Goal: Task Accomplishment & Management: Use online tool/utility

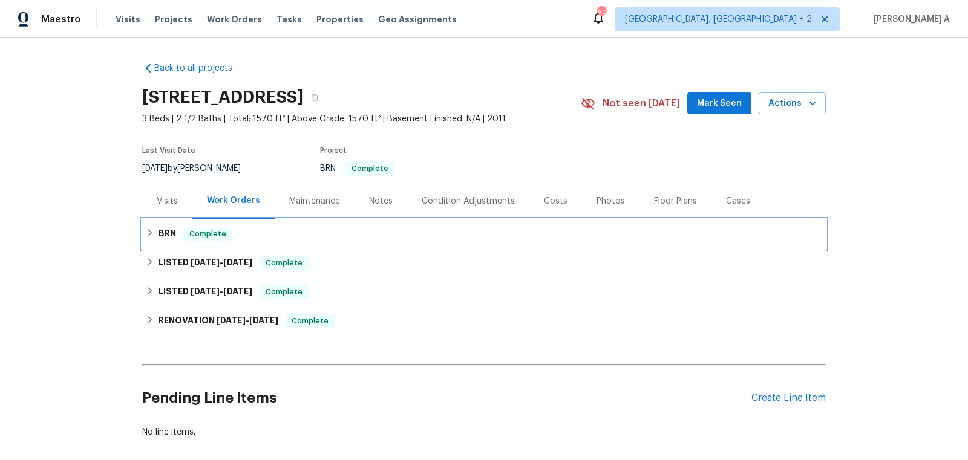
click at [201, 230] on span "Complete" at bounding box center [208, 234] width 47 height 12
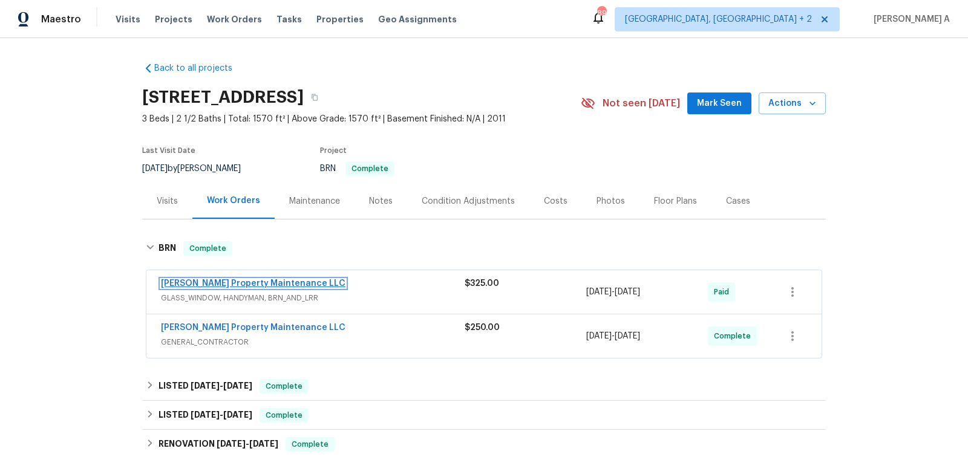
click at [249, 285] on link "Glen Property Maintenance LLC" at bounding box center [253, 283] width 185 height 8
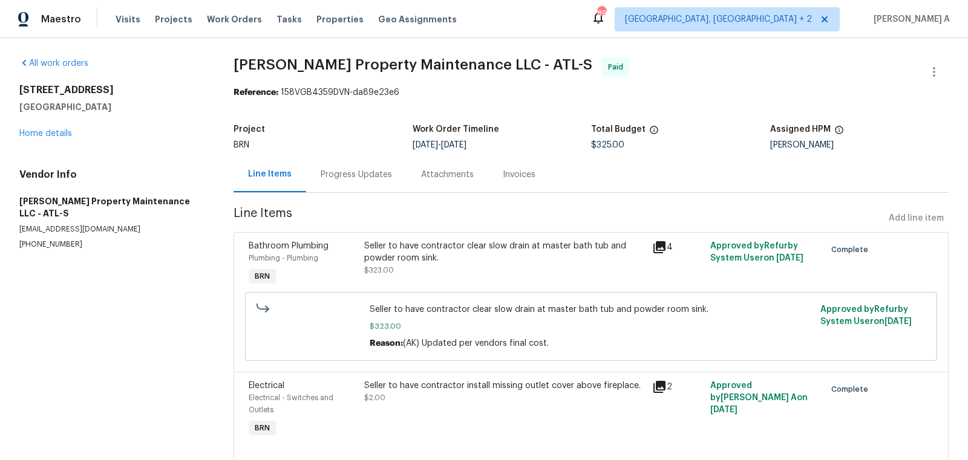
click at [354, 181] on div "Progress Updates" at bounding box center [356, 175] width 100 height 36
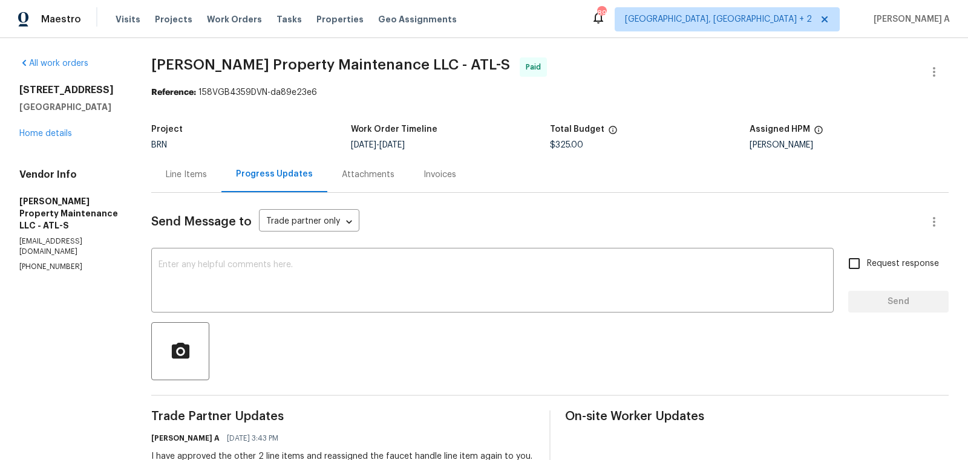
click at [41, 134] on link "Home details" at bounding box center [45, 133] width 53 height 8
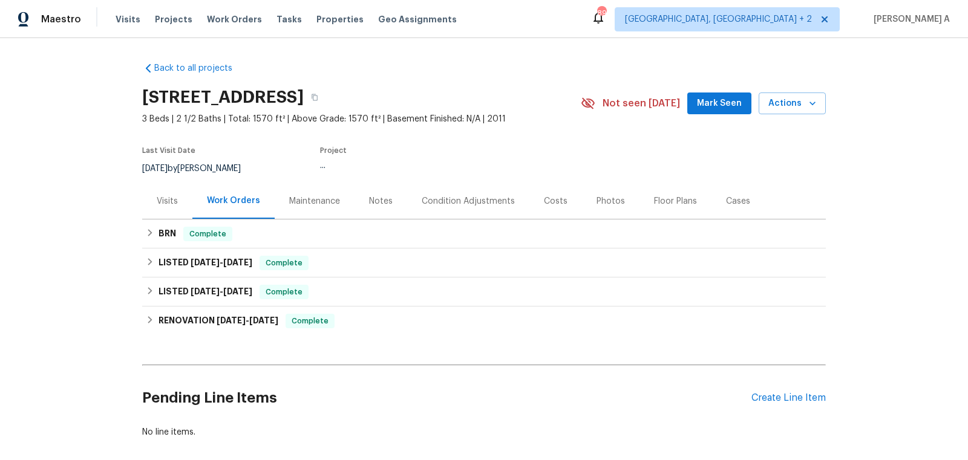
scroll to position [4, 0]
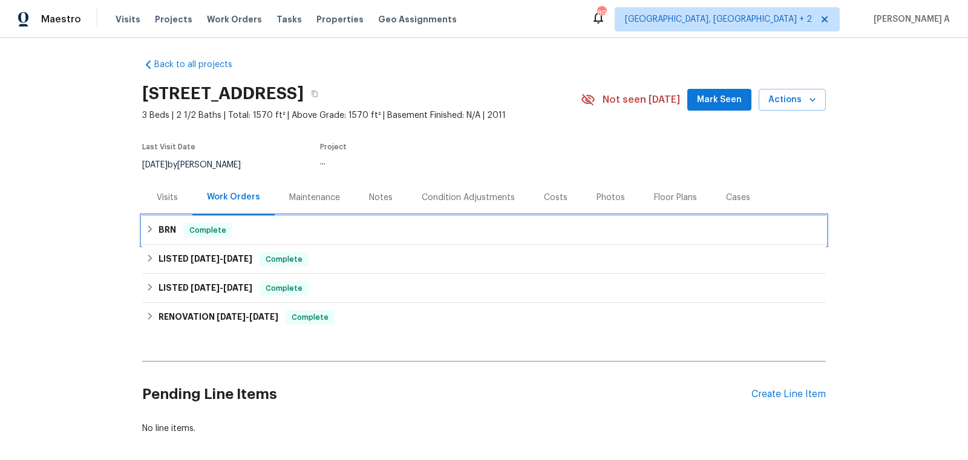
click at [281, 221] on div "BRN Complete" at bounding box center [484, 230] width 684 height 29
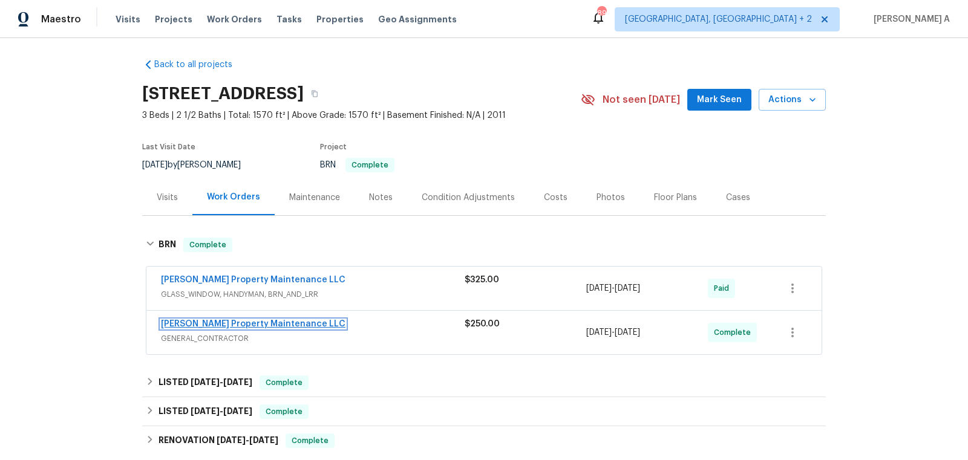
click at [232, 324] on link "Glen Property Maintenance LLC" at bounding box center [253, 324] width 185 height 8
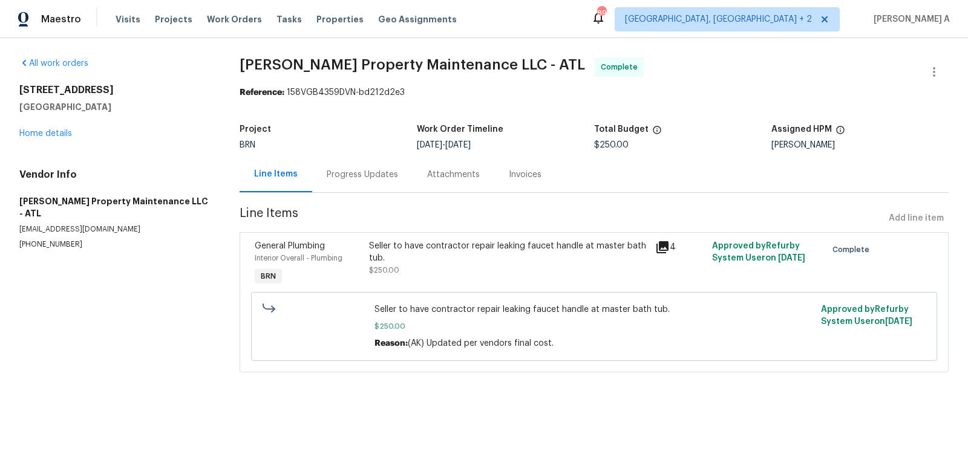
click at [342, 166] on div "Progress Updates" at bounding box center [362, 175] width 100 height 36
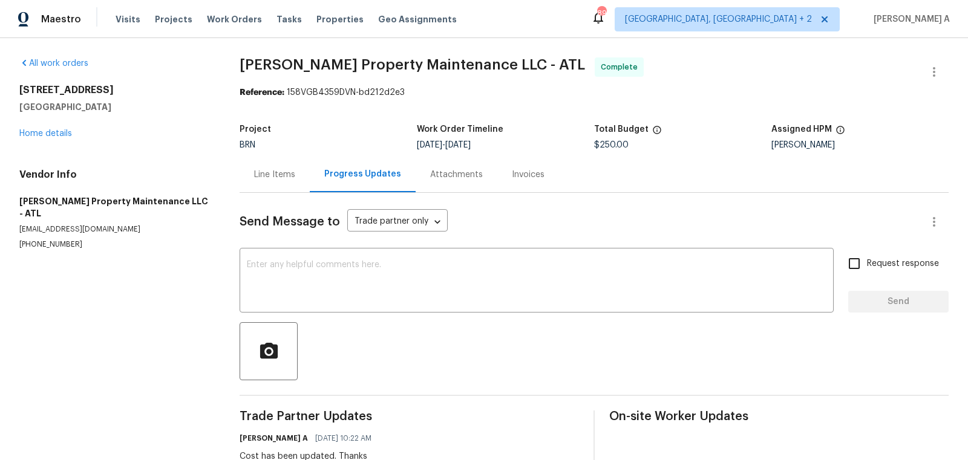
click at [554, 108] on section "Glen Property Maintenance LLC - ATL Complete Reference: 158VGB4359DVN-bd212d2e3…" at bounding box center [594, 397] width 709 height 680
click at [61, 134] on link "Home details" at bounding box center [45, 133] width 53 height 8
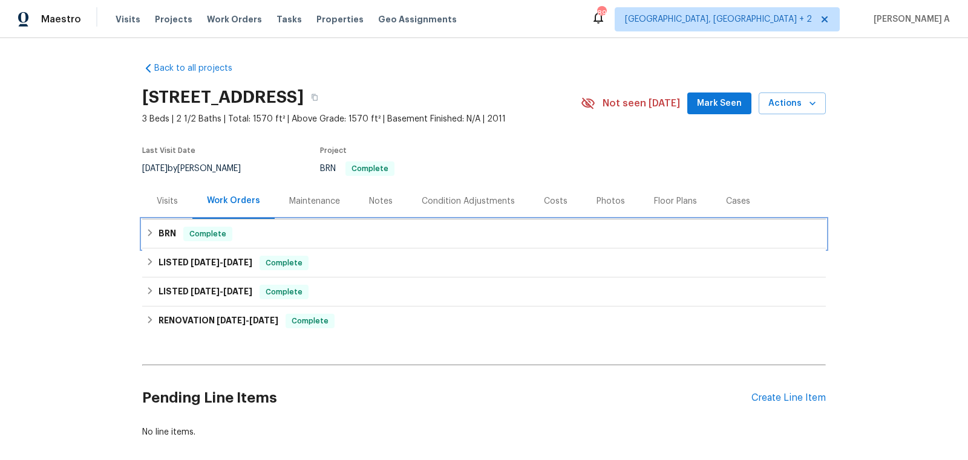
click at [269, 241] on div "BRN Complete" at bounding box center [484, 234] width 684 height 29
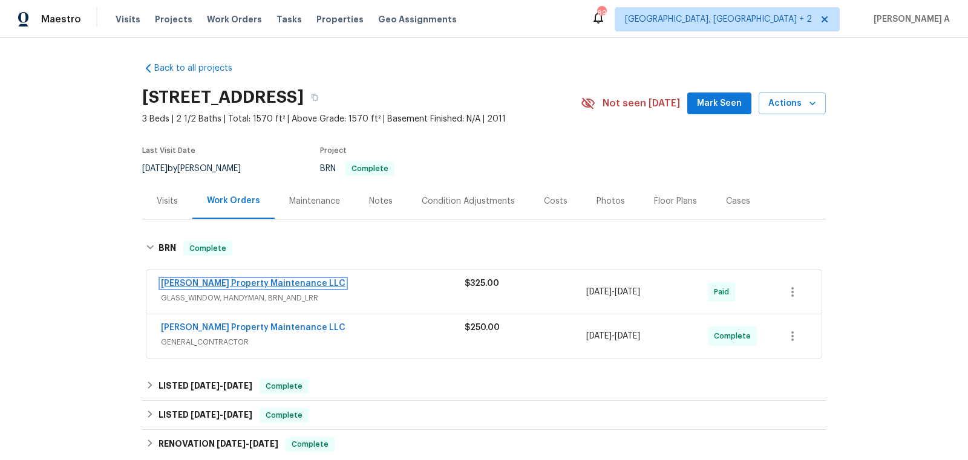
click at [256, 283] on link "[PERSON_NAME] Property Maintenance LLC" at bounding box center [253, 283] width 185 height 8
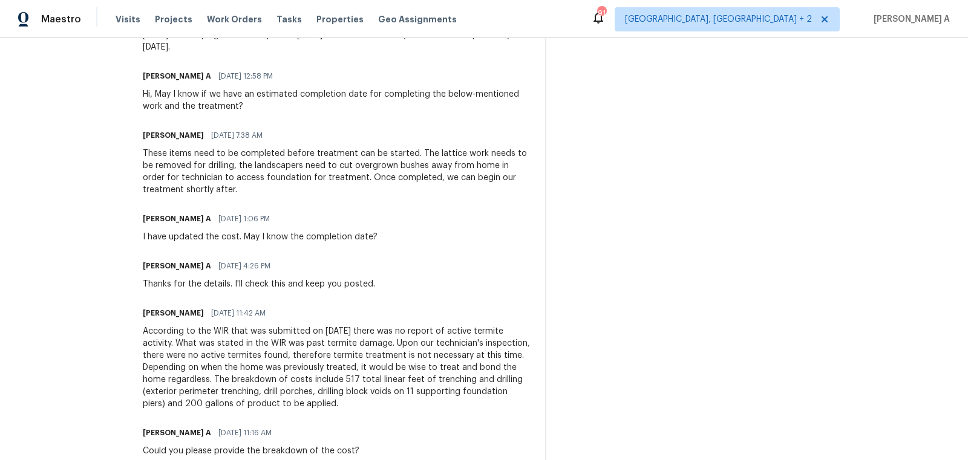
scroll to position [1269, 0]
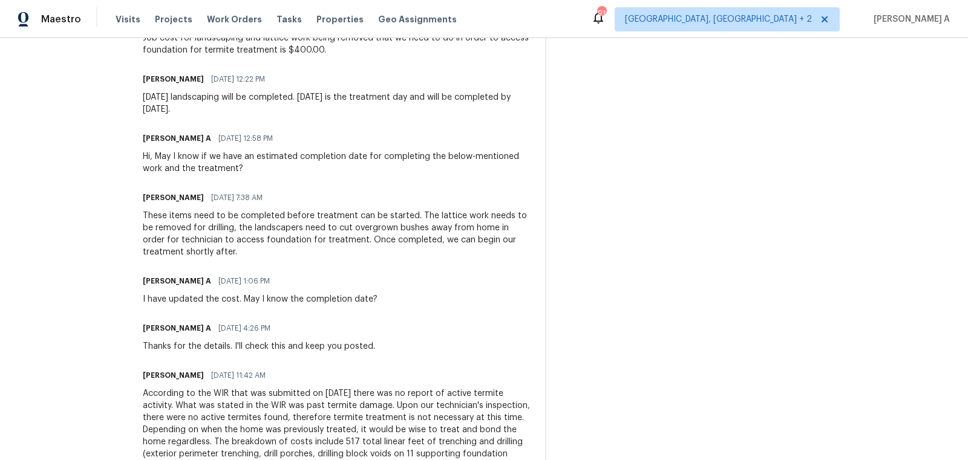
click at [238, 159] on div "Hi, May I know if we have an estimated completion date for completing the below…" at bounding box center [337, 163] width 388 height 24
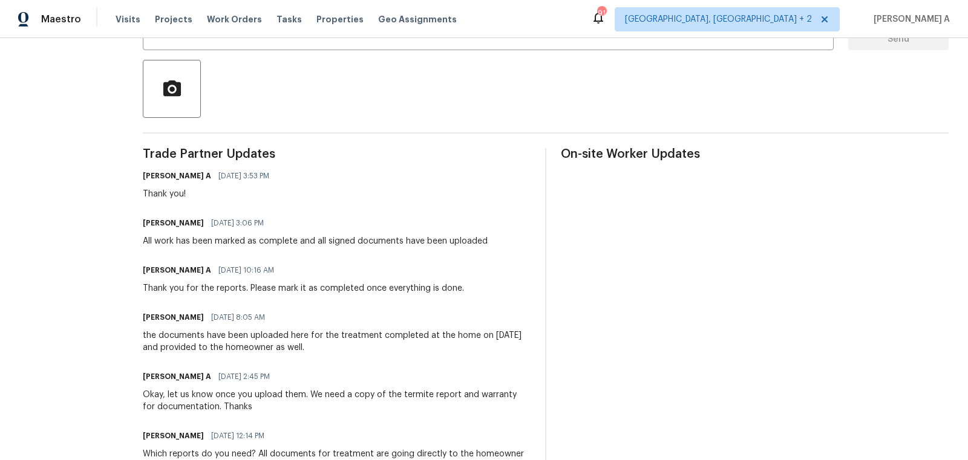
scroll to position [0, 0]
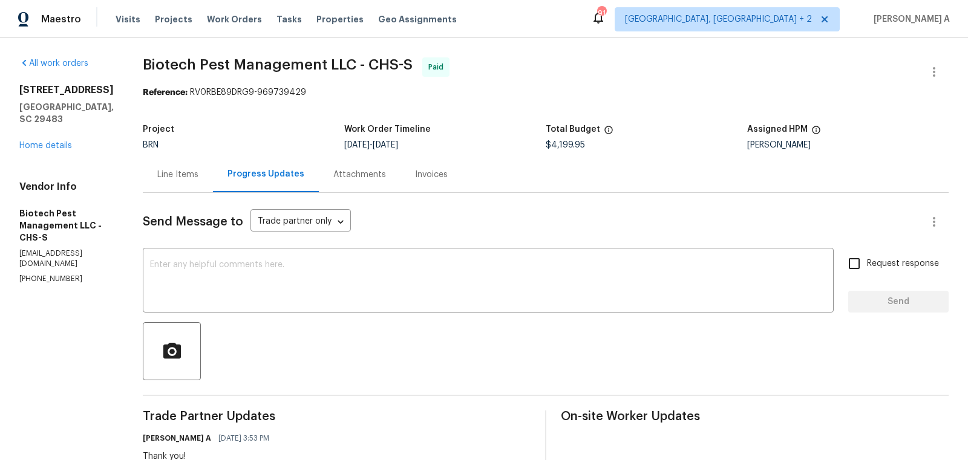
click at [158, 169] on div "Line Items" at bounding box center [177, 175] width 41 height 12
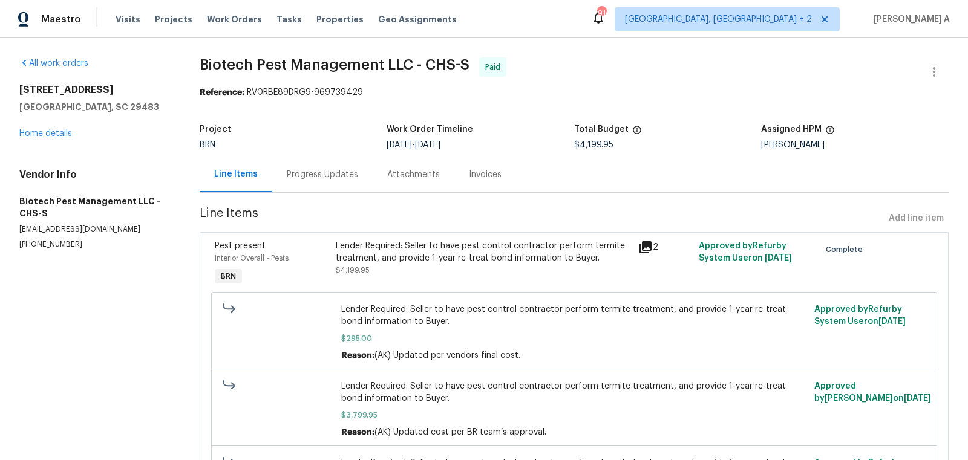
click at [310, 169] on div "Progress Updates" at bounding box center [322, 175] width 71 height 12
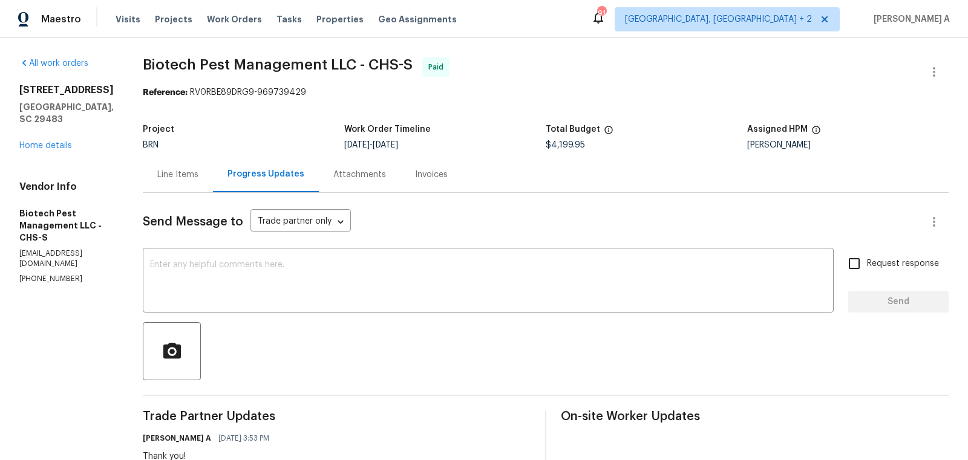
click at [184, 182] on div "Line Items" at bounding box center [178, 175] width 70 height 36
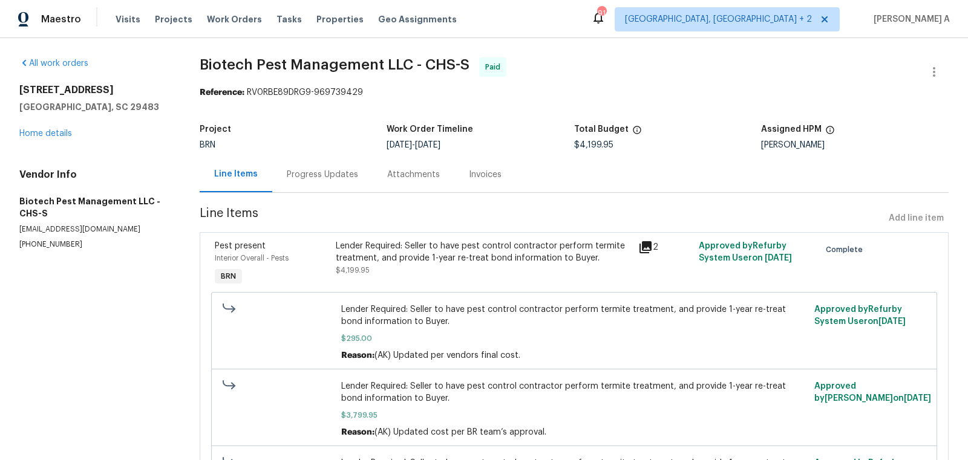
click at [295, 190] on div "Progress Updates" at bounding box center [322, 175] width 100 height 36
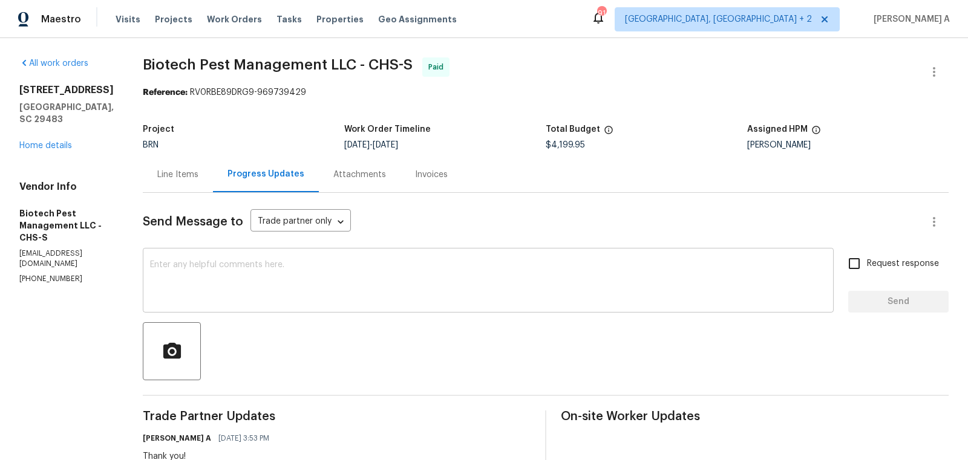
scroll to position [79, 0]
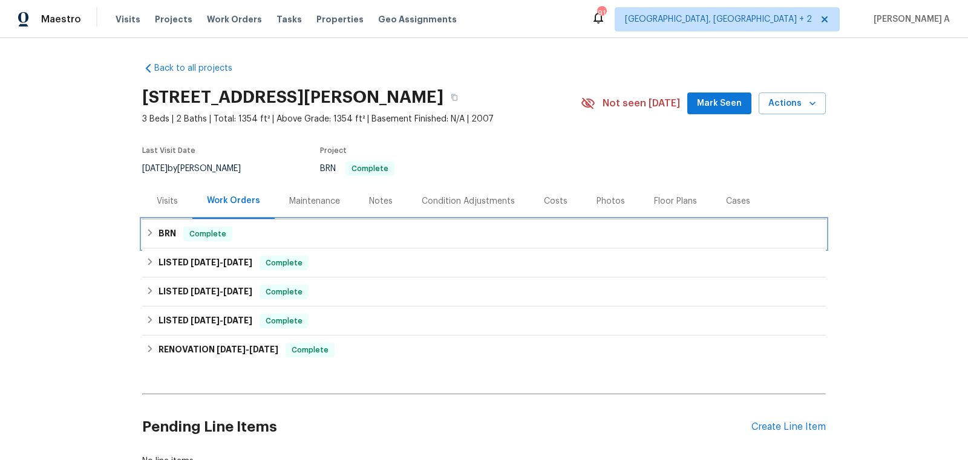
click at [217, 221] on div "BRN Complete" at bounding box center [484, 234] width 684 height 29
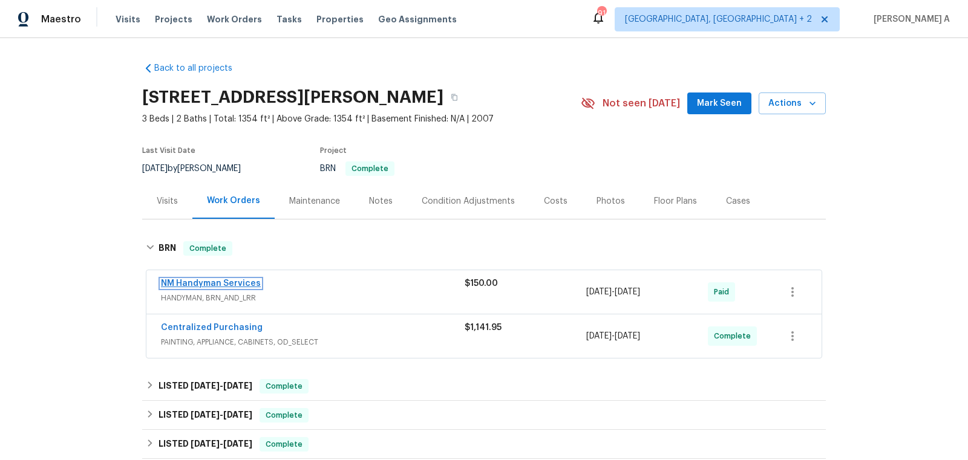
click at [214, 282] on link "NM Handyman Services" at bounding box center [211, 283] width 100 height 8
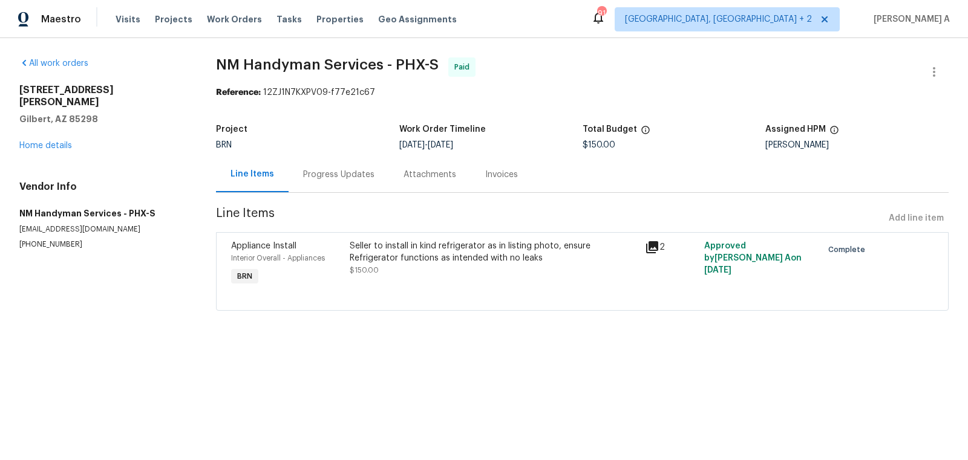
click at [333, 188] on div "Progress Updates" at bounding box center [339, 175] width 100 height 36
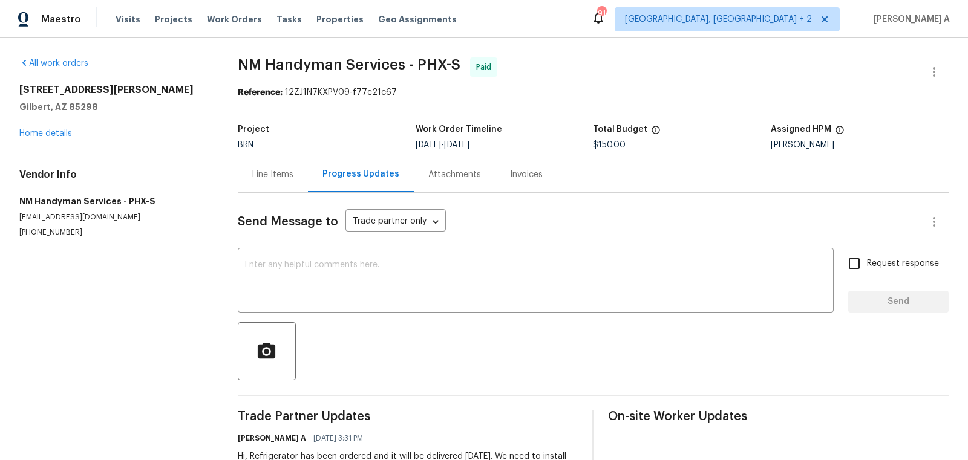
click at [237, 166] on div "All work orders 6038 S Connie Ln Gilbert, AZ 85298 Home details Vendor Info NM …" at bounding box center [484, 273] width 968 height 471
click at [269, 171] on div "Line Items" at bounding box center [272, 175] width 41 height 12
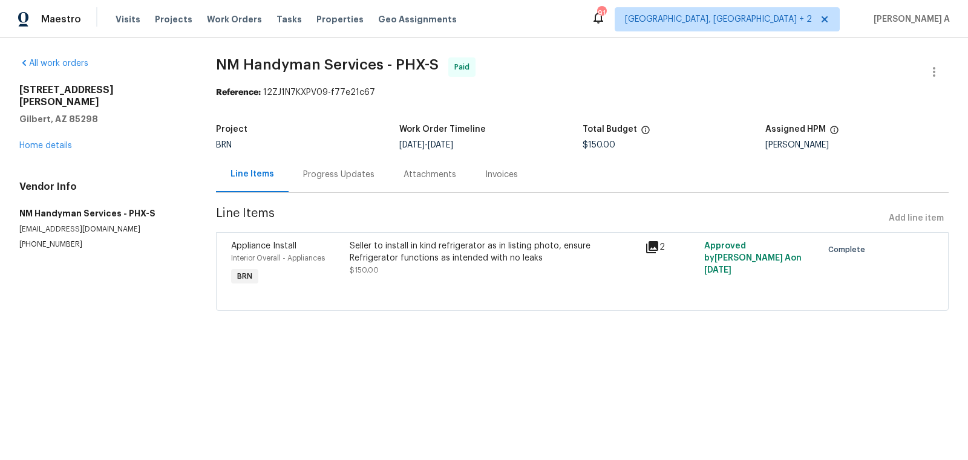
click at [535, 119] on div "Project BRN Work Order Timeline 9/3/2025 - 9/4/2025 Total Budget $150.00 Assign…" at bounding box center [582, 137] width 733 height 39
click at [353, 180] on div "Progress Updates" at bounding box center [338, 175] width 71 height 12
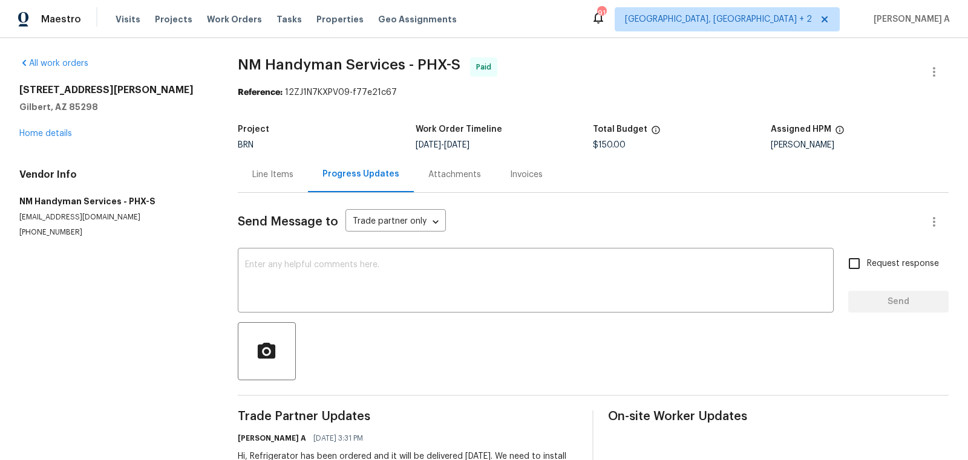
scroll to position [48, 0]
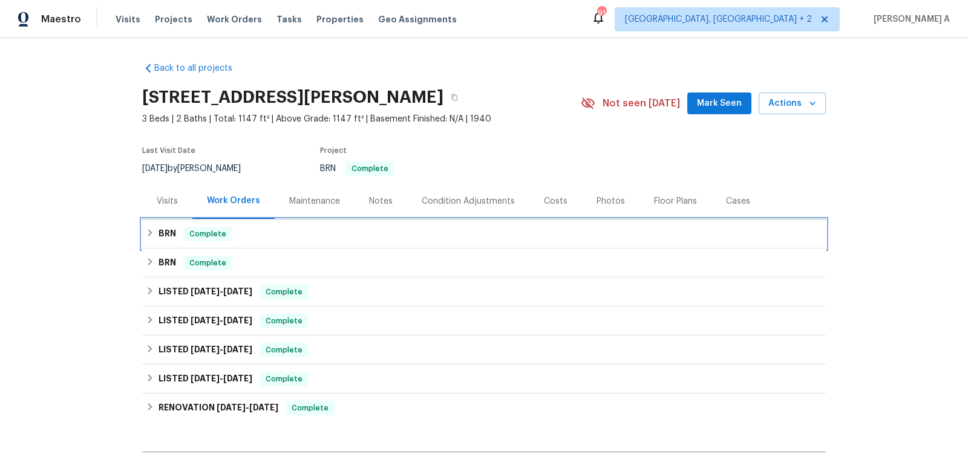
click at [244, 231] on div "BRN Complete" at bounding box center [484, 234] width 676 height 15
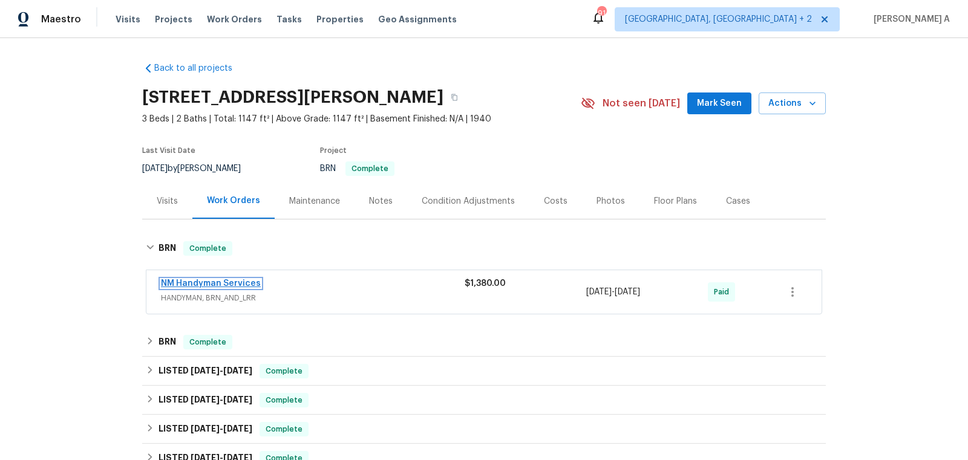
click at [232, 281] on link "NM Handyman Services" at bounding box center [211, 283] width 100 height 8
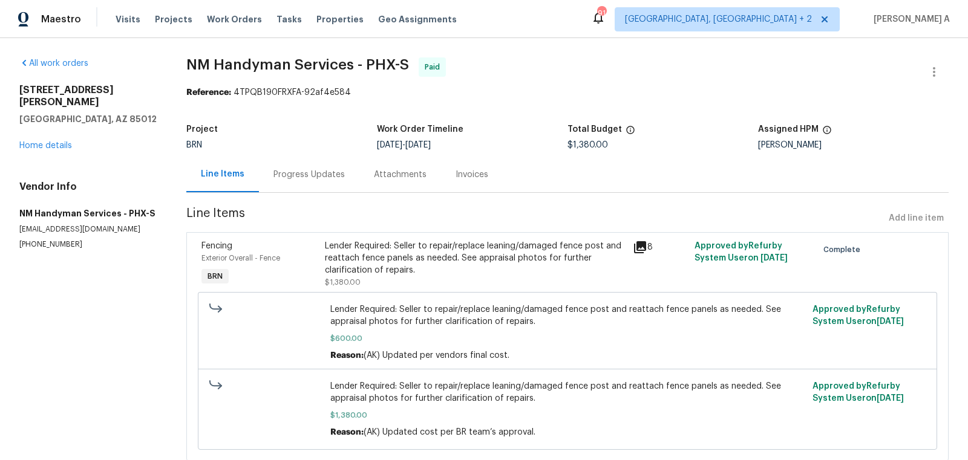
click at [314, 177] on div "Progress Updates" at bounding box center [308, 175] width 71 height 12
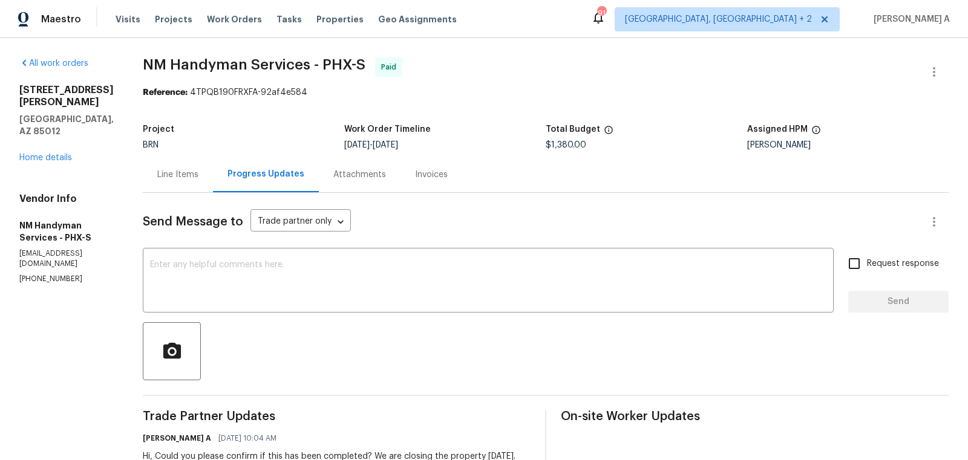
click at [188, 175] on div "Line Items" at bounding box center [177, 175] width 41 height 12
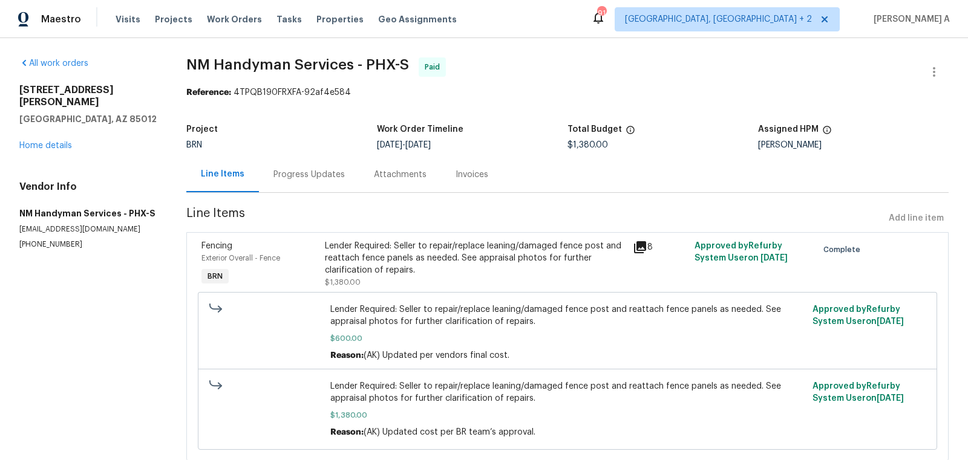
click at [294, 179] on div "Progress Updates" at bounding box center [308, 175] width 71 height 12
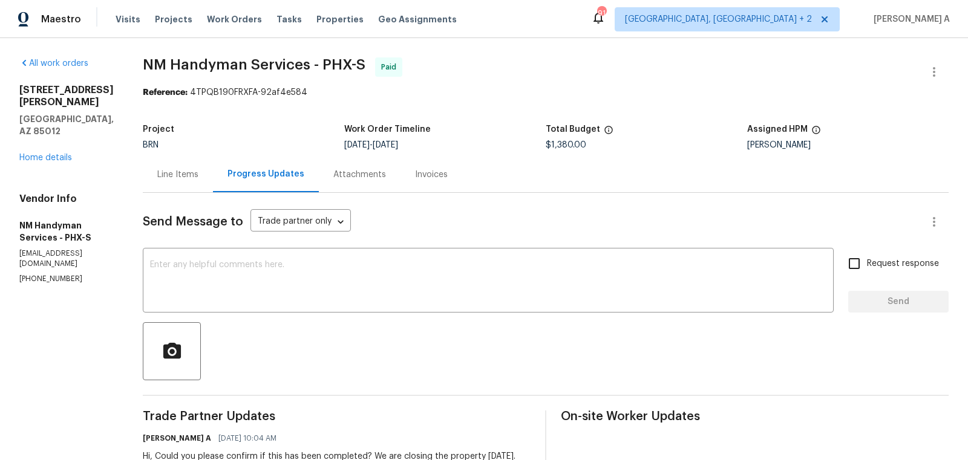
click at [171, 172] on div "Line Items" at bounding box center [177, 175] width 41 height 12
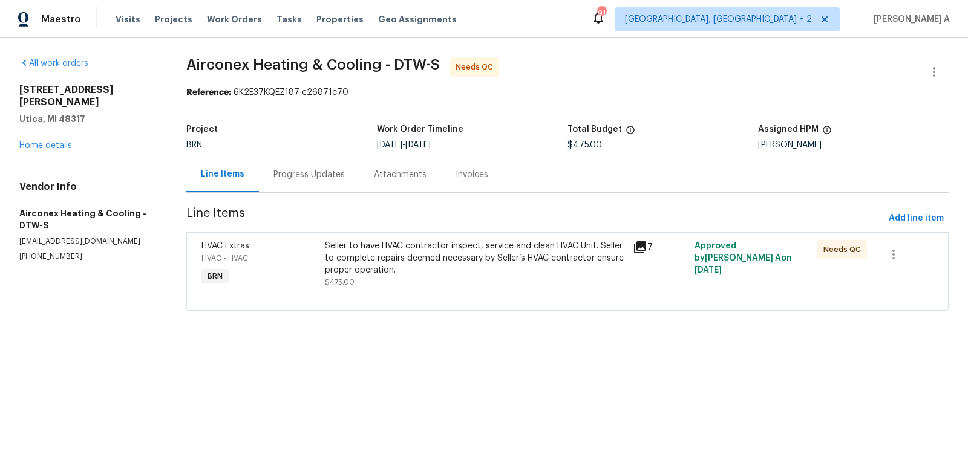
click at [299, 167] on div "Progress Updates" at bounding box center [309, 175] width 100 height 36
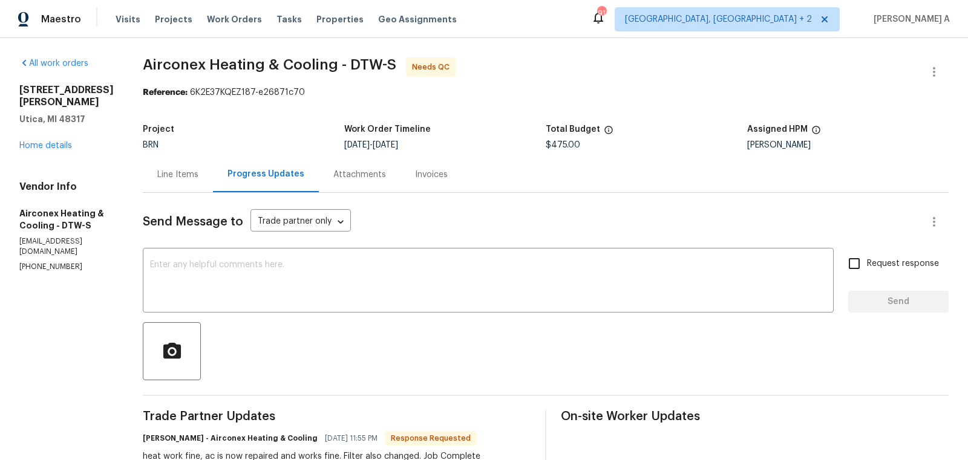
click at [188, 176] on div "Line Items" at bounding box center [177, 175] width 41 height 12
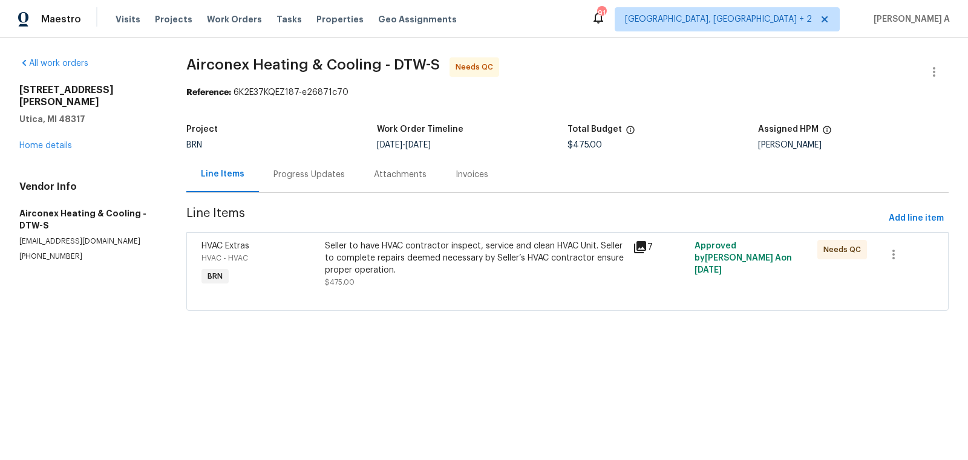
click at [439, 267] on div "Seller to have HVAC contractor inspect, service and clean HVAC Unit. Seller to …" at bounding box center [475, 258] width 301 height 36
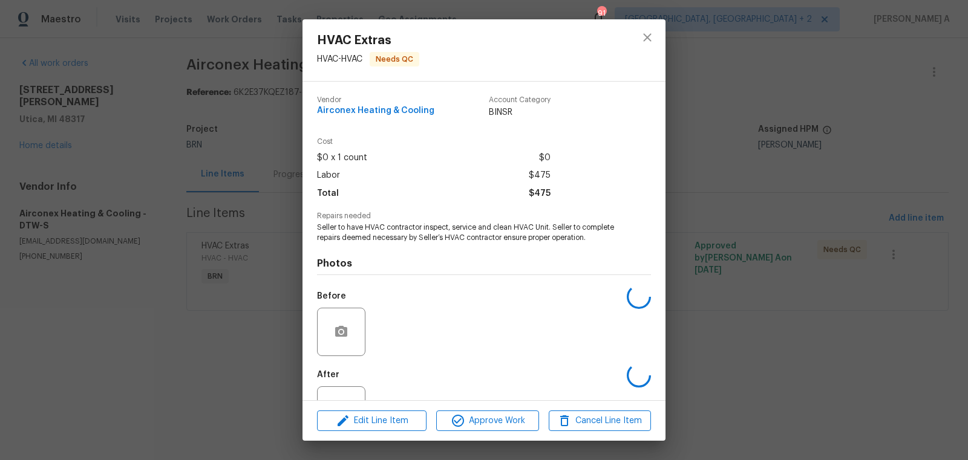
scroll to position [46, 0]
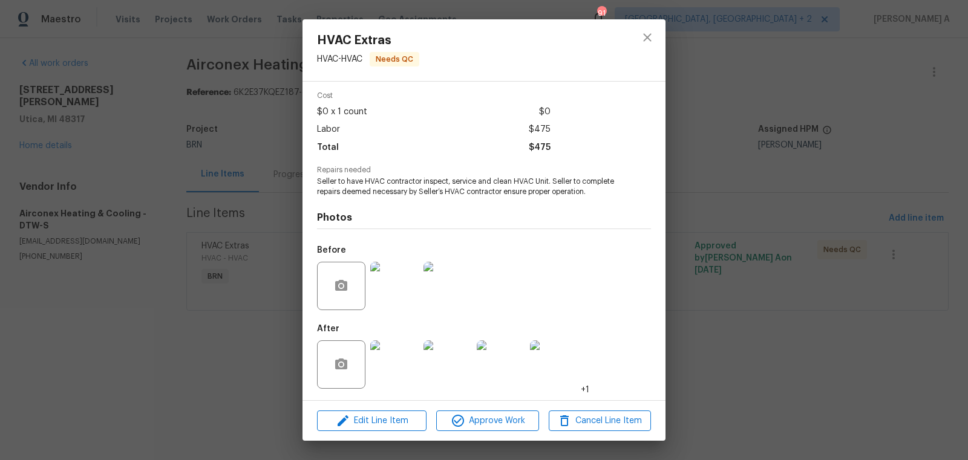
click at [400, 368] on img at bounding box center [394, 365] width 48 height 48
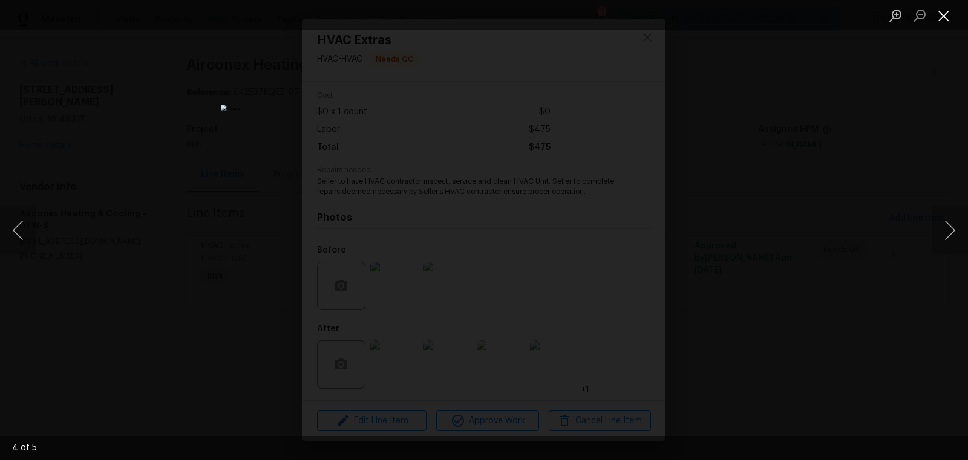
click at [944, 16] on button "Close lightbox" at bounding box center [944, 15] width 24 height 21
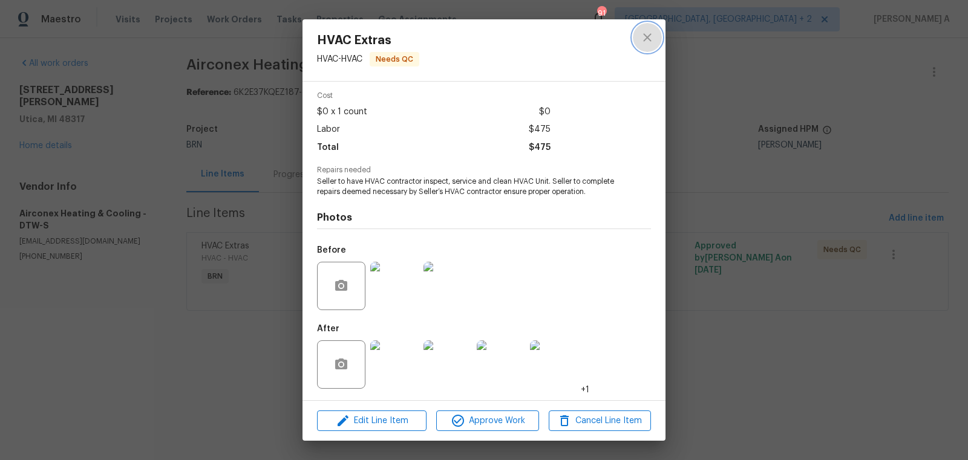
click at [656, 31] on button "close" at bounding box center [647, 37] width 29 height 29
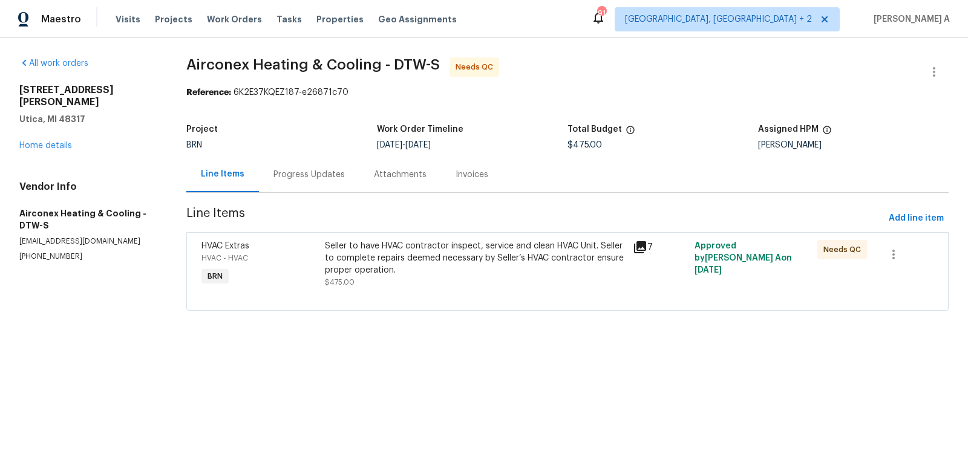
click at [300, 172] on div "Progress Updates" at bounding box center [308, 175] width 71 height 12
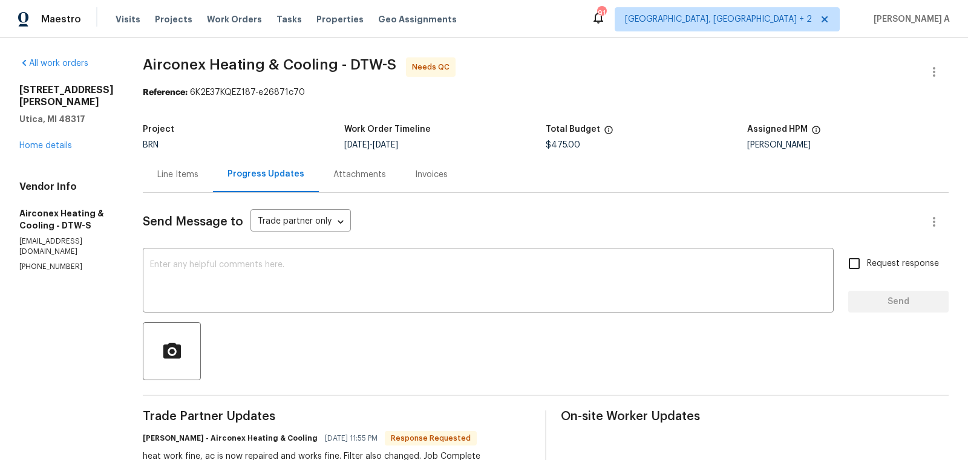
click at [178, 174] on div "Line Items" at bounding box center [177, 175] width 41 height 12
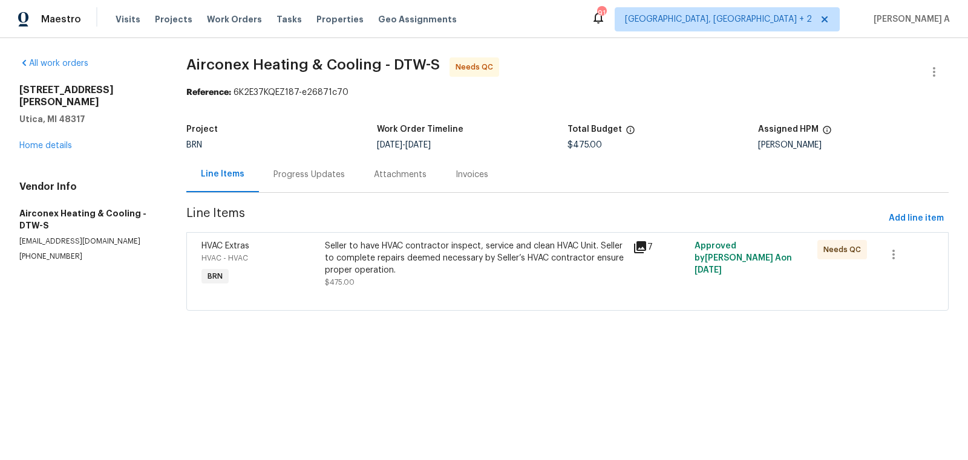
click at [423, 262] on div "Seller to have HVAC contractor inspect, service and clean HVAC Unit. Seller to …" at bounding box center [475, 258] width 301 height 36
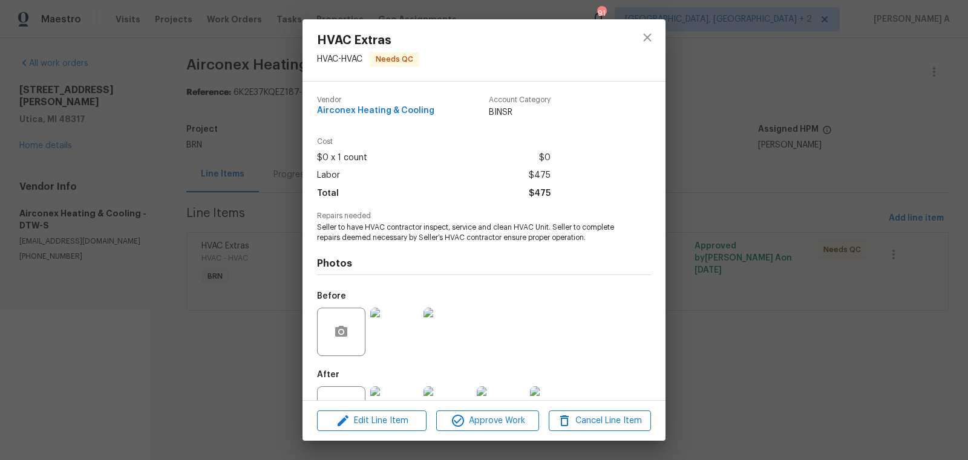
scroll to position [46, 0]
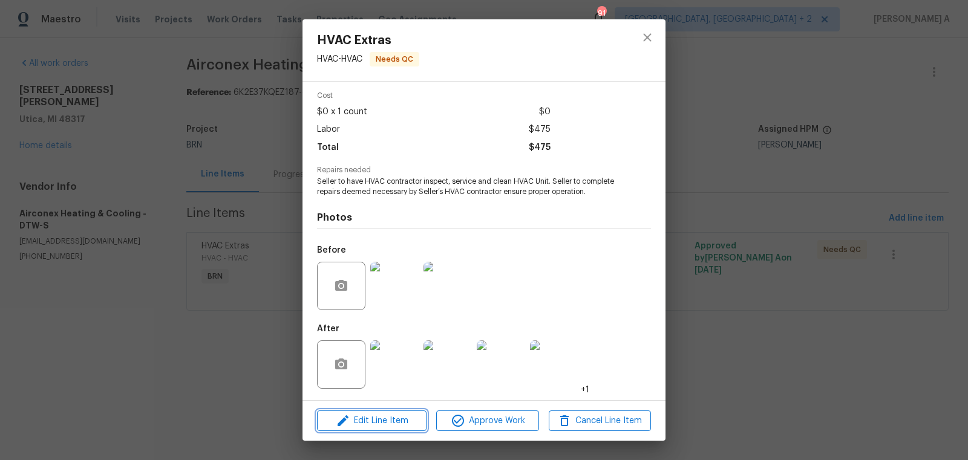
click at [395, 419] on span "Edit Line Item" at bounding box center [372, 421] width 102 height 15
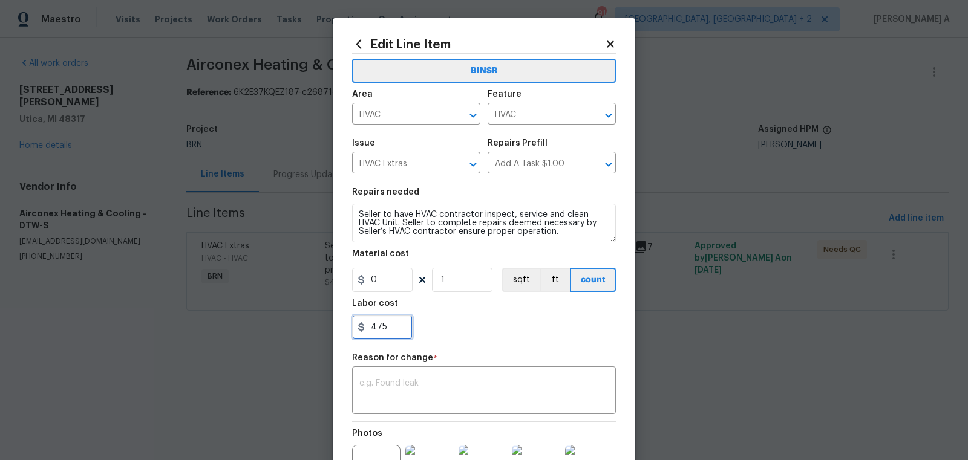
drag, startPoint x: 376, startPoint y: 329, endPoint x: 391, endPoint y: 329, distance: 15.1
click at [391, 329] on input "475" at bounding box center [382, 327] width 60 height 24
type input "450"
click at [414, 375] on div "x ​" at bounding box center [484, 392] width 264 height 45
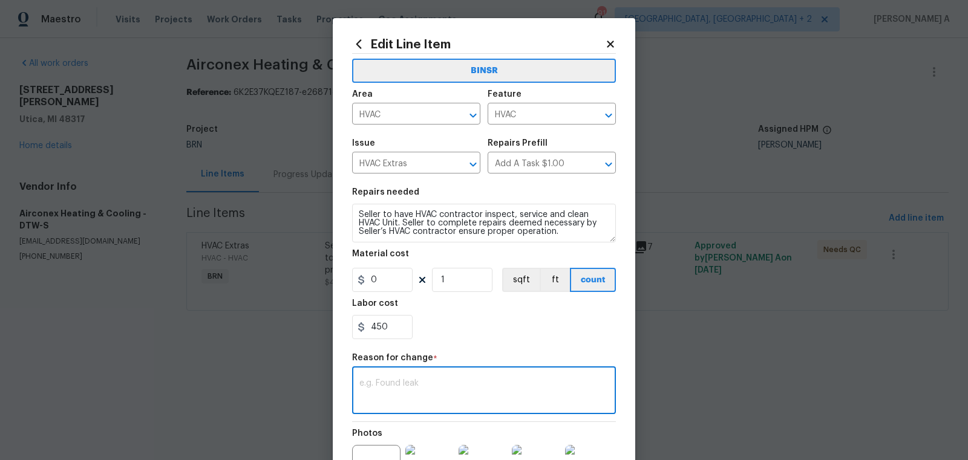
click at [373, 398] on textarea at bounding box center [483, 391] width 249 height 25
paste textarea "(AK) Updated per vendors final cost."
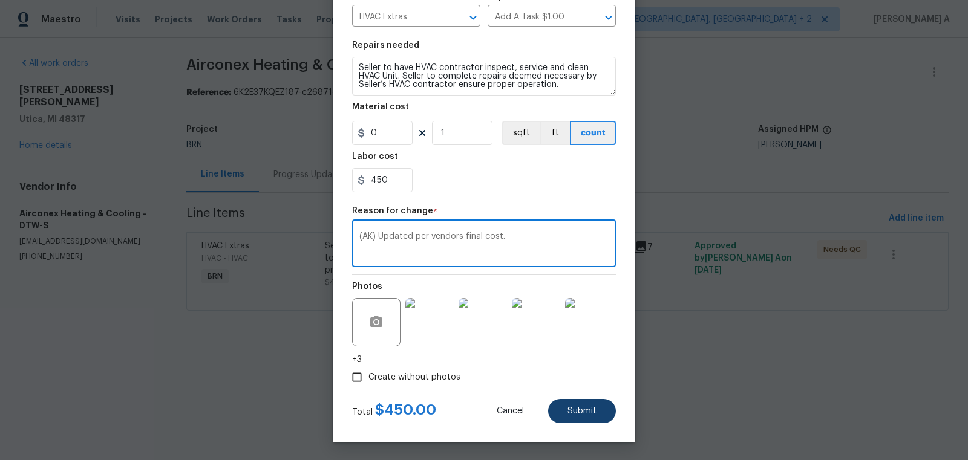
type textarea "(AK) Updated per vendors final cost."
click at [569, 416] on button "Submit" at bounding box center [582, 411] width 68 height 24
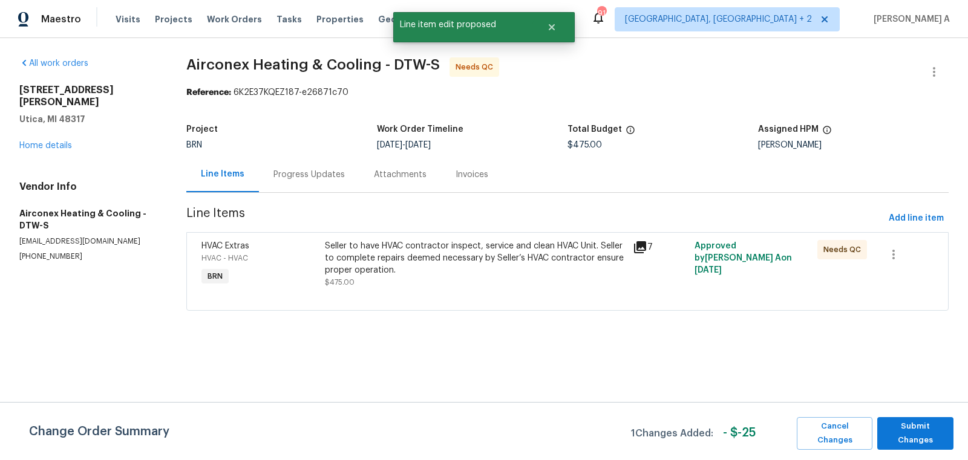
scroll to position [0, 0]
click at [912, 428] on span "Submit Changes" at bounding box center [915, 434] width 64 height 28
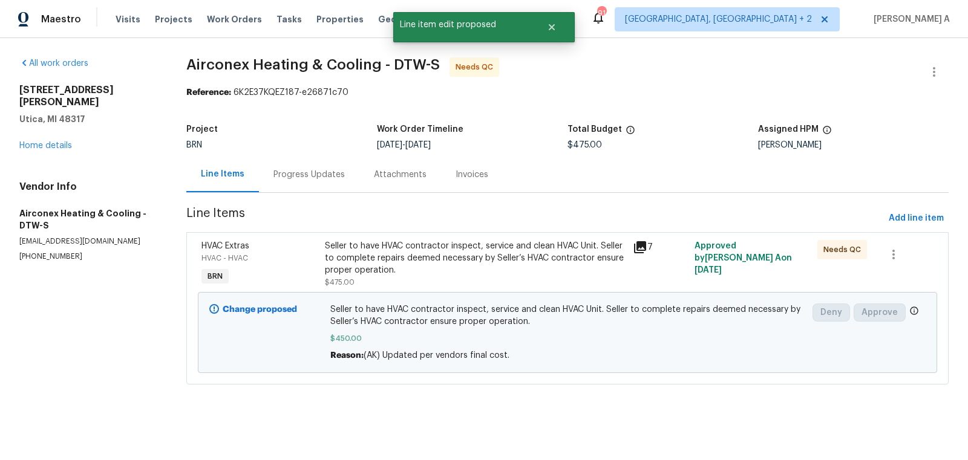
click at [311, 174] on div "Progress Updates" at bounding box center [308, 175] width 71 height 12
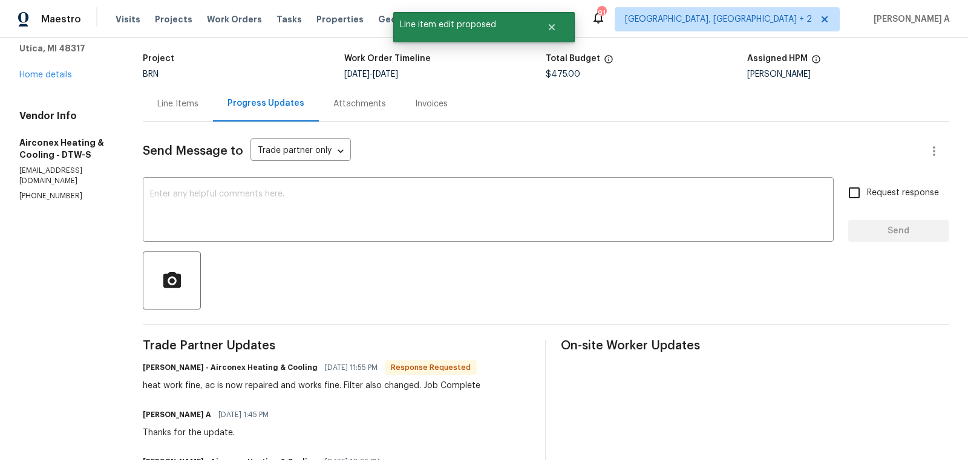
scroll to position [88, 0]
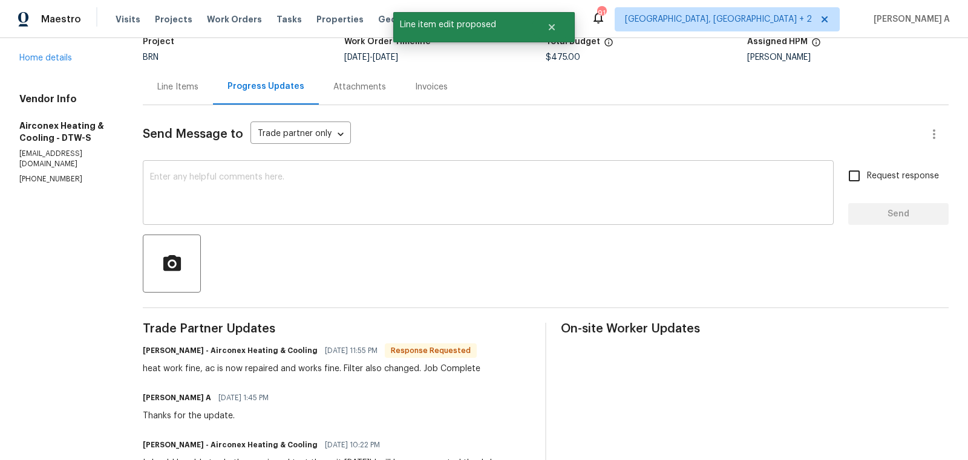
click at [338, 198] on textarea at bounding box center [488, 194] width 676 height 42
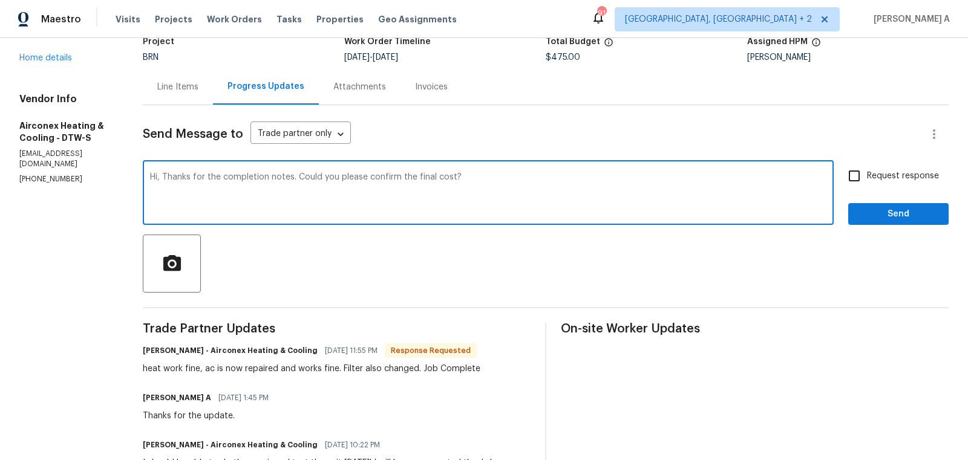
click at [338, 198] on textarea "Hi, Thanks for the completion notes. Could you please confirm the final cost?" at bounding box center [488, 194] width 676 height 42
click at [0, 0] on icon "Paraphrase text" at bounding box center [0, 0] width 0 height 0
click at [0, 0] on icon "Text is too long. Try paraphrasing shorter sections." at bounding box center [0, 0] width 0 height 0
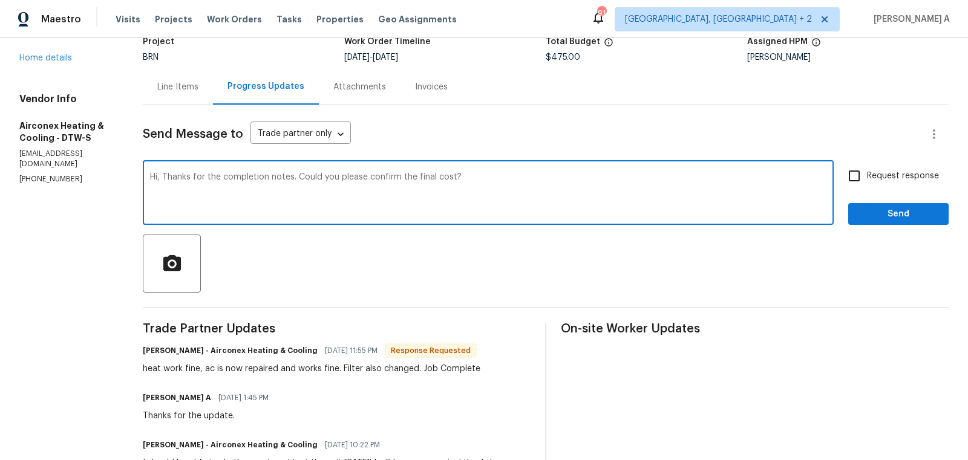
click at [0, 0] on li "I appreciate the completion notes." at bounding box center [0, 0] width 0 height 0
click at [0, 0] on span "kindly" at bounding box center [0, 0] width 0 height 0
click at [425, 177] on textarea "Hi, I appreciate the completion notes. Would you kindly confirm the total price?" at bounding box center [488, 194] width 676 height 42
click at [449, 181] on textarea "Hi, I appreciate the completion notes. Would you kindly confirm the final price?" at bounding box center [488, 194] width 676 height 42
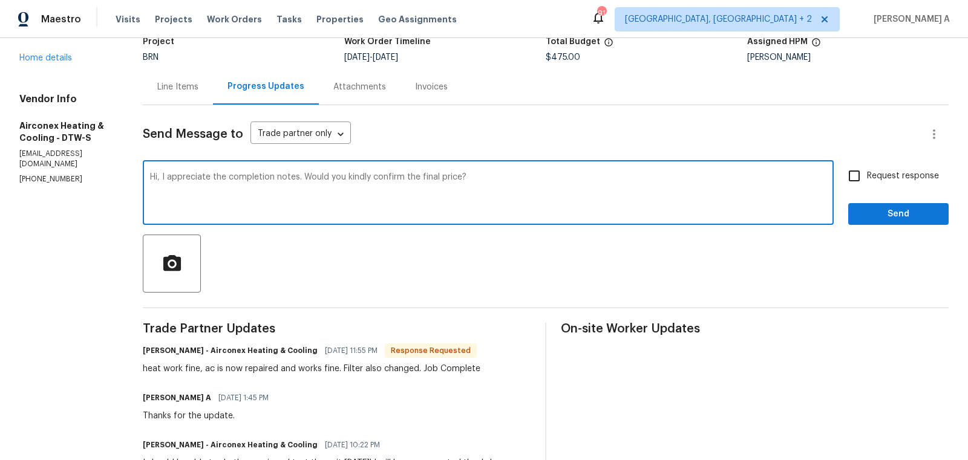
click at [449, 181] on textarea "Hi, I appreciate the completion notes. Would you kindly confirm the final price?" at bounding box center [488, 194] width 676 height 42
click at [449, 178] on textarea "Hi, I appreciate the completion notes. Would you kindly confirm the final price?" at bounding box center [488, 194] width 676 height 42
type textarea "Hi, I appreciate the completion notes. Would you kindly confirm the final cost?"
click at [845, 182] on input "Request response" at bounding box center [853, 175] width 25 height 25
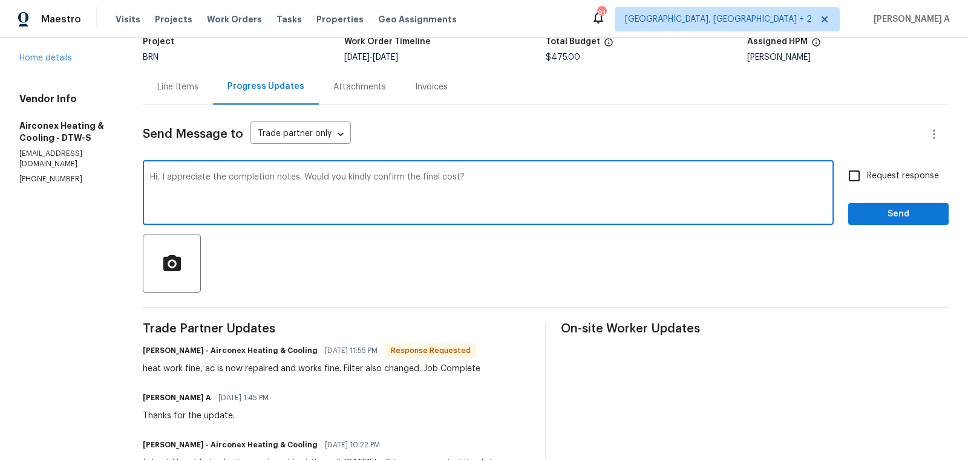
checkbox input "true"
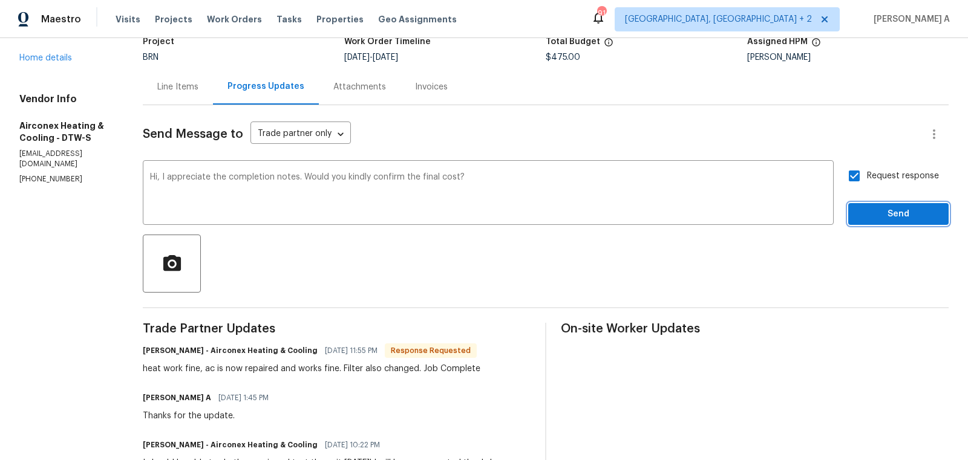
click at [891, 211] on span "Send" at bounding box center [898, 214] width 81 height 15
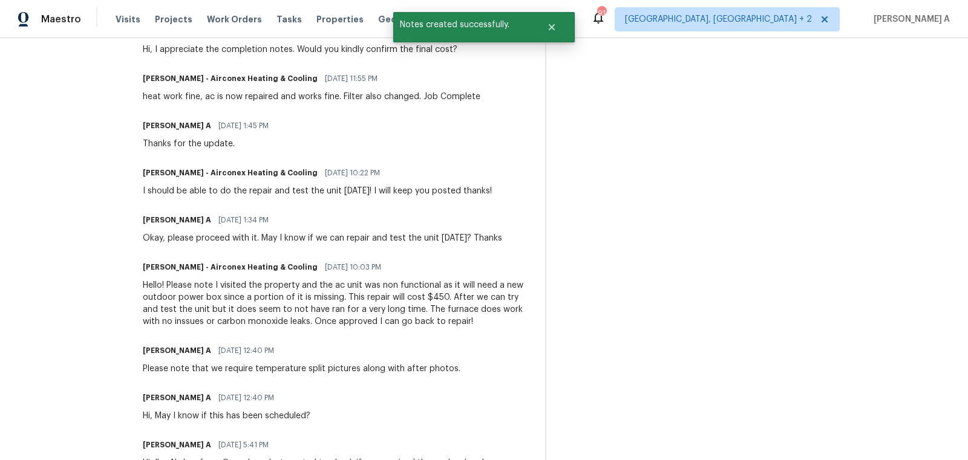
scroll to position [0, 0]
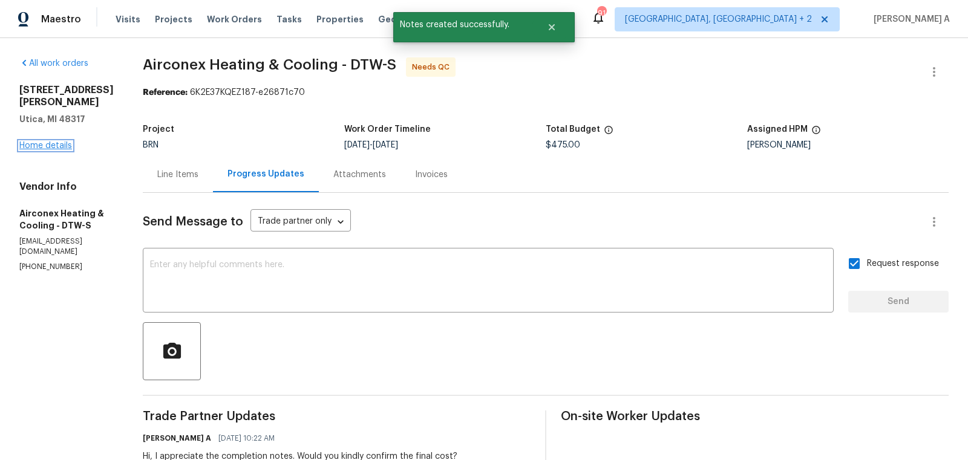
click at [51, 142] on link "Home details" at bounding box center [45, 146] width 53 height 8
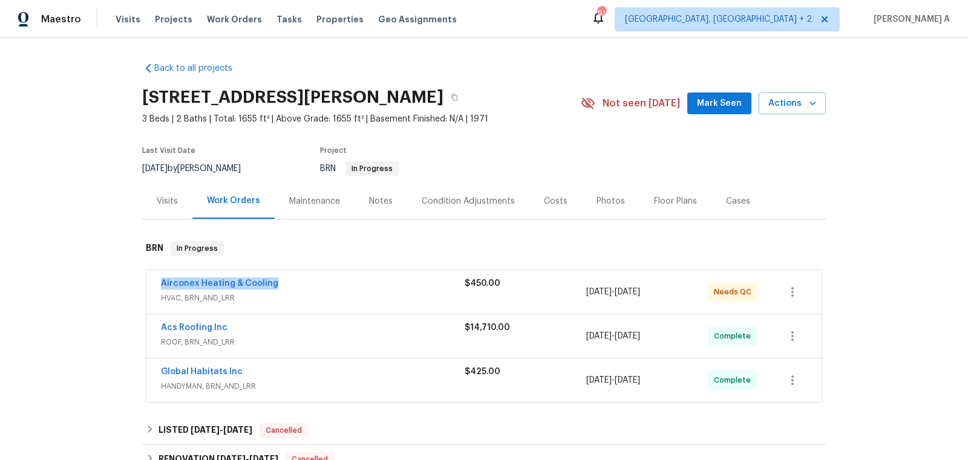
copy link "Airconex Heating & Cooling"
drag, startPoint x: 156, startPoint y: 284, endPoint x: 301, endPoint y: 284, distance: 145.2
click at [302, 284] on div "Airconex Heating & Cooling HVAC, BRN_AND_LRR $450.00 9/26/2025 - 9/27/2025 Need…" at bounding box center [483, 292] width 675 height 44
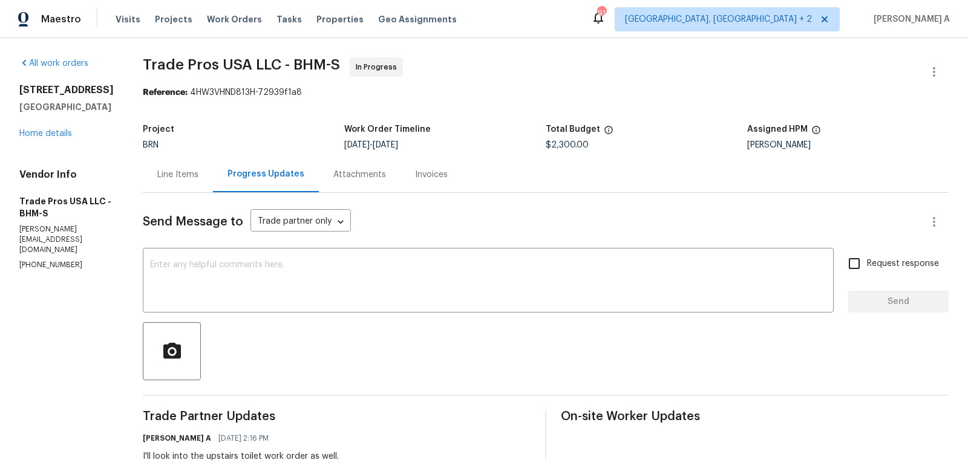
click at [54, 260] on p "[PHONE_NUMBER]" at bounding box center [66, 265] width 94 height 10
copy p "[PHONE_NUMBER]"
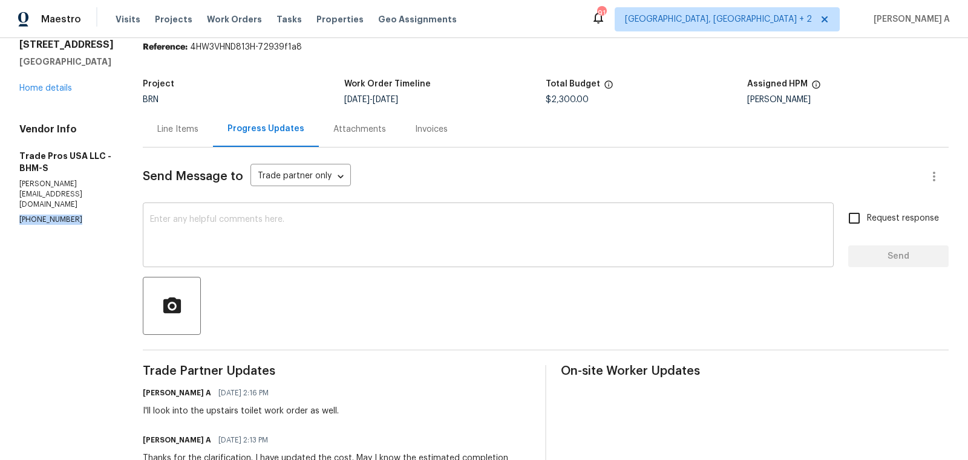
scroll to position [29, 0]
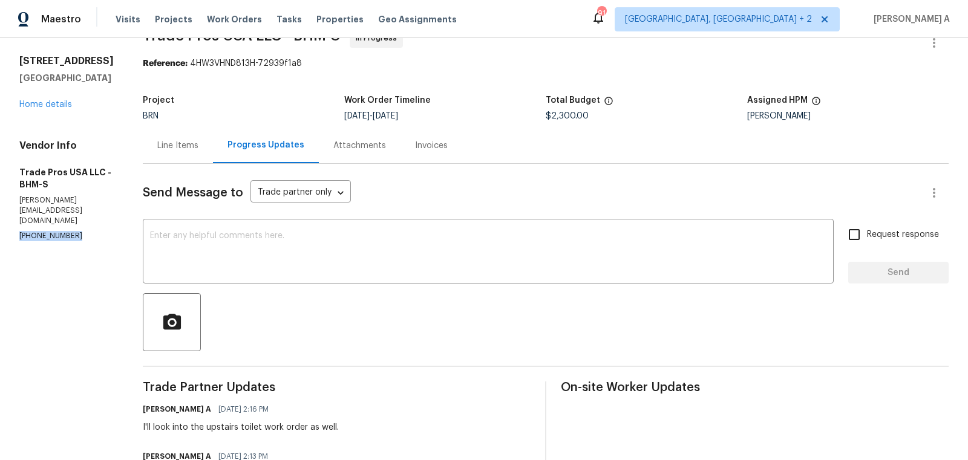
copy p "[PHONE_NUMBER]"
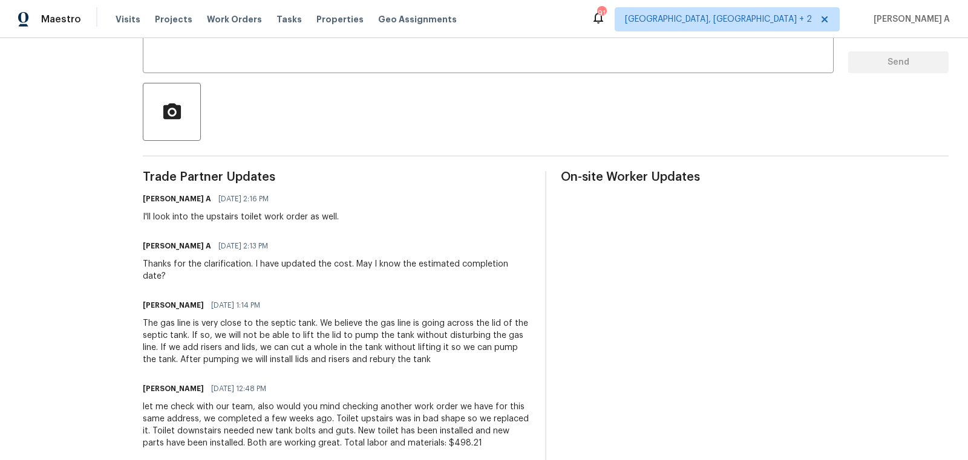
scroll to position [264, 0]
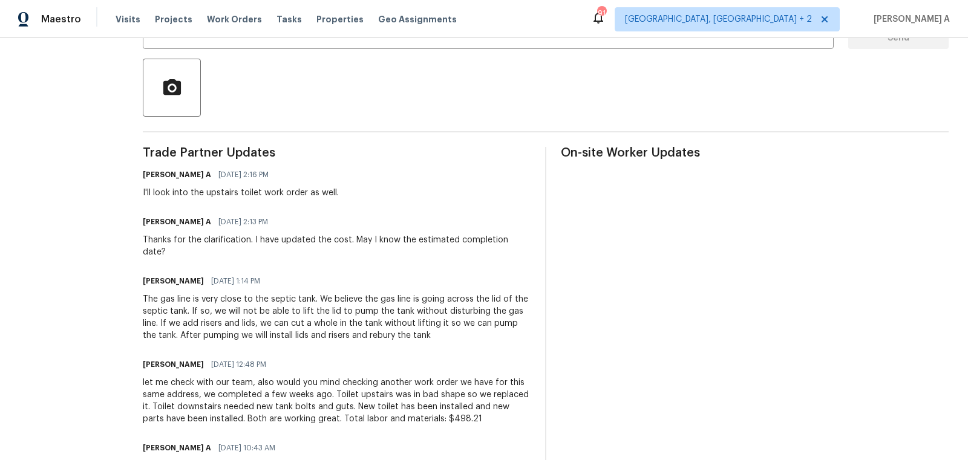
click at [152, 275] on h6 "[PERSON_NAME]" at bounding box center [173, 281] width 61 height 12
copy h6 "[PERSON_NAME]"
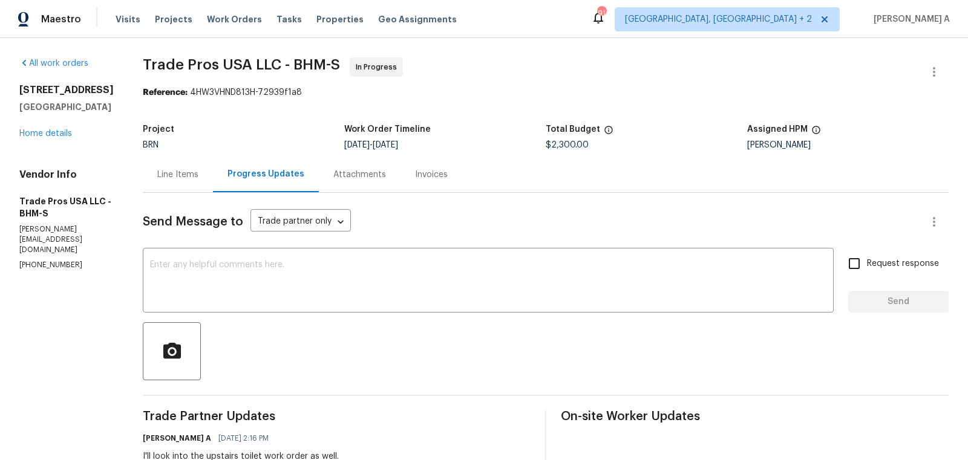
click at [192, 172] on div "Line Items" at bounding box center [177, 175] width 41 height 12
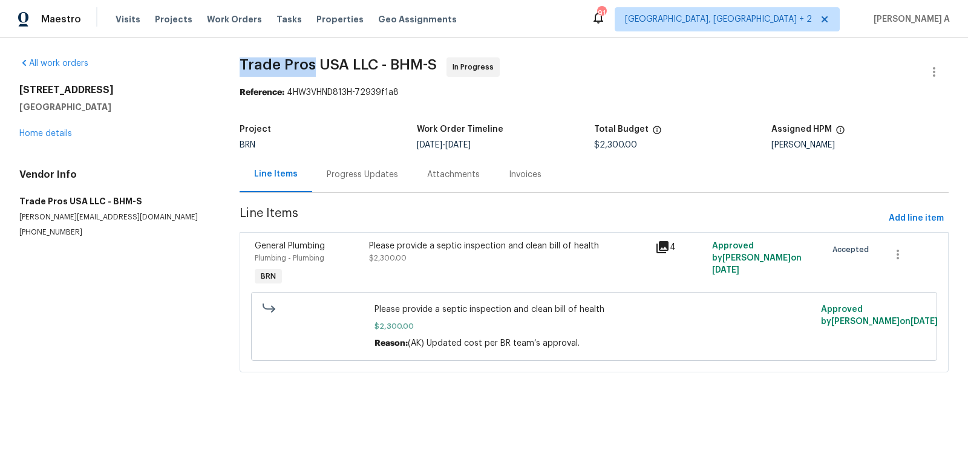
copy span "Trade Pros"
drag, startPoint x: 237, startPoint y: 65, endPoint x: 312, endPoint y: 67, distance: 75.7
click at [312, 67] on div "All work orders [STREET_ADDRESS] Home details Vendor Info Trade Pros USA LLC - …" at bounding box center [484, 222] width 968 height 368
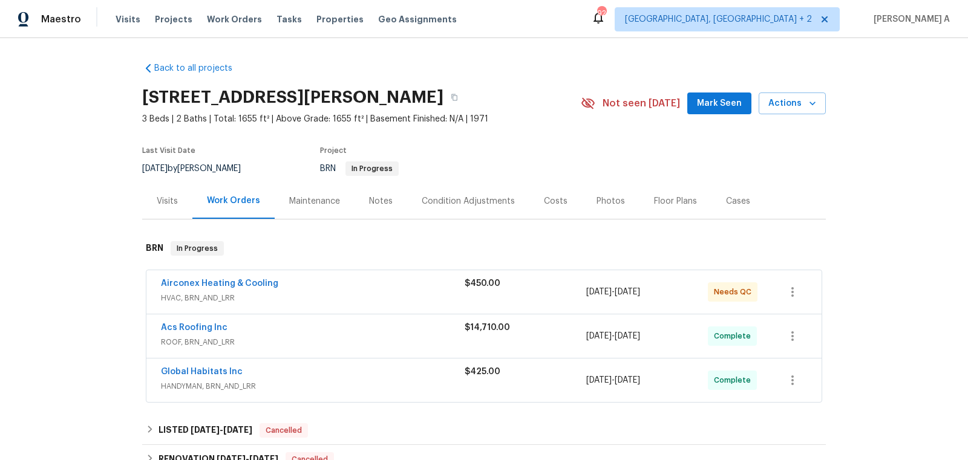
click at [252, 278] on span "Airconex Heating & Cooling" at bounding box center [219, 284] width 117 height 12
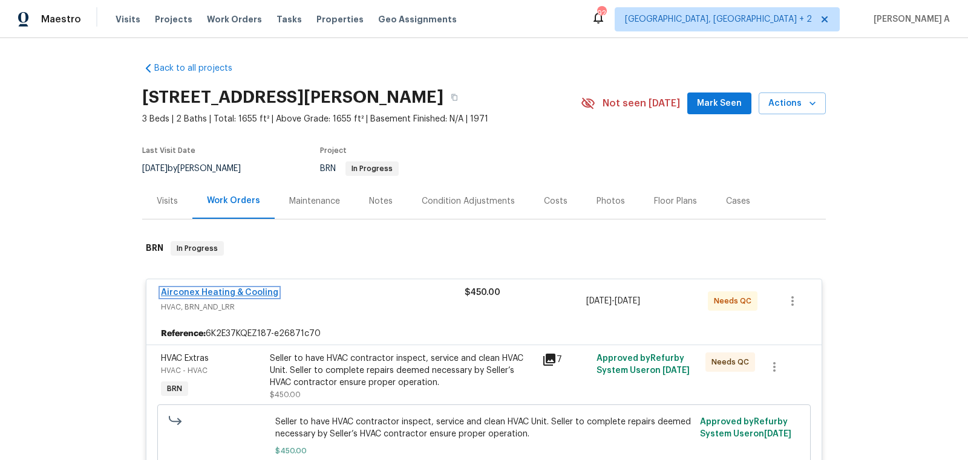
click at [242, 289] on link "Airconex Heating & Cooling" at bounding box center [219, 293] width 117 height 8
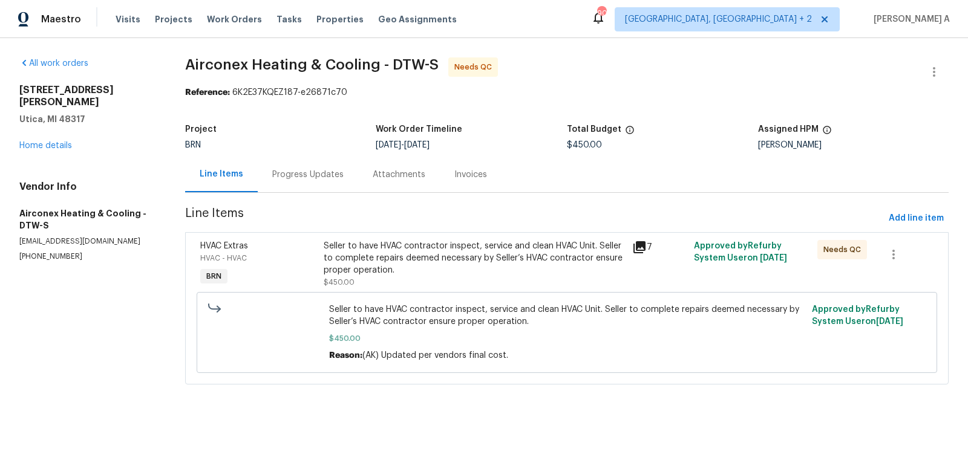
click at [303, 174] on div "Progress Updates" at bounding box center [307, 175] width 71 height 12
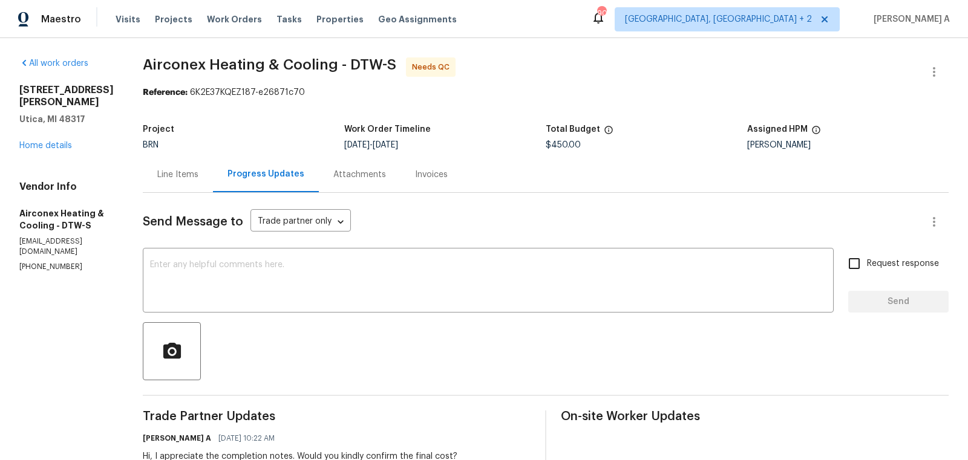
click at [73, 262] on p "[PHONE_NUMBER]" at bounding box center [66, 267] width 94 height 10
copy p "[PHONE_NUMBER]"
click at [185, 162] on div "Line Items" at bounding box center [178, 175] width 70 height 36
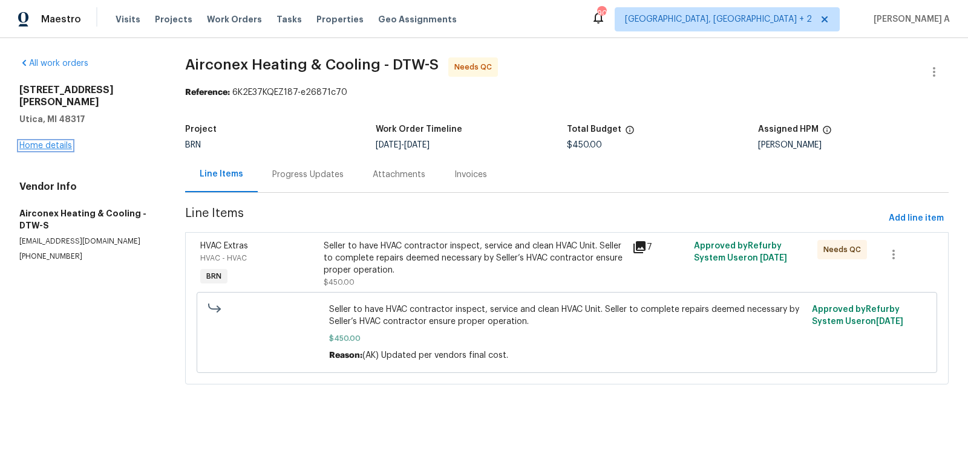
click at [49, 142] on link "Home details" at bounding box center [45, 146] width 53 height 8
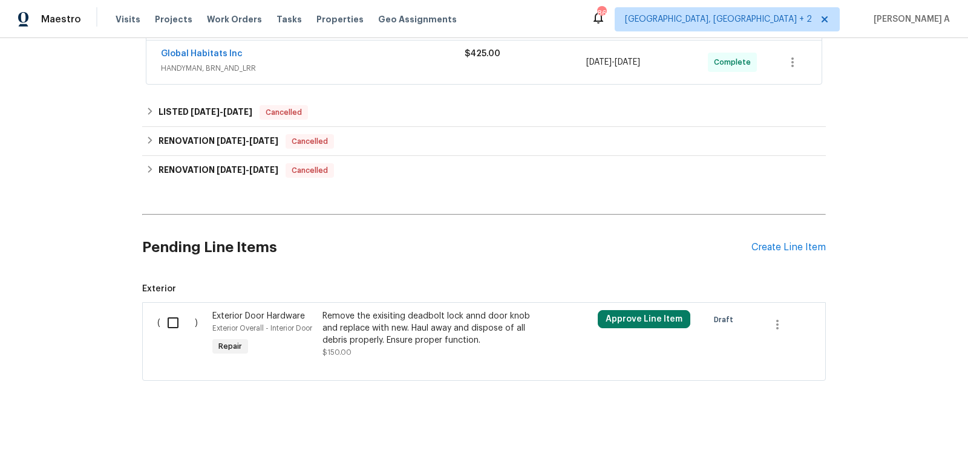
scroll to position [56, 0]
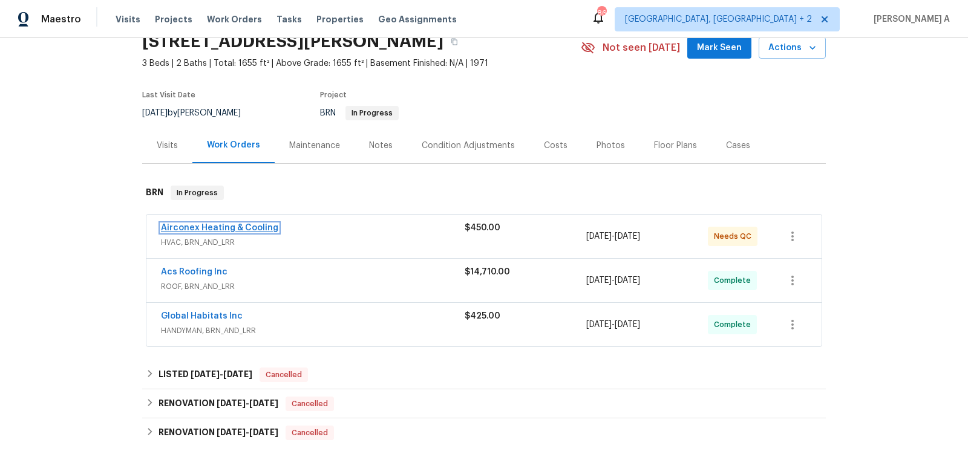
click at [238, 227] on link "Airconex Heating & Cooling" at bounding box center [219, 228] width 117 height 8
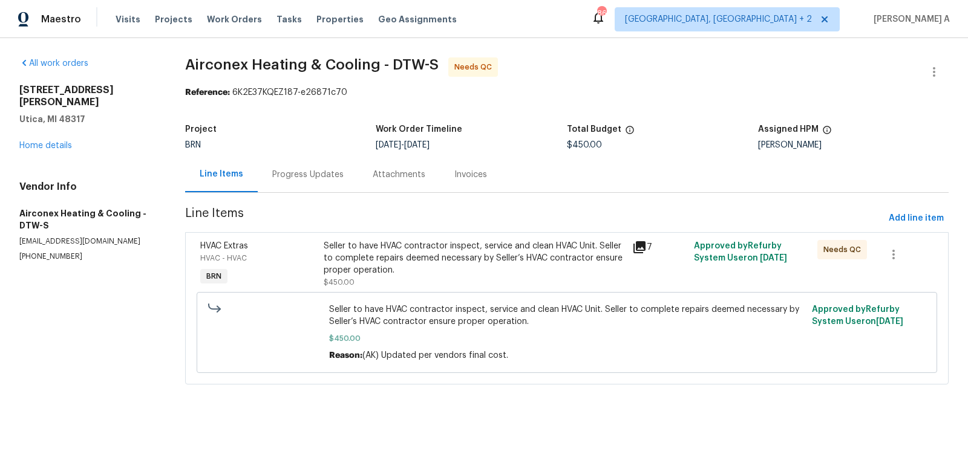
click at [401, 264] on div "Seller to have HVAC contractor inspect, service and clean HVAC Unit. Seller to …" at bounding box center [474, 258] width 301 height 36
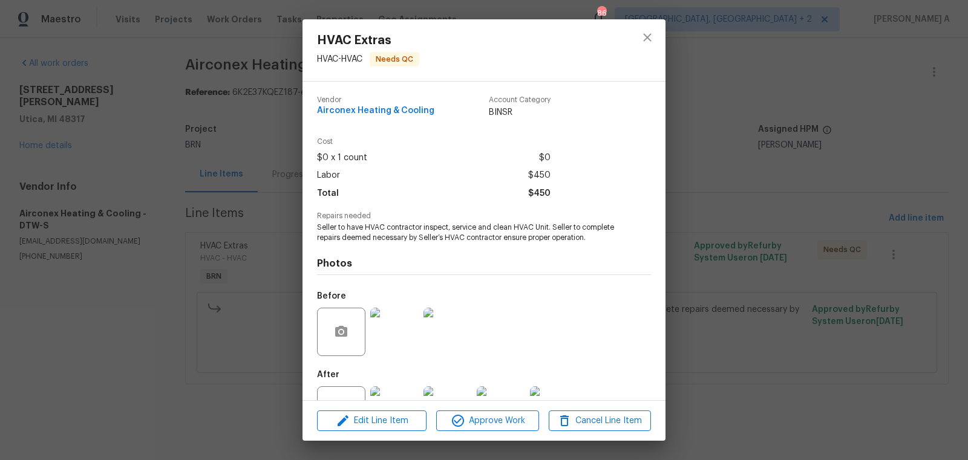
click at [370, 108] on span "Airconex Heating & Cooling" at bounding box center [375, 110] width 117 height 9
copy span "Airconex Heating & Cooling"
click at [390, 240] on span "Seller to have HVAC contractor inspect, service and clean HVAC Unit. Seller to …" at bounding box center [467, 233] width 301 height 21
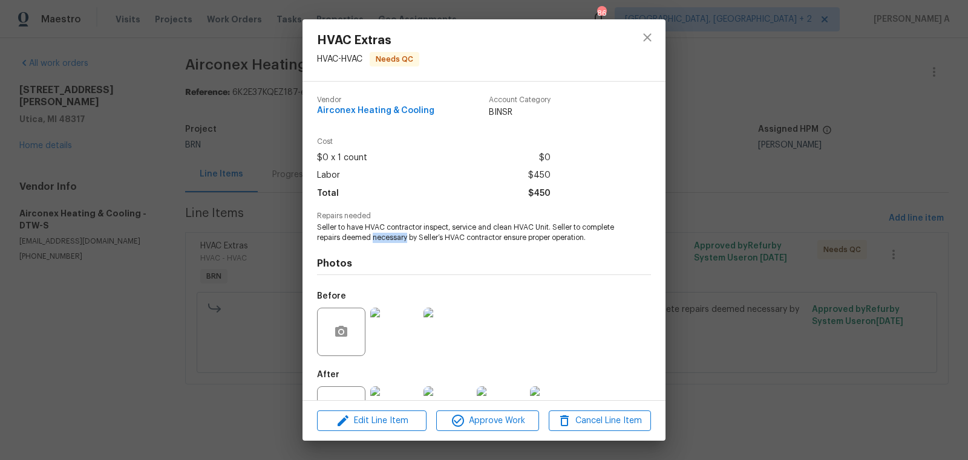
click at [390, 240] on span "Seller to have HVAC contractor inspect, service and clean HVAC Unit. Seller to …" at bounding box center [467, 233] width 301 height 21
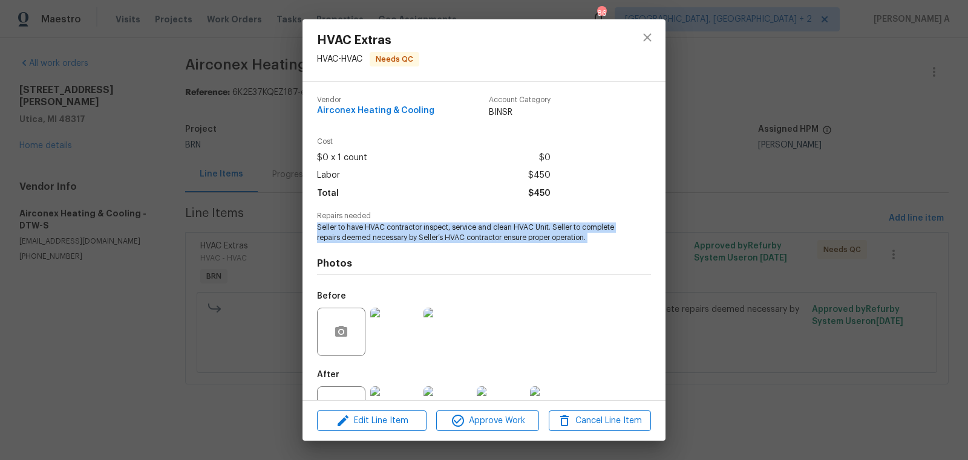
click at [390, 240] on span "Seller to have HVAC contractor inspect, service and clean HVAC Unit. Seller to …" at bounding box center [467, 233] width 301 height 21
copy span "Seller to have HVAC contractor inspect, service and clean HVAC Unit. Seller to …"
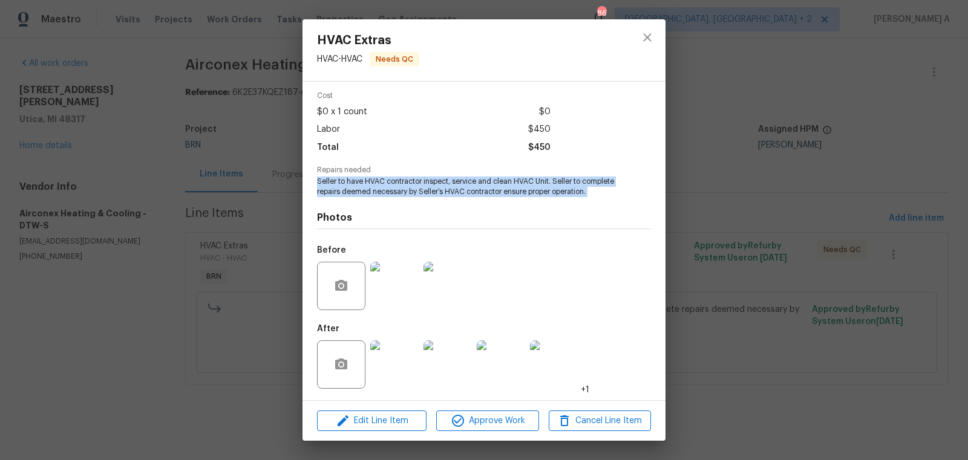
click at [385, 288] on img at bounding box center [394, 286] width 48 height 48
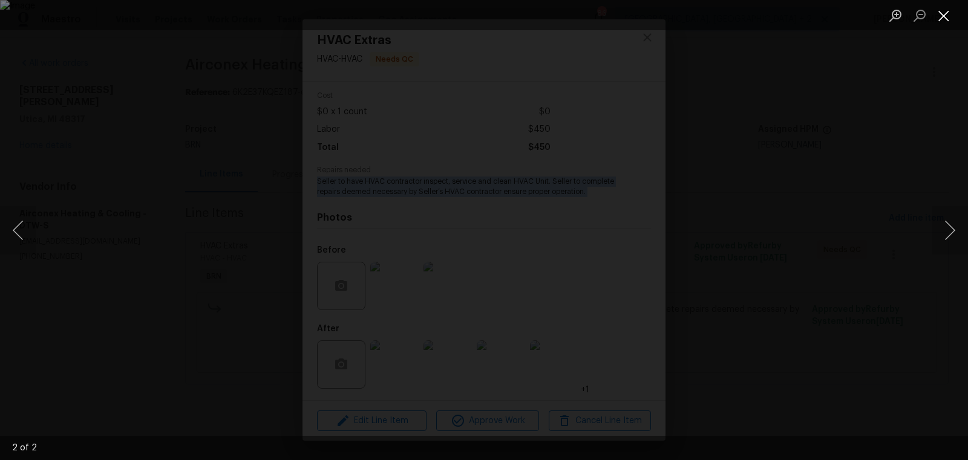
click at [942, 15] on button "Close lightbox" at bounding box center [944, 15] width 24 height 21
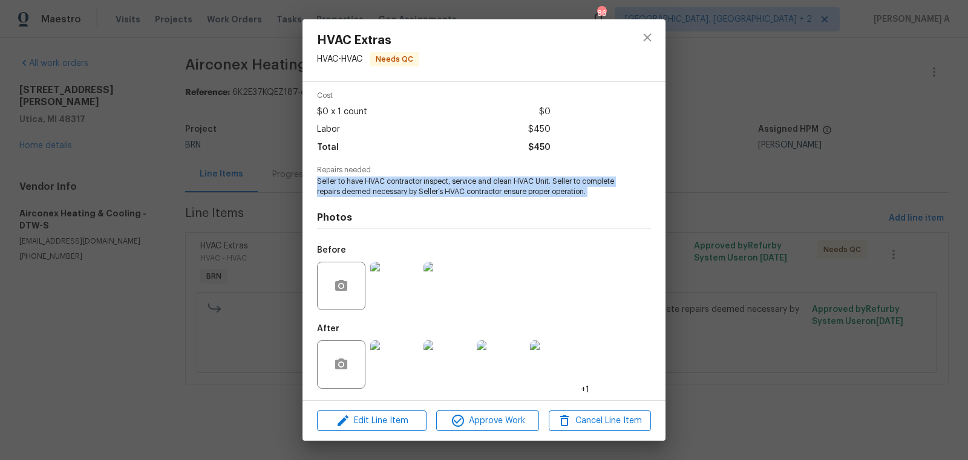
click at [392, 363] on img at bounding box center [394, 365] width 48 height 48
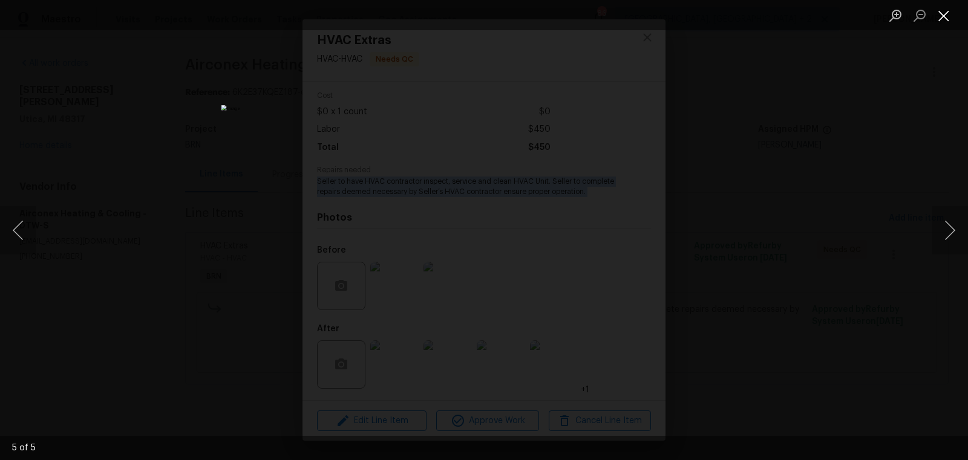
click at [944, 16] on button "Close lightbox" at bounding box center [944, 15] width 24 height 21
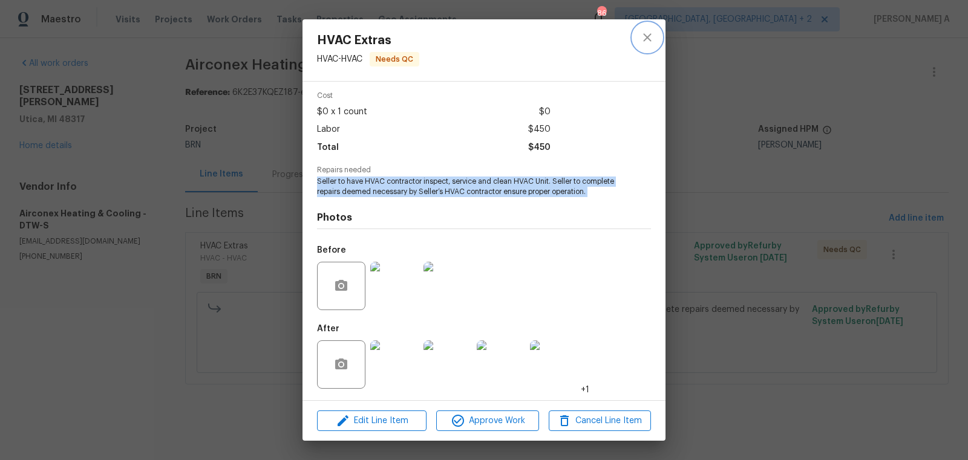
click at [652, 41] on icon "close" at bounding box center [647, 37] width 15 height 15
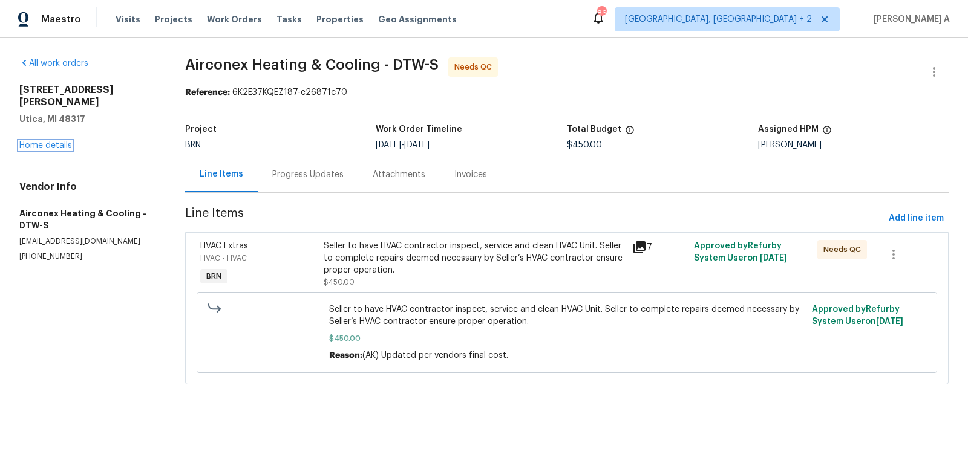
click at [60, 142] on link "Home details" at bounding box center [45, 146] width 53 height 8
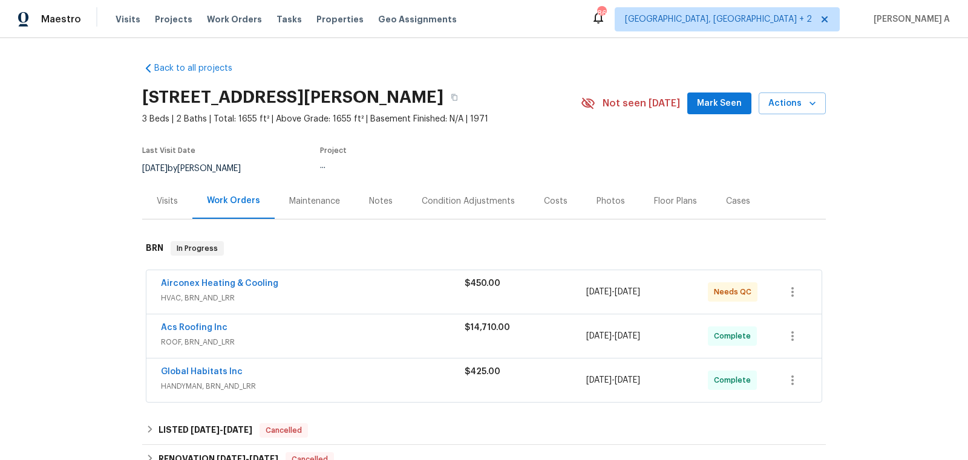
scroll to position [59, 0]
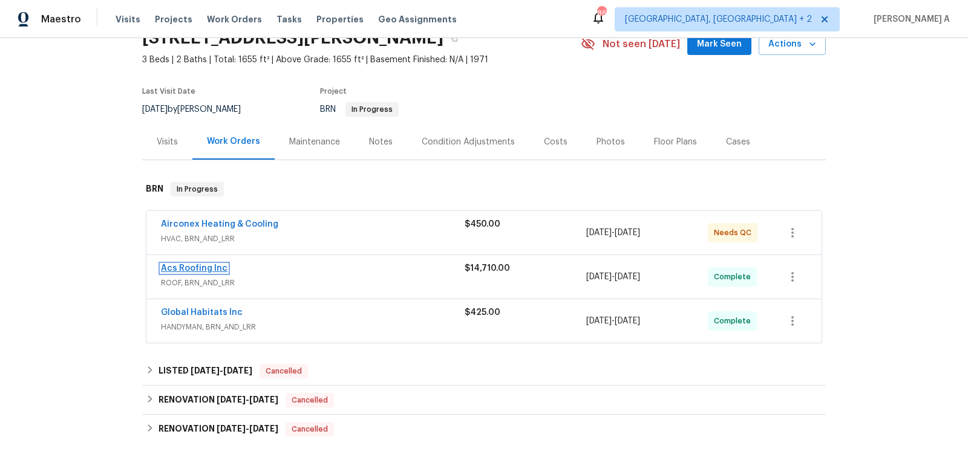
click at [208, 266] on link "Acs Roofing Inc" at bounding box center [194, 268] width 67 height 8
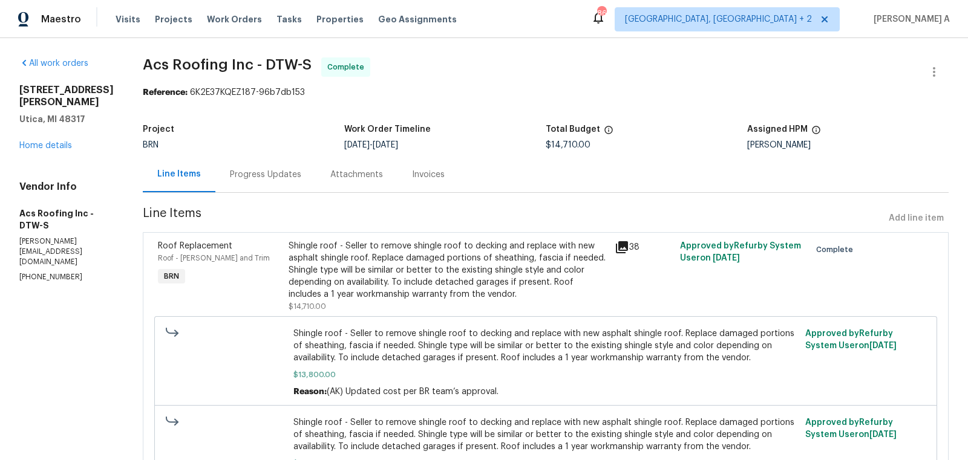
click at [435, 264] on div "Shingle roof - Seller to remove shingle roof to decking and replace with new as…" at bounding box center [448, 270] width 319 height 60
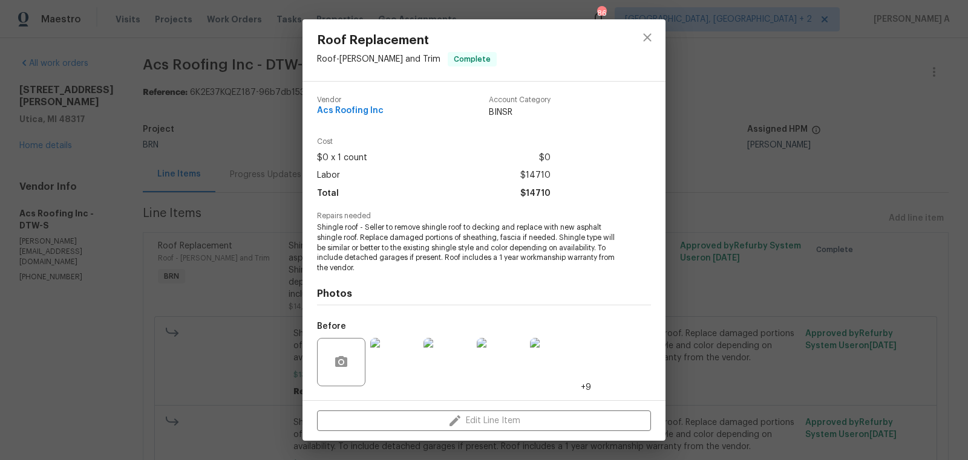
click at [387, 232] on span "Shingle roof - Seller to remove shingle roof to decking and replace with new as…" at bounding box center [467, 248] width 301 height 51
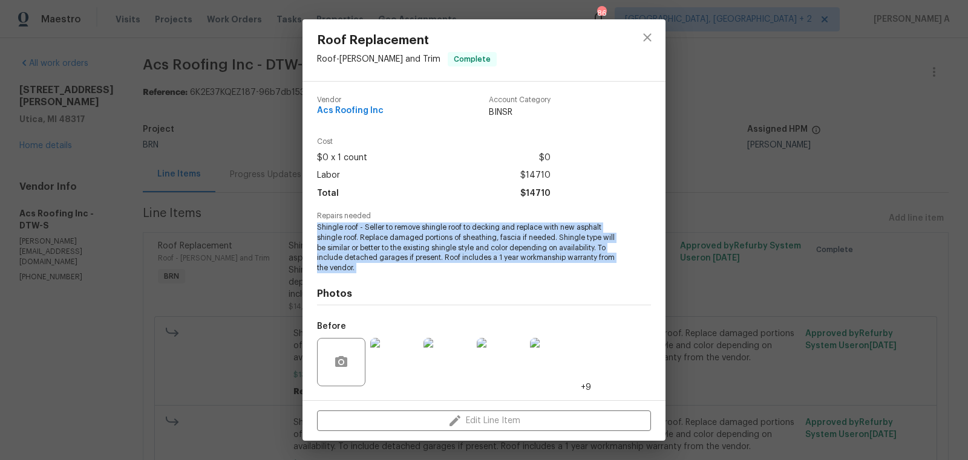
click at [387, 232] on span "Shingle roof - Seller to remove shingle roof to decking and replace with new as…" at bounding box center [467, 248] width 301 height 51
copy span "Shingle roof - Seller to remove shingle roof to decking and replace with new as…"
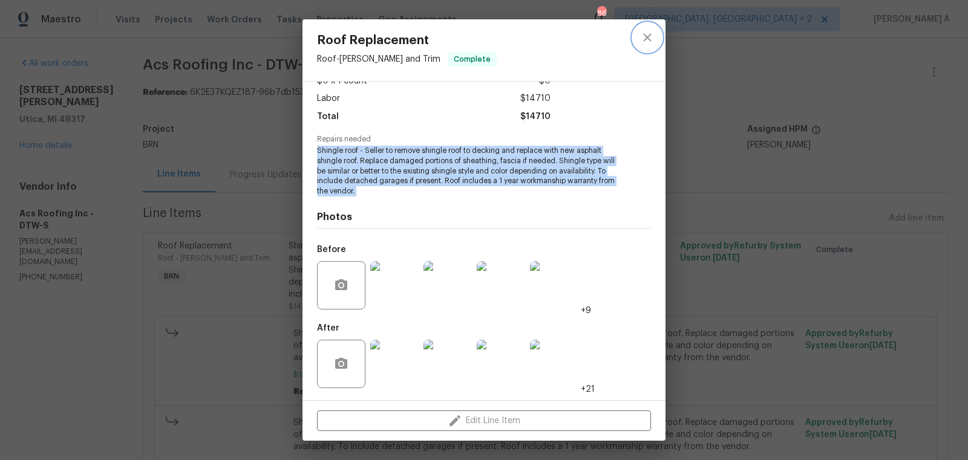
click at [647, 30] on button "close" at bounding box center [647, 37] width 29 height 29
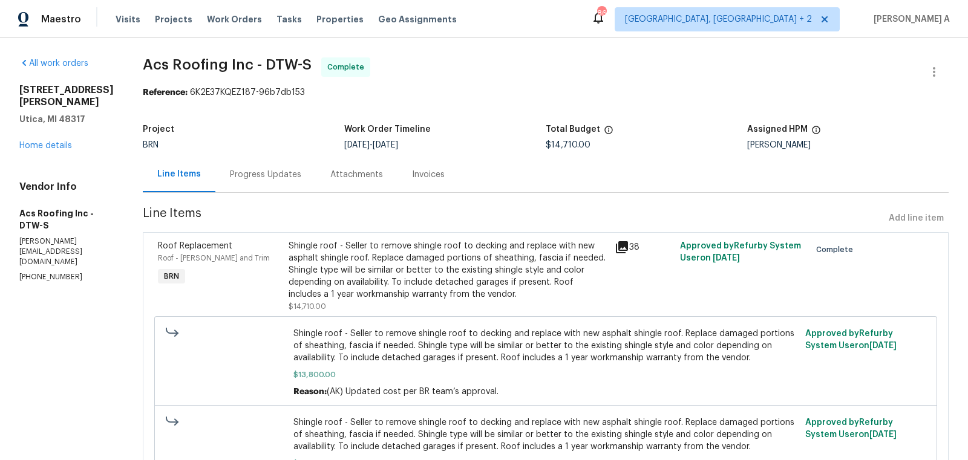
click at [52, 272] on p "(586) 252-3835" at bounding box center [66, 277] width 94 height 10
copy p "(586) 252-3835"
click at [415, 266] on div "Shingle roof - Seller to remove shingle roof to decking and replace with new as…" at bounding box center [448, 270] width 319 height 60
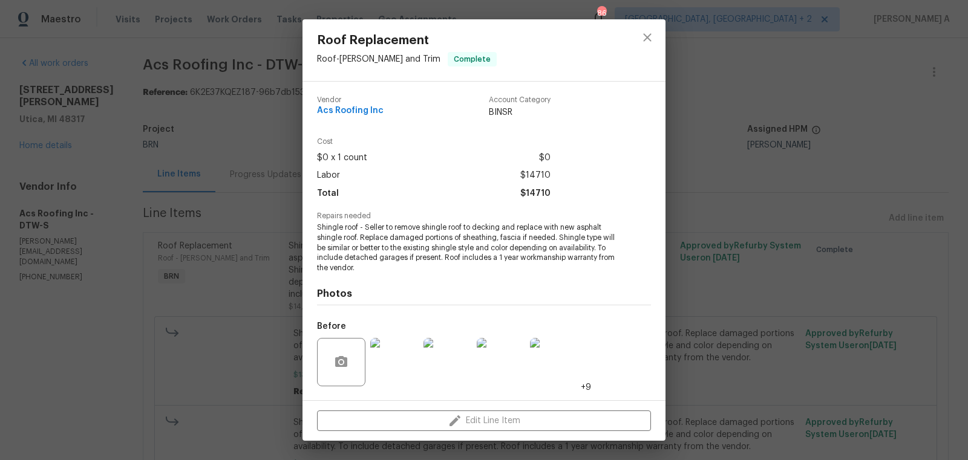
click at [361, 109] on span "Acs Roofing Inc" at bounding box center [350, 110] width 67 height 9
copy span "Acs Roofing Inc"
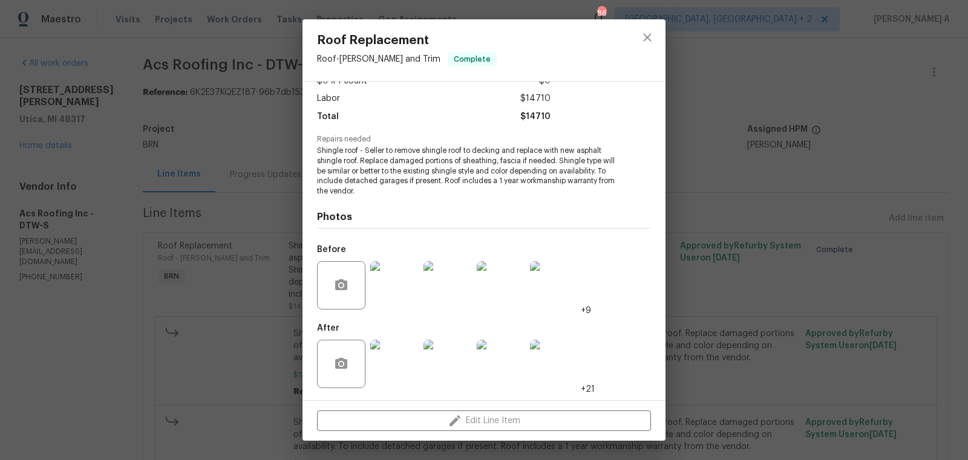
click at [413, 292] on img at bounding box center [394, 285] width 48 height 48
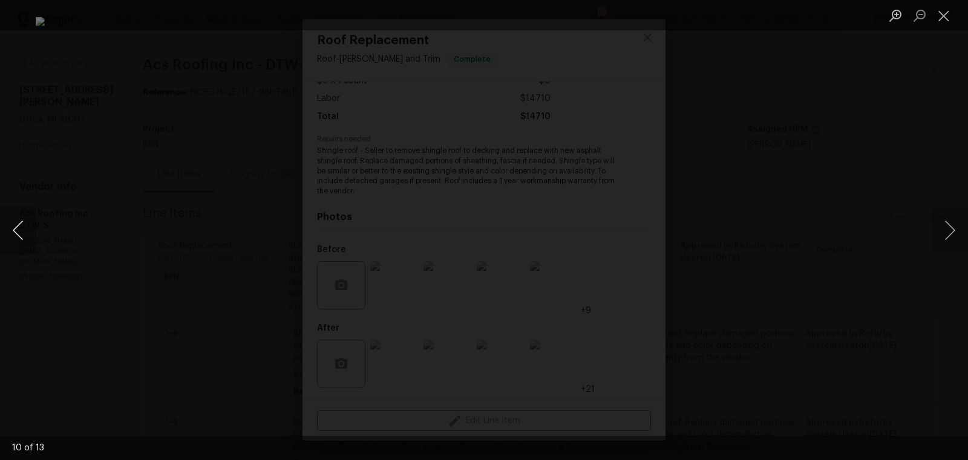
click at [19, 226] on button "Previous image" at bounding box center [18, 230] width 36 height 48
click at [949, 13] on button "Close lightbox" at bounding box center [944, 15] width 24 height 21
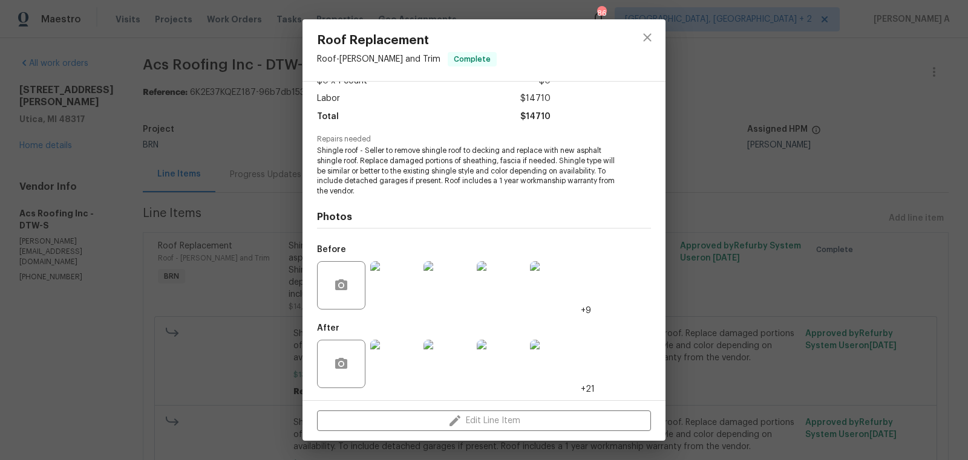
click at [393, 353] on img at bounding box center [394, 364] width 48 height 48
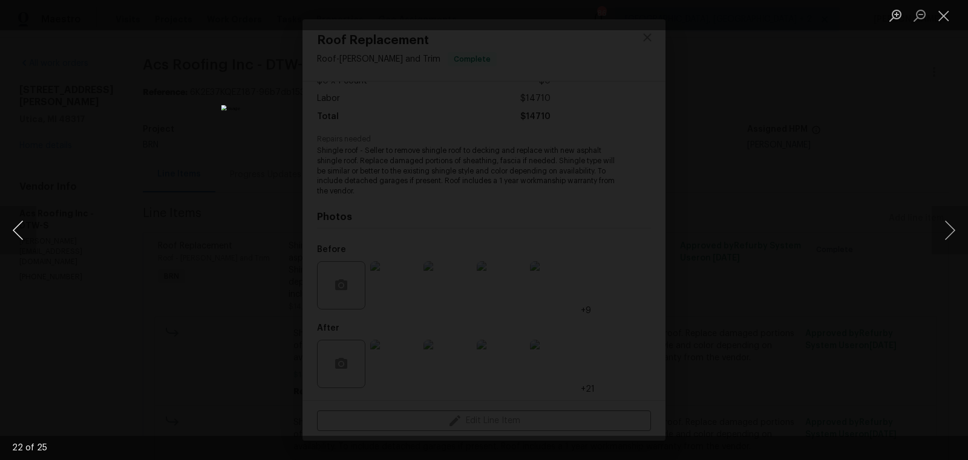
click at [15, 226] on button "Previous image" at bounding box center [18, 230] width 36 height 48
click at [943, 17] on button "Close lightbox" at bounding box center [944, 15] width 24 height 21
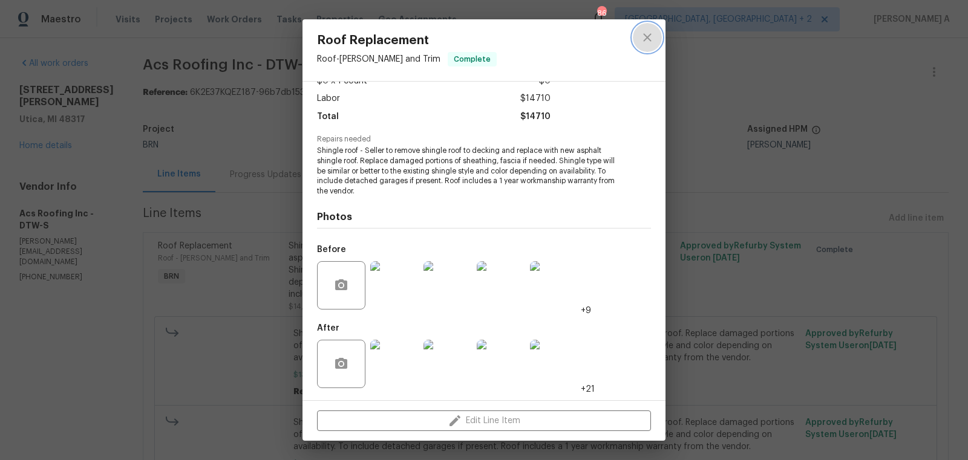
click at [635, 40] on button "close" at bounding box center [647, 37] width 29 height 29
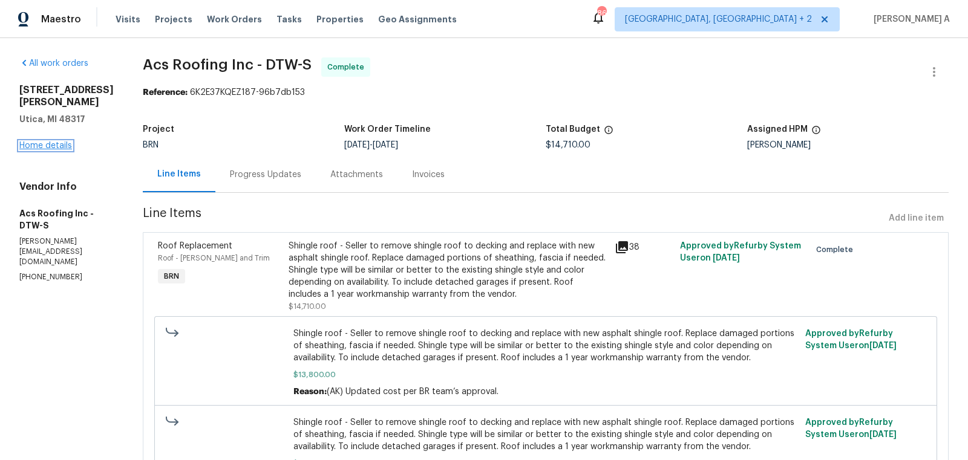
click at [51, 144] on link "Home details" at bounding box center [45, 146] width 53 height 8
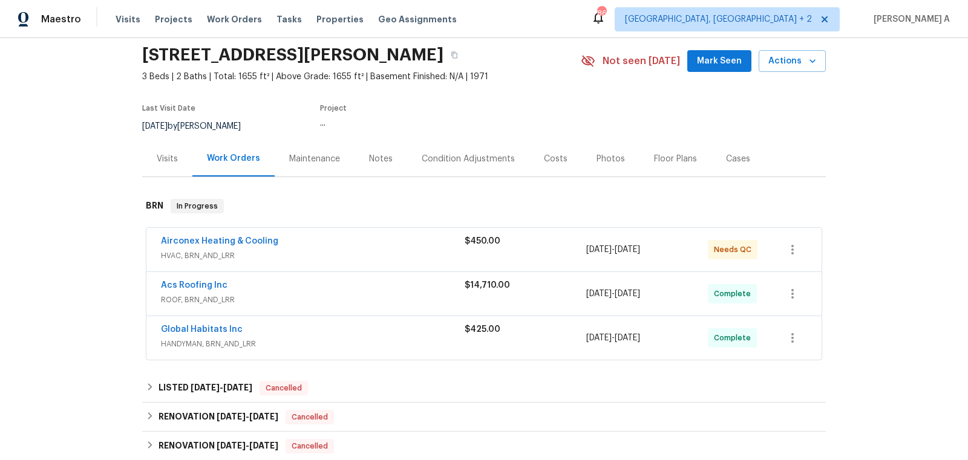
scroll to position [119, 0]
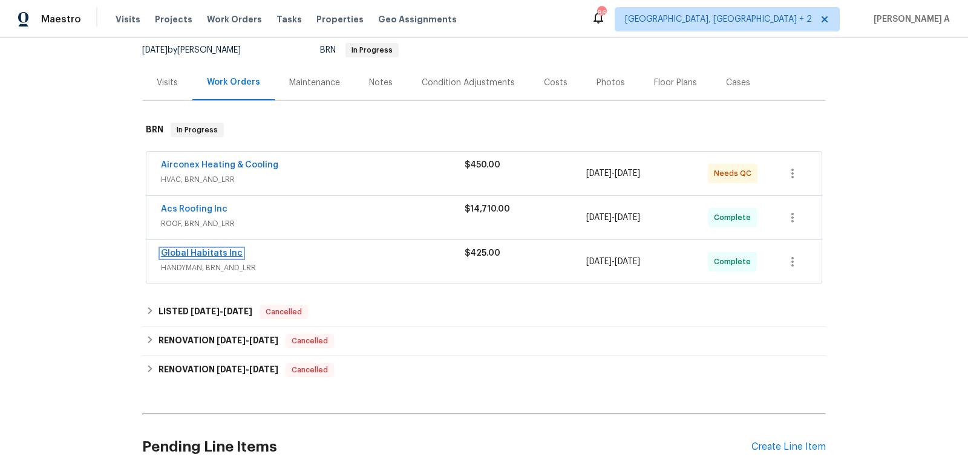
click at [205, 253] on link "Global Habitats Inc" at bounding box center [202, 253] width 82 height 8
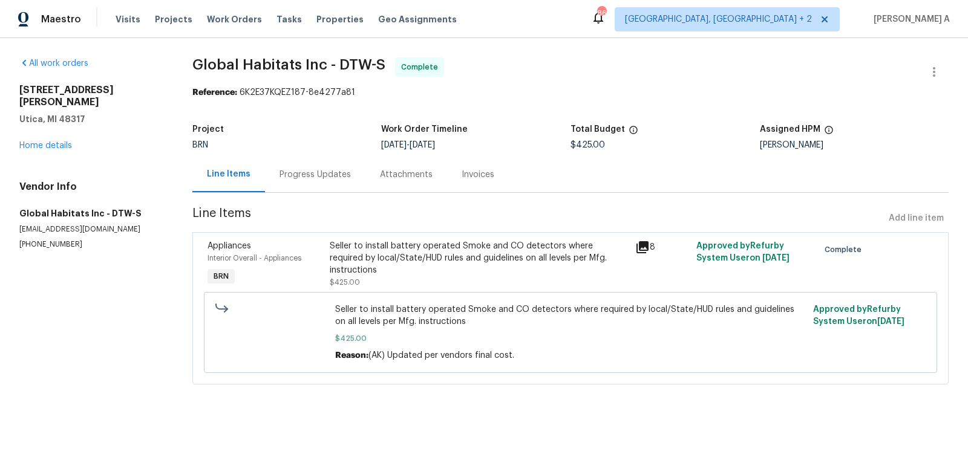
click at [486, 270] on div "Seller to install battery operated Smoke and CO detectors where required by loc…" at bounding box center [479, 264] width 298 height 48
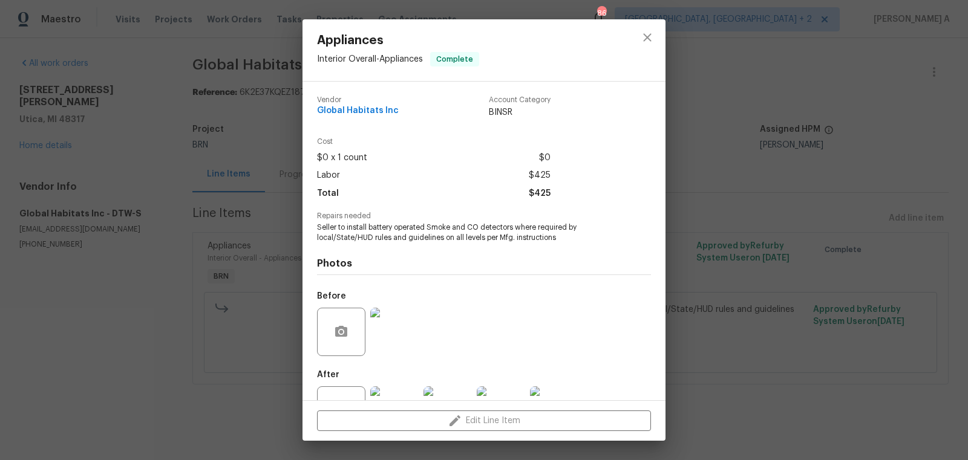
click at [429, 231] on span "Seller to install battery operated Smoke and CO detectors where required by loc…" at bounding box center [467, 233] width 301 height 21
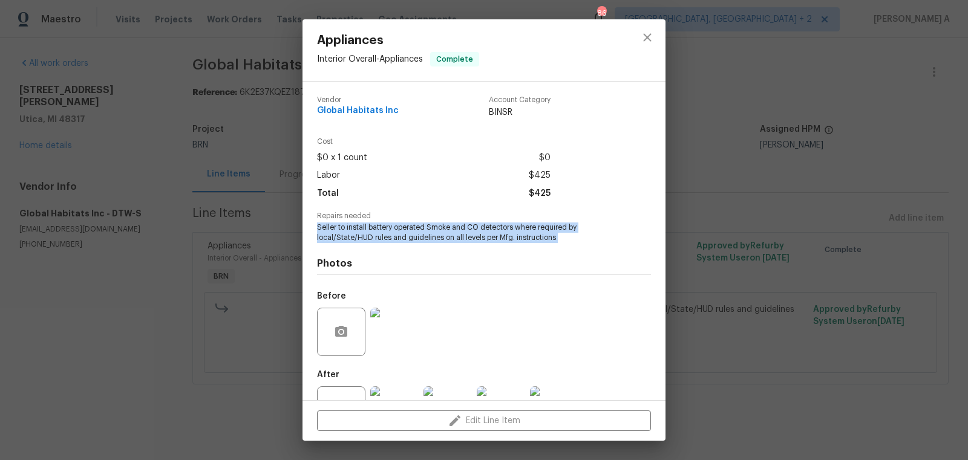
click at [429, 231] on span "Seller to install battery operated Smoke and CO detectors where required by loc…" at bounding box center [467, 233] width 301 height 21
copy span "Seller to install battery operated Smoke and CO detectors where required by loc…"
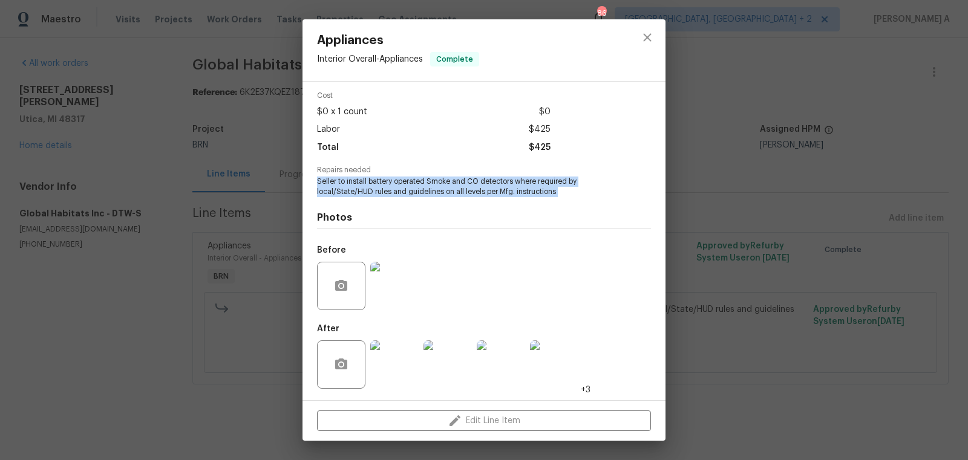
click at [402, 305] on img at bounding box center [394, 286] width 48 height 48
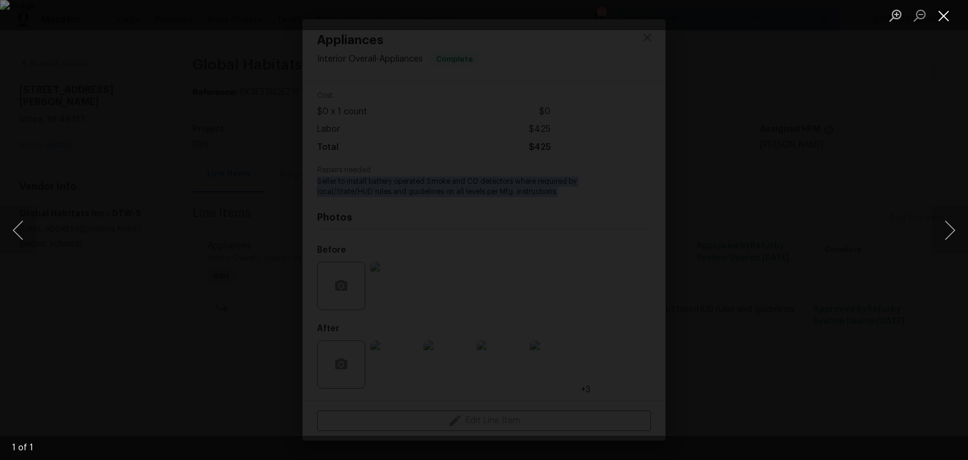
click at [947, 13] on button "Close lightbox" at bounding box center [944, 15] width 24 height 21
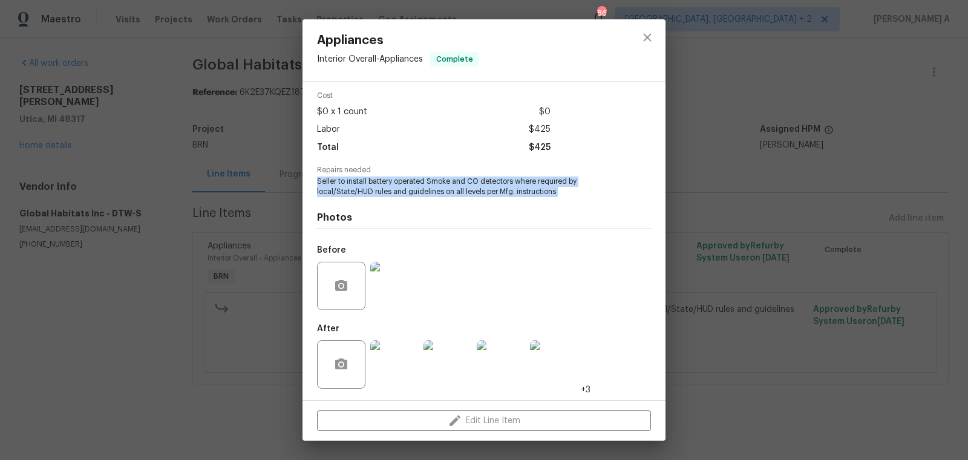
click at [384, 361] on img at bounding box center [394, 365] width 48 height 48
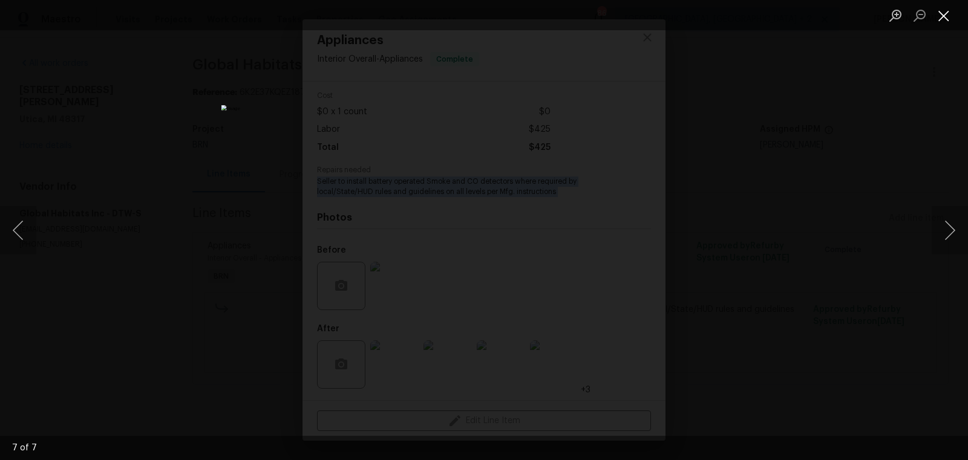
click at [939, 21] on button "Close lightbox" at bounding box center [944, 15] width 24 height 21
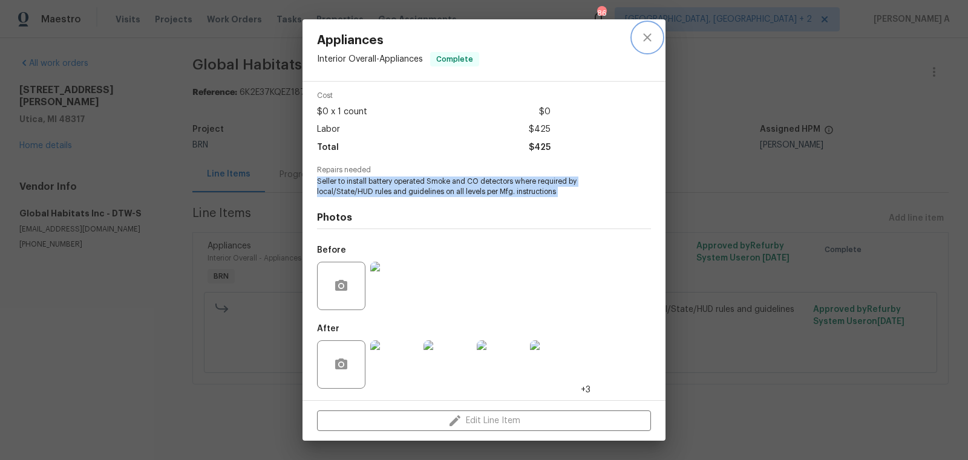
click at [642, 34] on icon "close" at bounding box center [647, 37] width 15 height 15
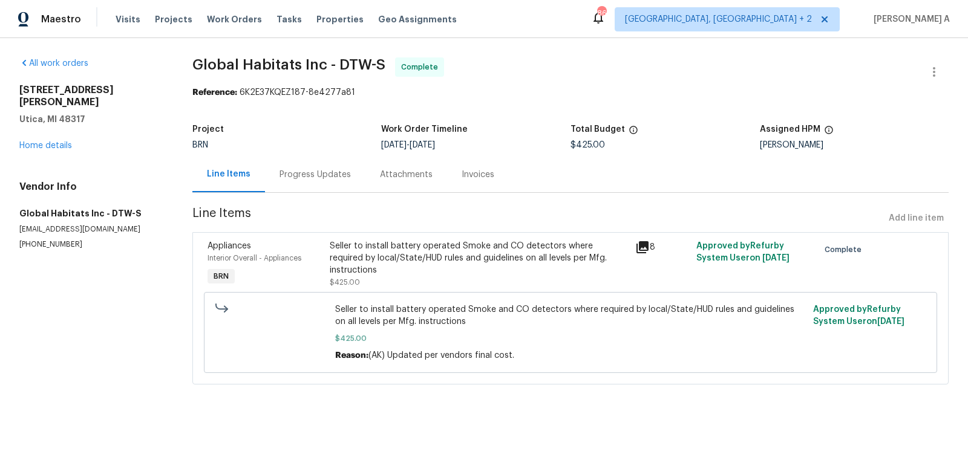
click at [469, 171] on div "Invoices" at bounding box center [478, 175] width 33 height 12
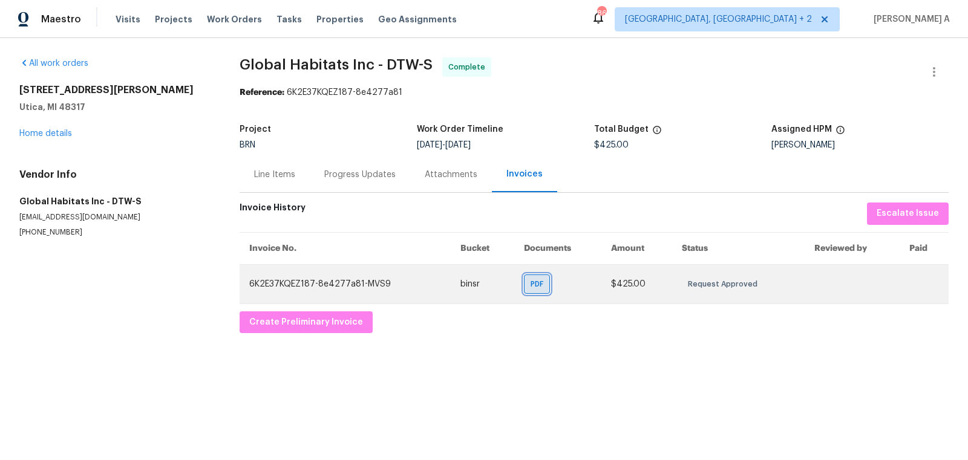
click at [533, 287] on span "PDF" at bounding box center [540, 284] width 18 height 12
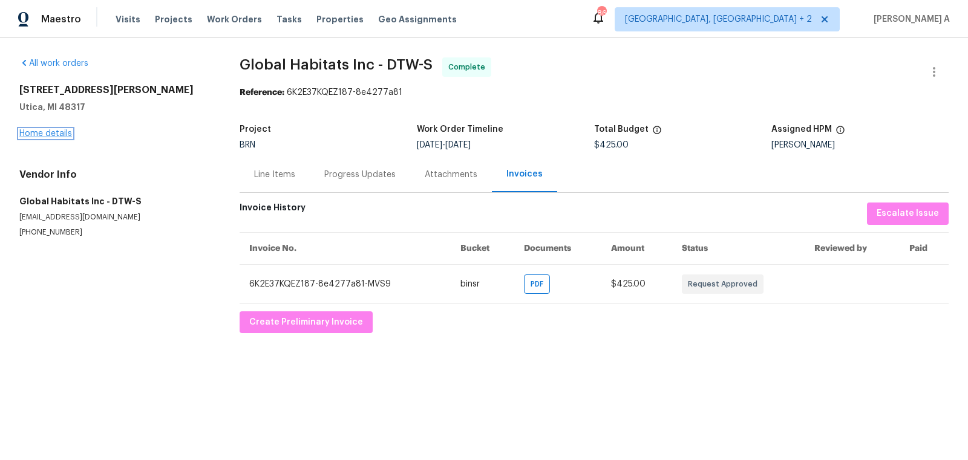
click at [67, 131] on link "Home details" at bounding box center [45, 133] width 53 height 8
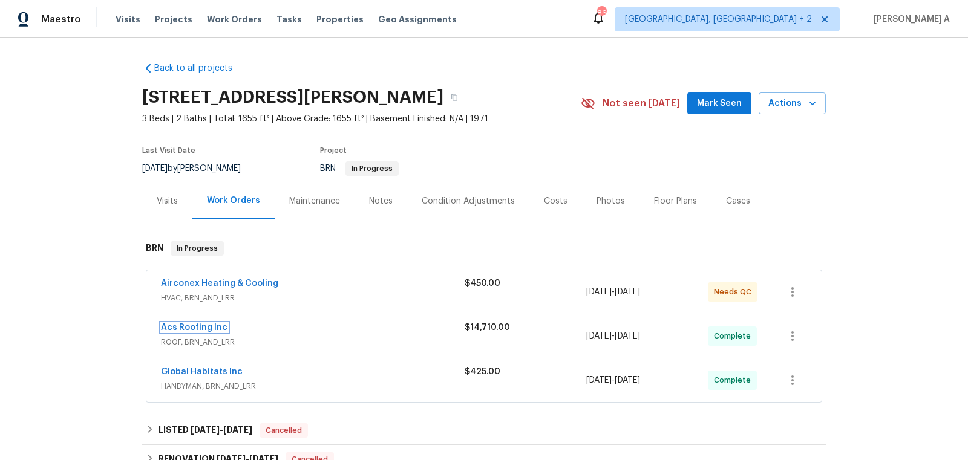
click at [198, 324] on link "Acs Roofing Inc" at bounding box center [194, 328] width 67 height 8
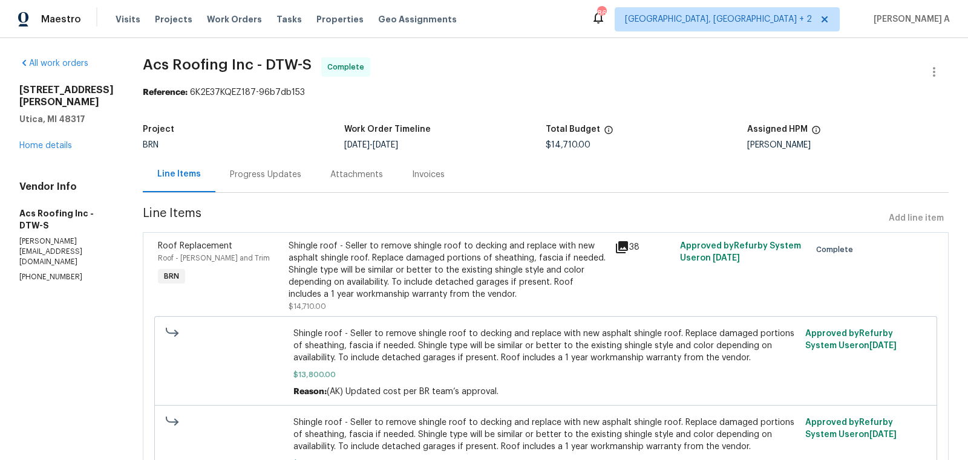
click at [408, 184] on div "Invoices" at bounding box center [428, 175] width 62 height 36
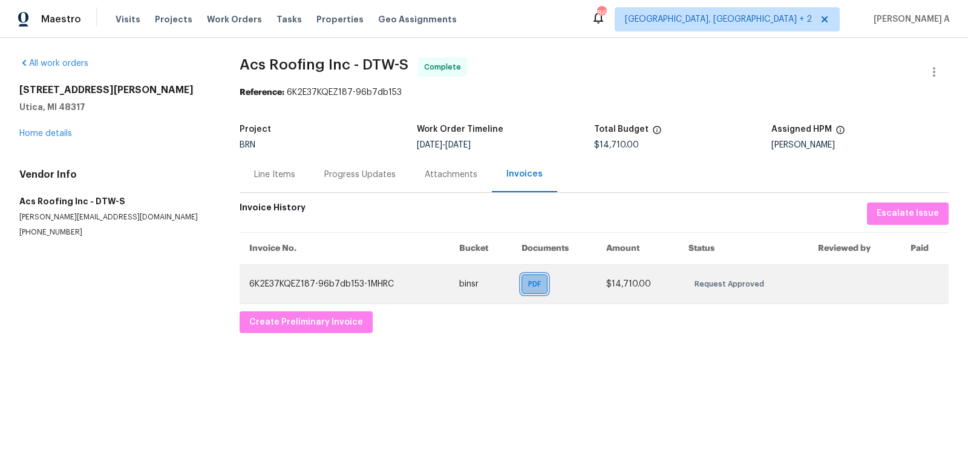
click at [534, 282] on span "PDF" at bounding box center [537, 284] width 18 height 12
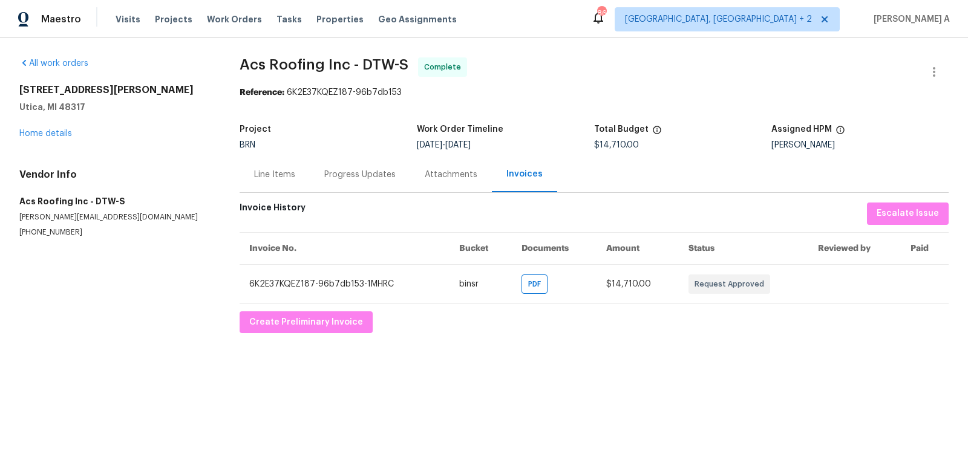
click at [384, 174] on div "Progress Updates" at bounding box center [359, 175] width 71 height 12
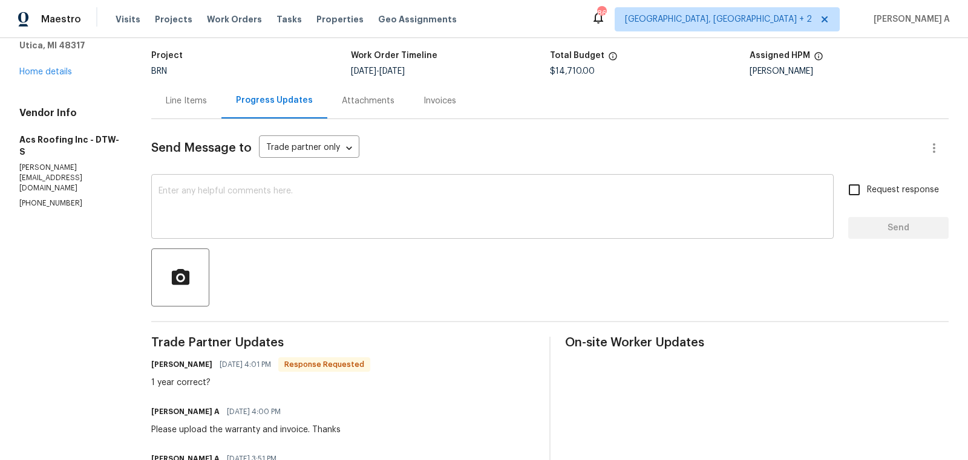
scroll to position [75, 0]
click at [192, 100] on div "Line Items" at bounding box center [186, 100] width 41 height 12
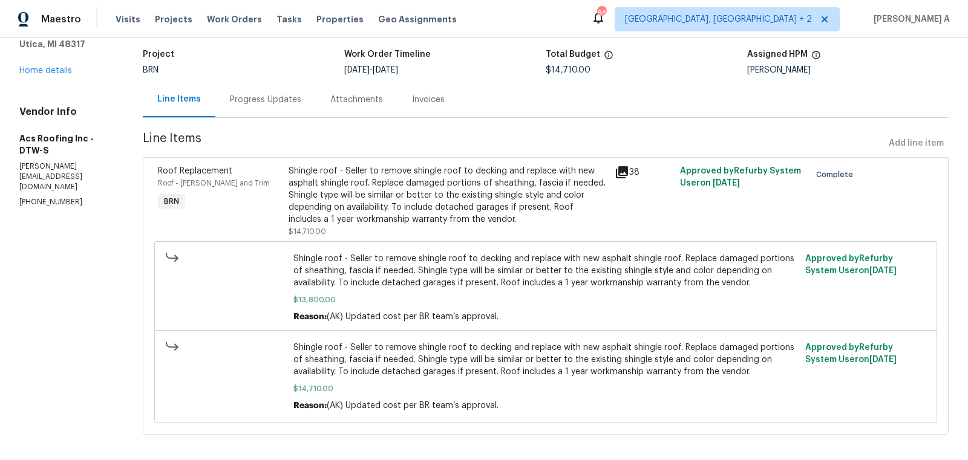
scroll to position [83, 0]
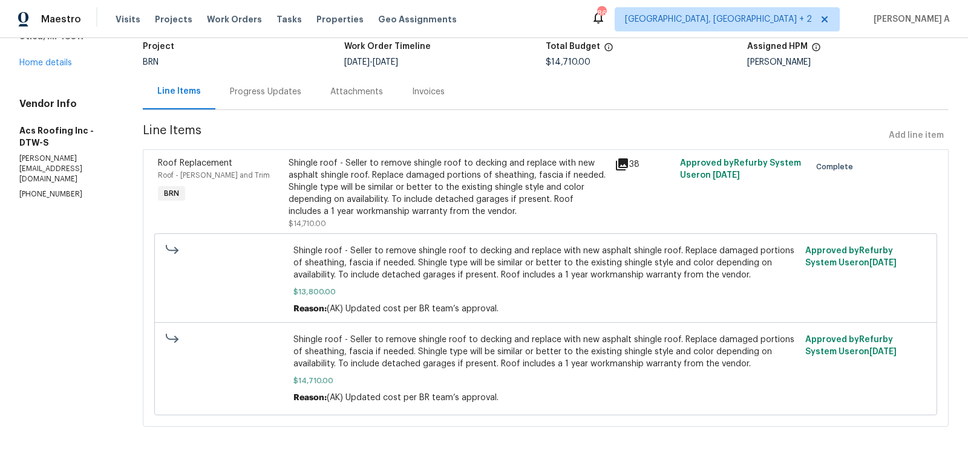
click at [263, 91] on div "Progress Updates" at bounding box center [265, 92] width 71 height 12
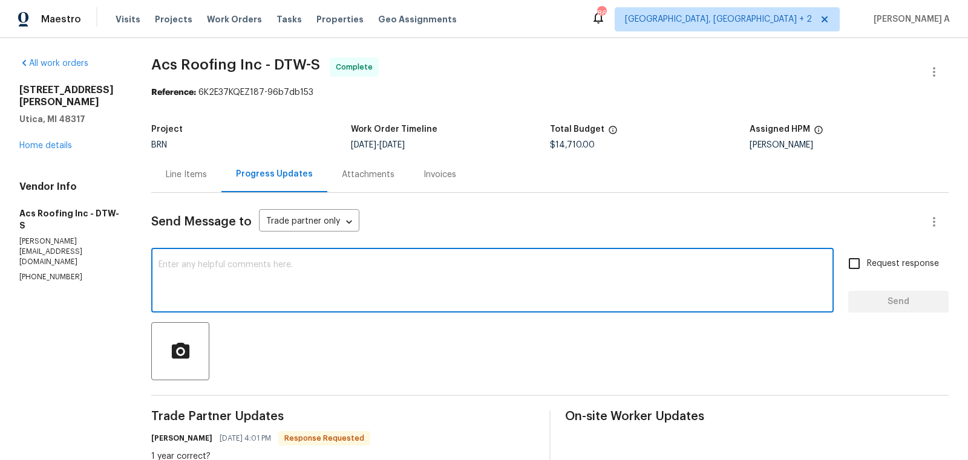
click at [324, 283] on textarea at bounding box center [492, 282] width 668 height 42
type textarea "Yes,"
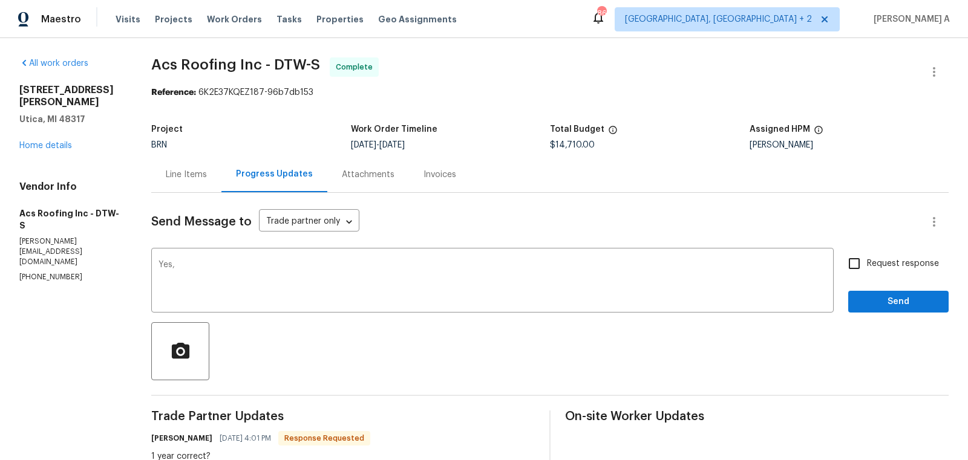
click at [193, 171] on div "Line Items" at bounding box center [186, 175] width 41 height 12
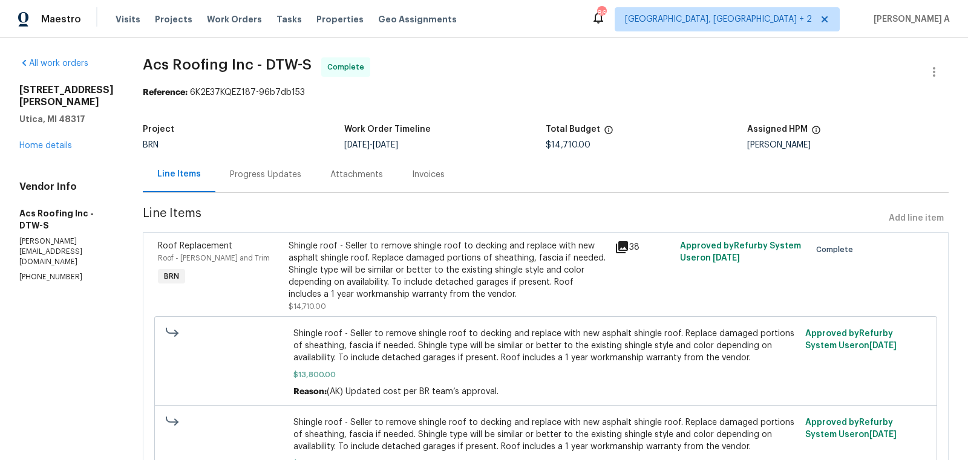
click at [475, 307] on div "Shingle roof - Seller to remove shingle roof to decking and replace with new as…" at bounding box center [448, 276] width 319 height 73
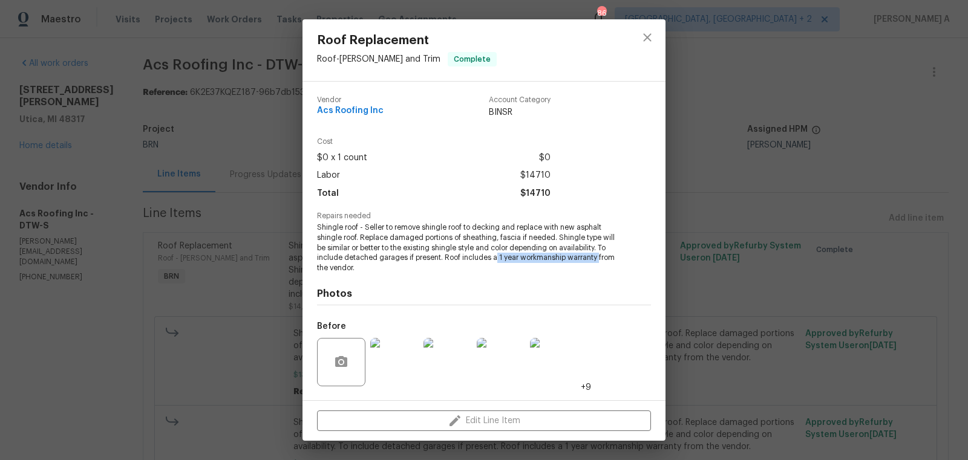
drag, startPoint x: 495, startPoint y: 258, endPoint x: 597, endPoint y: 259, distance: 102.2
click at [597, 259] on span "Shingle roof - Seller to remove shingle roof to decking and replace with new as…" at bounding box center [467, 248] width 301 height 51
copy span "1 year workmanship warranty"
click at [642, 38] on icon "close" at bounding box center [647, 37] width 15 height 15
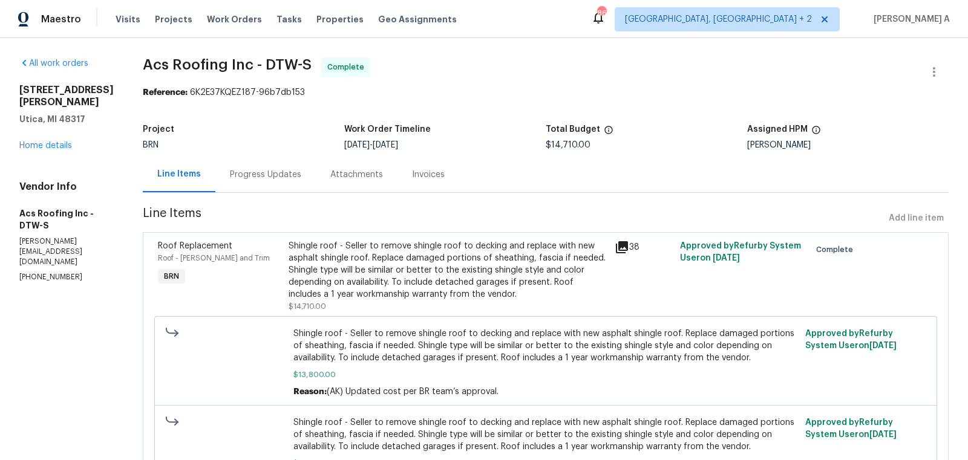
click at [239, 177] on div "Progress Updates" at bounding box center [265, 175] width 71 height 12
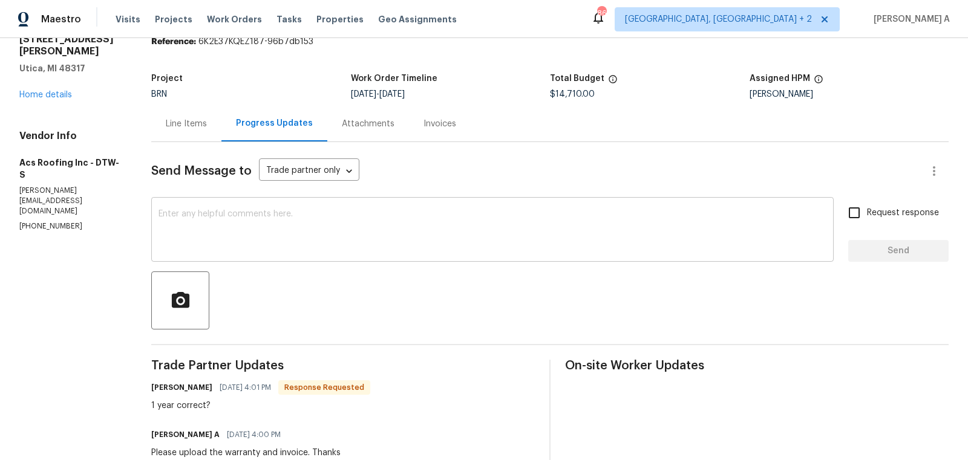
scroll to position [53, 0]
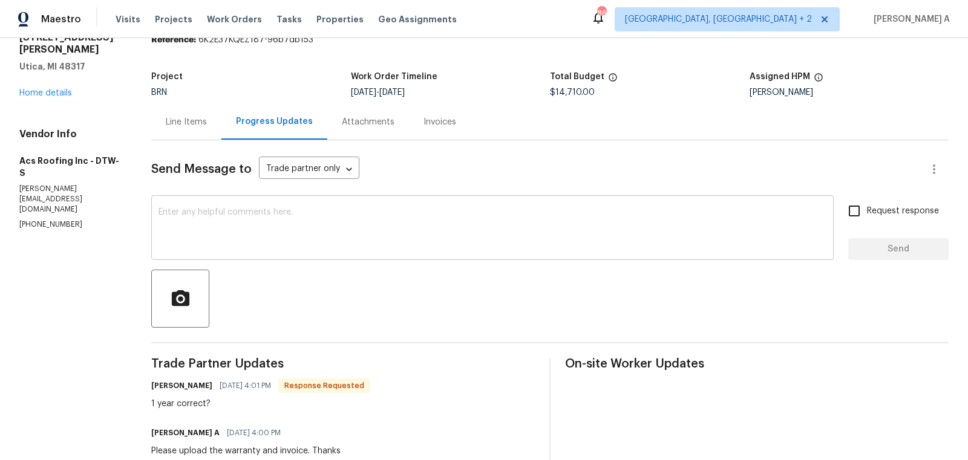
click at [251, 212] on textarea at bounding box center [492, 229] width 668 height 42
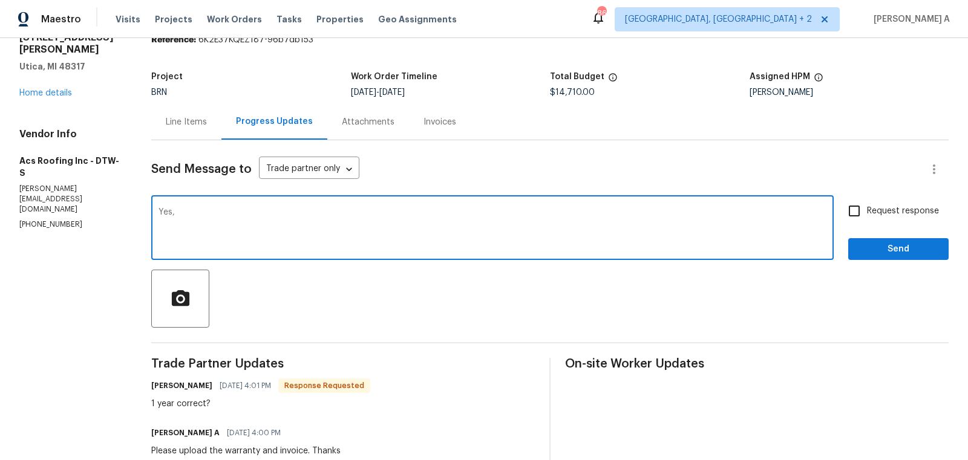
paste textarea "1 year workmanship warranty"
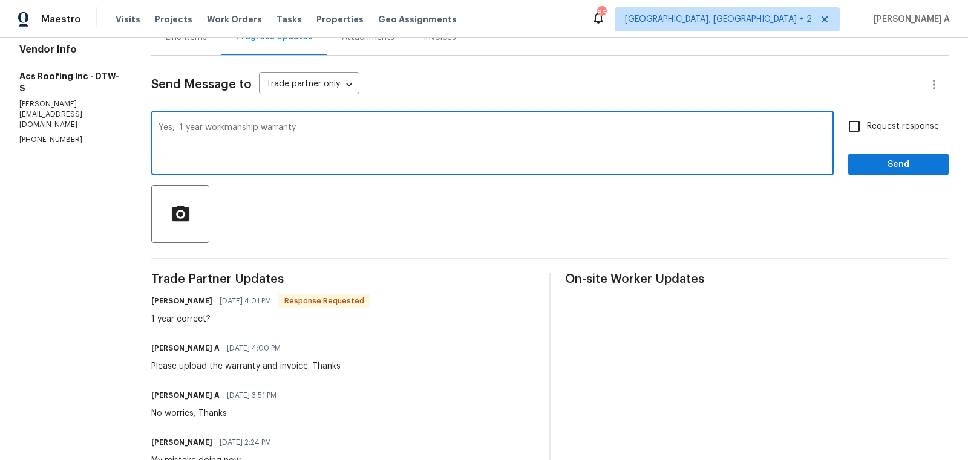
scroll to position [100, 0]
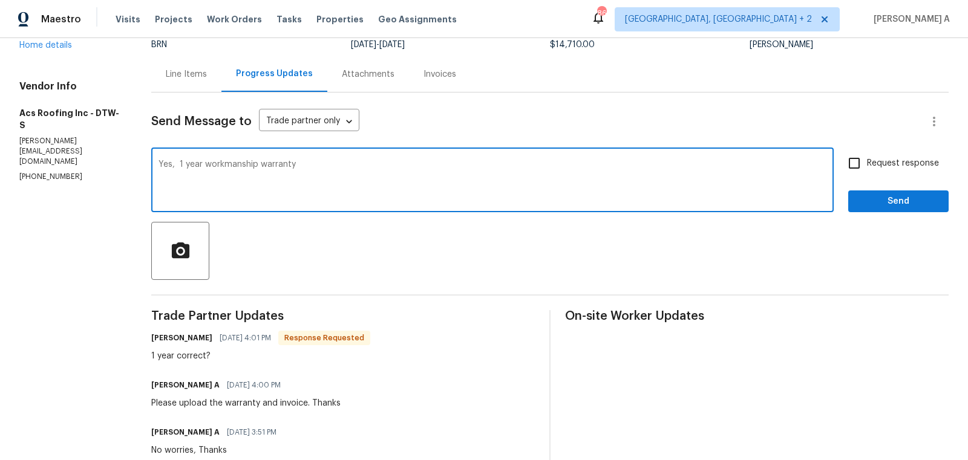
click at [0, 0] on qb-div "Replace with a 1-year" at bounding box center [0, 0] width 0 height 0
click at [0, 0] on qb-div "Add Punctuation warranty ." at bounding box center [0, 0] width 0 height 0
type textarea "Yes, a 1-year workmanship warranty."
click at [889, 170] on label "Request response" at bounding box center [889, 163] width 97 height 25
click at [867, 170] on input "Request response" at bounding box center [853, 163] width 25 height 25
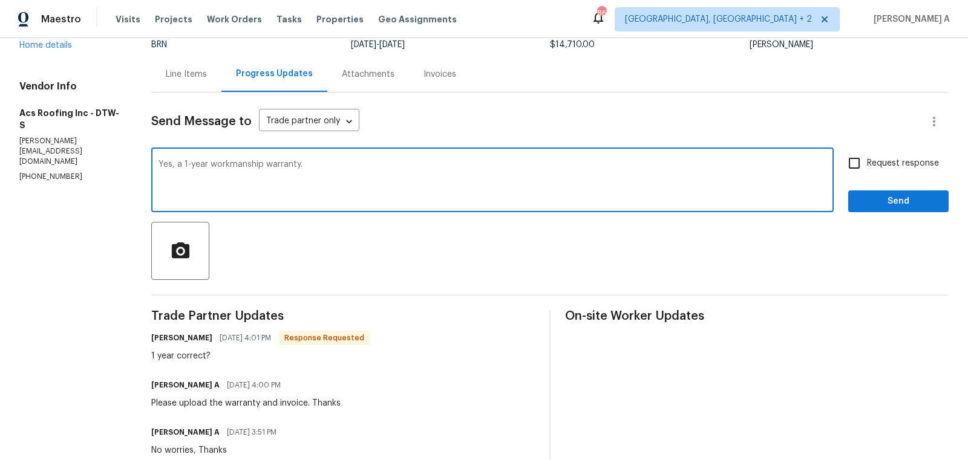
checkbox input "true"
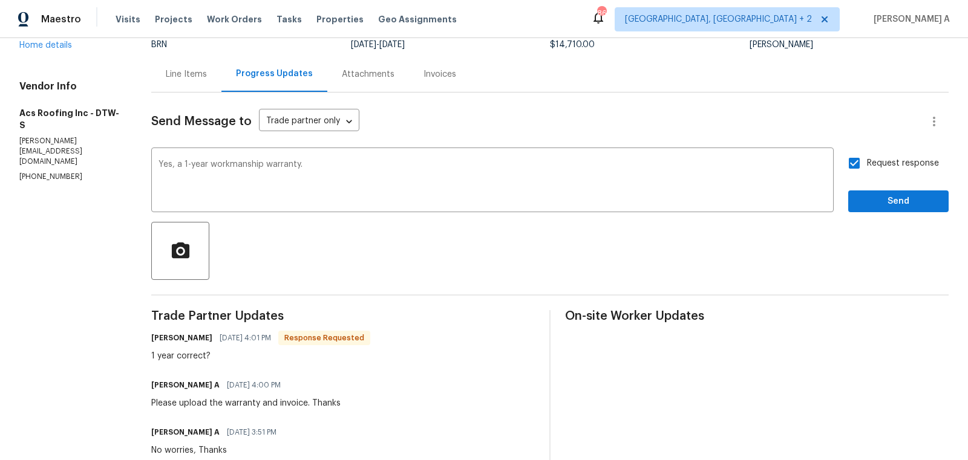
click at [914, 207] on span "Send" at bounding box center [898, 201] width 81 height 15
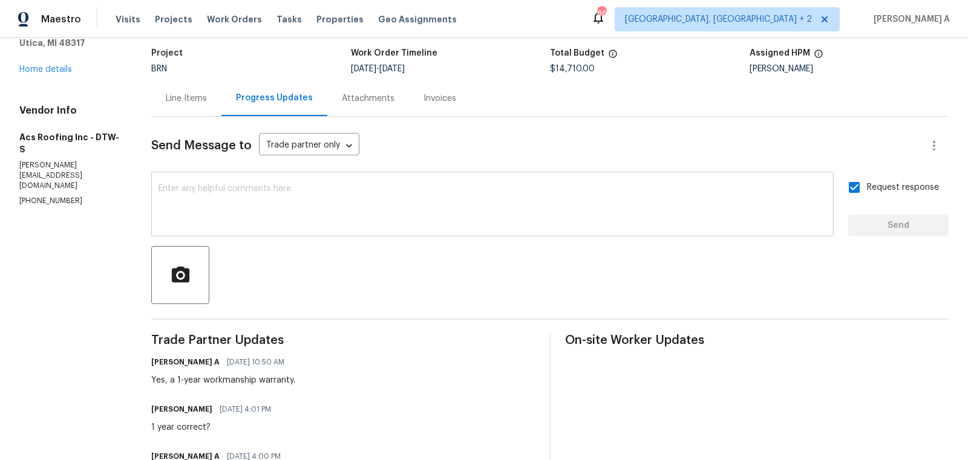
scroll to position [0, 0]
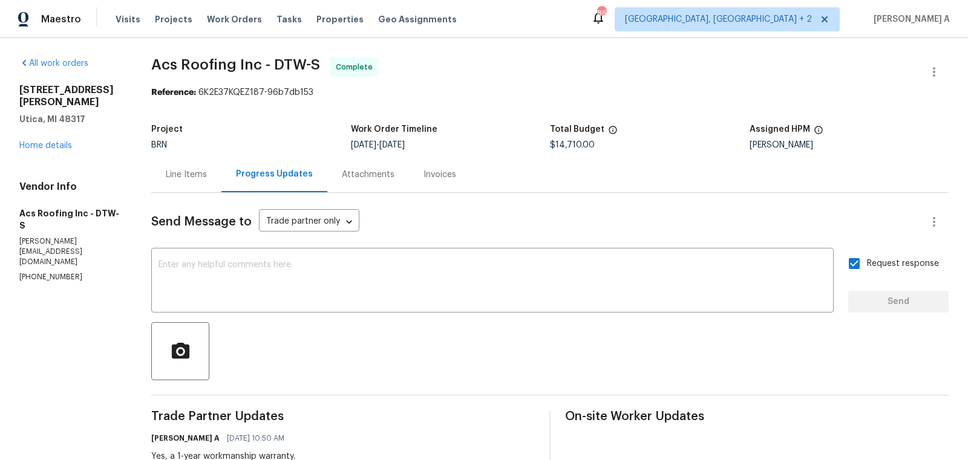
click at [185, 167] on div "Line Items" at bounding box center [186, 175] width 70 height 36
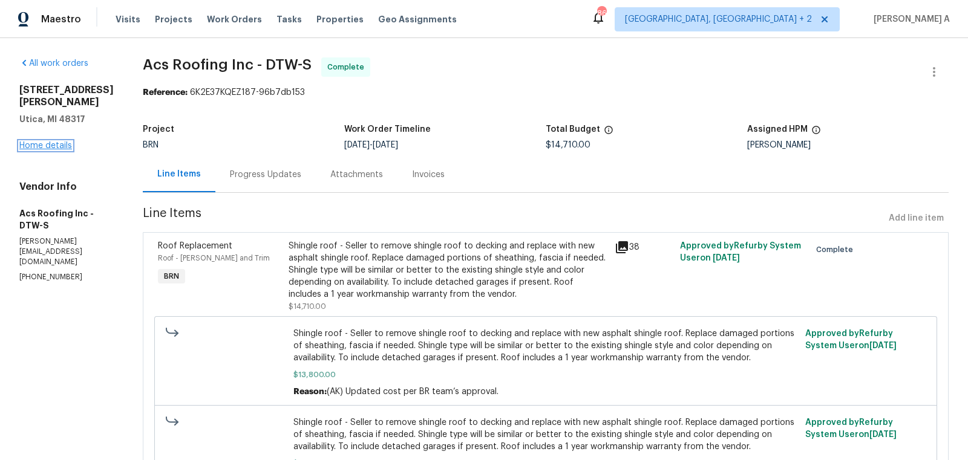
click at [57, 148] on link "Home details" at bounding box center [45, 146] width 53 height 8
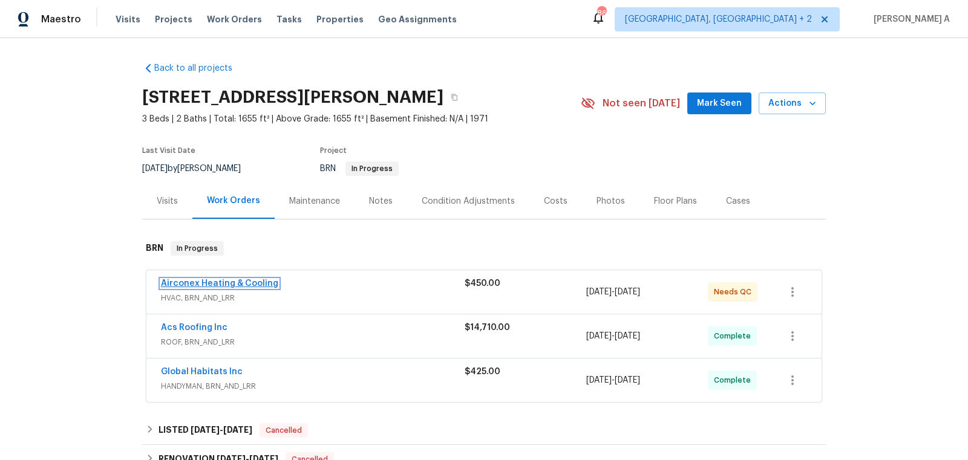
click at [237, 279] on link "Airconex Heating & Cooling" at bounding box center [219, 283] width 117 height 8
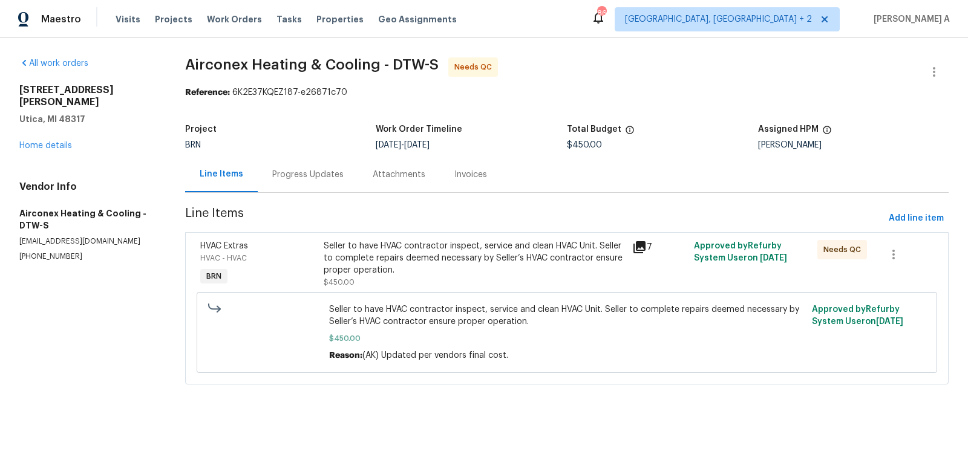
click at [302, 172] on div "Progress Updates" at bounding box center [307, 175] width 71 height 12
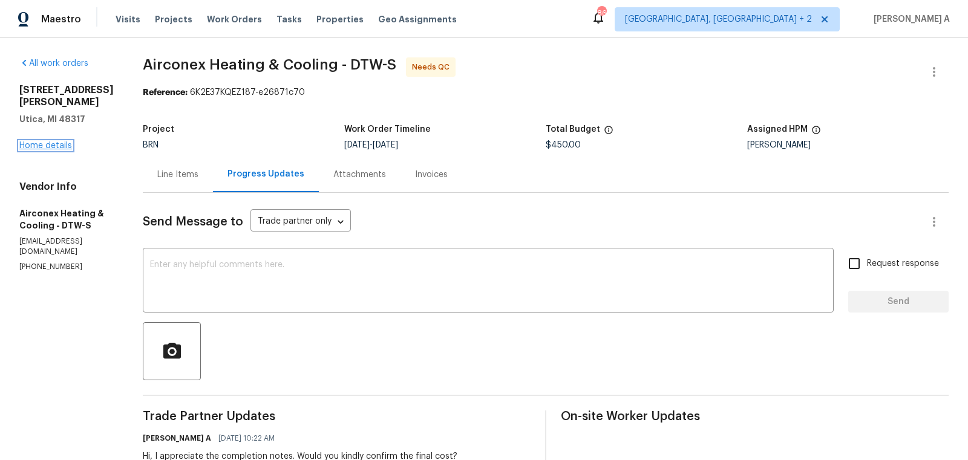
click at [64, 142] on link "Home details" at bounding box center [45, 146] width 53 height 8
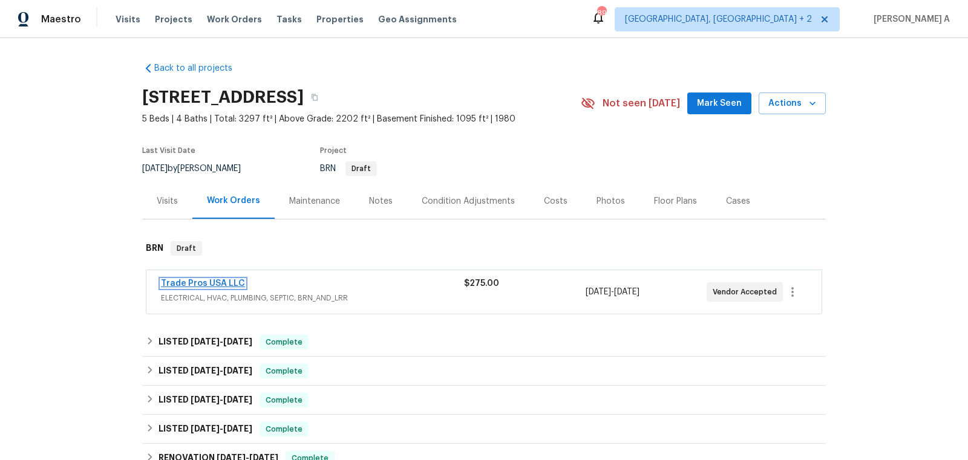
click at [206, 286] on link "Trade Pros USA LLC" at bounding box center [203, 283] width 84 height 8
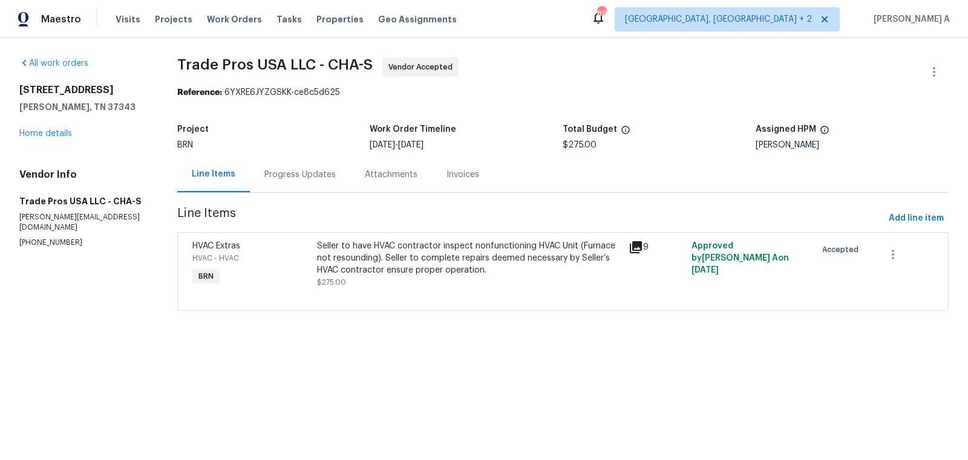
click at [304, 177] on div "Progress Updates" at bounding box center [299, 175] width 71 height 12
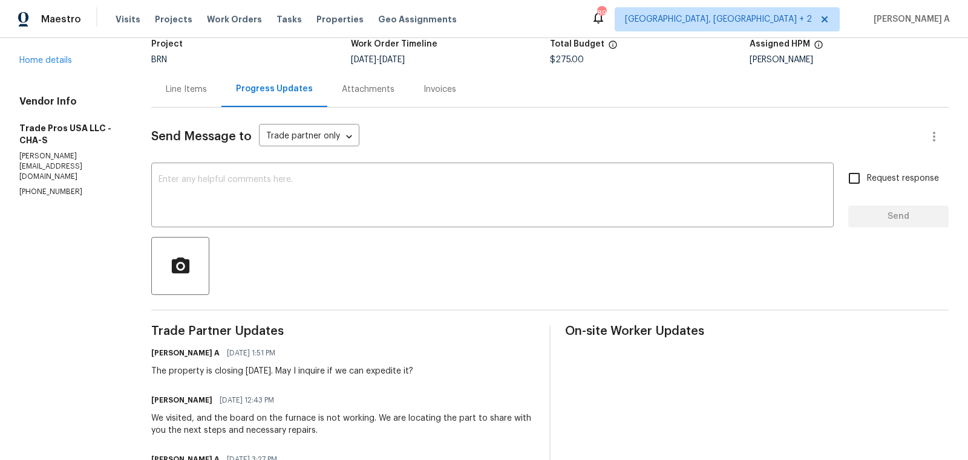
scroll to position [122, 0]
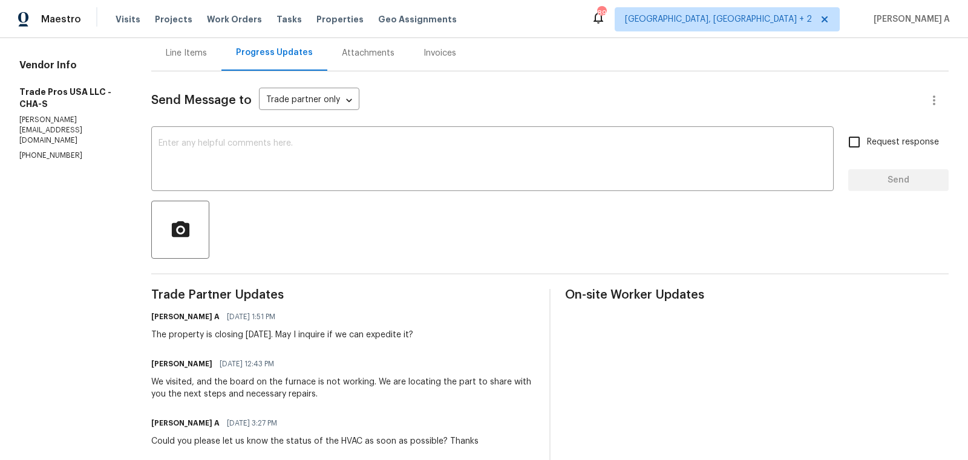
click at [160, 364] on h6 "[PERSON_NAME]" at bounding box center [181, 364] width 61 height 12
copy h6 "[PERSON_NAME]"
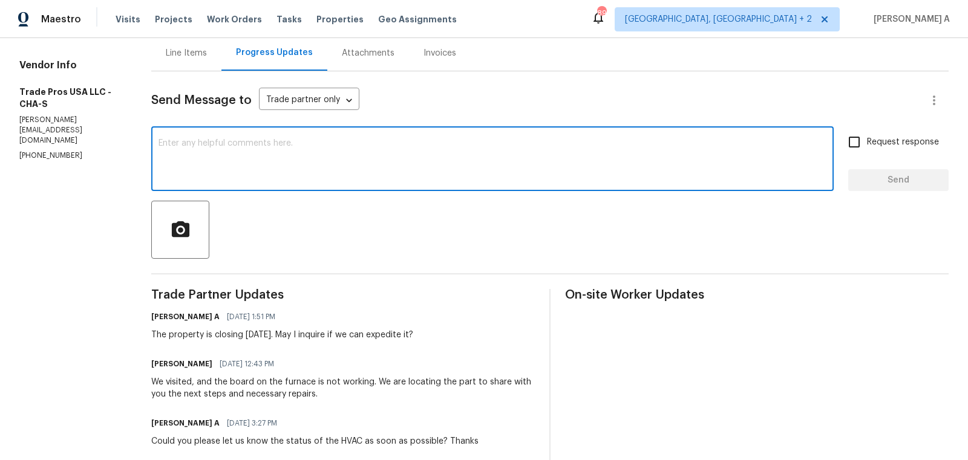
click at [238, 159] on textarea at bounding box center [492, 160] width 668 height 42
paste textarea "[PERSON_NAME]"
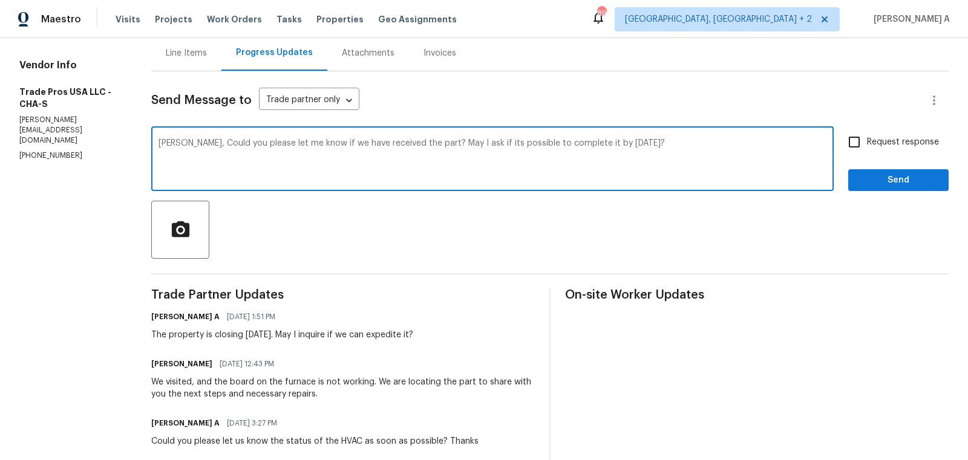
click at [238, 159] on textarea "[PERSON_NAME], Could you please let me know if we have received the part? May I…" at bounding box center [492, 160] width 668 height 42
click at [0, 0] on div "Paraphrase text" at bounding box center [0, 0] width 0 height 0
click at [0, 0] on icon "Text is too long. Try paraphrasing shorter sections." at bounding box center [0, 0] width 0 height 0
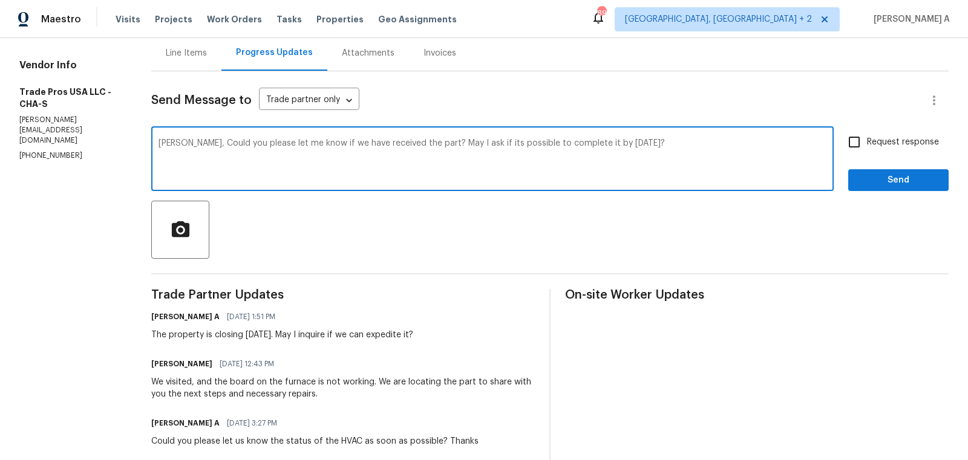
scroll to position [19, 0]
click at [0, 0] on icon "Fluency" at bounding box center [0, 0] width 0 height 0
click at [0, 0] on li "Could you please tell me if we received the part?" at bounding box center [0, 0] width 0 height 0
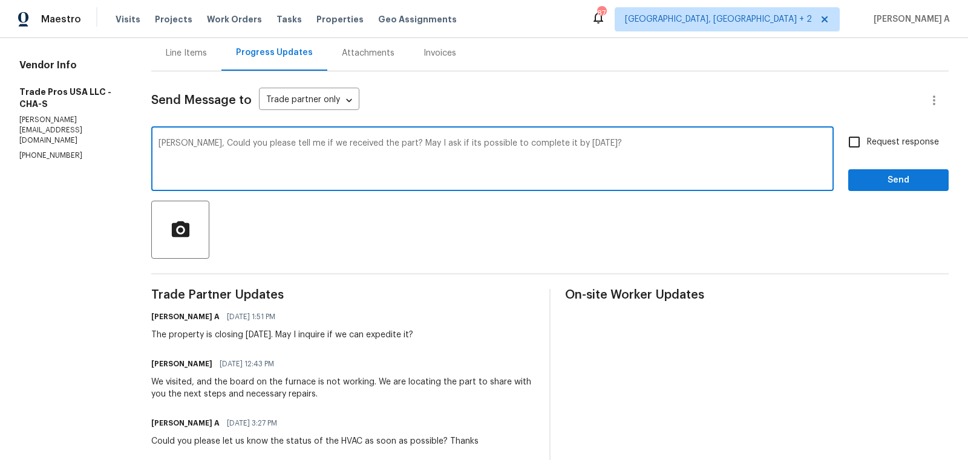
click at [0, 0] on span "possible" at bounding box center [0, 0] width 0 height 0
type textarea "[PERSON_NAME], Could you please tell me if we received the part? May I inquire …"
click at [426, 143] on textarea "[PERSON_NAME], Could you please tell me if we received the part? May I inquire …" at bounding box center [492, 160] width 668 height 42
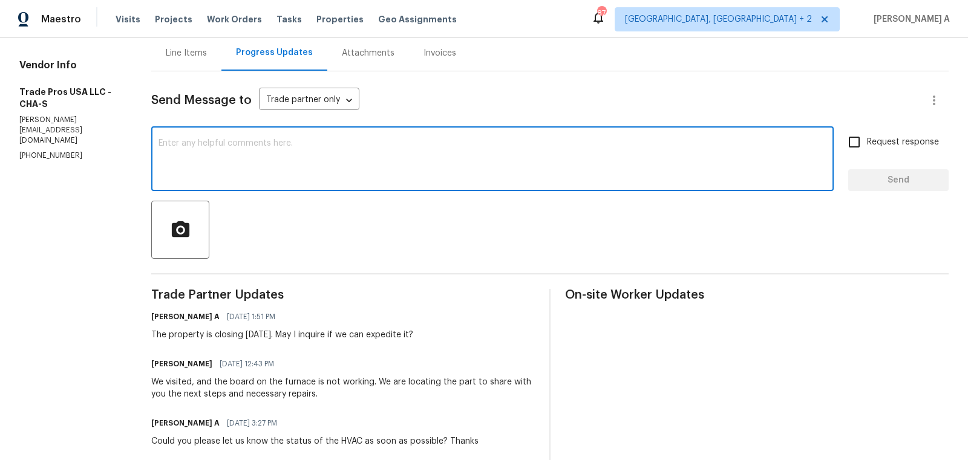
paste textarea "[PERSON_NAME], Could you please confirm if we have received the part? Also, is …"
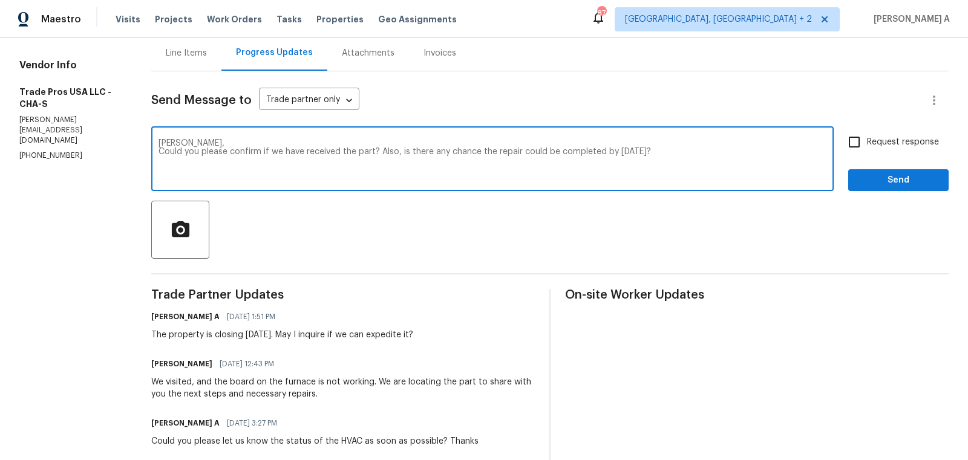
click at [161, 152] on textarea "[PERSON_NAME], Could you please confirm if we have received the part? Also, is …" at bounding box center [492, 160] width 668 height 42
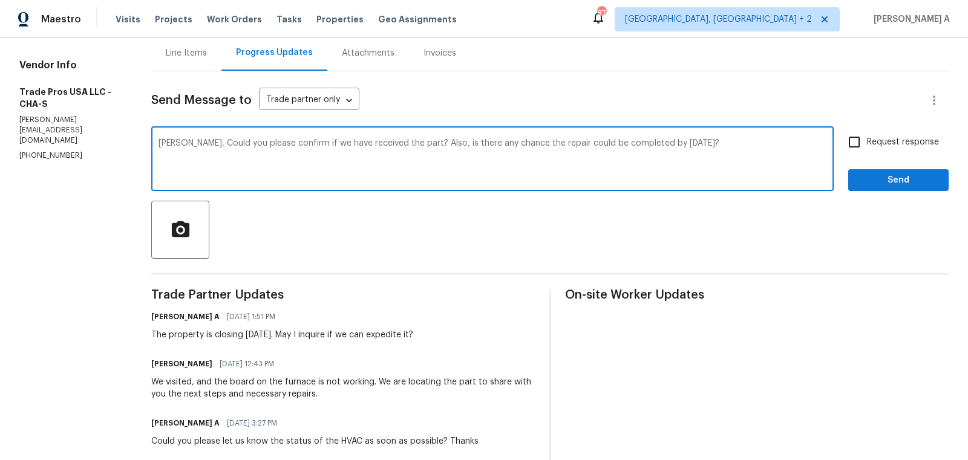
type textarea "[PERSON_NAME], Could you please confirm if we have received the part? Also, is …"
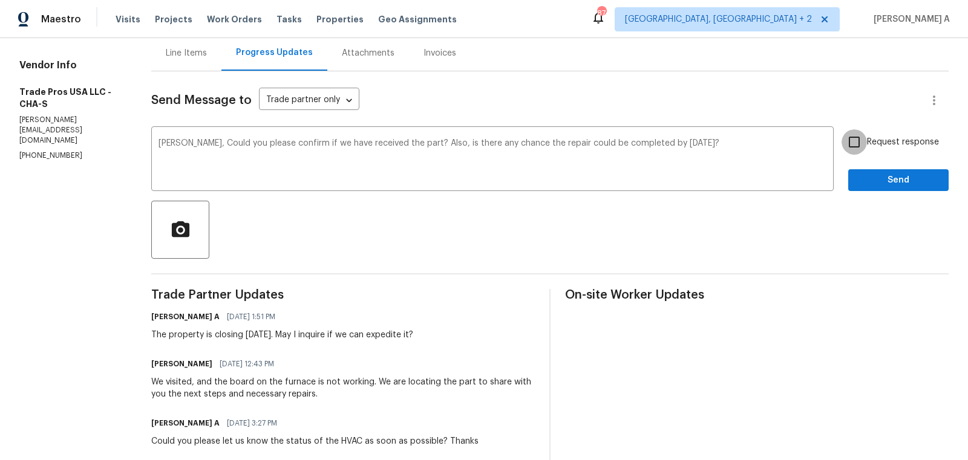
click at [852, 148] on input "Request response" at bounding box center [853, 141] width 25 height 25
checkbox input "true"
click at [890, 185] on span "Send" at bounding box center [898, 180] width 81 height 15
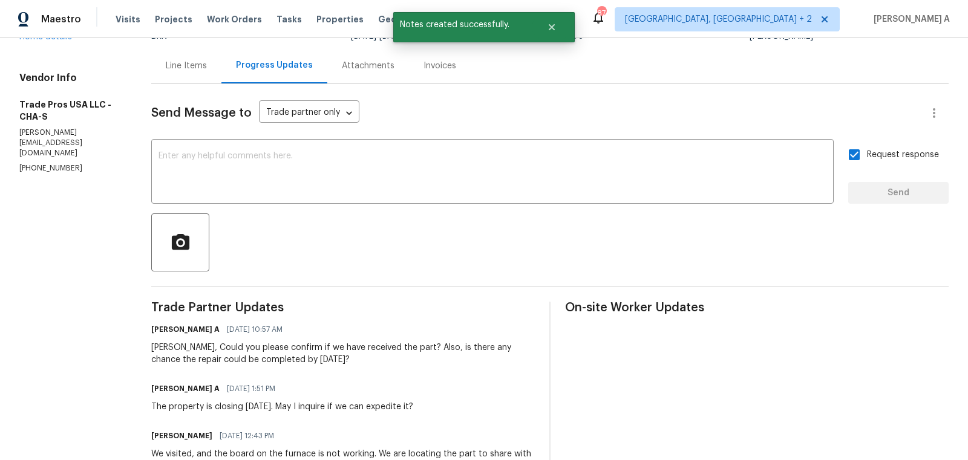
scroll to position [0, 0]
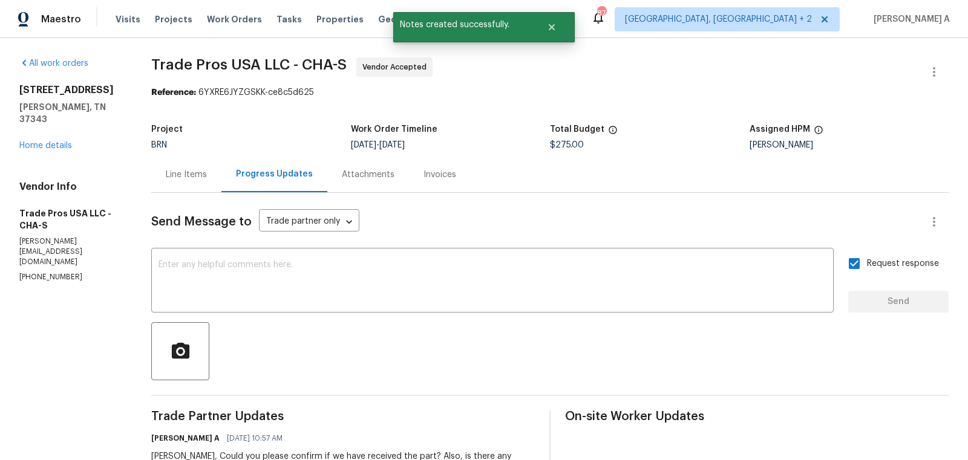
click at [205, 181] on div "Line Items" at bounding box center [186, 175] width 70 height 36
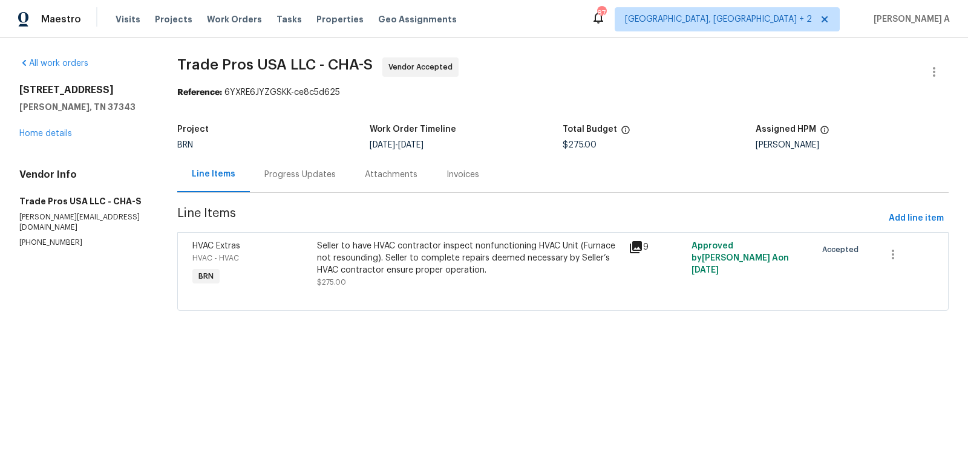
click at [316, 169] on div "Progress Updates" at bounding box center [299, 175] width 71 height 12
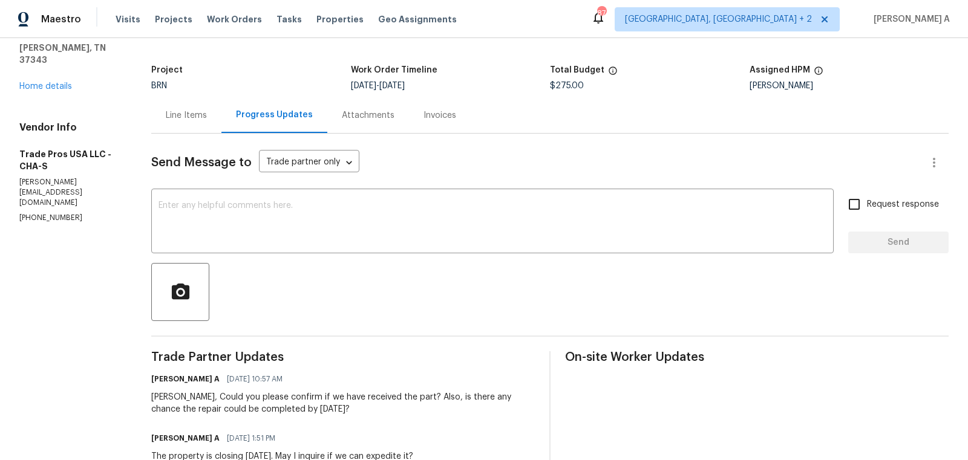
scroll to position [93, 0]
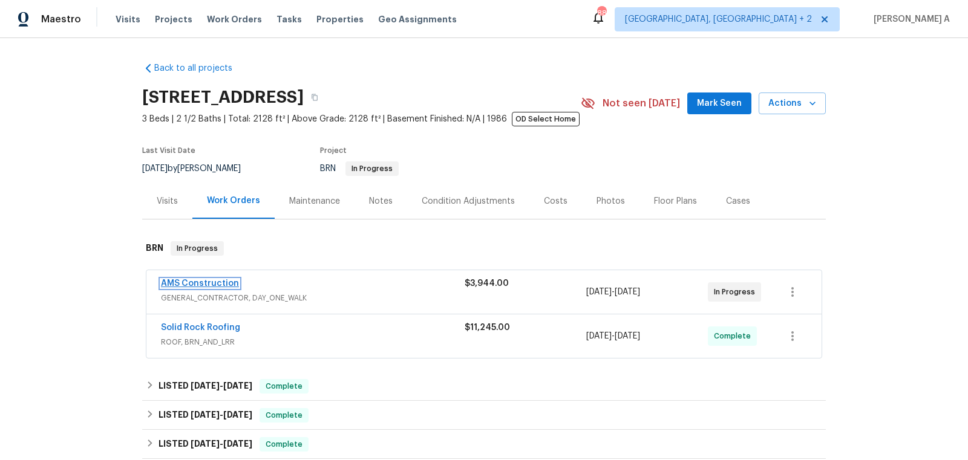
click at [220, 286] on link "AMS Construction" at bounding box center [200, 283] width 78 height 8
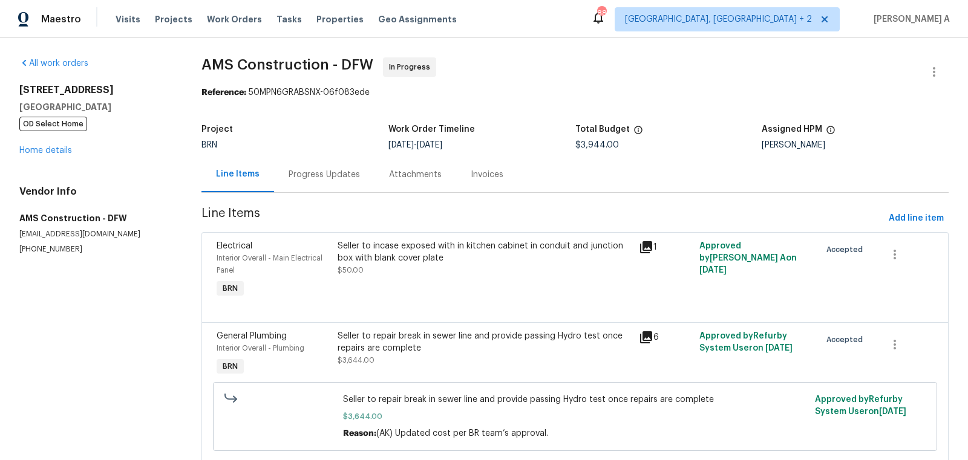
click at [324, 167] on div "Progress Updates" at bounding box center [324, 175] width 100 height 36
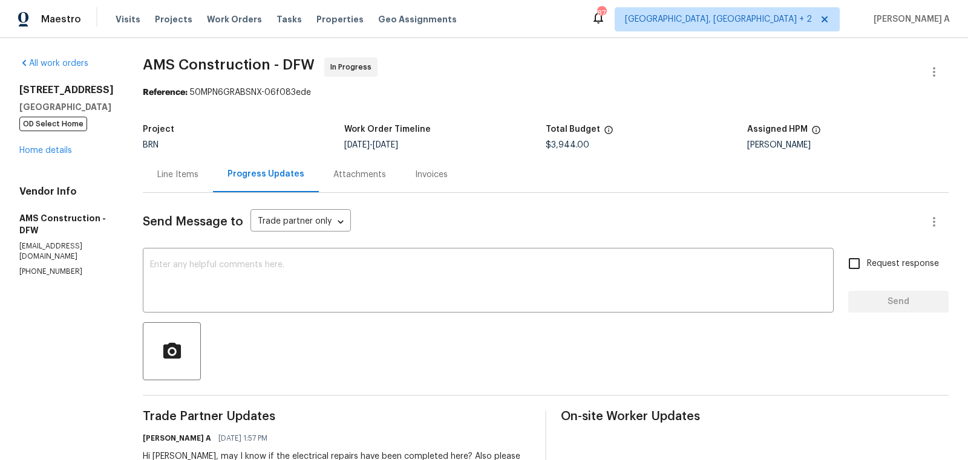
click at [152, 168] on div "Line Items" at bounding box center [178, 175] width 70 height 36
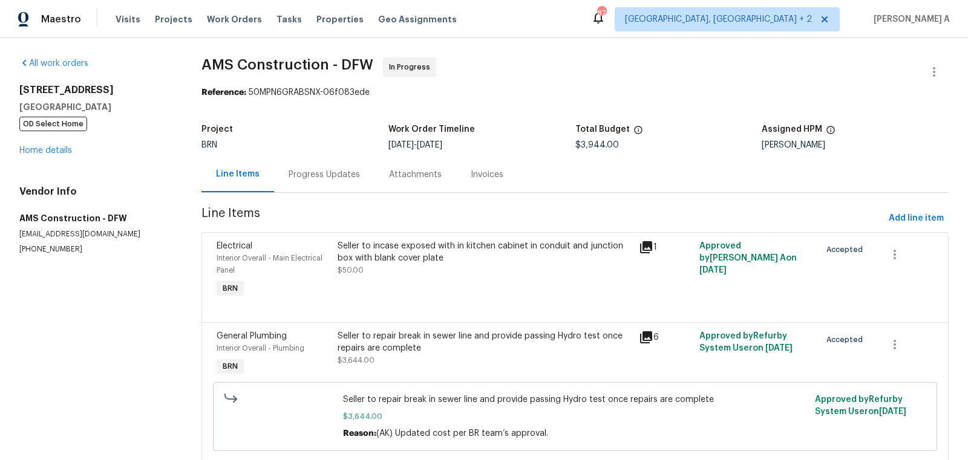
click at [62, 251] on p "[PHONE_NUMBER]" at bounding box center [95, 249] width 153 height 10
click at [62, 251] on p "(469) 363-1173" at bounding box center [95, 249] width 153 height 10
copy p "(469) 363-1173"
click at [322, 185] on div "Progress Updates" at bounding box center [324, 175] width 100 height 36
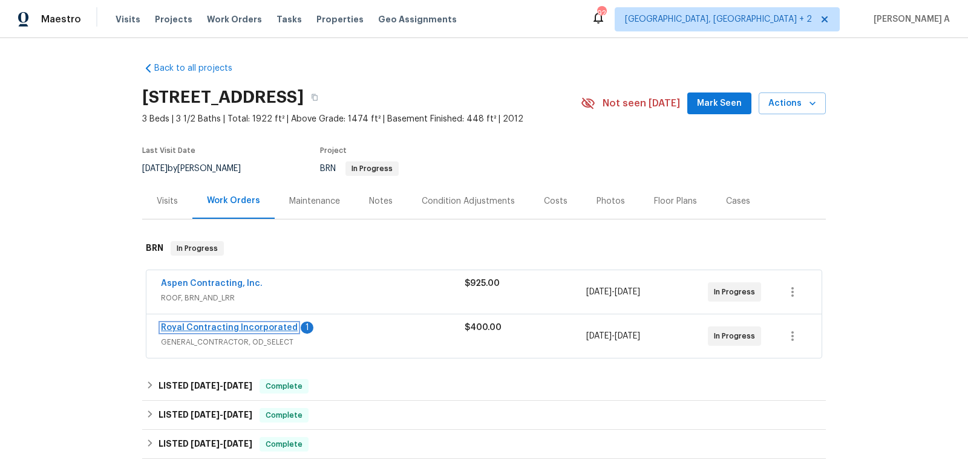
click at [220, 327] on link "Royal Contracting Incorporated" at bounding box center [229, 328] width 137 height 8
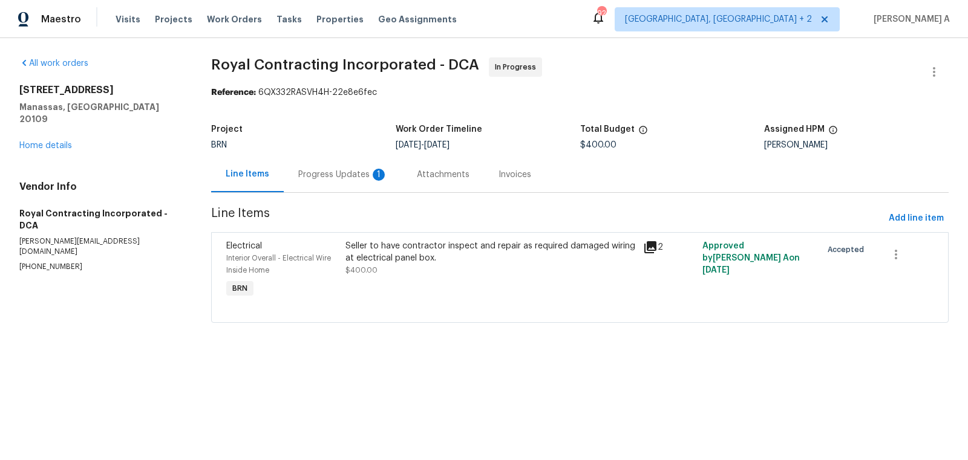
click at [322, 173] on div "Progress Updates 1" at bounding box center [343, 175] width 90 height 12
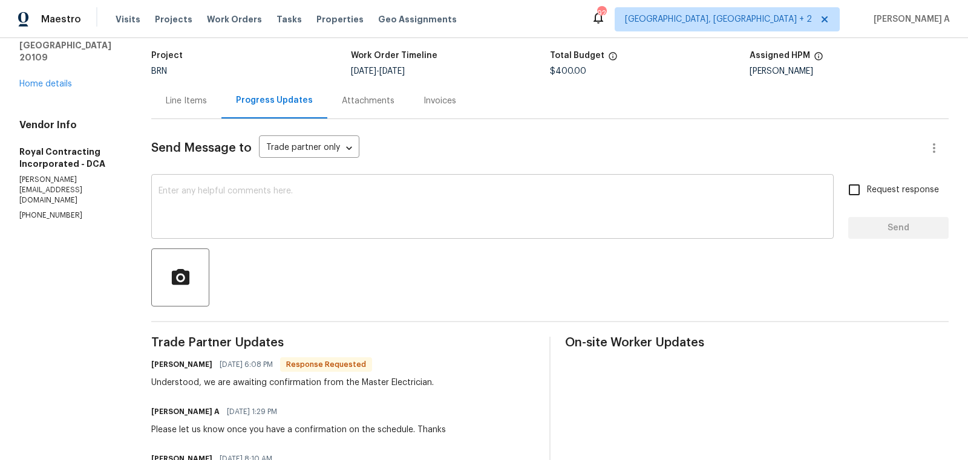
scroll to position [73, 0]
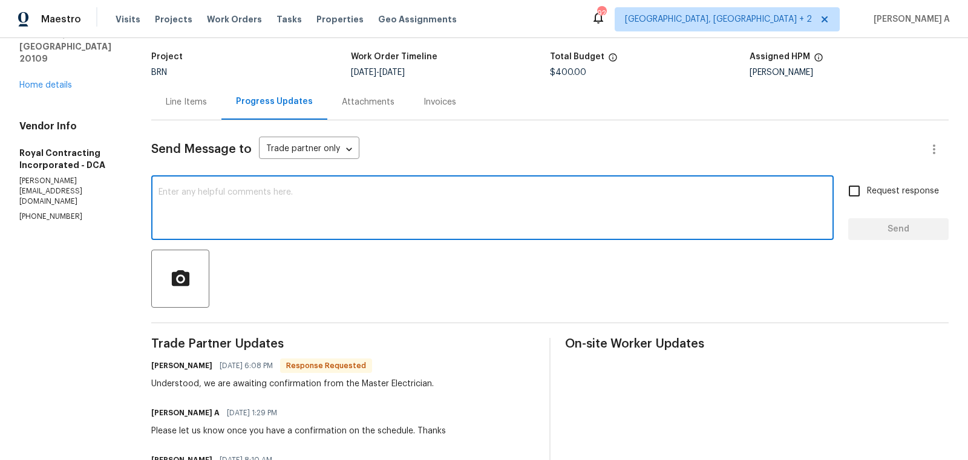
click at [288, 217] on textarea at bounding box center [492, 209] width 668 height 42
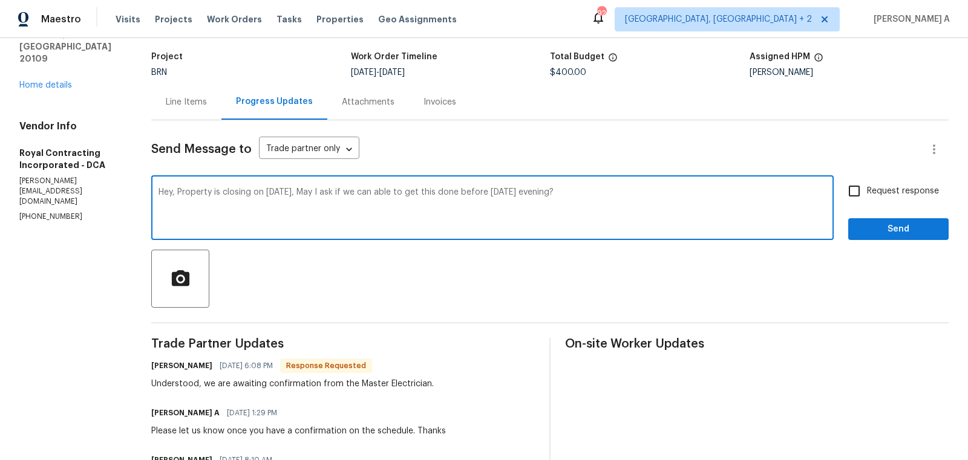
click at [301, 193] on textarea "Hey, Property is closing on [DATE], May I ask if we can able to get this done b…" at bounding box center [492, 209] width 668 height 42
click at [304, 194] on textarea "Hey, Property is closing on [DATE], [DATE] May I ask if we can able to get this…" at bounding box center [492, 209] width 668 height 42
click at [338, 186] on div "Hey, Property is closing on [DATE] [DATE] May I ask if we can able to get this …" at bounding box center [492, 209] width 682 height 62
click at [338, 201] on textarea "Hey, Property is closing on [DATE] [DATE] May I ask if we can able to get this …" at bounding box center [492, 209] width 668 height 42
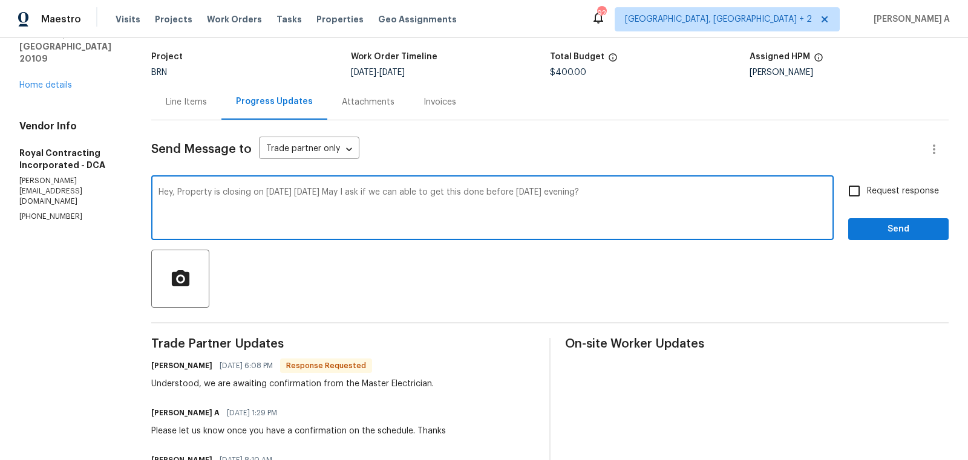
click at [338, 201] on textarea "Hey, Property is closing on [DATE] [DATE] May I ask if we can able to get this …" at bounding box center [492, 209] width 668 height 42
click at [0, 0] on icon "Paraphrase text" at bounding box center [0, 0] width 0 height 0
click at [0, 0] on span "evening?" at bounding box center [0, 0] width 0 height 0
click at [641, 188] on textarea "Hey, the property is closing on Tuesday, October 7th. May I ask if we can get t…" at bounding box center [492, 209] width 668 height 42
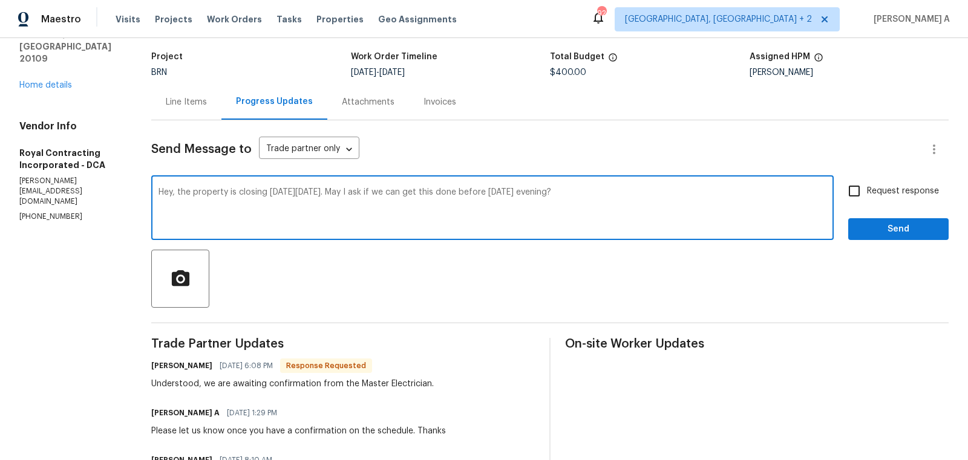
type textarea "Hey, the property is closing on Tuesday, October 7th. May I ask if we can get t…"
click at [859, 185] on input "Request response" at bounding box center [853, 190] width 25 height 25
checkbox input "true"
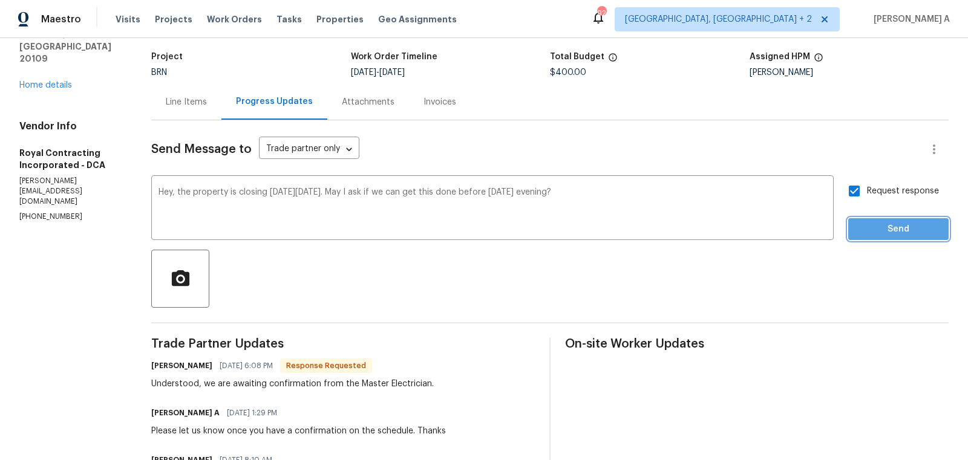
click at [909, 226] on span "Send" at bounding box center [898, 229] width 81 height 15
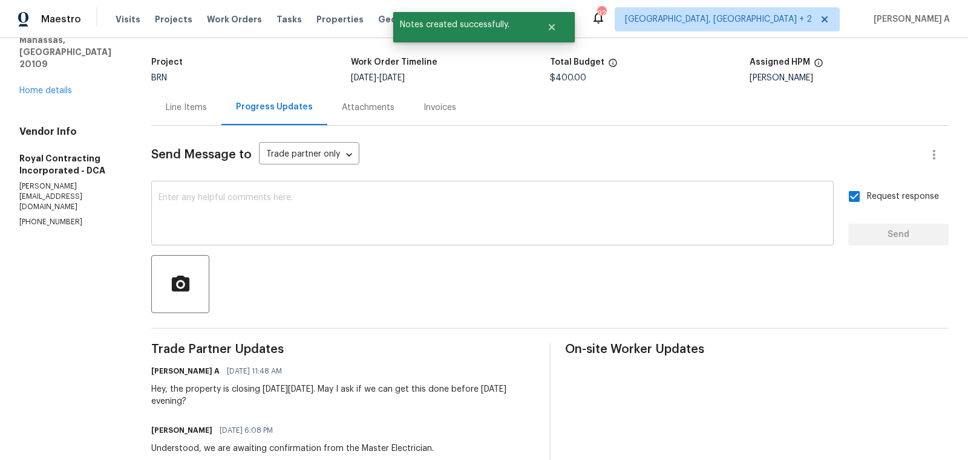
scroll to position [0, 0]
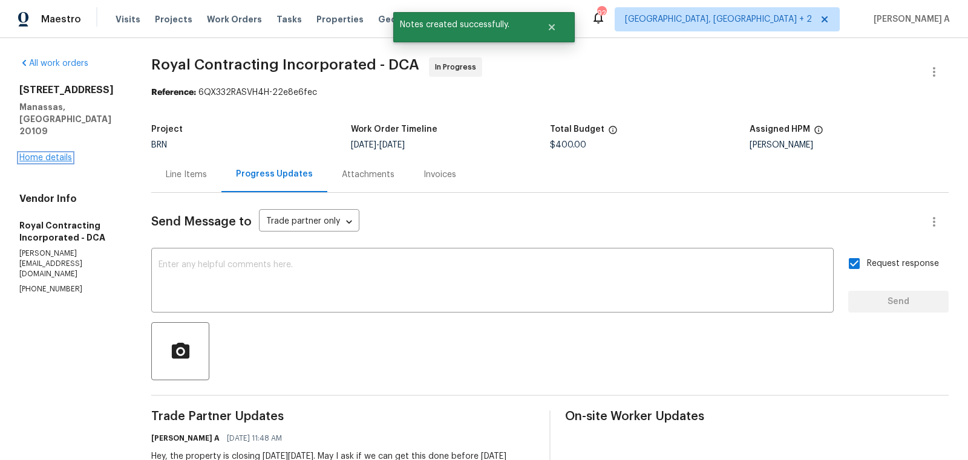
click at [56, 154] on link "Home details" at bounding box center [45, 158] width 53 height 8
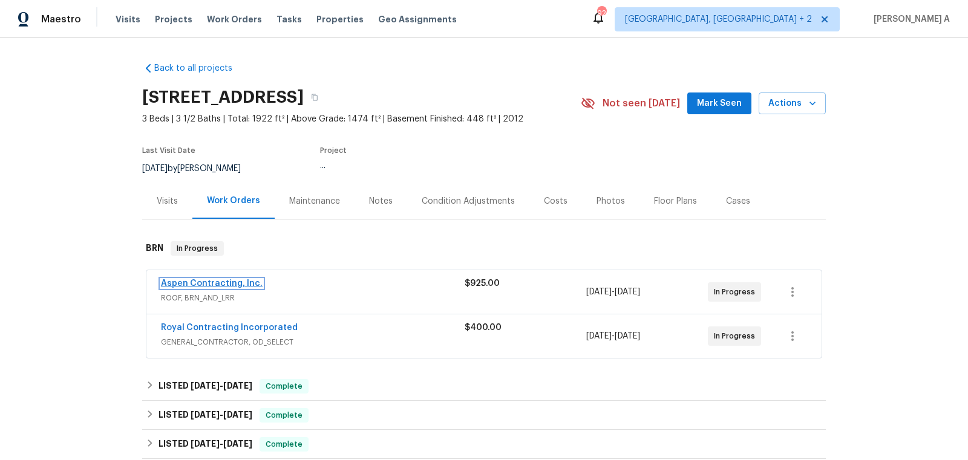
click at [204, 283] on link "Aspen Contracting, Inc." at bounding box center [212, 283] width 102 height 8
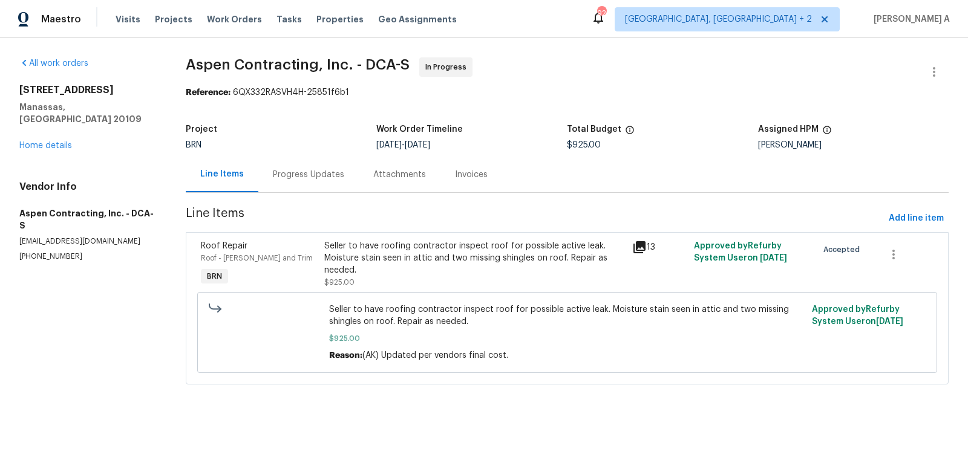
click at [299, 174] on div "Progress Updates" at bounding box center [308, 175] width 71 height 12
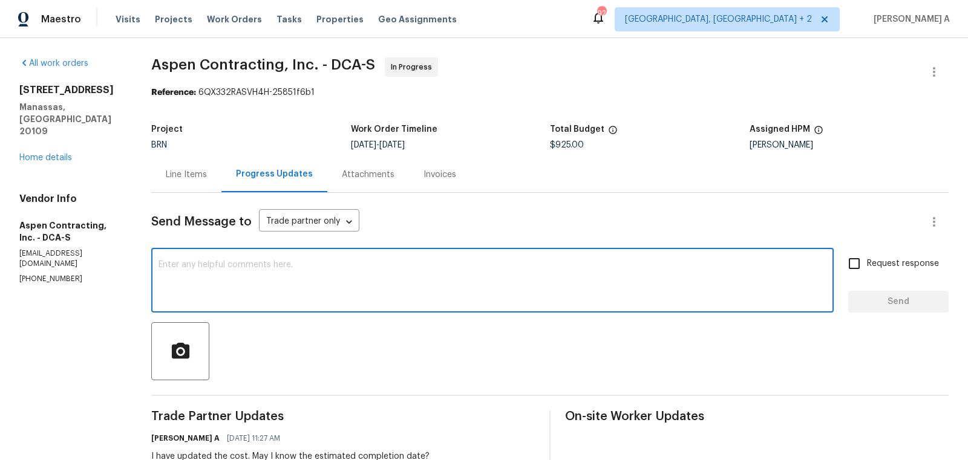
click at [263, 288] on textarea at bounding box center [492, 282] width 668 height 42
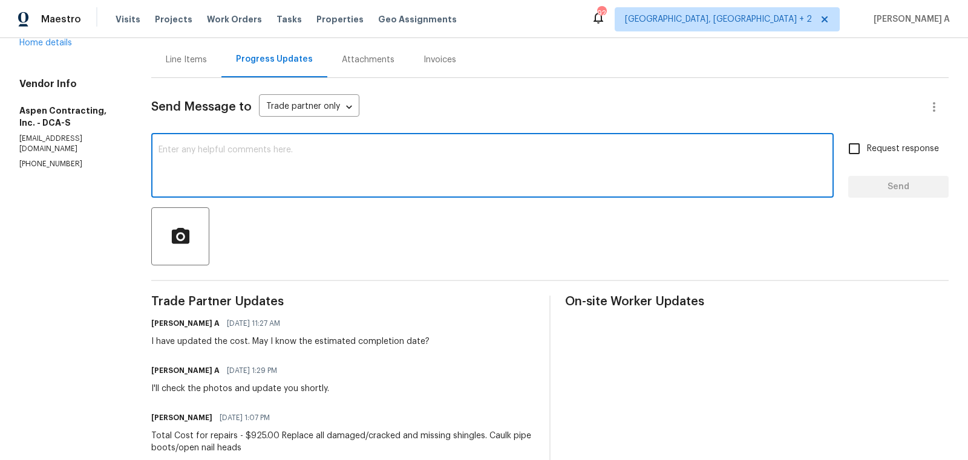
scroll to position [153, 0]
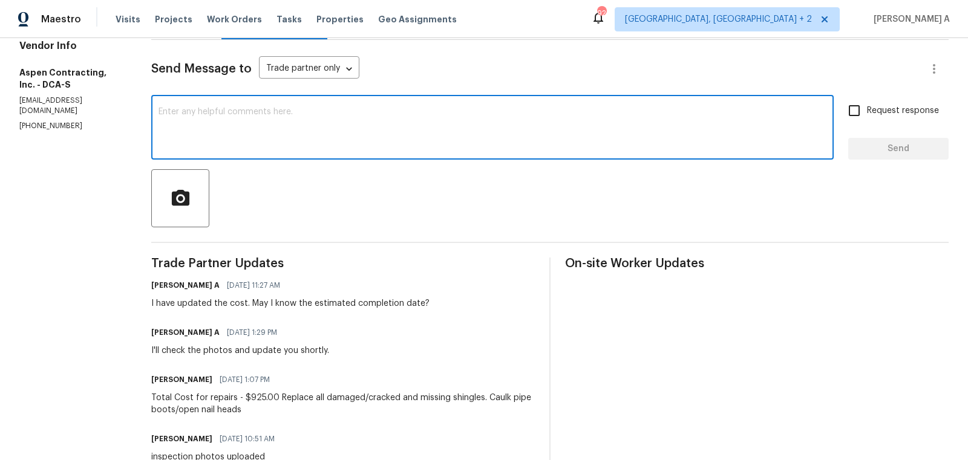
click at [166, 380] on h6 "Kyle Heasley" at bounding box center [181, 380] width 61 height 12
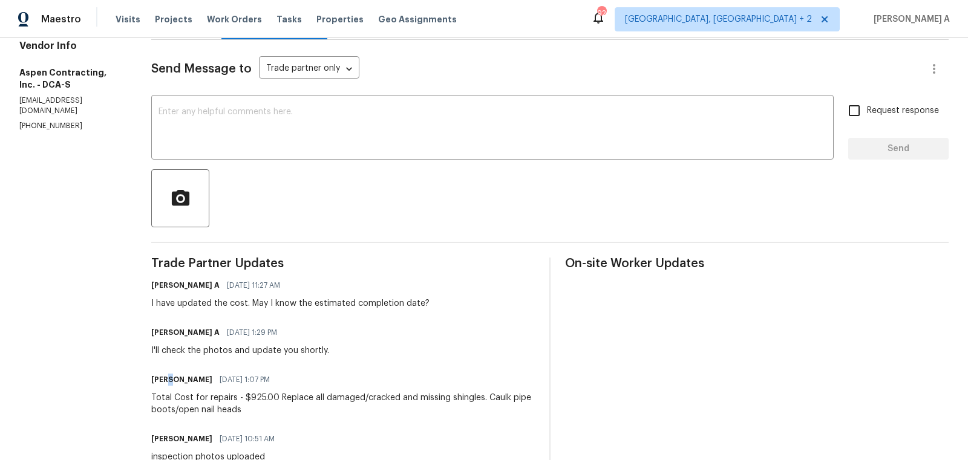
click at [166, 380] on h6 "Kyle Heasley" at bounding box center [181, 380] width 61 height 12
click at [157, 379] on h6 "Kyle Heasley" at bounding box center [181, 380] width 61 height 12
copy h6 "Kyle"
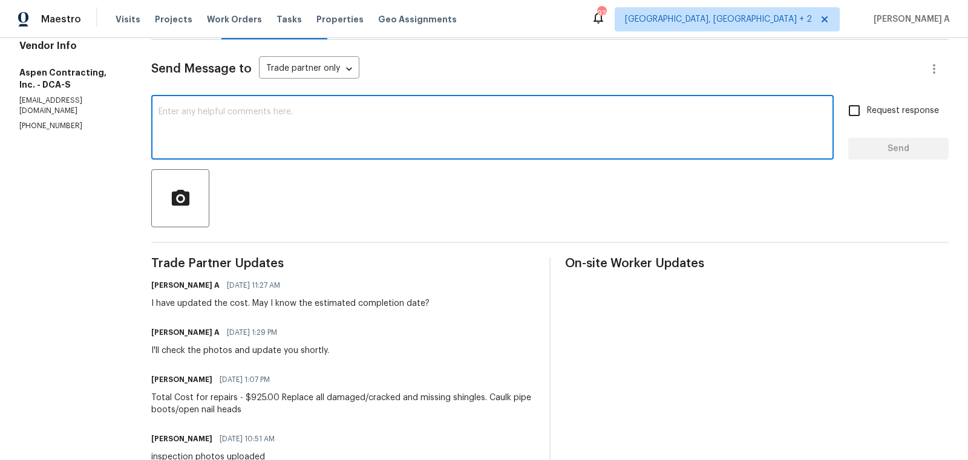
click at [242, 129] on textarea at bounding box center [492, 129] width 668 height 42
paste textarea "Kyle"
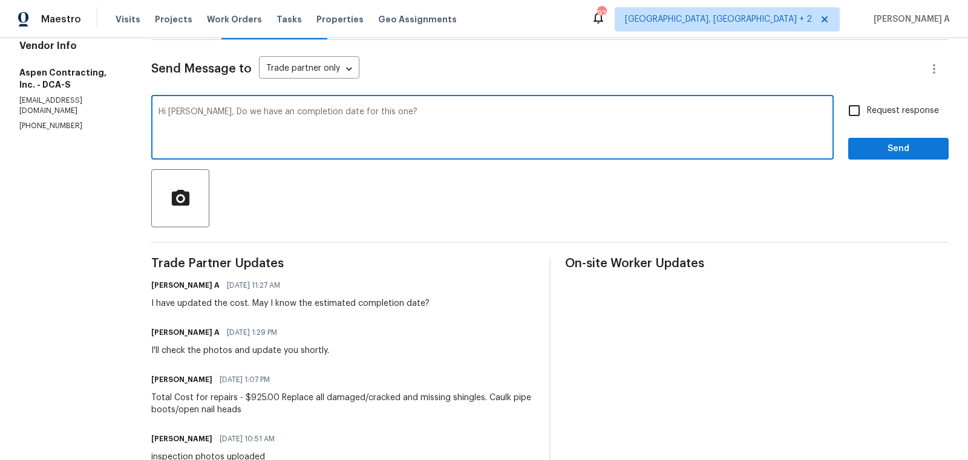
click at [242, 129] on textarea "Hi Kyle, Do we have an completion date for this one?" at bounding box center [492, 129] width 668 height 42
click at [0, 0] on icon "Paraphrase text" at bounding box center [0, 0] width 0 height 0
click at [0, 0] on icon "Text is too long. Try paraphrasing shorter sections." at bounding box center [0, 0] width 0 height 0
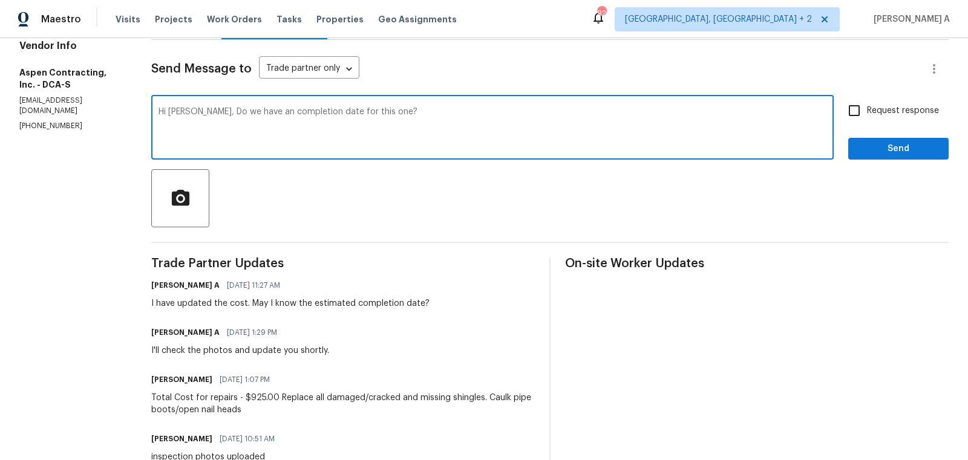
click at [0, 0] on icon "Standard" at bounding box center [0, 0] width 0 height 0
click at [0, 0] on icon "Fluency" at bounding box center [0, 0] width 0 height 0
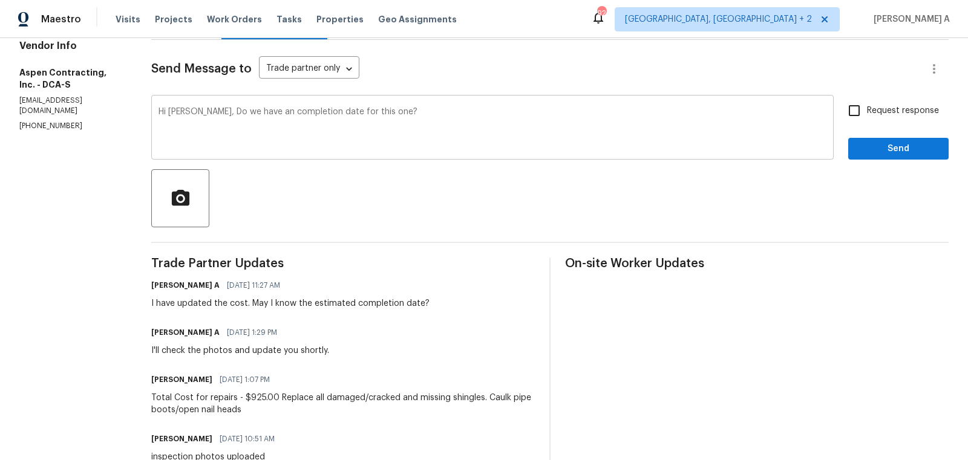
click at [265, 105] on div "Hi Kyle, Do we have an completion date for this one? x ​" at bounding box center [492, 129] width 682 height 62
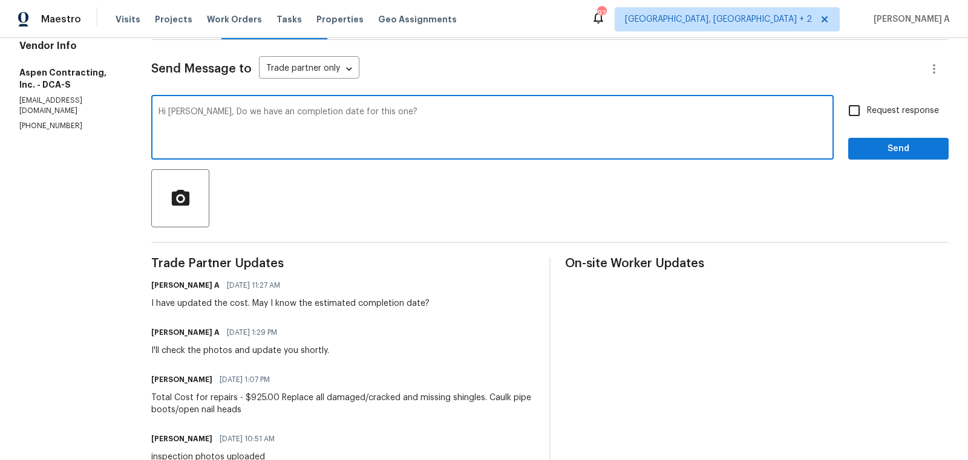
click at [247, 114] on textarea "Hi Kyle, Do we have an completion date for this one?" at bounding box center [492, 129] width 668 height 42
click at [247, 114] on textarea "Hi Kyle, Do we have any update on the completion date for this one?" at bounding box center [492, 129] width 668 height 42
click at [0, 0] on icon "Paraphrase text" at bounding box center [0, 0] width 0 height 0
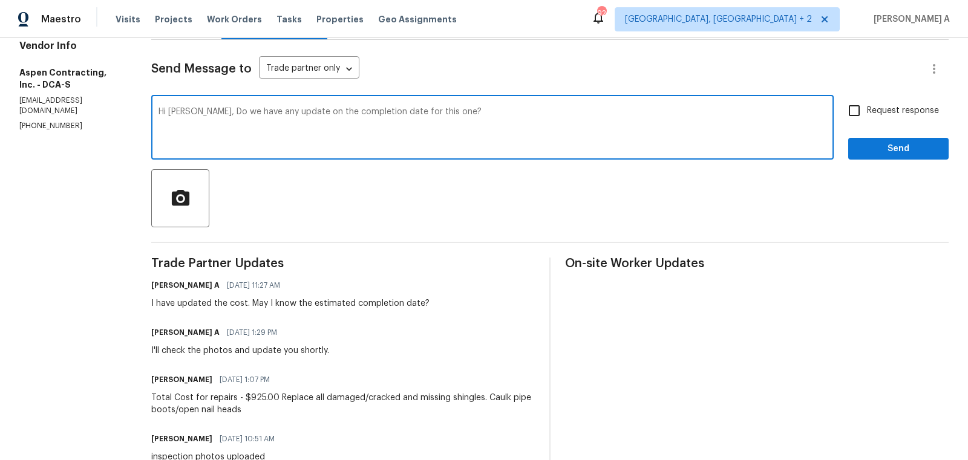
click at [0, 0] on icon "Text is too long. Try paraphrasing shorter sections." at bounding box center [0, 0] width 0 height 0
click at [0, 0] on span "on" at bounding box center [0, 0] width 0 height 0
click at [558, 137] on textarea "Hi Kyle, Do we have an update on the completion date for this one?" at bounding box center [492, 129] width 668 height 42
type textarea "Hi Kyle, Do we have an update on the completion date for this one?"
click at [861, 122] on input "Request response" at bounding box center [853, 110] width 25 height 25
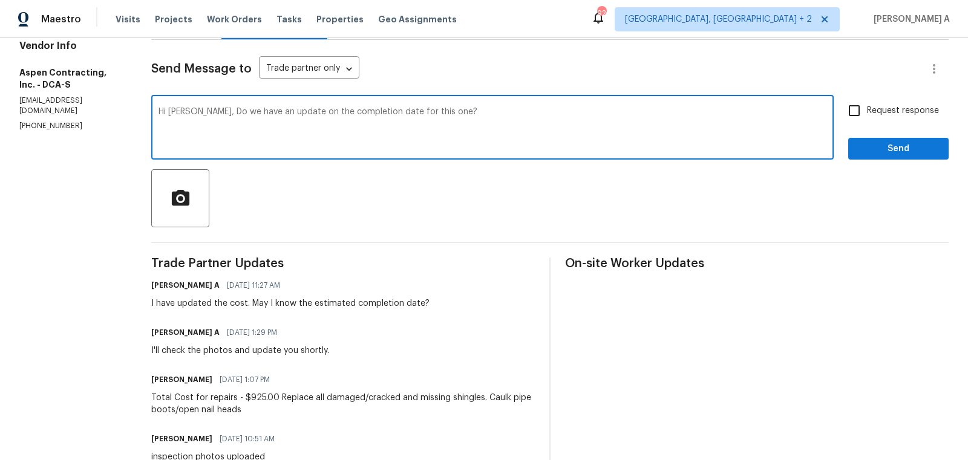
checkbox input "true"
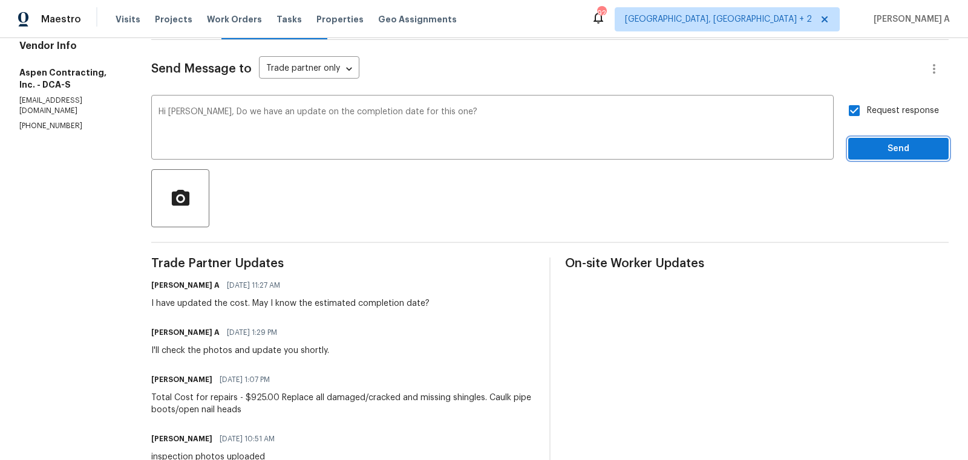
click at [882, 143] on span "Send" at bounding box center [898, 149] width 81 height 15
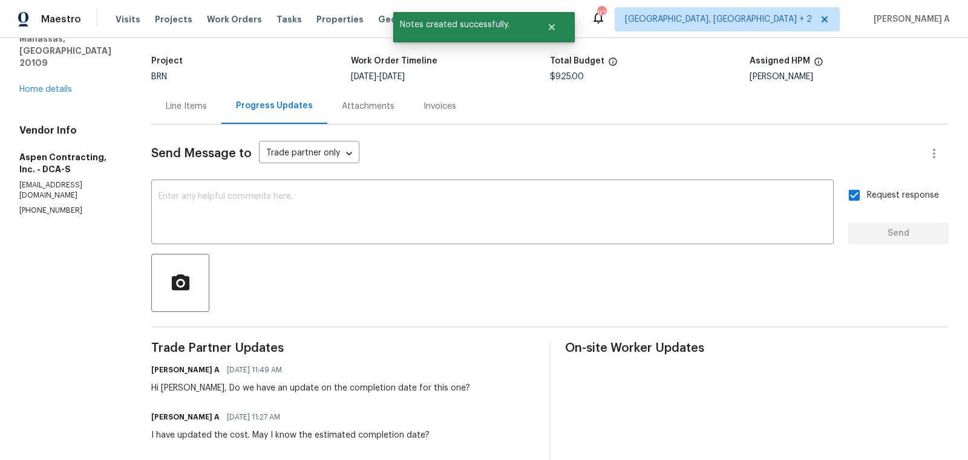
scroll to position [0, 0]
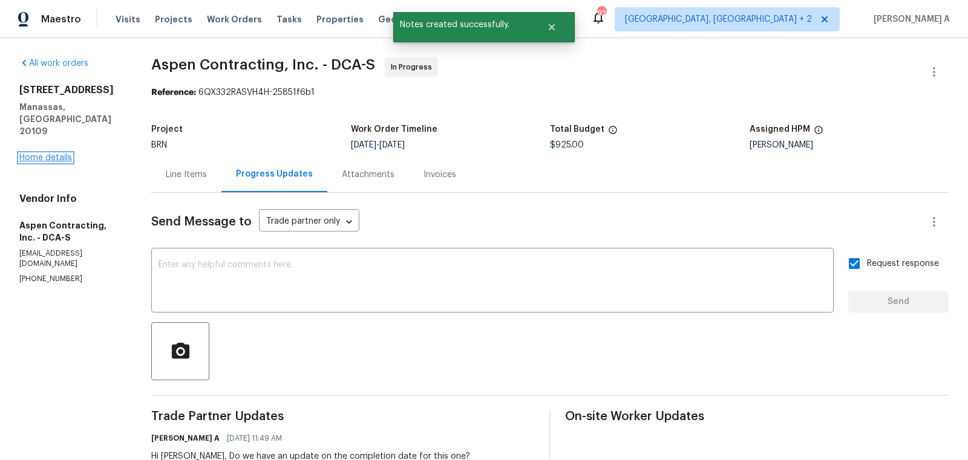
click at [63, 154] on link "Home details" at bounding box center [45, 158] width 53 height 8
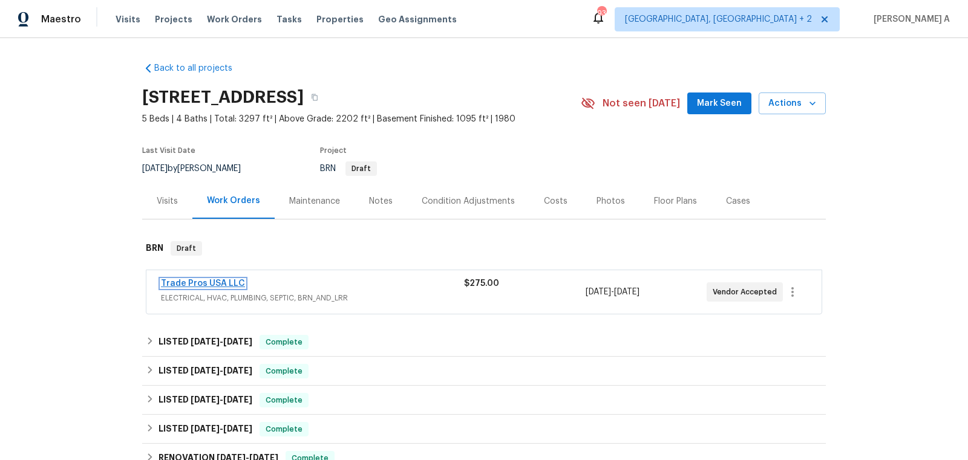
click at [189, 280] on link "Trade Pros USA LLC" at bounding box center [203, 283] width 84 height 8
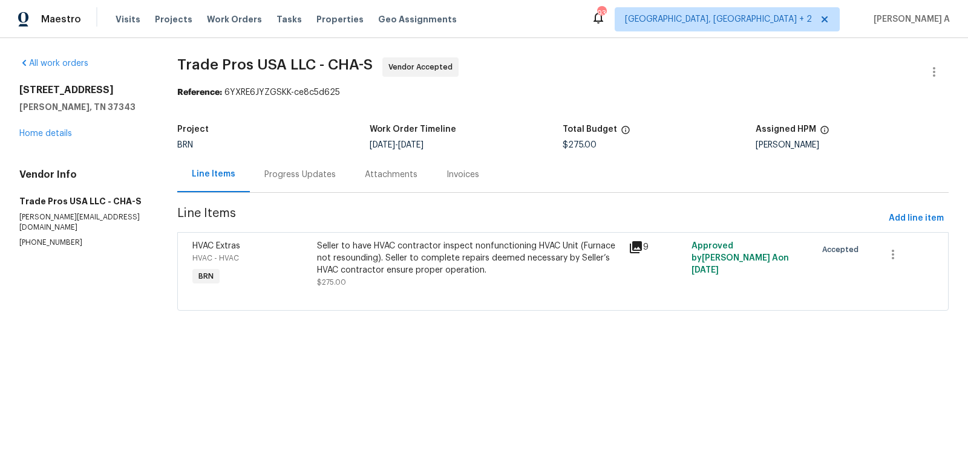
click at [45, 238] on p "[PHONE_NUMBER]" at bounding box center [83, 243] width 129 height 10
copy p "[PHONE_NUMBER]"
click at [294, 170] on div "Progress Updates" at bounding box center [299, 175] width 71 height 12
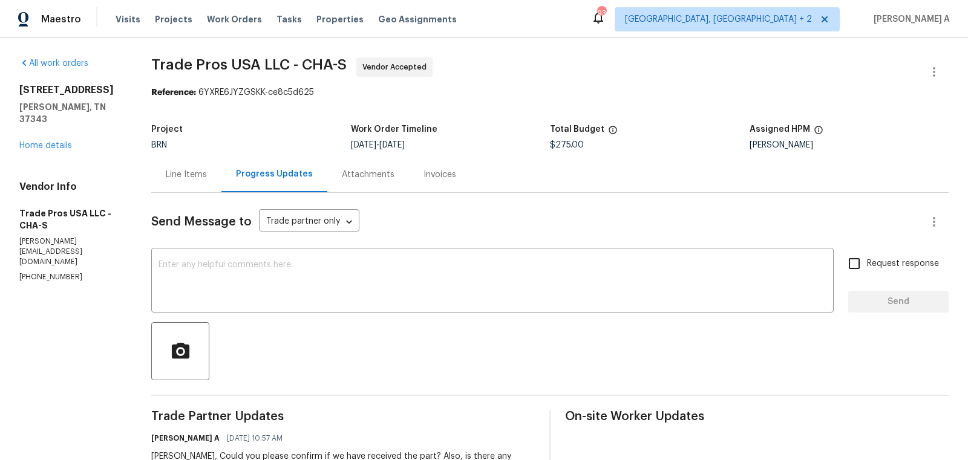
scroll to position [58, 0]
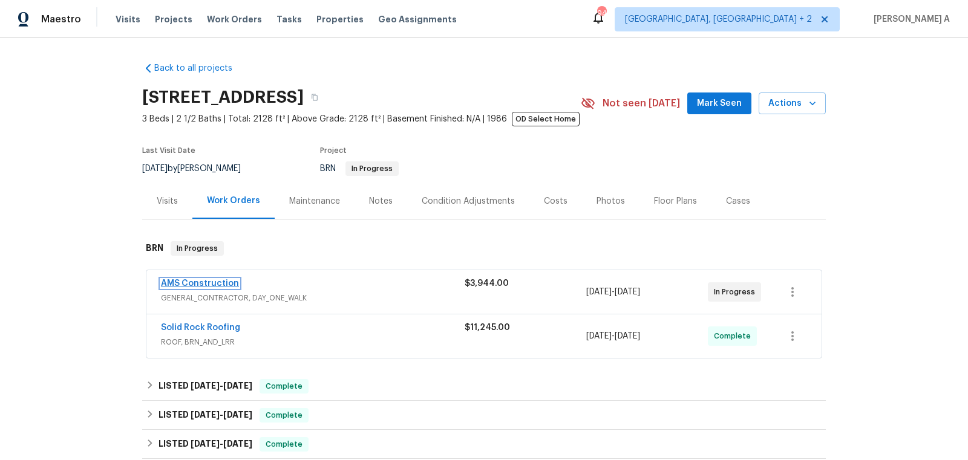
click at [194, 284] on link "AMS Construction" at bounding box center [200, 283] width 78 height 8
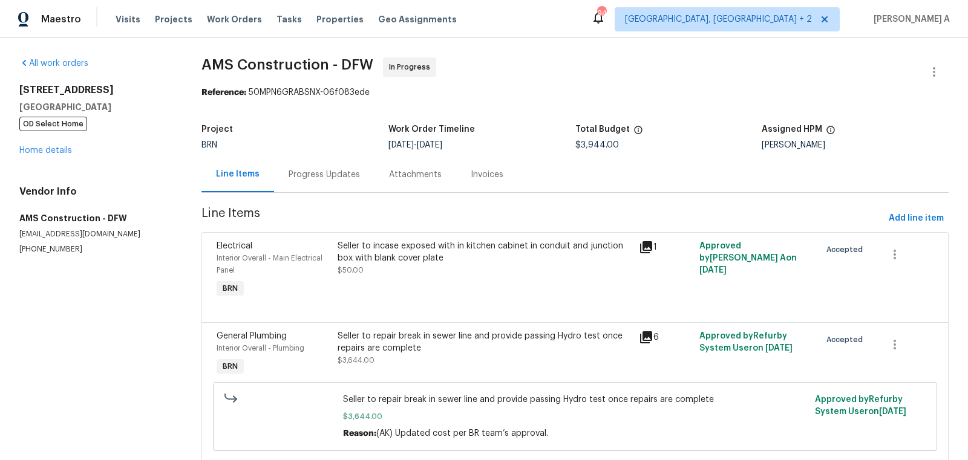
click at [48, 250] on p "(469) 363-1173" at bounding box center [95, 249] width 153 height 10
copy p "(469) 363-1173"
click at [333, 175] on div "Progress Updates" at bounding box center [324, 175] width 71 height 12
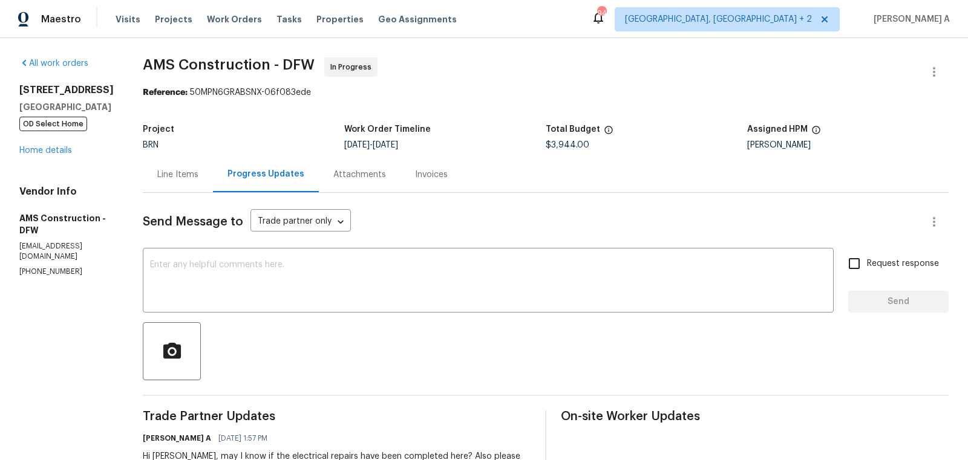
click at [157, 177] on div "Line Items" at bounding box center [177, 175] width 41 height 12
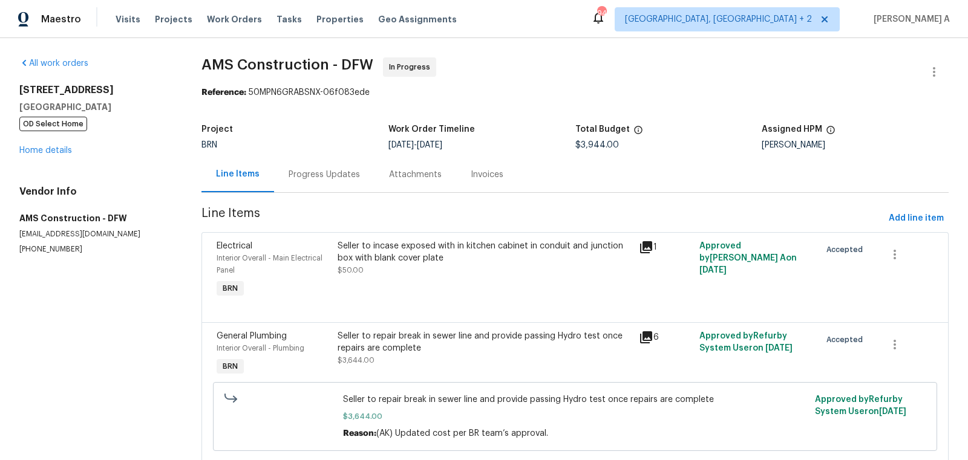
click at [331, 178] on div "Progress Updates" at bounding box center [324, 175] width 71 height 12
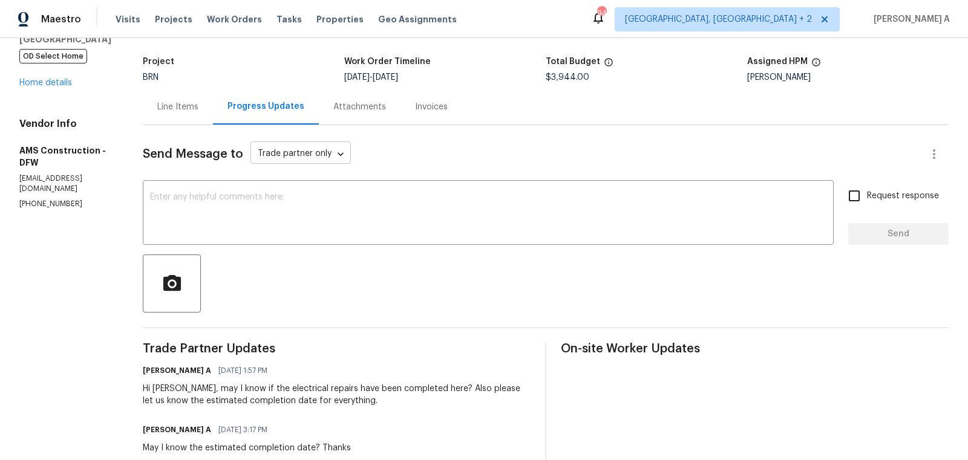
scroll to position [68, 0]
click at [168, 111] on div "Line Items" at bounding box center [177, 106] width 41 height 12
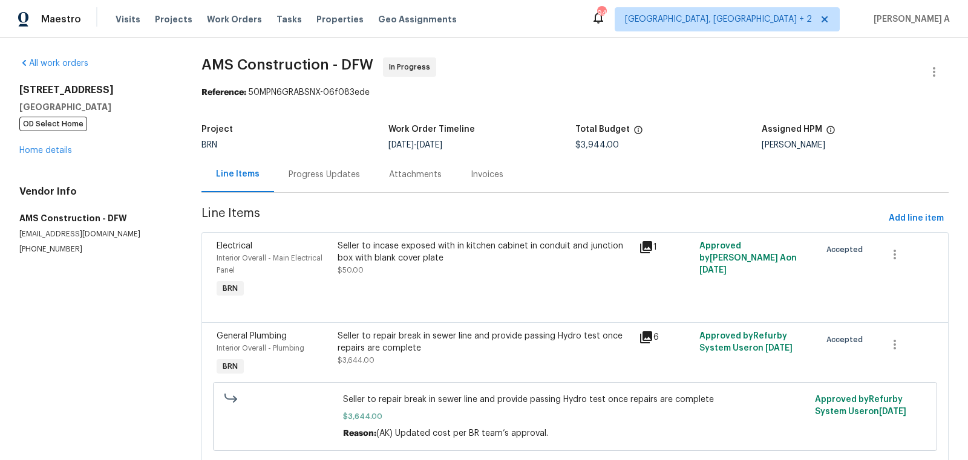
click at [296, 174] on div "Progress Updates" at bounding box center [324, 175] width 71 height 12
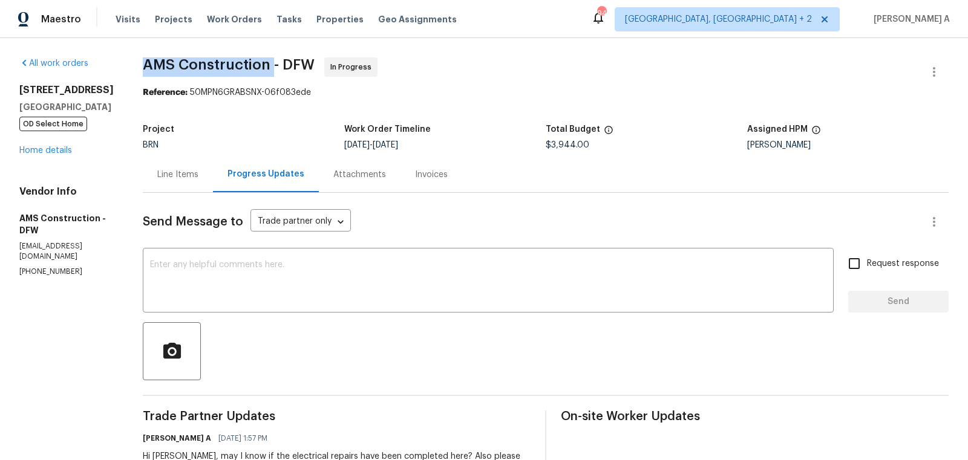
drag, startPoint x: 128, startPoint y: 62, endPoint x: 255, endPoint y: 64, distance: 127.1
click at [256, 65] on span "AMS Construction - DFW" at bounding box center [229, 64] width 172 height 15
copy span "AMS Construction"
click at [172, 180] on div "Line Items" at bounding box center [177, 175] width 41 height 12
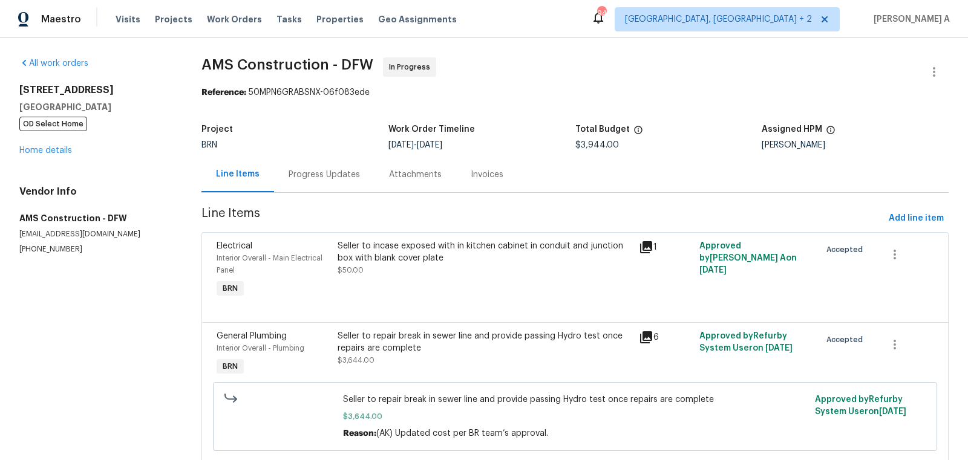
scroll to position [114, 0]
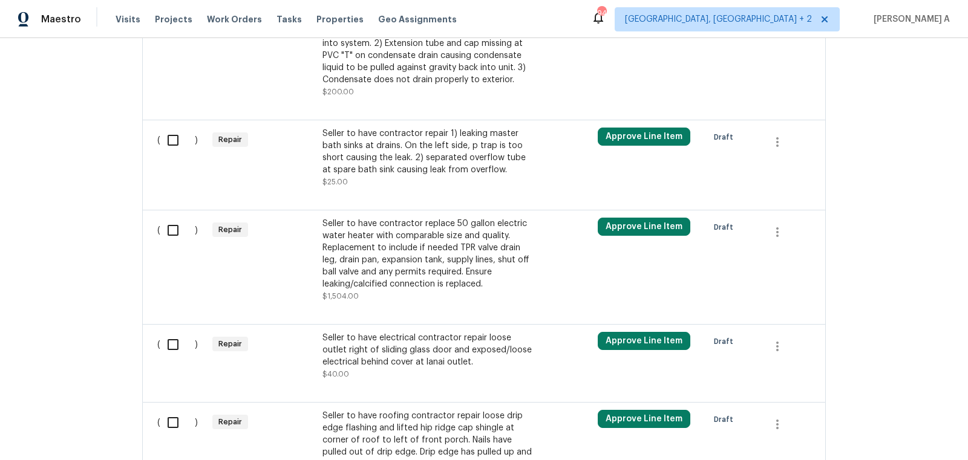
scroll to position [379, 0]
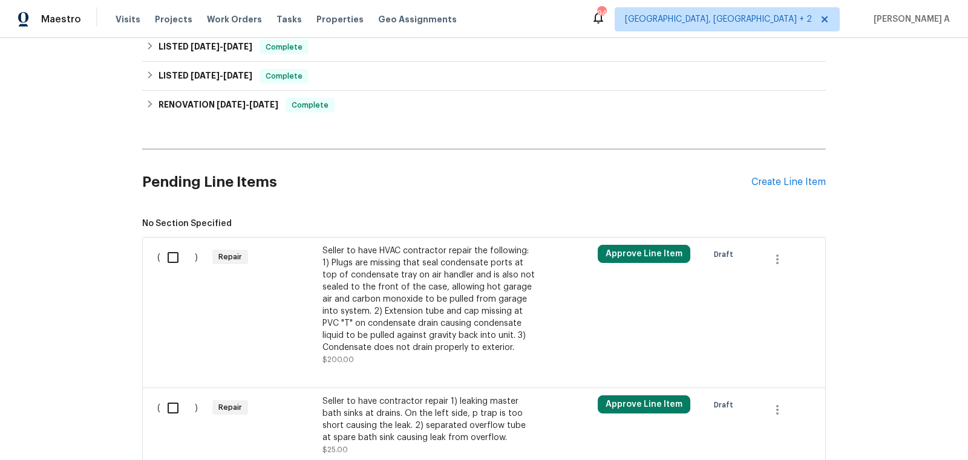
click at [394, 309] on div "Seller to have HVAC contractor repair the following: 1) Plugs are missing that …" at bounding box center [428, 299] width 213 height 109
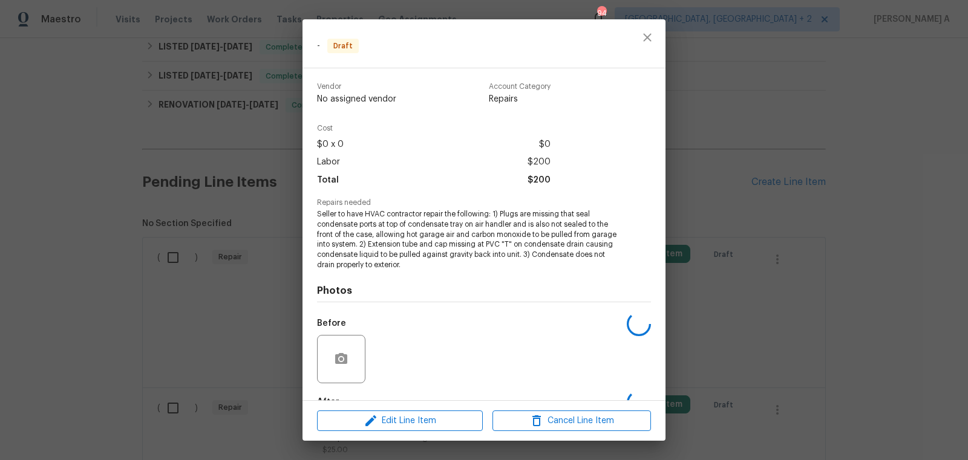
scroll to position [73, 0]
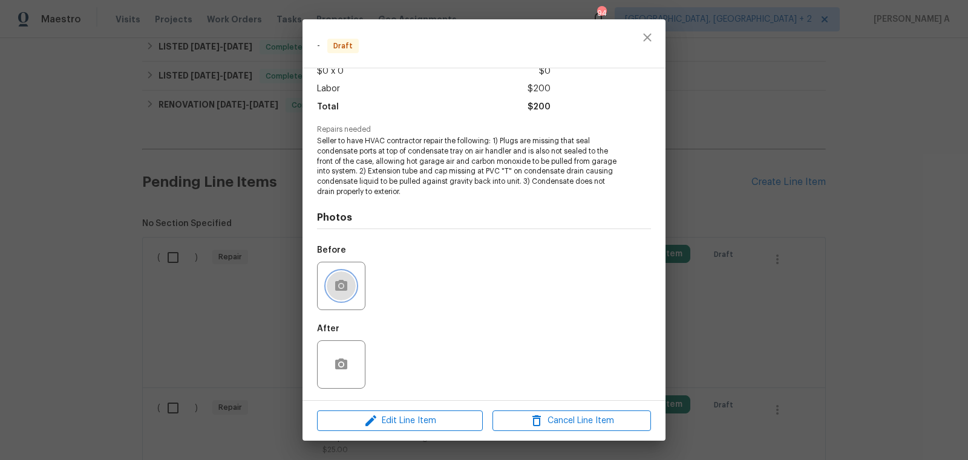
click at [348, 275] on button "button" at bounding box center [341, 286] width 29 height 29
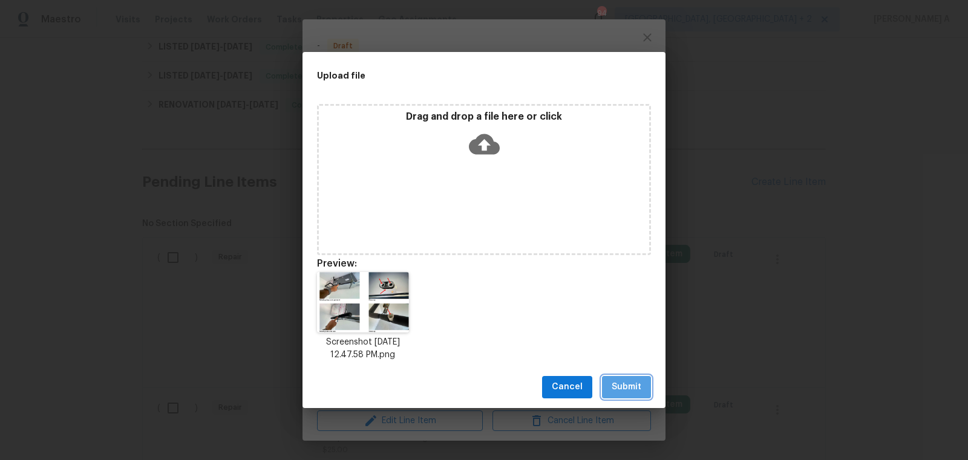
click at [638, 388] on span "Submit" at bounding box center [627, 387] width 30 height 15
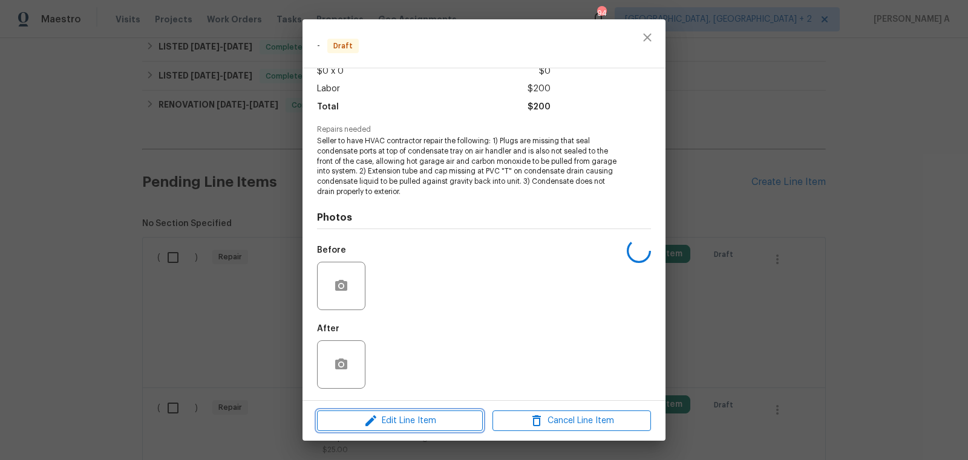
click at [436, 418] on span "Edit Line Item" at bounding box center [400, 421] width 158 height 15
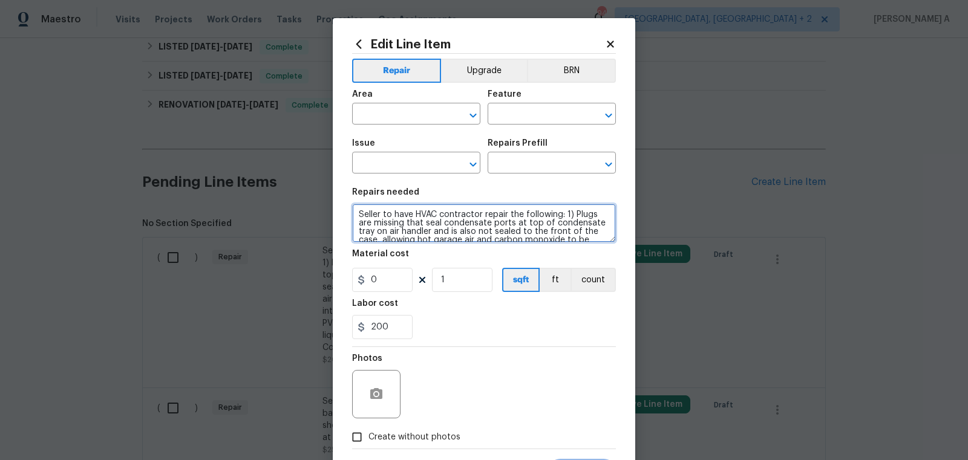
click at [452, 226] on textarea "Seller to have HVAC contractor repair the following: 1) Plugs are missing that …" at bounding box center [484, 223] width 264 height 39
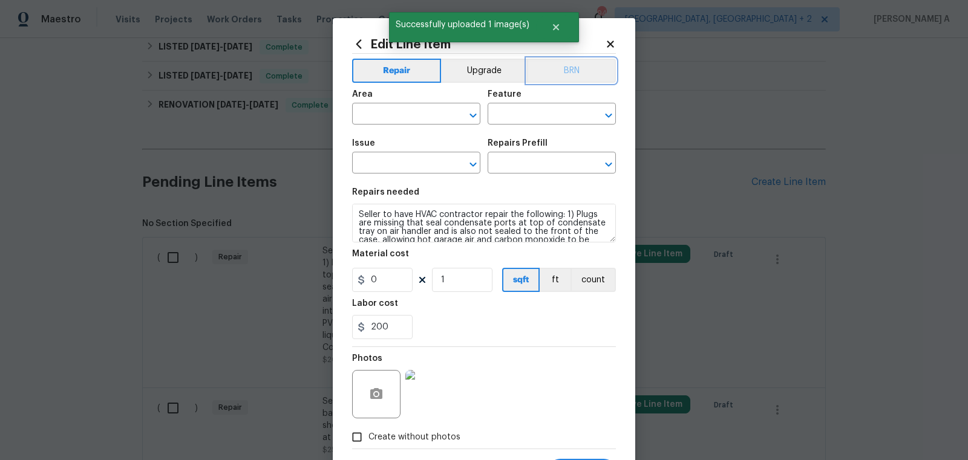
click at [562, 60] on button "BRN" at bounding box center [571, 71] width 89 height 24
click at [379, 122] on input "text" at bounding box center [399, 115] width 94 height 19
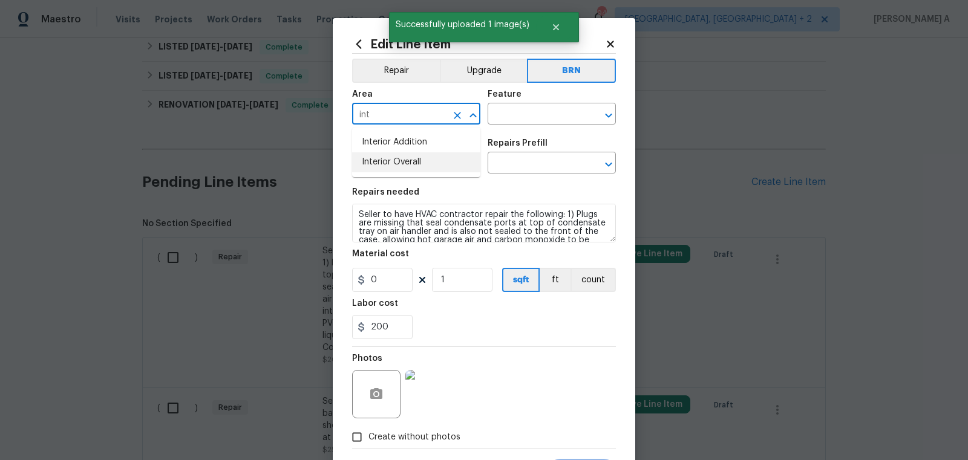
click at [406, 168] on li "Interior Overall" at bounding box center [416, 162] width 128 height 20
type input "Interior Overall"
click at [521, 117] on input "text" at bounding box center [535, 115] width 94 height 19
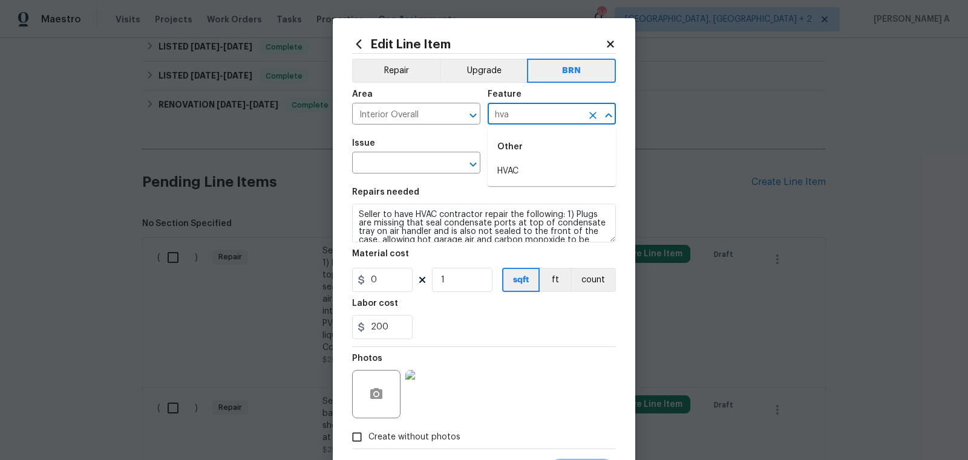
click at [531, 166] on li "HVAC" at bounding box center [552, 172] width 128 height 20
type input "HVAC"
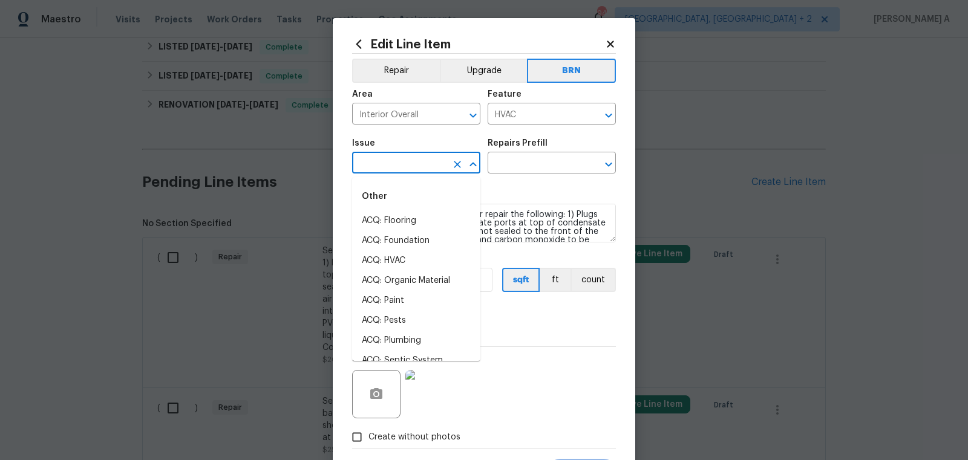
click at [387, 166] on input "text" at bounding box center [399, 164] width 94 height 19
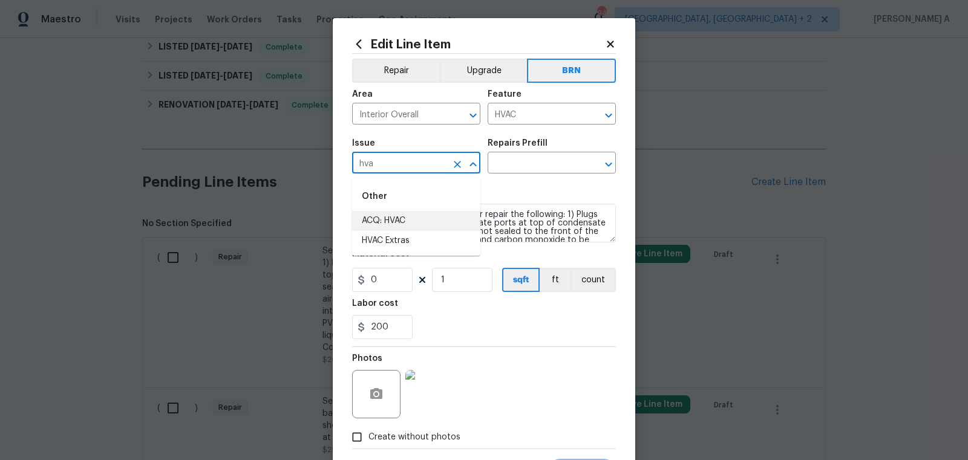
click at [396, 232] on li "HVAC Extras" at bounding box center [416, 241] width 128 height 20
click at [457, 112] on icon "Clear" at bounding box center [457, 115] width 12 height 12
type input "HVAC Extras"
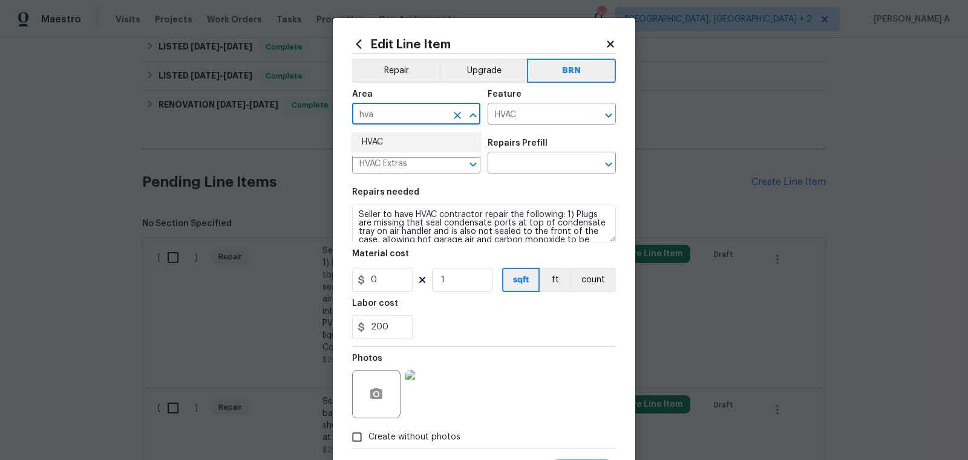
click at [416, 142] on li "HVAC" at bounding box center [416, 142] width 128 height 20
type input "HVAC"
click at [532, 156] on input "text" at bounding box center [535, 164] width 94 height 19
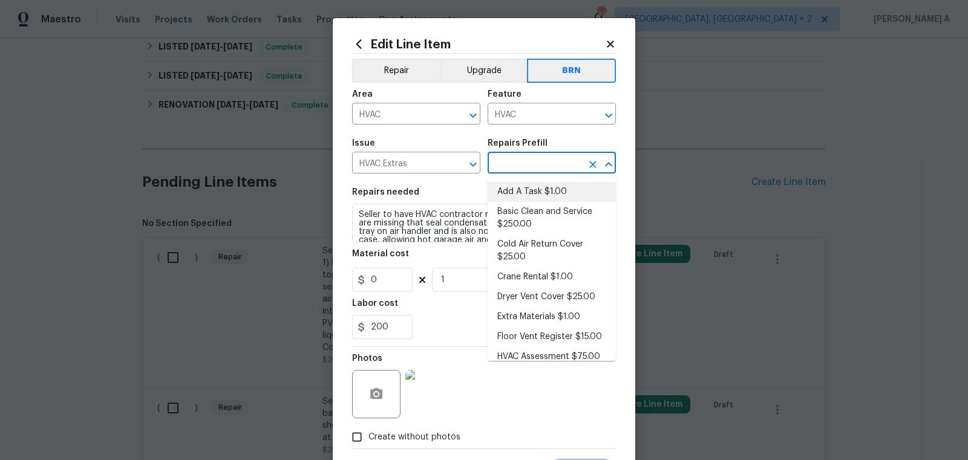
click at [532, 185] on li "Add A Task $1.00" at bounding box center [552, 192] width 128 height 20
type input "Add A Task $1.00"
type textarea "HPM to detail"
type input "1"
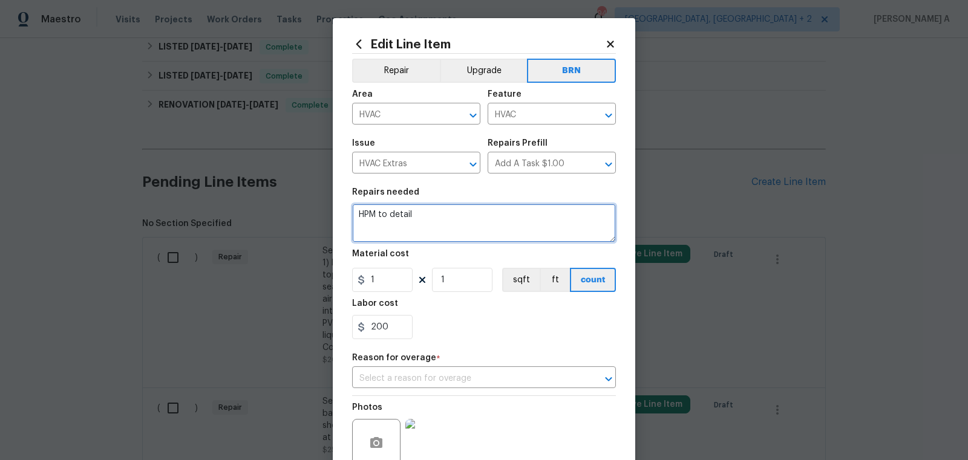
click at [503, 218] on textarea "HPM to detail" at bounding box center [484, 223] width 264 height 39
paste textarea "Seller to have HVAC contractor repair the following: 1) Plugs are missing that …"
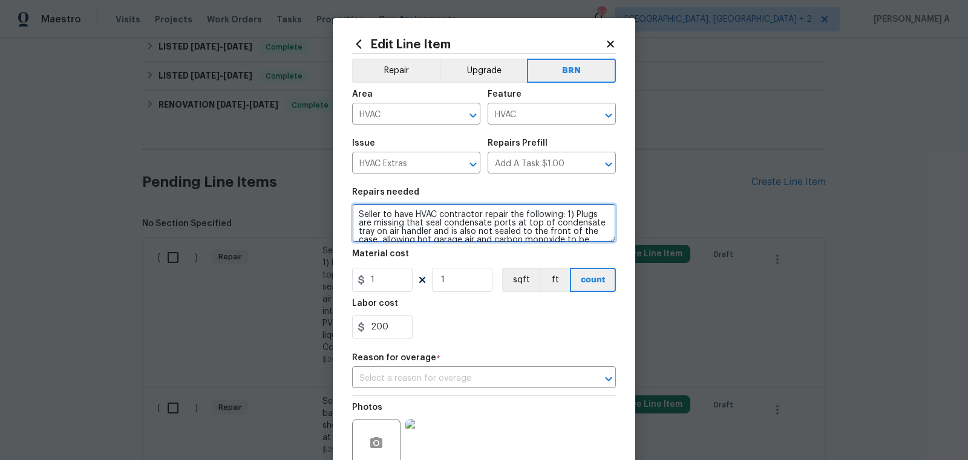
scroll to position [36, 0]
type textarea "Seller to have HVAC contractor repair the following: 1) Plugs are missing that …"
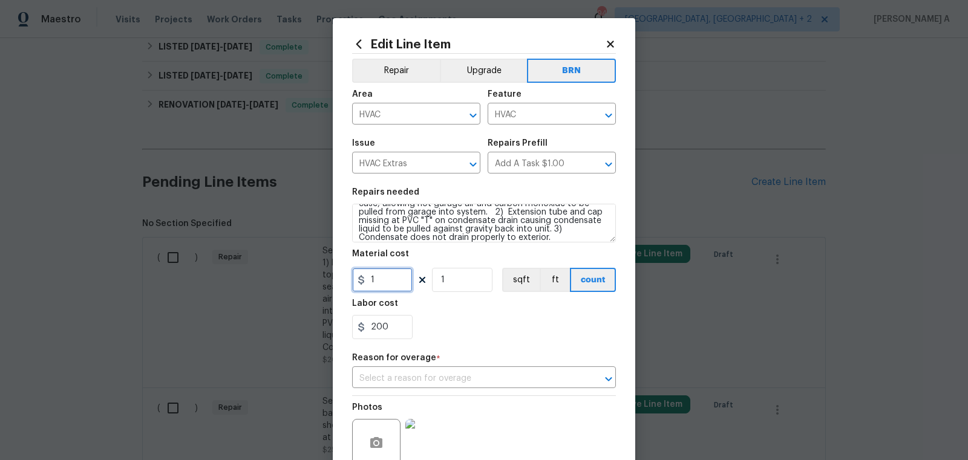
drag, startPoint x: 385, startPoint y: 276, endPoint x: 338, endPoint y: 276, distance: 47.2
click at [338, 276] on div "Edit Line Item Repair Upgrade BRN Area HVAC ​ Feature HVAC ​ Issue HVAC Extras …" at bounding box center [484, 285] width 302 height 534
type input "0"
click at [481, 332] on div "200" at bounding box center [484, 327] width 264 height 24
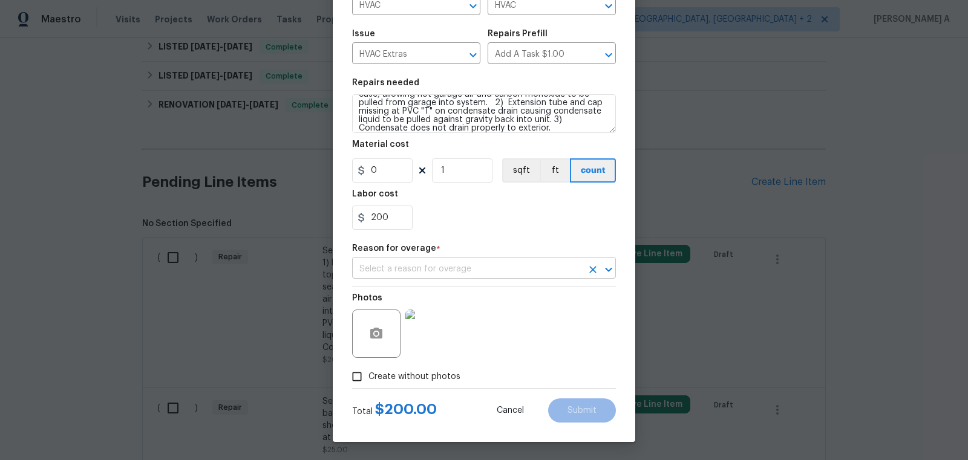
click at [473, 275] on input "text" at bounding box center [467, 269] width 230 height 19
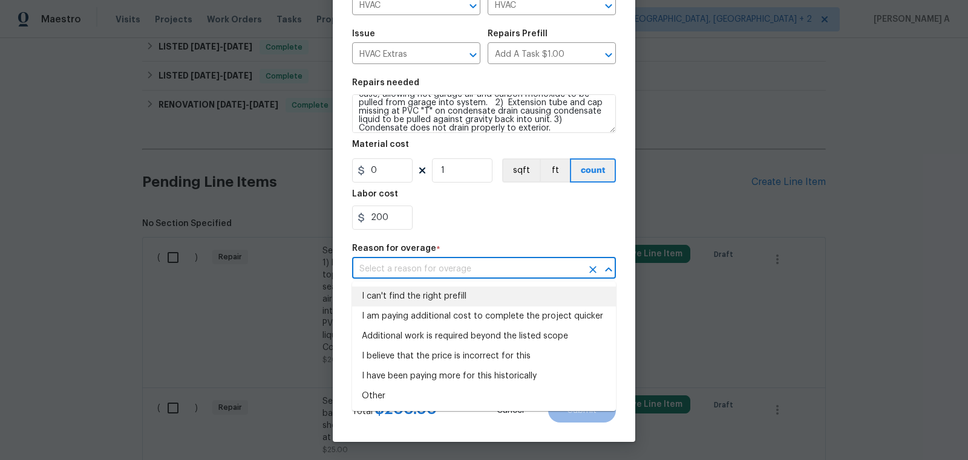
click at [478, 292] on li "I can't find the right prefill" at bounding box center [484, 297] width 264 height 20
type input "I can't find the right prefill"
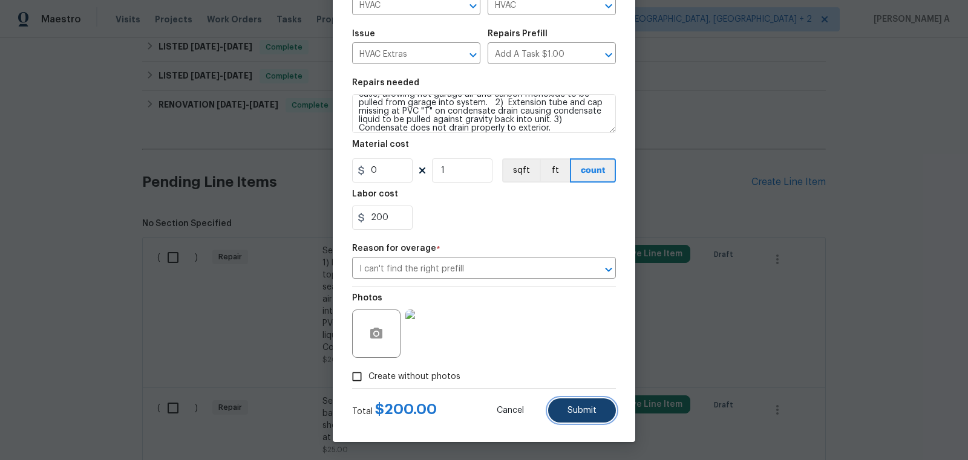
click at [581, 420] on button "Submit" at bounding box center [582, 411] width 68 height 24
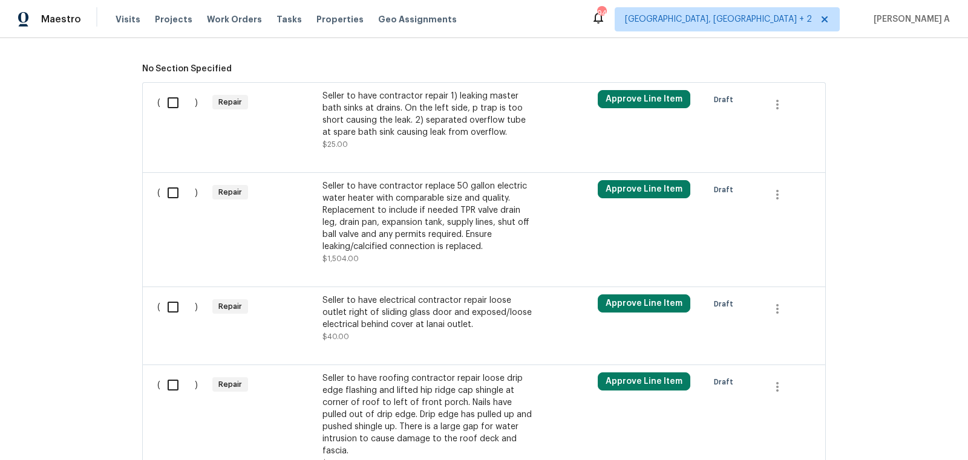
scroll to position [557, 0]
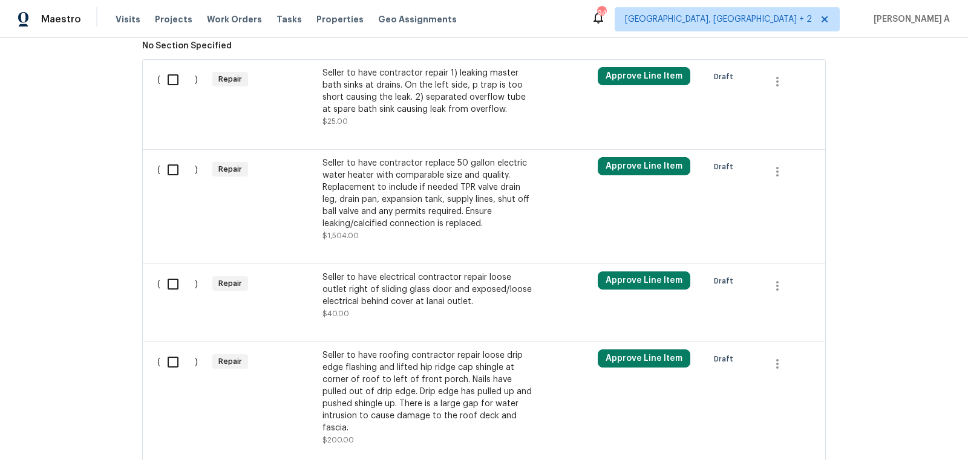
click at [449, 283] on div "Seller to have electrical contractor repair loose outlet right of sliding glass…" at bounding box center [428, 290] width 213 height 36
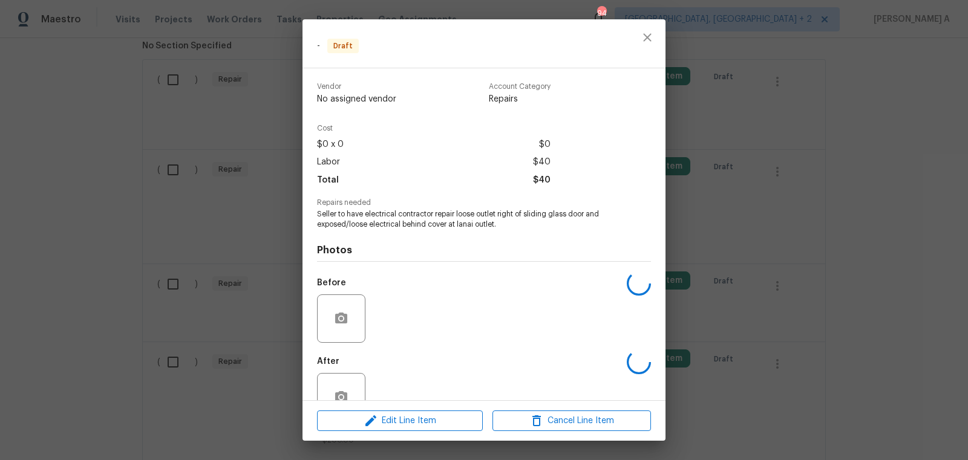
scroll to position [33, 0]
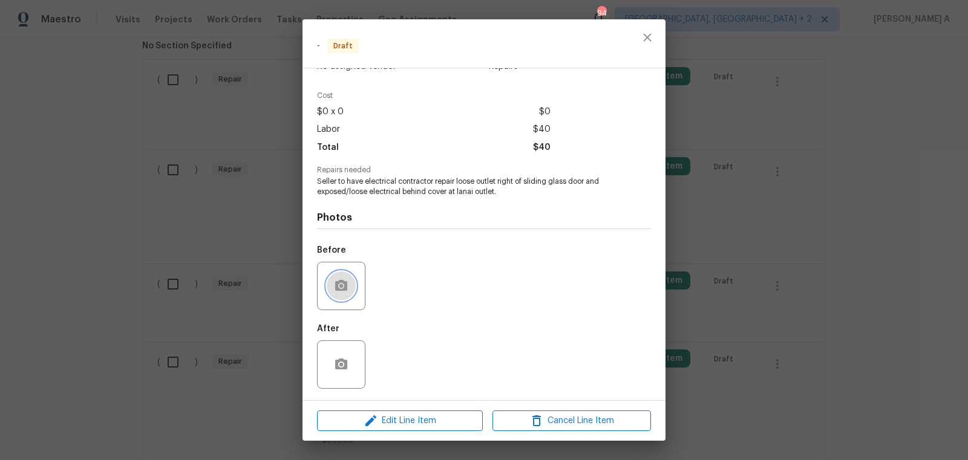
click at [332, 276] on button "button" at bounding box center [341, 286] width 29 height 29
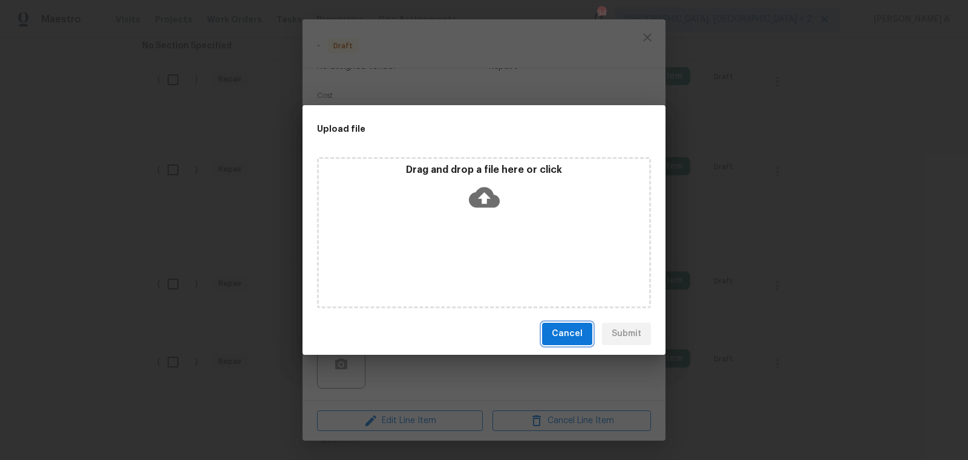
click at [575, 332] on span "Cancel" at bounding box center [567, 334] width 31 height 15
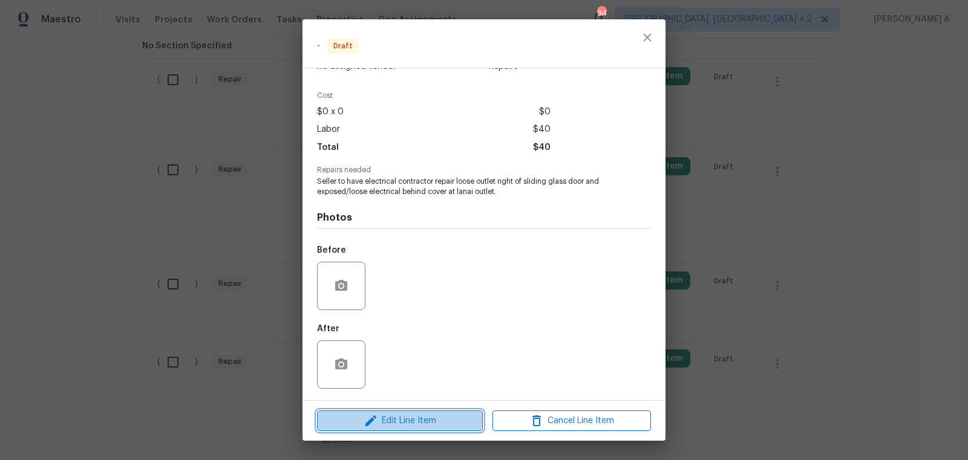
click at [411, 419] on span "Edit Line Item" at bounding box center [400, 421] width 158 height 15
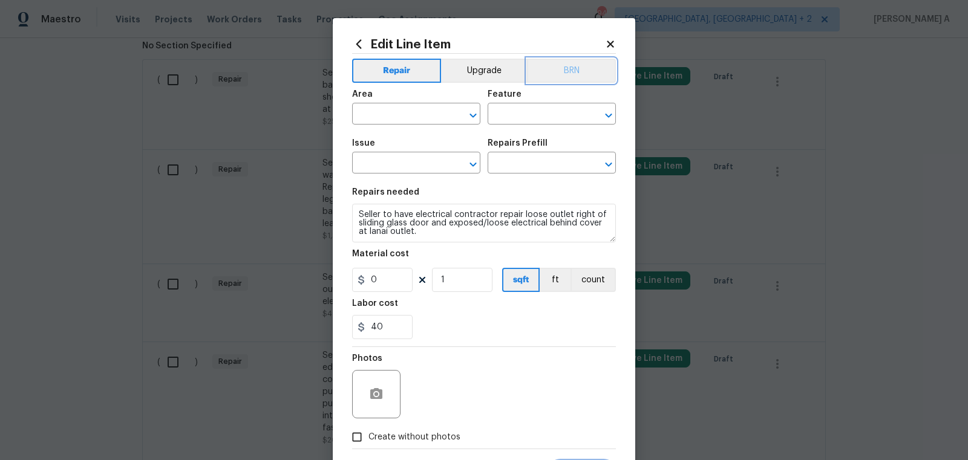
click at [577, 65] on button "BRN" at bounding box center [571, 71] width 89 height 24
click at [396, 118] on input "text" at bounding box center [399, 115] width 94 height 19
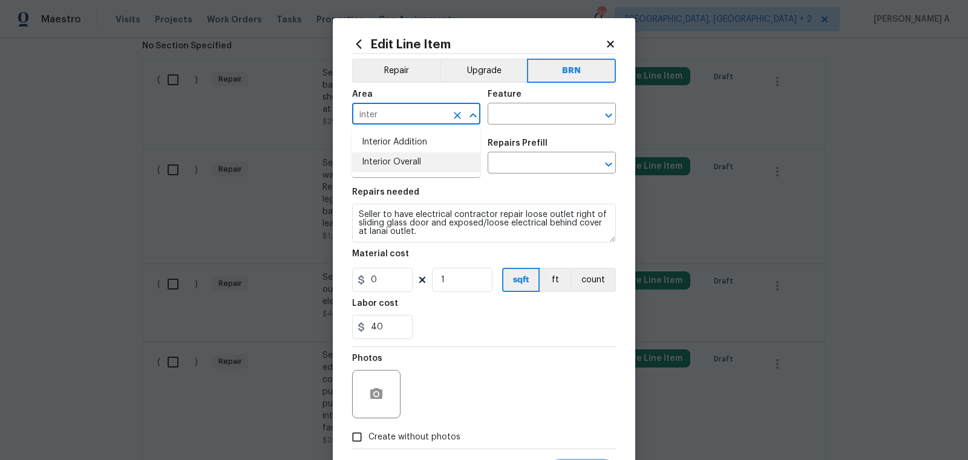
click at [405, 158] on li "Interior Overall" at bounding box center [416, 162] width 128 height 20
type input "Interior Overall"
click at [518, 114] on input "text" at bounding box center [535, 115] width 94 height 19
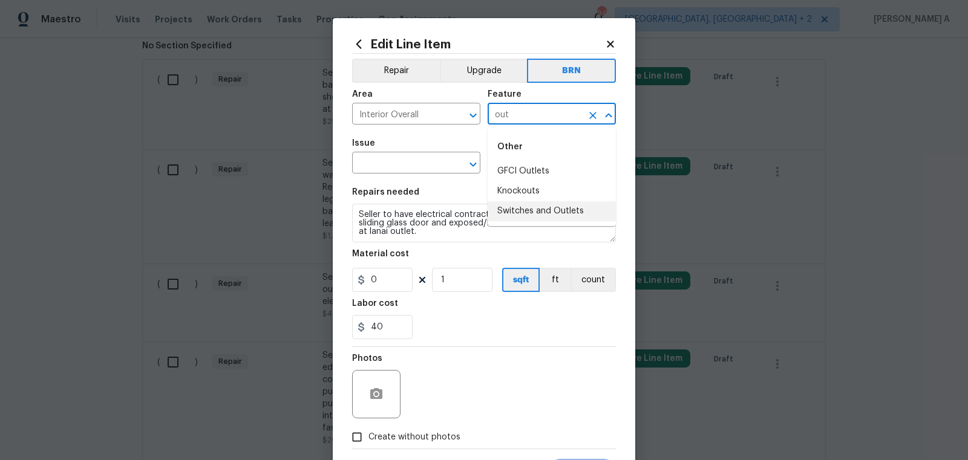
click at [569, 206] on li "Switches and Outlets" at bounding box center [552, 211] width 128 height 20
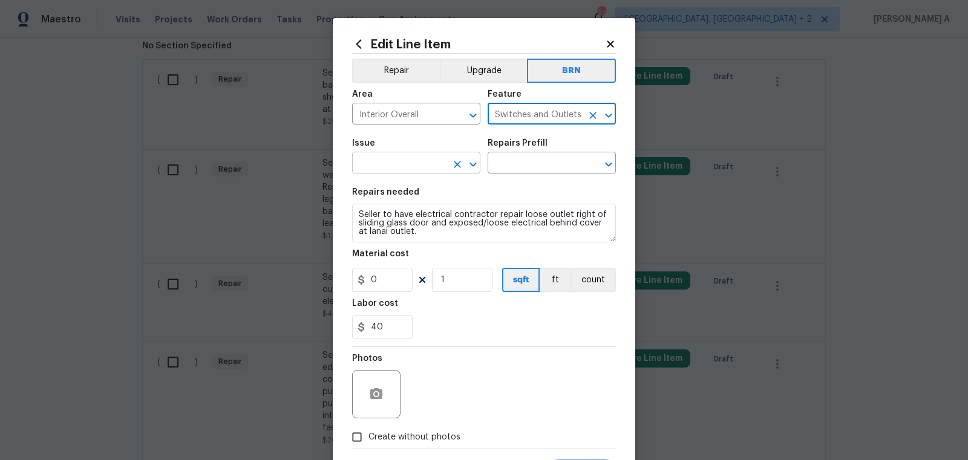
type input "Switches and Outlets"
click at [423, 172] on input "text" at bounding box center [399, 164] width 94 height 19
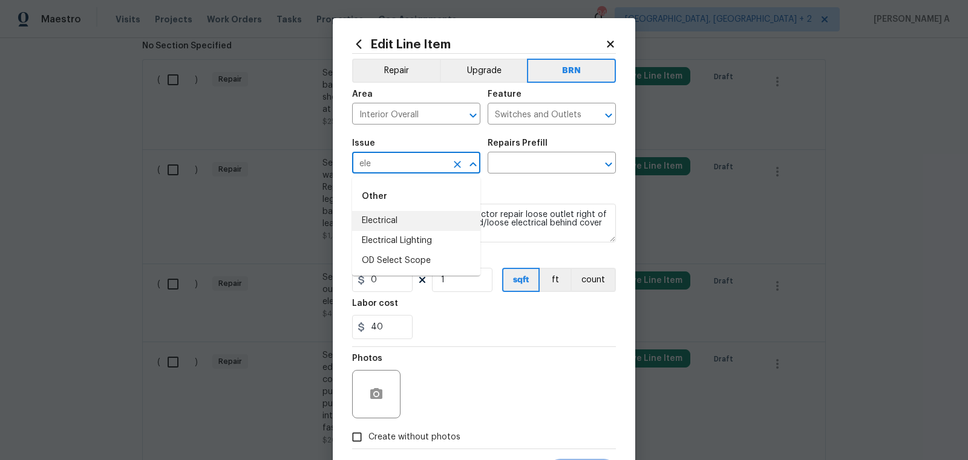
click at [430, 220] on li "Electrical" at bounding box center [416, 221] width 128 height 20
type input "Electrical"
click at [522, 168] on input "text" at bounding box center [535, 164] width 94 height 19
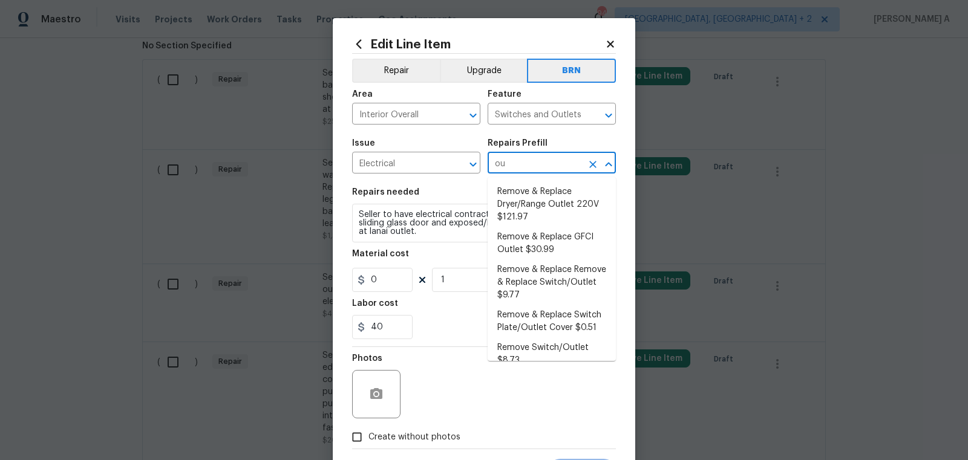
type input "o"
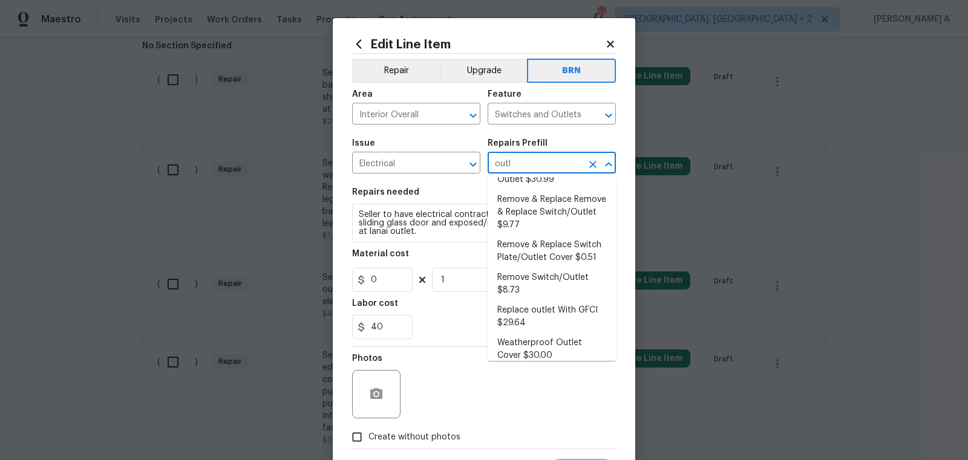
scroll to position [79, 0]
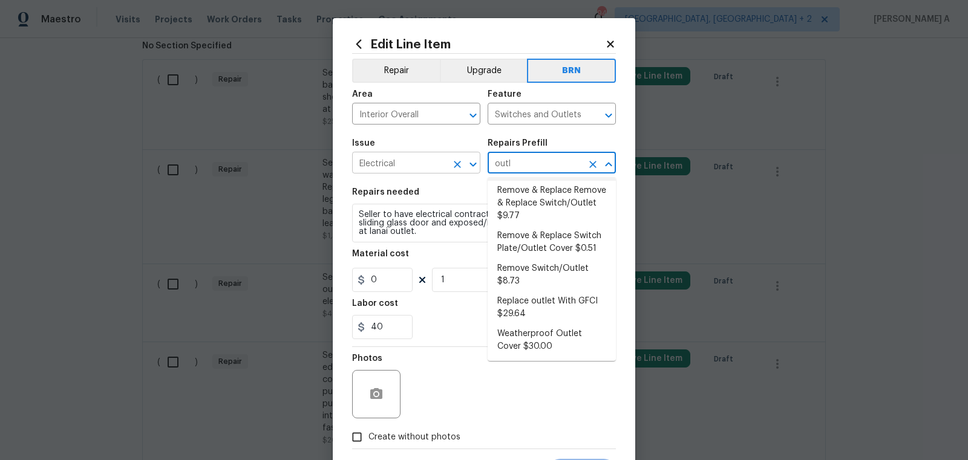
drag, startPoint x: 536, startPoint y: 165, endPoint x: 471, endPoint y: 161, distance: 65.4
click at [471, 161] on div "Issue Electrical ​ Repairs Prefill outl ​" at bounding box center [484, 156] width 264 height 49
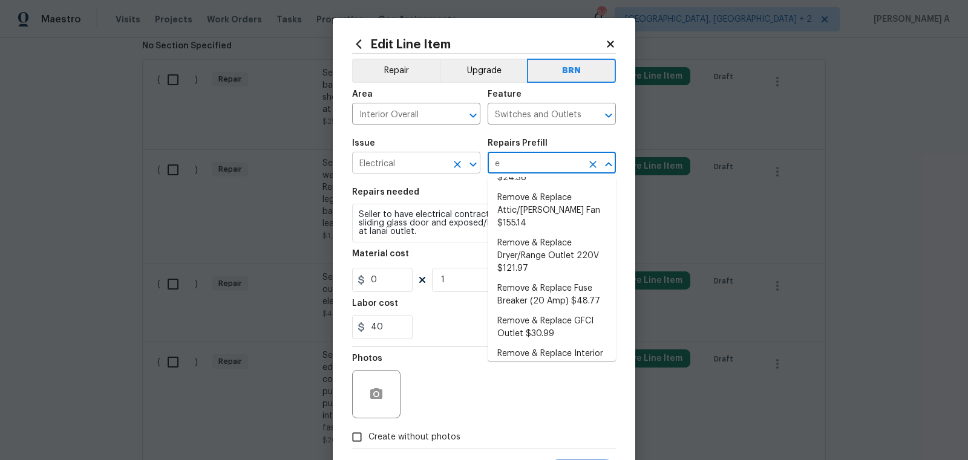
scroll to position [0, 0]
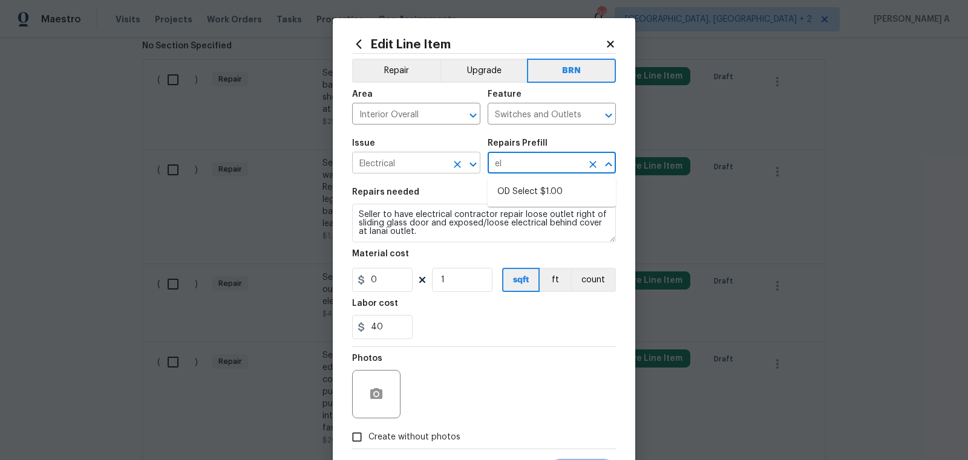
type input "e"
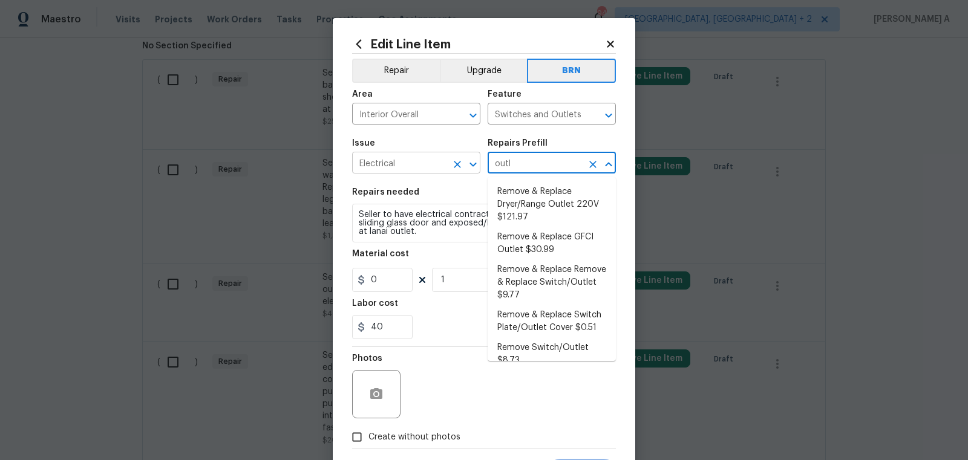
type input "outle"
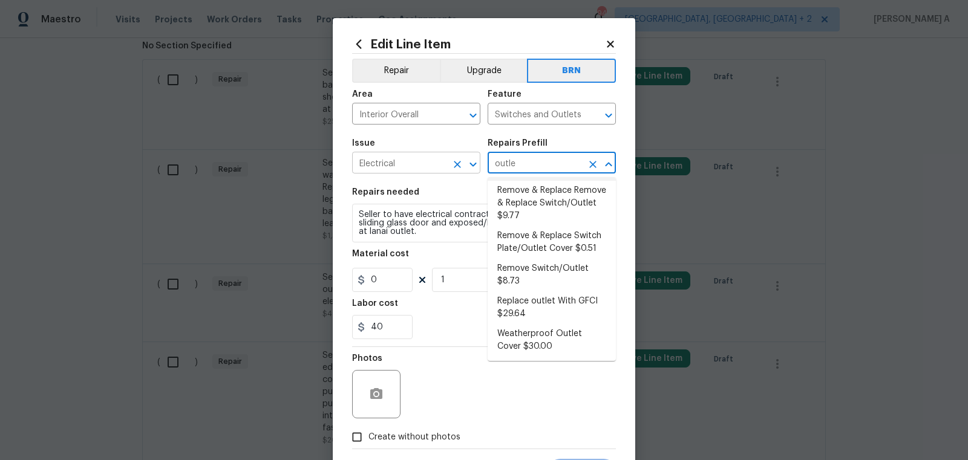
drag, startPoint x: 547, startPoint y: 159, endPoint x: 443, endPoint y: 159, distance: 104.7
click at [443, 159] on div "Issue Electrical ​ Repairs Prefill outle ​" at bounding box center [484, 156] width 264 height 49
click at [527, 160] on input "outle" at bounding box center [535, 164] width 94 height 19
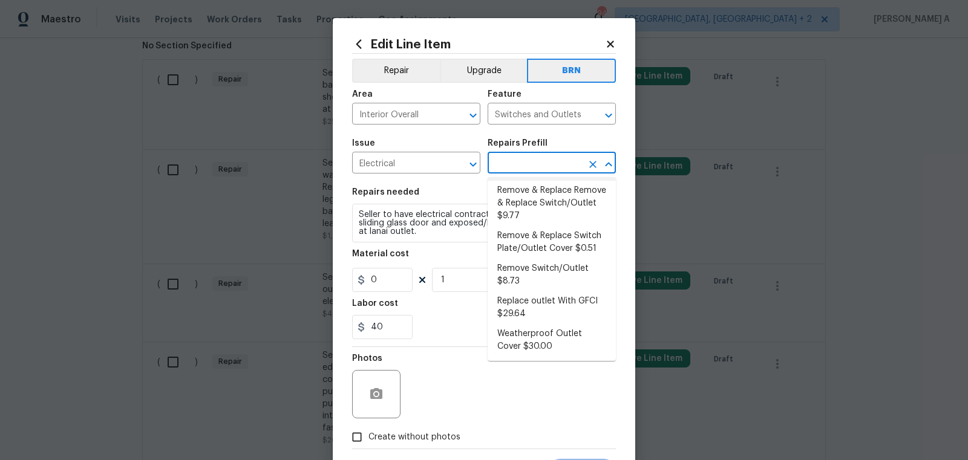
scroll to position [0, 0]
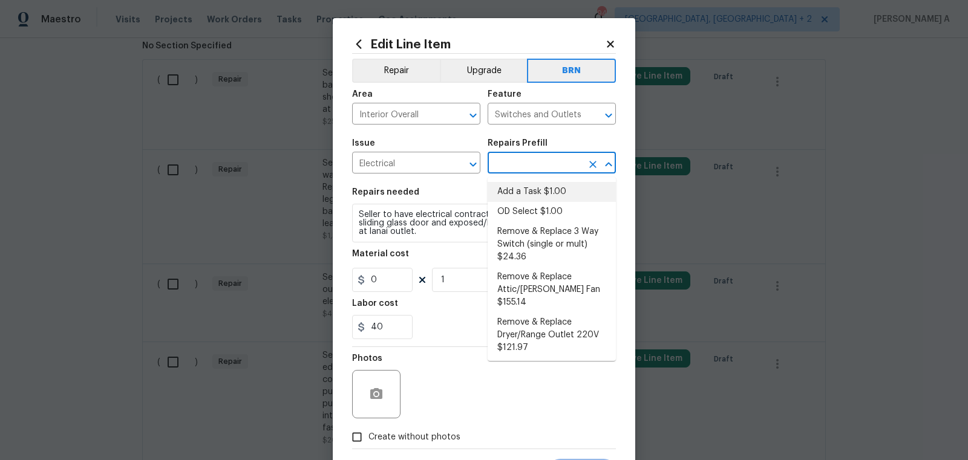
click at [566, 195] on li "Add a Task $1.00" at bounding box center [552, 192] width 128 height 20
type input "Add a Task $1.00"
type textarea "HPM to detail"
type input "1"
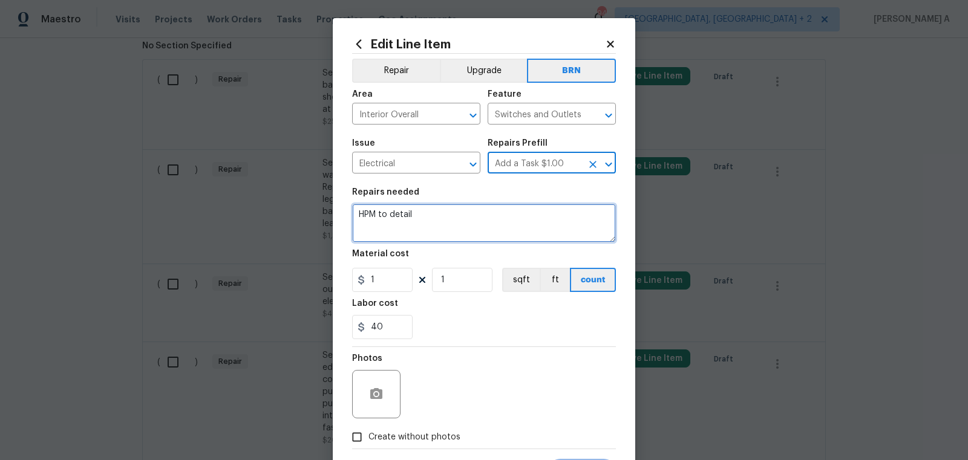
click at [514, 230] on textarea "HPM to detail" at bounding box center [484, 223] width 264 height 39
paste textarea "Seller to have electrical contractor repair loose outlet right of sliding glass…"
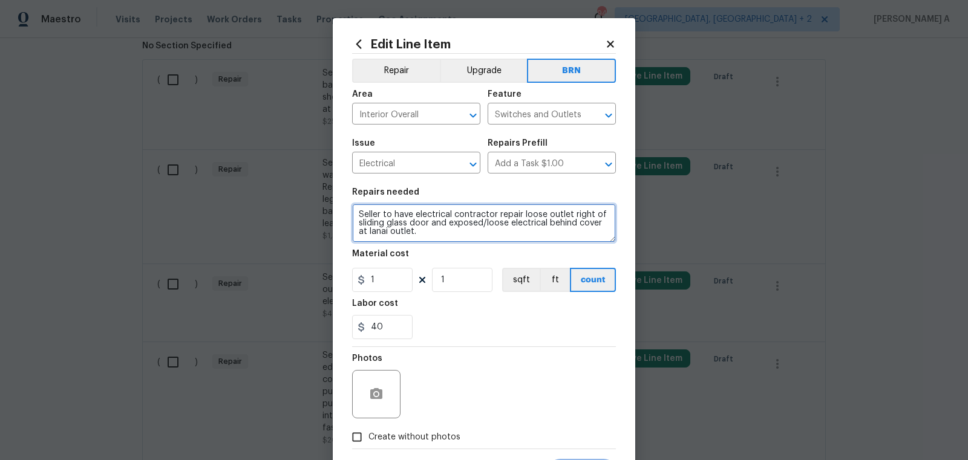
scroll to position [2, 0]
type textarea "Seller to have electrical contractor repair loose outlet right of sliding glass…"
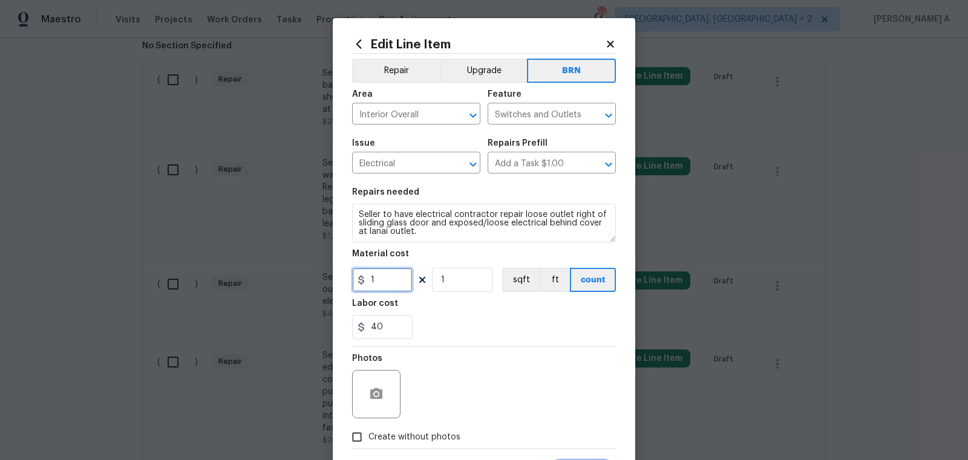
drag, startPoint x: 385, startPoint y: 287, endPoint x: 344, endPoint y: 278, distance: 42.7
click at [343, 278] on div "Edit Line Item Repair Upgrade BRN Area Interior Overall ​ Feature Switches and …" at bounding box center [484, 260] width 302 height 485
type input "0"
click at [456, 329] on div "40" at bounding box center [484, 327] width 264 height 24
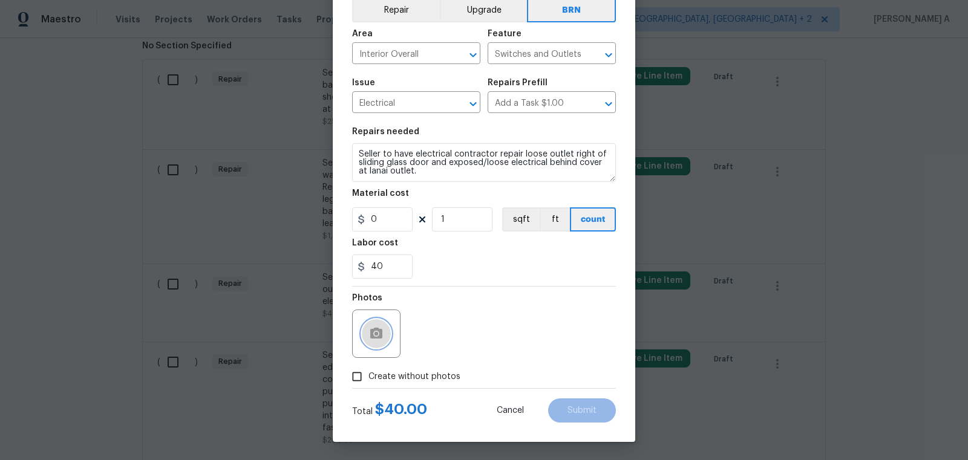
click at [382, 342] on button "button" at bounding box center [376, 333] width 29 height 29
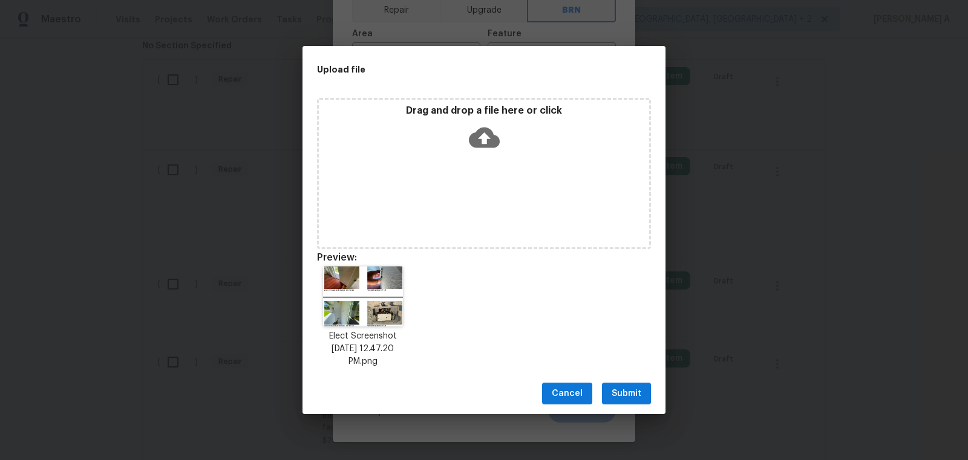
click at [629, 388] on span "Submit" at bounding box center [627, 394] width 30 height 15
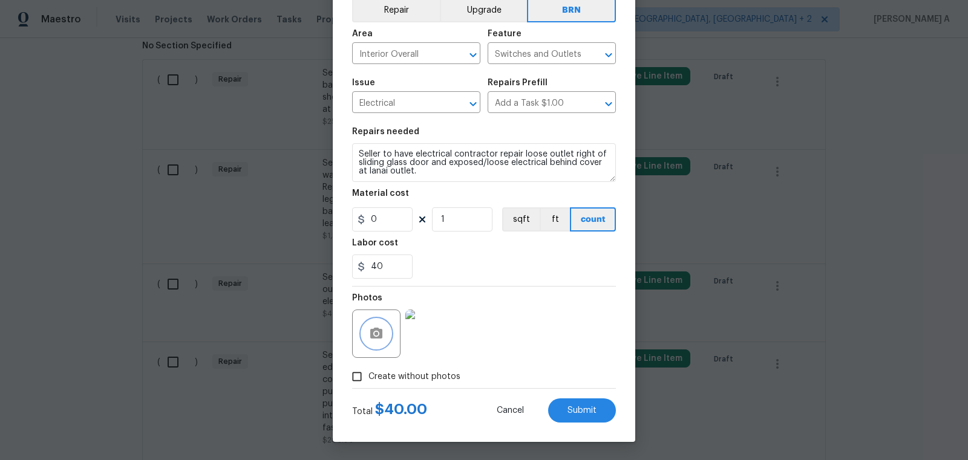
click at [382, 336] on icon "button" at bounding box center [376, 333] width 12 height 11
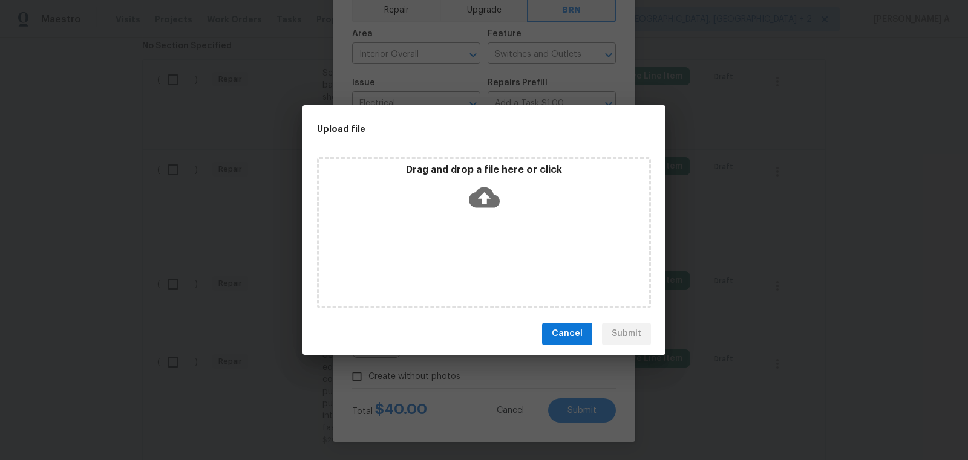
click at [482, 204] on icon at bounding box center [484, 197] width 31 height 21
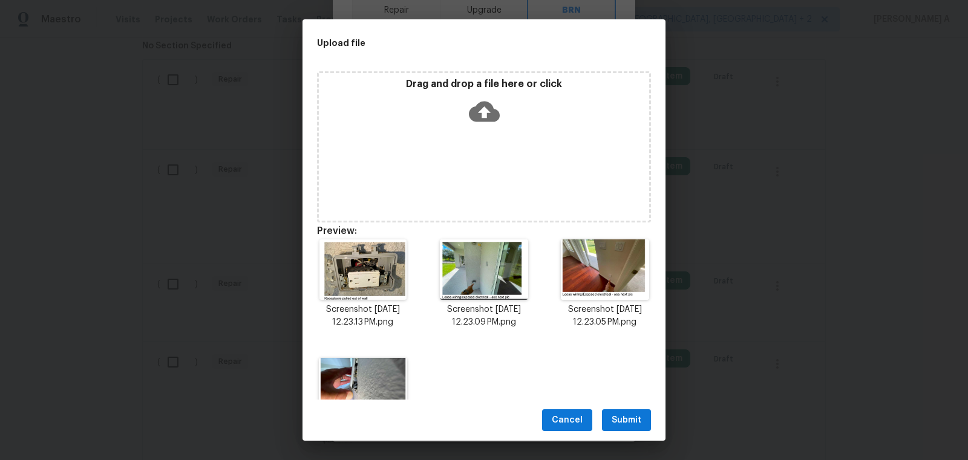
click at [616, 413] on span "Submit" at bounding box center [627, 420] width 30 height 15
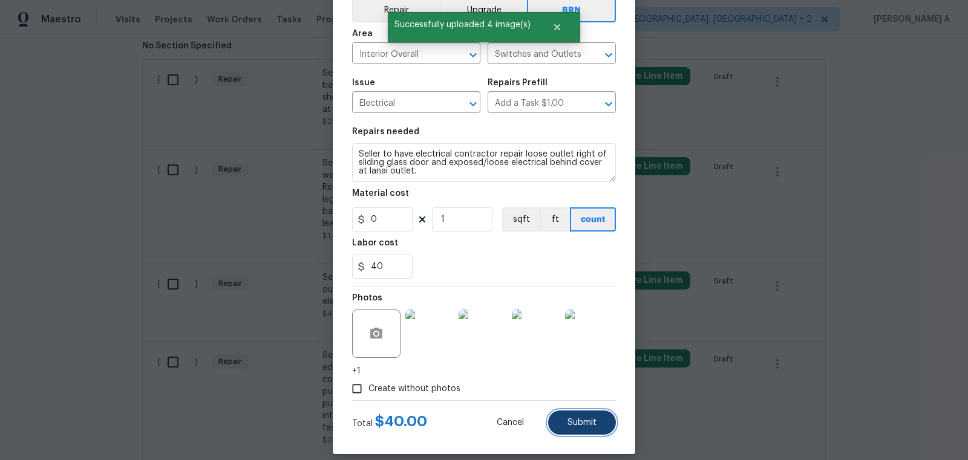
click at [573, 411] on button "Submit" at bounding box center [582, 423] width 68 height 24
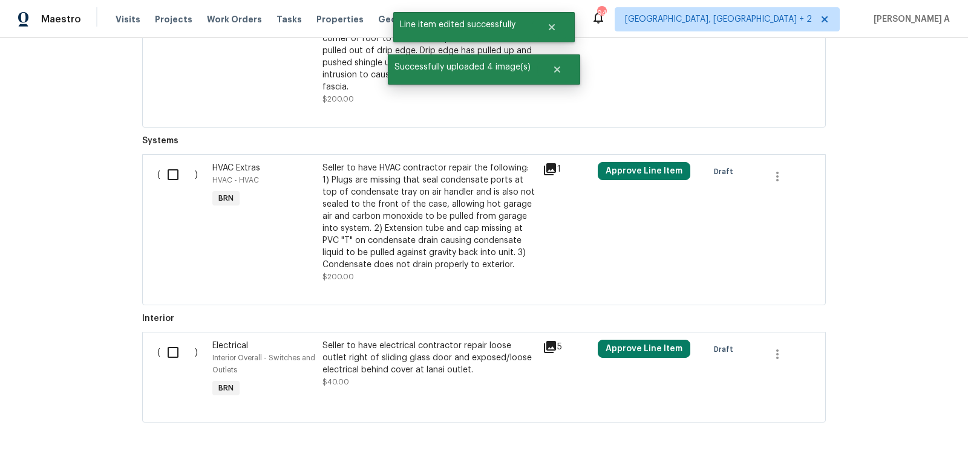
scroll to position [851, 0]
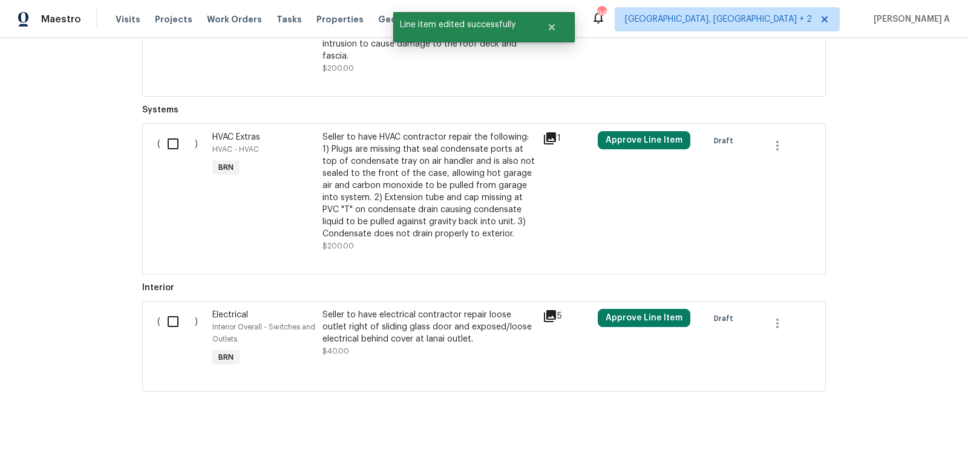
click at [451, 163] on div "Seller to have HVAC contractor repair the following: 1) Plugs are missing that …" at bounding box center [428, 185] width 213 height 109
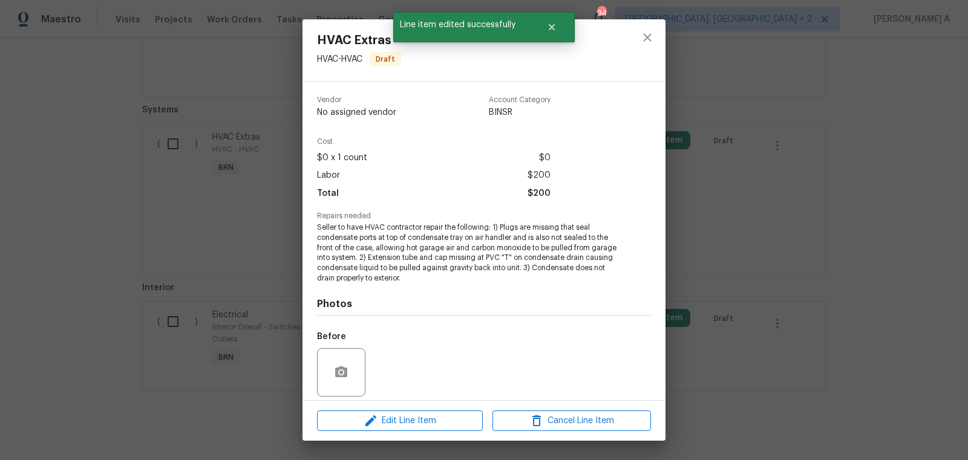
scroll to position [87, 0]
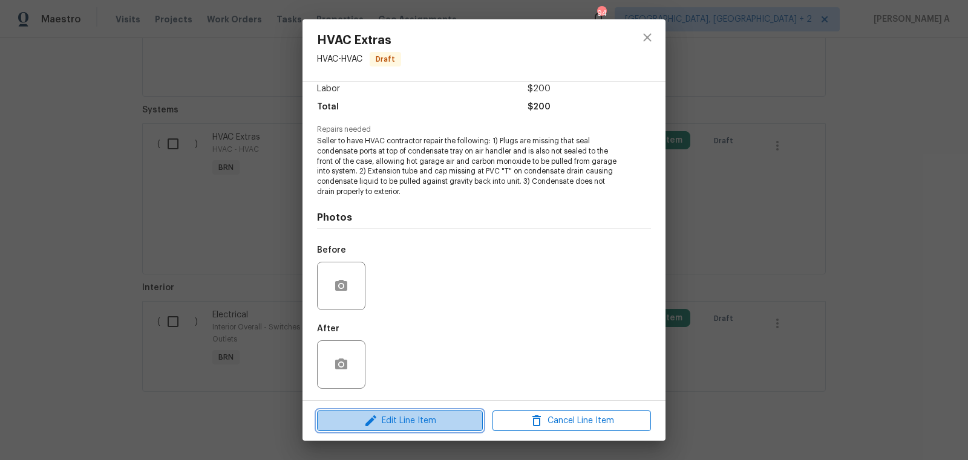
click at [409, 416] on span "Edit Line Item" at bounding box center [400, 421] width 158 height 15
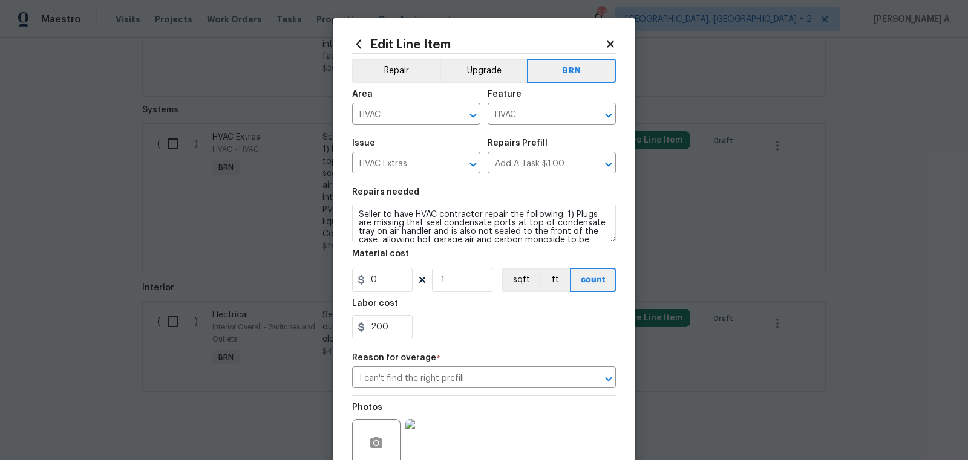
scroll to position [42, 0]
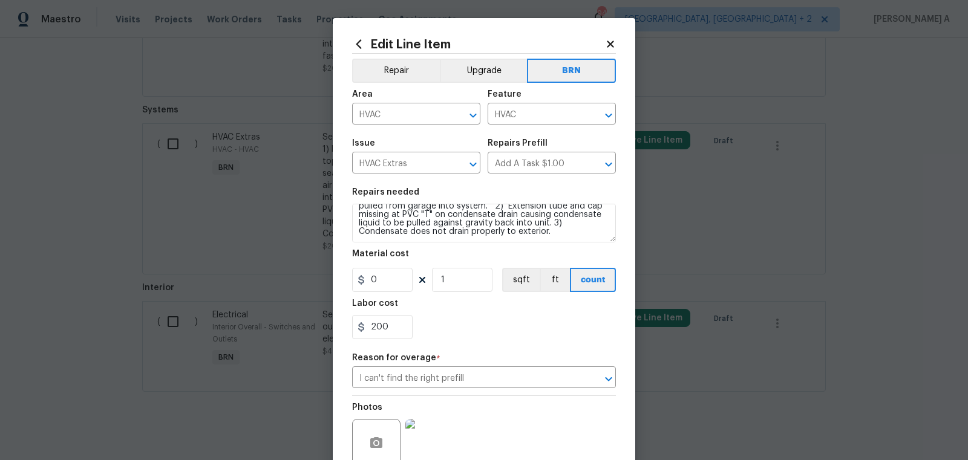
click at [433, 449] on img at bounding box center [429, 443] width 48 height 48
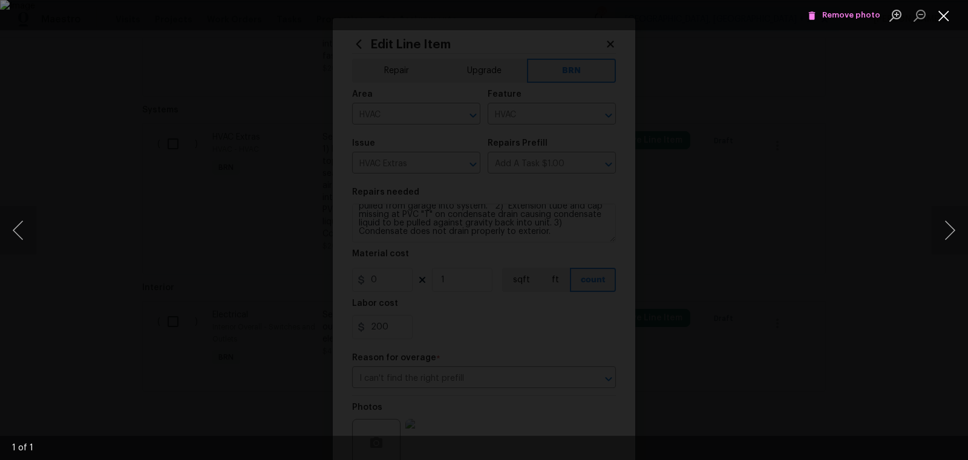
click at [947, 13] on button "Close lightbox" at bounding box center [944, 15] width 24 height 21
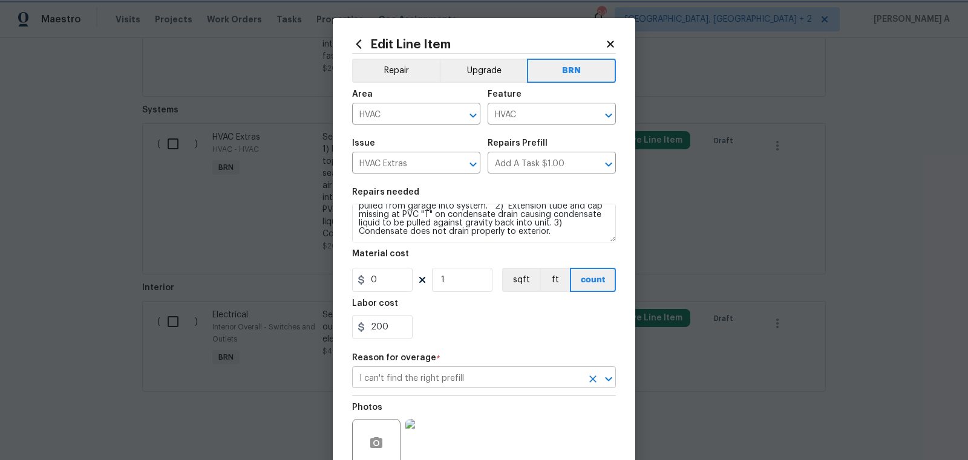
scroll to position [109, 0]
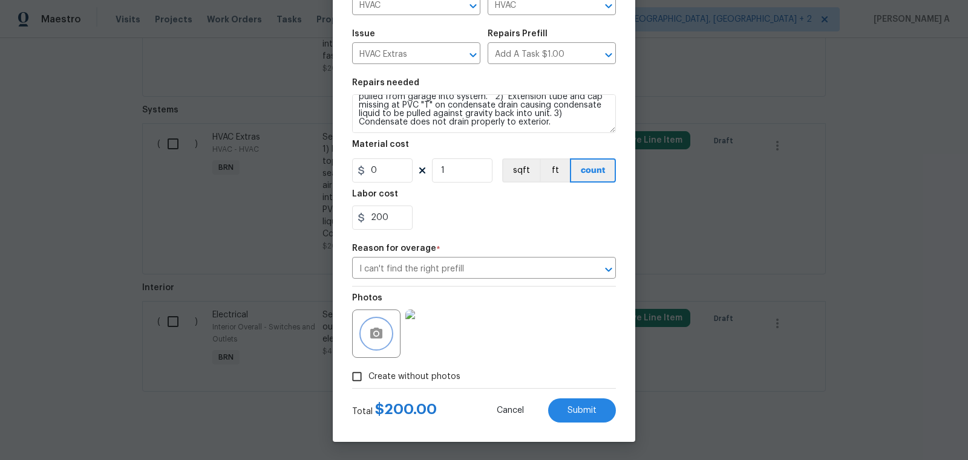
click at [379, 335] on icon "button" at bounding box center [376, 333] width 12 height 11
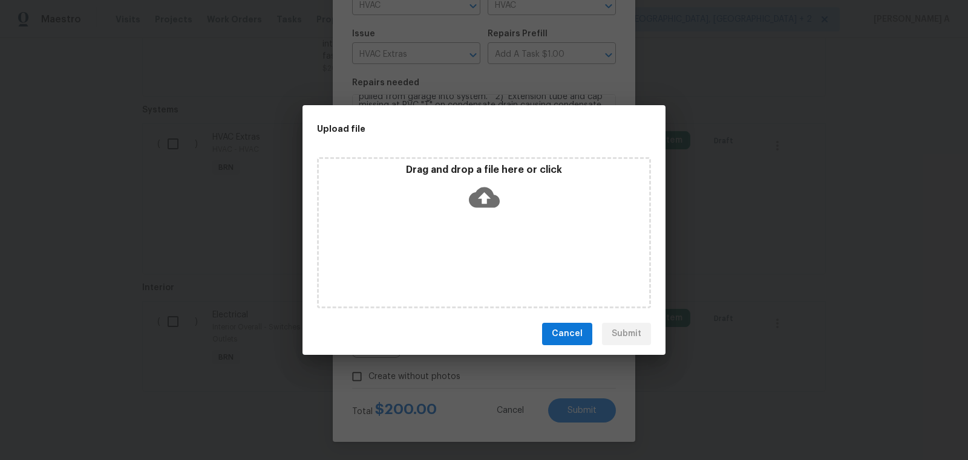
click at [484, 202] on icon at bounding box center [484, 197] width 31 height 31
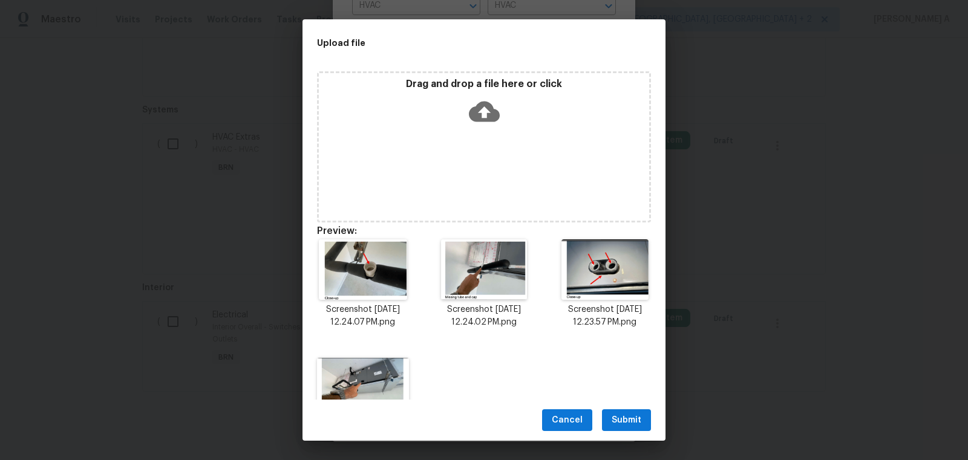
click at [633, 411] on button "Submit" at bounding box center [626, 421] width 49 height 22
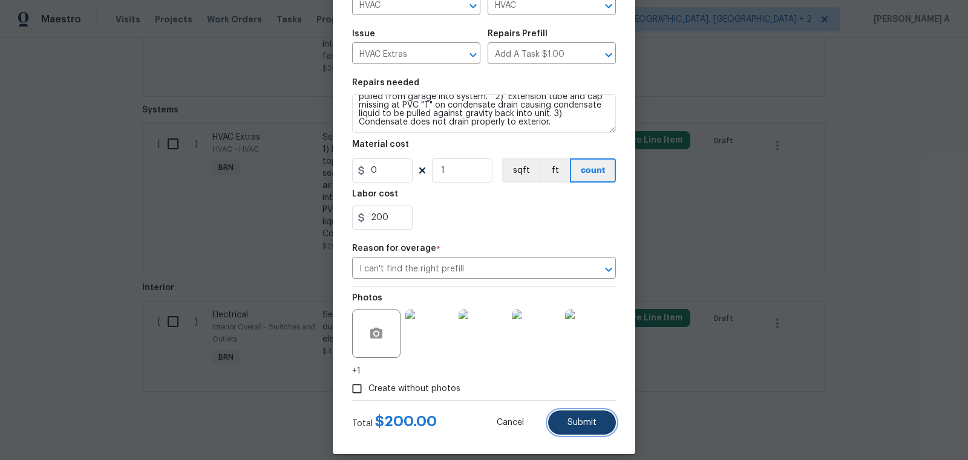
click at [596, 433] on button "Submit" at bounding box center [582, 423] width 68 height 24
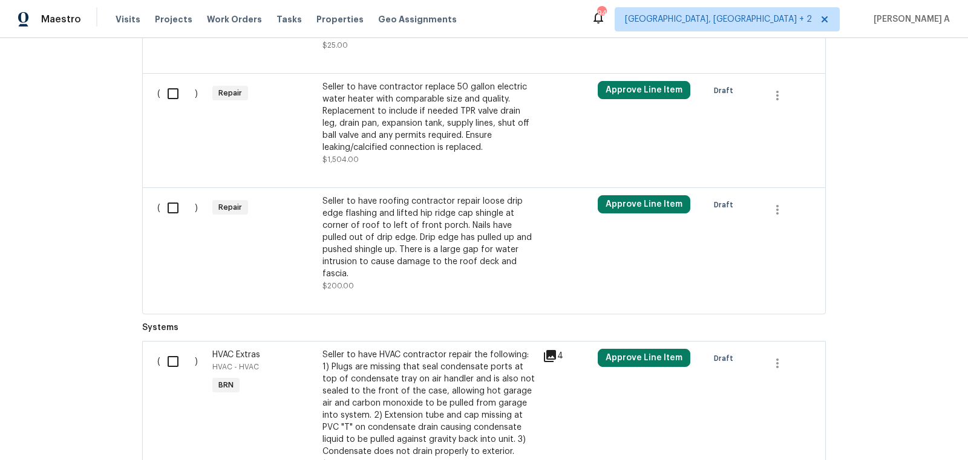
scroll to position [397, 0]
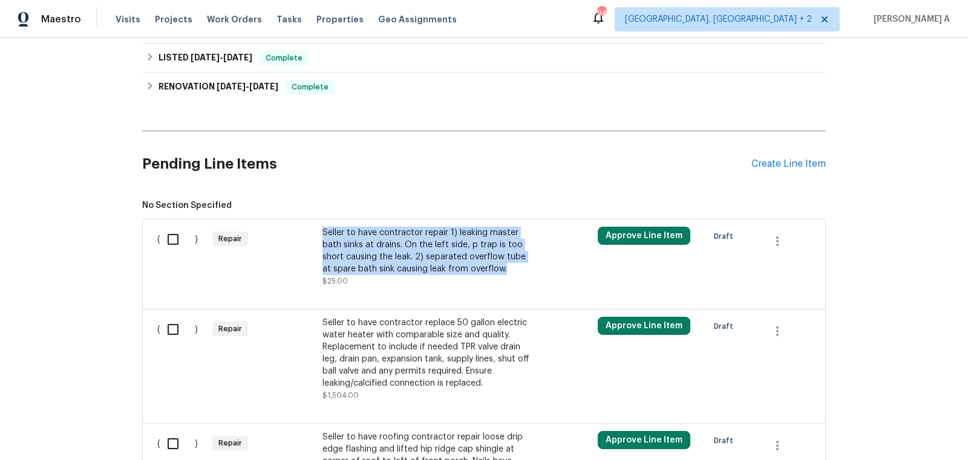
click at [442, 264] on div "Seller to have contractor repair 1) leaking master bath sinks at drains. On the…" at bounding box center [428, 251] width 213 height 48
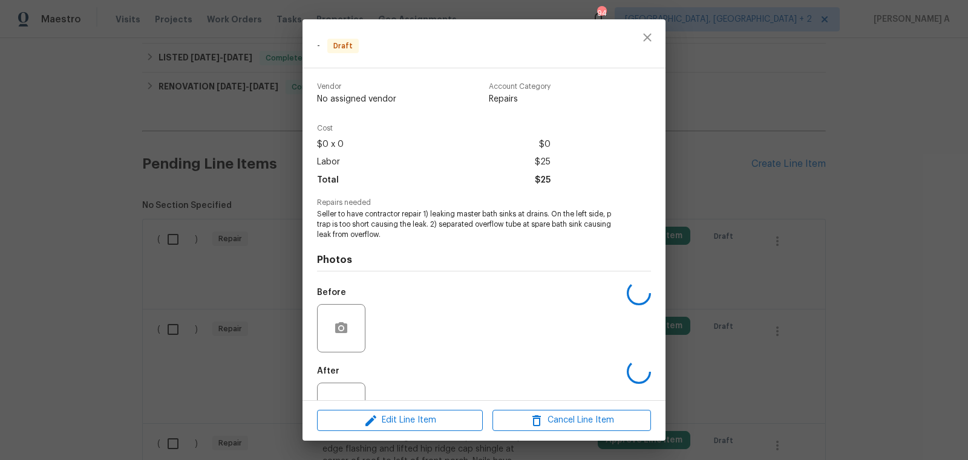
scroll to position [43, 0]
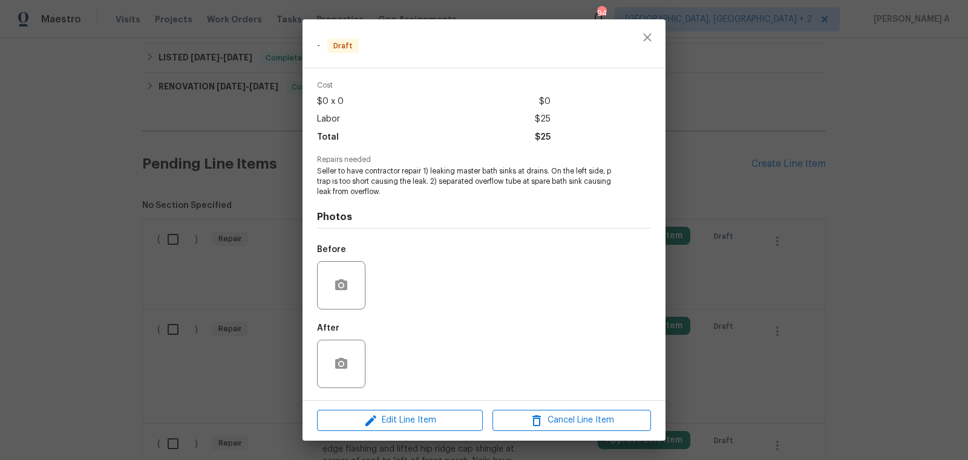
click at [312, 289] on div "Vendor No assigned vendor Account Category Repairs Cost $0 x 0 $0 Labor $25 Tot…" at bounding box center [483, 234] width 363 height 332
click at [335, 289] on icon "button" at bounding box center [341, 284] width 12 height 11
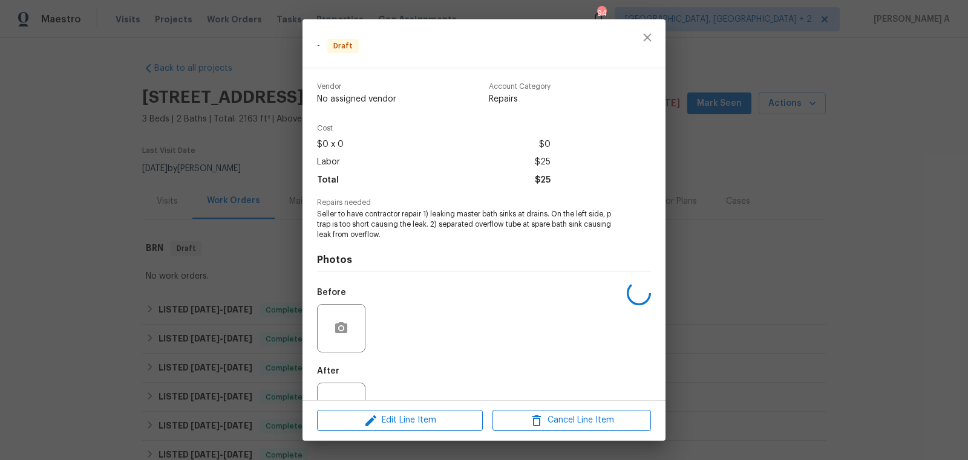
scroll to position [43, 0]
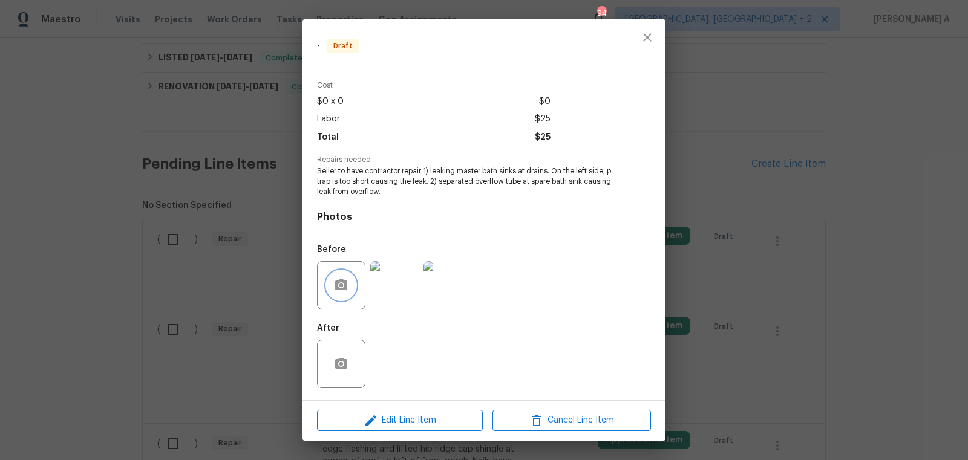
click at [342, 291] on icon "button" at bounding box center [341, 285] width 15 height 15
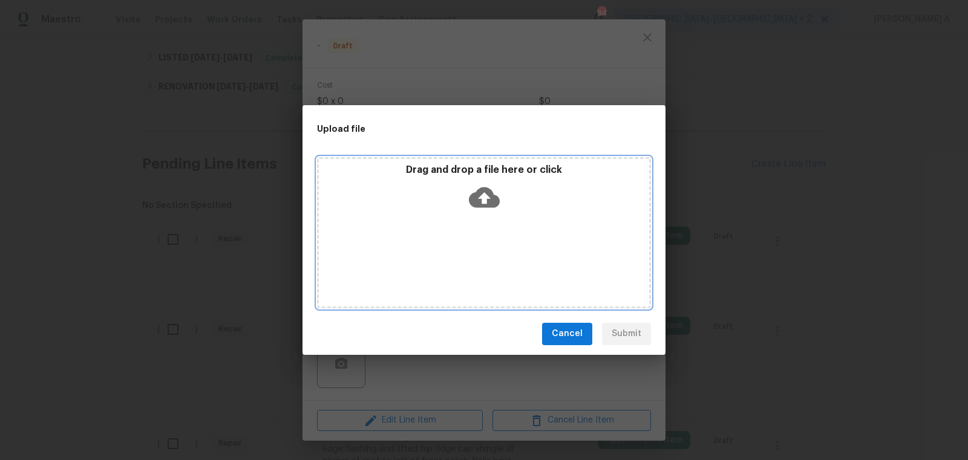
click at [490, 197] on icon at bounding box center [484, 197] width 31 height 31
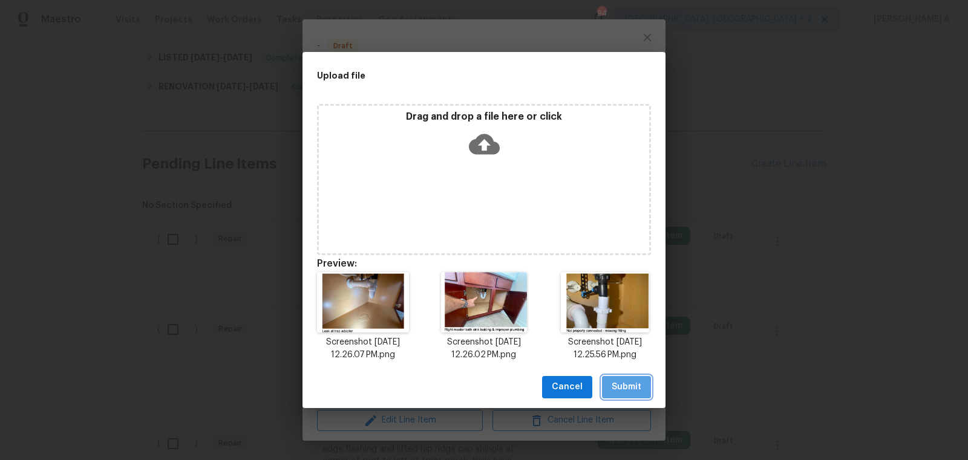
click at [637, 385] on span "Submit" at bounding box center [627, 387] width 30 height 15
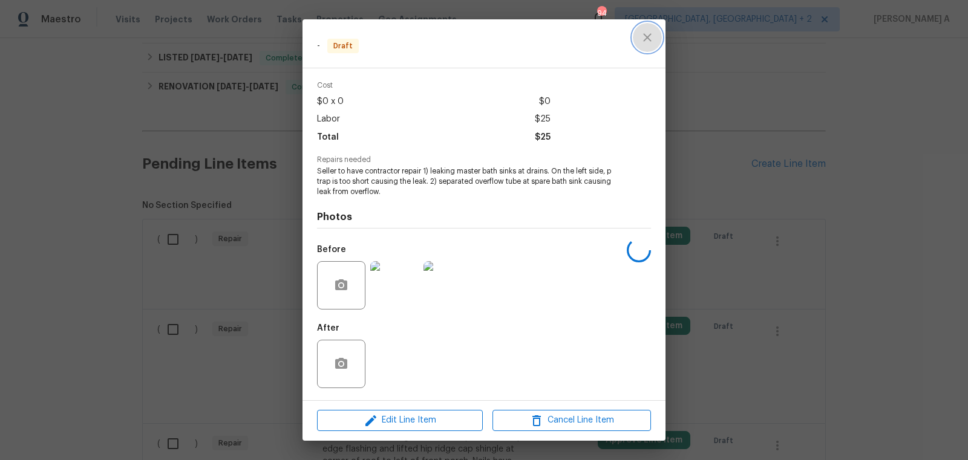
click at [647, 44] on icon "close" at bounding box center [647, 37] width 15 height 15
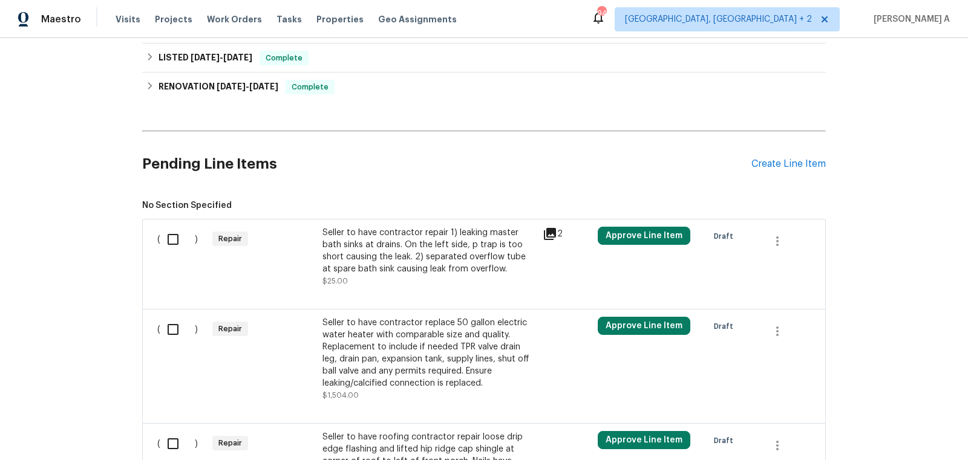
scroll to position [461, 0]
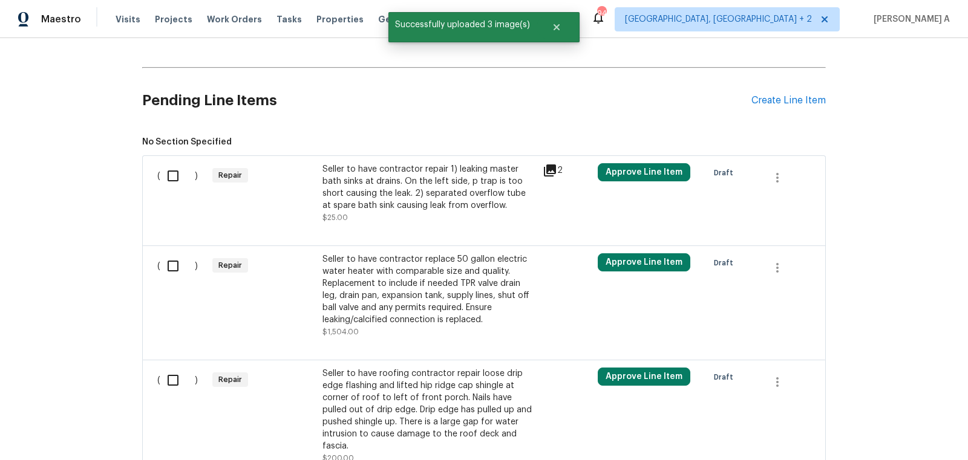
click at [433, 202] on div "Seller to have contractor repair 1) leaking master bath sinks at drains. On the…" at bounding box center [428, 187] width 213 height 48
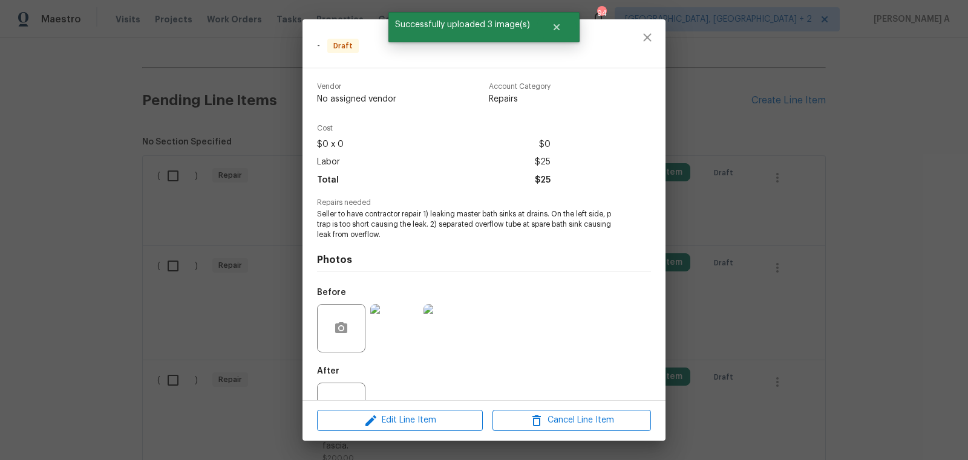
scroll to position [43, 0]
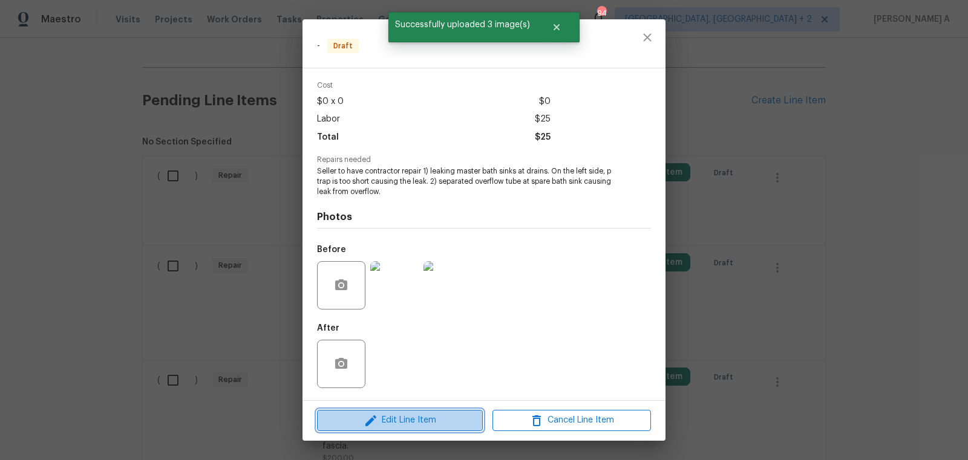
click at [419, 416] on span "Edit Line Item" at bounding box center [400, 420] width 158 height 15
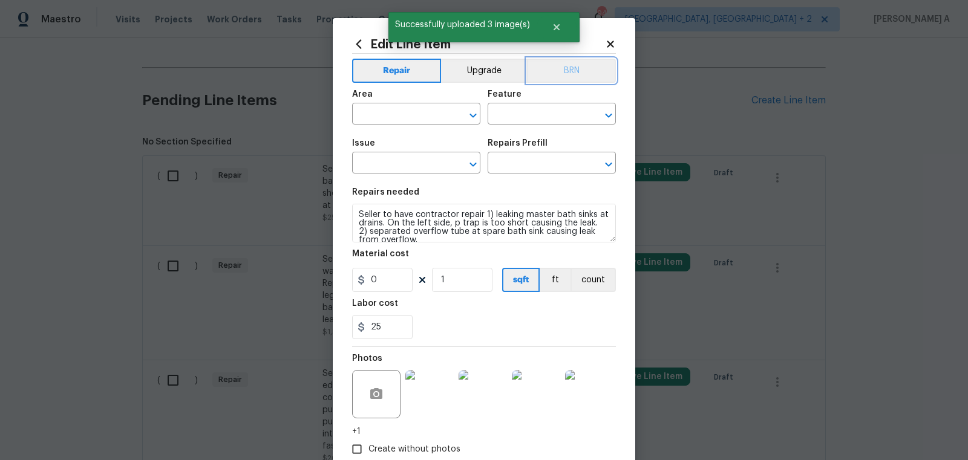
click at [572, 70] on button "BRN" at bounding box center [571, 71] width 89 height 24
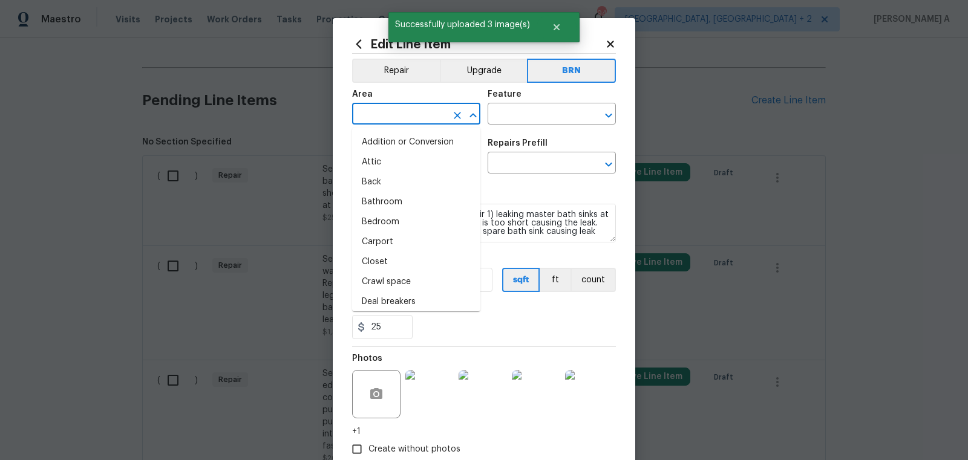
click at [382, 111] on input "text" at bounding box center [399, 115] width 94 height 19
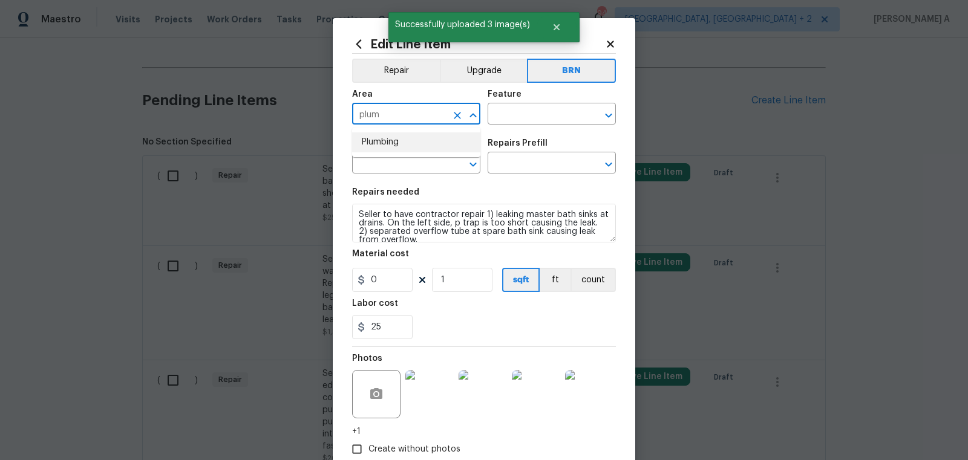
click at [397, 143] on li "Plumbing" at bounding box center [416, 142] width 128 height 20
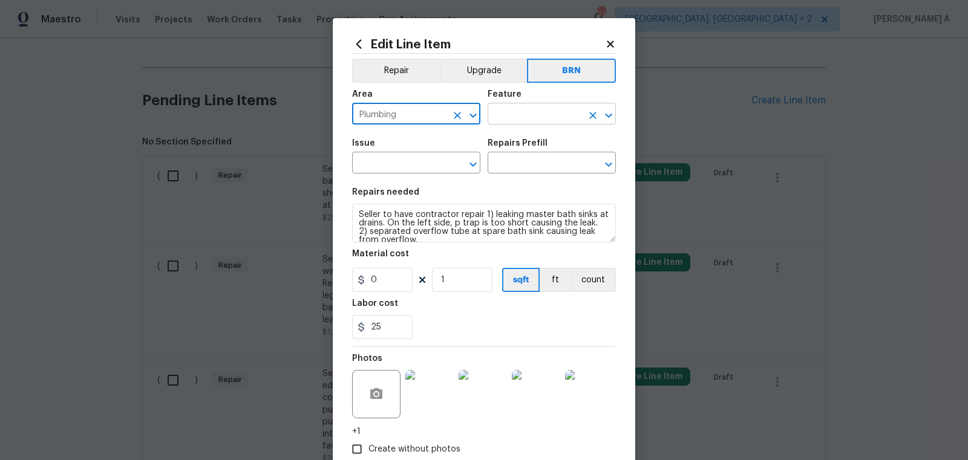
type input "Plumbing"
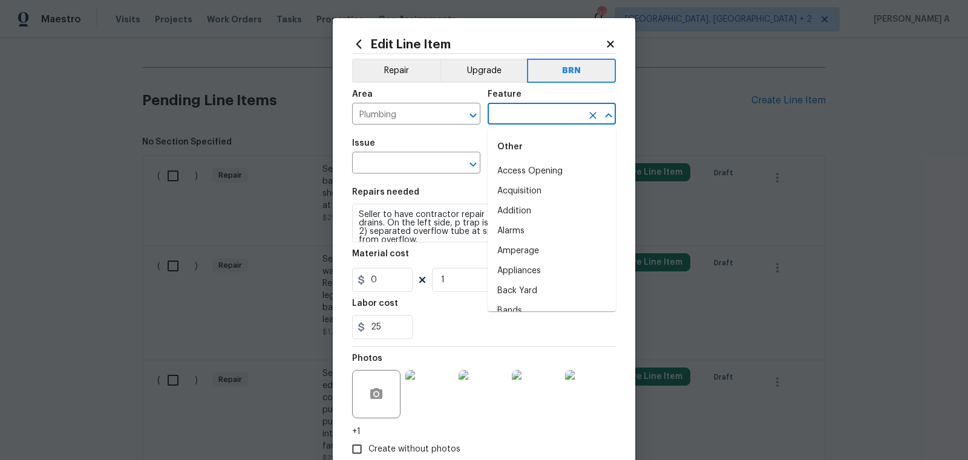
click at [529, 110] on input "text" at bounding box center [535, 115] width 94 height 19
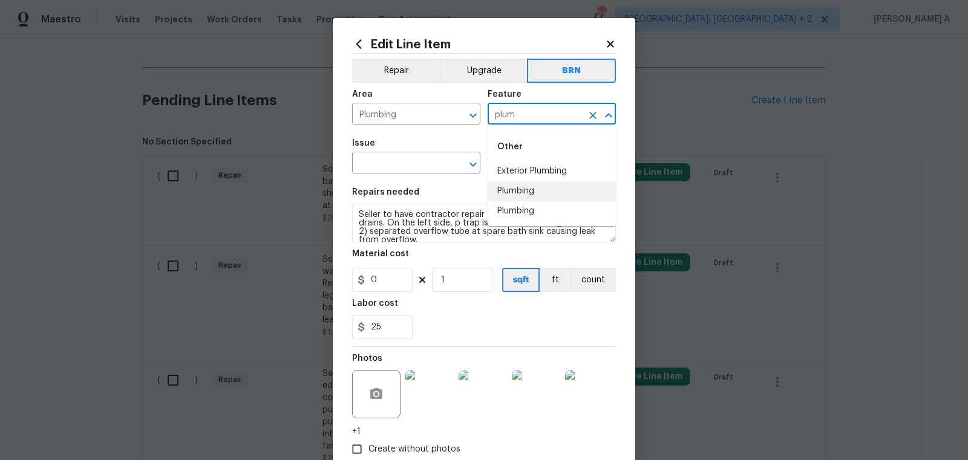
click at [542, 185] on li "Plumbing" at bounding box center [552, 191] width 128 height 20
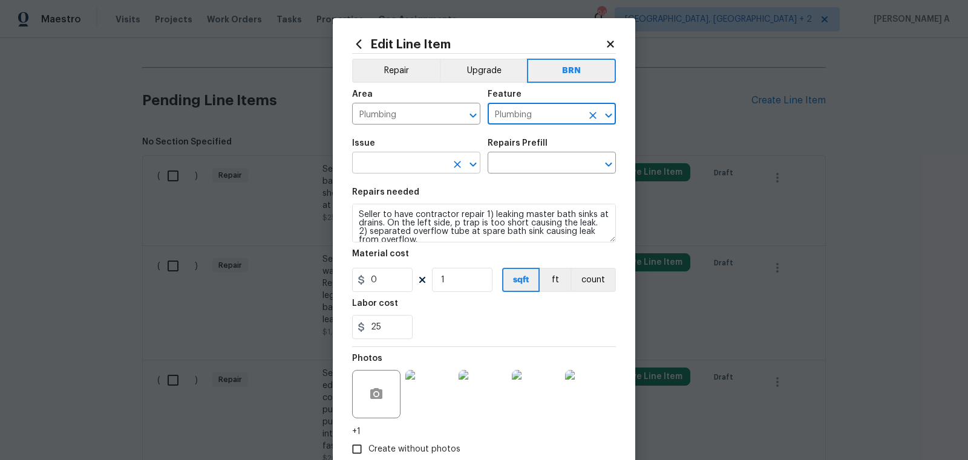
type input "Plumbing"
click at [417, 165] on input "text" at bounding box center [399, 164] width 94 height 19
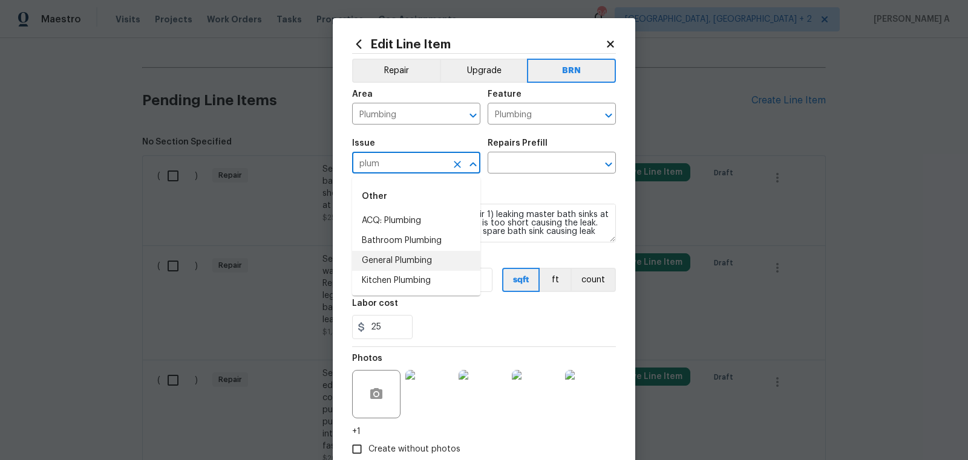
click at [405, 255] on li "General Plumbing" at bounding box center [416, 261] width 128 height 20
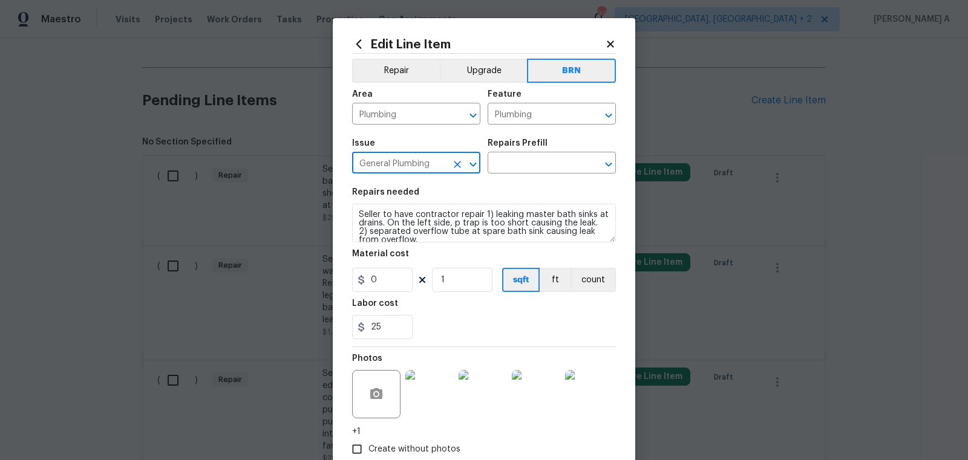
type input "General Plumbing"
click at [410, 240] on textarea "Seller to have contractor repair 1) leaking master bath sinks at drains. On the…" at bounding box center [484, 223] width 264 height 39
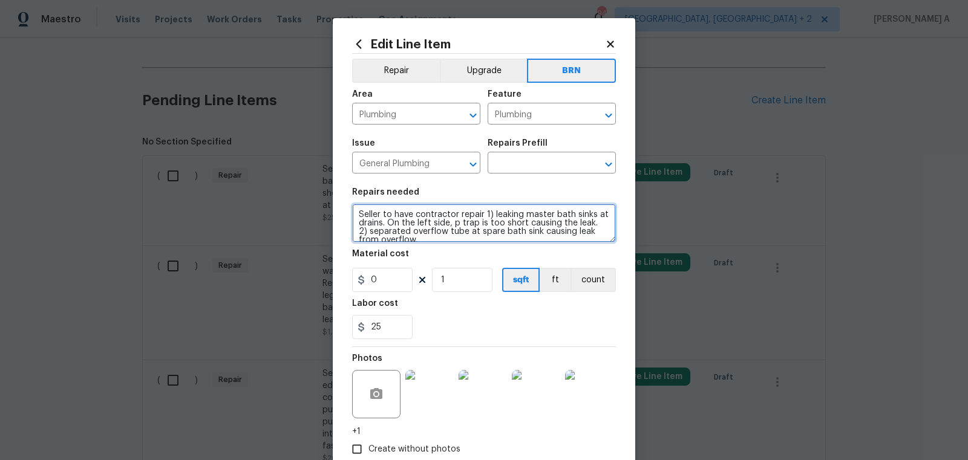
click at [410, 240] on textarea "Seller to have contractor repair 1) leaking master bath sinks at drains. On the…" at bounding box center [484, 223] width 264 height 39
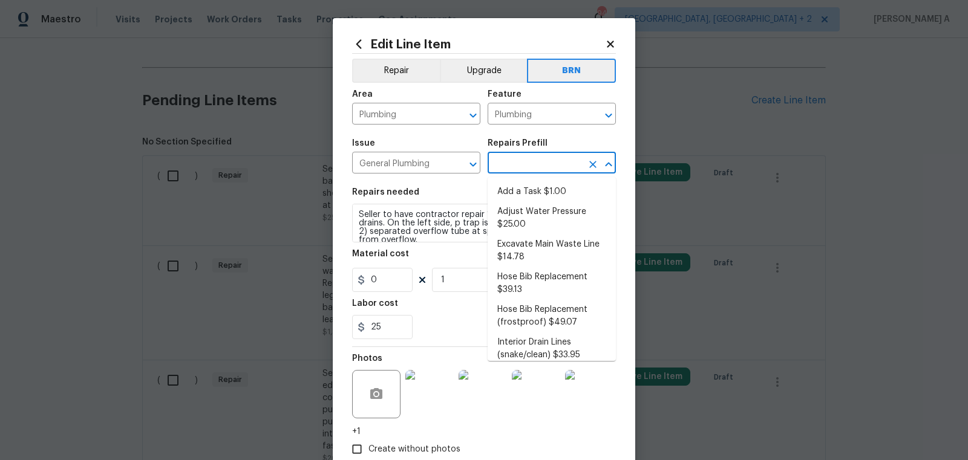
click at [538, 162] on input "text" at bounding box center [535, 164] width 94 height 19
click at [538, 188] on li "Add a Task $1.00" at bounding box center [552, 192] width 128 height 20
type input "Add a Task $1.00"
type textarea "HPM to detail"
type input "1"
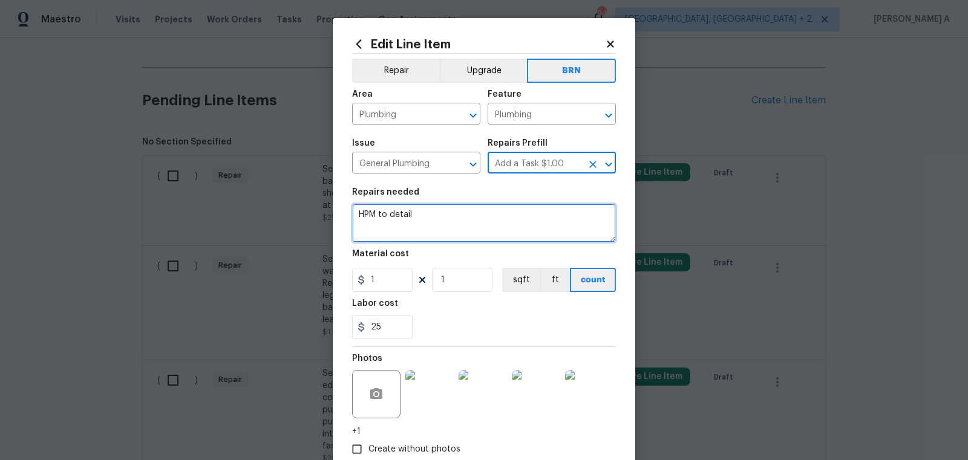
click at [505, 229] on textarea "HPM to detail" at bounding box center [484, 223] width 264 height 39
paste textarea "Seller to have contractor repair 1) leaking master bath sinks at drains. On the…"
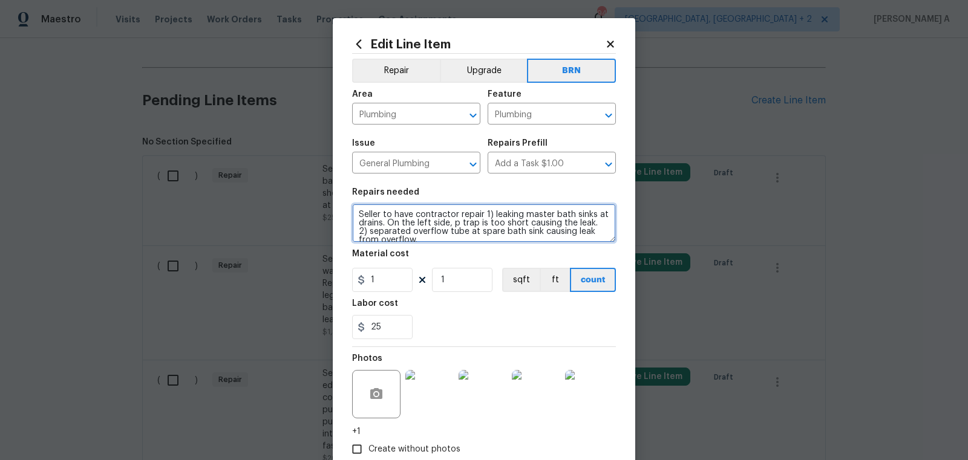
scroll to position [2, 0]
type textarea "Seller to have contractor repair 1) leaking master bath sinks at drains. On the…"
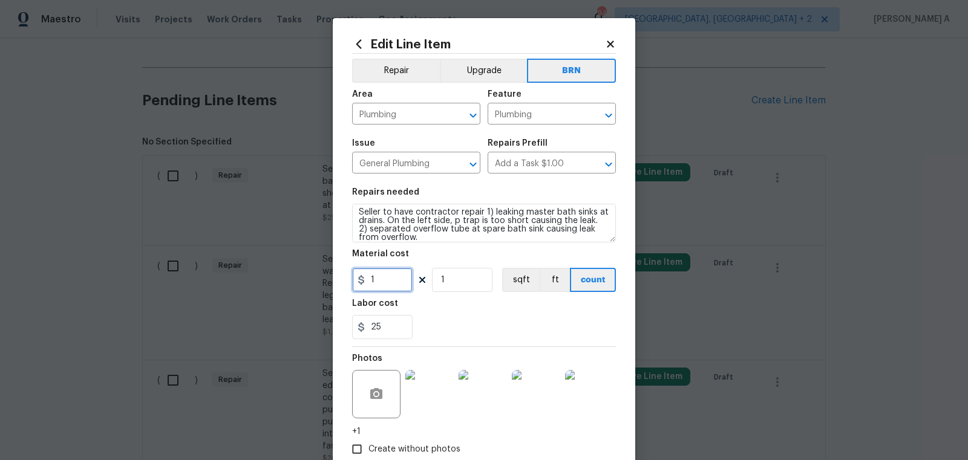
drag, startPoint x: 396, startPoint y: 276, endPoint x: 293, endPoint y: 274, distance: 102.9
click at [293, 275] on div "Edit Line Item Repair Upgrade BRN Area Plumbing ​ Feature Plumbing ​ Issue Gene…" at bounding box center [484, 230] width 968 height 460
type input "0"
click at [459, 335] on div "25" at bounding box center [484, 327] width 264 height 24
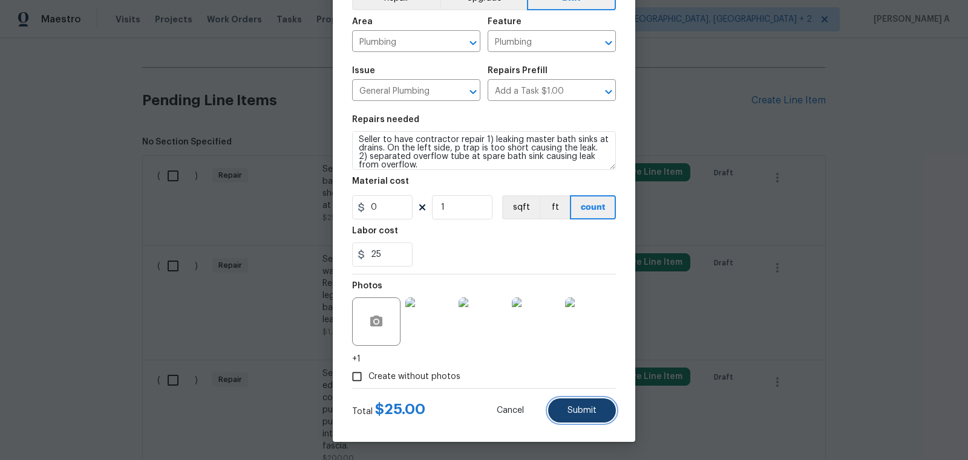
click at [592, 417] on button "Submit" at bounding box center [582, 411] width 68 height 24
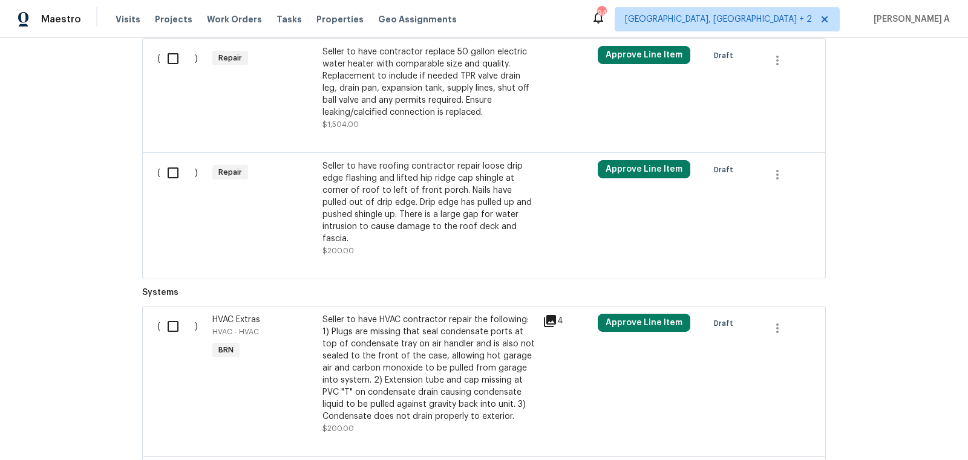
scroll to position [579, 0]
click at [441, 219] on div "Seller to have roofing contractor repair loose drip edge flashing and lifted hi…" at bounding box center [428, 202] width 213 height 85
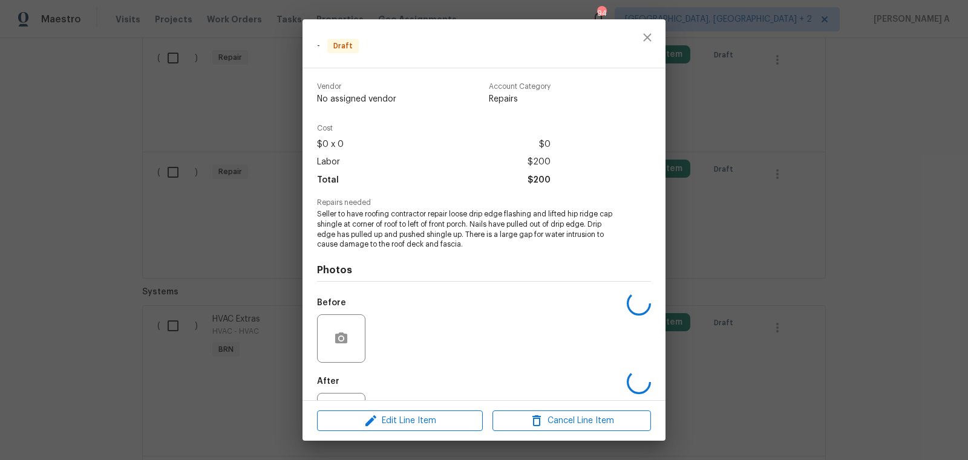
scroll to position [53, 0]
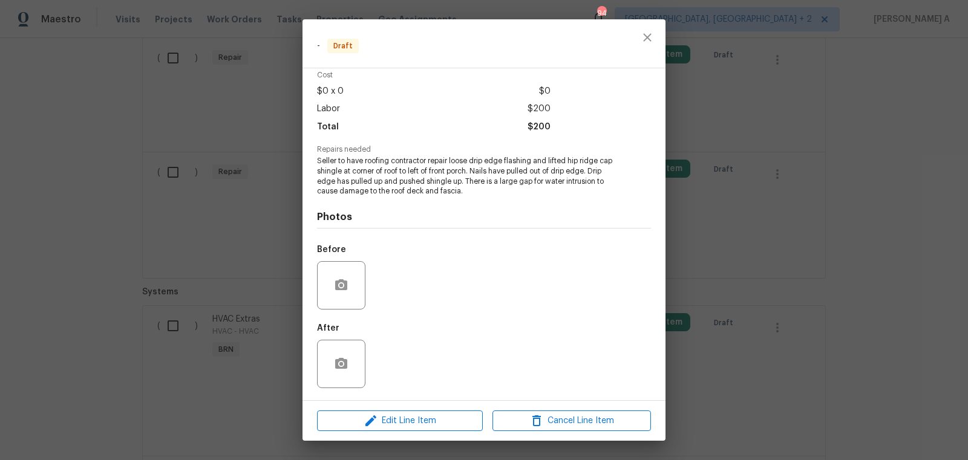
click at [322, 292] on div at bounding box center [341, 285] width 48 height 48
click at [346, 287] on icon "button" at bounding box center [341, 284] width 12 height 11
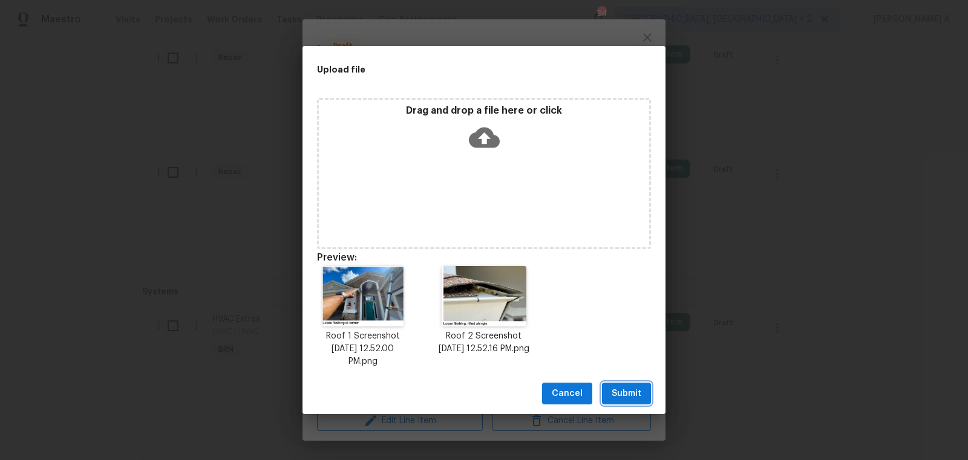
click at [632, 395] on span "Submit" at bounding box center [627, 394] width 30 height 15
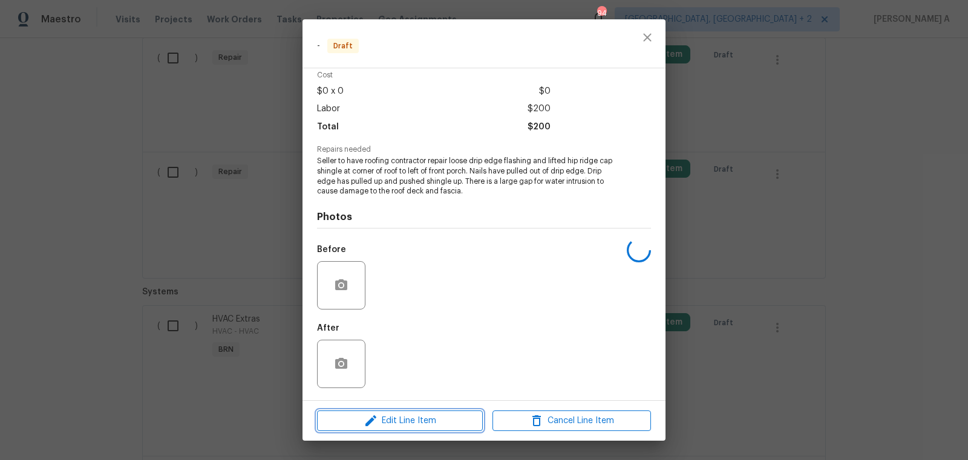
click at [447, 419] on span "Edit Line Item" at bounding box center [400, 421] width 158 height 15
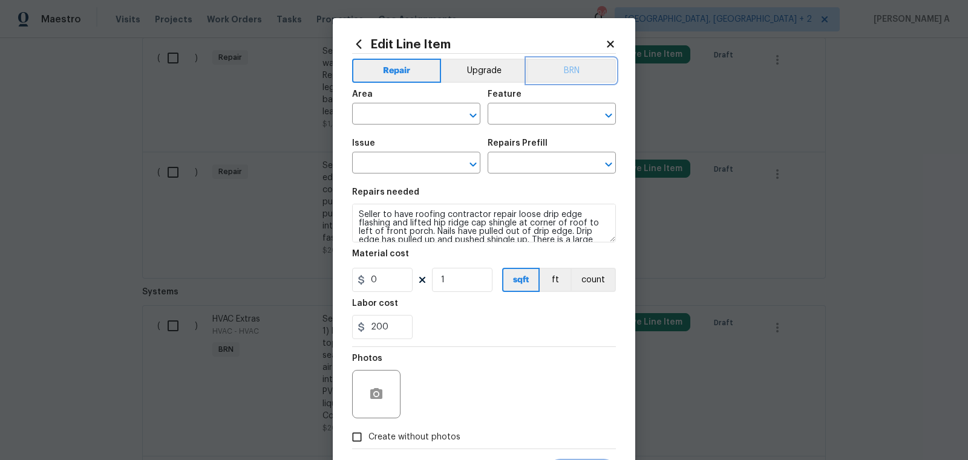
click at [583, 62] on button "BRN" at bounding box center [571, 71] width 89 height 24
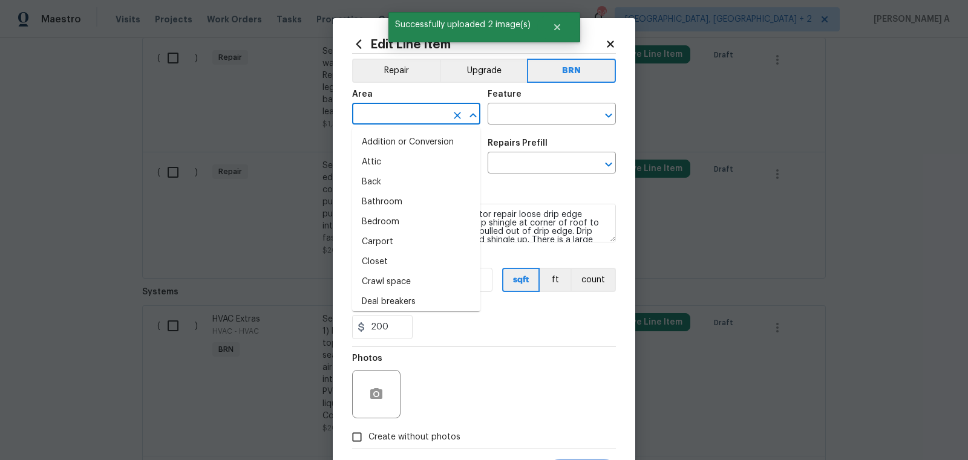
click at [422, 122] on input "text" at bounding box center [399, 115] width 94 height 19
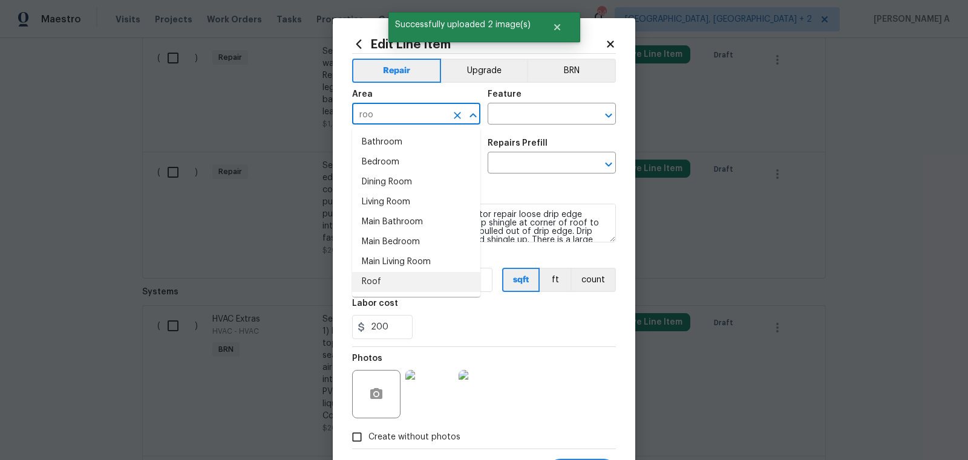
click at [397, 281] on li "Roof" at bounding box center [416, 282] width 128 height 20
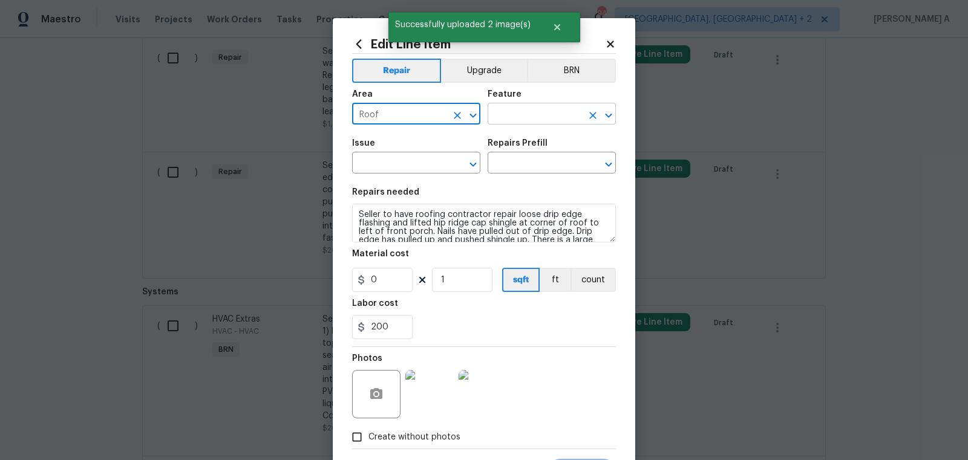
type input "Roof"
click at [553, 111] on input "text" at bounding box center [535, 115] width 94 height 19
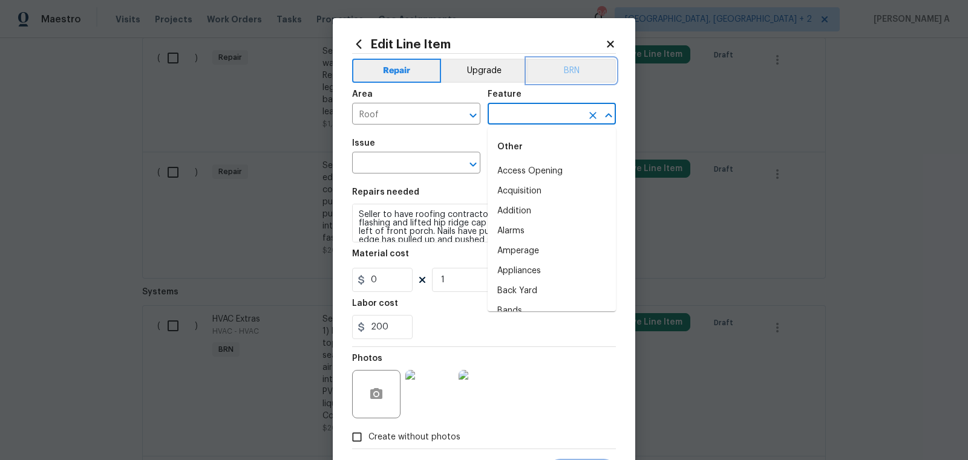
click at [563, 67] on button "BRN" at bounding box center [571, 71] width 89 height 24
click at [544, 110] on input "text" at bounding box center [535, 115] width 94 height 19
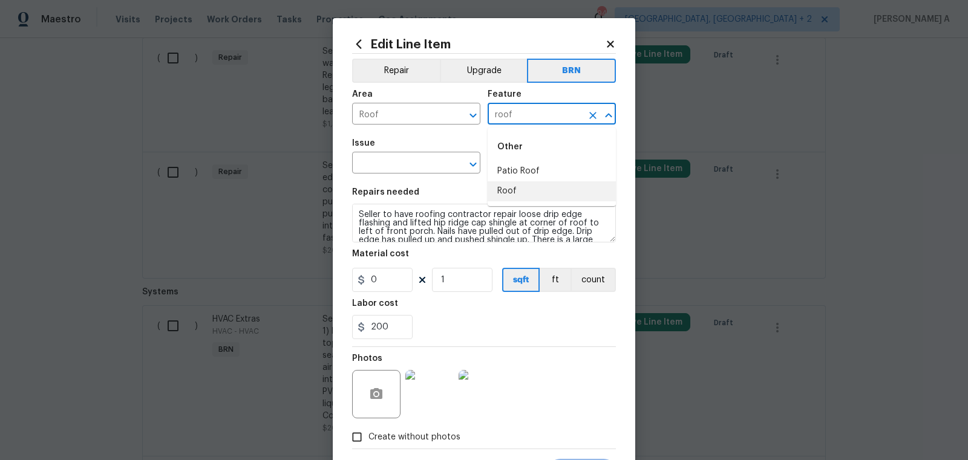
click at [549, 205] on ul "Other Patio Roof Roof" at bounding box center [552, 167] width 128 height 79
click at [549, 193] on li "Roof" at bounding box center [552, 191] width 128 height 20
type input "Roof"
click at [400, 168] on input "text" at bounding box center [399, 164] width 94 height 19
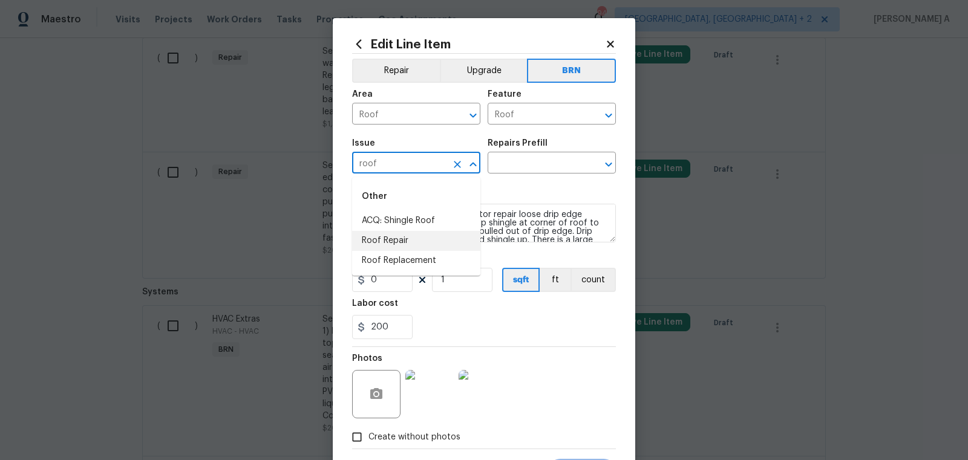
click at [399, 237] on li "Roof Repair" at bounding box center [416, 241] width 128 height 20
type input "Roof Repair"
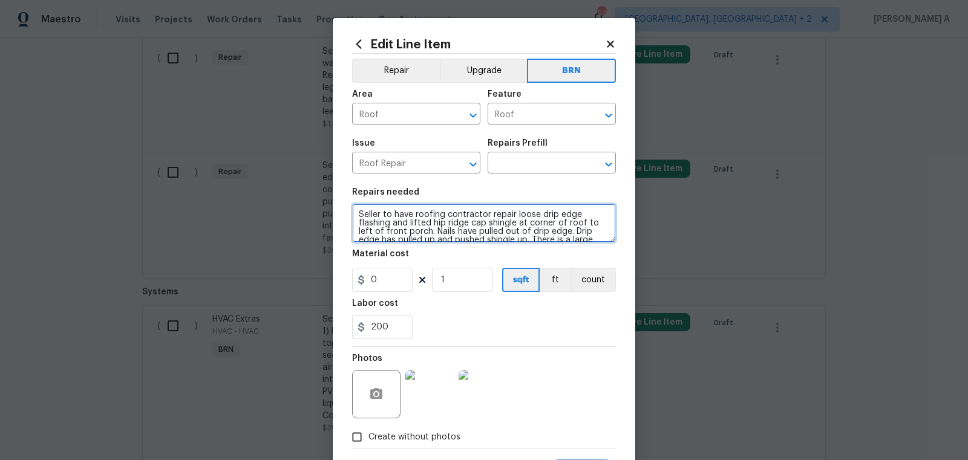
click at [399, 237] on textarea "Seller to have roofing contractor repair loose drip edge flashing and lifted hi…" at bounding box center [484, 223] width 264 height 39
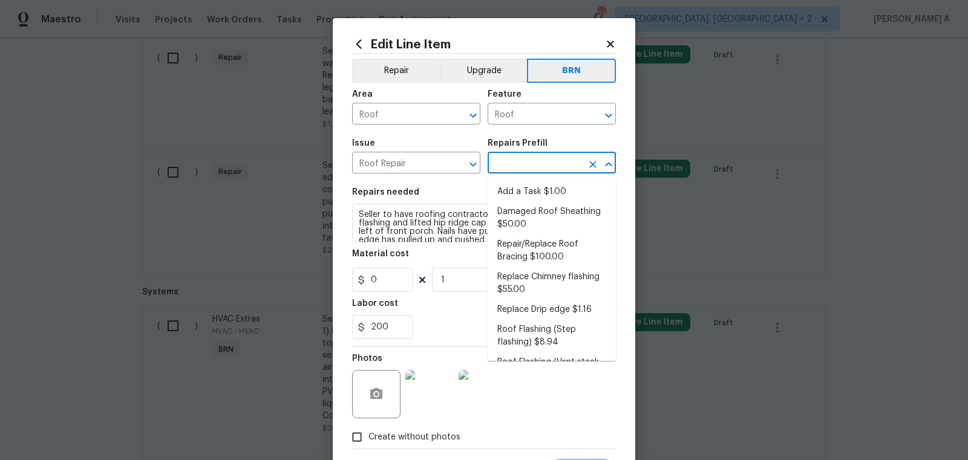
click at [511, 168] on input "text" at bounding box center [535, 164] width 94 height 19
click at [512, 191] on li "Add a Task $1.00" at bounding box center [552, 192] width 128 height 20
type input "Eaves and Trim"
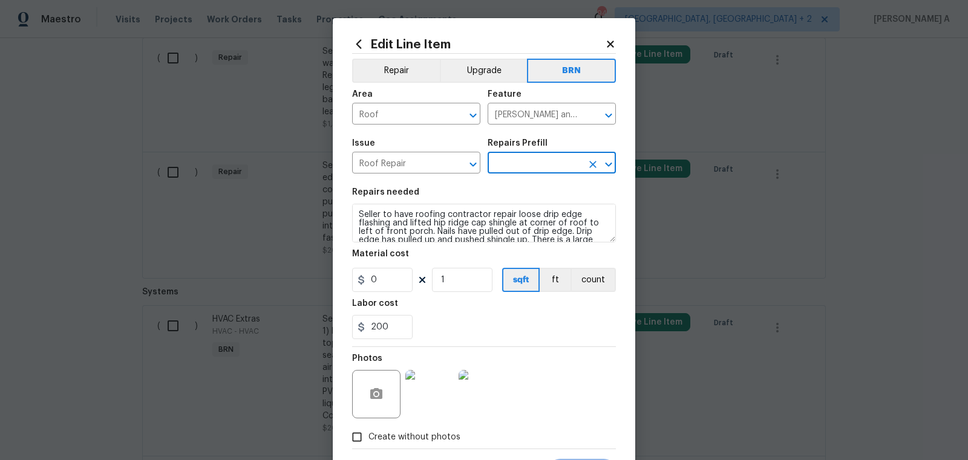
type input "Add a Task $1.00"
type textarea "HPM to detail"
type input "1"
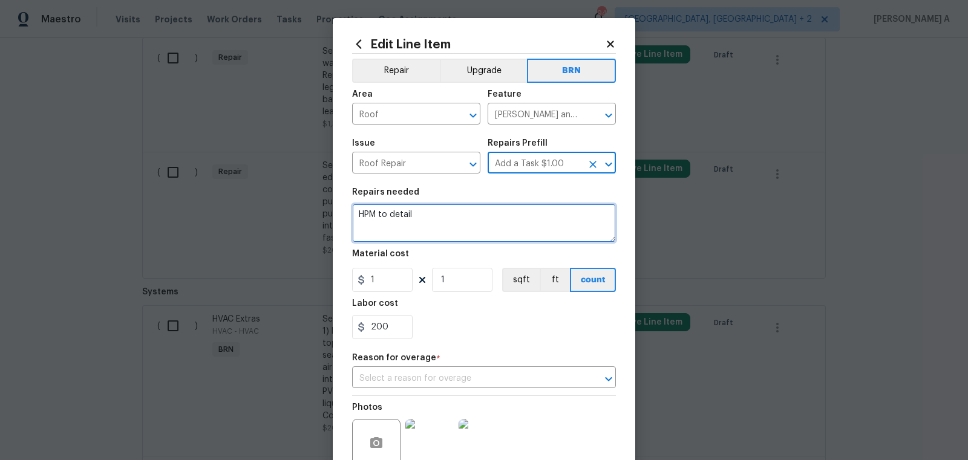
click at [503, 212] on textarea "HPM to detail" at bounding box center [484, 223] width 264 height 39
click at [503, 223] on textarea "HPM to detail" at bounding box center [484, 223] width 264 height 39
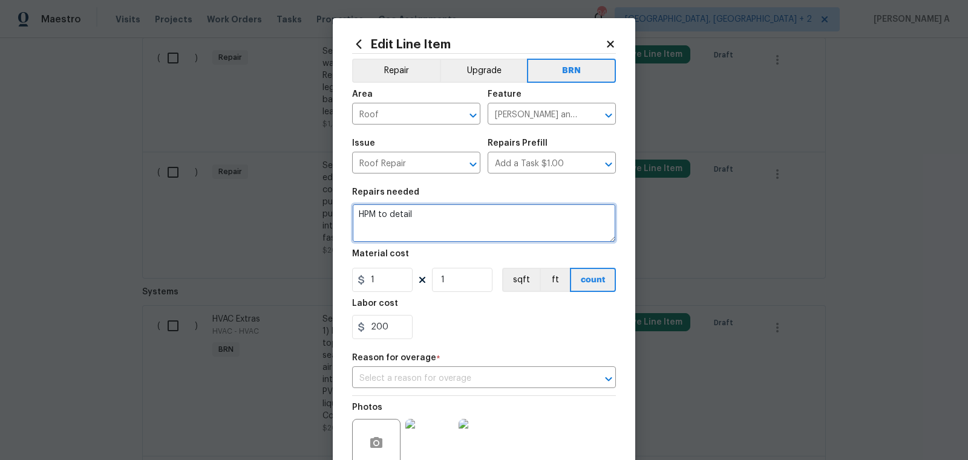
click at [503, 223] on textarea "HPM to detail" at bounding box center [484, 223] width 264 height 39
paste textarea "Seller to have roofing contractor repair loose drip edge flashing and lifted hi…"
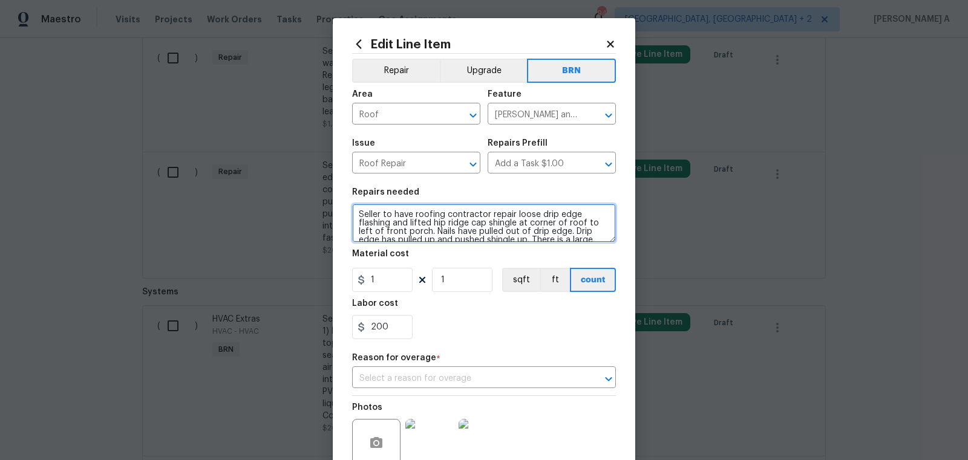
scroll to position [11, 0]
type textarea "Seller to have roofing contractor repair loose drip edge flashing and lifted hi…"
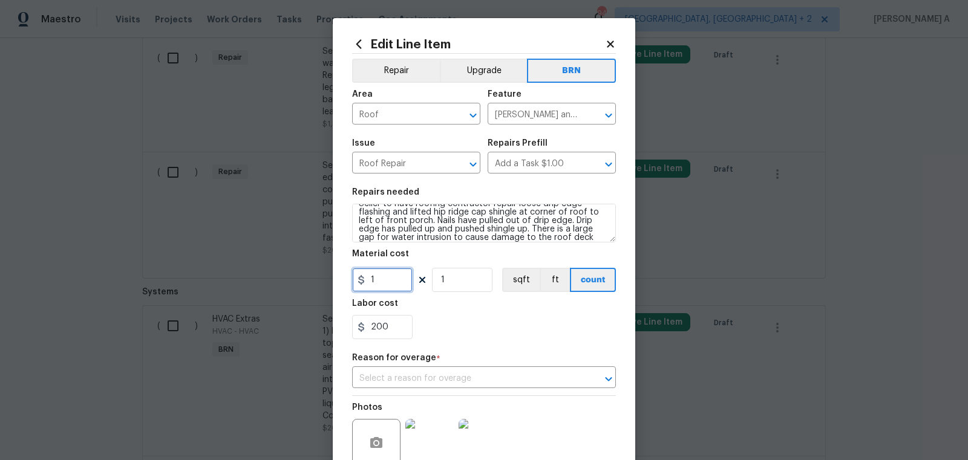
drag, startPoint x: 391, startPoint y: 282, endPoint x: 356, endPoint y: 278, distance: 35.9
click at [356, 278] on div "1" at bounding box center [382, 280] width 60 height 24
type input "0"
click at [434, 374] on input "text" at bounding box center [467, 379] width 230 height 19
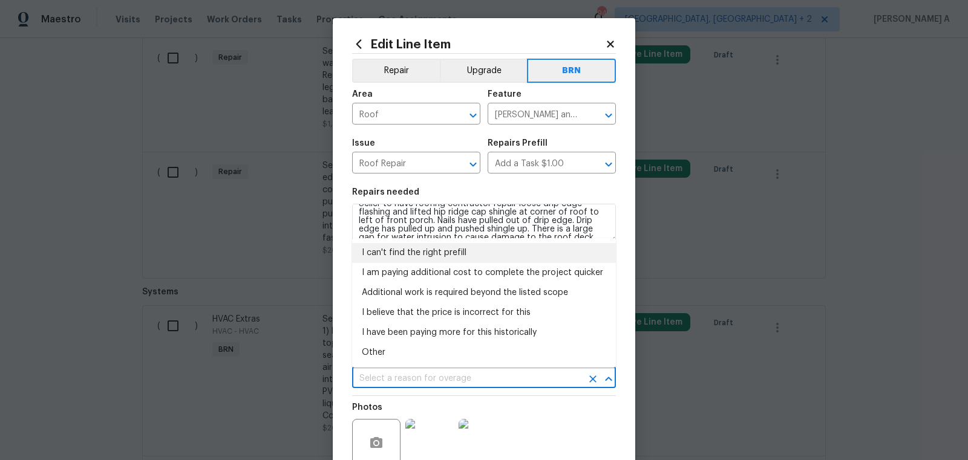
click at [433, 255] on li "I can't find the right prefill" at bounding box center [484, 253] width 264 height 20
type input "I can't find the right prefill"
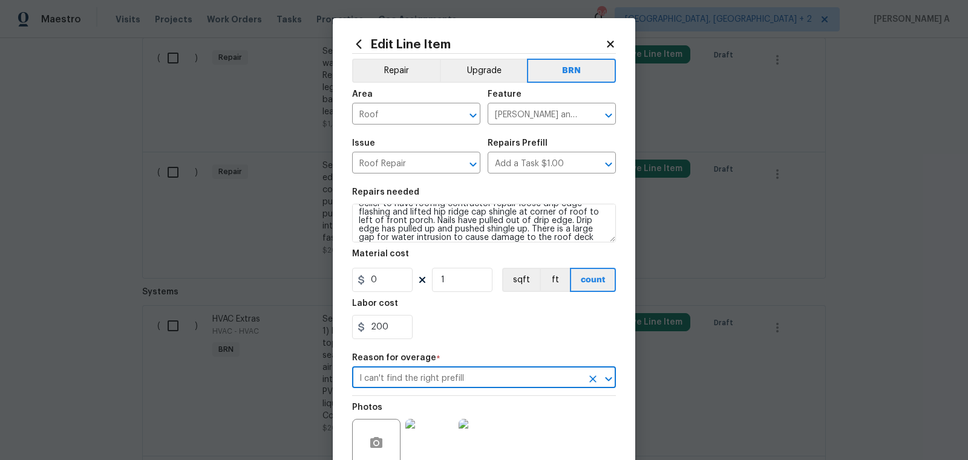
scroll to position [109, 0]
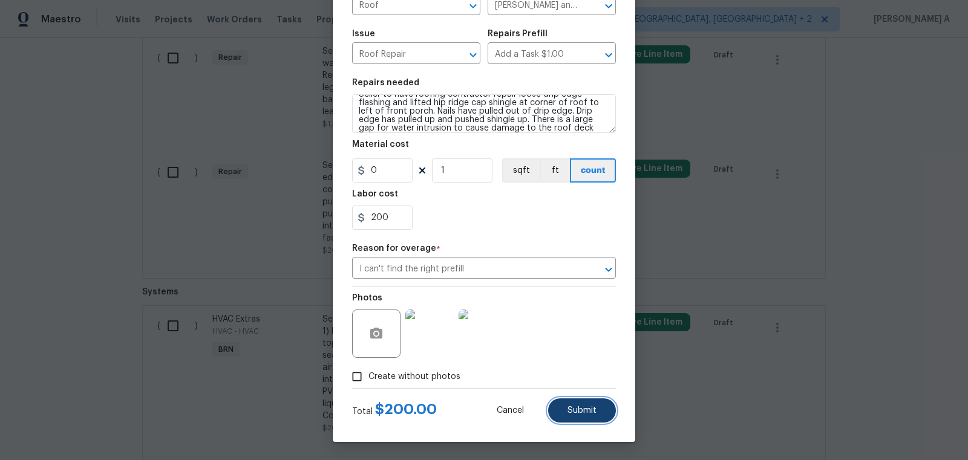
click at [576, 403] on button "Submit" at bounding box center [582, 411] width 68 height 24
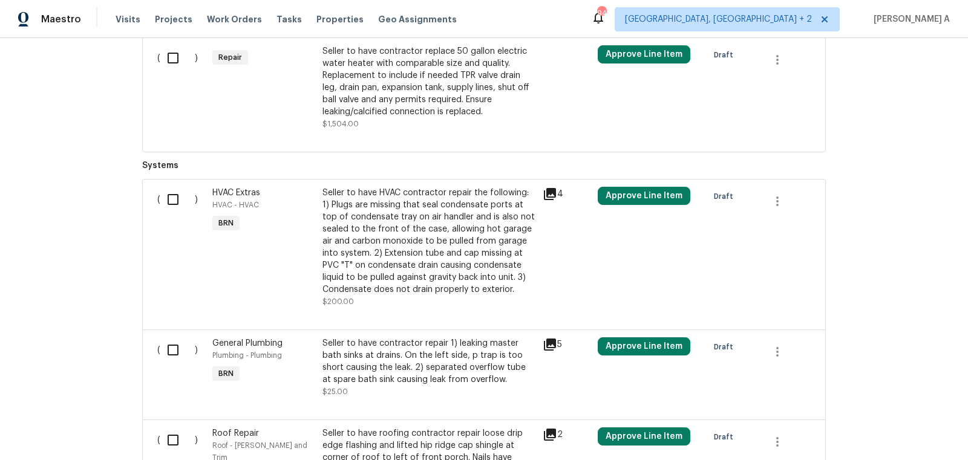
scroll to position [439, 0]
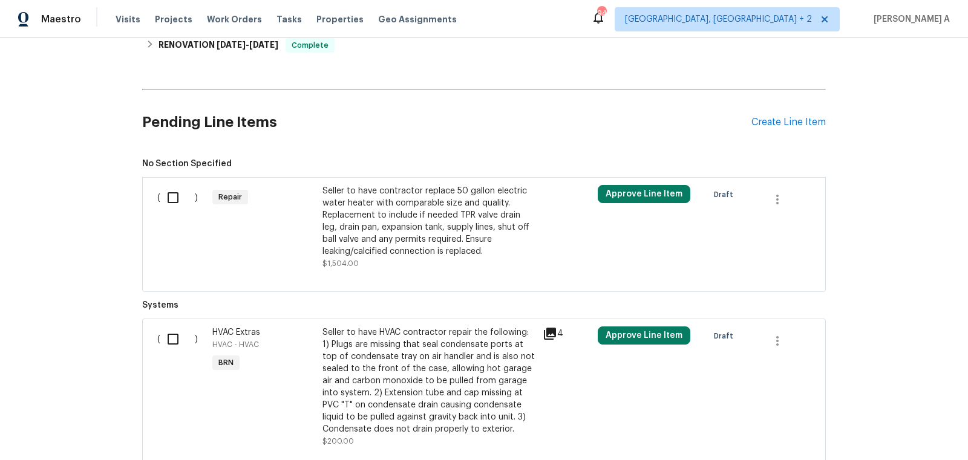
click at [451, 240] on div "Seller to have contractor replace 50 gallon electric water heater with comparab…" at bounding box center [428, 221] width 213 height 73
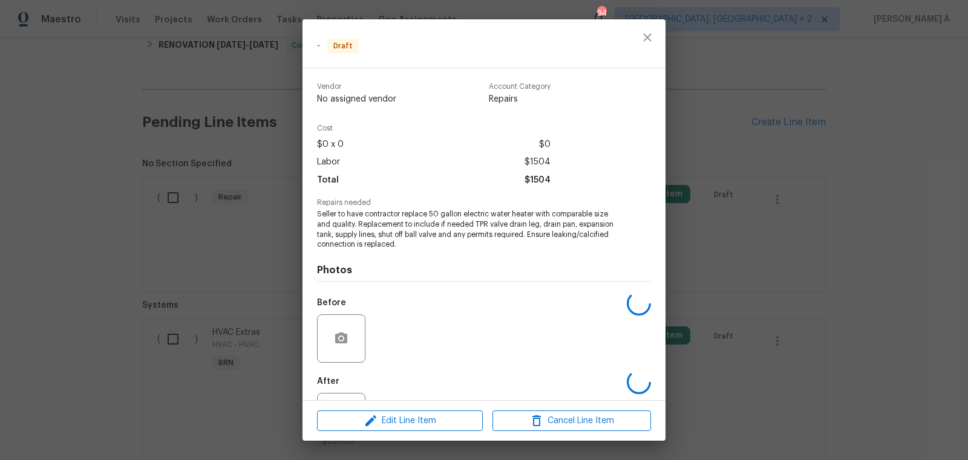
scroll to position [53, 0]
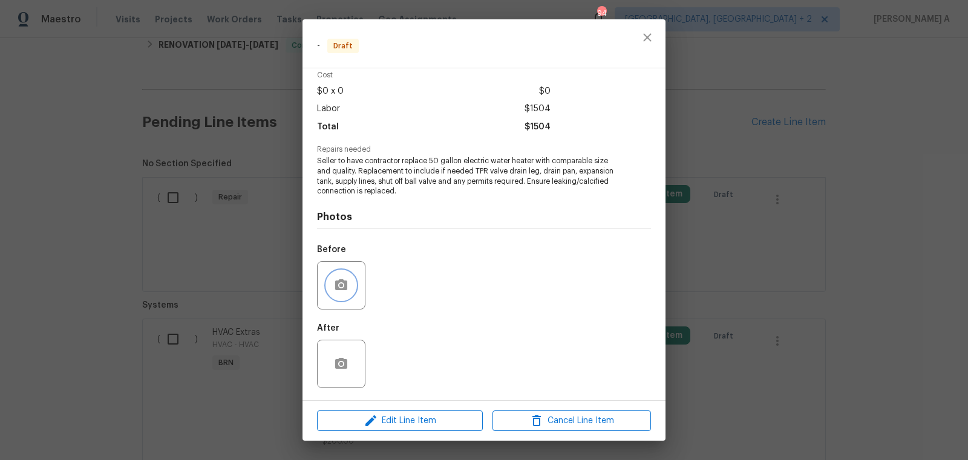
click at [338, 284] on icon "button" at bounding box center [341, 284] width 12 height 11
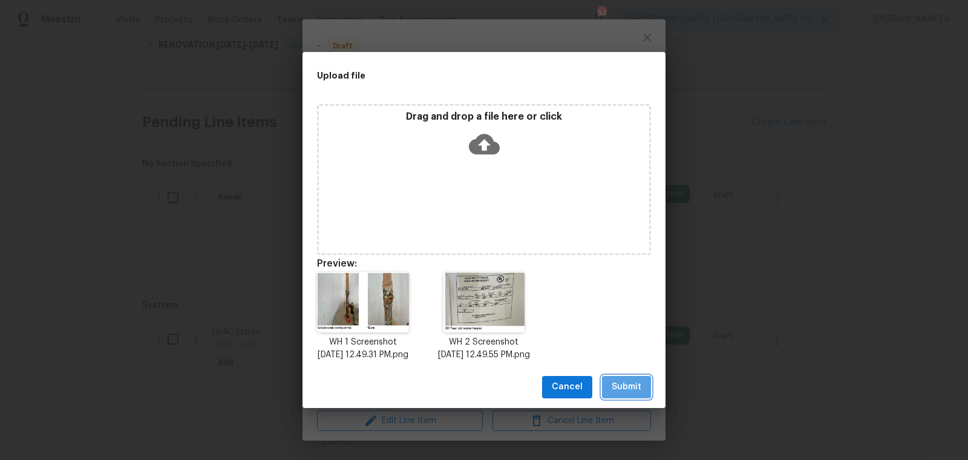
click at [634, 388] on span "Submit" at bounding box center [627, 387] width 30 height 15
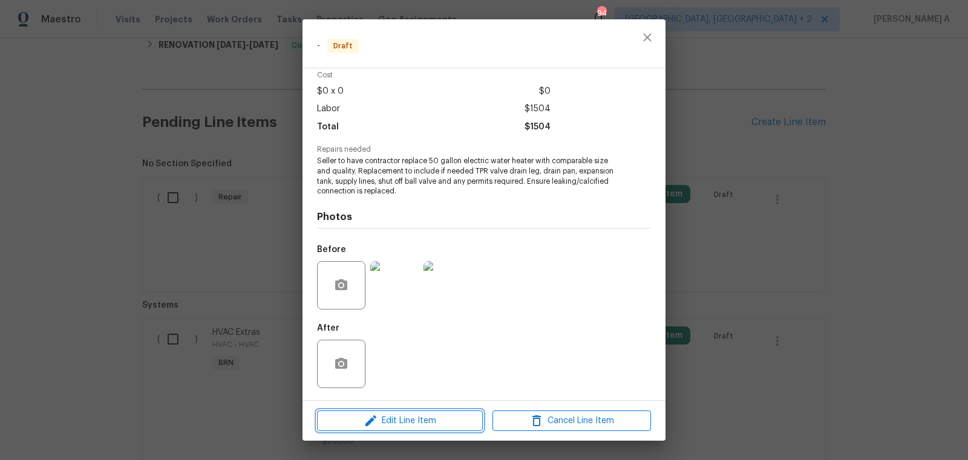
click at [451, 423] on span "Edit Line Item" at bounding box center [400, 421] width 158 height 15
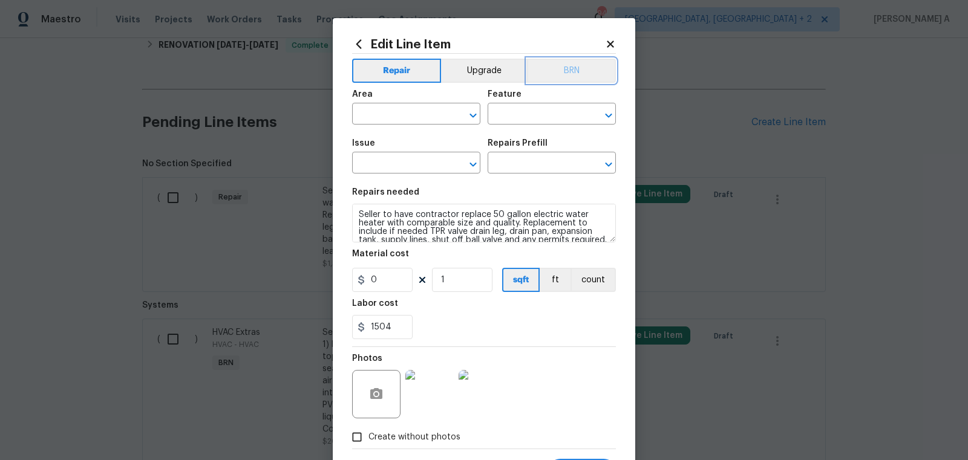
click at [567, 68] on button "BRN" at bounding box center [571, 71] width 89 height 24
click at [384, 120] on input "text" at bounding box center [399, 115] width 94 height 19
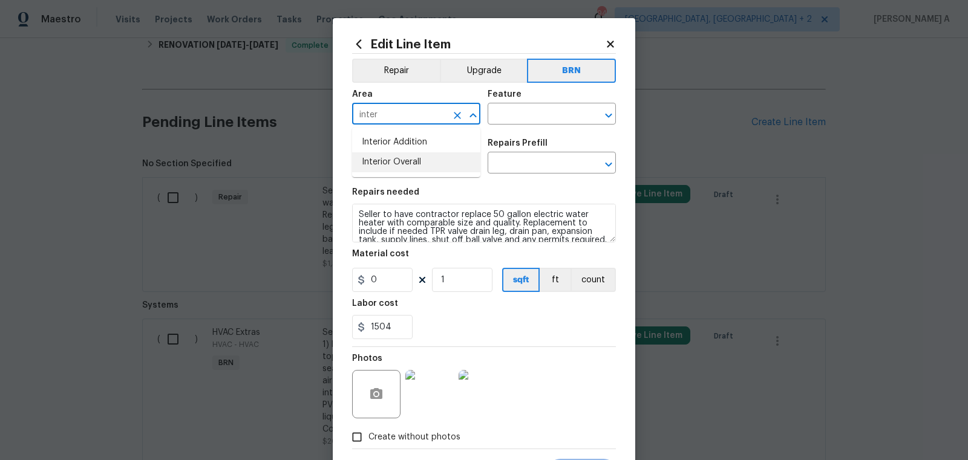
click at [391, 162] on li "Interior Overall" at bounding box center [416, 162] width 128 height 20
type input "Interior Overall"
click at [540, 113] on input "text" at bounding box center [535, 115] width 94 height 19
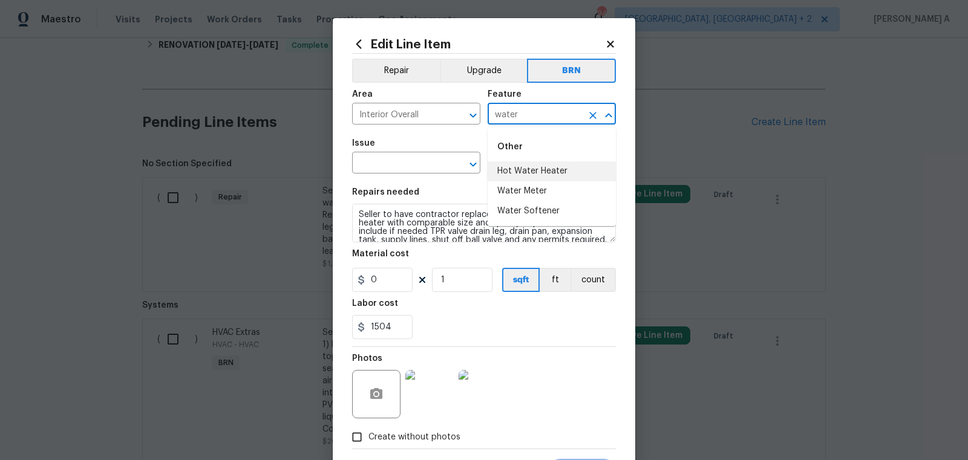
click at [555, 171] on li "Hot Water Heater" at bounding box center [552, 172] width 128 height 20
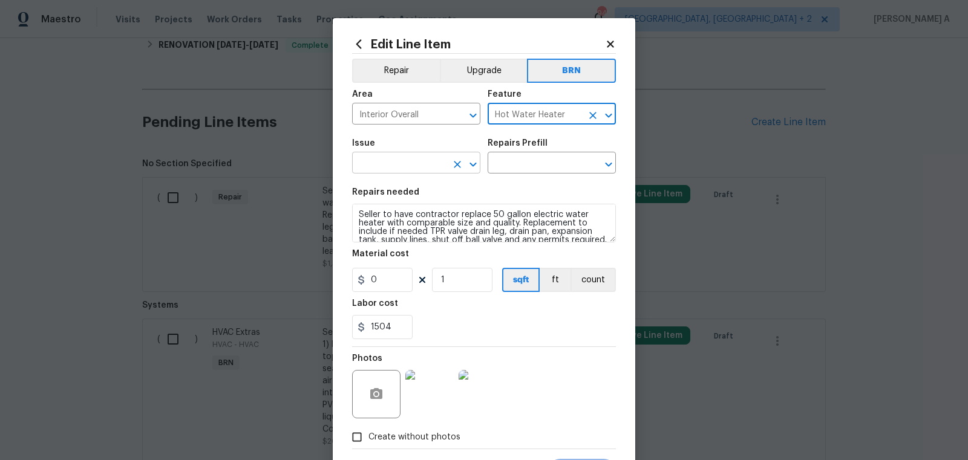
type input "Hot Water Heater"
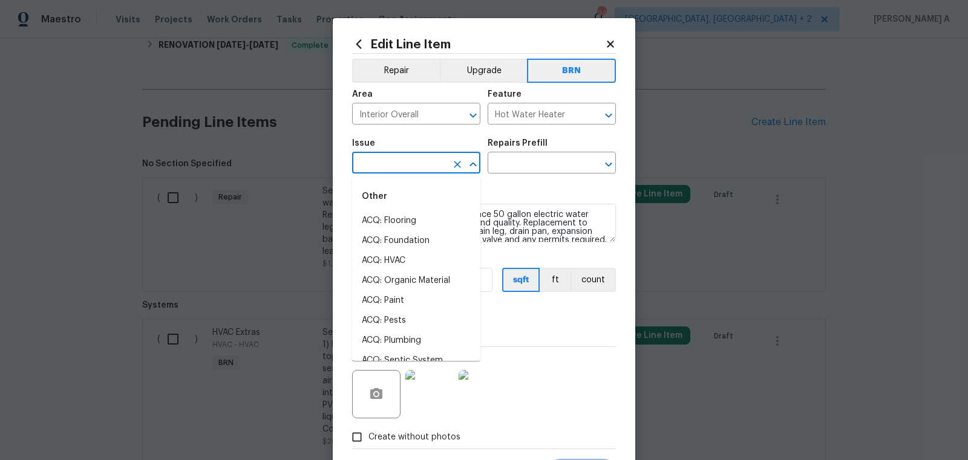
click at [413, 172] on input "text" at bounding box center [399, 164] width 94 height 19
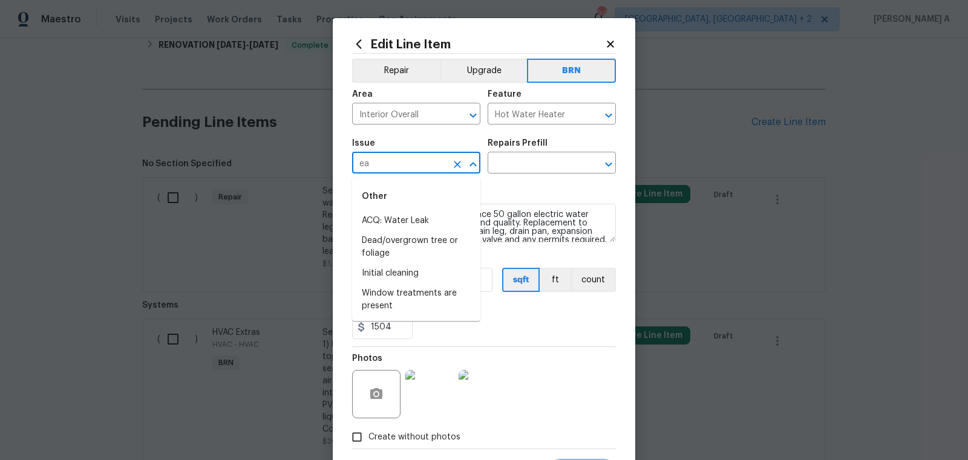
type input "e"
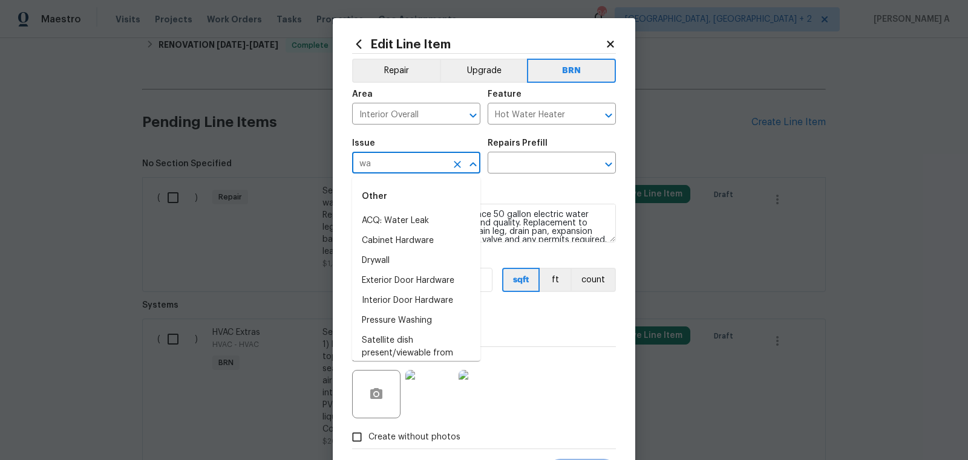
type input "w"
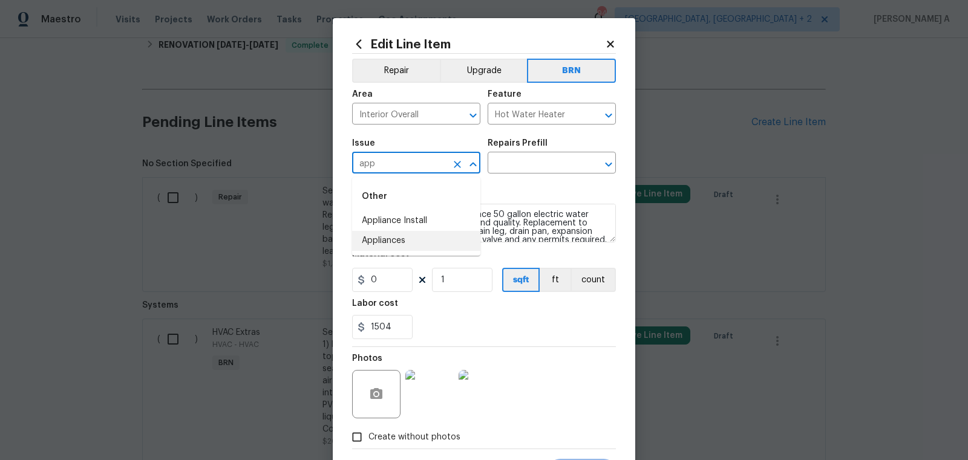
click at [417, 238] on li "Appliances" at bounding box center [416, 241] width 128 height 20
type input "Appliances"
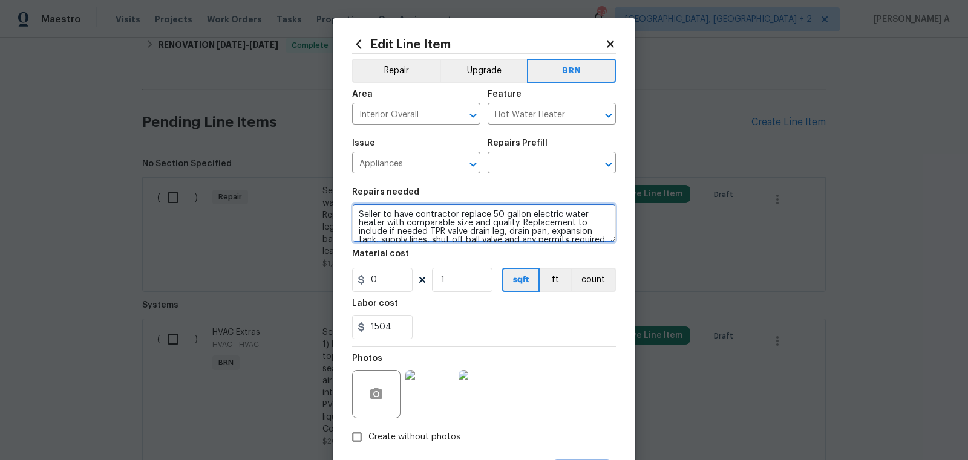
click at [417, 238] on textarea "Seller to have contractor replace 50 gallon electric water heater with comparab…" at bounding box center [484, 223] width 264 height 39
click at [526, 163] on input "text" at bounding box center [535, 164] width 94 height 19
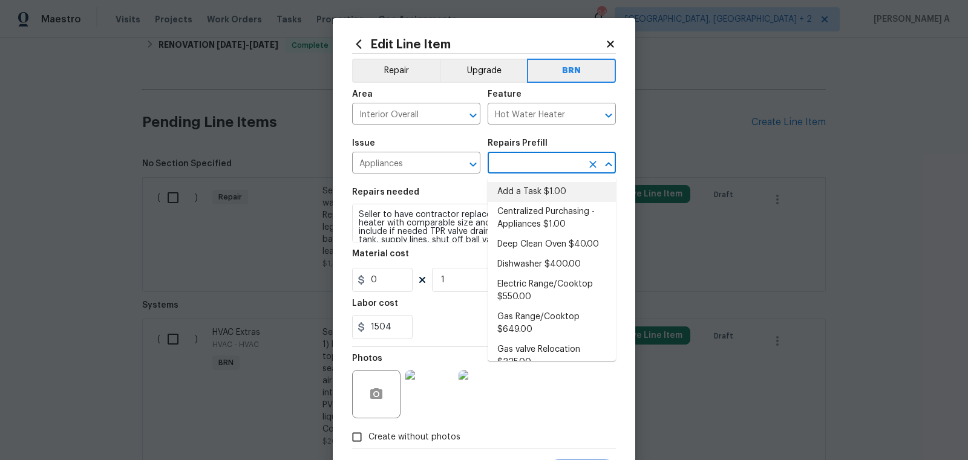
click at [526, 187] on li "Add a Task $1.00" at bounding box center [552, 192] width 128 height 20
type input "Appliances"
type input "Add a Task $1.00"
type textarea "HPM to detail"
type input "1"
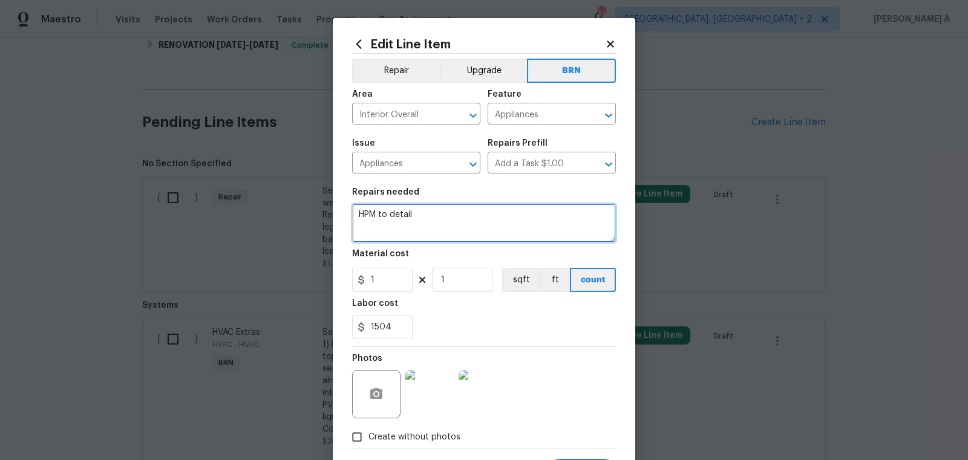
click at [489, 228] on textarea "HPM to detail" at bounding box center [484, 223] width 264 height 39
paste textarea "Seller to have contractor replace 50 gallon electric water heater with comparab…"
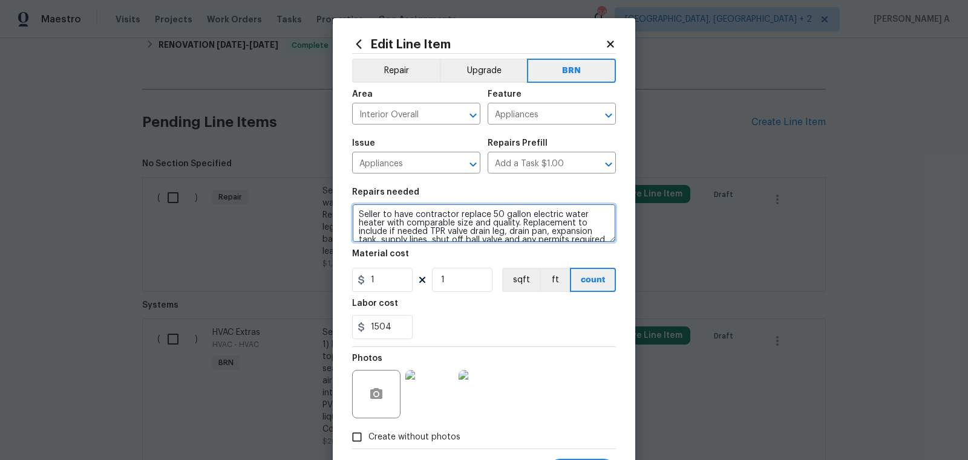
scroll to position [11, 0]
type textarea "Seller to have contractor replace 50 gallon electric water heater with comparab…"
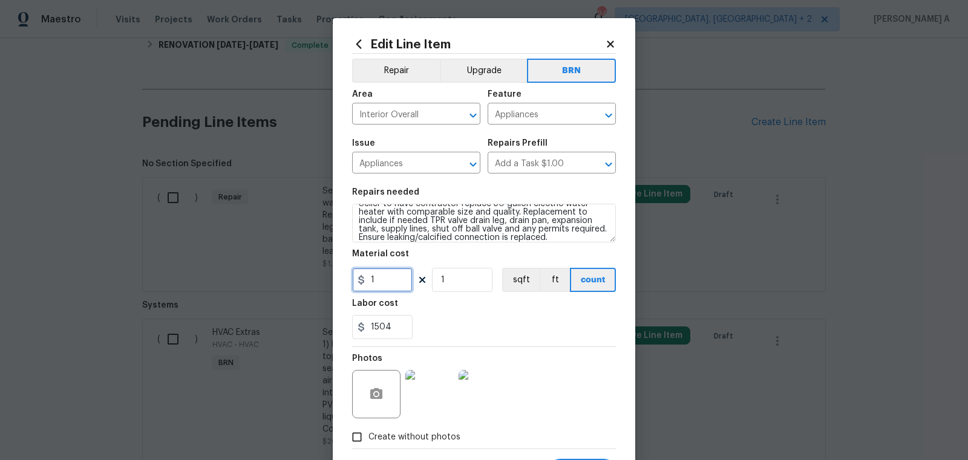
drag, startPoint x: 402, startPoint y: 283, endPoint x: 313, endPoint y: 276, distance: 89.2
click at [313, 276] on div "Edit Line Item Repair Upgrade BRN Area Interior Overall ​ Feature Appliances ​ …" at bounding box center [484, 230] width 968 height 460
type input "0"
click at [445, 327] on div "1504" at bounding box center [484, 327] width 264 height 24
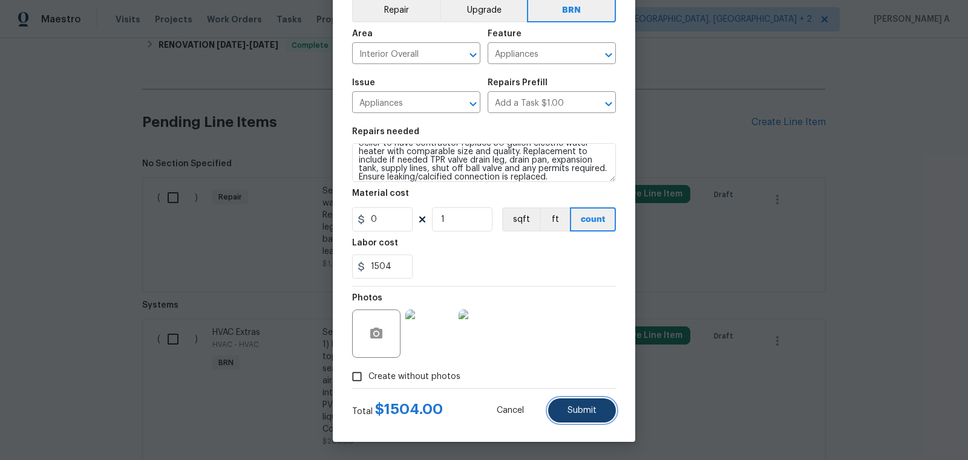
click at [581, 403] on button "Submit" at bounding box center [582, 411] width 68 height 24
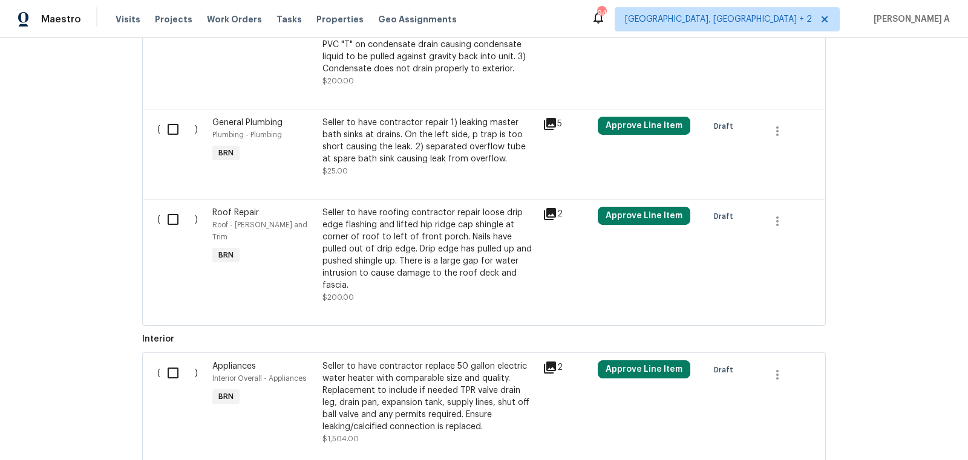
scroll to position [659, 0]
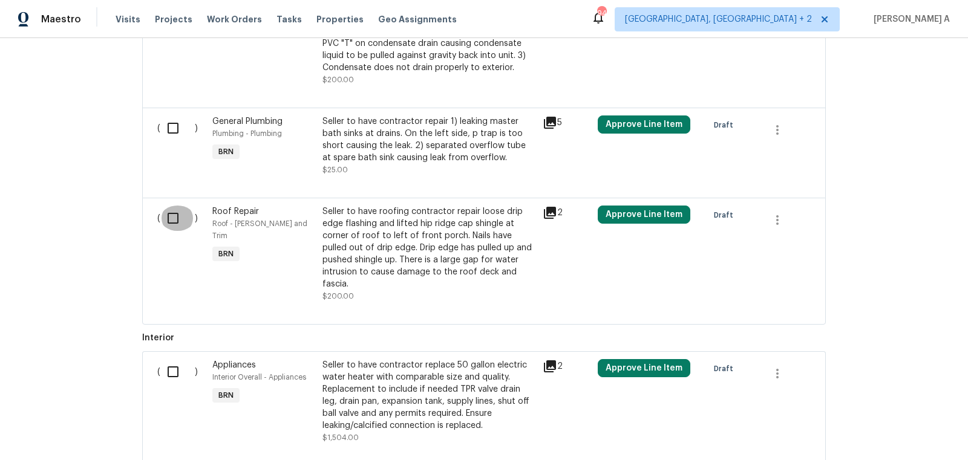
click at [179, 219] on input "checkbox" at bounding box center [177, 218] width 34 height 25
checkbox input "true"
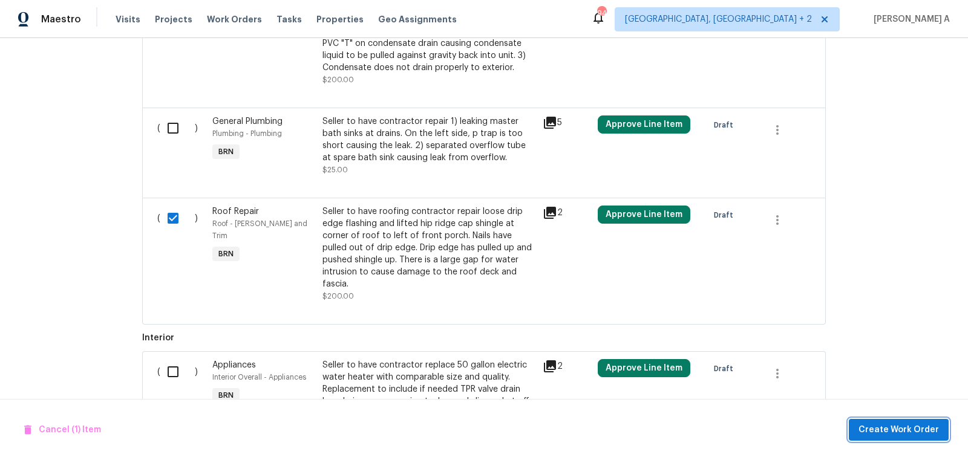
click at [901, 434] on span "Create Work Order" at bounding box center [898, 430] width 80 height 15
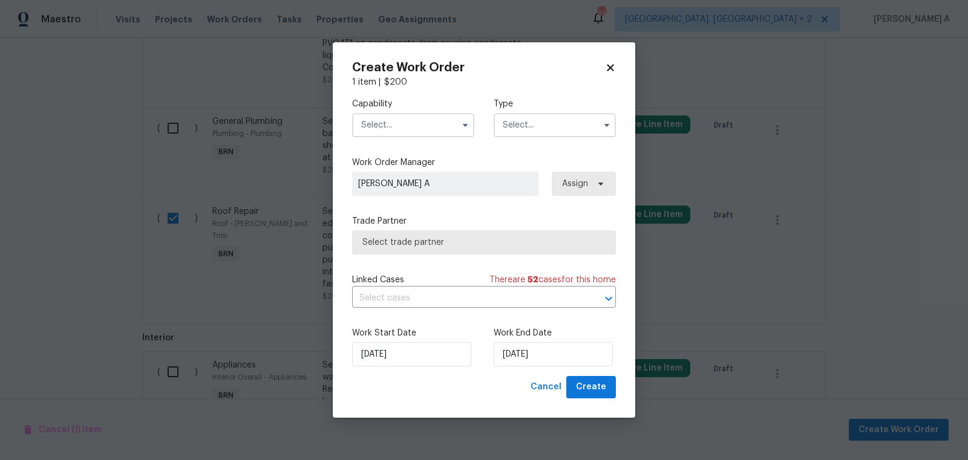
click at [424, 132] on input "text" at bounding box center [413, 125] width 122 height 24
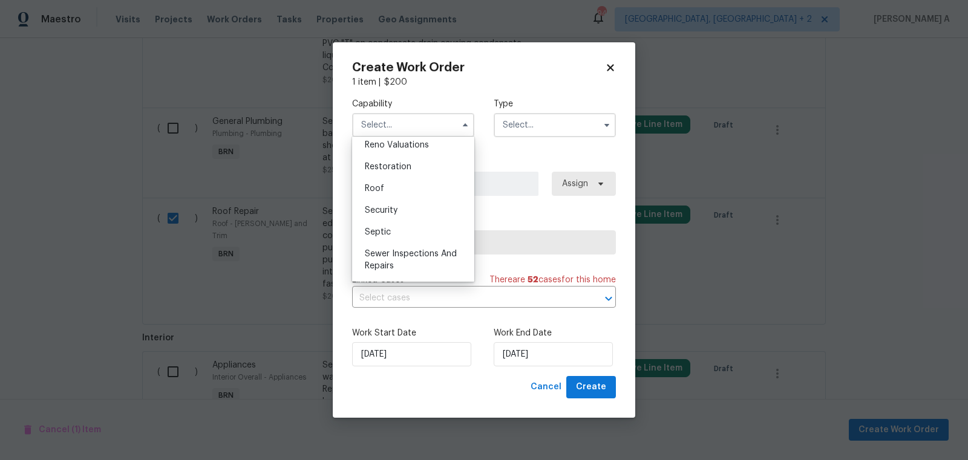
scroll to position [1198, 0]
click at [405, 184] on div "Roof" at bounding box center [413, 187] width 116 height 22
type input "Roof"
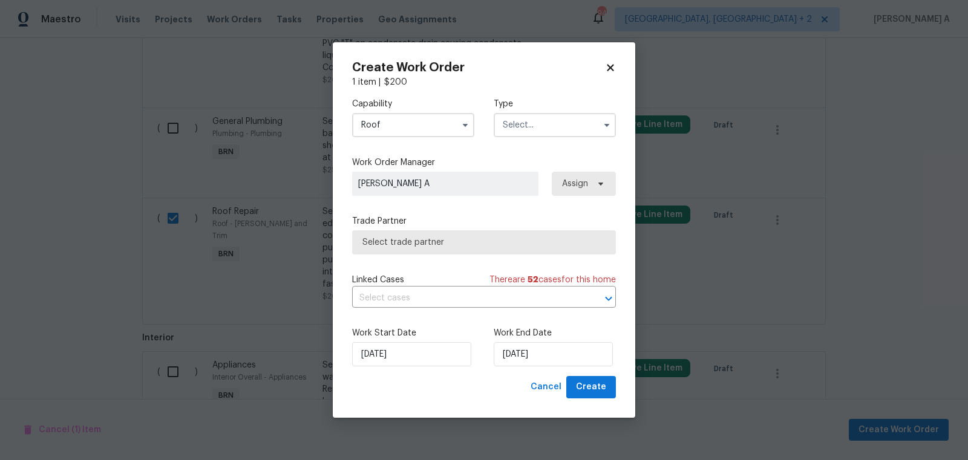
click at [539, 116] on input "text" at bounding box center [555, 125] width 122 height 24
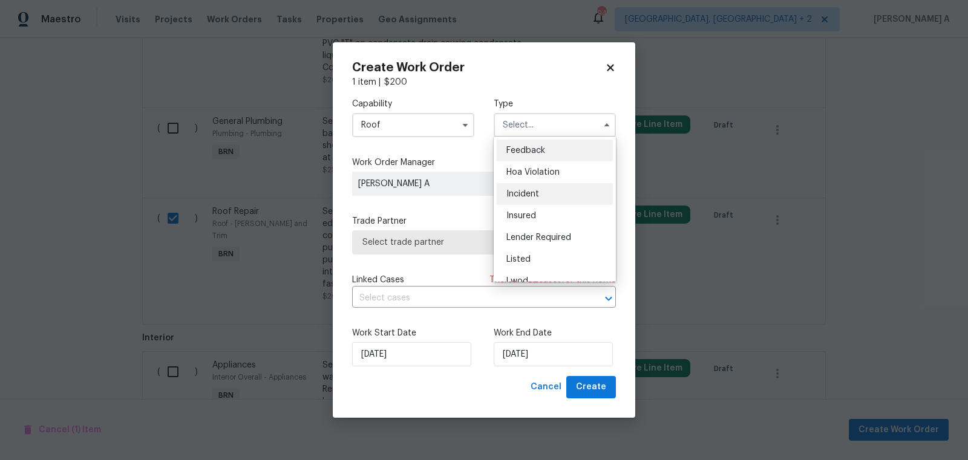
scroll to position [143, 0]
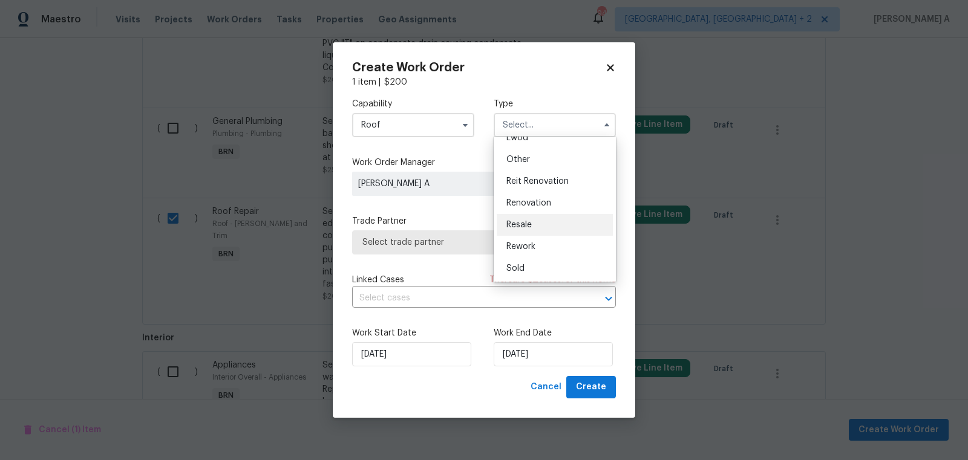
click at [532, 230] on div "Resale" at bounding box center [555, 225] width 116 height 22
type input "Resale"
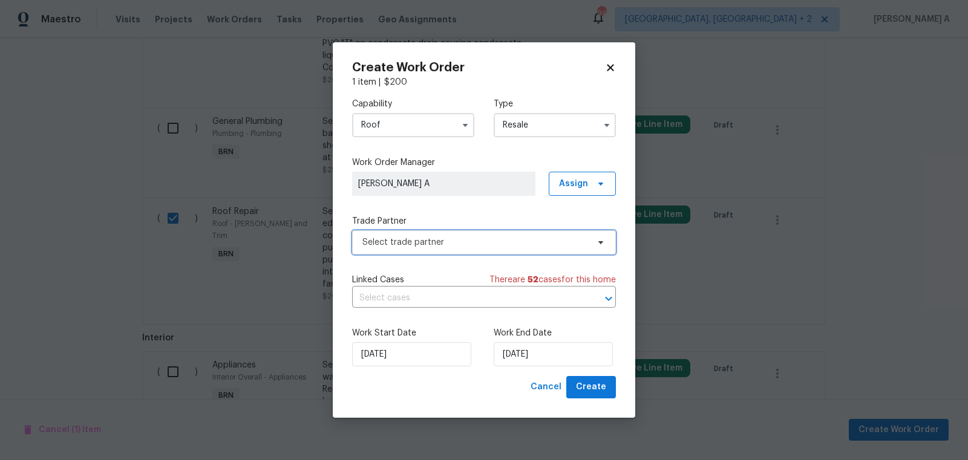
click at [496, 246] on span "Select trade partner" at bounding box center [475, 243] width 226 height 12
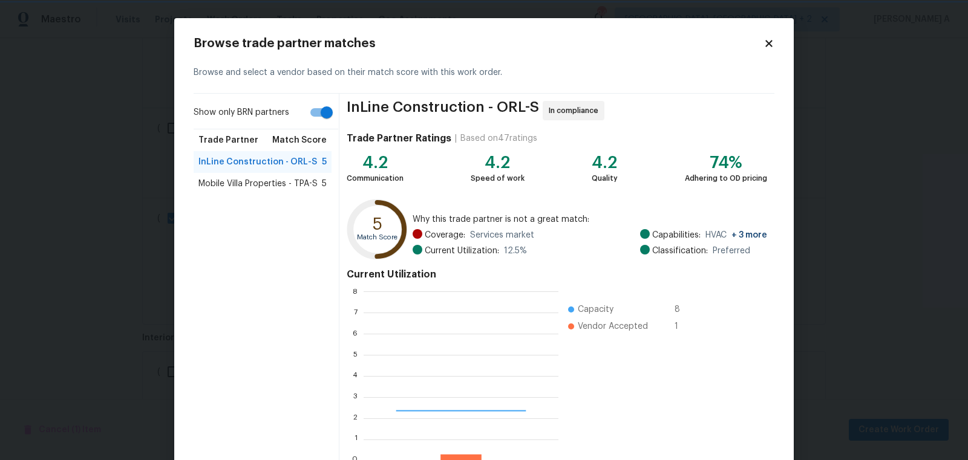
scroll to position [169, 195]
click at [322, 116] on input "Show only BRN partners" at bounding box center [326, 112] width 69 height 23
checkbox input "false"
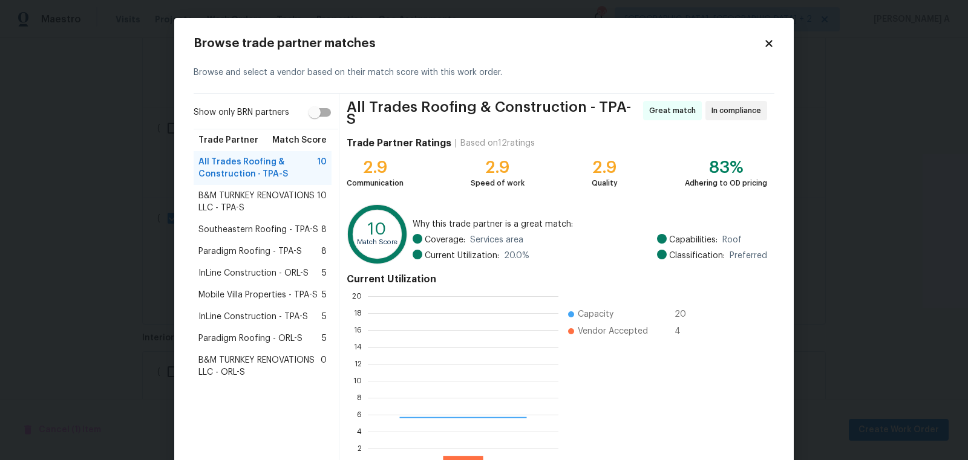
scroll to position [169, 191]
click at [600, 223] on span "Why this trade partner is a great match:" at bounding box center [590, 224] width 354 height 12
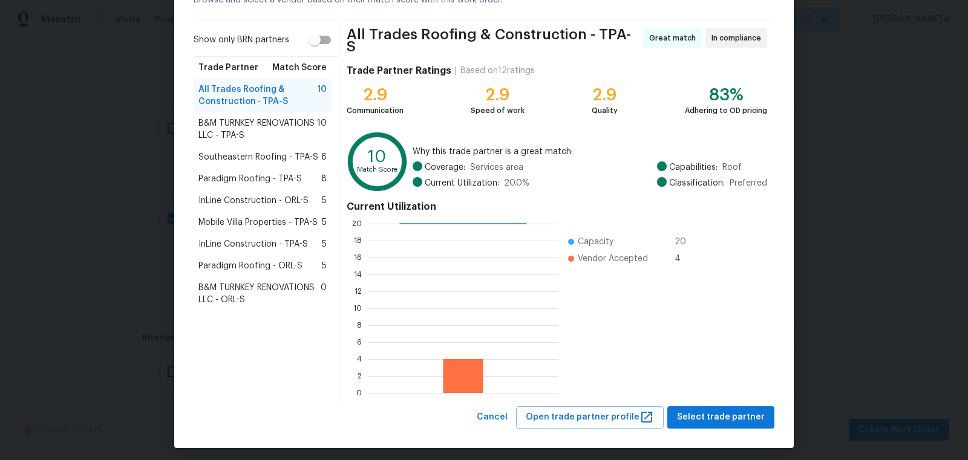
scroll to position [72, 0]
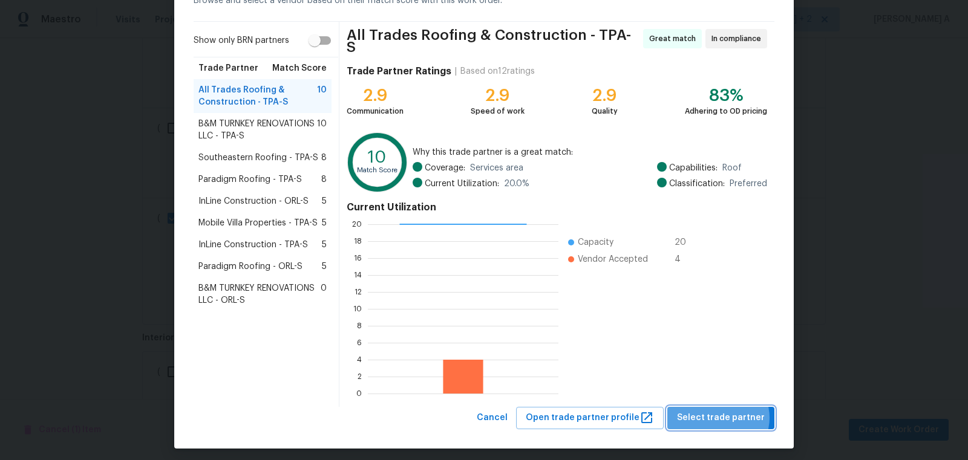
click at [724, 413] on span "Select trade partner" at bounding box center [721, 418] width 88 height 15
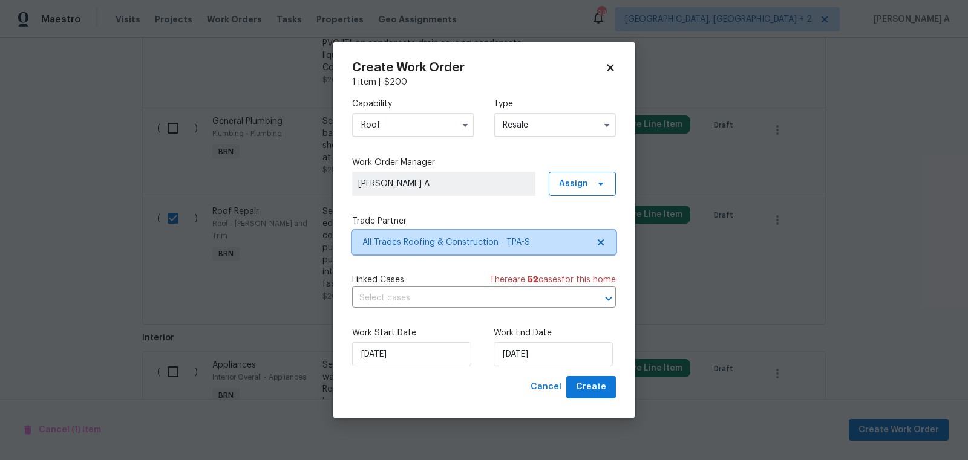
scroll to position [0, 0]
click at [445, 299] on input "text" at bounding box center [467, 298] width 230 height 19
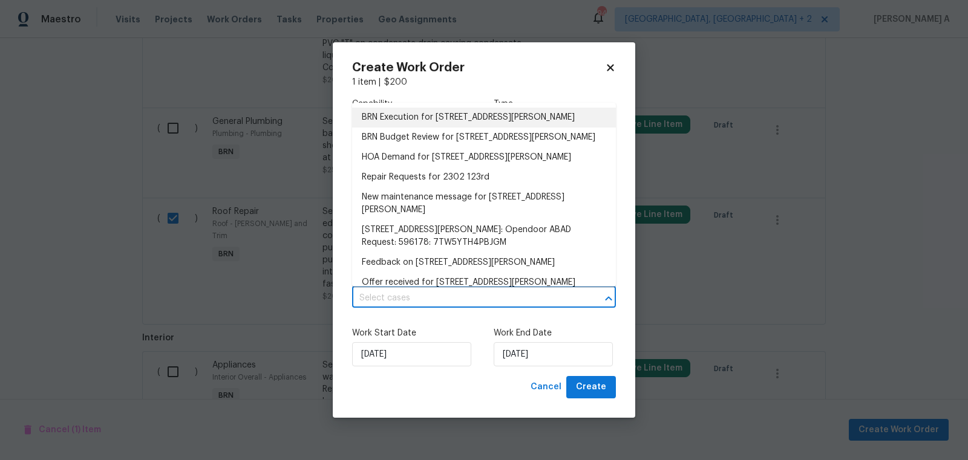
click at [419, 124] on li "BRN Execution for 2302 123rd Pl E, Parrish, FL 34219" at bounding box center [484, 118] width 264 height 20
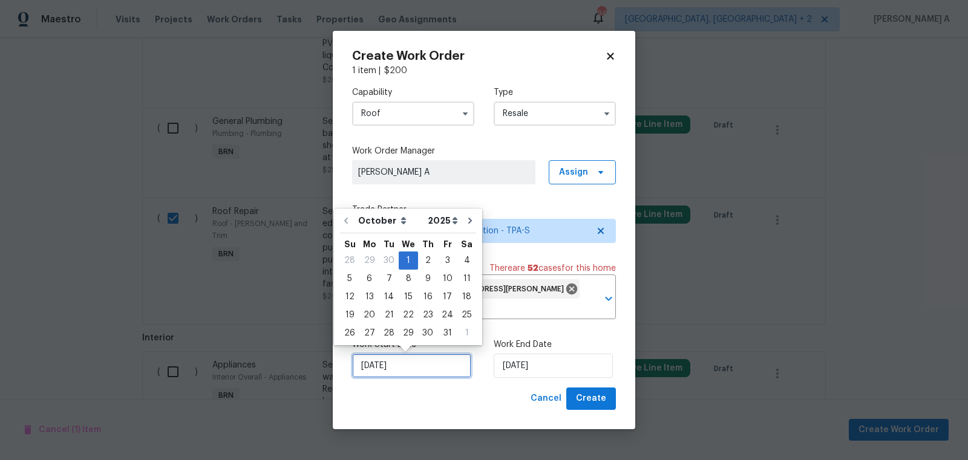
click at [419, 370] on input "[DATE]" at bounding box center [411, 366] width 119 height 24
click at [424, 252] on div "2" at bounding box center [427, 260] width 19 height 17
type input "10/2/2025"
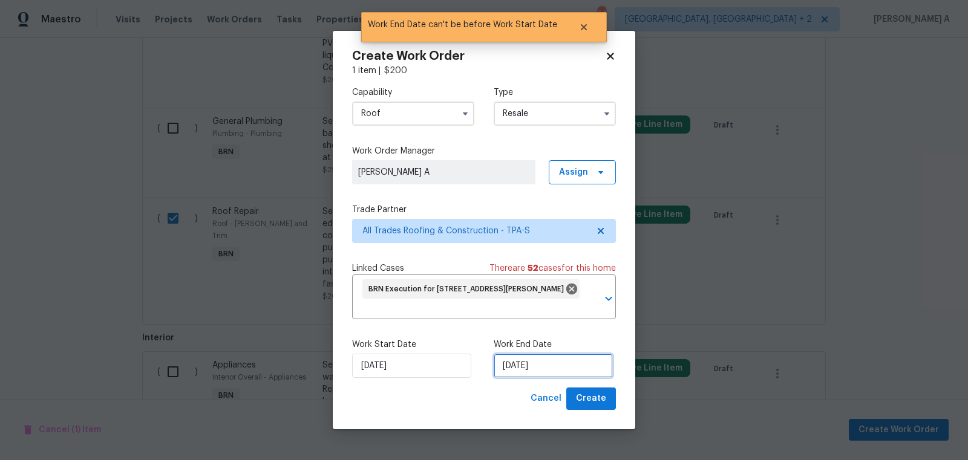
click at [534, 368] on input "10/2/2025" at bounding box center [553, 366] width 119 height 24
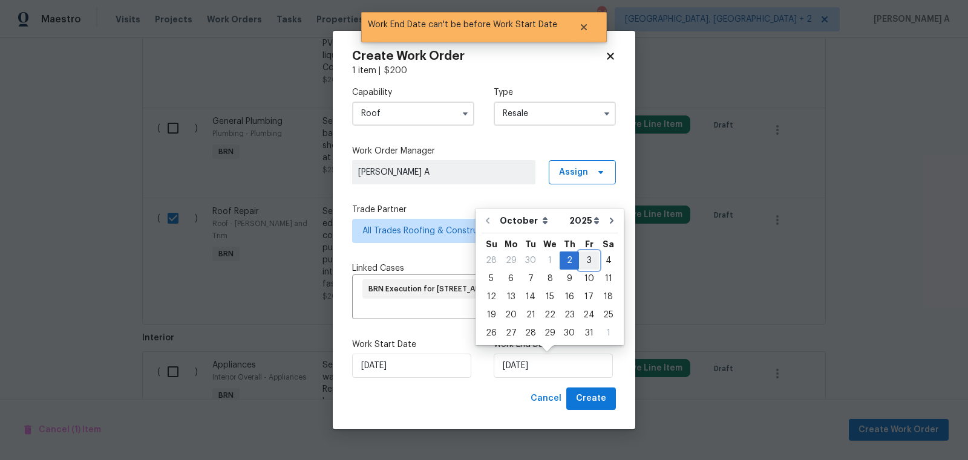
click at [587, 264] on div "3" at bounding box center [589, 260] width 20 height 17
type input "10/3/2025"
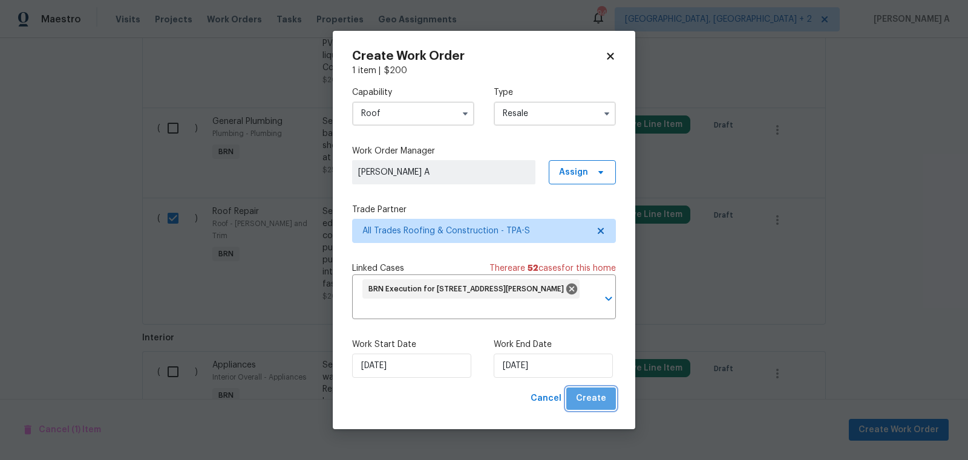
click at [596, 396] on span "Create" at bounding box center [591, 398] width 30 height 15
checkbox input "false"
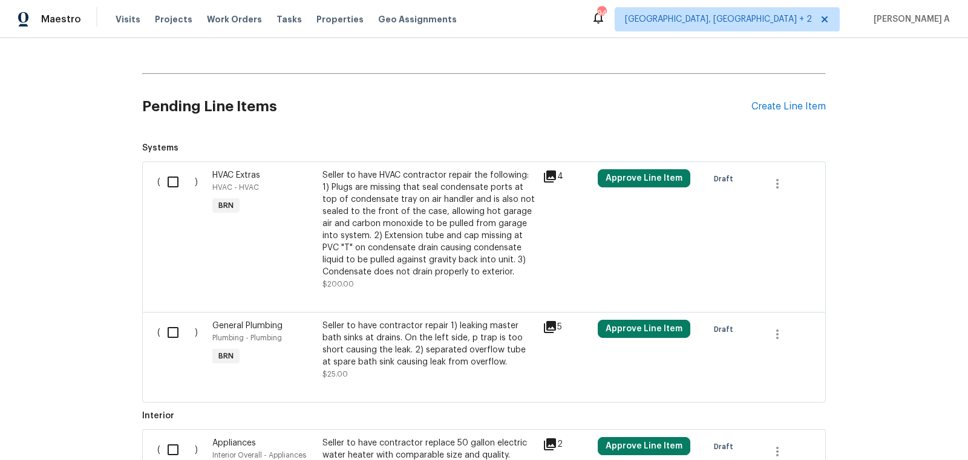
scroll to position [601, 0]
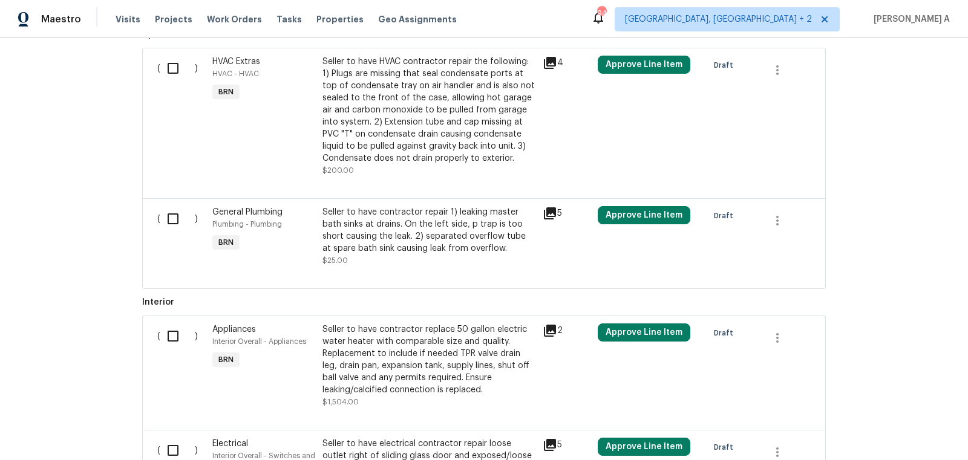
click at [170, 61] on input "checkbox" at bounding box center [177, 68] width 34 height 25
checkbox input "true"
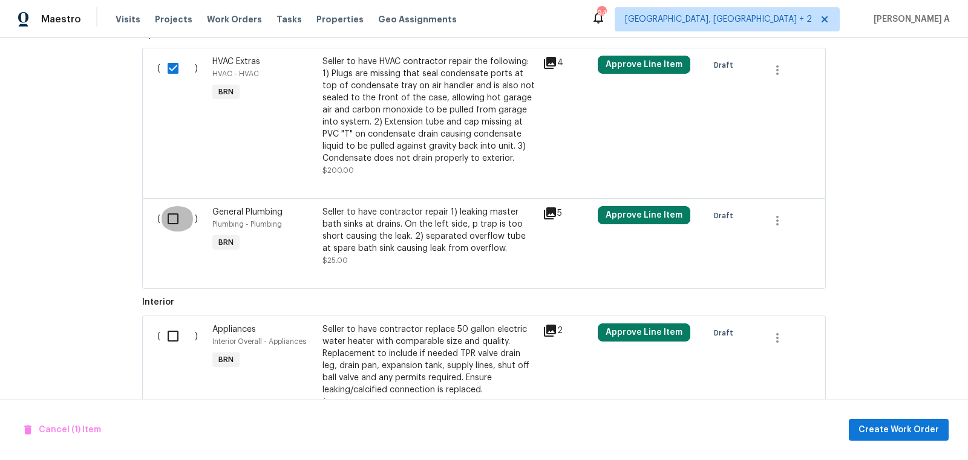
click at [177, 217] on input "checkbox" at bounding box center [177, 218] width 34 height 25
checkbox input "true"
click at [179, 338] on input "checkbox" at bounding box center [177, 336] width 34 height 25
checkbox input "true"
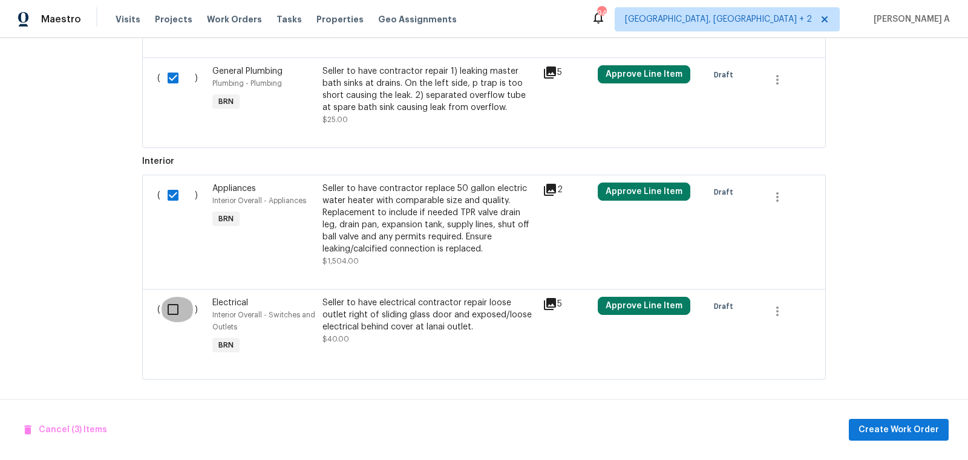
click at [178, 305] on input "checkbox" at bounding box center [177, 309] width 34 height 25
checkbox input "true"
click at [894, 430] on span "Create Work Order" at bounding box center [898, 430] width 80 height 15
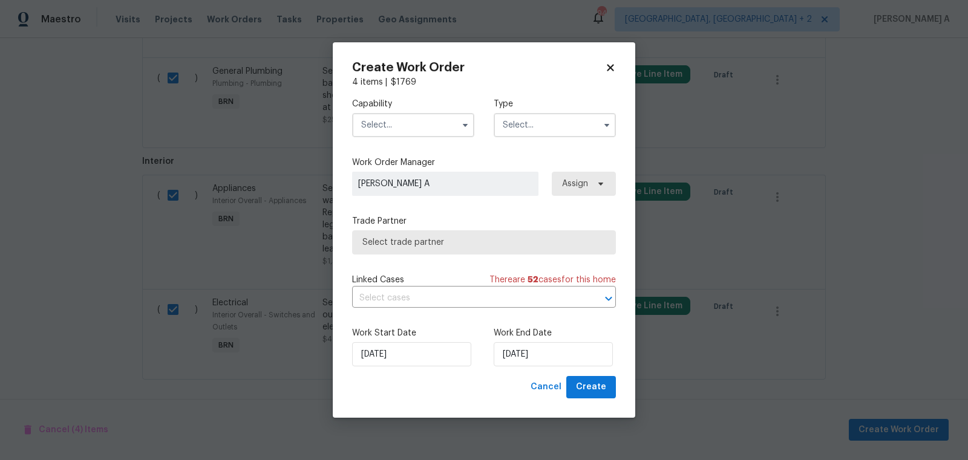
click at [418, 114] on input "text" at bounding box center [413, 125] width 122 height 24
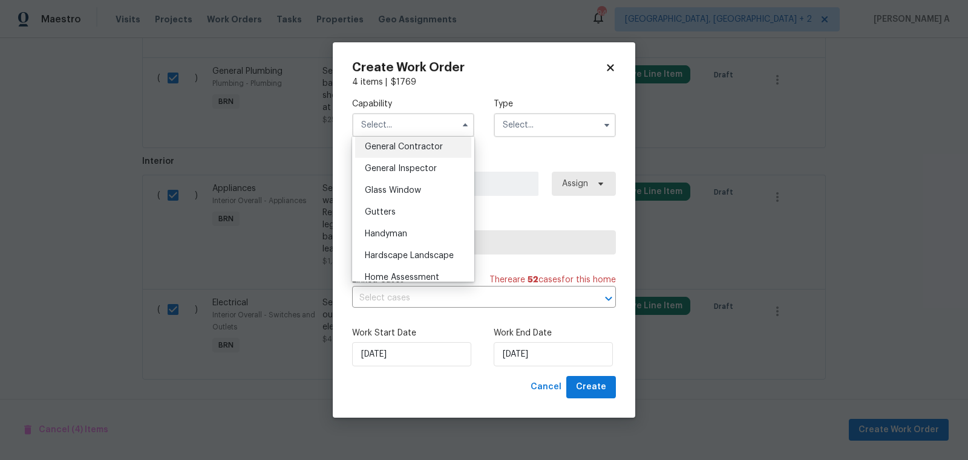
click at [422, 152] on div "General Contractor" at bounding box center [413, 147] width 116 height 22
type input "General Contractor"
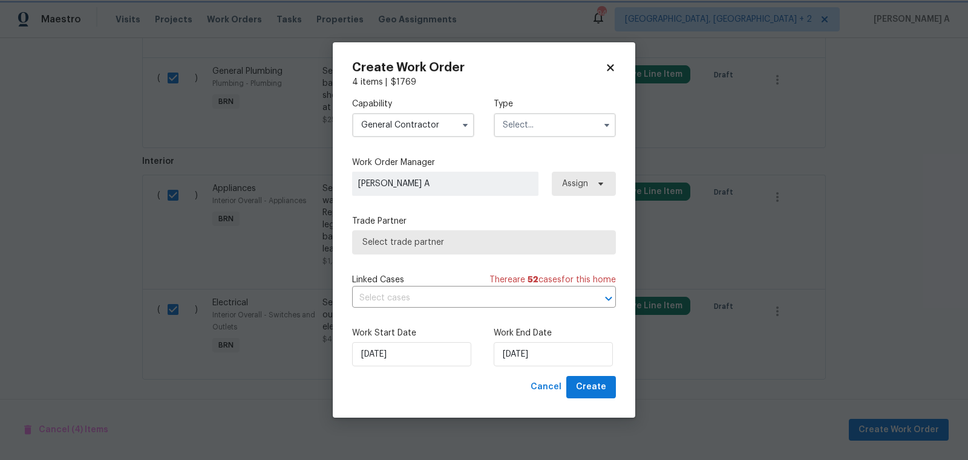
scroll to position [557, 0]
click at [528, 120] on input "text" at bounding box center [555, 125] width 122 height 24
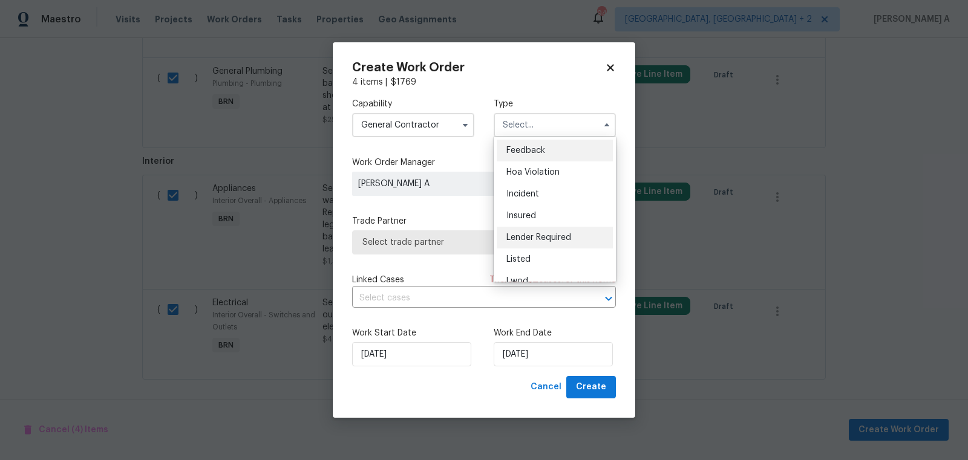
scroll to position [143, 0]
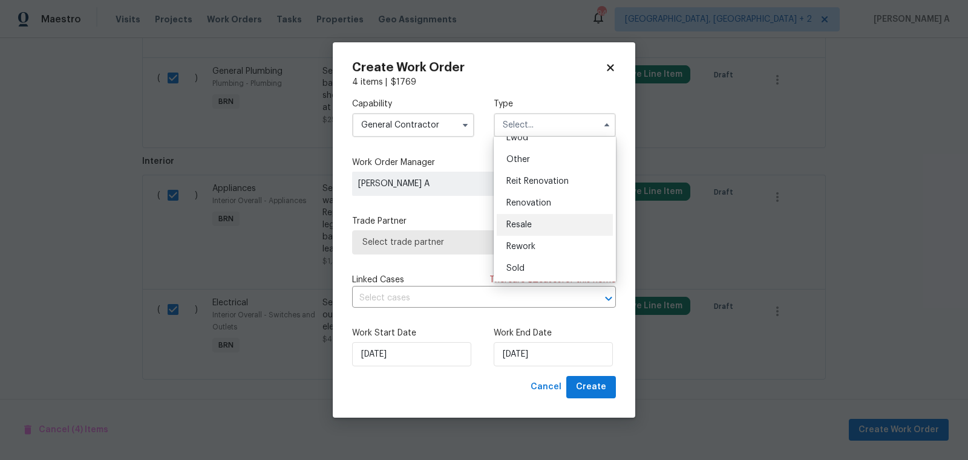
click at [532, 224] on span "Resale" at bounding box center [518, 225] width 25 height 8
type input "Resale"
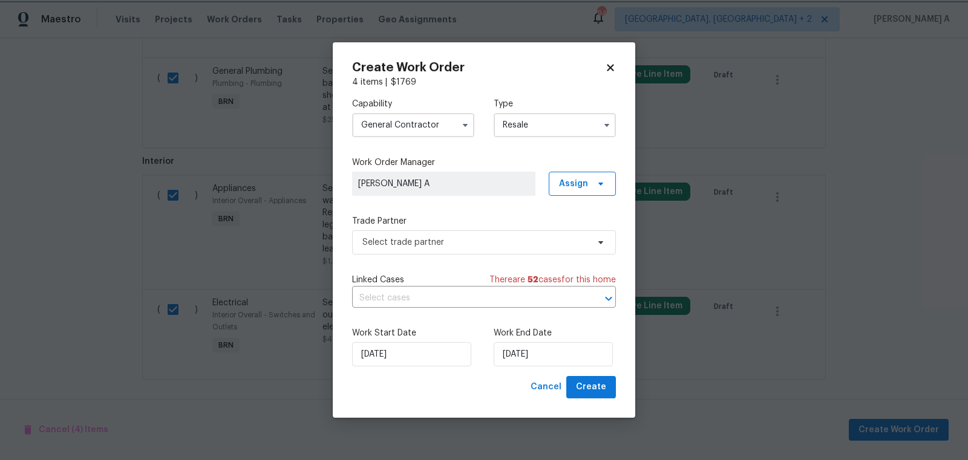
scroll to position [0, 0]
click at [473, 240] on span "Select trade partner" at bounding box center [475, 243] width 226 height 12
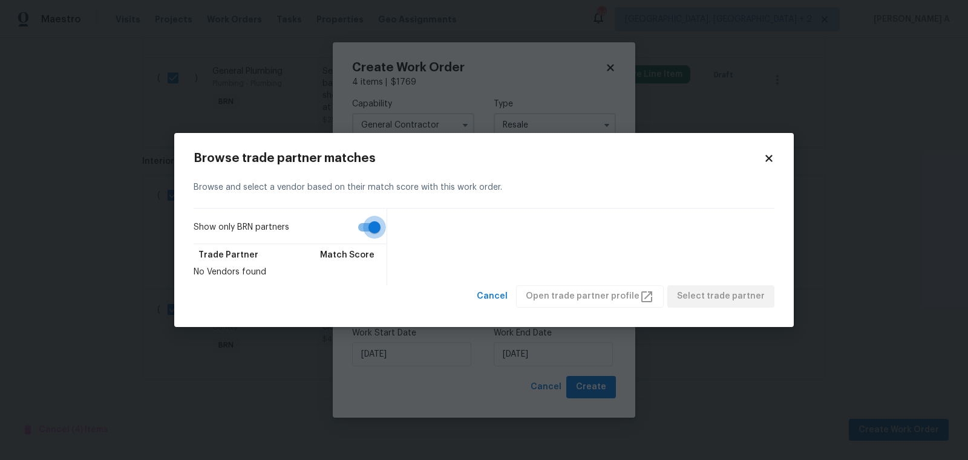
click at [364, 224] on input "Show only BRN partners" at bounding box center [374, 227] width 69 height 23
checkbox input "false"
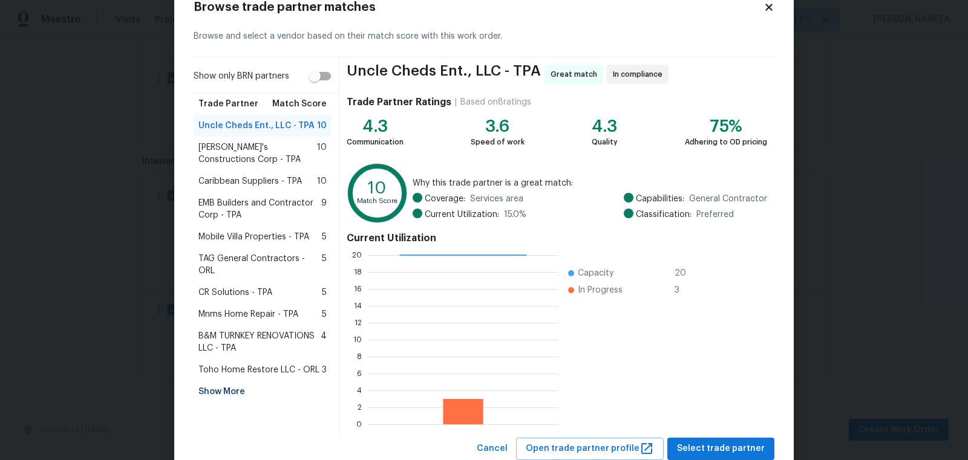
scroll to position [37, 0]
click at [236, 381] on div "Show More" at bounding box center [263, 392] width 138 height 22
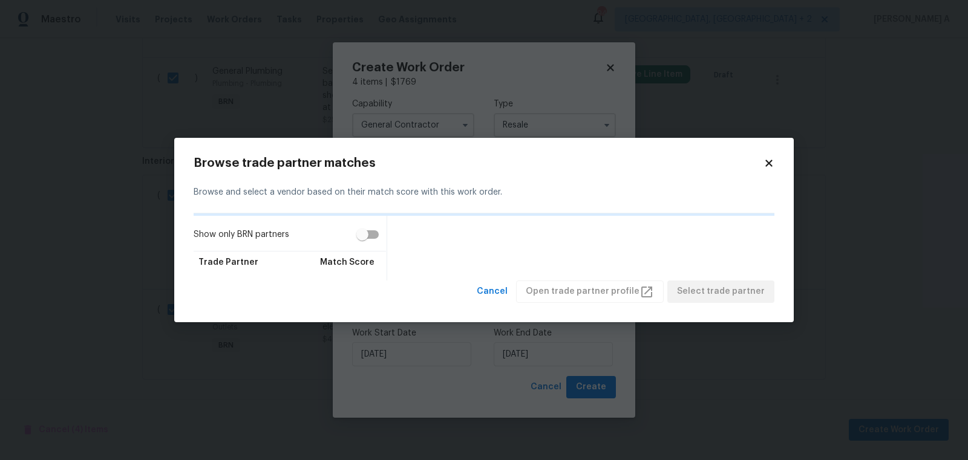
click at [767, 161] on icon at bounding box center [768, 163] width 7 height 7
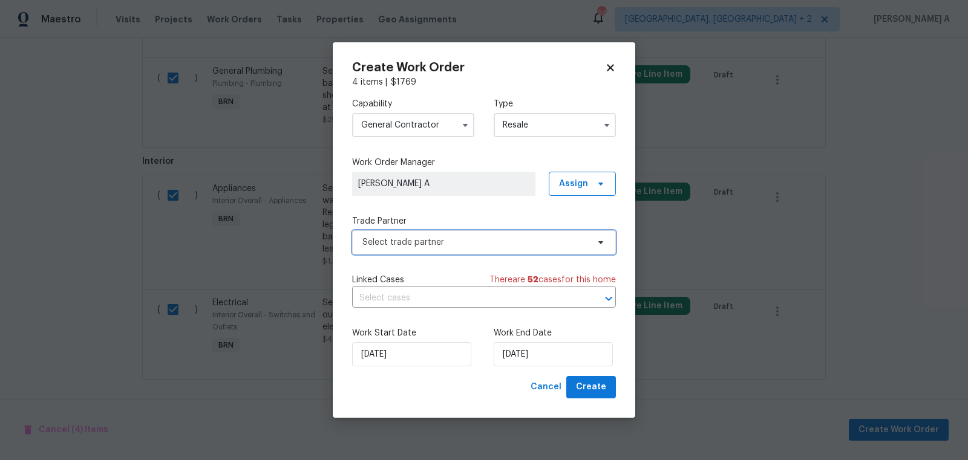
click at [431, 250] on span "Select trade partner" at bounding box center [484, 242] width 264 height 24
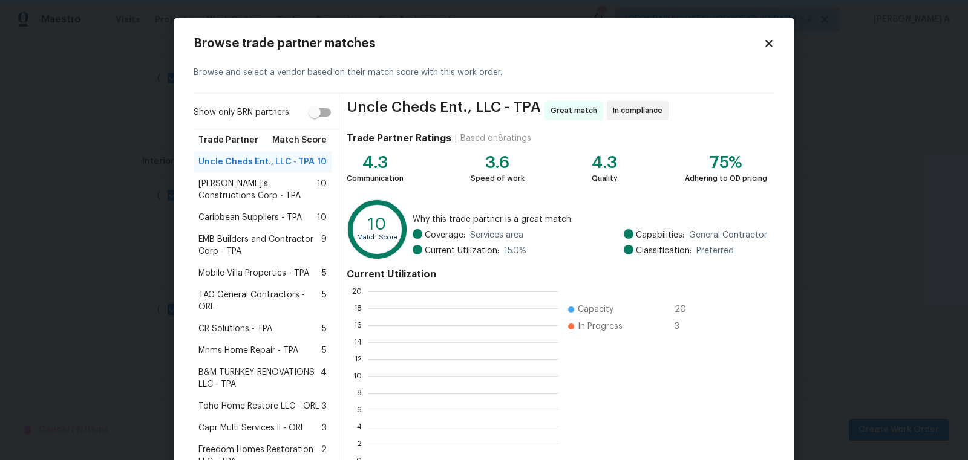
scroll to position [1, 1]
click at [277, 272] on span "Mobile Villa Properties - TPA" at bounding box center [253, 273] width 111 height 12
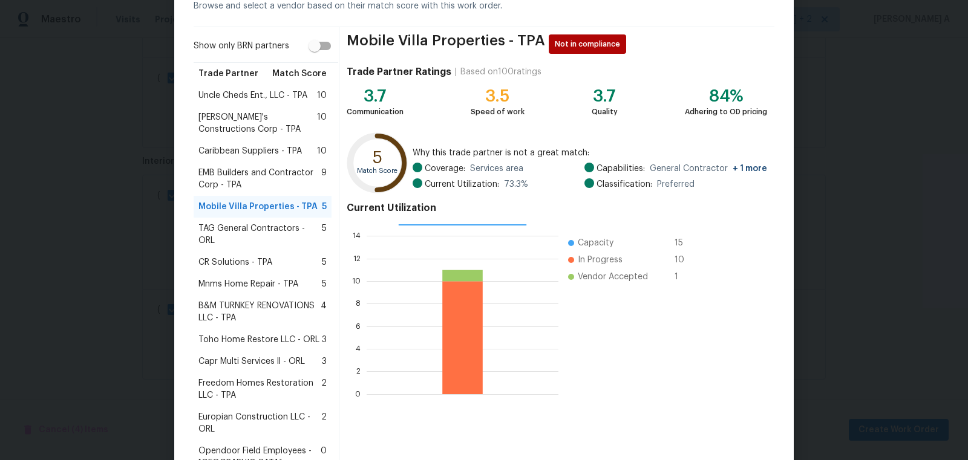
scroll to position [255, 0]
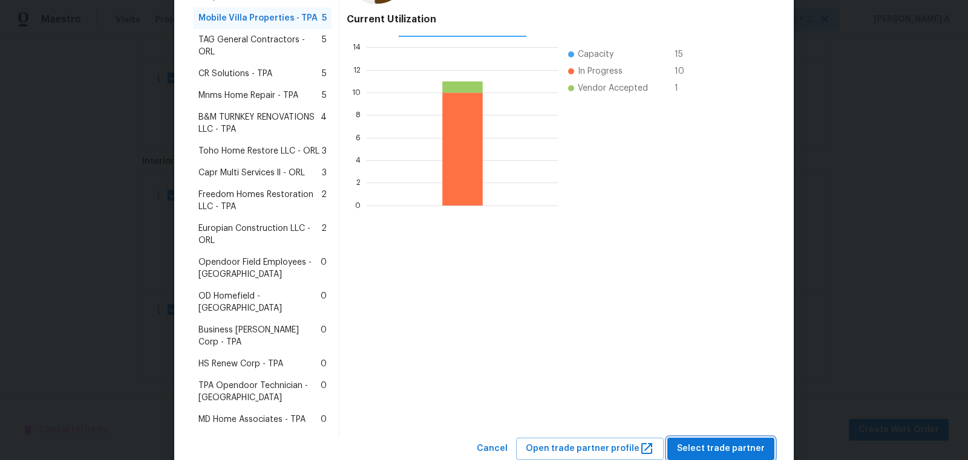
click at [706, 442] on span "Select trade partner" at bounding box center [721, 449] width 88 height 15
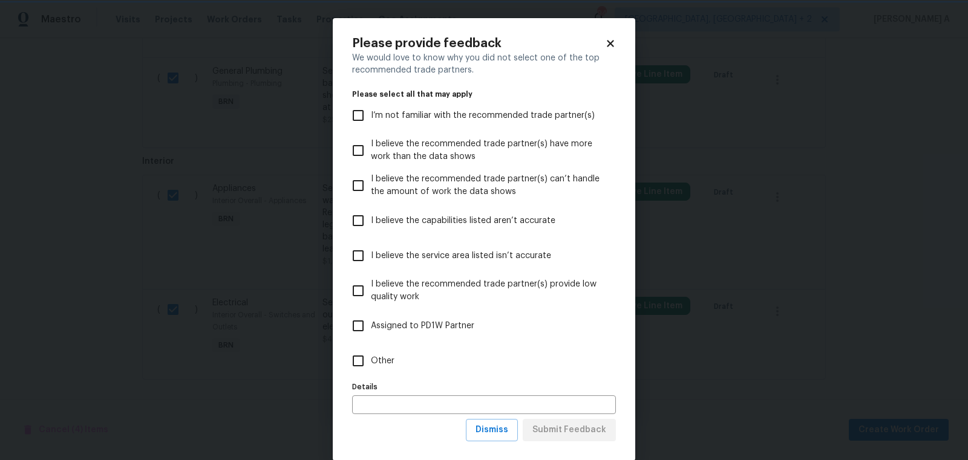
scroll to position [0, 0]
click at [497, 430] on span "Dismiss" at bounding box center [491, 430] width 33 height 15
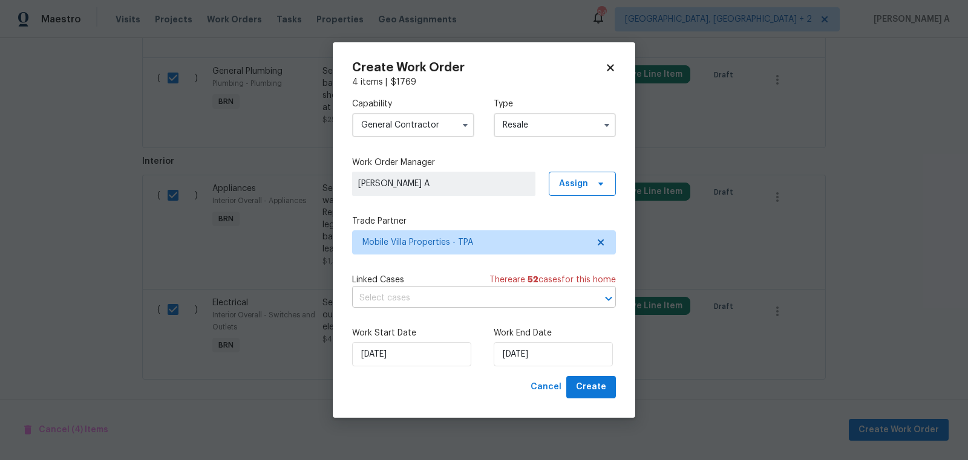
click at [464, 306] on input "text" at bounding box center [467, 298] width 230 height 19
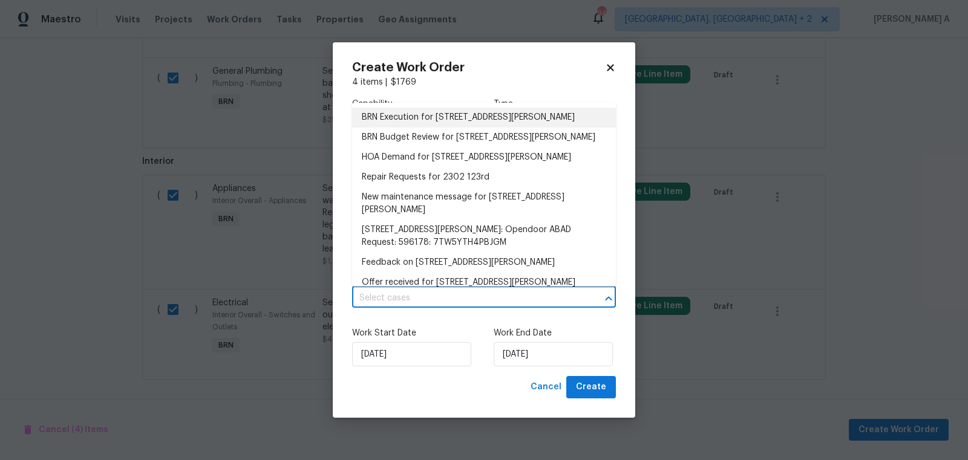
click at [446, 116] on li "BRN Execution for 2302 123rd Pl E, Parrish, FL 34219" at bounding box center [484, 118] width 264 height 20
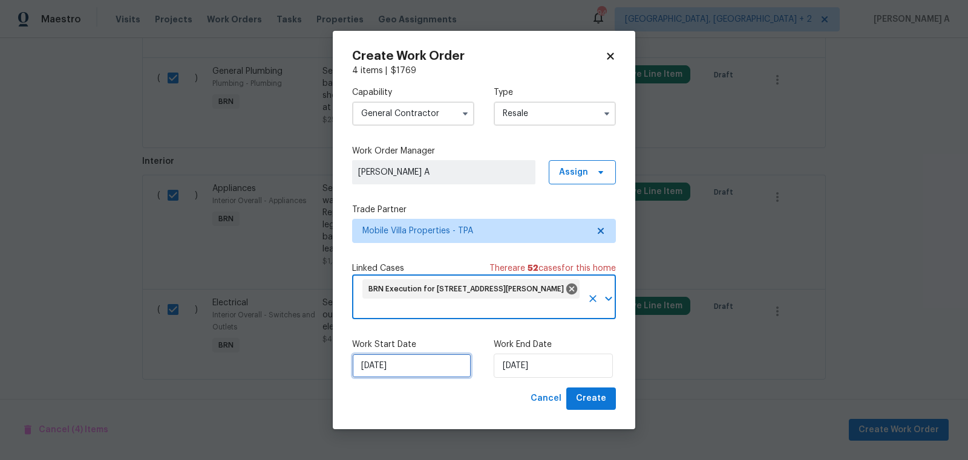
click at [402, 360] on input "[DATE]" at bounding box center [411, 366] width 119 height 24
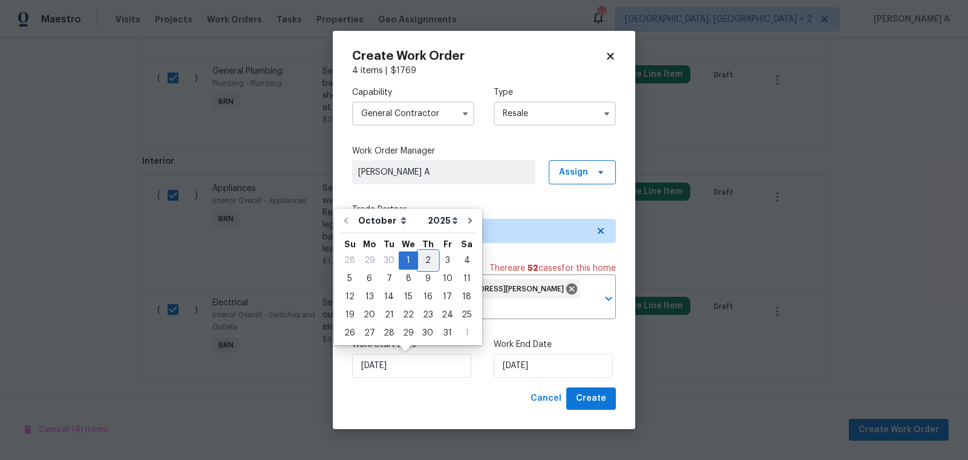
click at [423, 263] on div "2" at bounding box center [427, 260] width 19 height 17
type input "[DATE]"
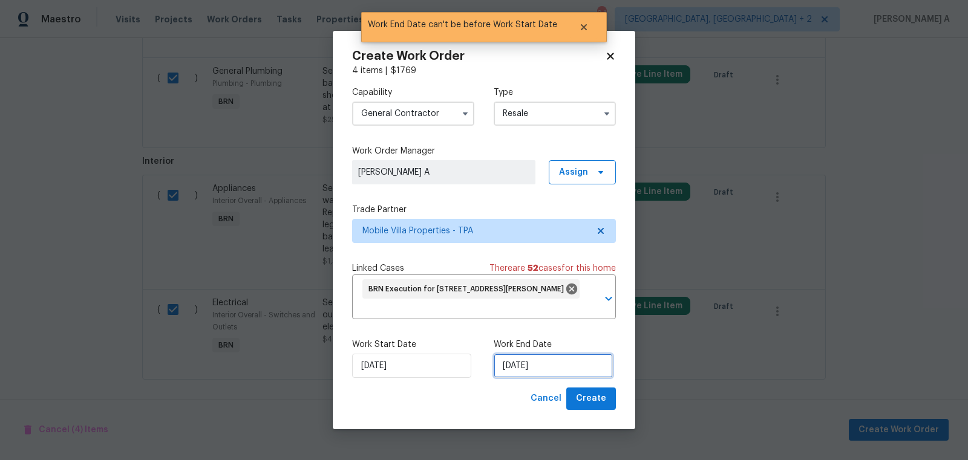
click at [529, 362] on input "[DATE]" at bounding box center [553, 366] width 119 height 24
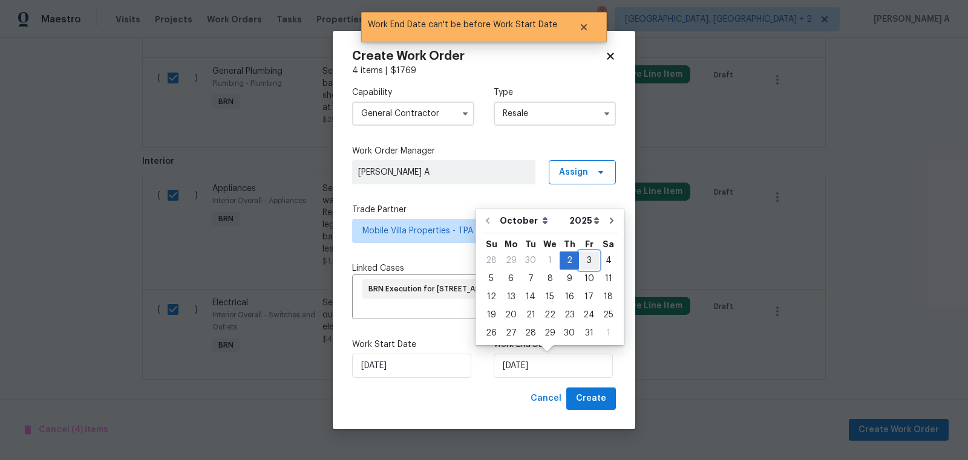
click at [589, 260] on div "3" at bounding box center [589, 260] width 20 height 17
type input "10/3/2025"
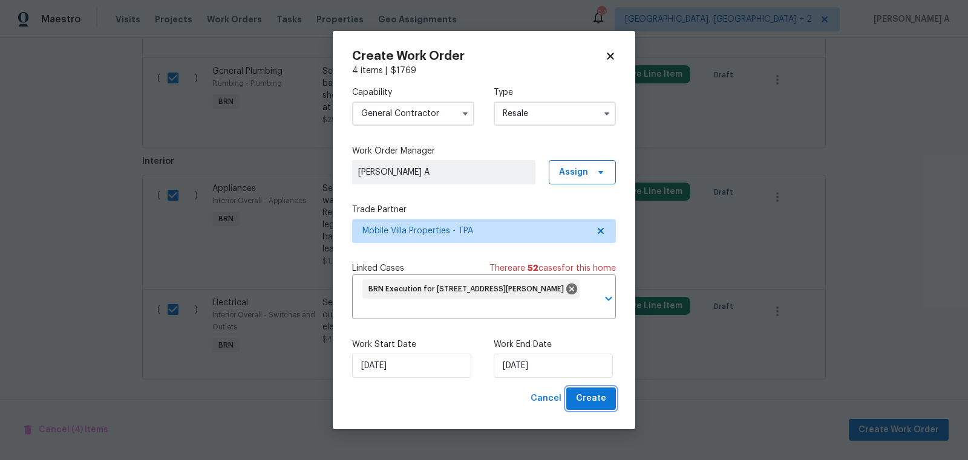
click at [595, 396] on span "Create" at bounding box center [591, 398] width 30 height 15
checkbox input "false"
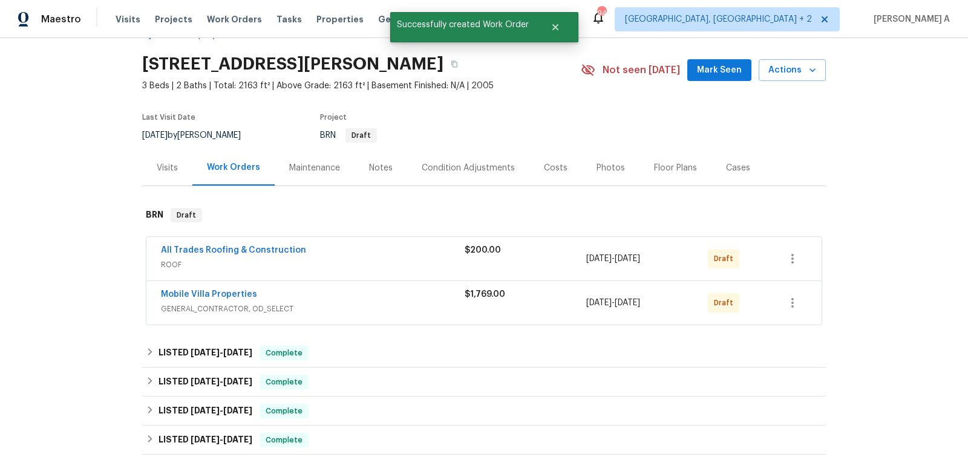
scroll to position [26, 0]
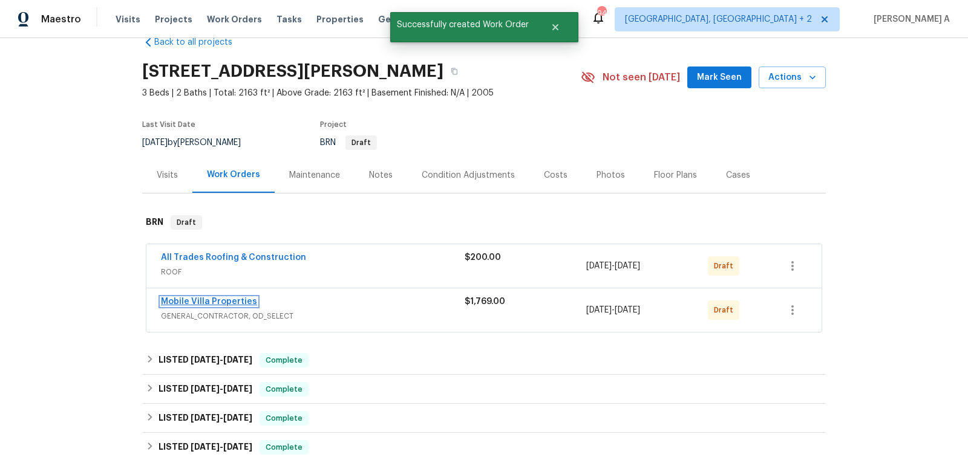
click at [217, 300] on link "Mobile Villa Properties" at bounding box center [209, 302] width 96 height 8
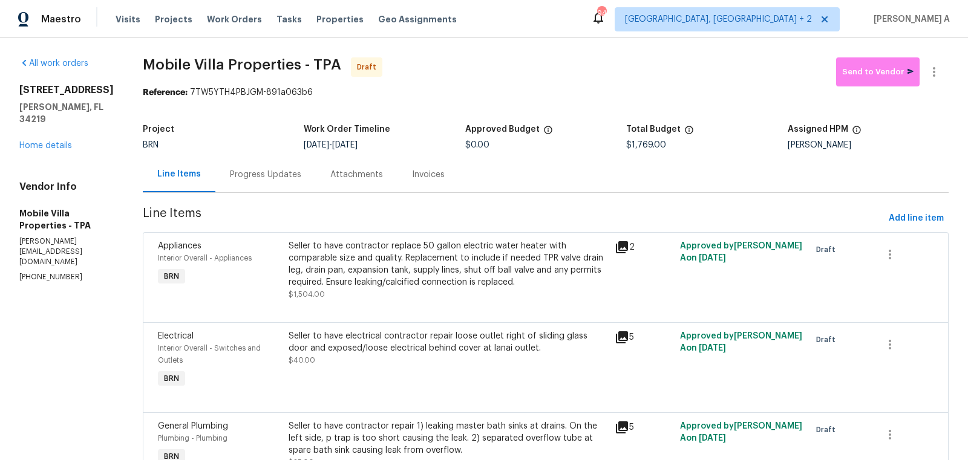
click at [261, 176] on div "Progress Updates" at bounding box center [265, 175] width 71 height 12
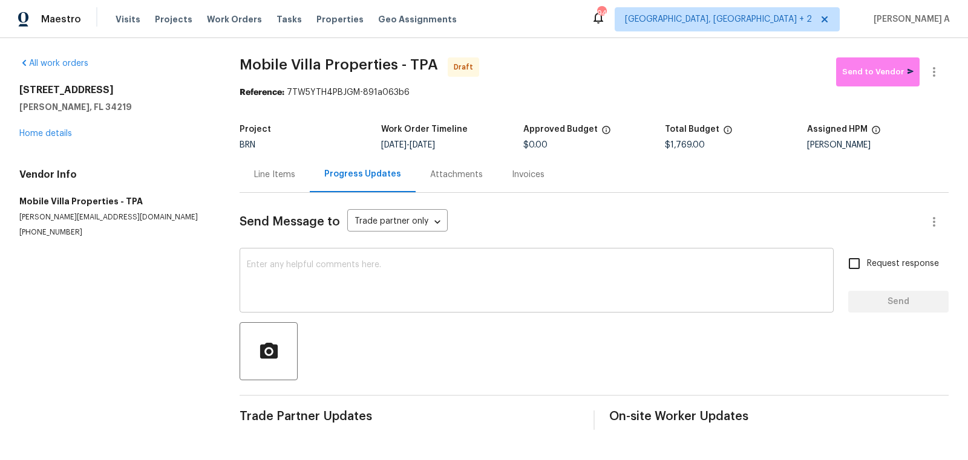
click at [315, 281] on textarea at bounding box center [537, 282] width 580 height 42
paste textarea "Hi, I'm Akshay from Opendoor. Just wanted to check if you received the workorde…"
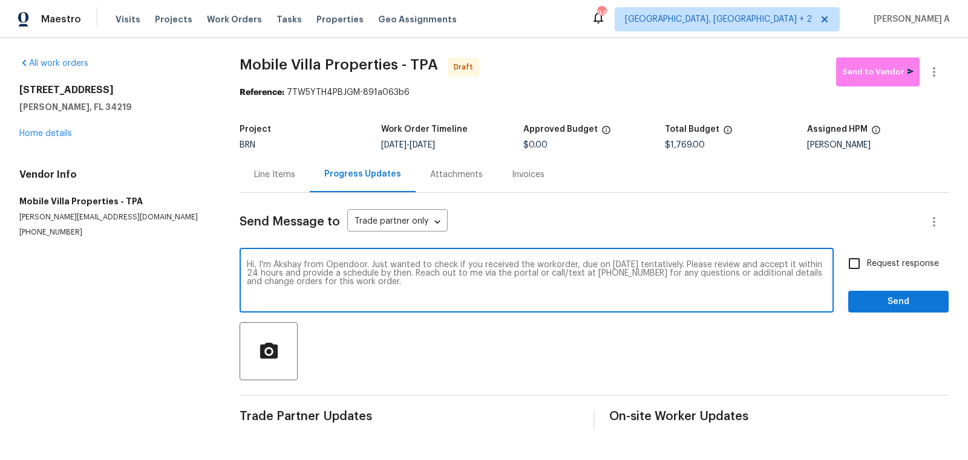
type textarea "Hi, I'm Akshay from Opendoor. Just wanted to check if you received the workorde…"
click at [857, 260] on input "Request response" at bounding box center [853, 263] width 25 height 25
checkbox input "true"
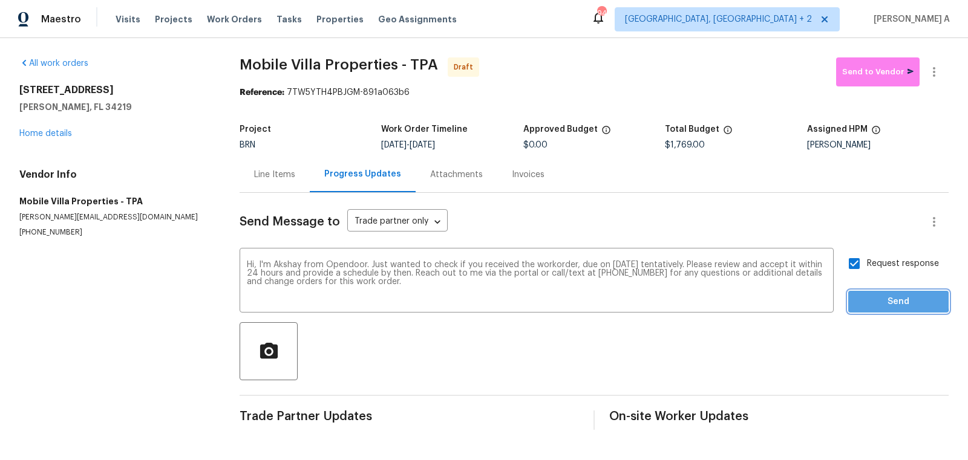
click at [880, 299] on span "Send" at bounding box center [898, 302] width 81 height 15
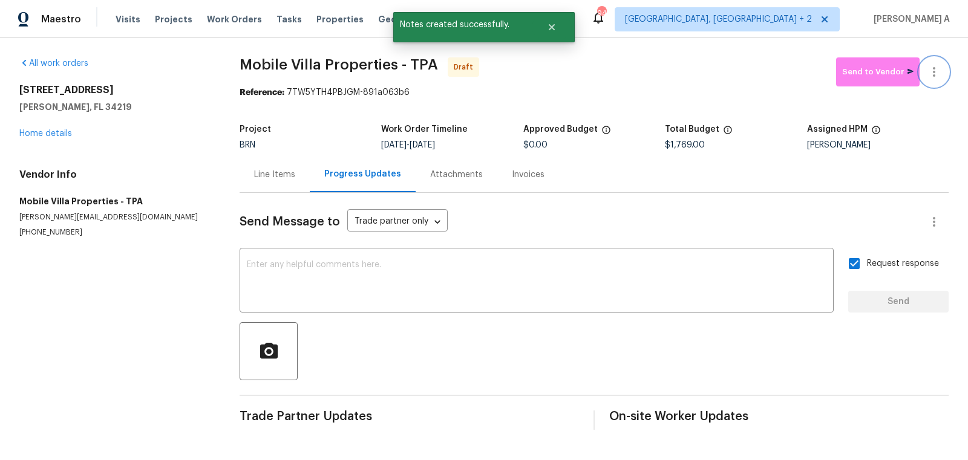
click at [936, 76] on icon "button" at bounding box center [934, 72] width 15 height 15
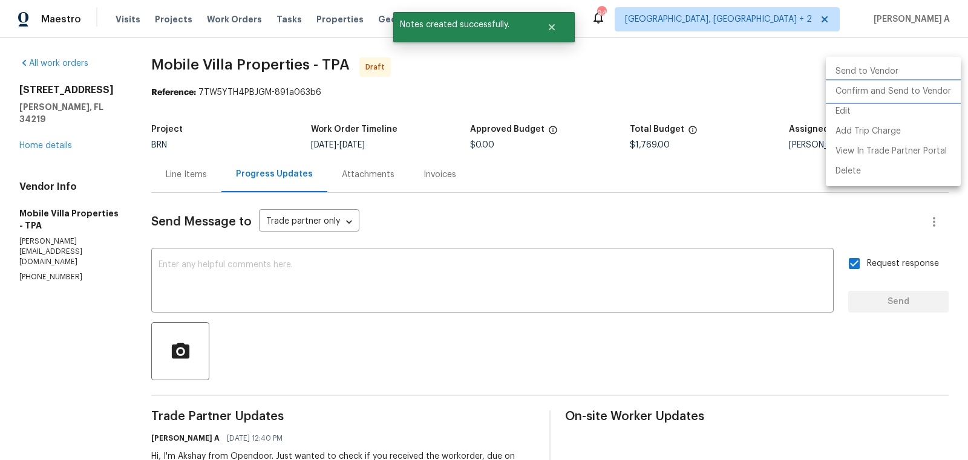
click at [940, 97] on li "Confirm and Send to Vendor" at bounding box center [893, 92] width 135 height 20
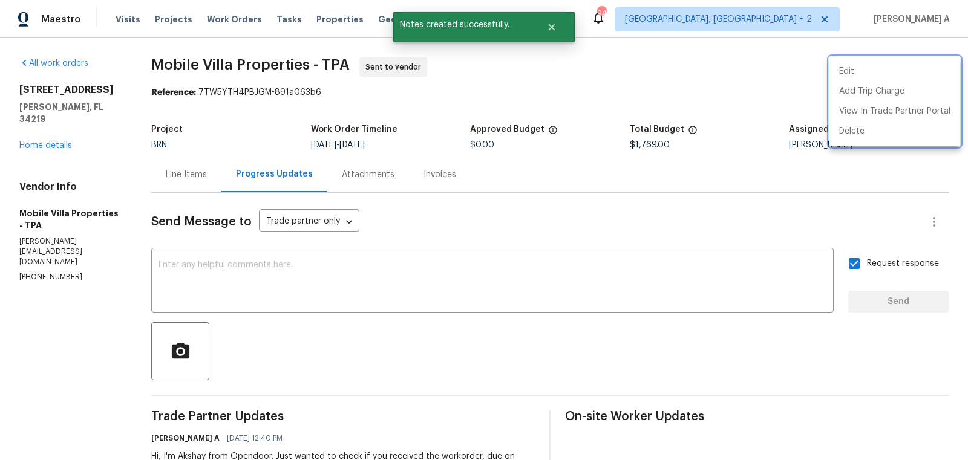
click at [61, 135] on div at bounding box center [484, 230] width 968 height 460
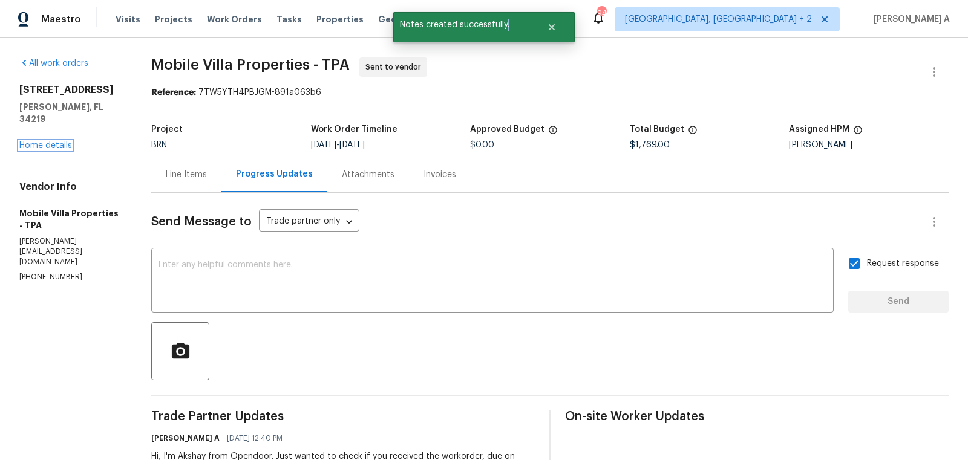
click at [61, 142] on link "Home details" at bounding box center [45, 146] width 53 height 8
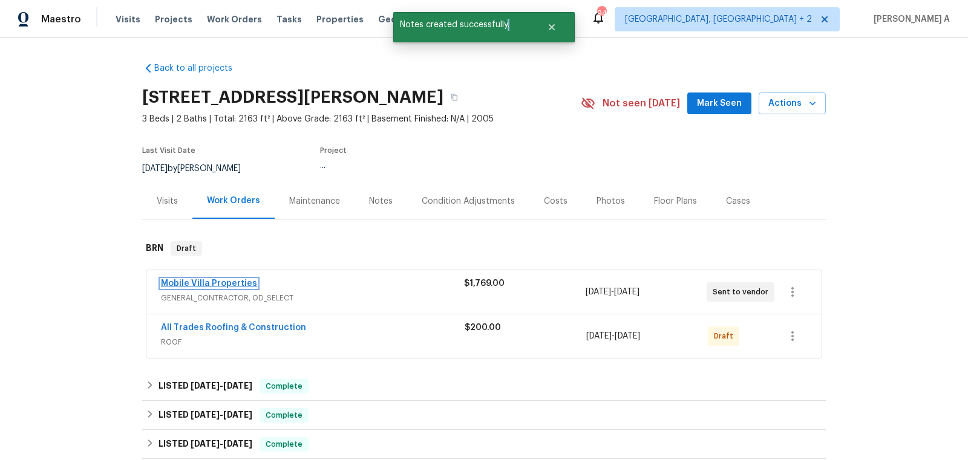
click at [230, 284] on link "Mobile Villa Properties" at bounding box center [209, 283] width 96 height 8
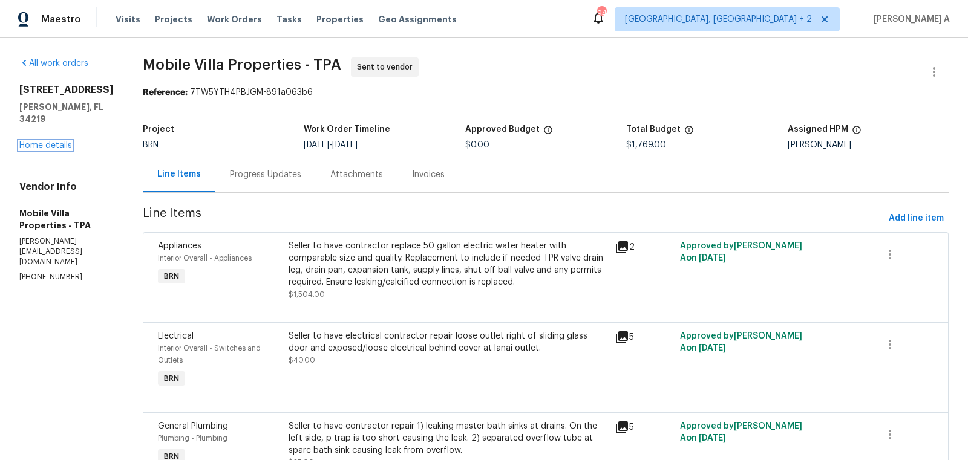
click at [57, 142] on link "Home details" at bounding box center [45, 146] width 53 height 8
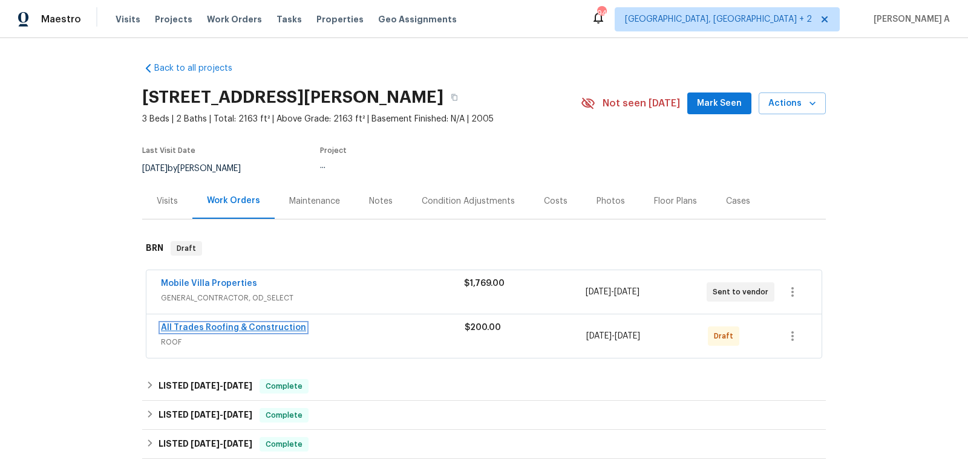
click at [209, 325] on link "All Trades Roofing & Construction" at bounding box center [233, 328] width 145 height 8
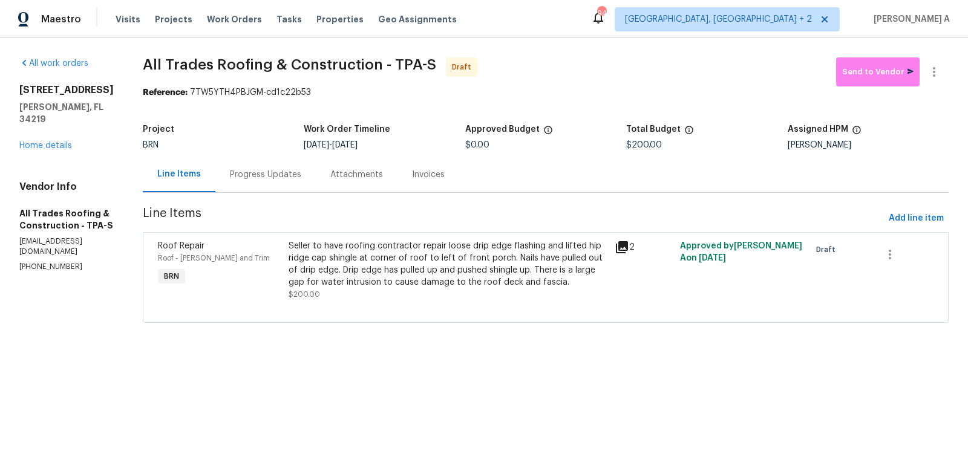
click at [262, 180] on div "Progress Updates" at bounding box center [265, 175] width 71 height 12
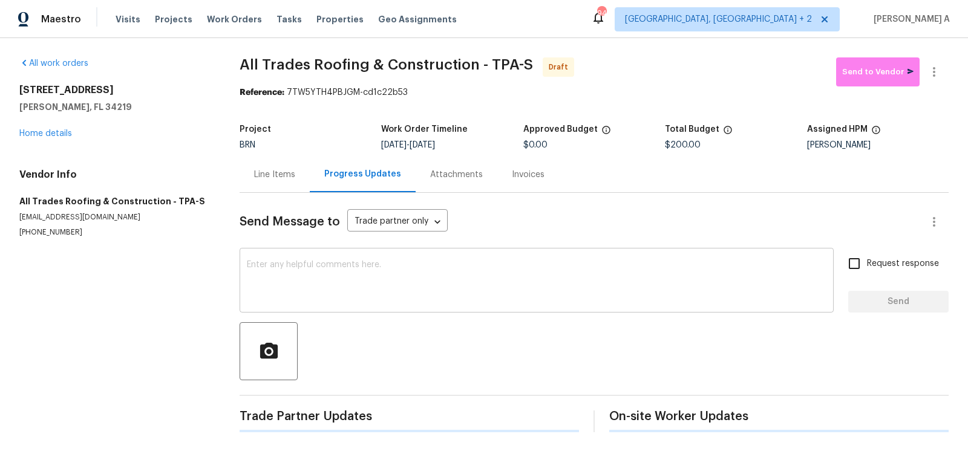
click at [318, 272] on textarea at bounding box center [537, 282] width 580 height 42
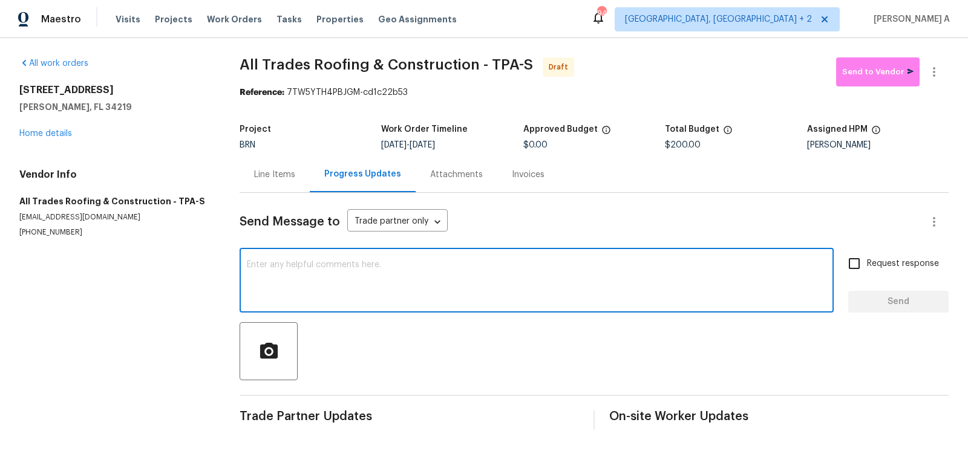
paste textarea "Hi, I'm Akshay from Opendoor. Just wanted to check if you received the workorde…"
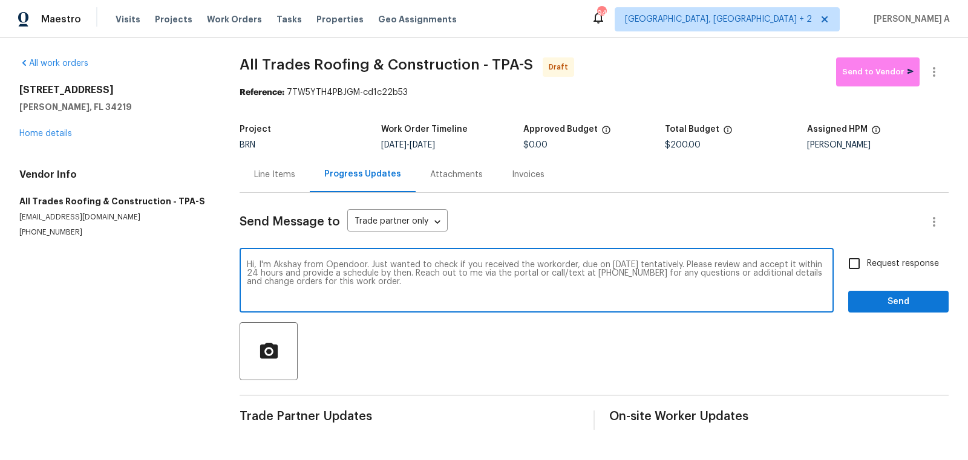
type textarea "Hi, I'm Akshay from Opendoor. Just wanted to check if you received the workorde…"
click at [859, 266] on input "Request response" at bounding box center [853, 263] width 25 height 25
checkbox input "true"
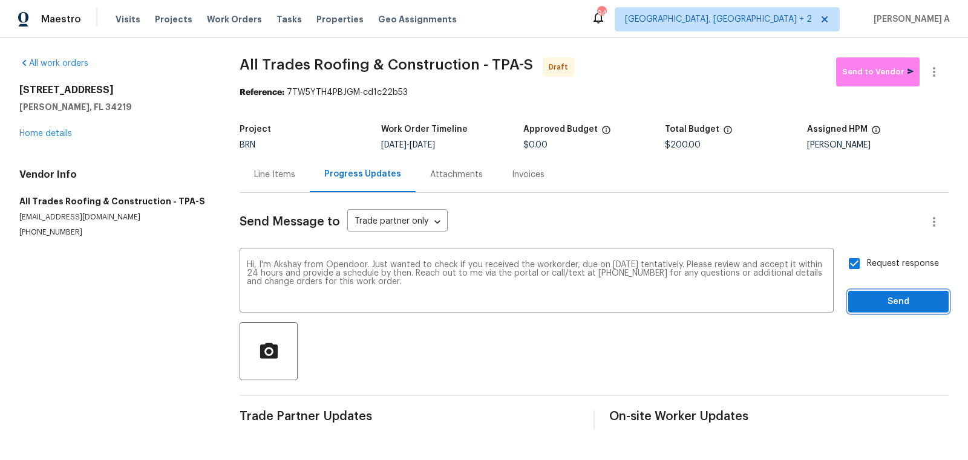
click at [883, 297] on span "Send" at bounding box center [898, 302] width 81 height 15
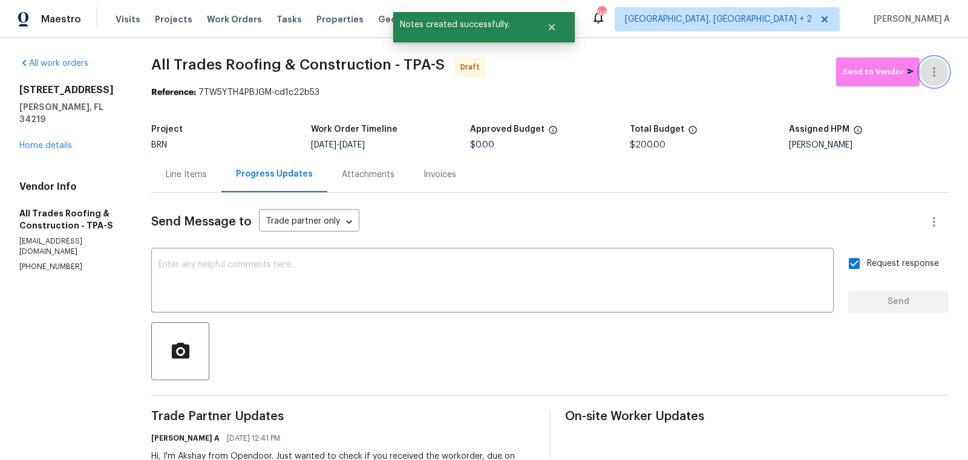
click at [938, 70] on icon "button" at bounding box center [934, 72] width 15 height 15
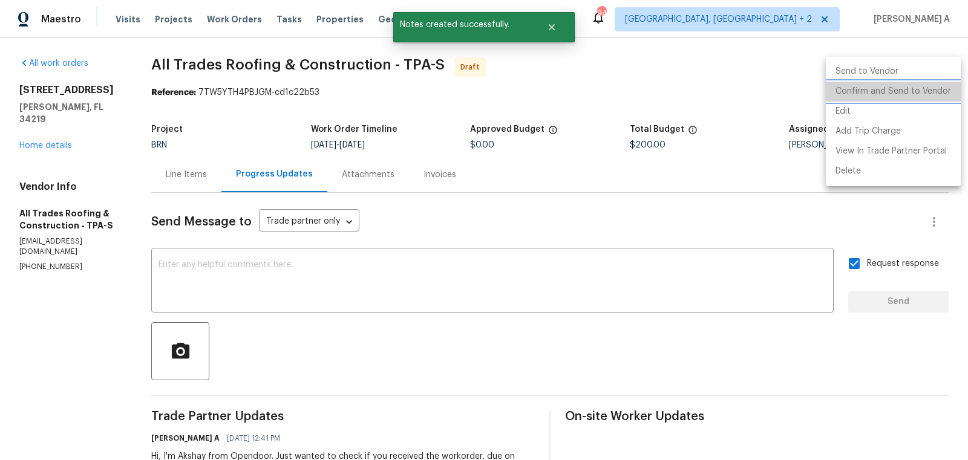
click at [940, 86] on li "Confirm and Send to Vendor" at bounding box center [893, 92] width 135 height 20
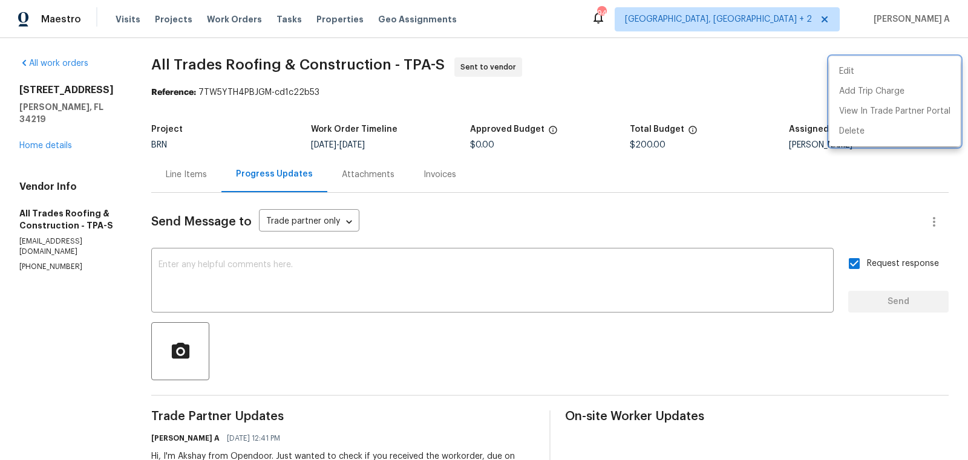
click at [379, 220] on div at bounding box center [484, 230] width 968 height 460
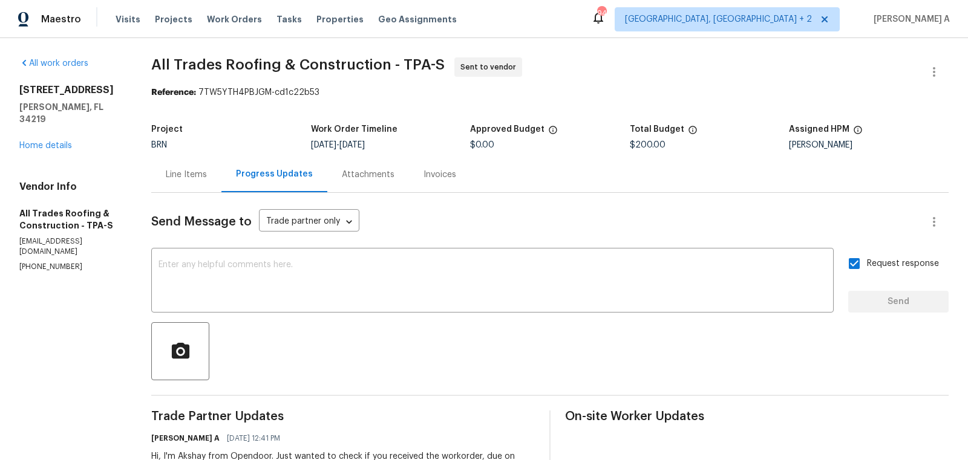
click at [270, 320] on div "Send Message to Trade partner only Trade partner only ​ x ​ Request response Se…" at bounding box center [549, 353] width 797 height 321
click at [64, 142] on link "Home details" at bounding box center [45, 146] width 53 height 8
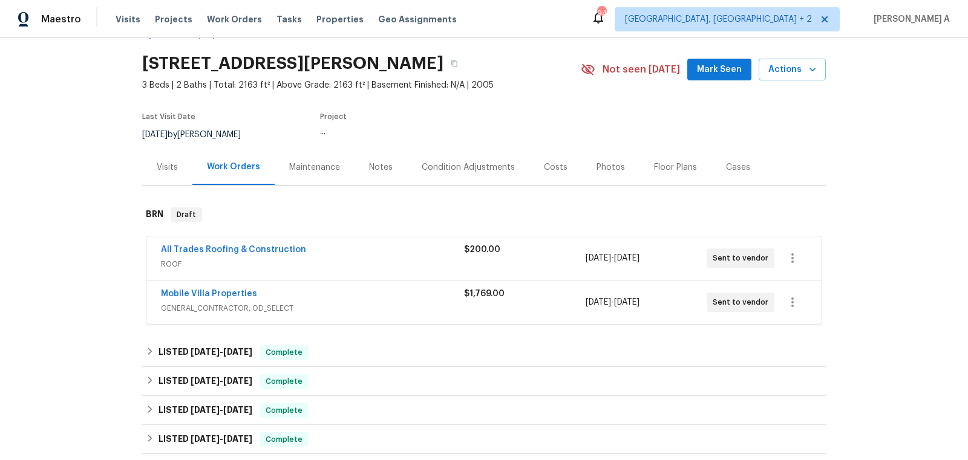
scroll to position [55, 0]
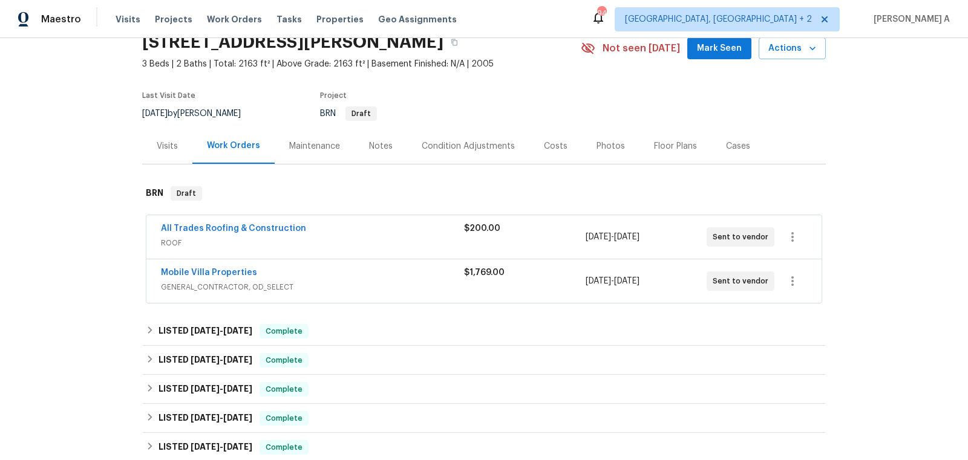
click at [290, 312] on div "Back to all projects 2302 123rd Pl E, Parrish, FL 34219 3 Beds | 2 Baths | Tota…" at bounding box center [484, 315] width 684 height 635
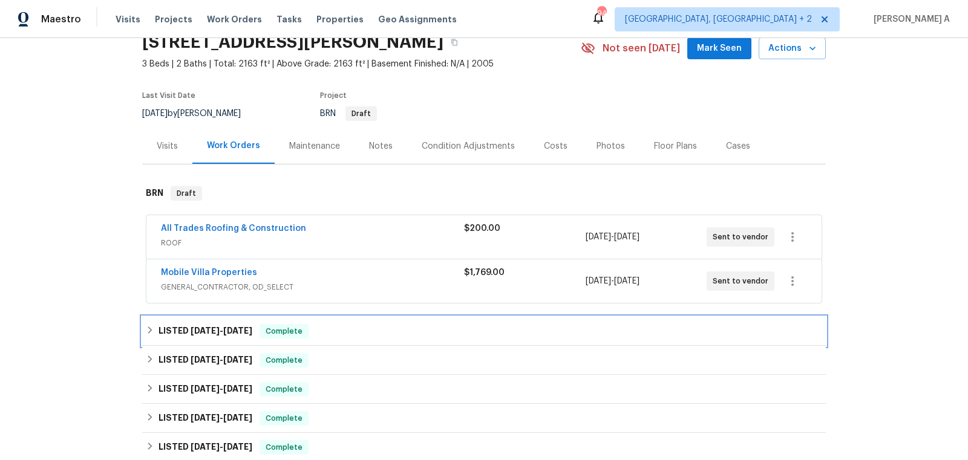
click at [290, 325] on span "Complete" at bounding box center [284, 331] width 47 height 12
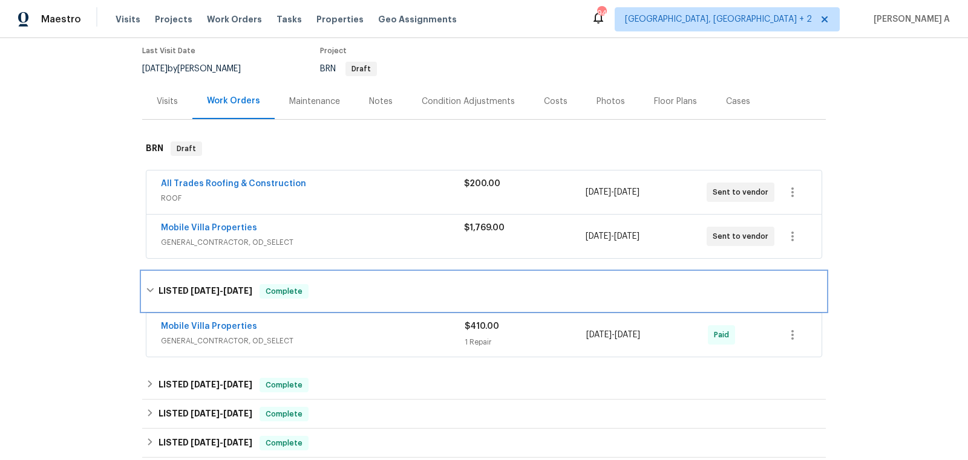
scroll to position [140, 0]
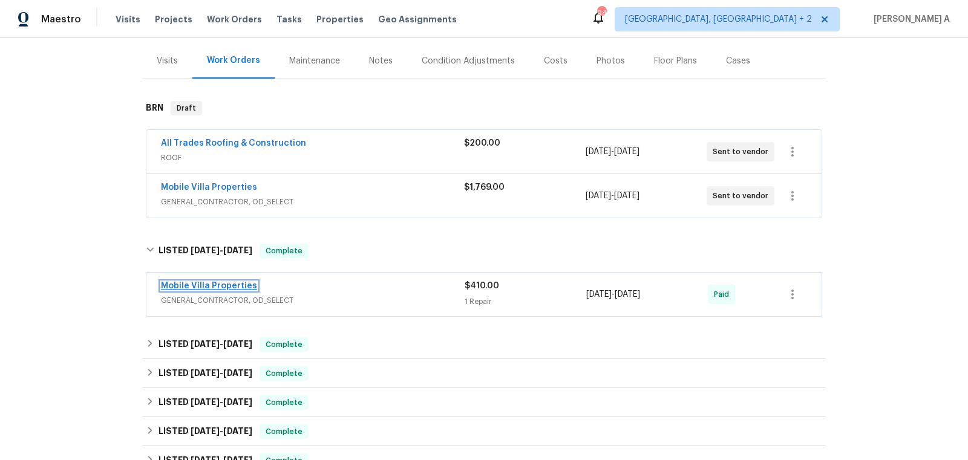
click at [227, 285] on link "Mobile Villa Properties" at bounding box center [209, 286] width 96 height 8
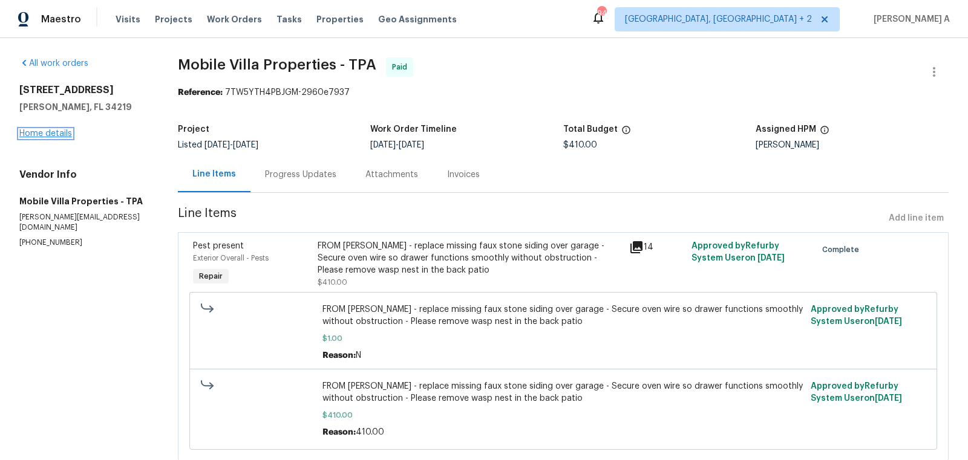
click at [53, 131] on link "Home details" at bounding box center [45, 133] width 53 height 8
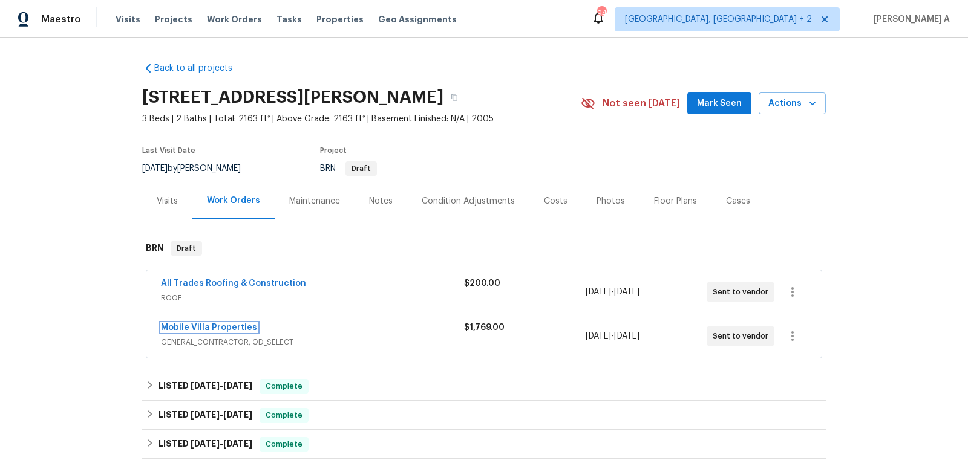
click at [224, 324] on link "Mobile Villa Properties" at bounding box center [209, 328] width 96 height 8
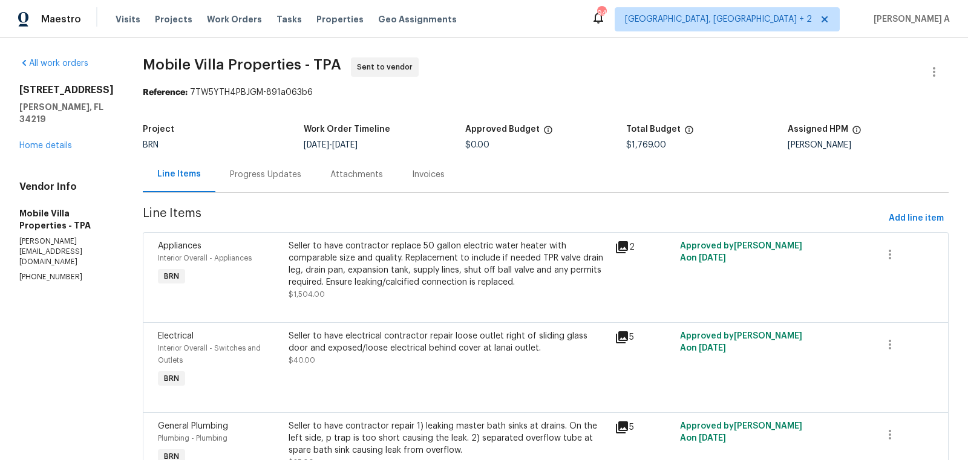
click at [260, 178] on div "Progress Updates" at bounding box center [265, 175] width 71 height 12
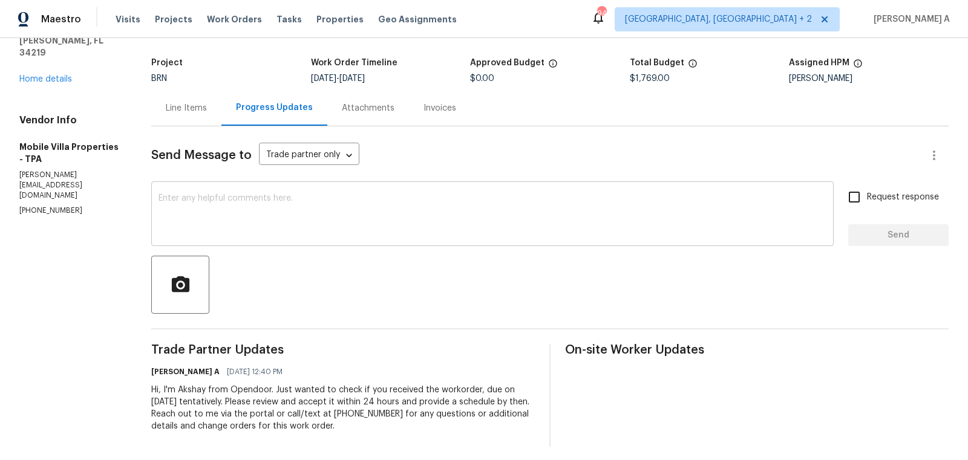
scroll to position [73, 0]
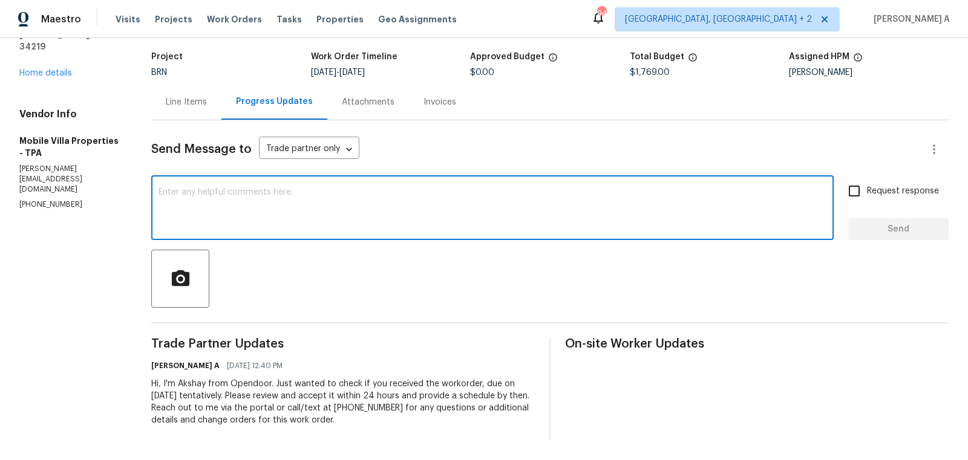
click at [326, 217] on textarea at bounding box center [492, 209] width 668 height 42
paste textarea "the master bath sinks are rework."
click at [163, 191] on textarea "the master bath sinks are rework." at bounding box center [492, 209] width 668 height 42
click at [0, 0] on qb-div "Use a different part of speech reworked." at bounding box center [0, 0] width 0 height 0
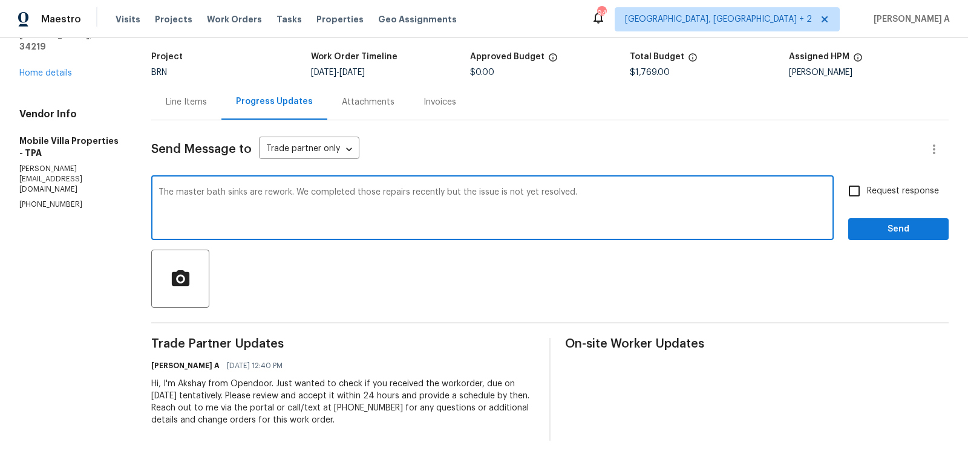
click at [595, 219] on textarea "The master bath sinks are rework. We completed those repairs recently but the i…" at bounding box center [492, 209] width 668 height 42
type textarea "The master bath sinks are rework. We completed those repairs recently but the i…"
click at [841, 190] on div "The master bath sinks are rework. We completed those repairs recently but the i…" at bounding box center [549, 209] width 797 height 62
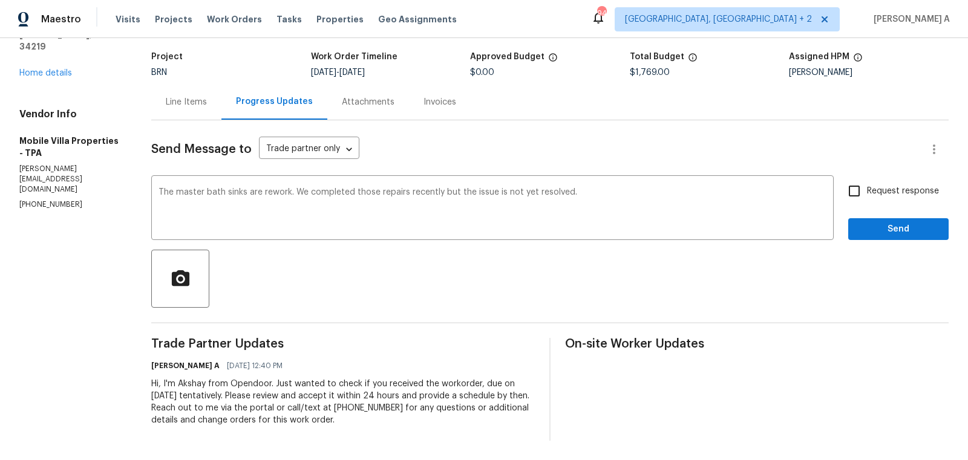
click at [879, 202] on label "Request response" at bounding box center [889, 190] width 97 height 25
click at [867, 202] on input "Request response" at bounding box center [853, 190] width 25 height 25
checkbox input "true"
click at [907, 241] on div "Send Message to Trade partner only Trade partner only ​ The master bath sinks a…" at bounding box center [549, 280] width 797 height 321
click at [907, 238] on button "Send" at bounding box center [898, 229] width 100 height 22
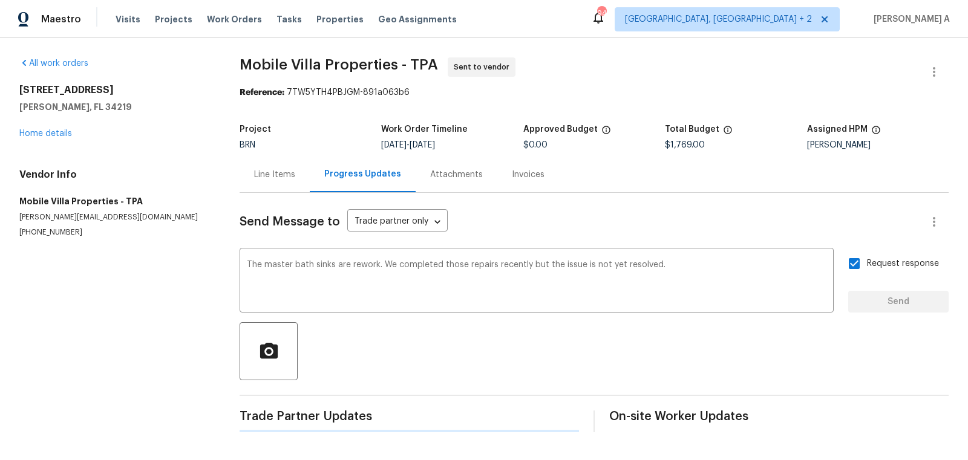
scroll to position [0, 0]
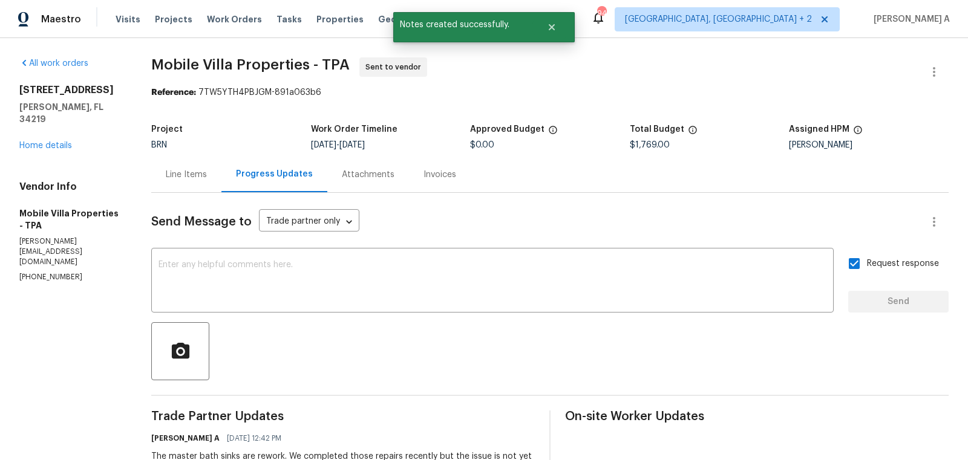
click at [42, 127] on div "2302 123rd Pl E Parrish, FL 34219 Home details" at bounding box center [70, 118] width 103 height 68
click at [42, 142] on link "Home details" at bounding box center [45, 146] width 53 height 8
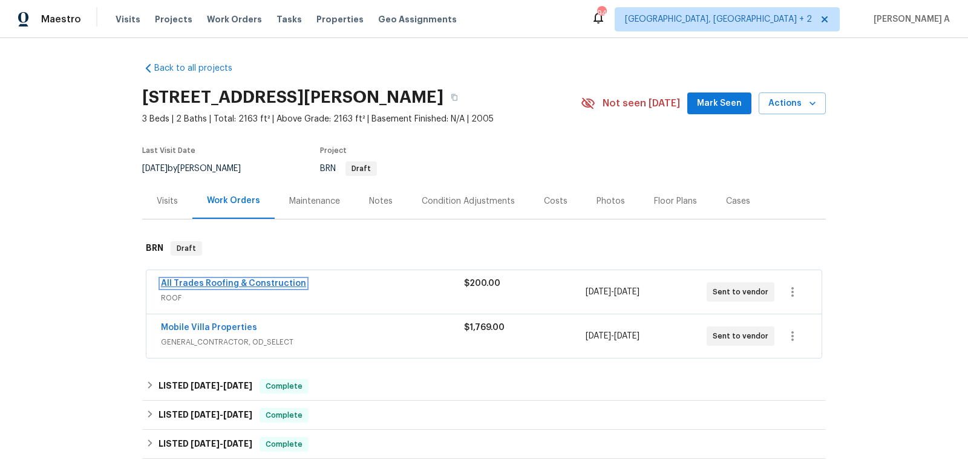
click at [212, 281] on link "All Trades Roofing & Construction" at bounding box center [233, 283] width 145 height 8
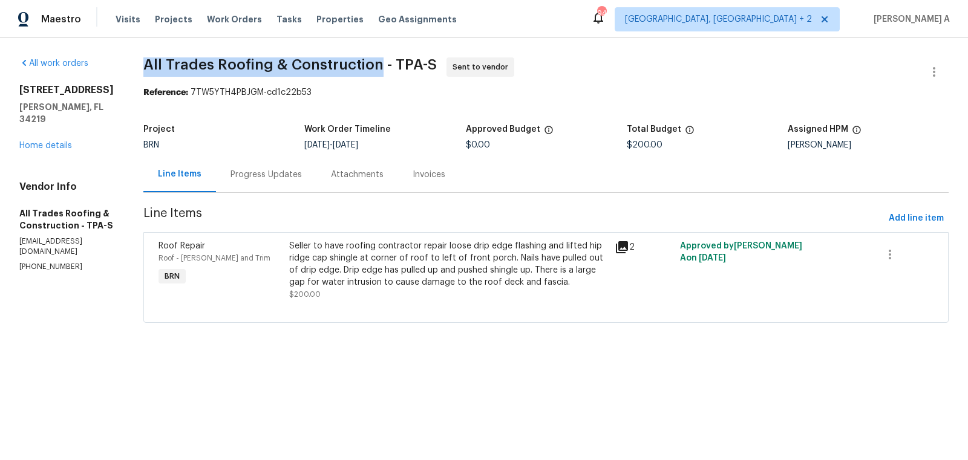
copy span "All Trades Roofing & Construction"
drag, startPoint x: 137, startPoint y: 70, endPoint x: 377, endPoint y: 69, distance: 240.8
click at [377, 69] on div "All work orders 2302 123rd Pl E Parrish, FL 34219 Home details Vendor Info All …" at bounding box center [484, 197] width 968 height 319
copy span "All Trades Roofing & Construction"
click at [53, 142] on link "Home details" at bounding box center [45, 146] width 53 height 8
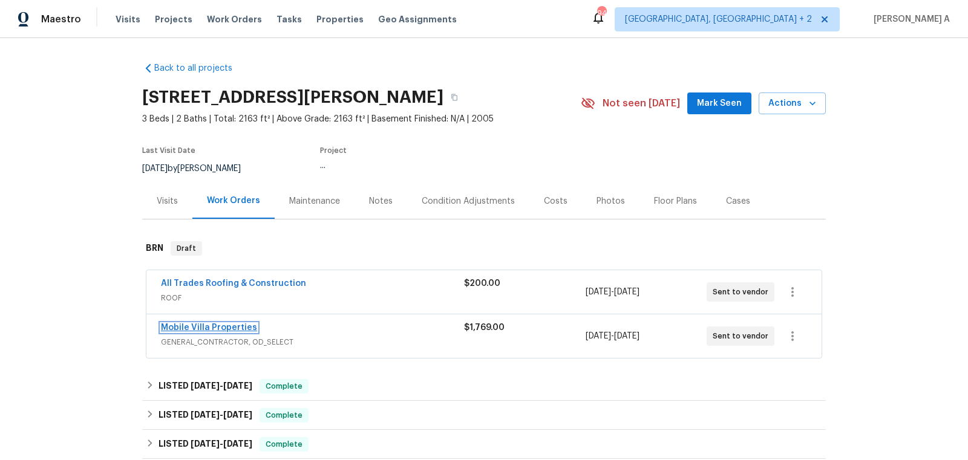
click at [232, 324] on link "Mobile Villa Properties" at bounding box center [209, 328] width 96 height 8
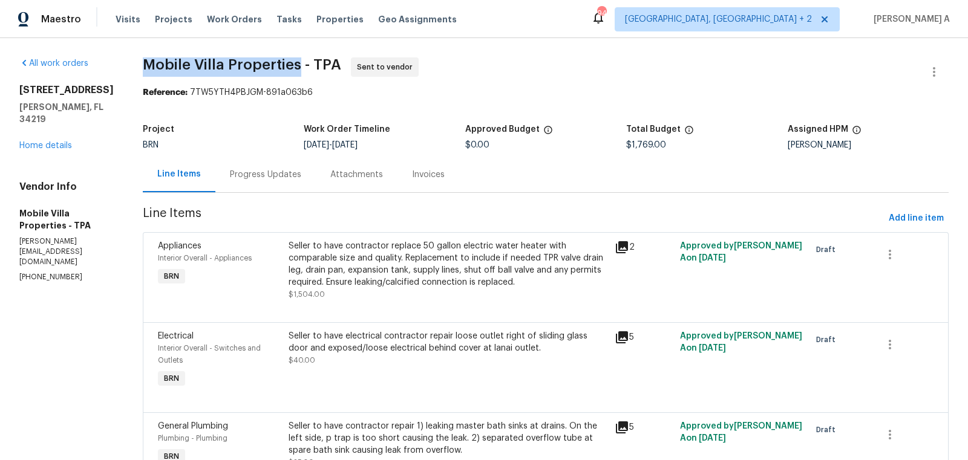
copy span "Mobile Villa Properties"
drag, startPoint x: 122, startPoint y: 68, endPoint x: 276, endPoint y: 64, distance: 154.3
click at [276, 64] on span "Mobile Villa Properties - TPA" at bounding box center [242, 64] width 198 height 15
click at [253, 159] on div "Progress Updates" at bounding box center [265, 175] width 100 height 36
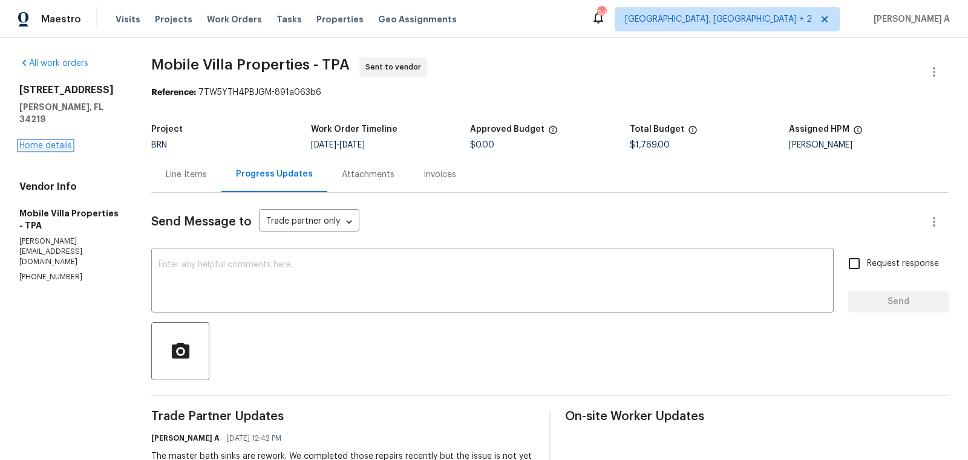
click at [68, 142] on link "Home details" at bounding box center [45, 146] width 53 height 8
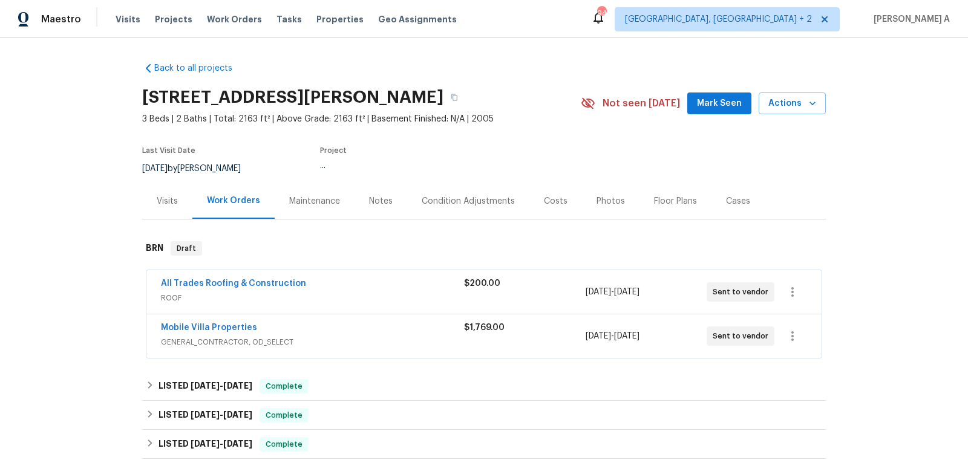
scroll to position [298, 0]
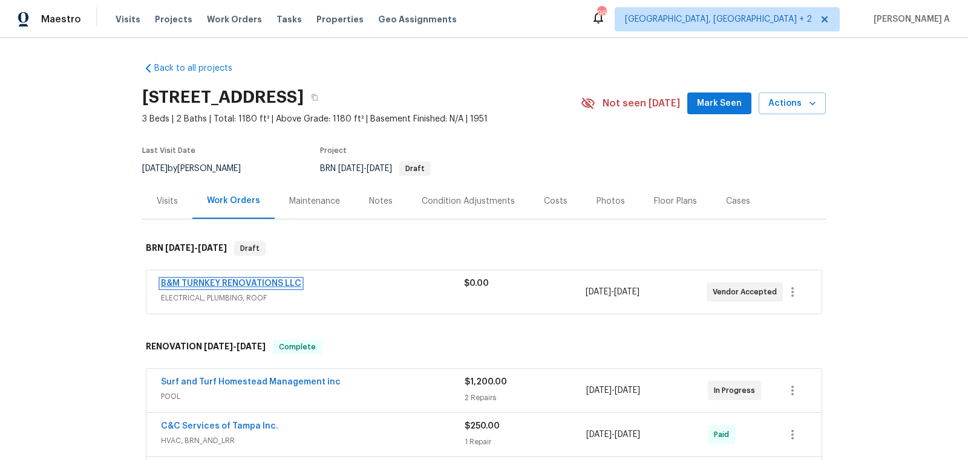
click at [223, 279] on link "B&M TURNKEY RENOVATIONS LLC" at bounding box center [231, 283] width 140 height 8
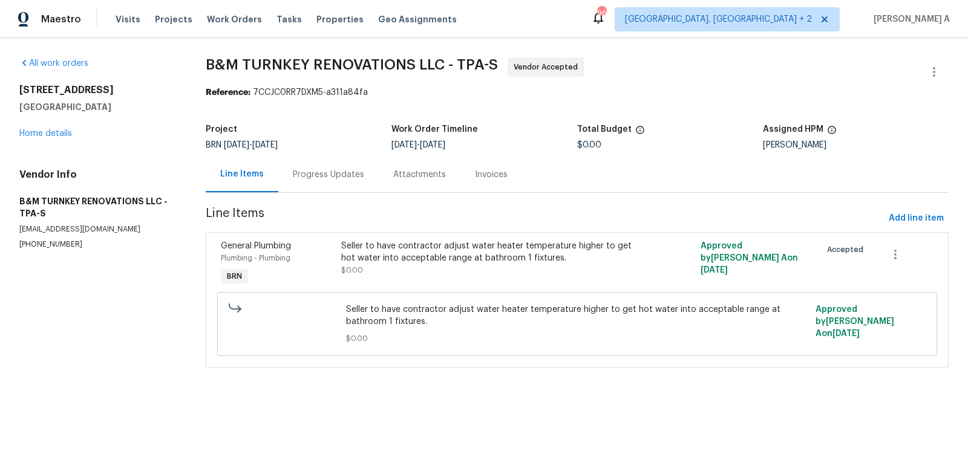
click at [33, 242] on p "[PHONE_NUMBER]" at bounding box center [97, 245] width 157 height 10
copy p "[PHONE_NUMBER]"
click at [336, 170] on div "Progress Updates" at bounding box center [328, 175] width 71 height 12
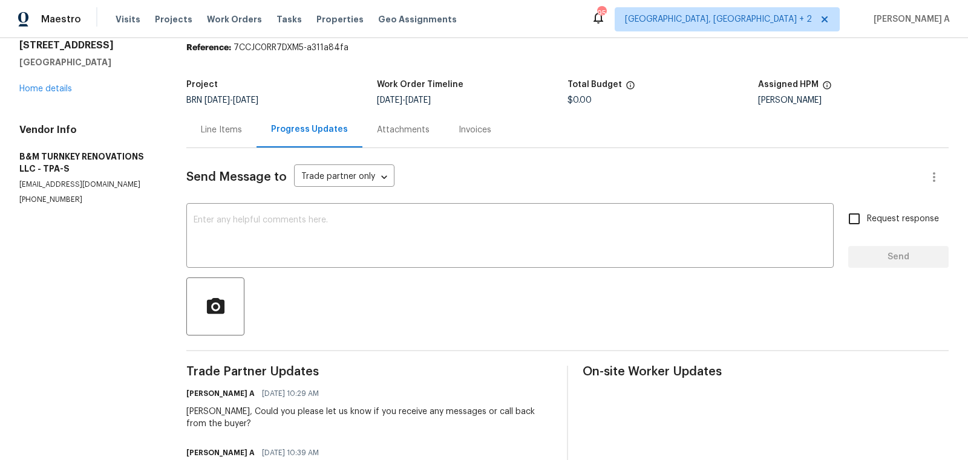
scroll to position [62, 0]
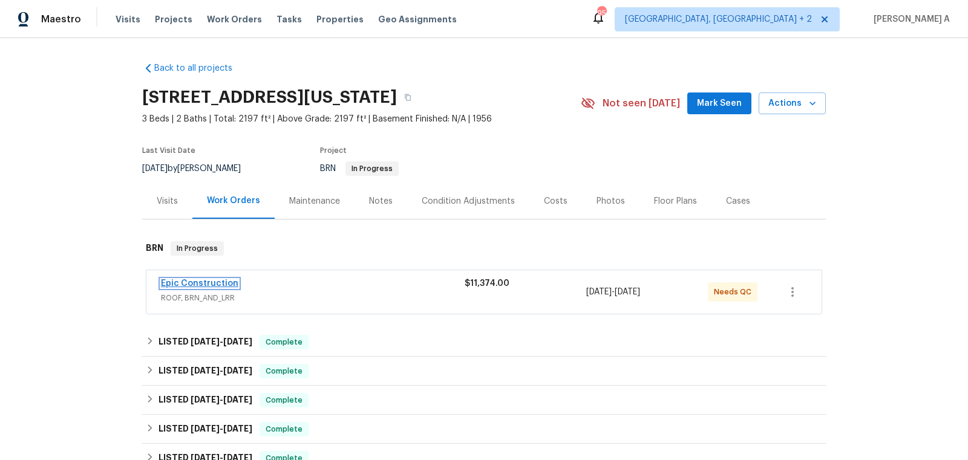
click at [190, 284] on link "Epic Construction" at bounding box center [199, 283] width 77 height 8
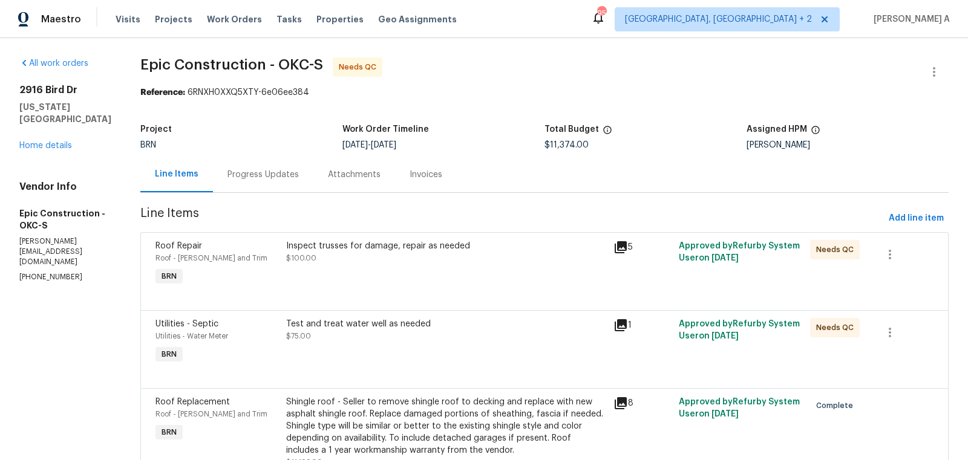
click at [270, 181] on div "Progress Updates" at bounding box center [263, 175] width 100 height 36
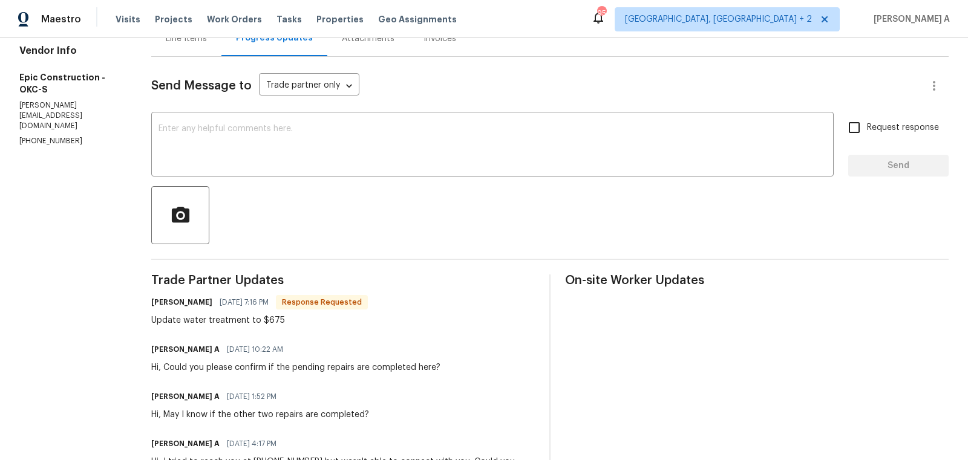
scroll to position [135, 0]
click at [274, 318] on div "Update water treatment to $675" at bounding box center [259, 322] width 217 height 12
copy div "675"
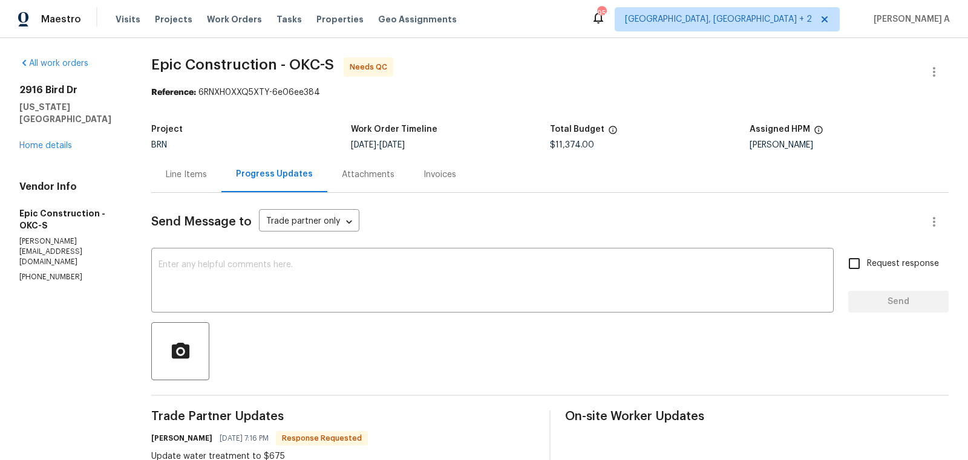
click at [185, 172] on div "Line Items" at bounding box center [186, 175] width 41 height 12
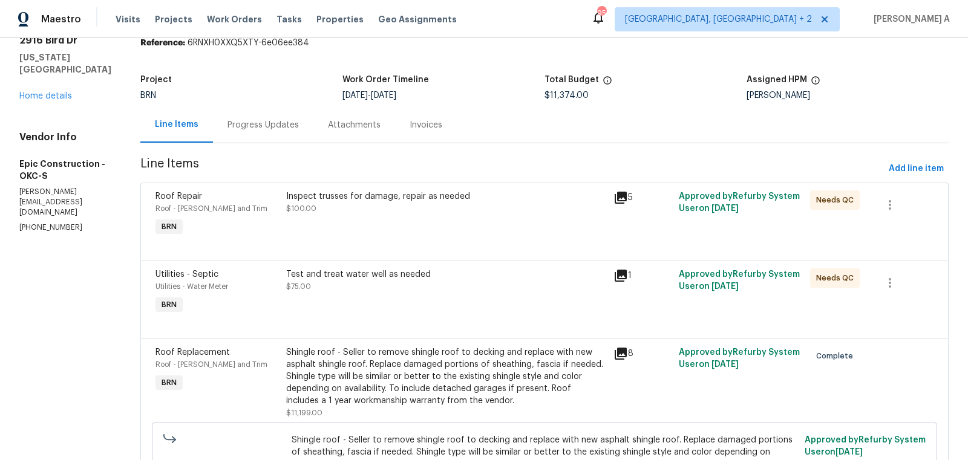
scroll to position [57, 0]
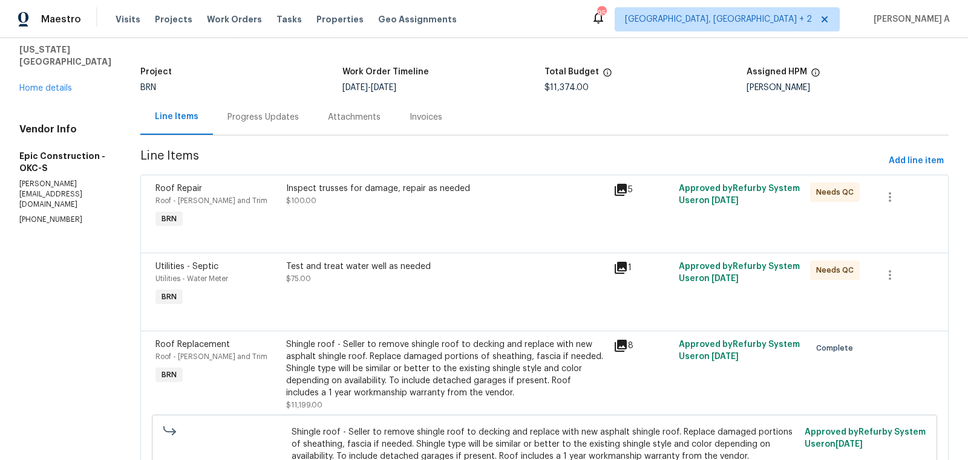
click at [386, 296] on div "Test and treat water well as needed $75.00" at bounding box center [446, 285] width 327 height 56
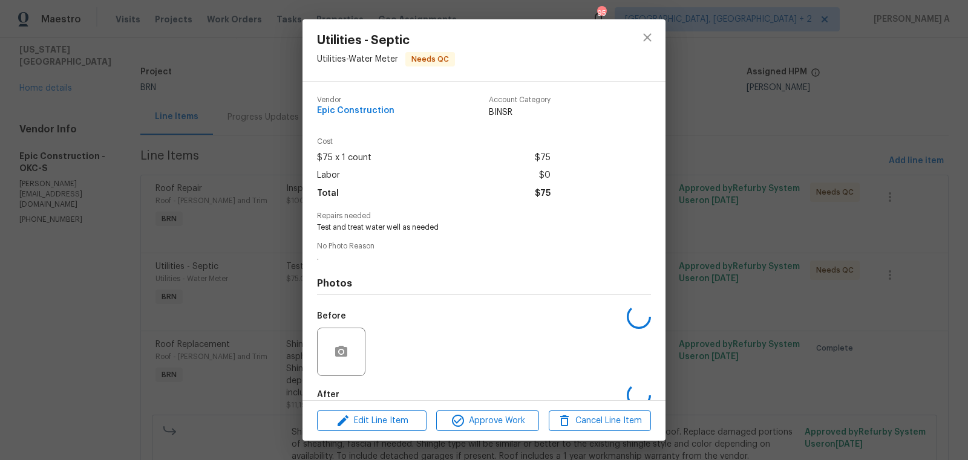
scroll to position [67, 0]
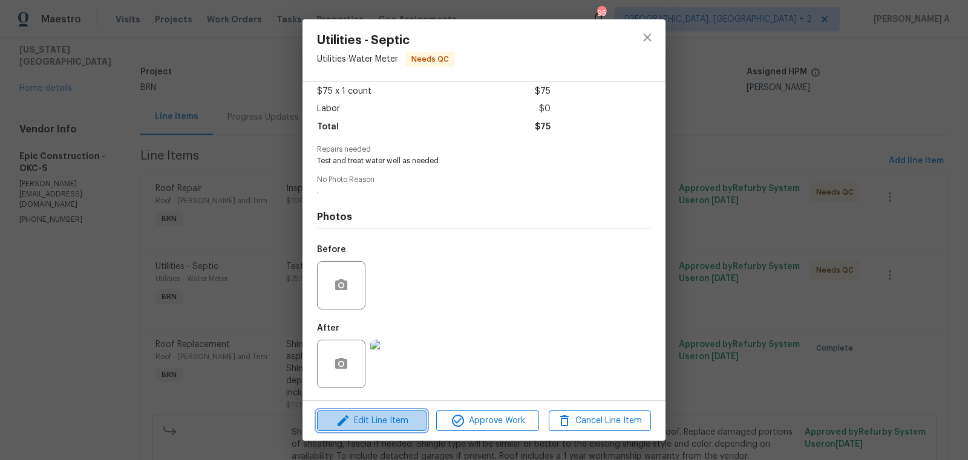
click at [390, 424] on span "Edit Line Item" at bounding box center [372, 421] width 102 height 15
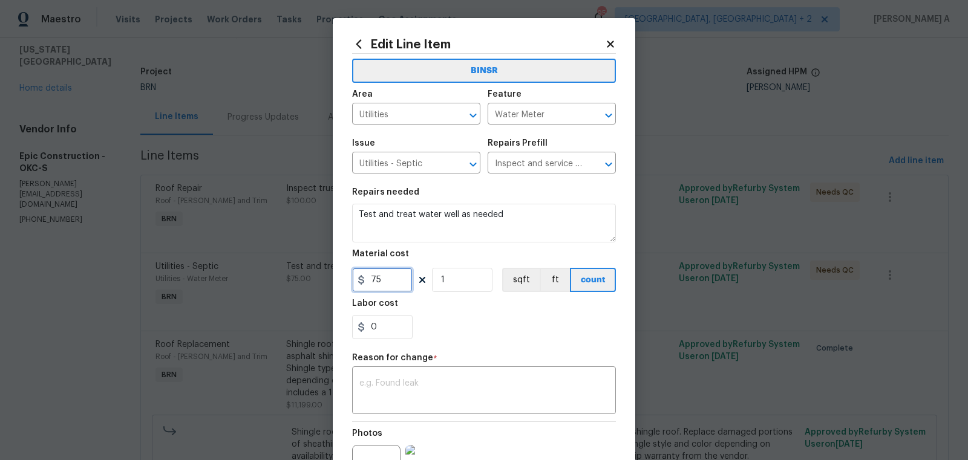
drag, startPoint x: 385, startPoint y: 281, endPoint x: 326, endPoint y: 281, distance: 59.3
click at [326, 281] on div "Edit Line Item BINSR Area Utilities ​ Feature Water Meter ​ Issue Utilities - S…" at bounding box center [484, 230] width 968 height 460
paste input "6"
type input "675"
click at [421, 321] on div "0" at bounding box center [484, 327] width 264 height 24
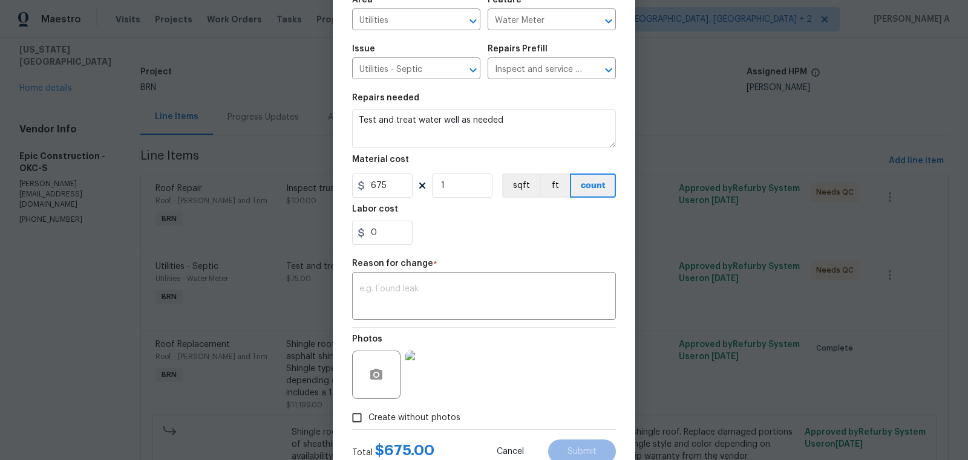
scroll to position [132, 0]
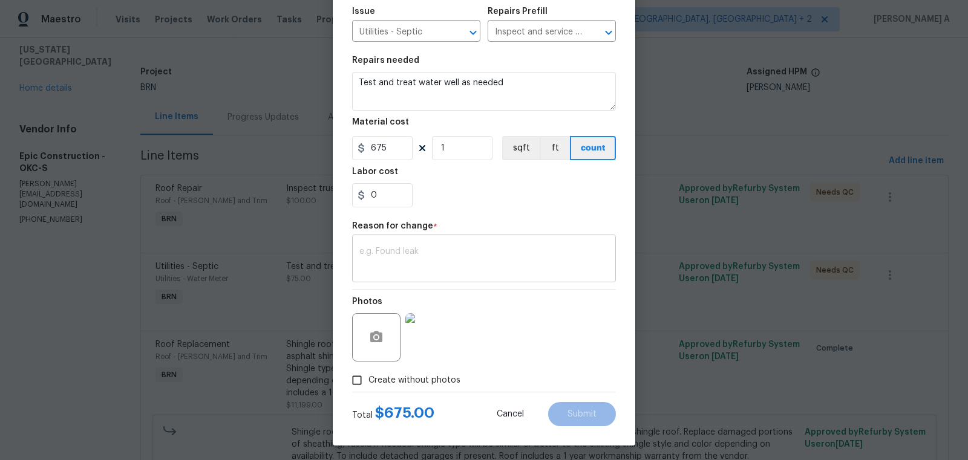
click at [378, 252] on textarea at bounding box center [483, 259] width 249 height 25
paste textarea "Updated cost per BR team’s approval."
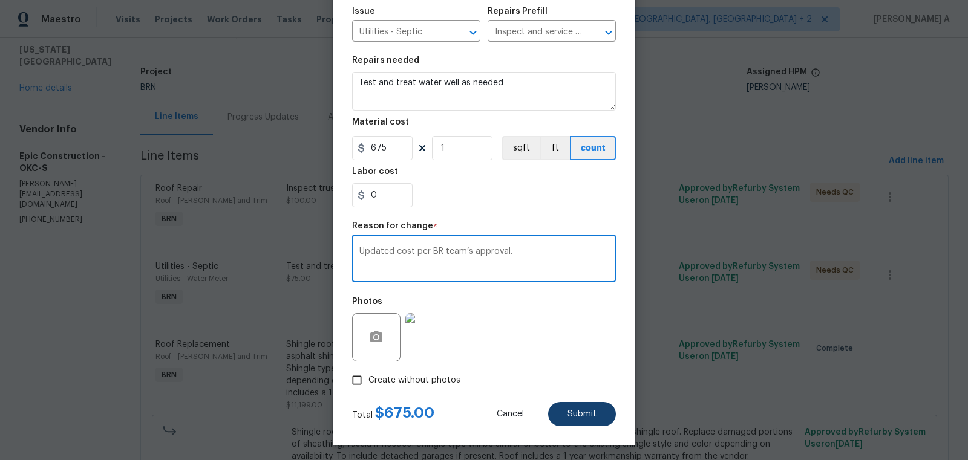
type textarea "Updated cost per BR team’s approval."
click at [591, 410] on span "Submit" at bounding box center [581, 414] width 29 height 9
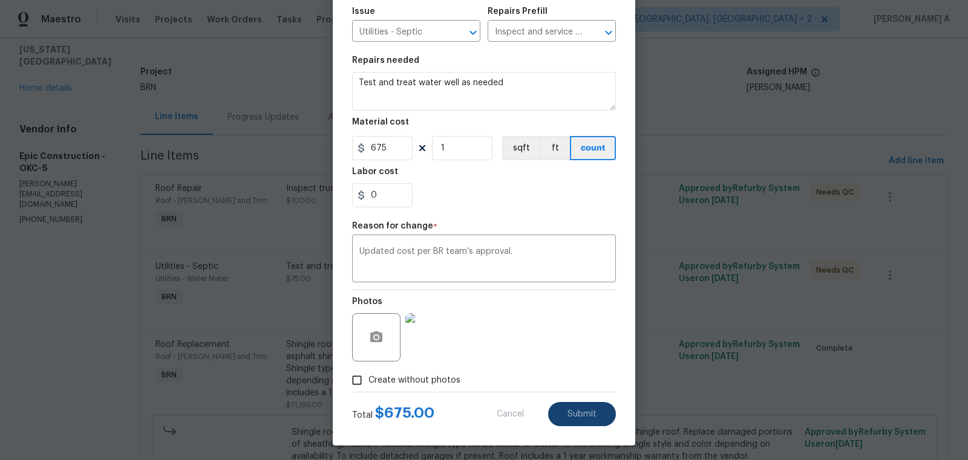
type input "75"
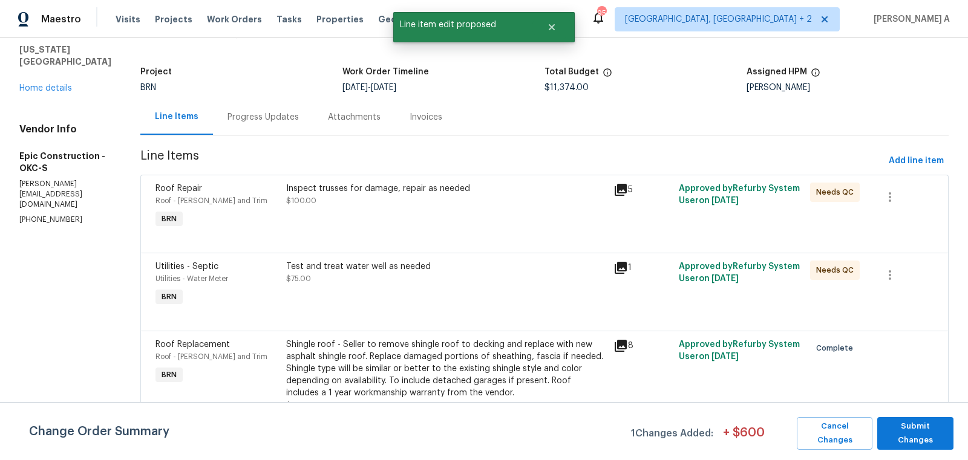
scroll to position [0, 0]
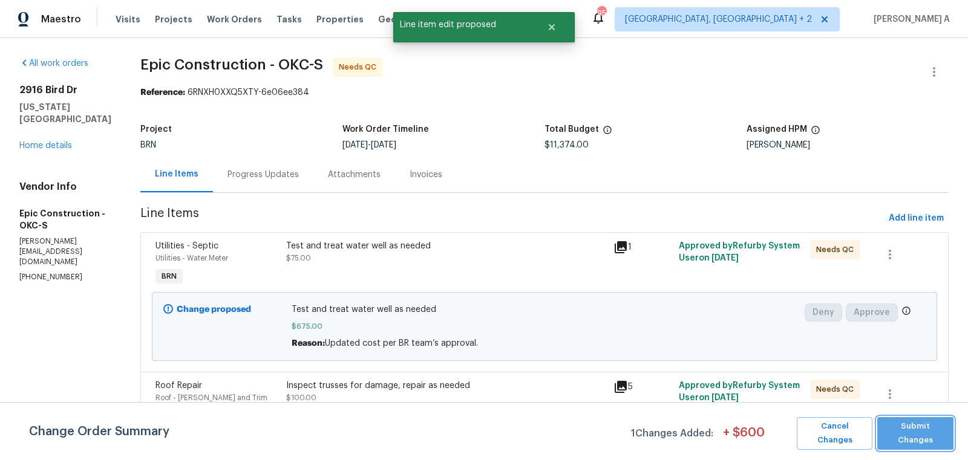
click at [910, 434] on span "Submit Changes" at bounding box center [915, 434] width 64 height 28
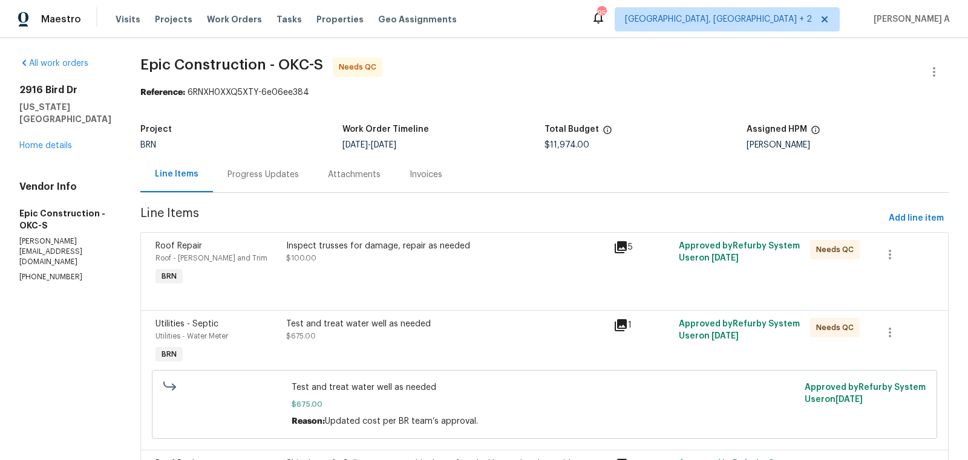
click at [404, 342] on div "Test and treat water well as needed $675.00" at bounding box center [446, 343] width 327 height 56
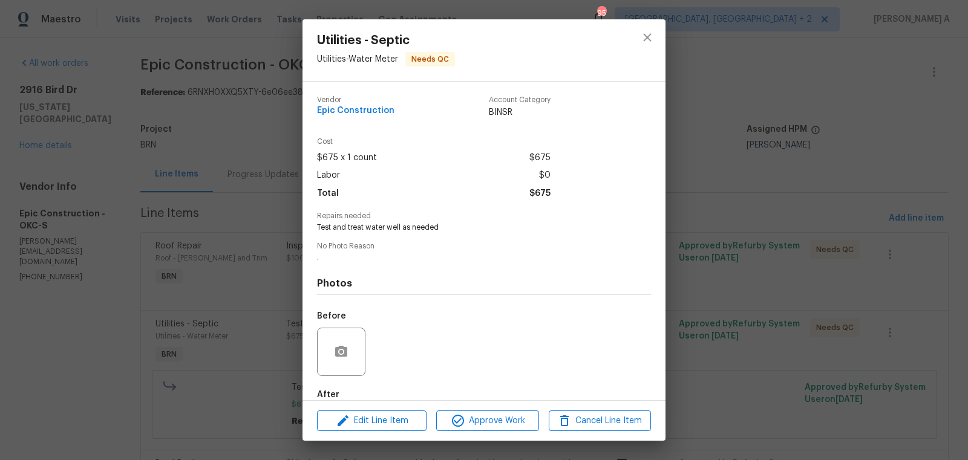
scroll to position [67, 0]
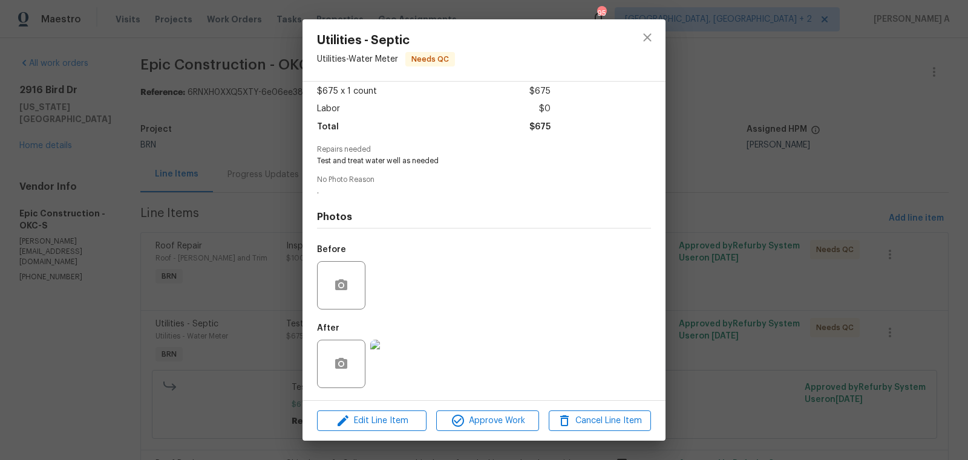
click at [406, 356] on img at bounding box center [394, 364] width 48 height 48
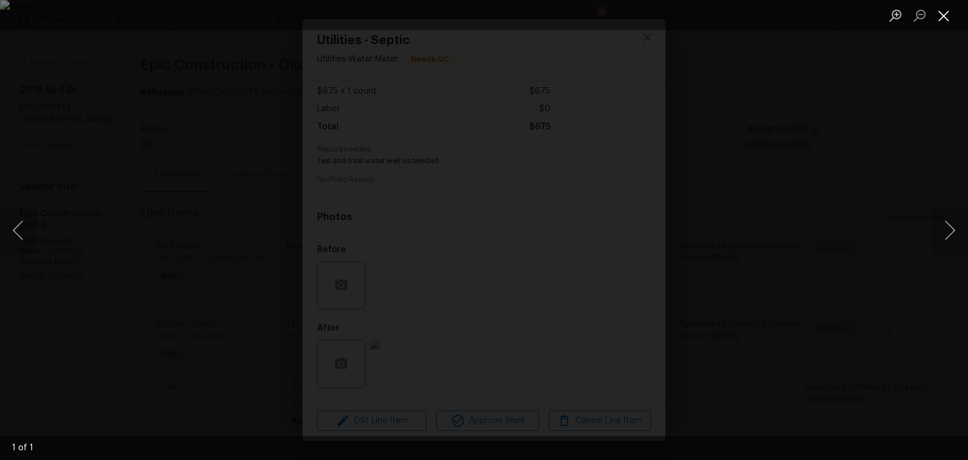
click at [944, 9] on button "Close lightbox" at bounding box center [944, 15] width 24 height 21
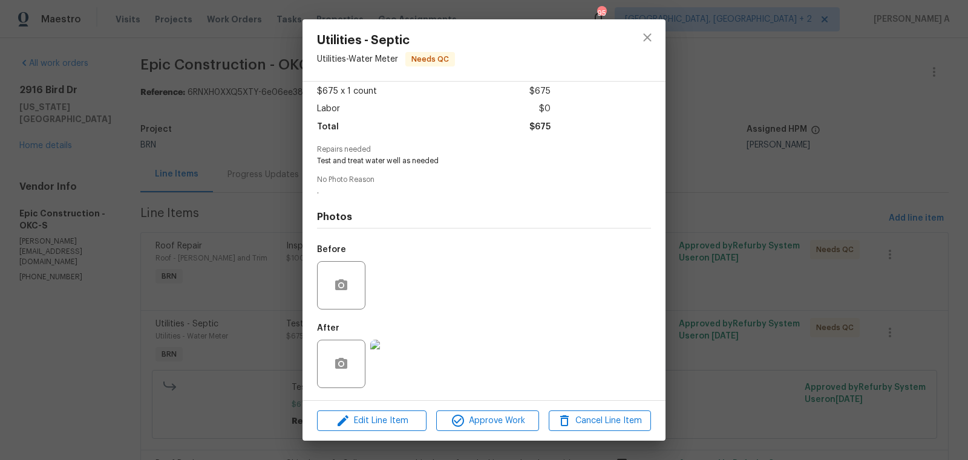
click at [652, 51] on div at bounding box center [647, 50] width 36 height 62
click at [647, 38] on icon "close" at bounding box center [647, 37] width 8 height 8
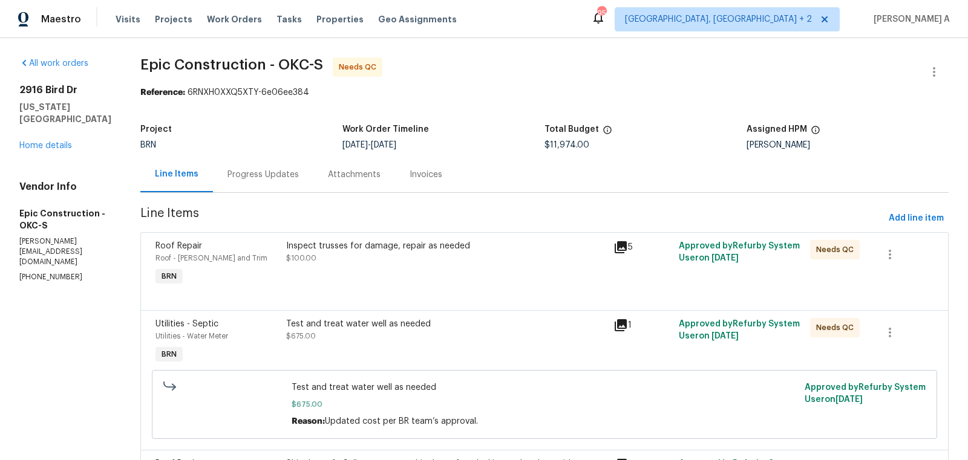
click at [426, 260] on div "Inspect trusses for damage, repair as needed $100.00" at bounding box center [446, 252] width 320 height 24
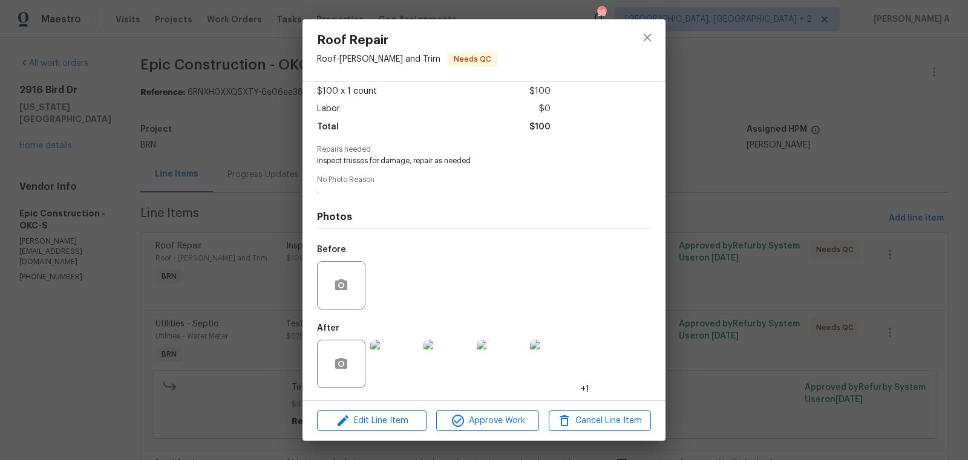
click at [397, 364] on img at bounding box center [394, 364] width 48 height 48
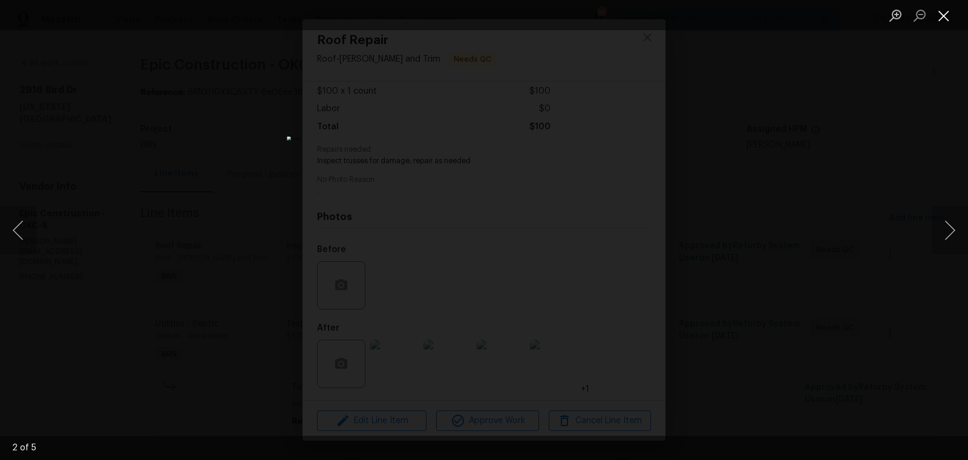
click at [942, 7] on button "Close lightbox" at bounding box center [944, 15] width 24 height 21
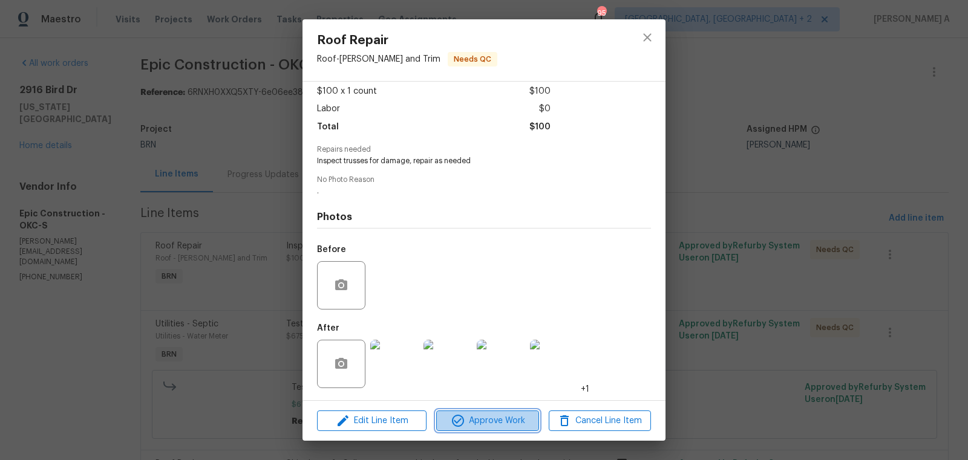
click at [483, 423] on span "Approve Work" at bounding box center [487, 421] width 95 height 15
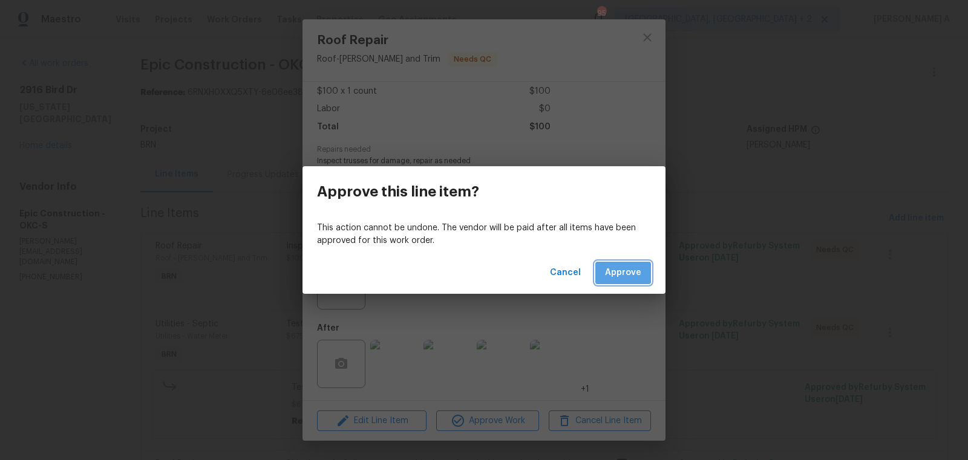
click at [635, 264] on button "Approve" at bounding box center [623, 273] width 56 height 22
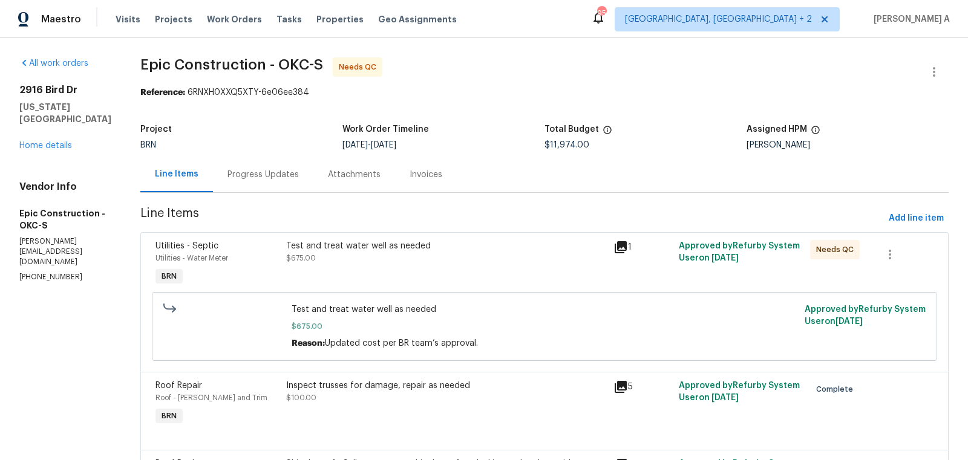
click at [419, 270] on div "Test and treat water well as needed $675.00" at bounding box center [446, 265] width 327 height 56
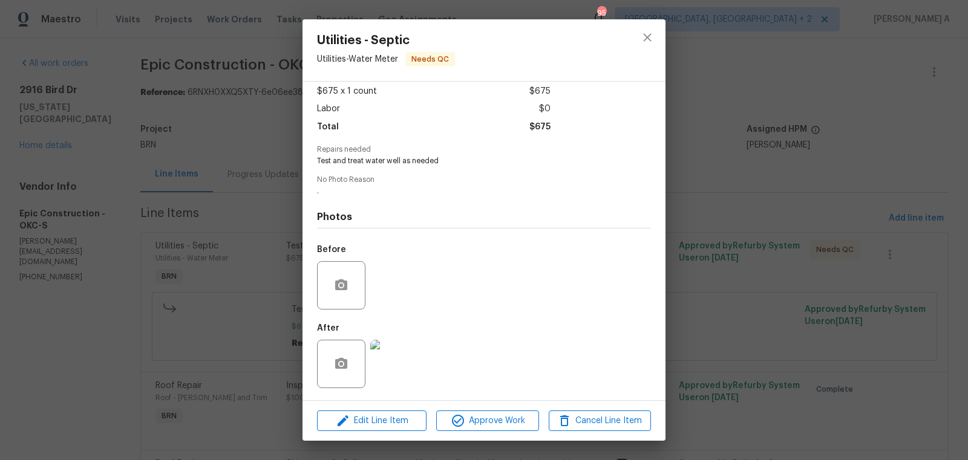
click at [387, 363] on img at bounding box center [394, 364] width 48 height 48
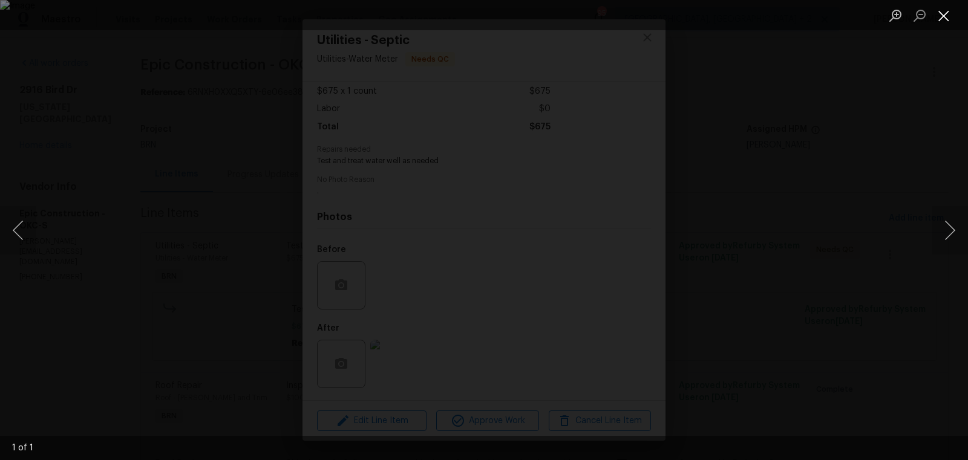
click at [946, 10] on button "Close lightbox" at bounding box center [944, 15] width 24 height 21
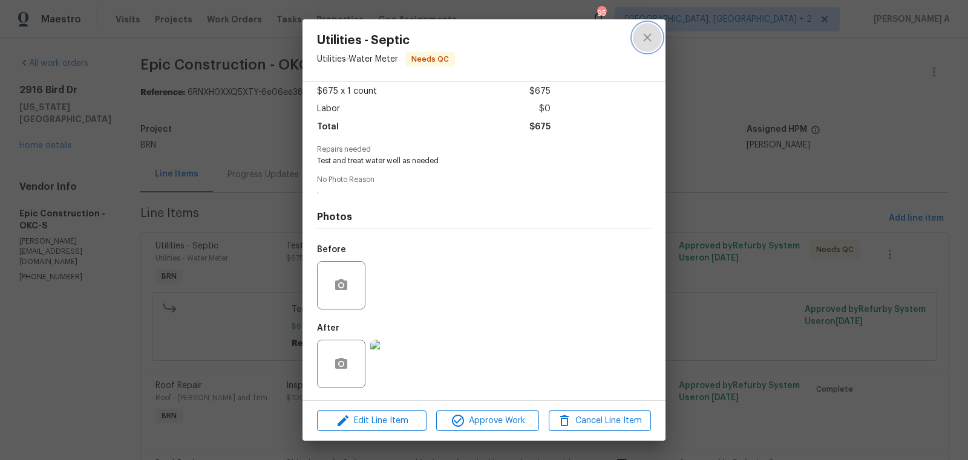
click at [638, 41] on button "close" at bounding box center [647, 37] width 29 height 29
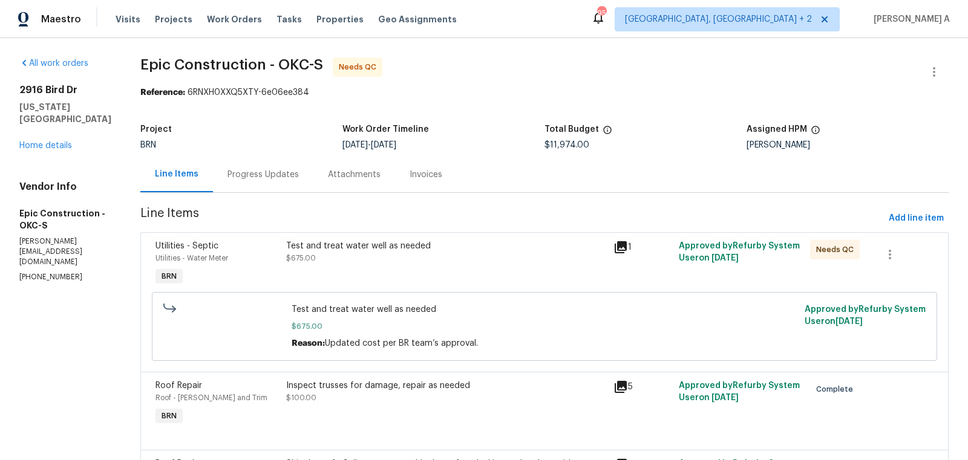
click at [387, 266] on div "Test and treat water well as needed $675.00" at bounding box center [446, 265] width 327 height 56
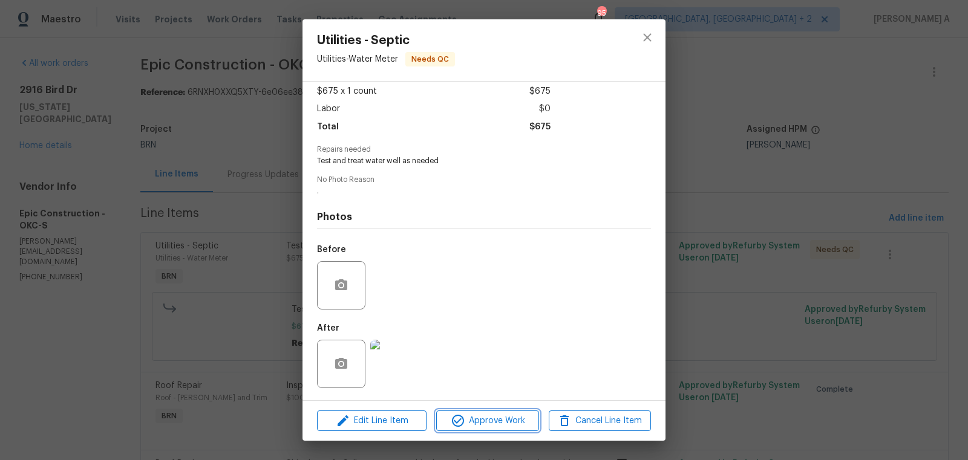
click at [515, 417] on span "Approve Work" at bounding box center [487, 421] width 95 height 15
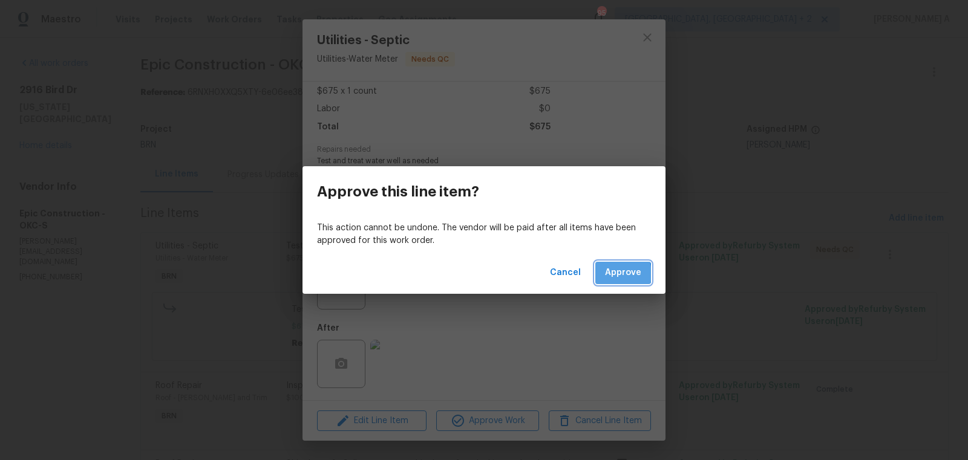
click at [611, 274] on span "Approve" at bounding box center [623, 273] width 36 height 15
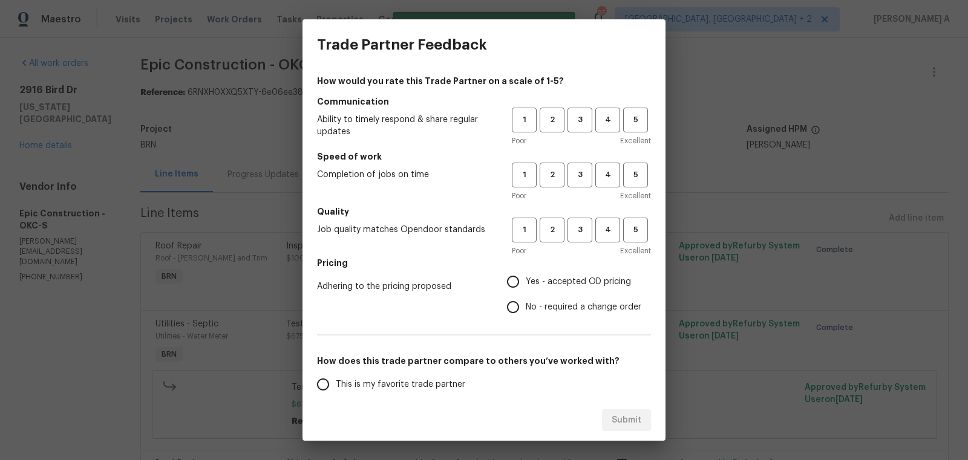
click at [219, 96] on div "Trade Partner Feedback How would you rate this Trade Partner on a scale of 1-5?…" at bounding box center [484, 230] width 968 height 460
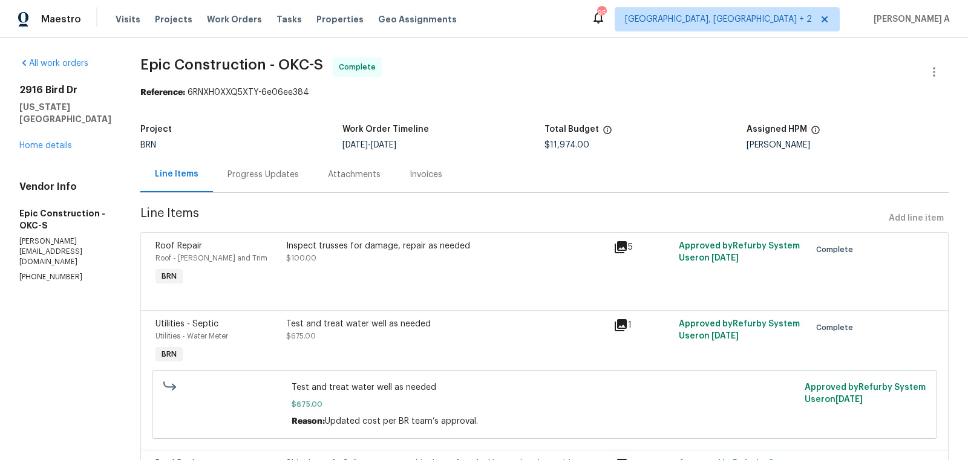
click at [247, 161] on div "Progress Updates" at bounding box center [263, 175] width 100 height 36
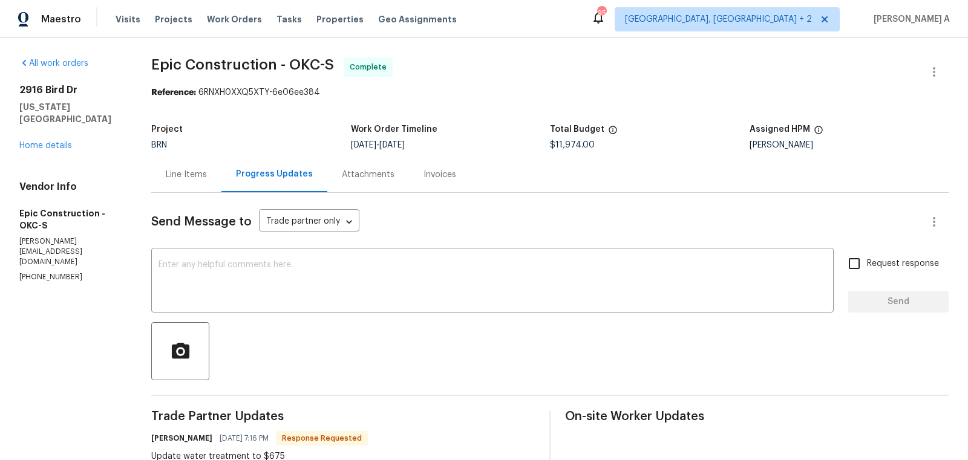
click at [175, 180] on div "Line Items" at bounding box center [186, 175] width 41 height 12
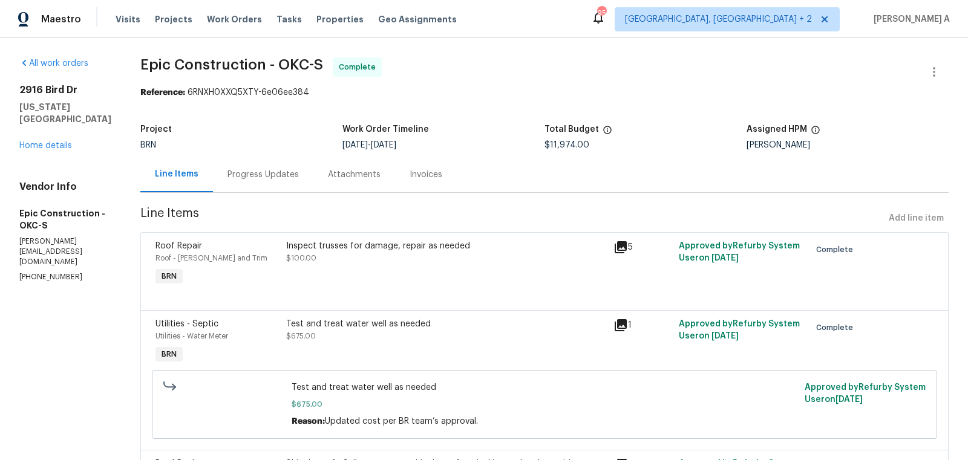
click at [260, 179] on div "Progress Updates" at bounding box center [262, 175] width 71 height 12
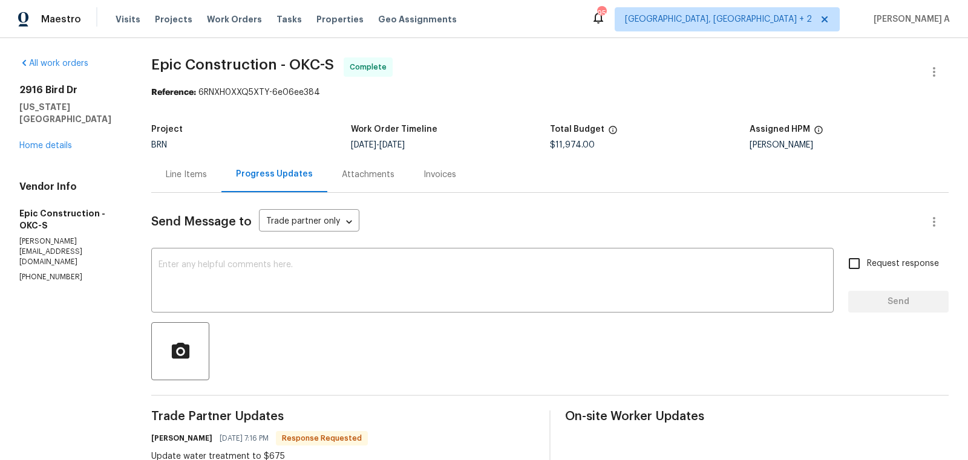
click at [197, 183] on div "Line Items" at bounding box center [186, 175] width 70 height 36
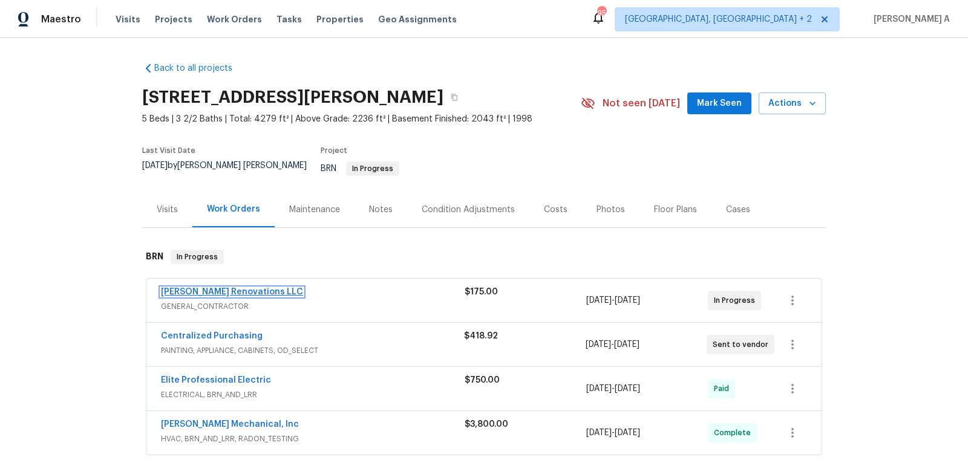
click at [226, 288] on link "Aseem Renovations LLC" at bounding box center [232, 292] width 142 height 8
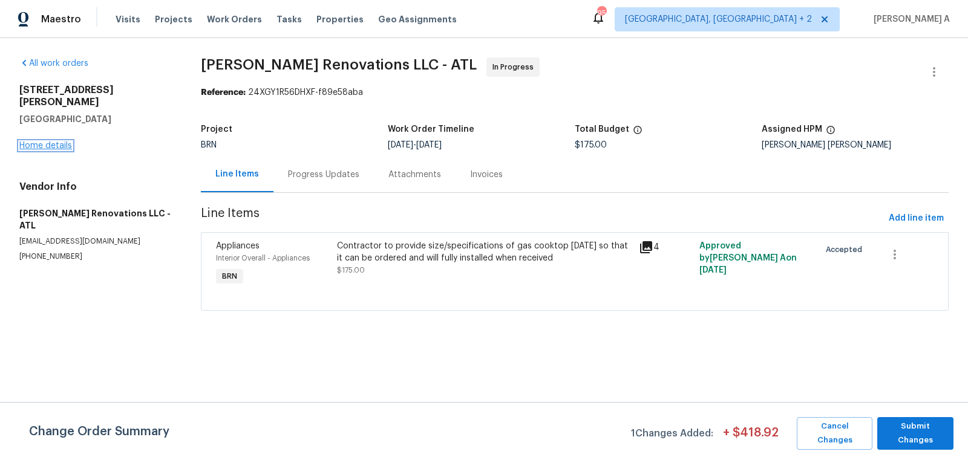
click at [50, 142] on link "Home details" at bounding box center [45, 146] width 53 height 8
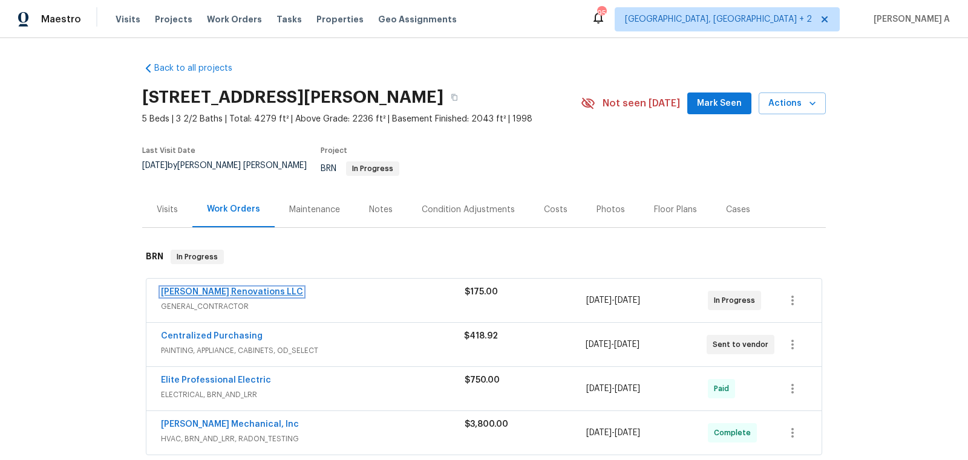
click at [196, 288] on link "Aseem Renovations LLC" at bounding box center [232, 292] width 142 height 8
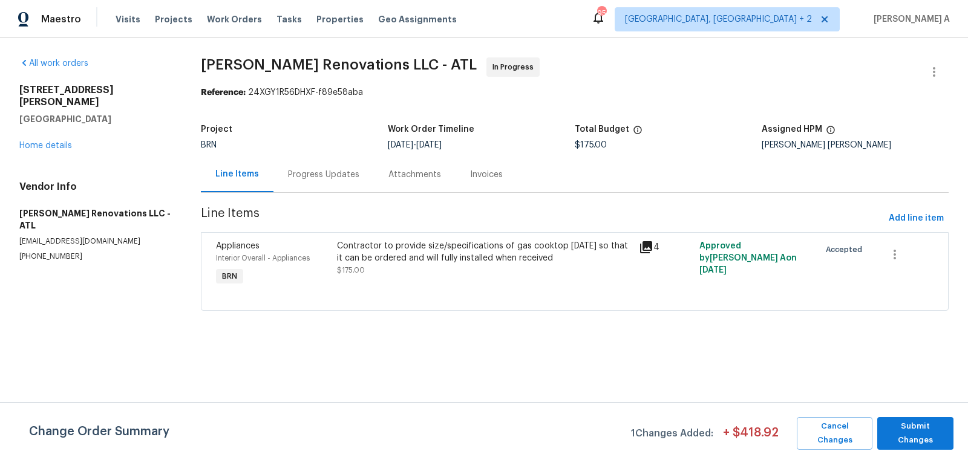
click at [294, 169] on div "Progress Updates" at bounding box center [323, 175] width 71 height 12
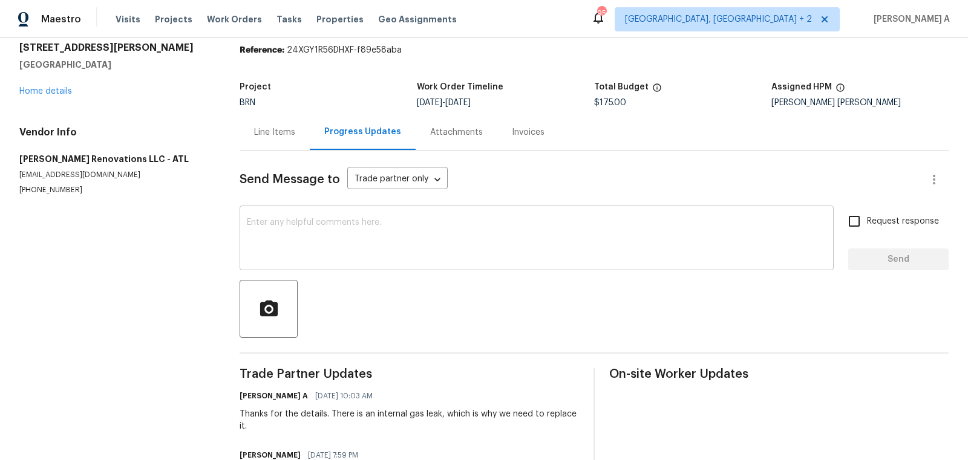
scroll to position [51, 0]
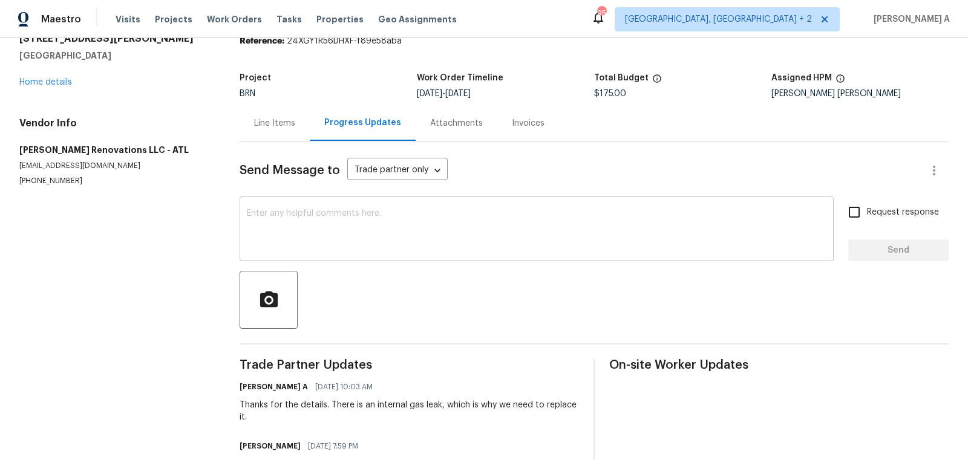
click at [378, 257] on div "x ​" at bounding box center [537, 231] width 594 height 62
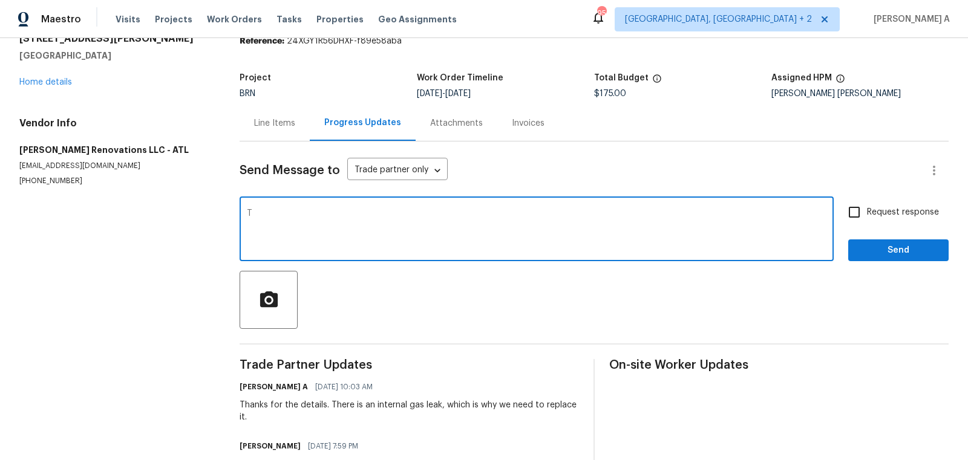
paste textarea "he order has been placed, and the delivery is expected to the home on Oct 7th b…"
type textarea "The order has been placed, and the delivery is expected to the home on Oct 7th …"
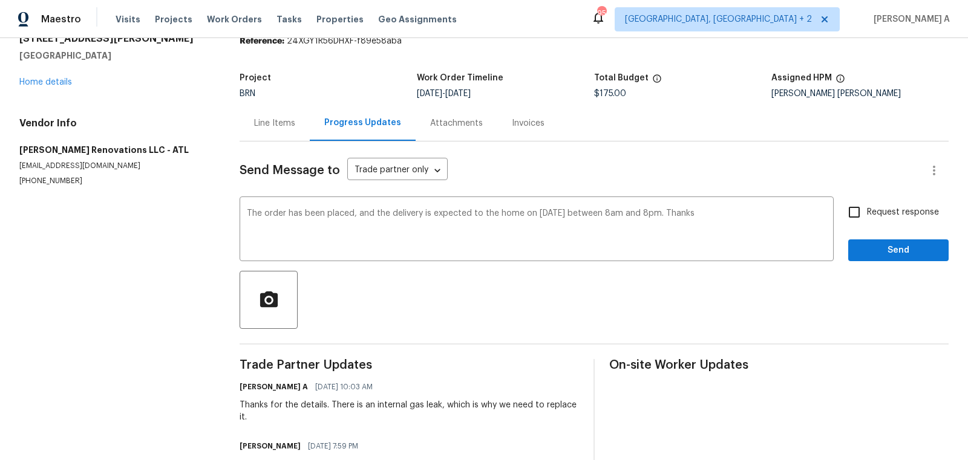
click at [872, 206] on span "Request response" at bounding box center [903, 212] width 72 height 13
click at [867, 206] on input "Request response" at bounding box center [853, 212] width 25 height 25
checkbox input "true"
click at [903, 253] on span "Send" at bounding box center [898, 250] width 81 height 15
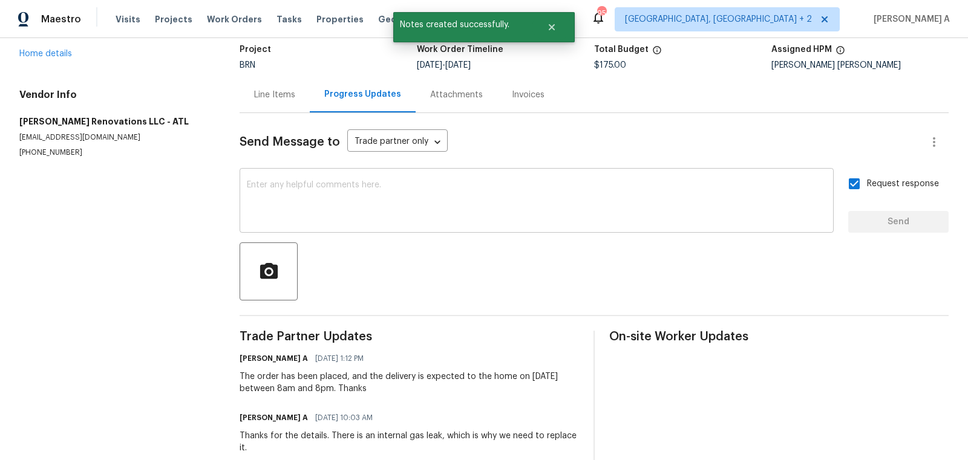
scroll to position [82, 0]
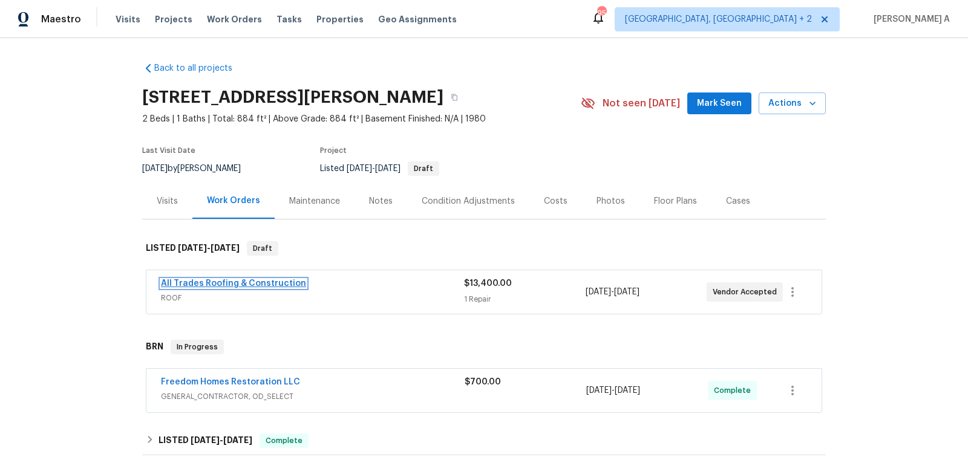
click at [246, 284] on link "All Trades Roofing & Construction" at bounding box center [233, 283] width 145 height 8
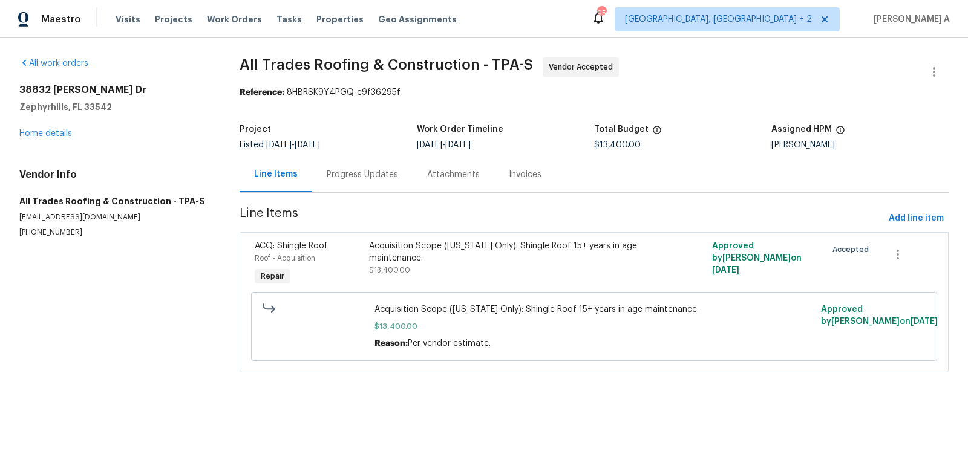
click at [327, 178] on div "Progress Updates" at bounding box center [362, 175] width 71 height 12
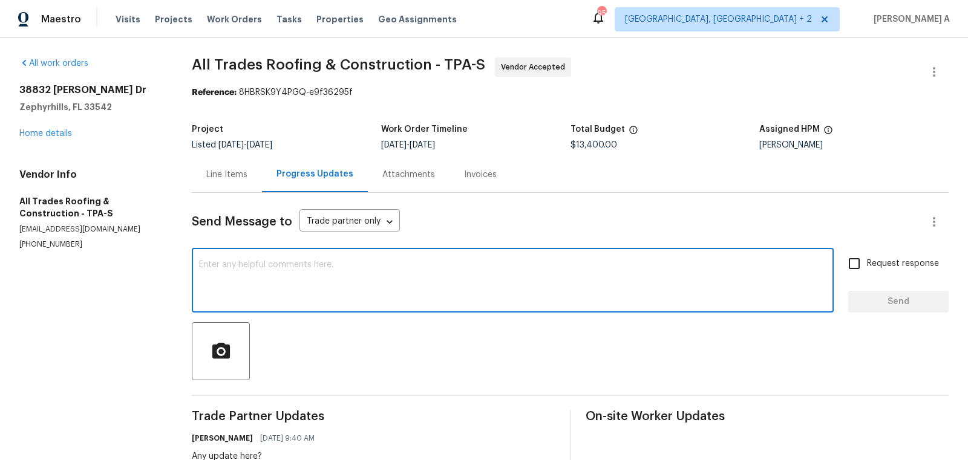
click at [249, 289] on textarea at bounding box center [512, 282] width 627 height 42
type textarea "H"
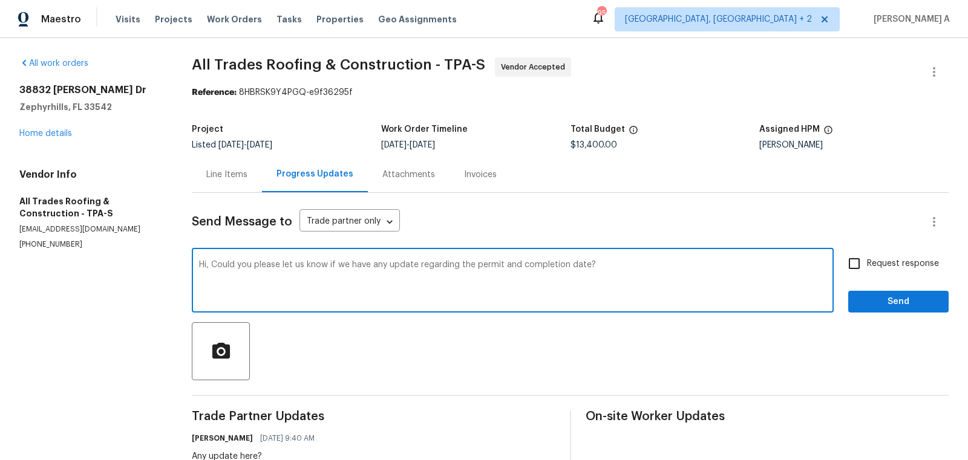
type textarea "Hi, Could you please let us know if we have any update regarding the permit and…"
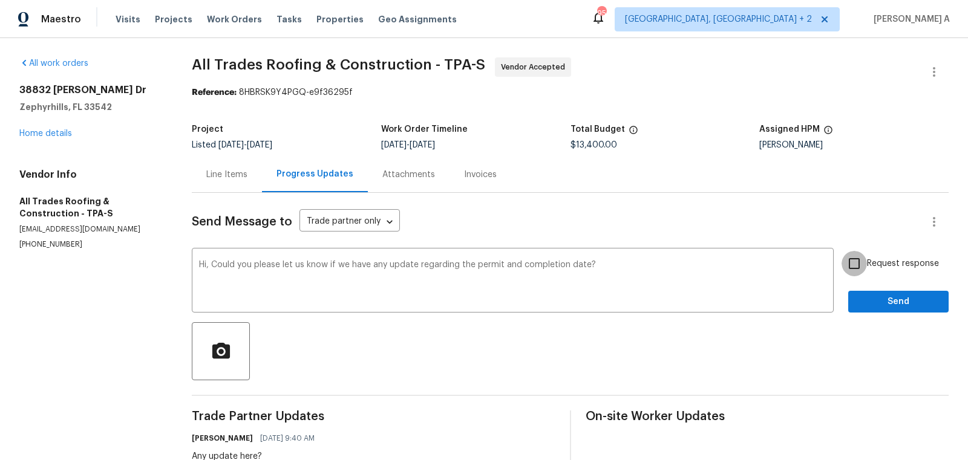
click at [865, 261] on input "Request response" at bounding box center [853, 263] width 25 height 25
checkbox input "true"
click at [879, 300] on span "Send" at bounding box center [898, 302] width 81 height 15
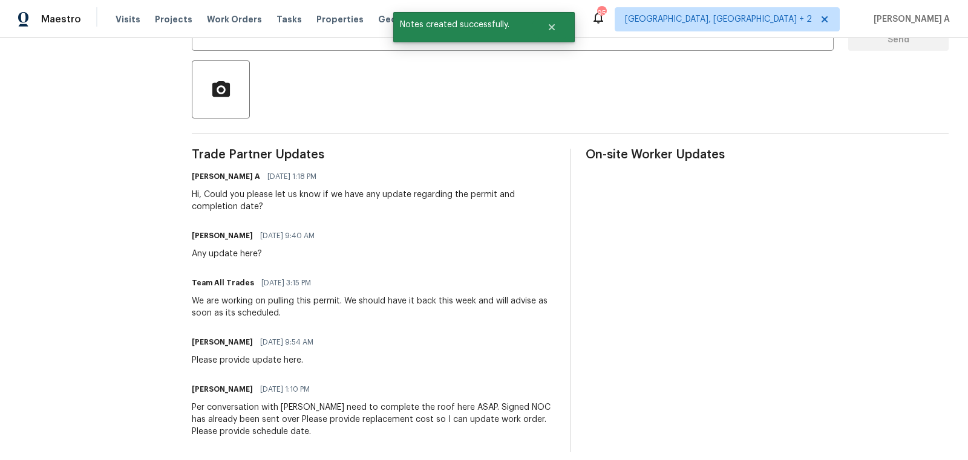
scroll to position [273, 0]
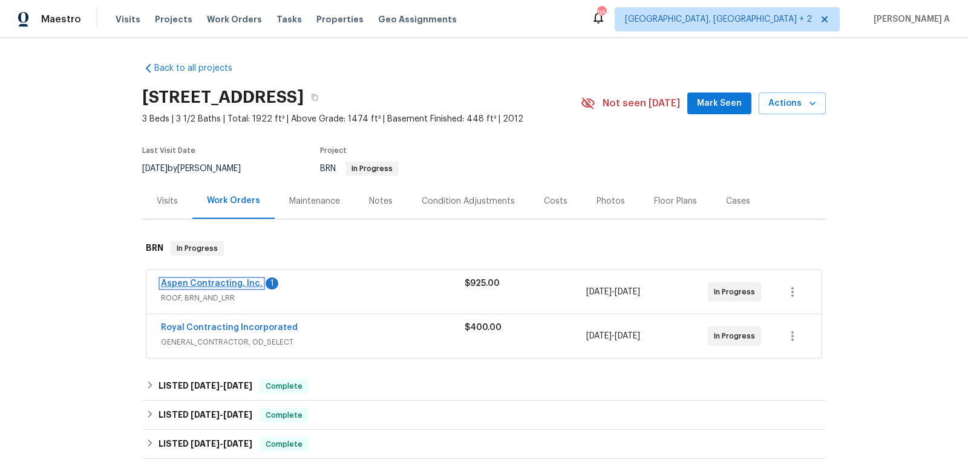
click at [221, 285] on link "Aspen Contracting, Inc." at bounding box center [212, 283] width 102 height 8
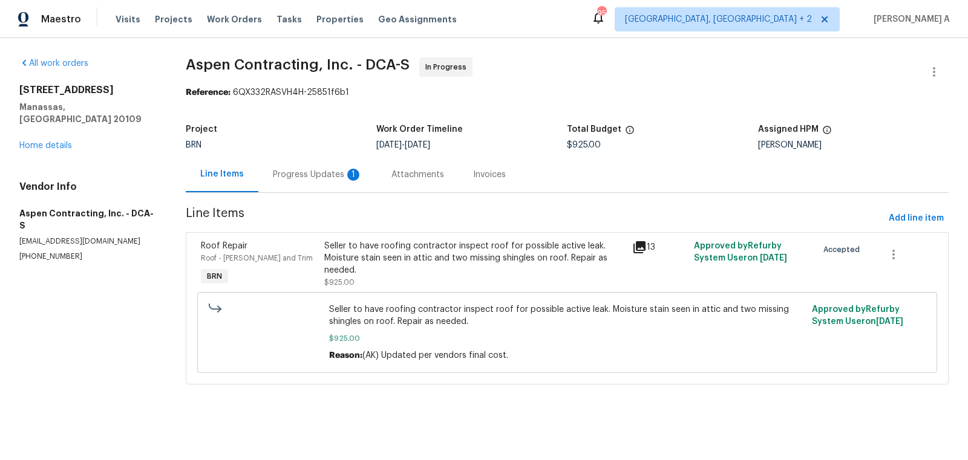
click at [332, 170] on div "Progress Updates 1" at bounding box center [318, 175] width 90 height 12
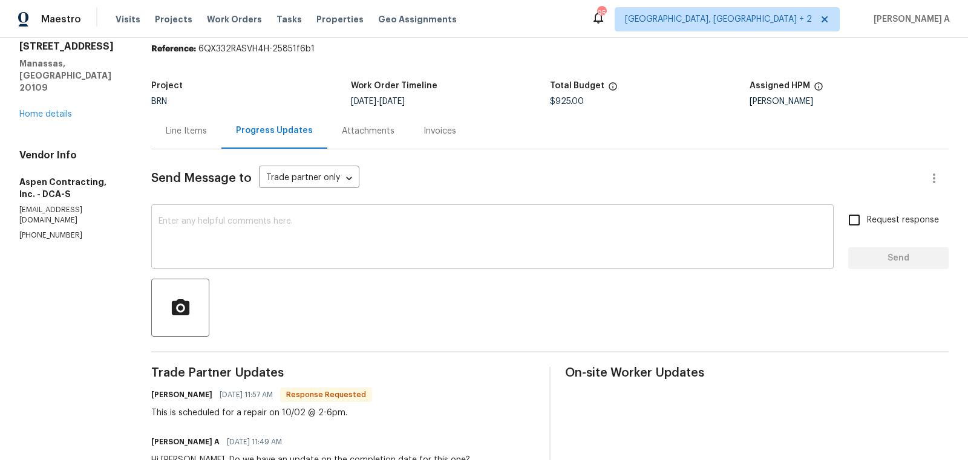
scroll to position [50, 0]
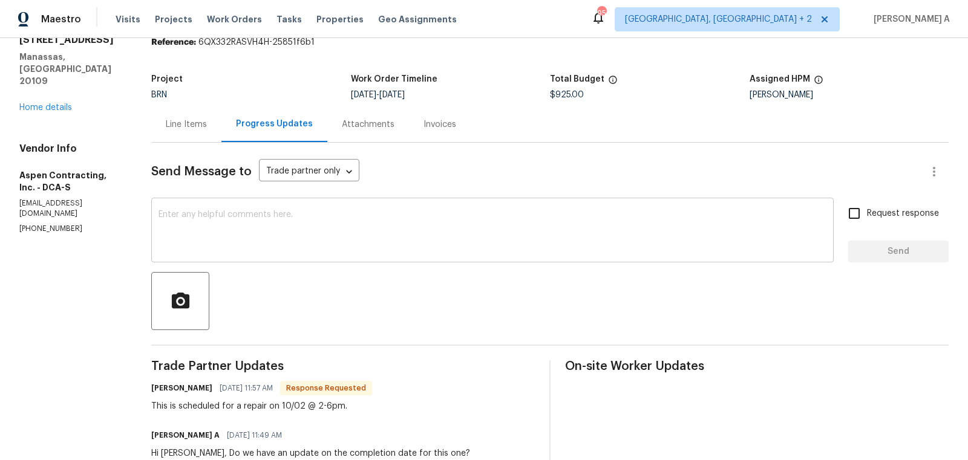
click at [376, 238] on textarea at bounding box center [492, 232] width 668 height 42
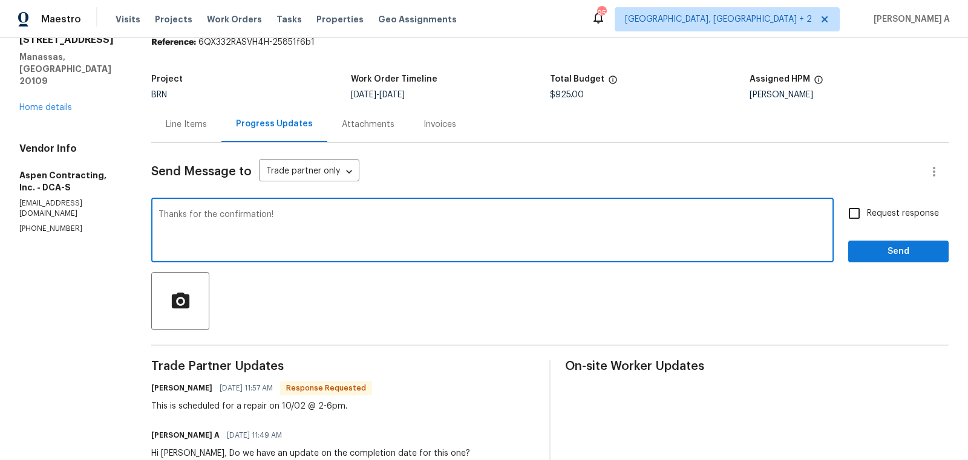
type textarea "Thanks for the confirmation!"
click at [858, 219] on input "Request response" at bounding box center [853, 213] width 25 height 25
checkbox input "true"
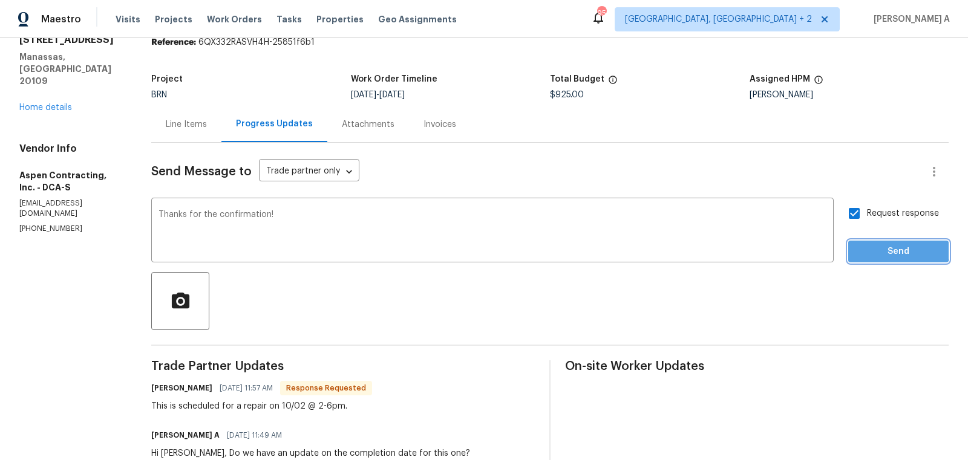
click at [883, 249] on span "Send" at bounding box center [898, 251] width 81 height 15
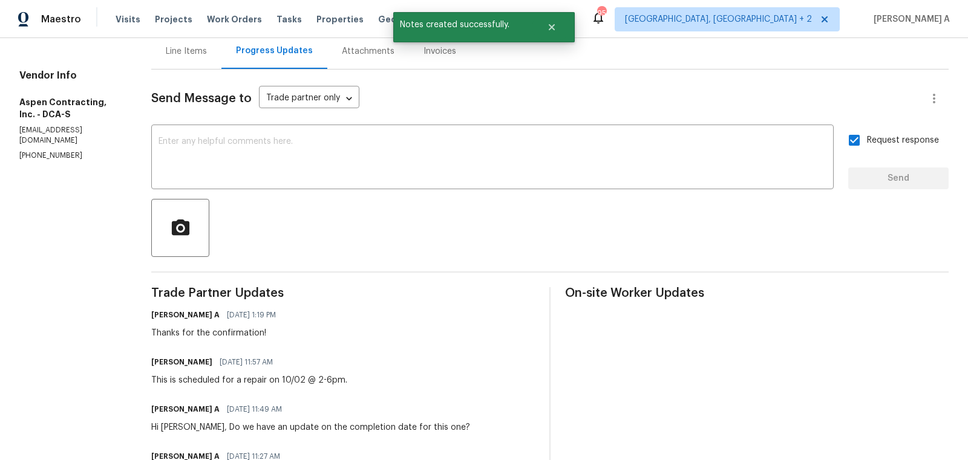
scroll to position [0, 0]
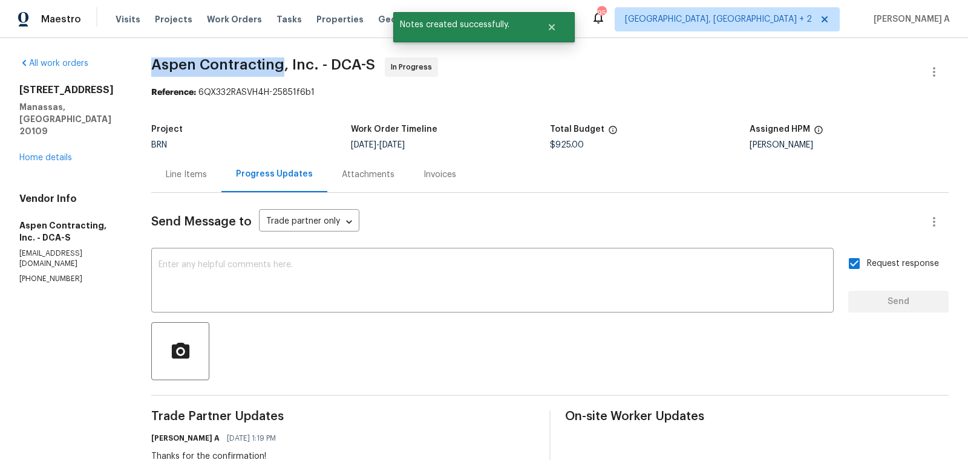
drag, startPoint x: 152, startPoint y: 61, endPoint x: 281, endPoint y: 63, distance: 128.3
click at [281, 63] on span "Aspen Contracting, Inc. - DCA-S" at bounding box center [263, 64] width 224 height 15
copy span "Aspen Contracting"
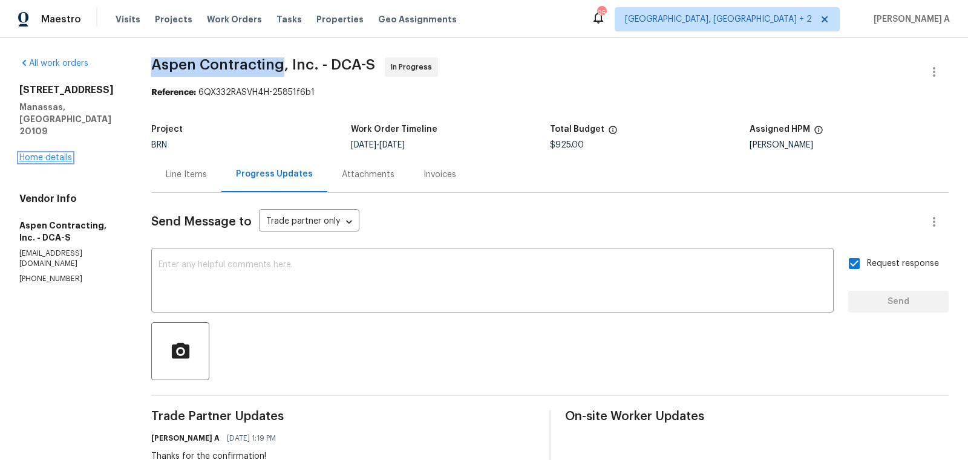
click at [51, 154] on link "Home details" at bounding box center [45, 158] width 53 height 8
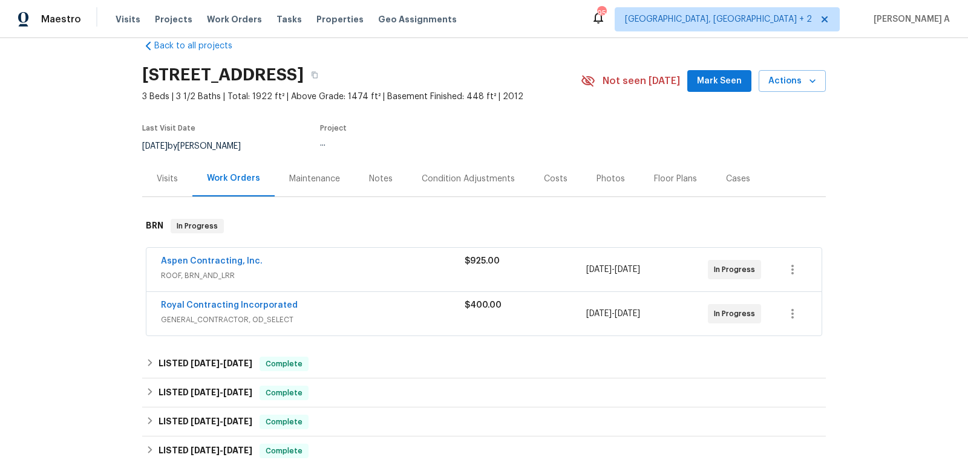
scroll to position [36, 0]
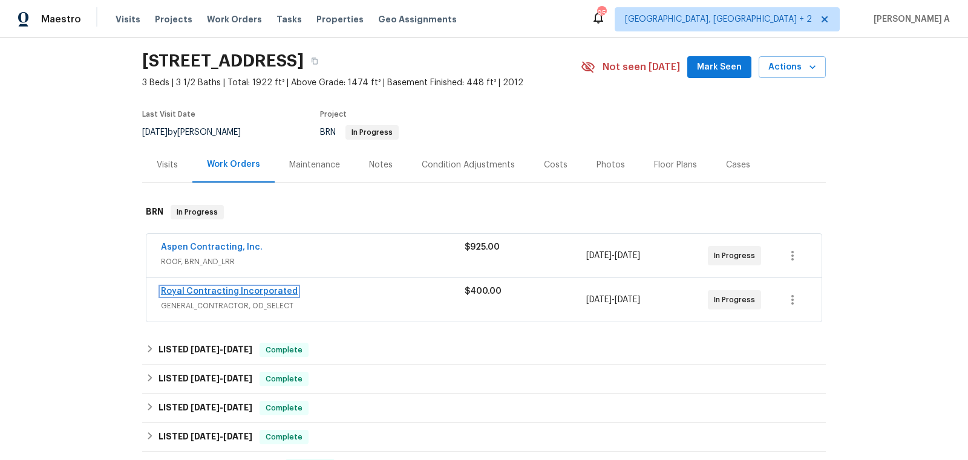
click at [246, 290] on link "Royal Contracting Incorporated" at bounding box center [229, 291] width 137 height 8
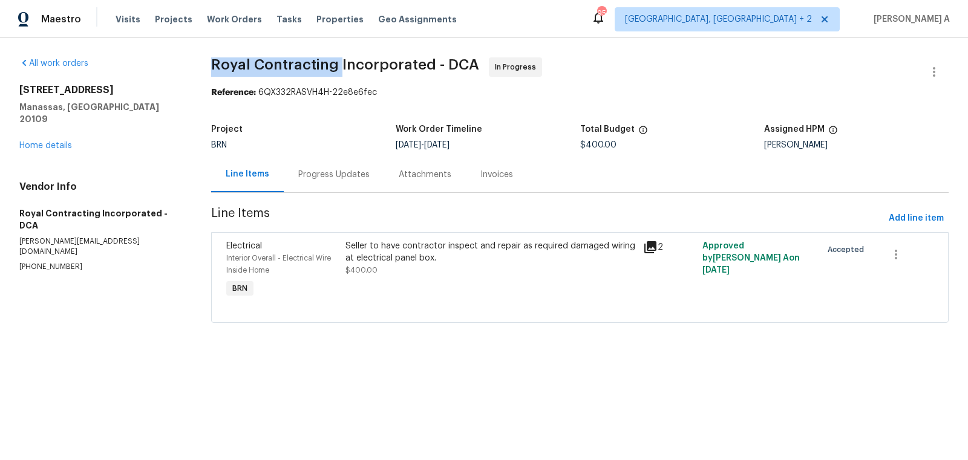
copy span "Royal Contracting"
drag, startPoint x: 195, startPoint y: 63, endPoint x: 337, endPoint y: 62, distance: 142.2
click at [337, 62] on div "All work orders 8366 Scotland Loop Manassas, VA 20109 Home details Vendor Info …" at bounding box center [484, 197] width 968 height 319
click at [322, 188] on div "Progress Updates" at bounding box center [334, 175] width 100 height 36
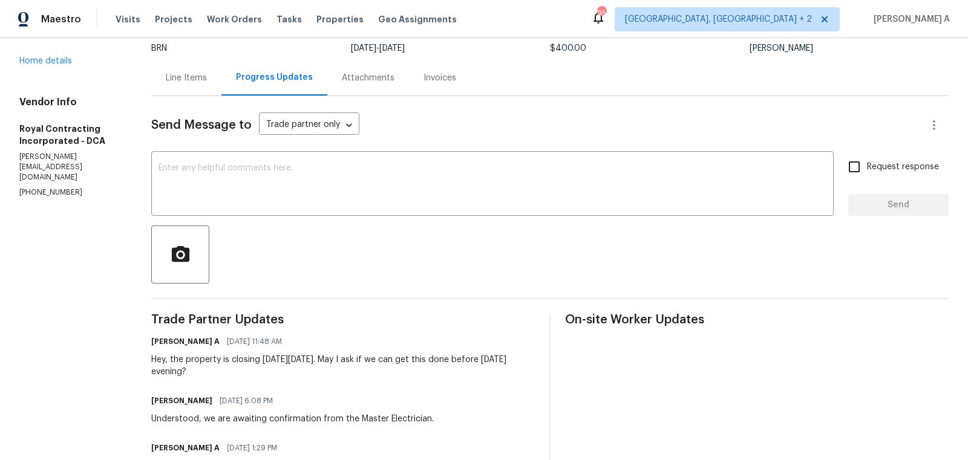
scroll to position [207, 0]
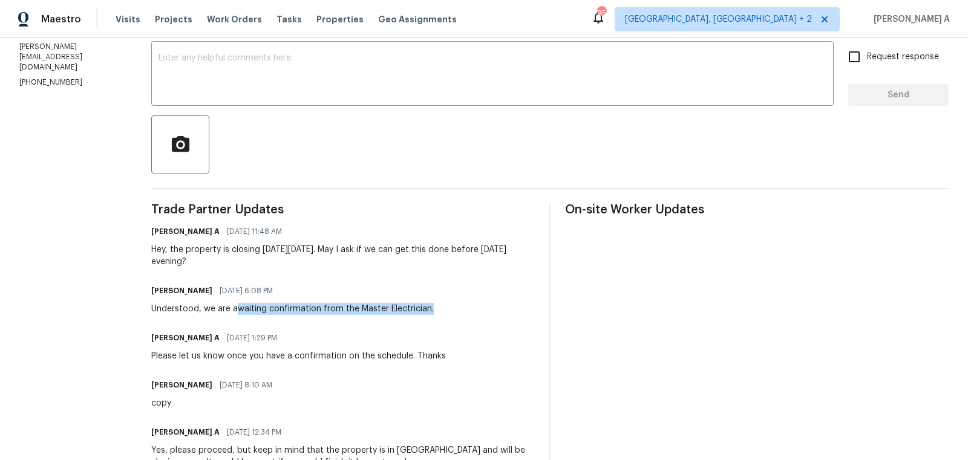
drag, startPoint x: 239, startPoint y: 310, endPoint x: 484, endPoint y: 310, distance: 245.0
click at [484, 310] on div "Robin 09/30/2025 6:08 PM Understood, we are awaiting confirmation from the Mast…" at bounding box center [343, 299] width 384 height 33
copy div "waiting confirmation from the Master Electrician."
click at [338, 317] on div "Trade Partner Updates Akshay Ajaya Kumar A 10/01/2025 11:48 AM Hey, the propert…" at bounding box center [343, 445] width 384 height 482
drag, startPoint x: 235, startPoint y: 310, endPoint x: 456, endPoint y: 309, distance: 220.8
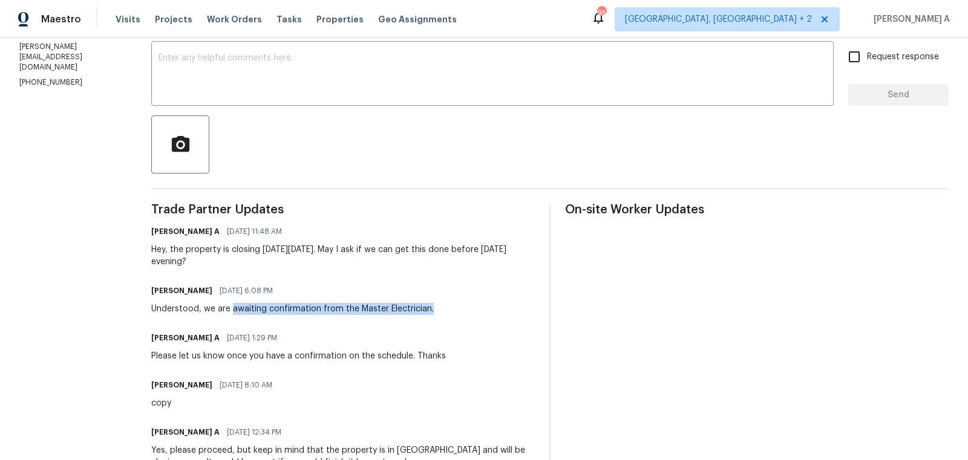
click at [456, 309] on div "Robin 09/30/2025 6:08 PM Understood, we are awaiting confirmation from the Mast…" at bounding box center [343, 299] width 384 height 33
copy div "awaiting confirmation from the Master Electrician."
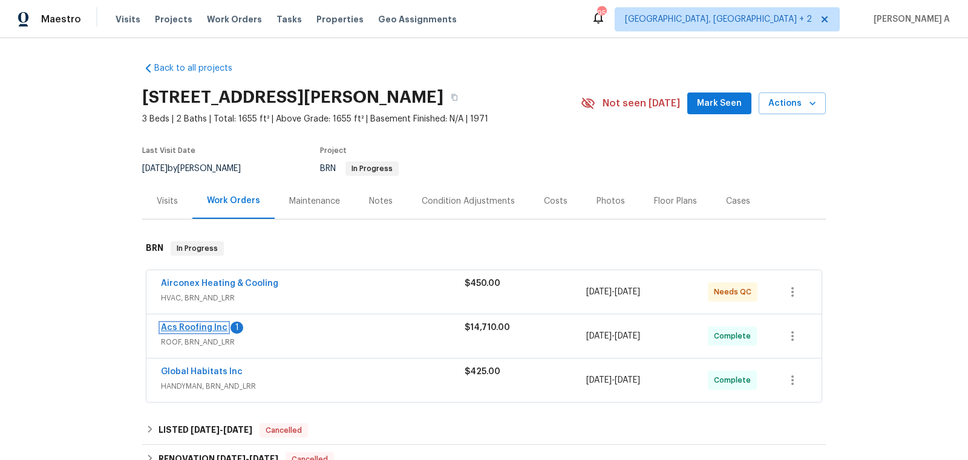
click at [200, 328] on link "Acs Roofing Inc" at bounding box center [194, 328] width 67 height 8
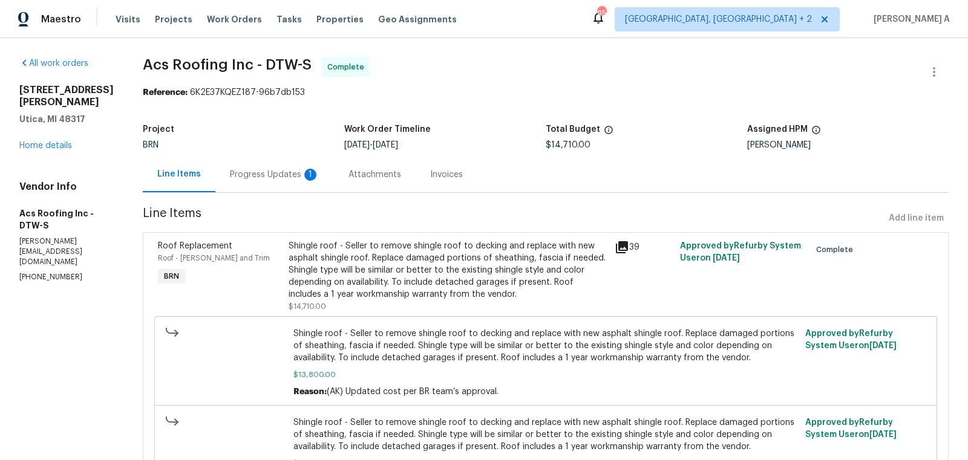
click at [276, 172] on div "Progress Updates 1" at bounding box center [275, 175] width 90 height 12
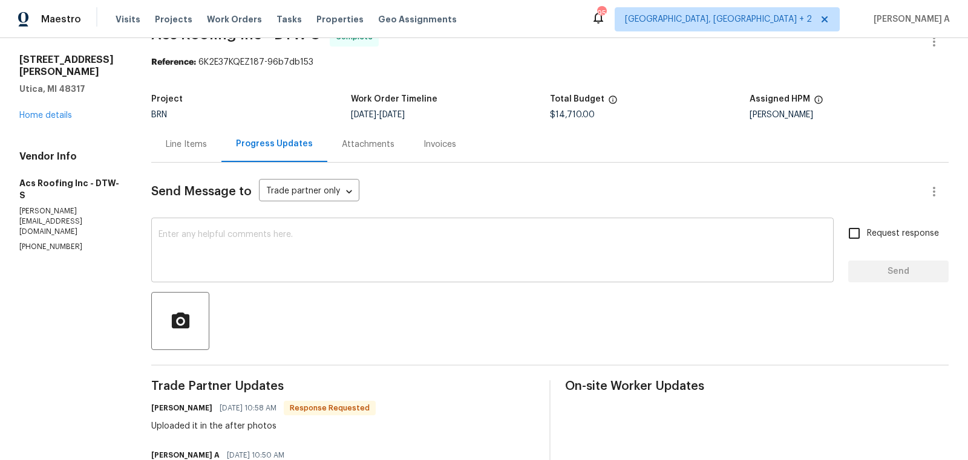
scroll to position [32, 0]
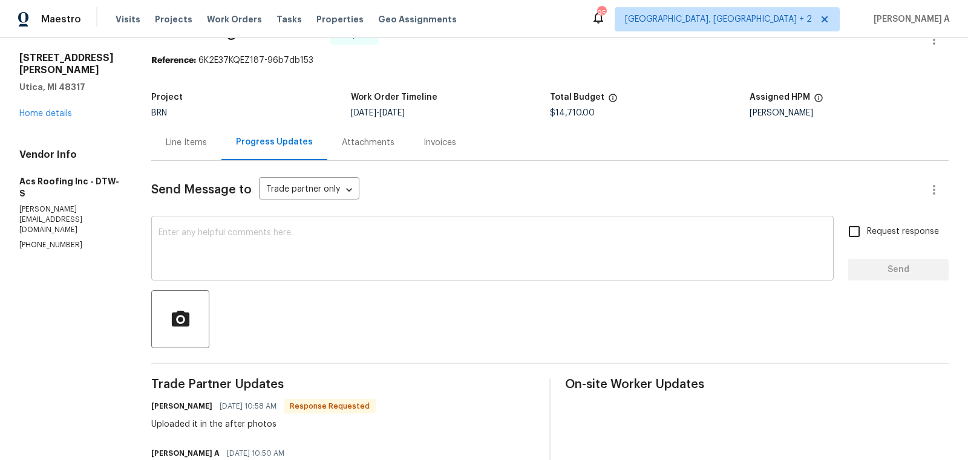
click at [422, 240] on textarea at bounding box center [492, 250] width 668 height 42
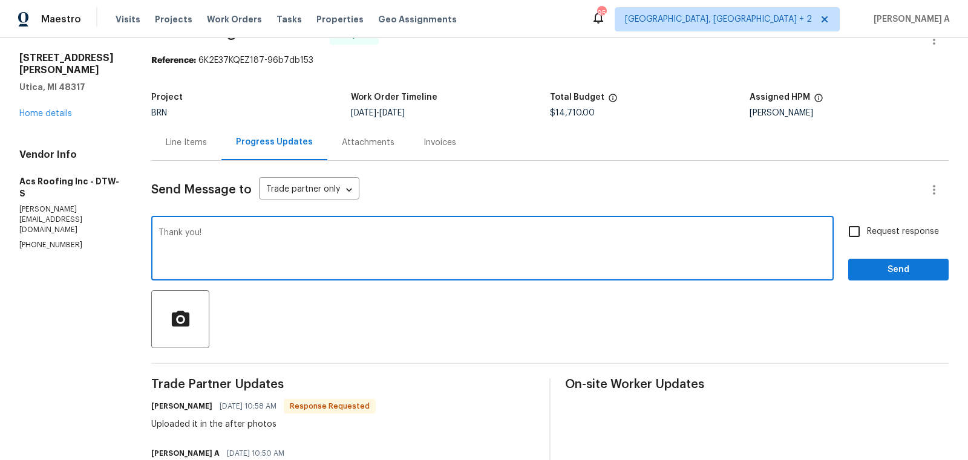
type textarea "Thank you!"
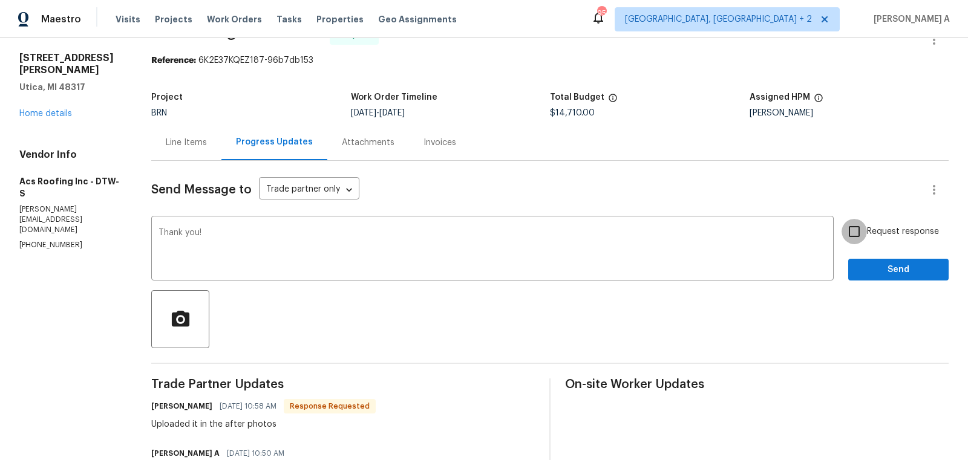
click at [865, 244] on input "Request response" at bounding box center [853, 231] width 25 height 25
checkbox input "true"
click at [887, 269] on span "Send" at bounding box center [898, 270] width 81 height 15
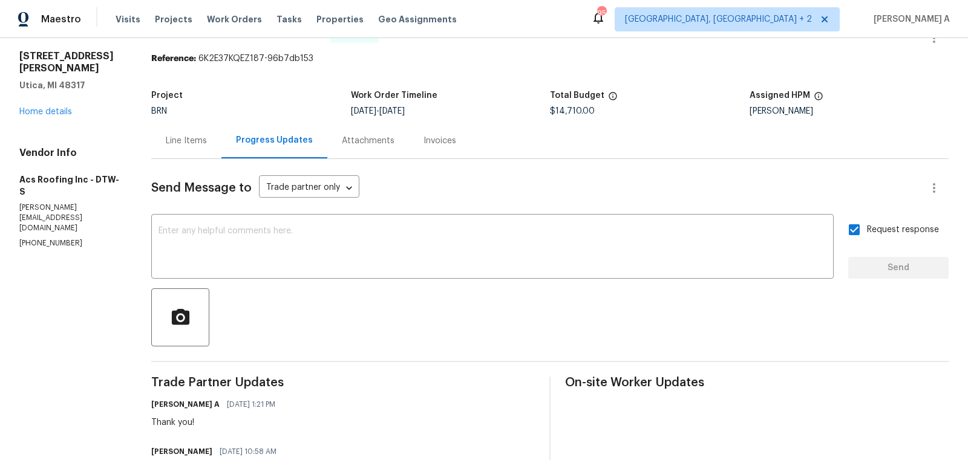
scroll to position [0, 0]
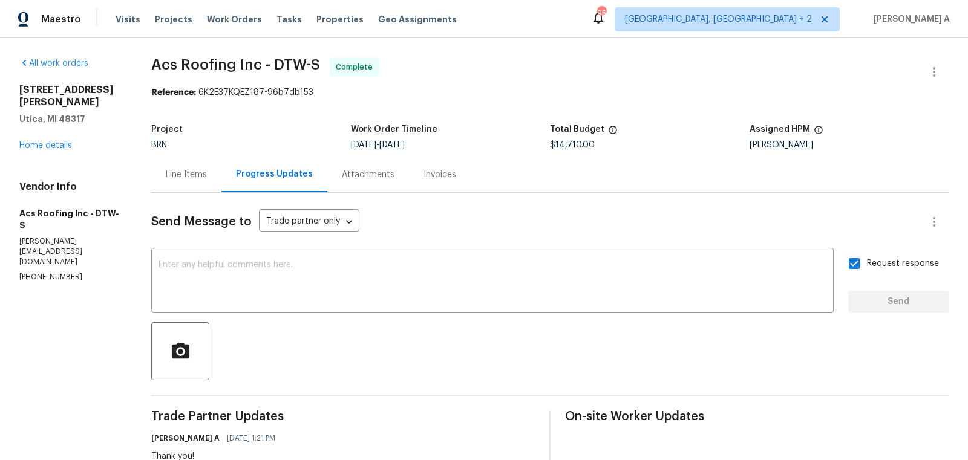
click at [185, 183] on div "Line Items" at bounding box center [186, 175] width 70 height 36
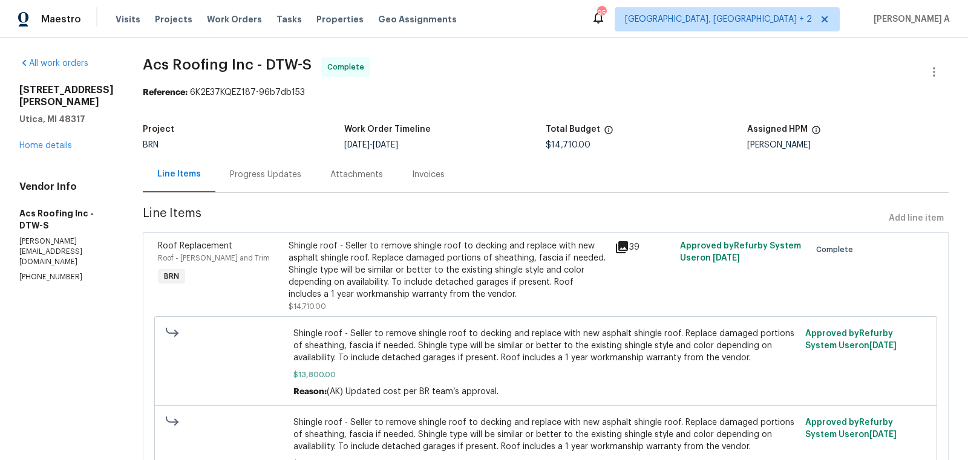
click at [462, 261] on div "Shingle roof - Seller to remove shingle roof to decking and replace with new as…" at bounding box center [448, 270] width 319 height 60
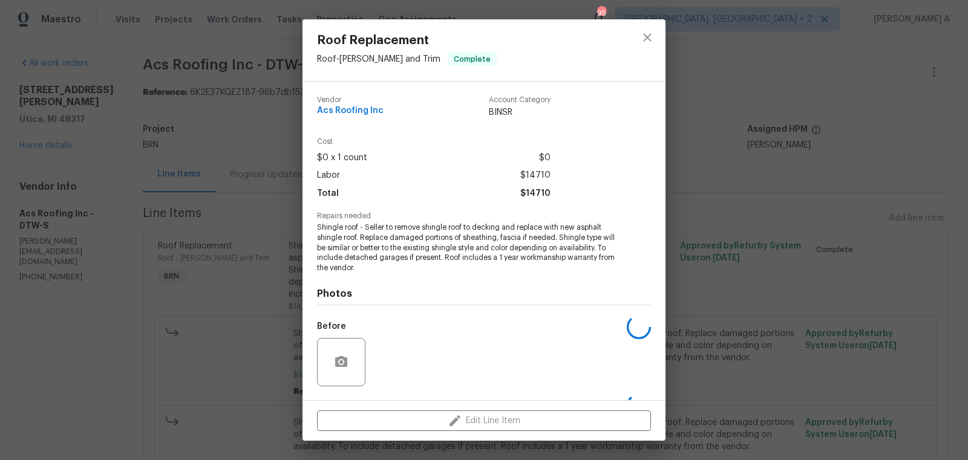
scroll to position [77, 0]
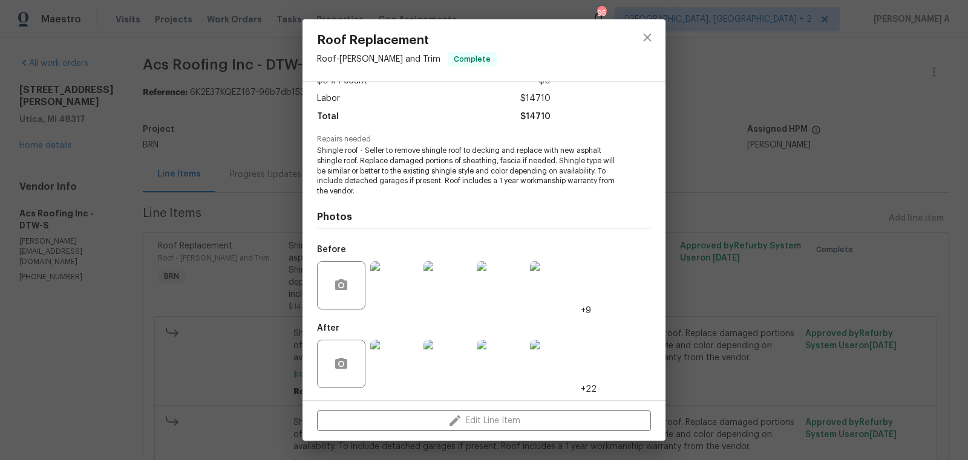
click at [395, 370] on img at bounding box center [394, 364] width 48 height 48
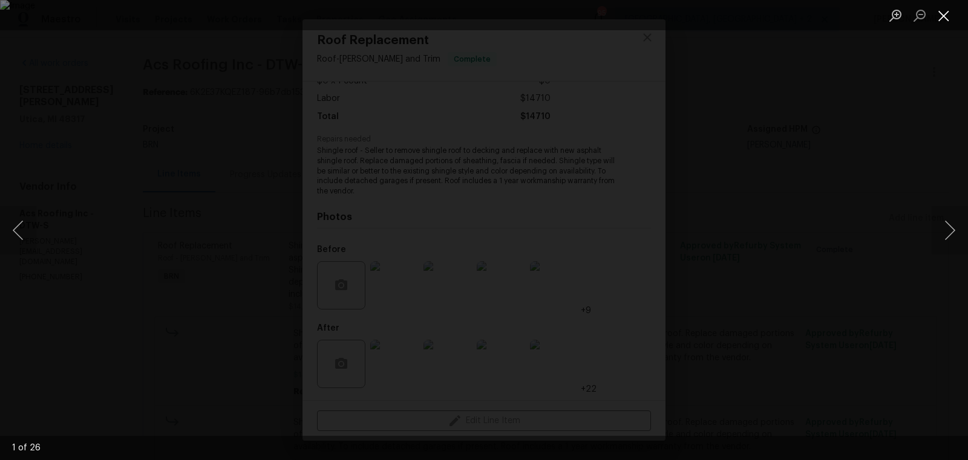
click at [938, 18] on button "Close lightbox" at bounding box center [944, 15] width 24 height 21
click at [953, 8] on button "Close lightbox" at bounding box center [944, 15] width 24 height 21
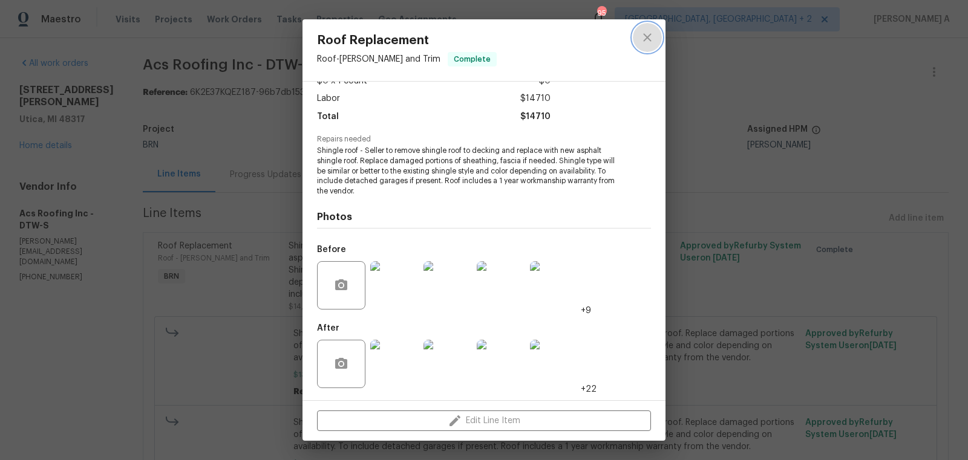
click at [647, 31] on icon "close" at bounding box center [647, 37] width 15 height 15
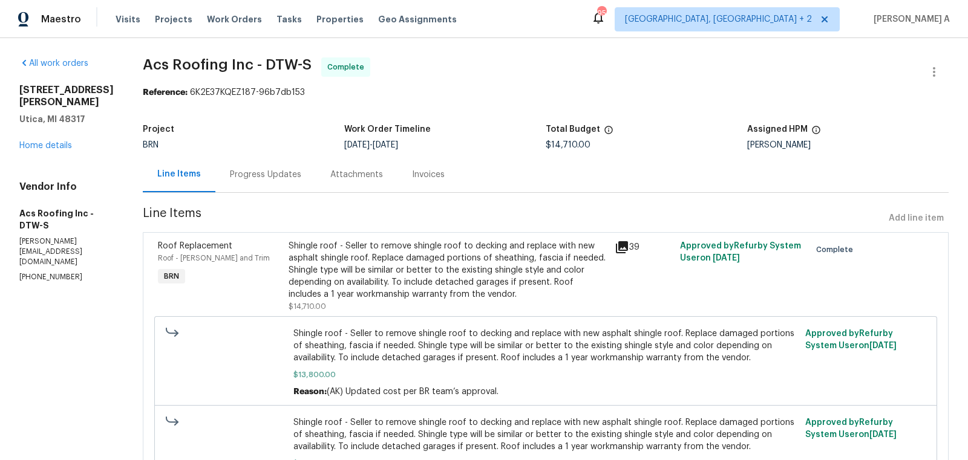
click at [271, 174] on div "Progress Updates" at bounding box center [265, 175] width 71 height 12
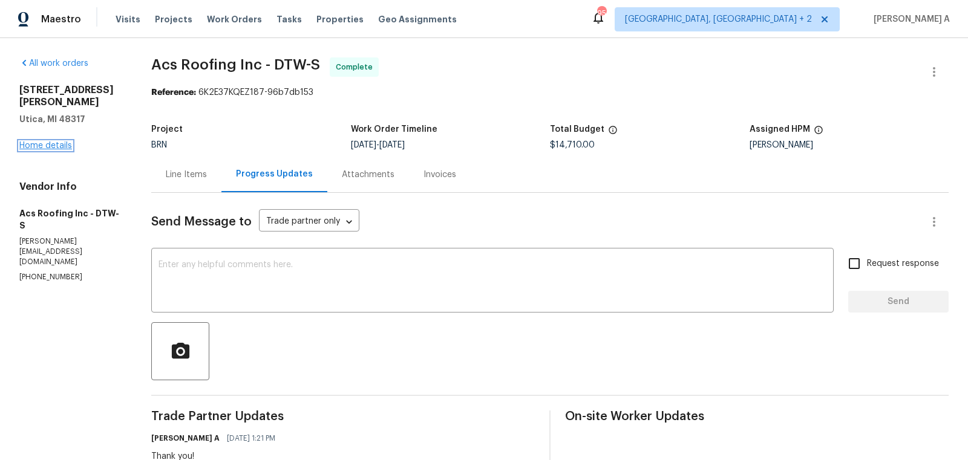
click at [40, 142] on link "Home details" at bounding box center [45, 146] width 53 height 8
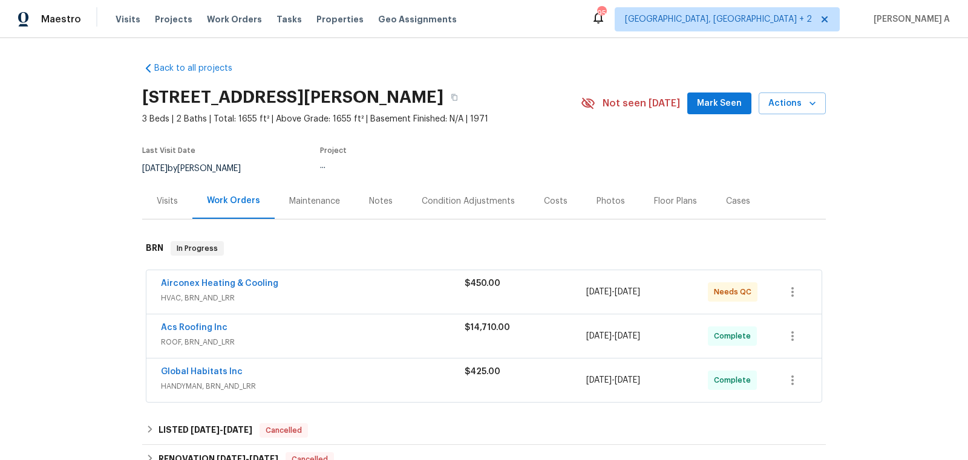
scroll to position [58, 0]
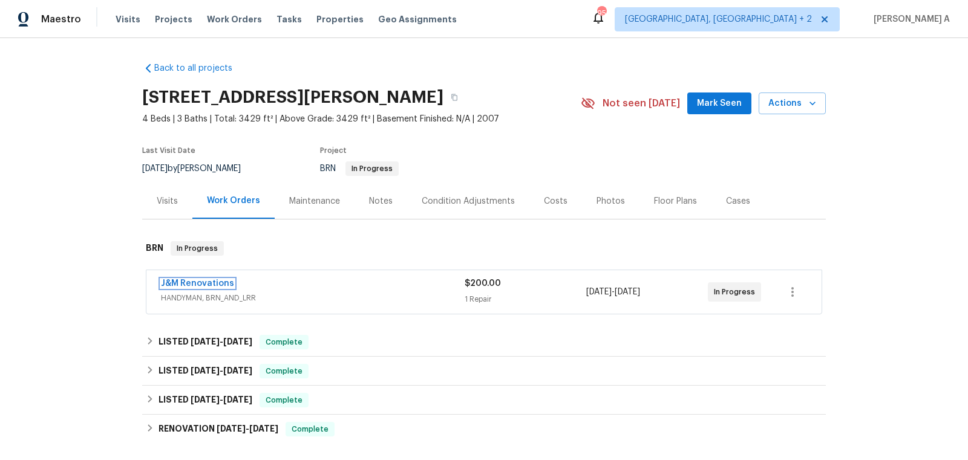
click at [202, 284] on link "J&M Renovations" at bounding box center [197, 283] width 73 height 8
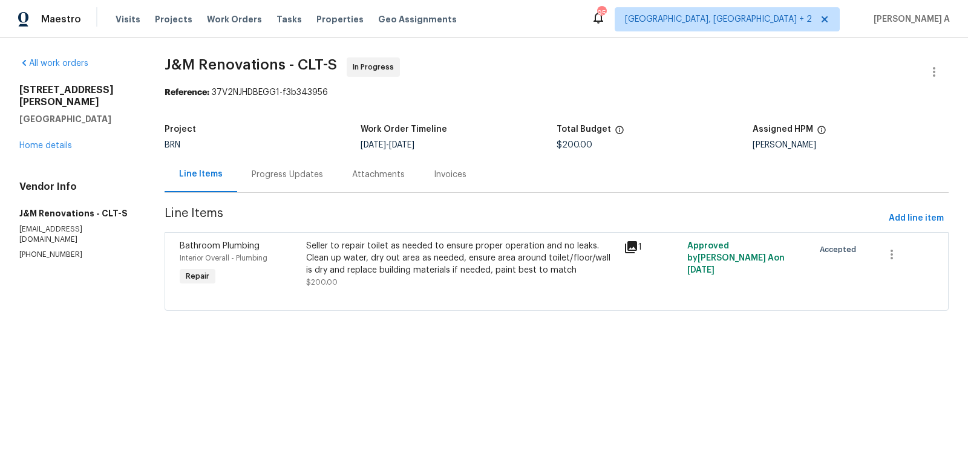
click at [293, 171] on div "Progress Updates" at bounding box center [287, 175] width 71 height 12
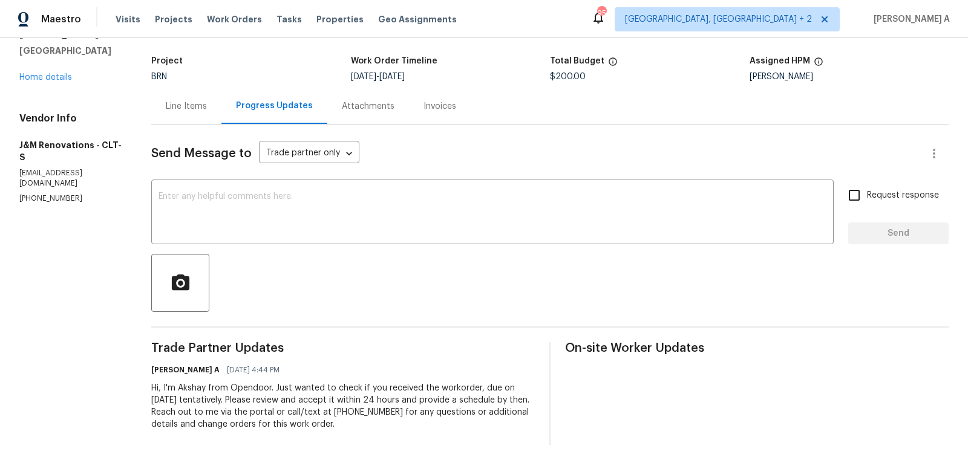
scroll to position [73, 0]
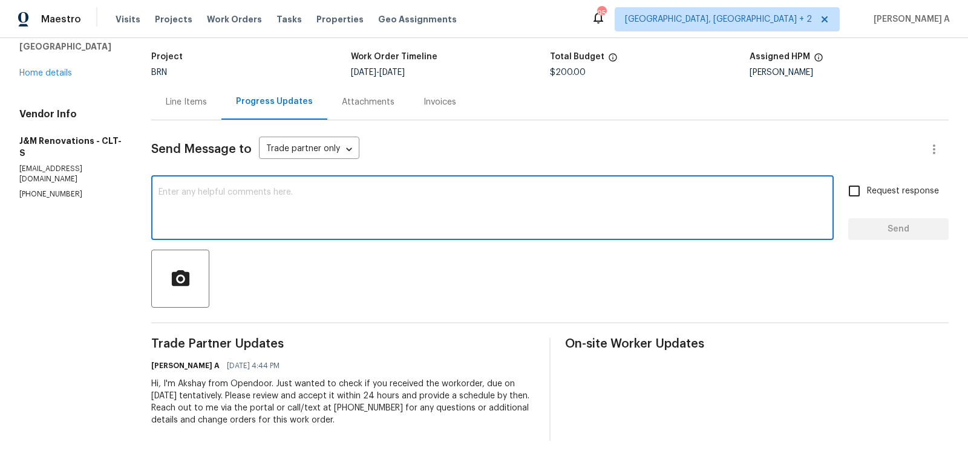
click at [350, 224] on textarea at bounding box center [492, 209] width 668 height 42
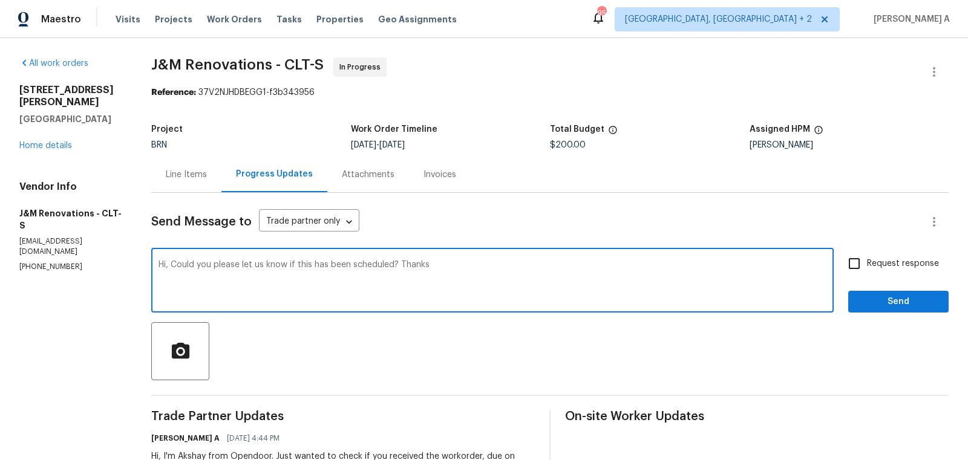
type textarea "Hi, Could you please let us know if this has been scheduled? Thanks"
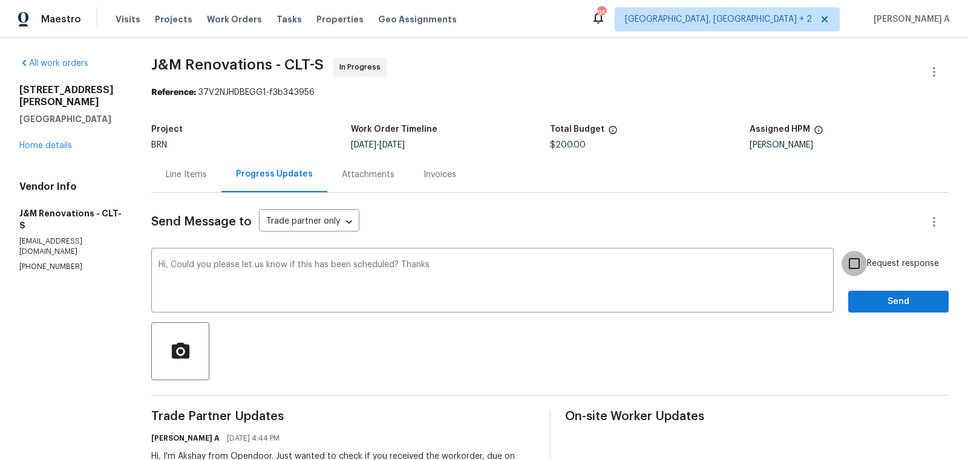
click at [860, 272] on input "Request response" at bounding box center [853, 263] width 25 height 25
checkbox input "true"
click at [913, 320] on div "Send Message to Trade partner only Trade partner only ​ Hi, Could you please le…" at bounding box center [549, 353] width 797 height 321
click at [909, 290] on div "Request response Send" at bounding box center [898, 282] width 100 height 62
click at [910, 295] on span "Send" at bounding box center [898, 302] width 81 height 15
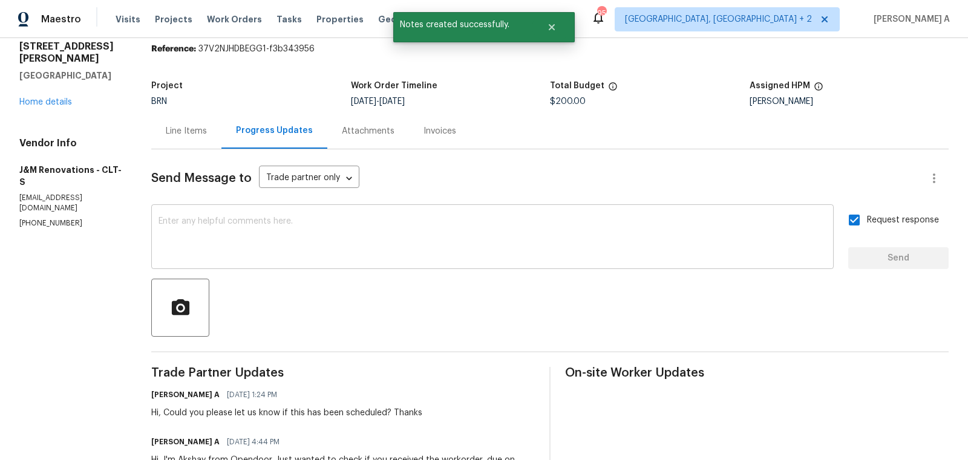
scroll to position [105, 0]
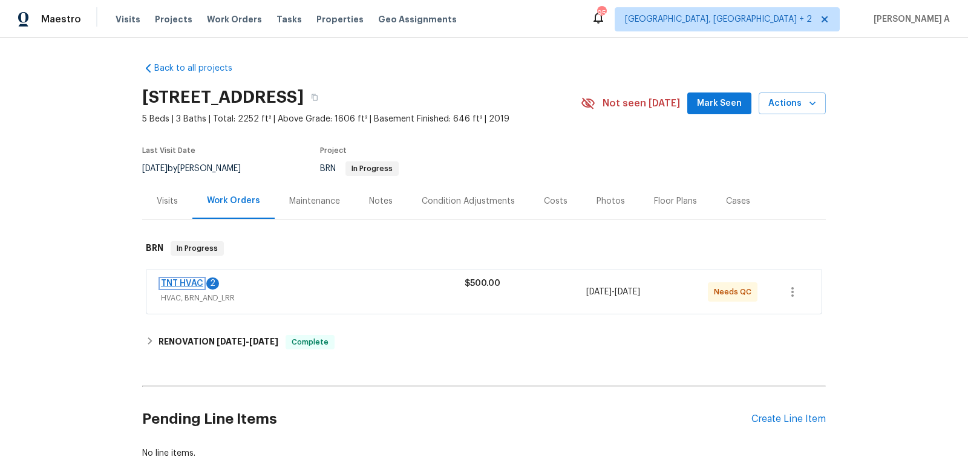
click at [197, 284] on link "TNT HVAC" at bounding box center [182, 283] width 42 height 8
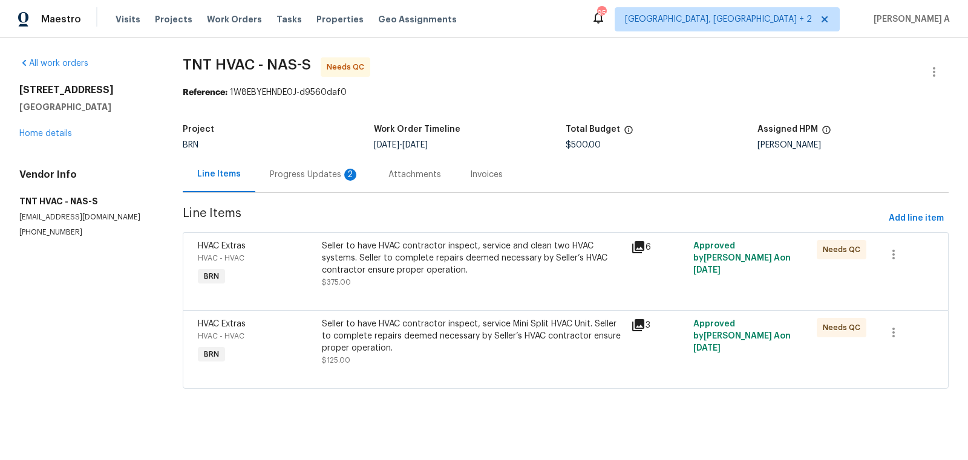
click at [304, 175] on div "Progress Updates 2" at bounding box center [315, 175] width 90 height 12
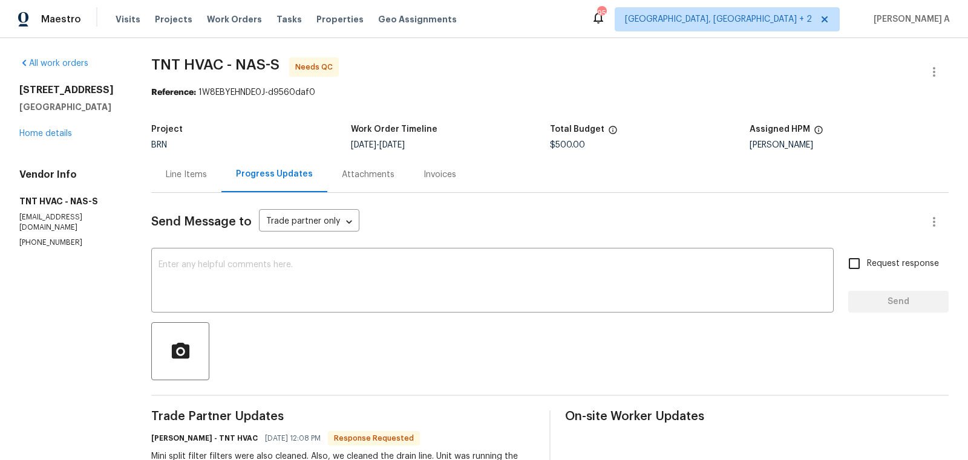
click at [187, 165] on div "Line Items" at bounding box center [186, 175] width 70 height 36
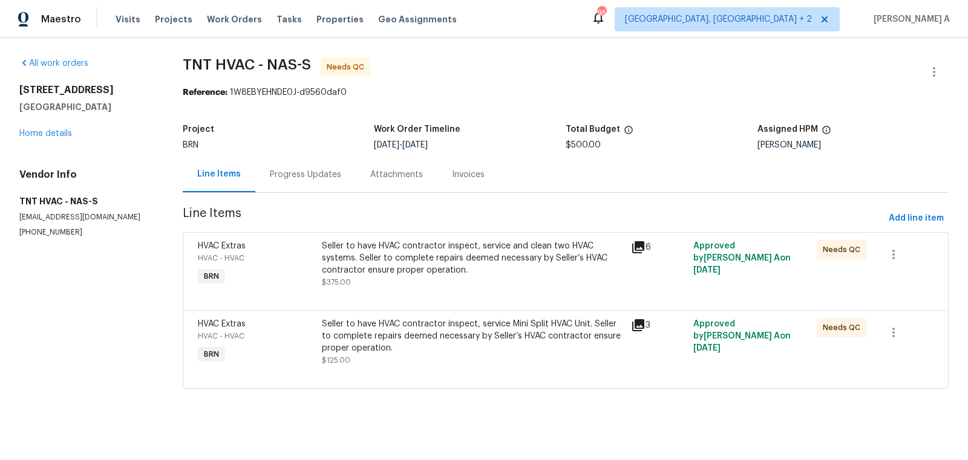
click at [426, 256] on div "Seller to have HVAC contractor inspect, service and clean two HVAC systems. Sel…" at bounding box center [473, 258] width 302 height 36
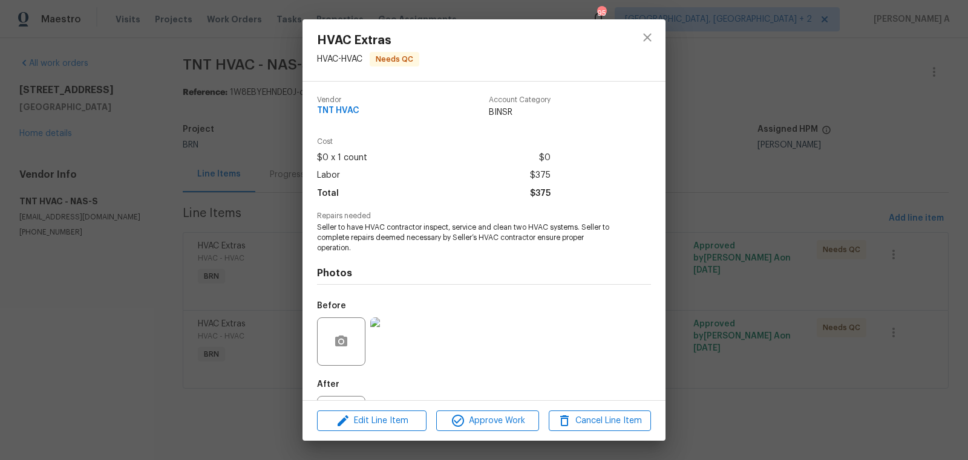
scroll to position [56, 0]
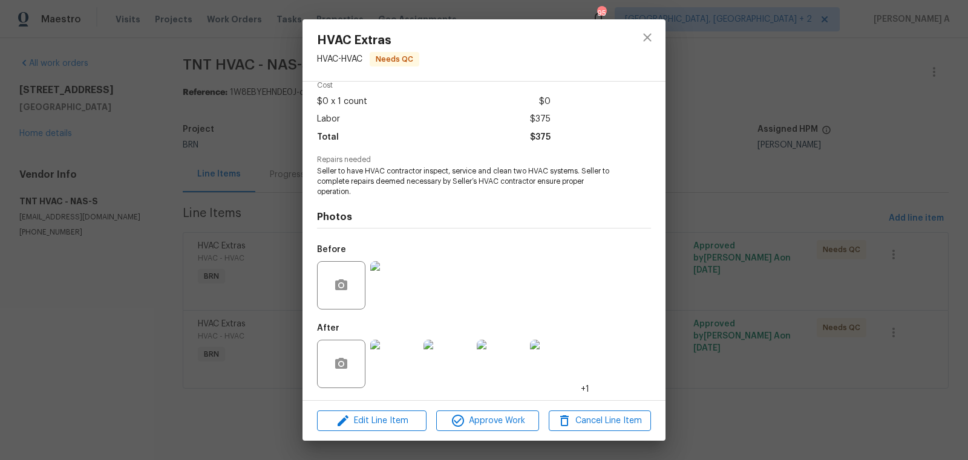
click at [397, 363] on img at bounding box center [394, 364] width 48 height 48
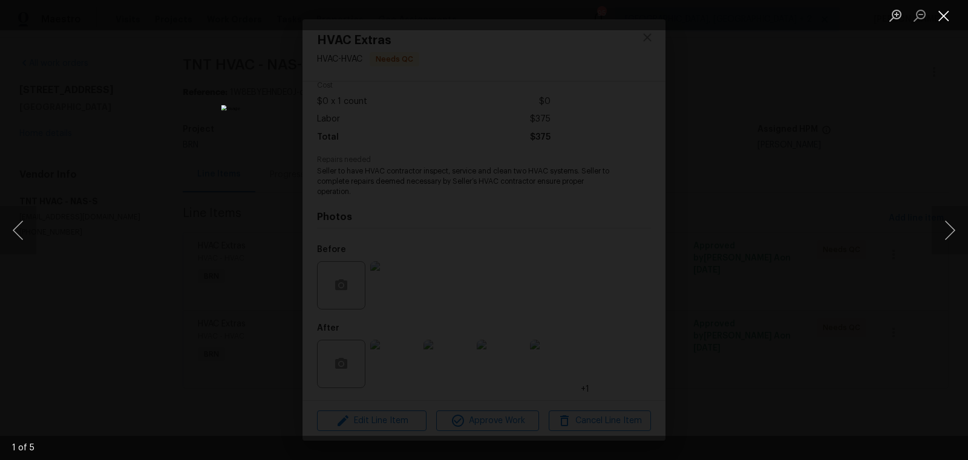
click at [945, 13] on button "Close lightbox" at bounding box center [944, 15] width 24 height 21
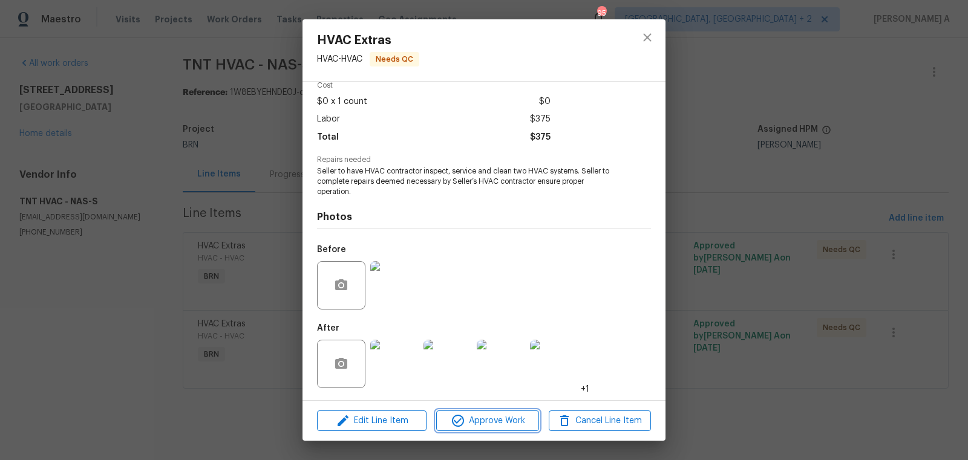
click at [498, 423] on span "Approve Work" at bounding box center [487, 421] width 95 height 15
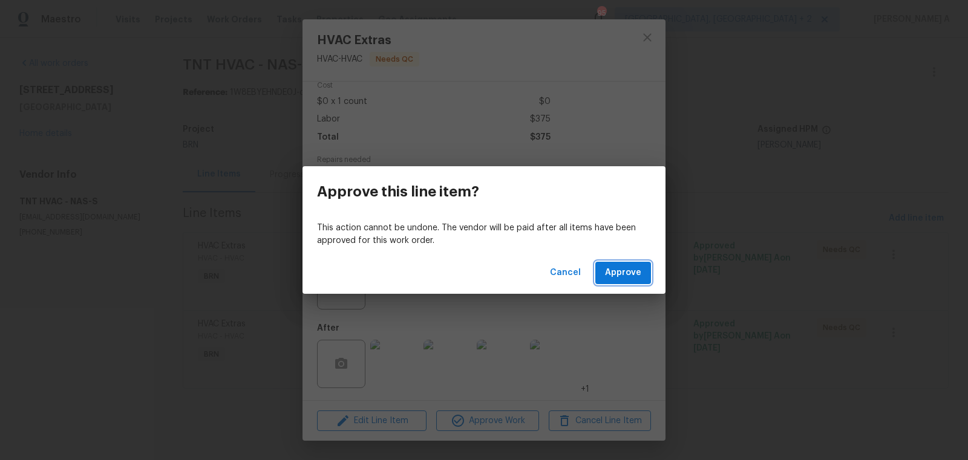
click at [629, 264] on button "Approve" at bounding box center [623, 273] width 56 height 22
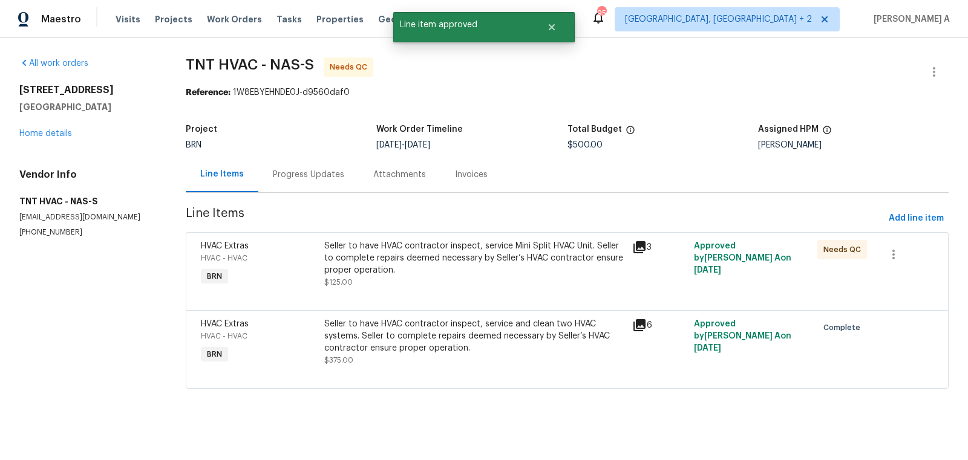
click at [484, 263] on div "Seller to have HVAC contractor inspect, service Mini Split HVAC Unit. Seller to…" at bounding box center [474, 258] width 301 height 36
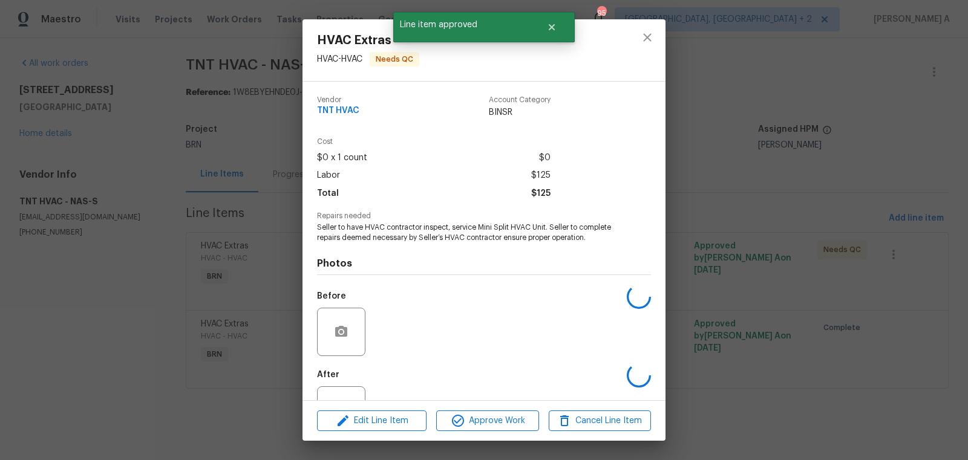
scroll to position [46, 0]
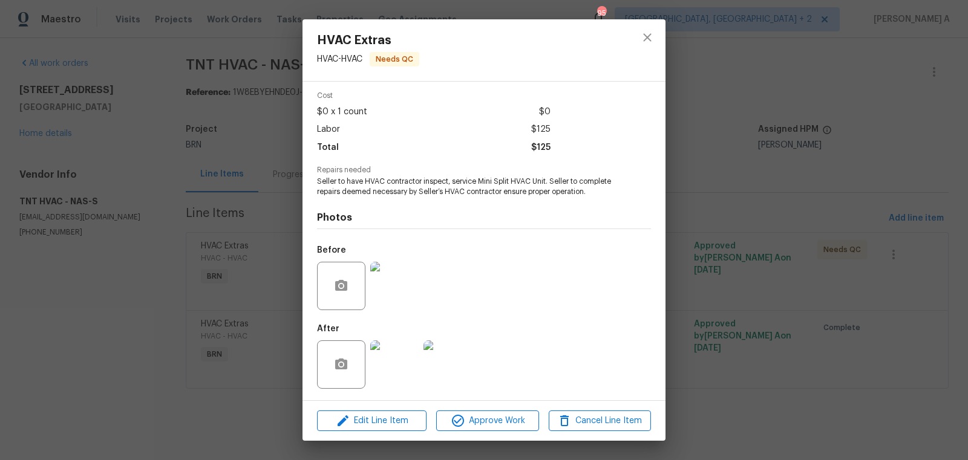
click at [408, 280] on img at bounding box center [394, 286] width 48 height 48
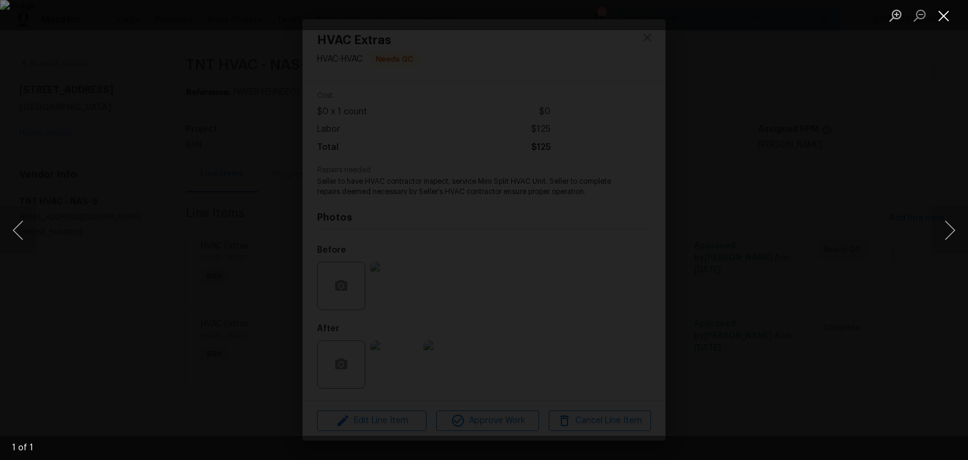
click at [939, 18] on button "Close lightbox" at bounding box center [944, 15] width 24 height 21
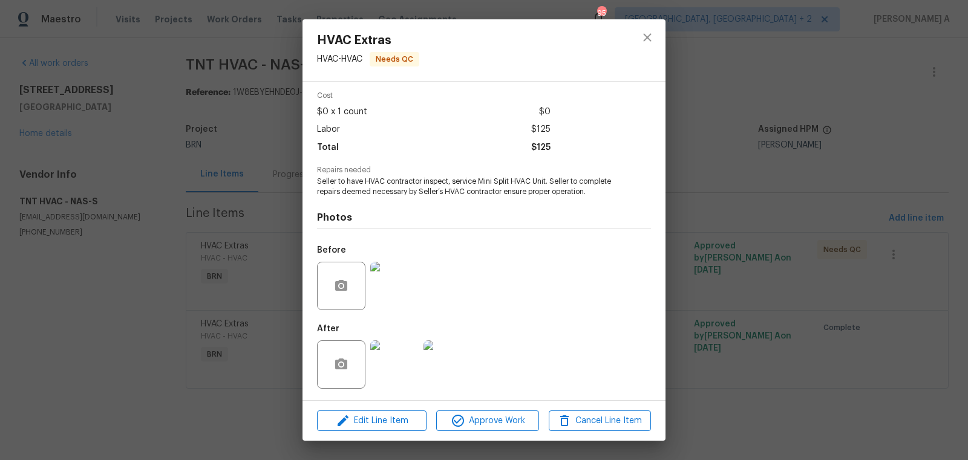
click at [391, 376] on img at bounding box center [394, 365] width 48 height 48
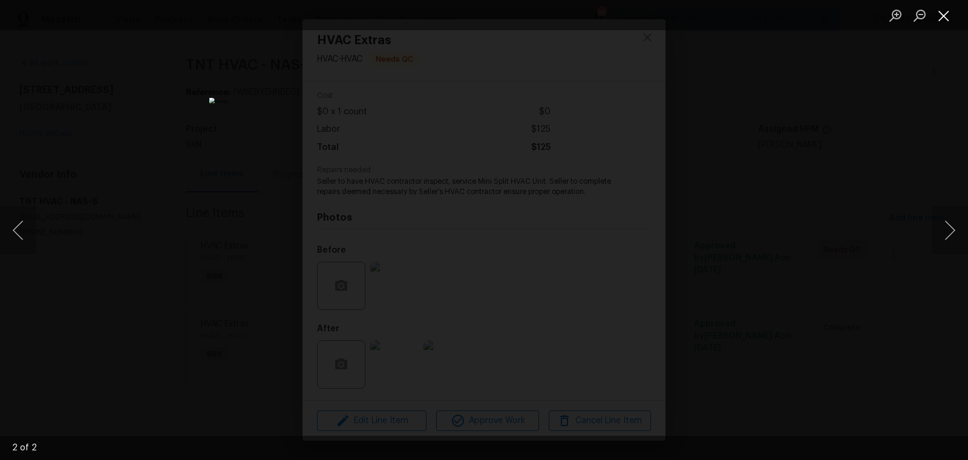
click at [940, 16] on button "Close lightbox" at bounding box center [944, 15] width 24 height 21
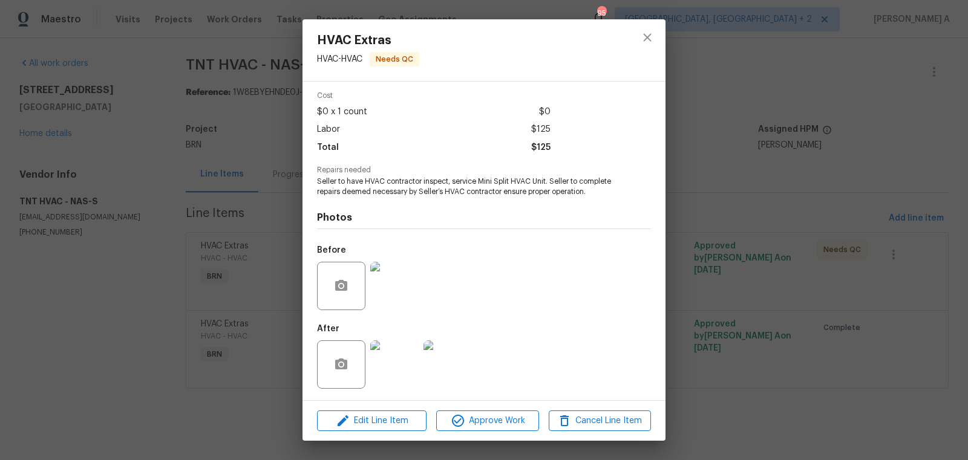
click at [380, 302] on img at bounding box center [394, 286] width 48 height 48
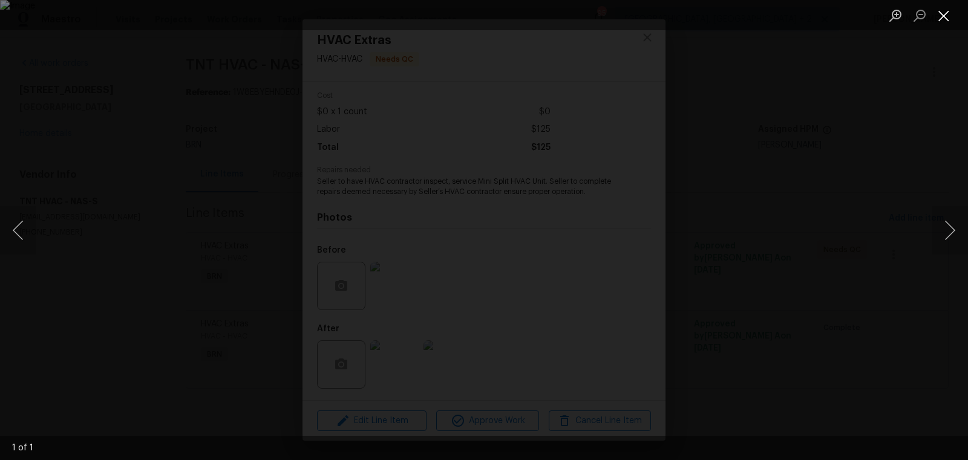
click at [949, 15] on button "Close lightbox" at bounding box center [944, 15] width 24 height 21
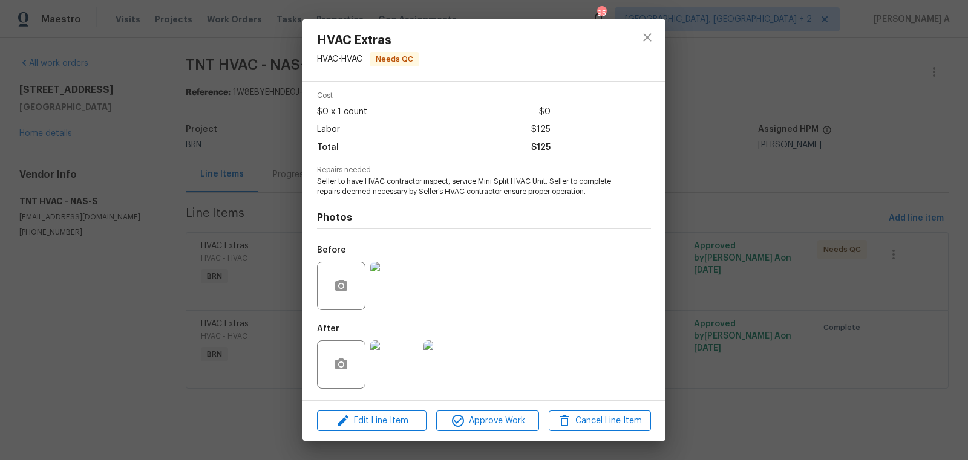
click at [418, 347] on img at bounding box center [394, 365] width 48 height 48
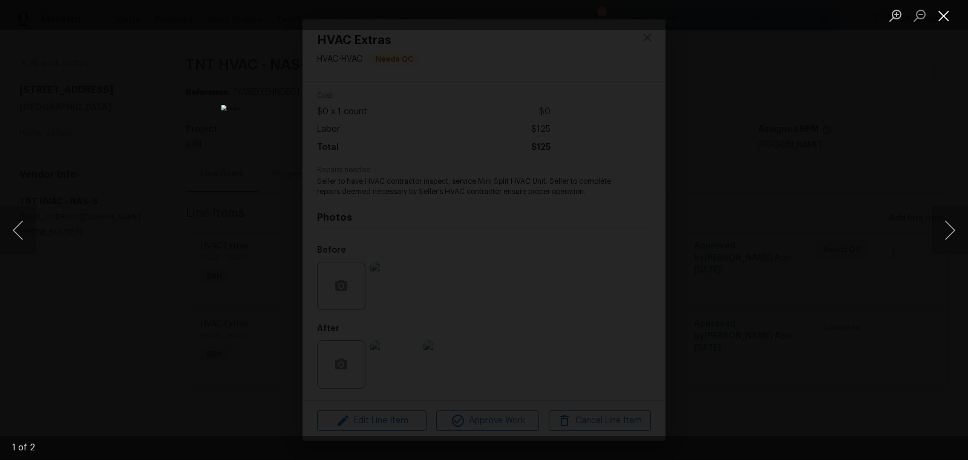
click at [944, 16] on button "Close lightbox" at bounding box center [944, 15] width 24 height 21
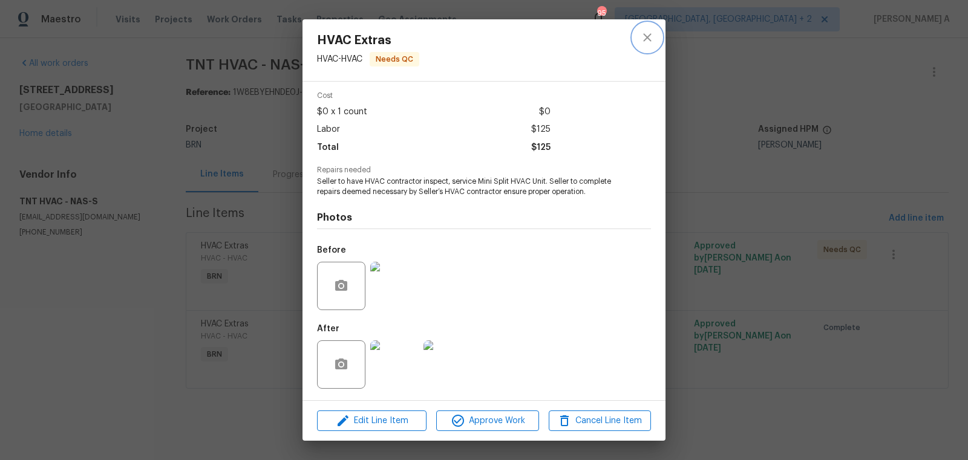
click at [641, 42] on icon "close" at bounding box center [647, 37] width 15 height 15
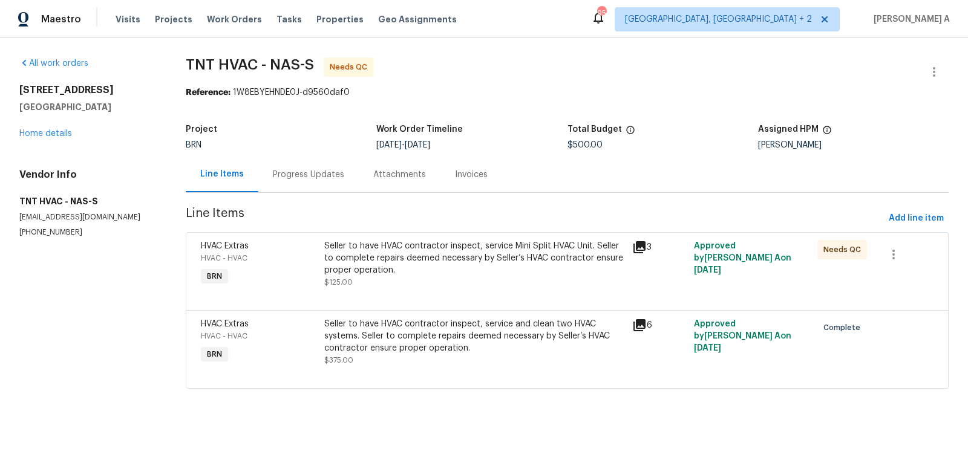
click at [334, 162] on div "Progress Updates" at bounding box center [308, 175] width 100 height 36
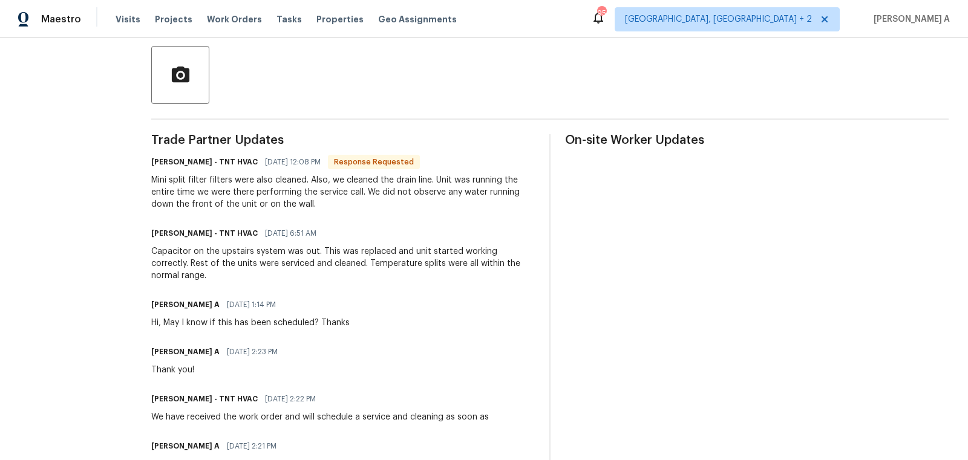
scroll to position [128, 0]
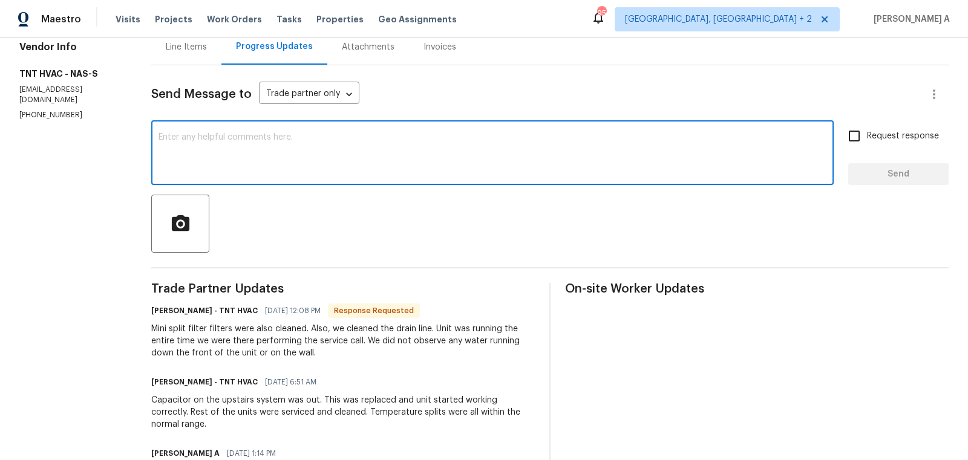
click at [332, 156] on textarea at bounding box center [492, 154] width 668 height 42
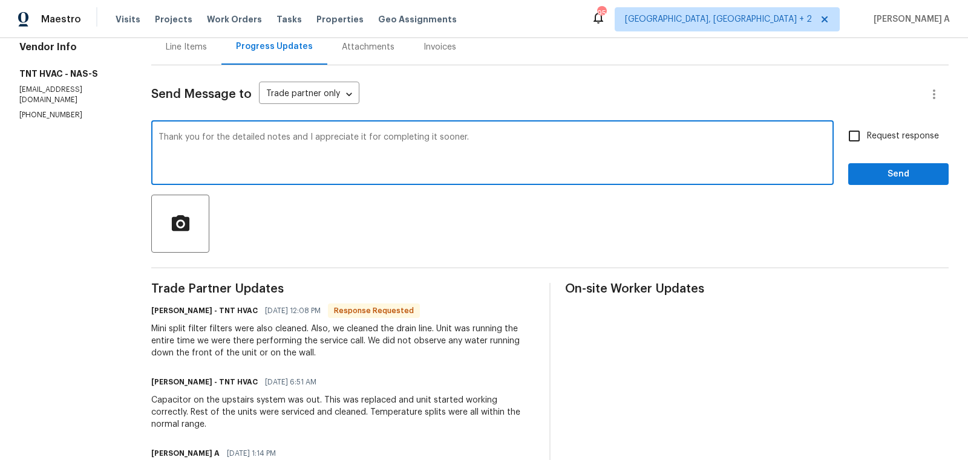
click at [332, 156] on textarea "Thank you for the detailed notes and I appreciate it for completing it sooner." at bounding box center [492, 154] width 668 height 42
click at [0, 0] on icon "Paraphrase text" at bounding box center [0, 0] width 0 height 0
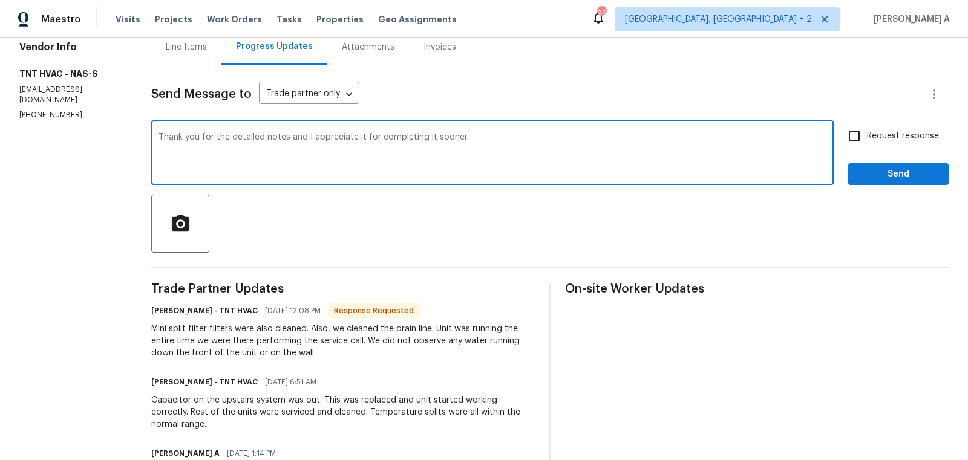
click at [0, 0] on li "Thank you for the detailed notes, and I appreciate you completing it so quickly." at bounding box center [0, 0] width 0 height 0
click at [511, 142] on textarea "Thank you for the detailed notes, and I appreciate you completing it so quickly." at bounding box center [492, 154] width 668 height 42
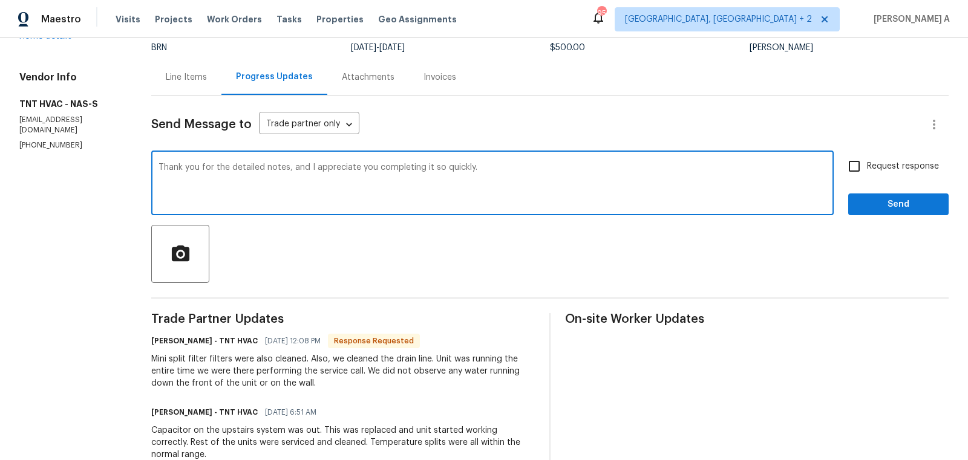
scroll to position [0, 0]
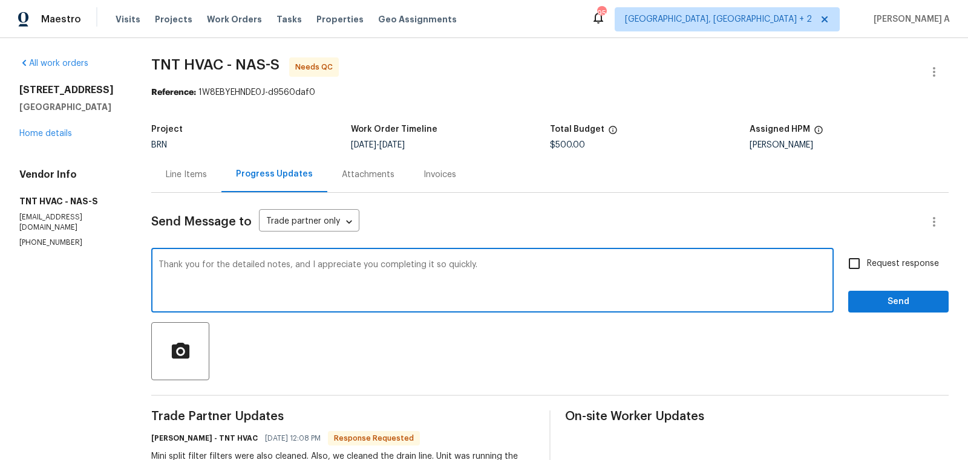
type textarea "Thank you for the detailed notes, and I appreciate you completing it so quickly."
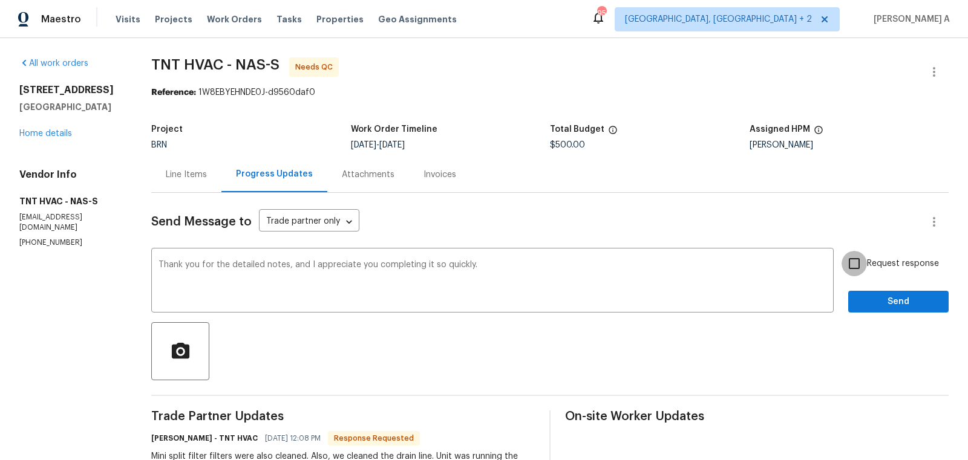
click at [857, 269] on input "Request response" at bounding box center [853, 263] width 25 height 25
checkbox input "true"
click at [911, 301] on span "Send" at bounding box center [898, 302] width 81 height 15
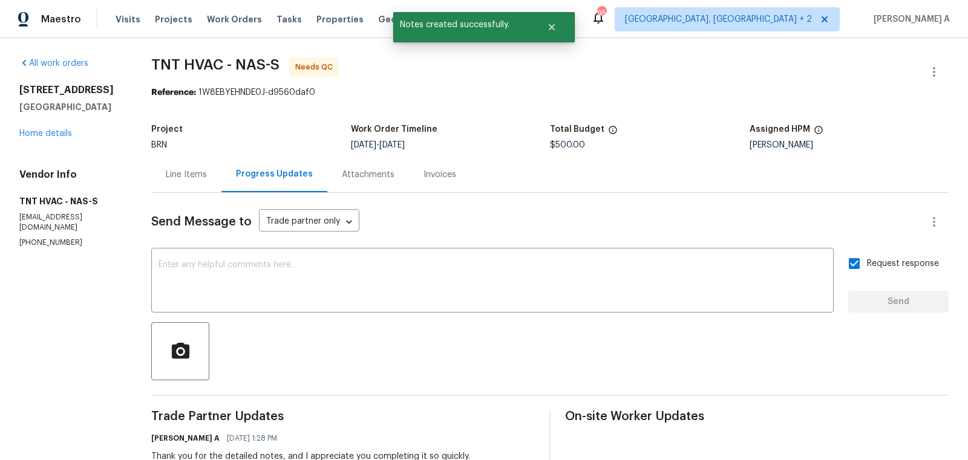
click at [199, 178] on div "Line Items" at bounding box center [186, 175] width 41 height 12
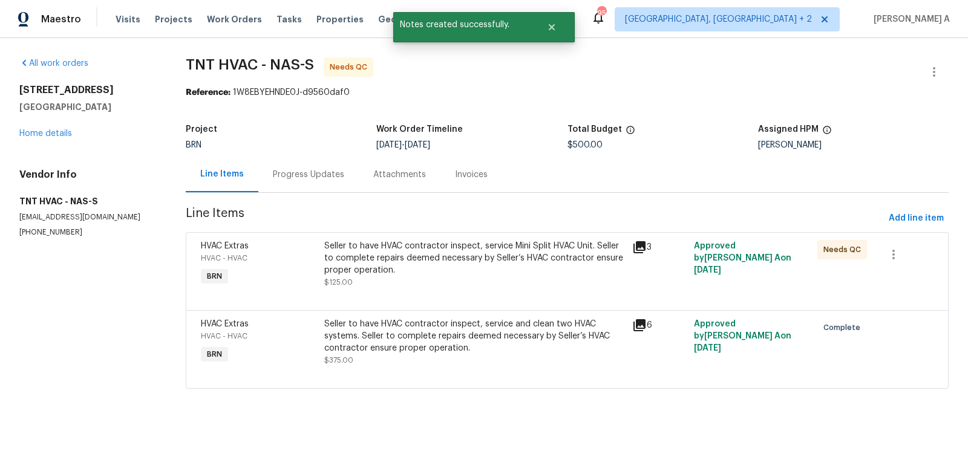
click at [469, 261] on div "Seller to have HVAC contractor inspect, service Mini Split HVAC Unit. Seller to…" at bounding box center [474, 258] width 301 height 36
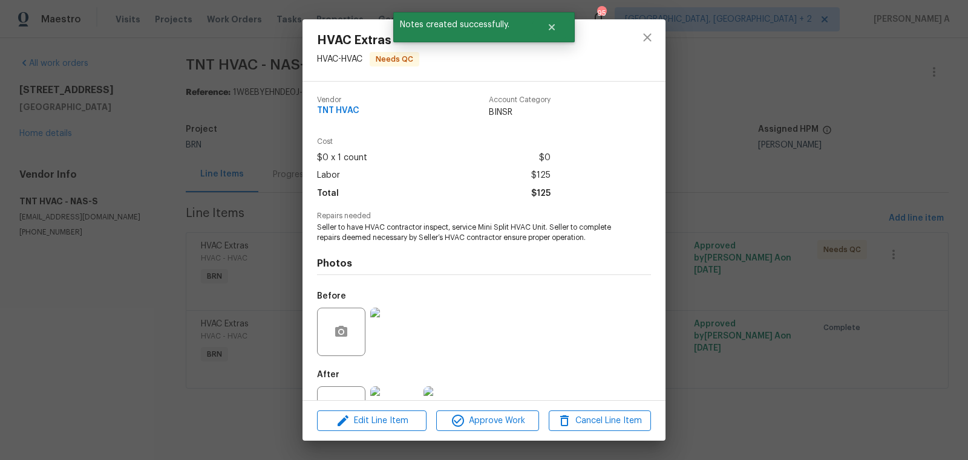
scroll to position [46, 0]
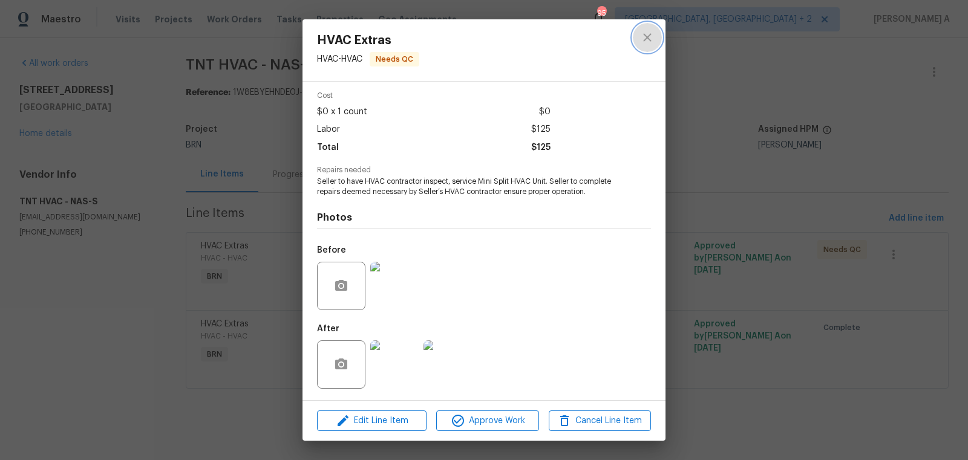
click at [645, 39] on icon "close" at bounding box center [647, 37] width 8 height 8
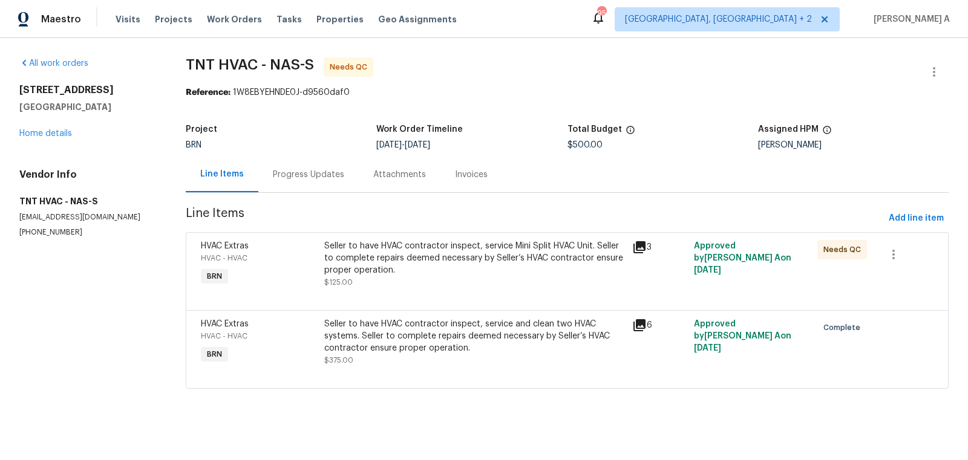
click at [409, 249] on div "Seller to have HVAC contractor inspect, service Mini Split HVAC Unit. Seller to…" at bounding box center [474, 258] width 301 height 36
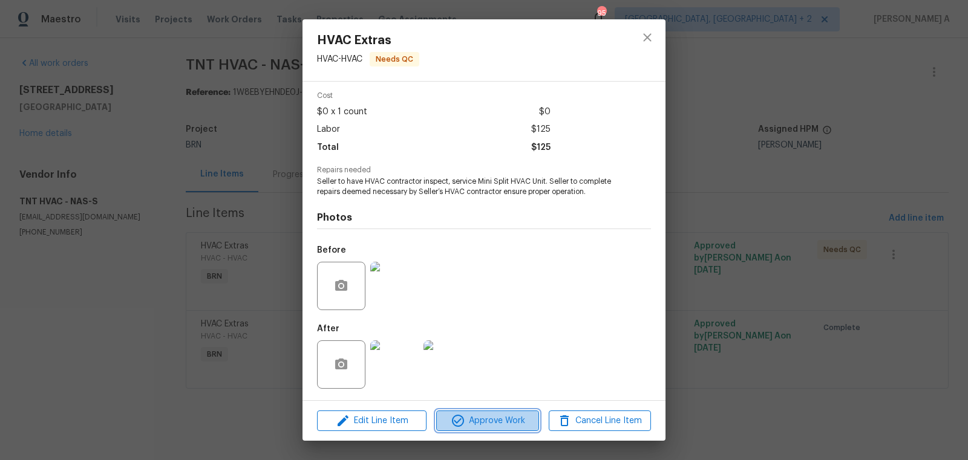
click at [490, 416] on span "Approve Work" at bounding box center [487, 421] width 95 height 15
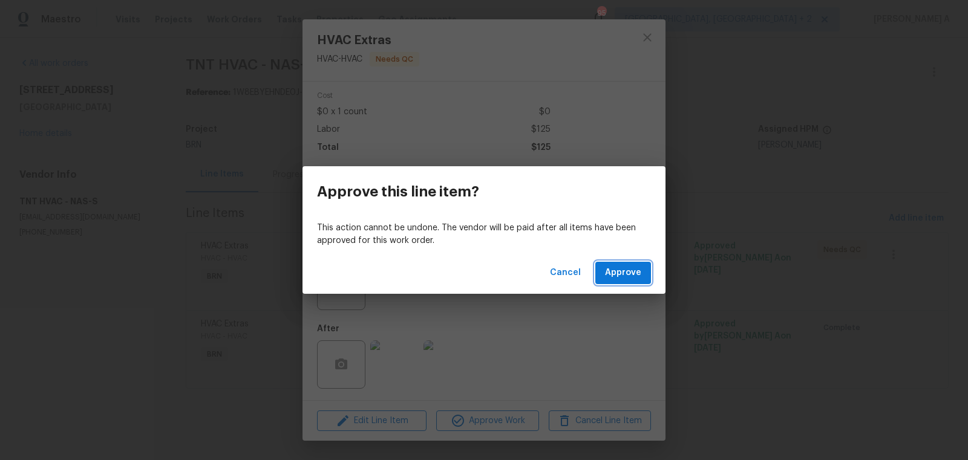
click at [621, 273] on span "Approve" at bounding box center [623, 273] width 36 height 15
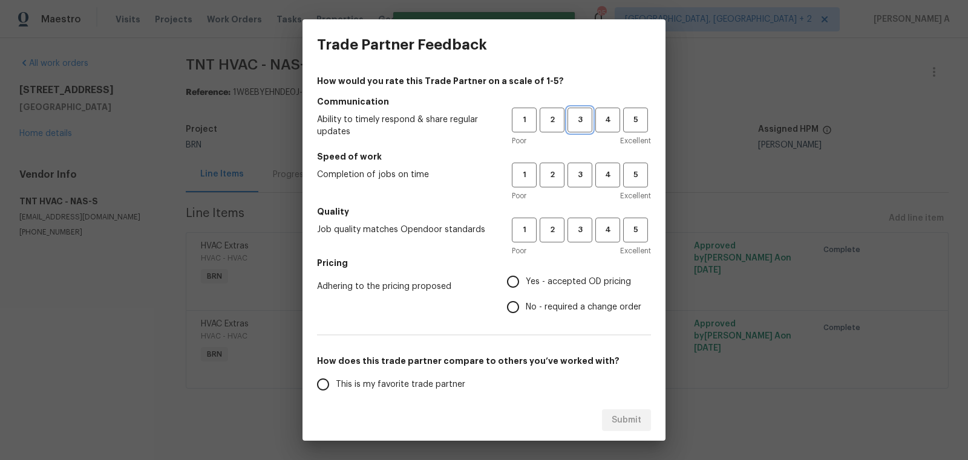
click at [578, 114] on span "3" at bounding box center [580, 120] width 22 height 14
click at [578, 179] on span "3" at bounding box center [580, 175] width 22 height 14
click at [577, 250] on div "Poor Excellent" at bounding box center [581, 251] width 139 height 12
click at [577, 234] on span "3" at bounding box center [580, 230] width 22 height 14
click at [555, 280] on span "Yes - accepted OD pricing" at bounding box center [578, 282] width 105 height 13
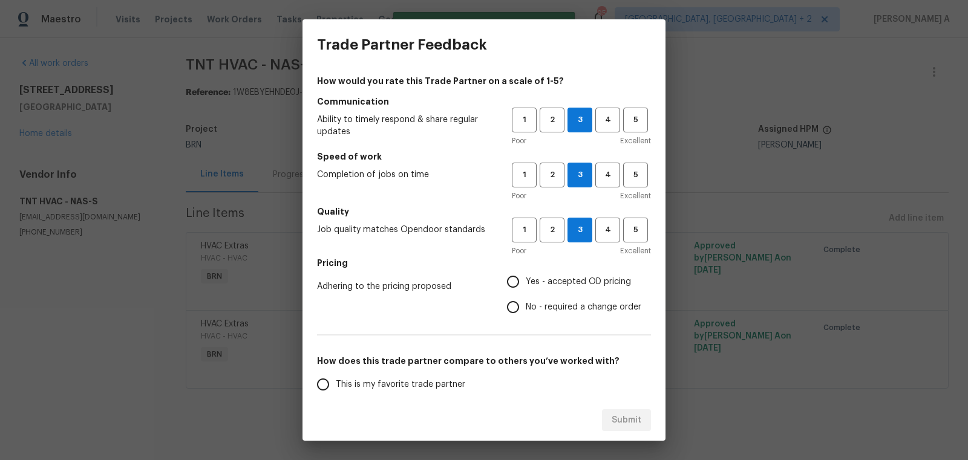
click at [526, 280] on input "Yes - accepted OD pricing" at bounding box center [512, 281] width 25 height 25
radio input "true"
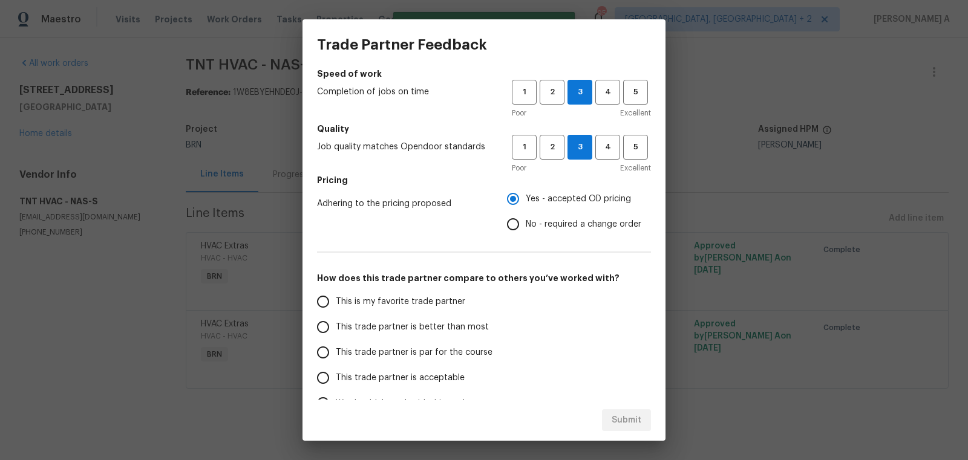
click at [423, 302] on span "This is my favorite trade partner" at bounding box center [400, 302] width 129 height 13
click at [336, 302] on input "This is my favorite trade partner" at bounding box center [322, 301] width 25 height 25
click at [632, 419] on span "Submit" at bounding box center [627, 420] width 30 height 15
radio input "true"
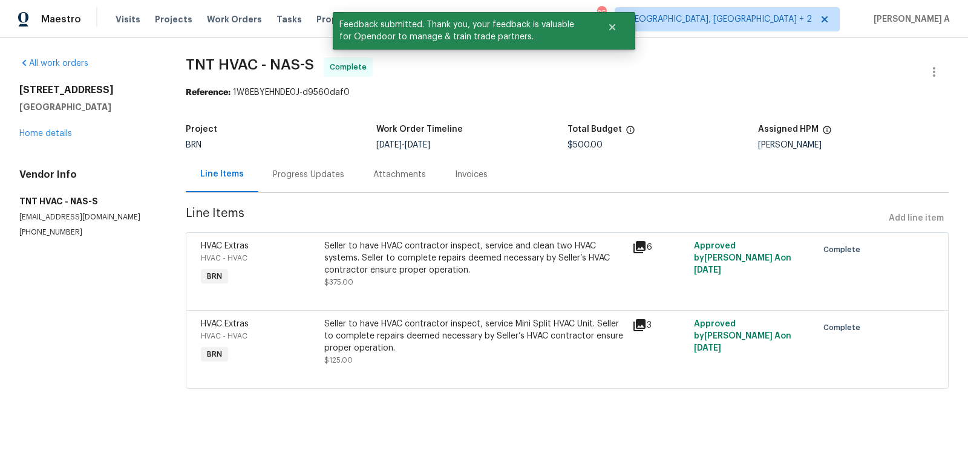
click at [275, 176] on div "Progress Updates" at bounding box center [308, 175] width 71 height 12
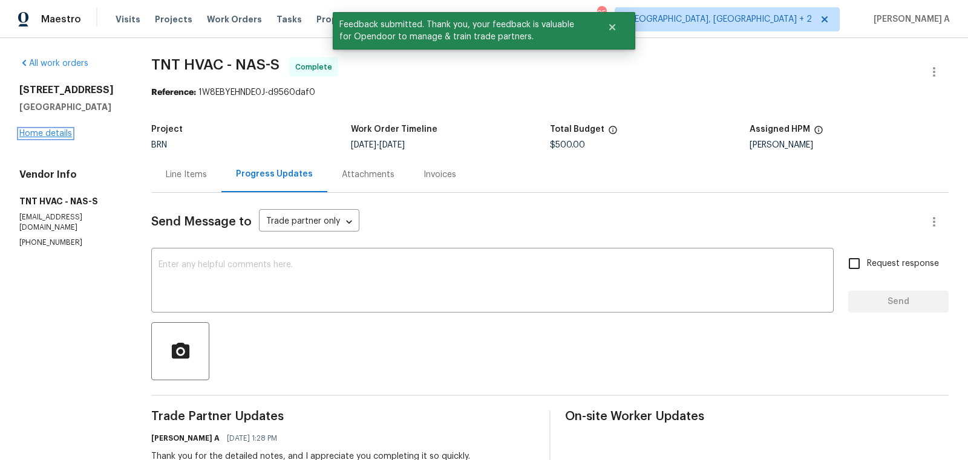
click at [51, 134] on link "Home details" at bounding box center [45, 133] width 53 height 8
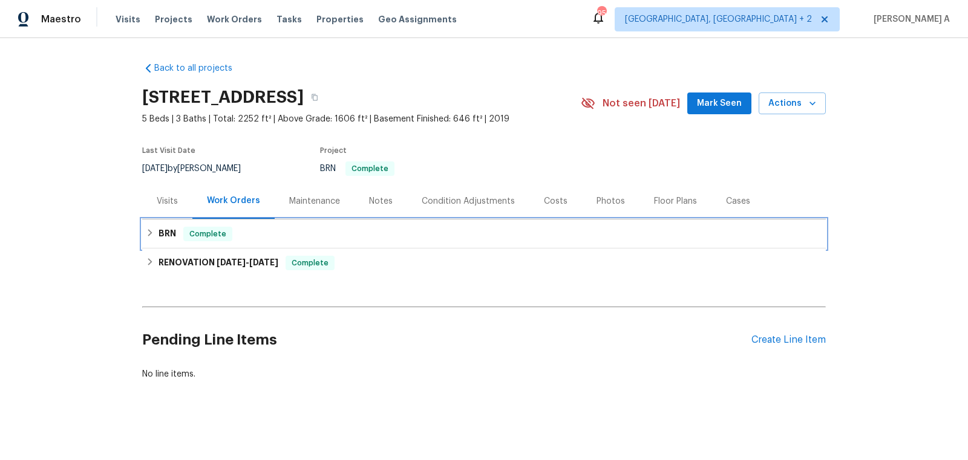
click at [311, 232] on div "BRN Complete" at bounding box center [484, 234] width 676 height 15
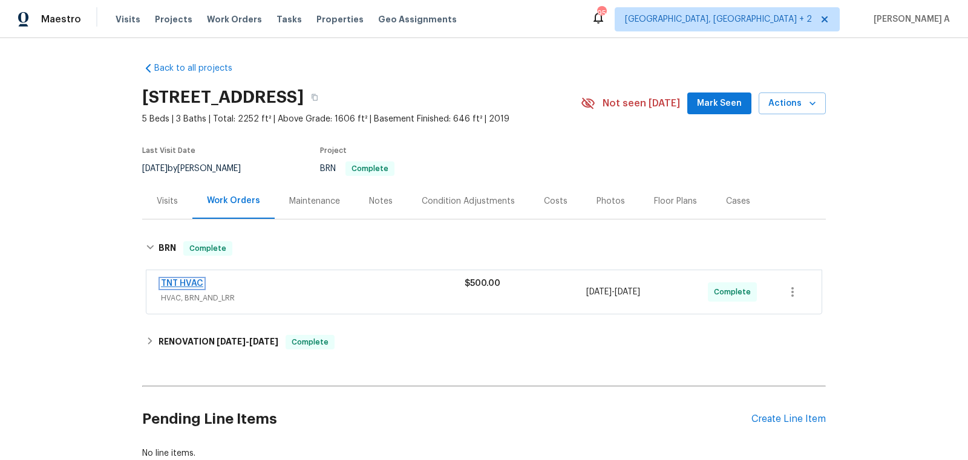
click at [185, 286] on link "TNT HVAC" at bounding box center [182, 283] width 42 height 8
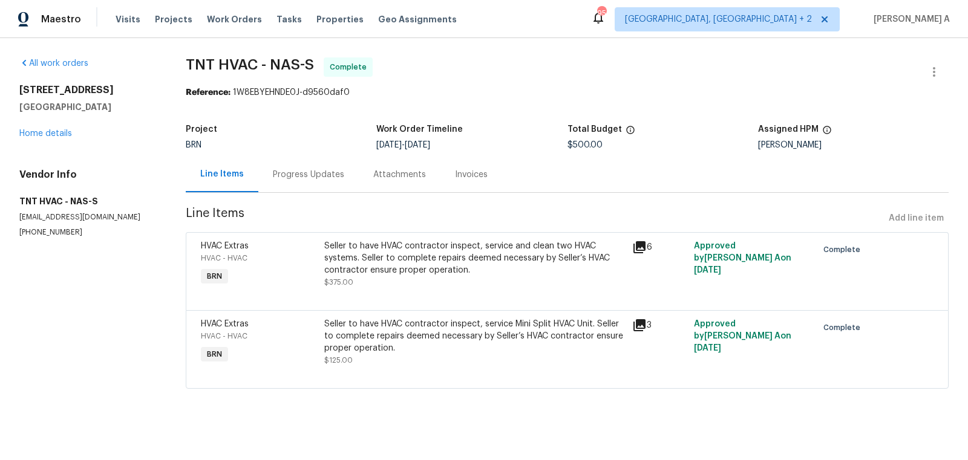
click at [299, 175] on div "Progress Updates" at bounding box center [308, 175] width 71 height 12
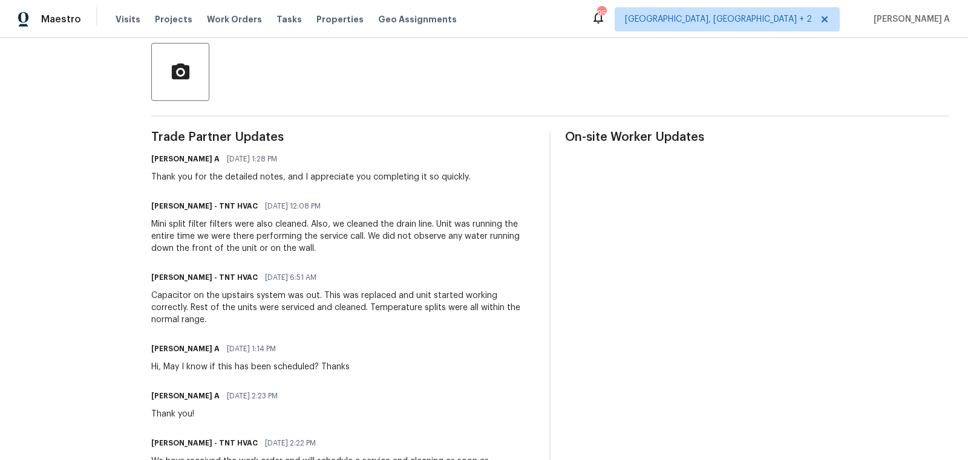
scroll to position [293, 0]
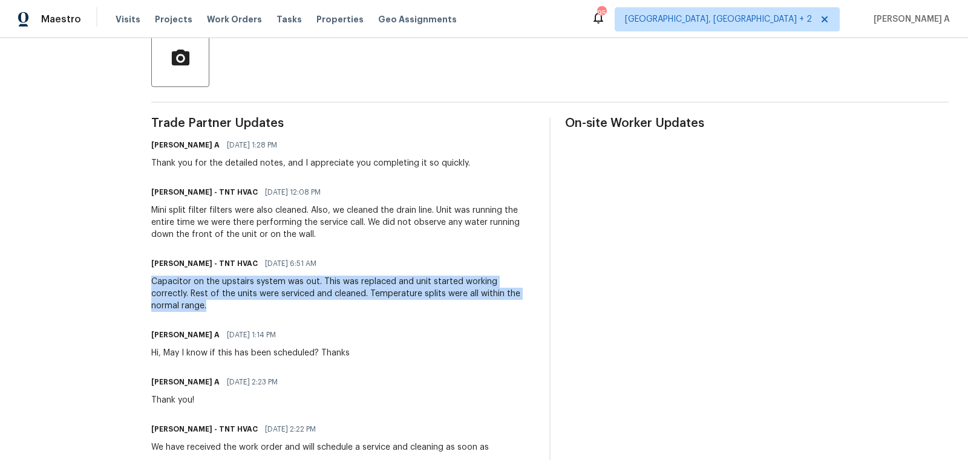
copy div "Capacitor on the upstairs system was out. This was replaced and unit started wo…"
drag, startPoint x: 152, startPoint y: 283, endPoint x: 541, endPoint y: 294, distance: 389.2
click at [541, 294] on div "Trade Partner Updates Akshay Ajaya Kumar A 10/01/2025 1:28 PM Thank you for the…" at bounding box center [549, 358] width 797 height 482
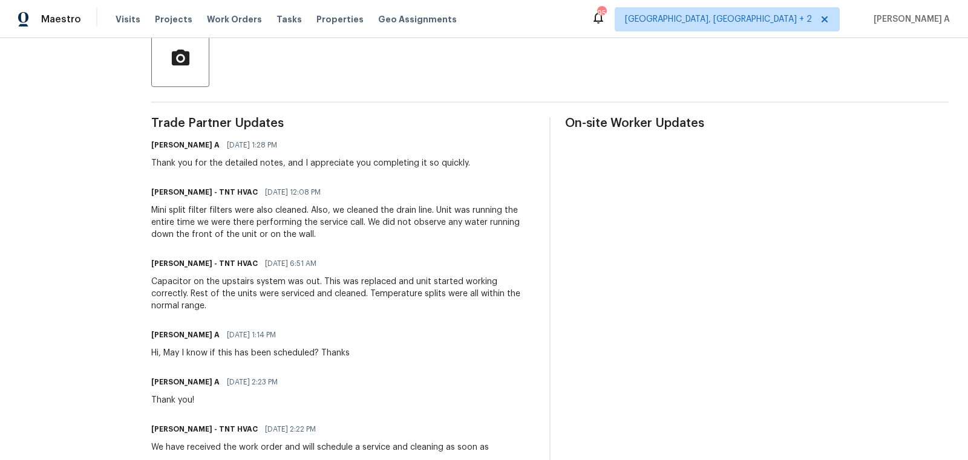
click at [195, 209] on div "Mini split filter filters were also cleaned. Also, we cleaned the drain line. U…" at bounding box center [343, 222] width 384 height 36
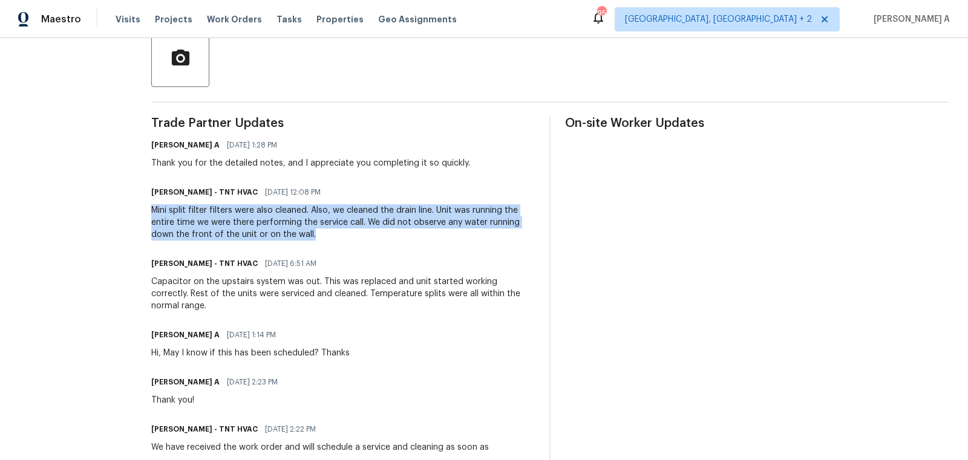
copy div "Mini split filter filters were also cleaned. Also, we cleaned the drain line. U…"
drag, startPoint x: 148, startPoint y: 210, endPoint x: 485, endPoint y: 235, distance: 337.9
click at [485, 235] on div "All work orders 133 Kingstons Cv Clarksville, TN 37042 Home details Vendor Info…" at bounding box center [484, 182] width 968 height 874
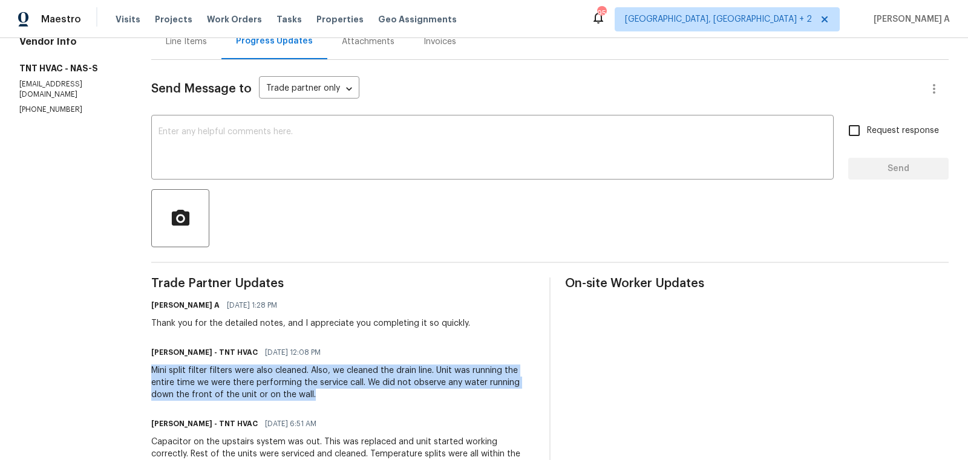
scroll to position [0, 0]
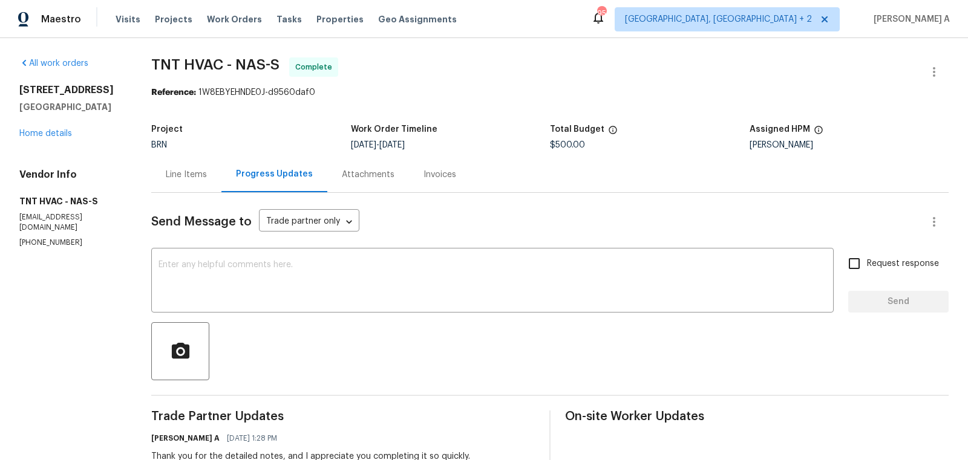
click at [174, 177] on div "Line Items" at bounding box center [186, 175] width 41 height 12
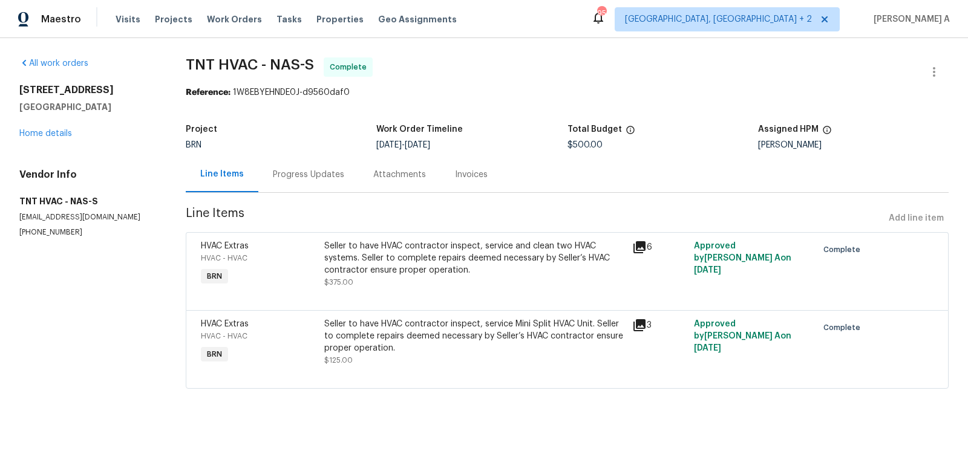
click at [397, 268] on div "Seller to have HVAC contractor inspect, service and clean two HVAC systems. Sel…" at bounding box center [474, 258] width 301 height 36
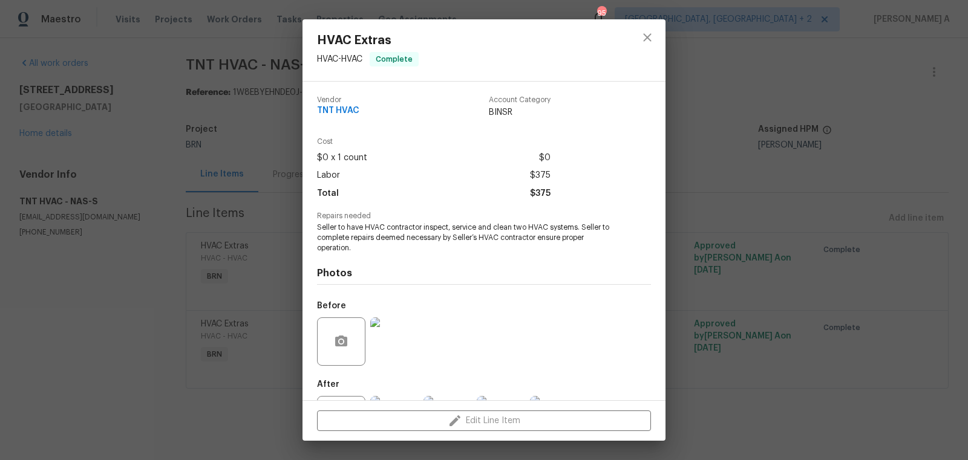
click at [392, 237] on span "Seller to have HVAC contractor inspect, service and clean two HVAC systems. Sel…" at bounding box center [467, 238] width 301 height 30
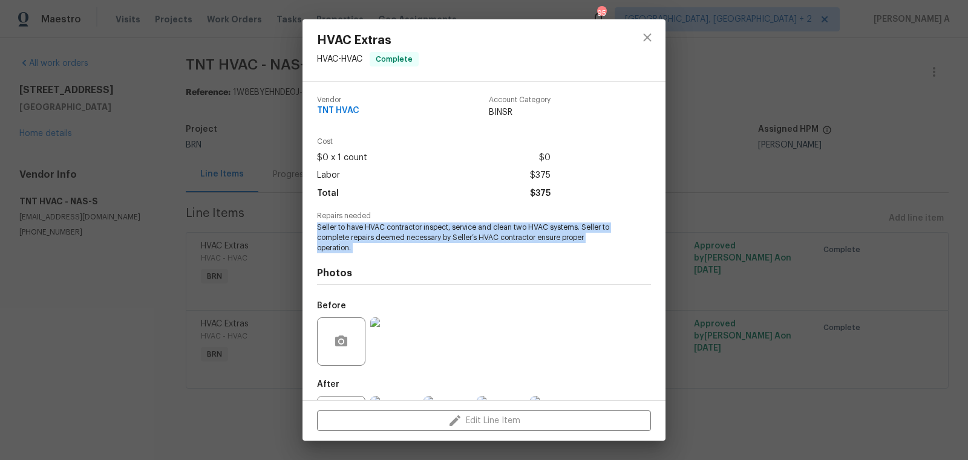
click at [392, 237] on span "Seller to have HVAC contractor inspect, service and clean two HVAC systems. Sel…" at bounding box center [467, 238] width 301 height 30
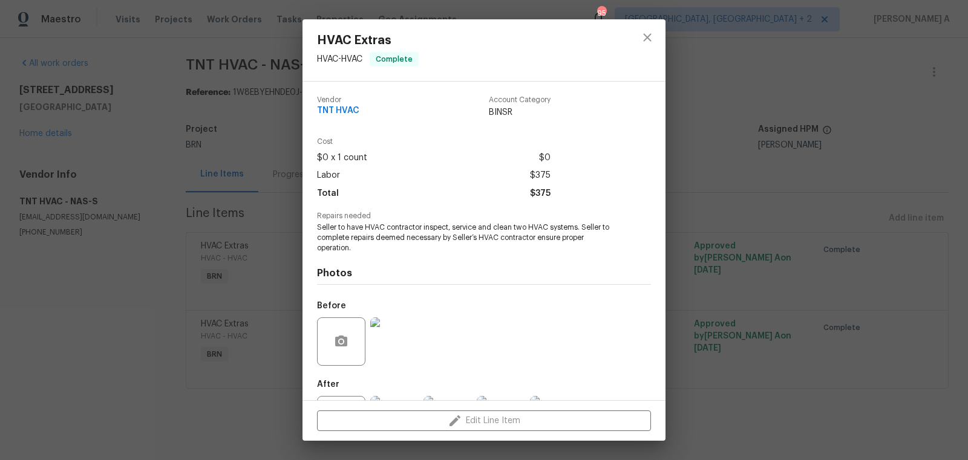
click at [348, 113] on span "TNT HVAC" at bounding box center [338, 110] width 42 height 9
copy span "TNT HVAC"
click at [420, 234] on span "Seller to have HVAC contractor inspect, service and clean two HVAC systems. Sel…" at bounding box center [467, 238] width 301 height 30
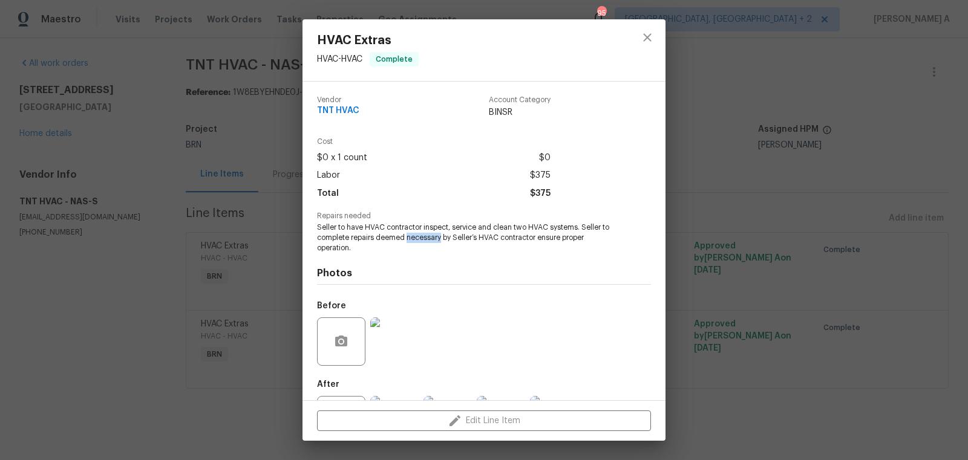
click at [420, 234] on span "Seller to have HVAC contractor inspect, service and clean two HVAC systems. Sel…" at bounding box center [467, 238] width 301 height 30
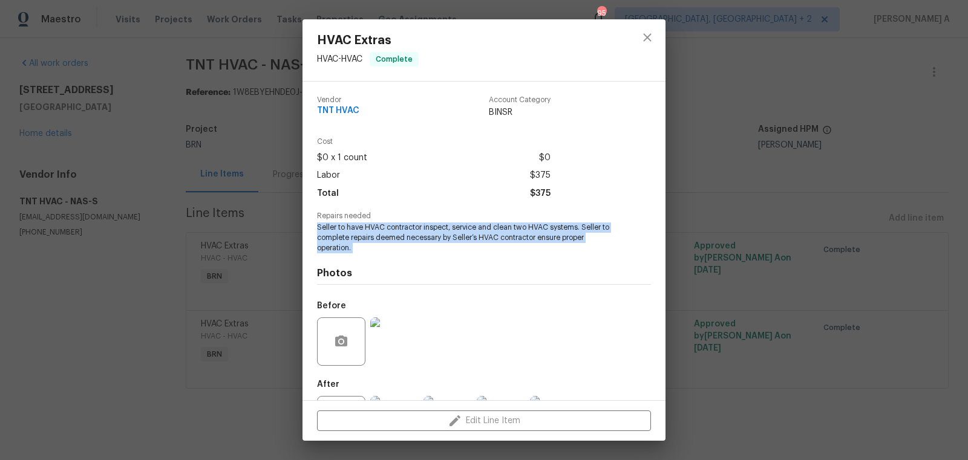
click at [420, 234] on span "Seller to have HVAC contractor inspect, service and clean two HVAC systems. Sel…" at bounding box center [467, 238] width 301 height 30
copy span "Seller to have HVAC contractor inspect, service and clean two HVAC systems. Sel…"
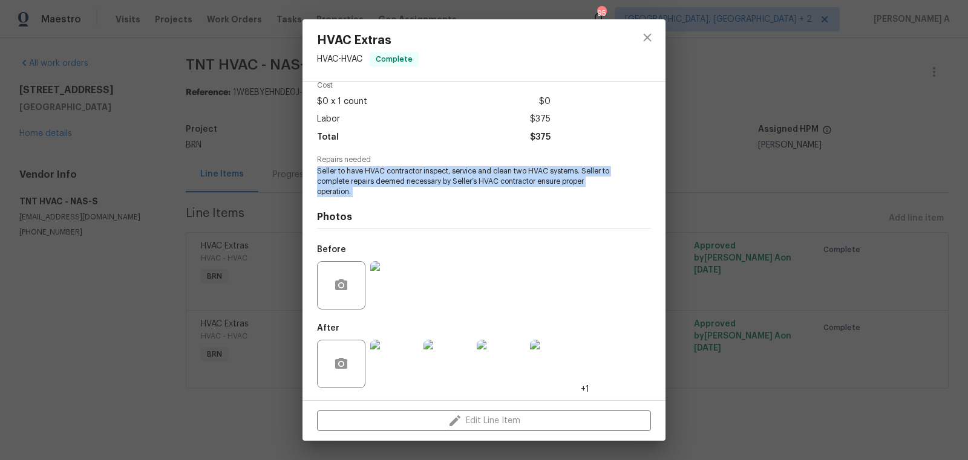
click at [376, 305] on img at bounding box center [394, 285] width 48 height 48
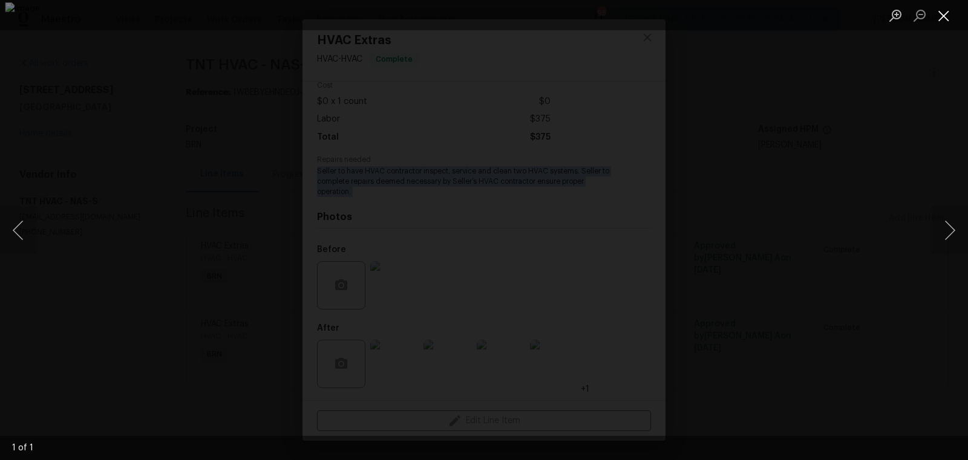
click at [943, 18] on button "Close lightbox" at bounding box center [944, 15] width 24 height 21
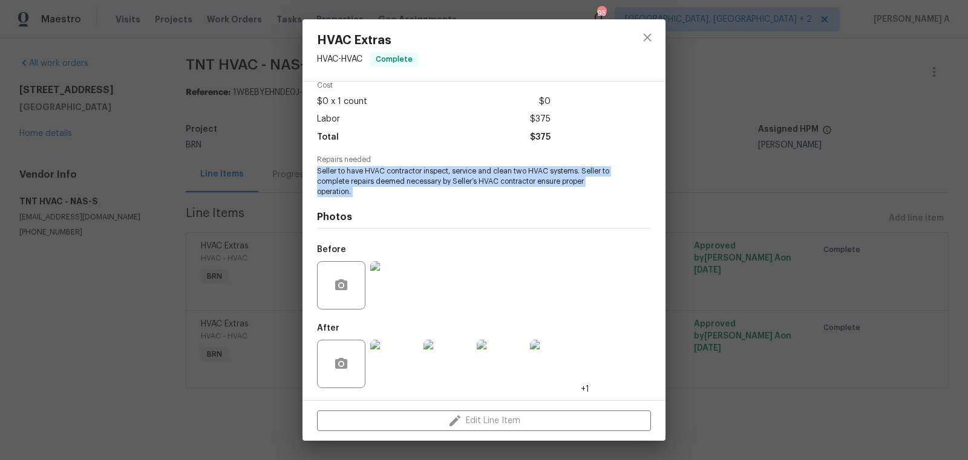
click at [399, 357] on img at bounding box center [394, 364] width 48 height 48
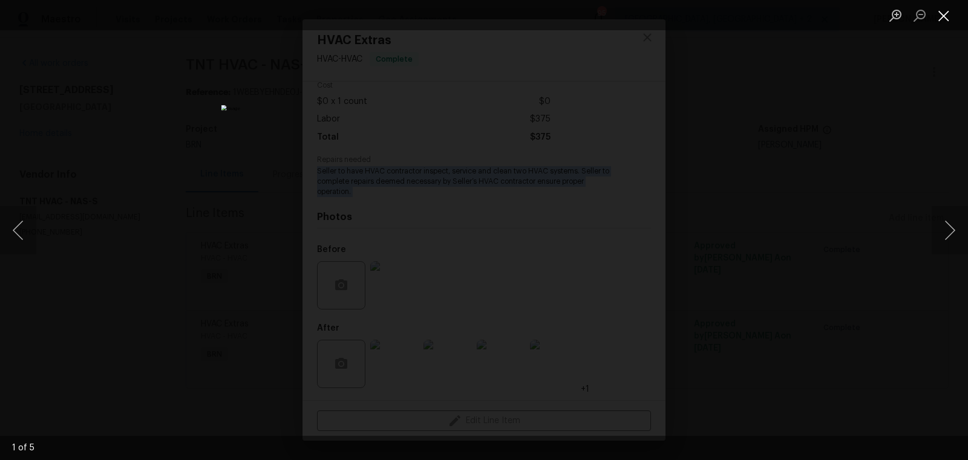
click at [946, 13] on button "Close lightbox" at bounding box center [944, 15] width 24 height 21
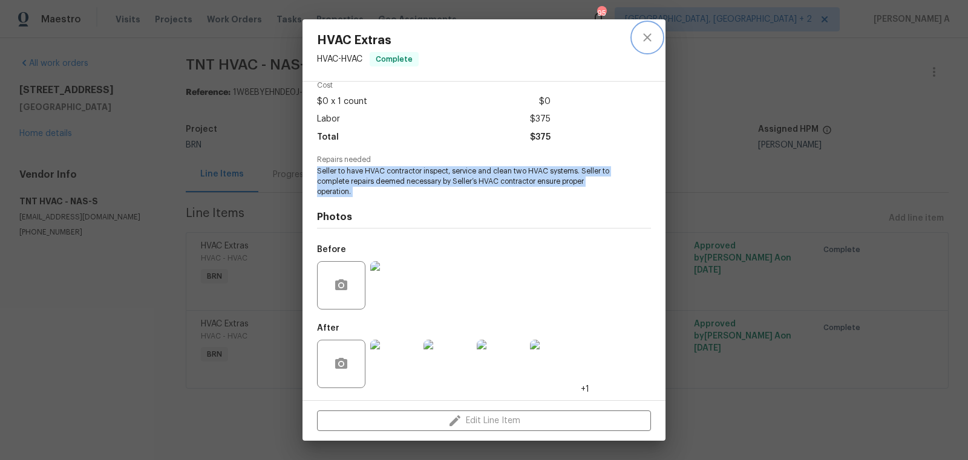
click at [651, 34] on icon "close" at bounding box center [647, 37] width 15 height 15
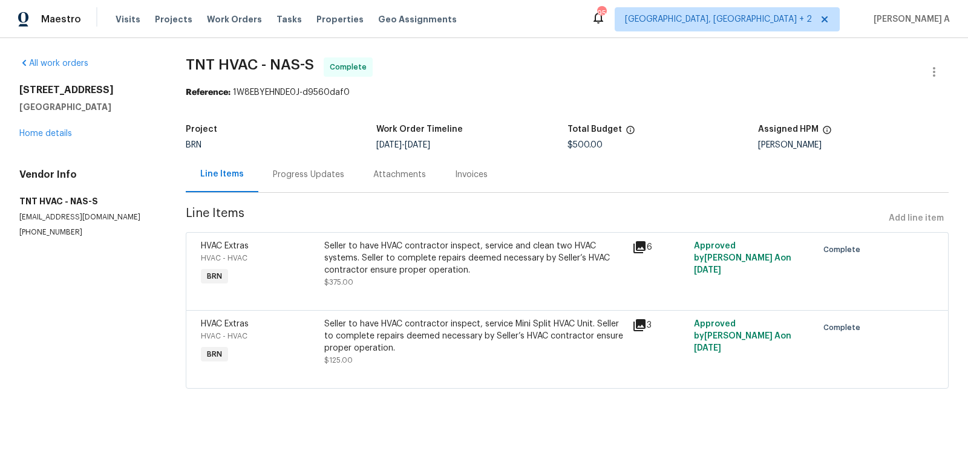
click at [460, 330] on div "Seller to have HVAC contractor inspect, service Mini Split HVAC Unit. Seller to…" at bounding box center [474, 336] width 301 height 36
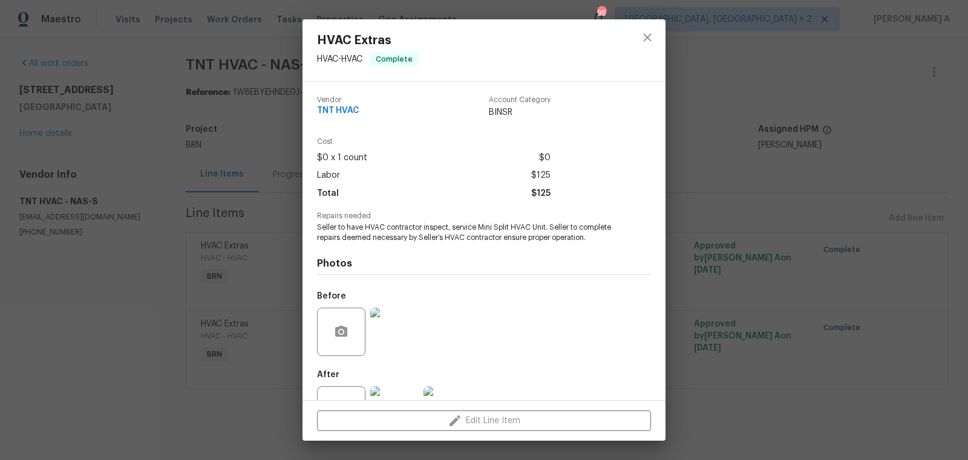
click at [399, 230] on span "Seller to have HVAC contractor inspect, service Mini Split HVAC Unit. Seller to…" at bounding box center [467, 233] width 301 height 21
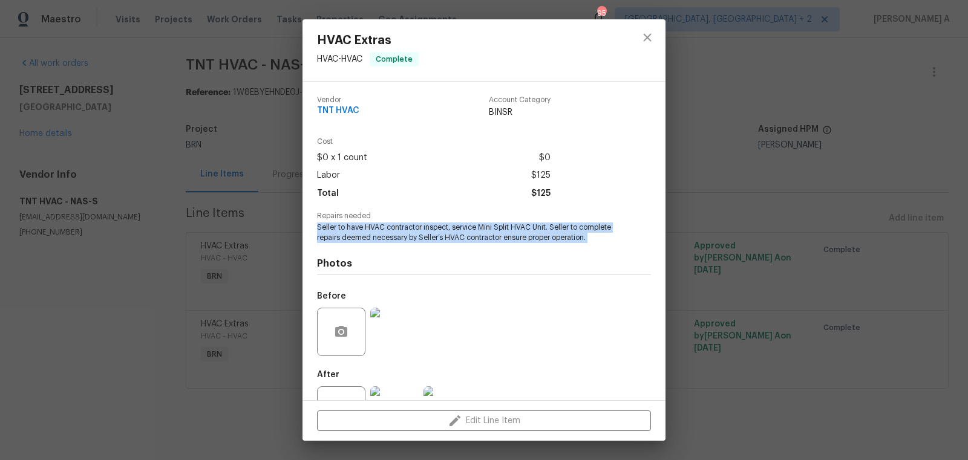
click at [399, 230] on span "Seller to have HVAC contractor inspect, service Mini Split HVAC Unit. Seller to…" at bounding box center [467, 233] width 301 height 21
copy span "Seller to have HVAC contractor inspect, service Mini Split HVAC Unit. Seller to…"
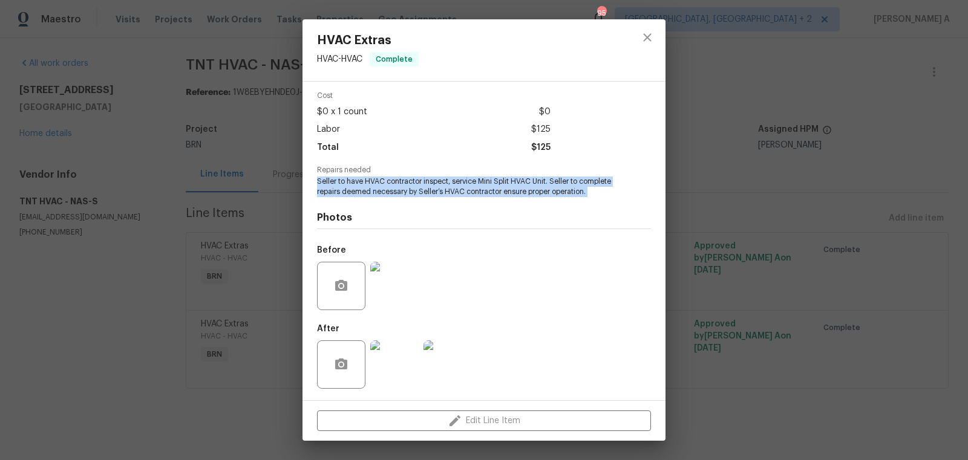
click at [391, 299] on img at bounding box center [394, 286] width 48 height 48
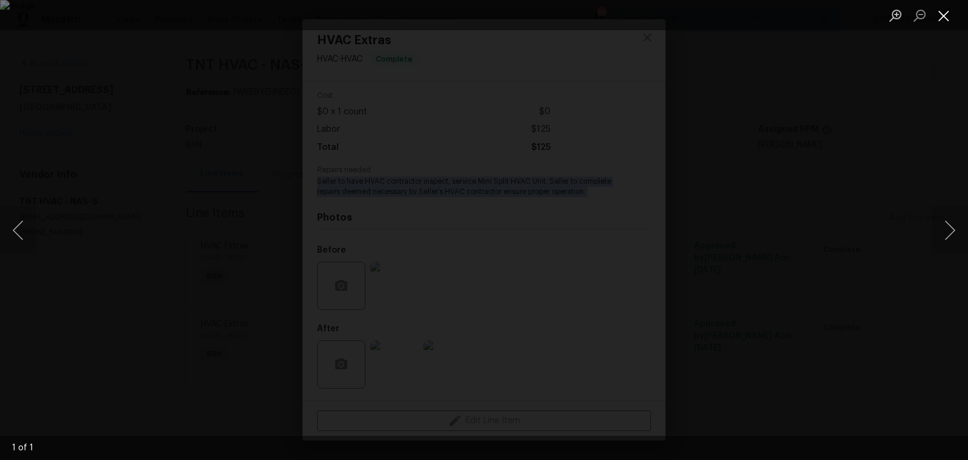
click at [949, 15] on button "Close lightbox" at bounding box center [944, 15] width 24 height 21
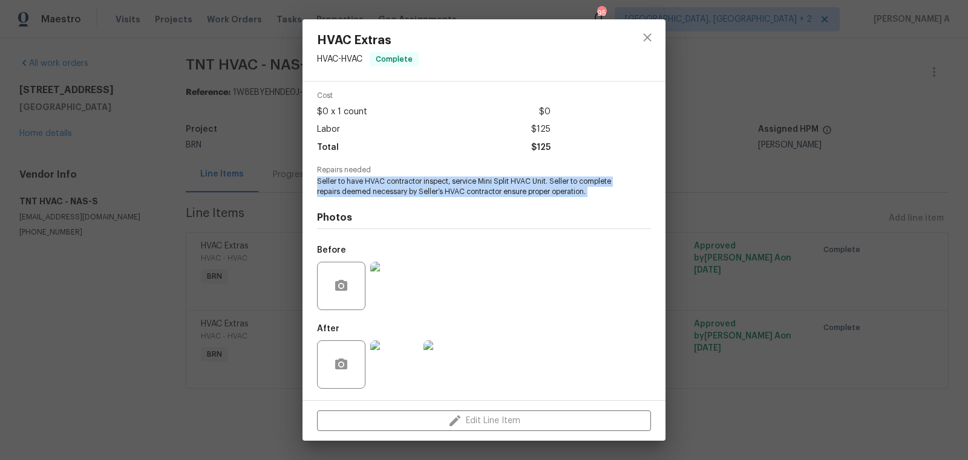
click at [375, 373] on img at bounding box center [394, 365] width 48 height 48
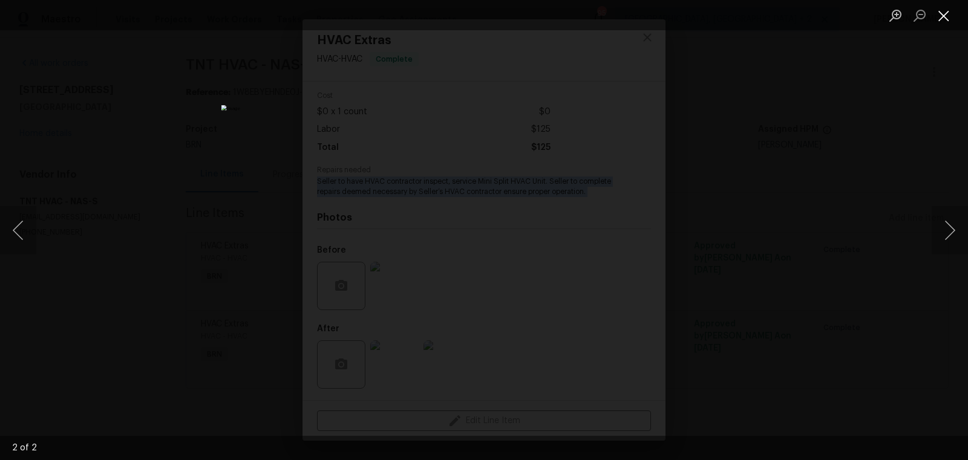
click at [944, 11] on button "Close lightbox" at bounding box center [944, 15] width 24 height 21
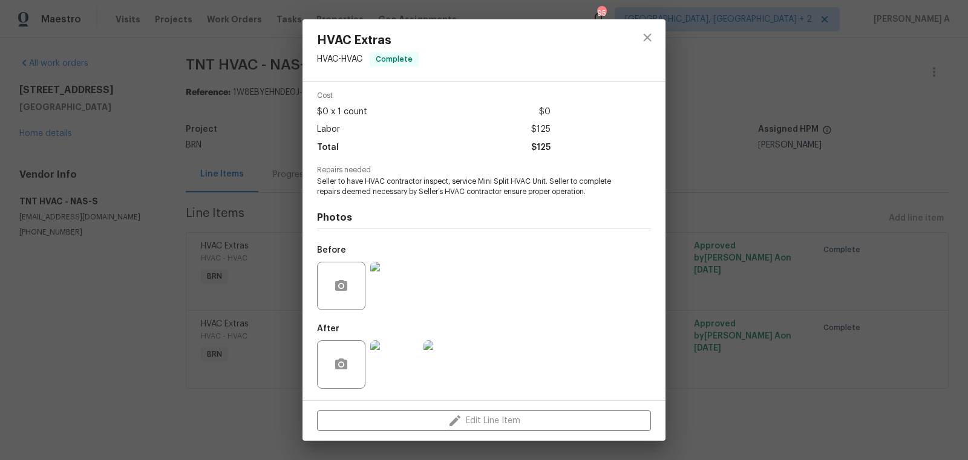
click at [664, 30] on div at bounding box center [647, 50] width 36 height 62
click at [649, 36] on icon "close" at bounding box center [647, 37] width 15 height 15
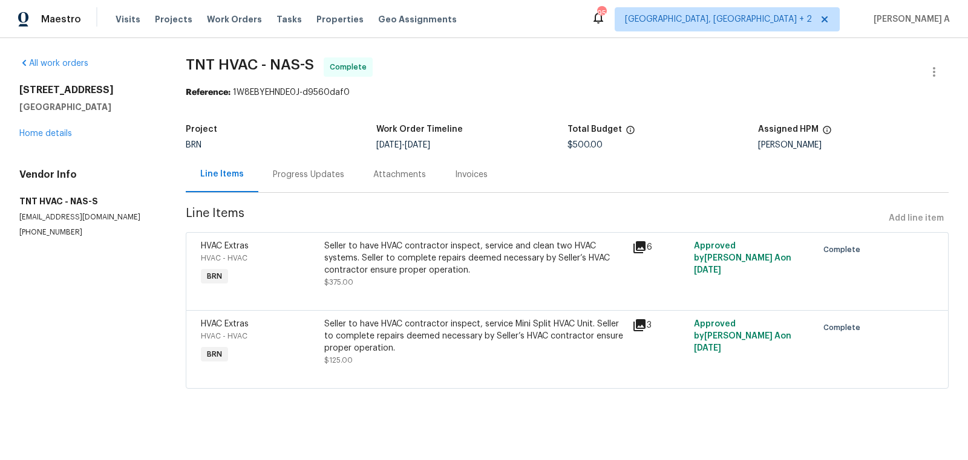
click at [445, 185] on div "Invoices" at bounding box center [471, 175] width 62 height 36
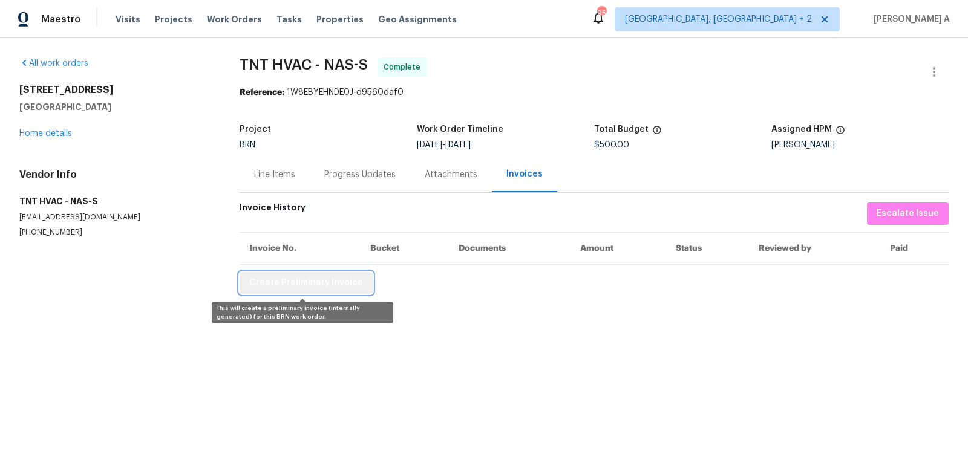
click at [335, 286] on span "Create Preliminary Invoice" at bounding box center [306, 283] width 114 height 15
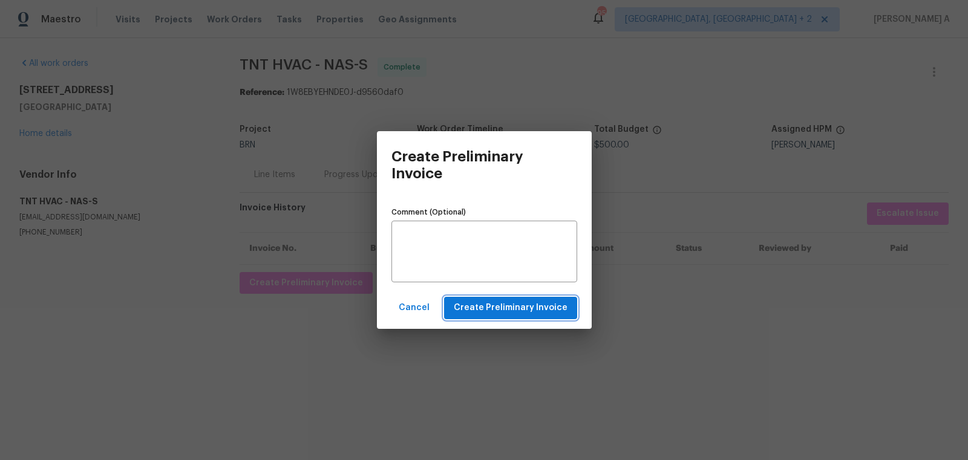
click at [482, 305] on span "Create Preliminary Invoice" at bounding box center [511, 308] width 114 height 15
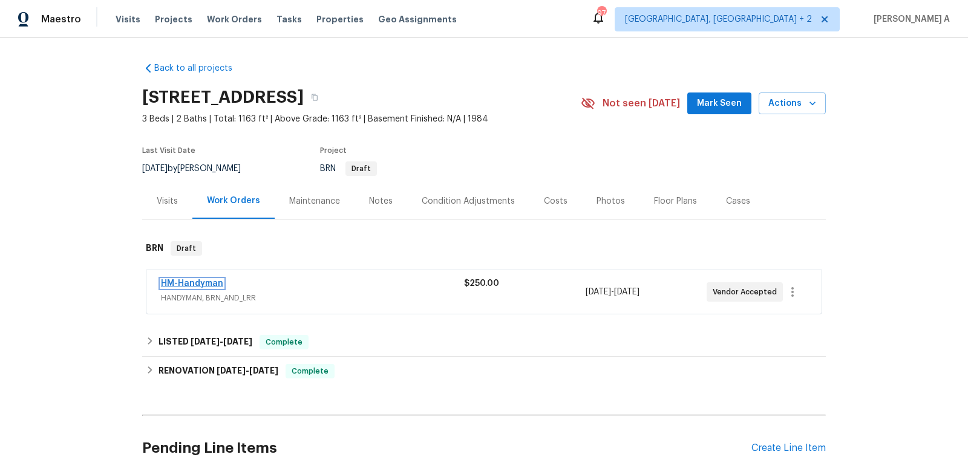
click at [196, 281] on link "HM-Handyman" at bounding box center [192, 283] width 62 height 8
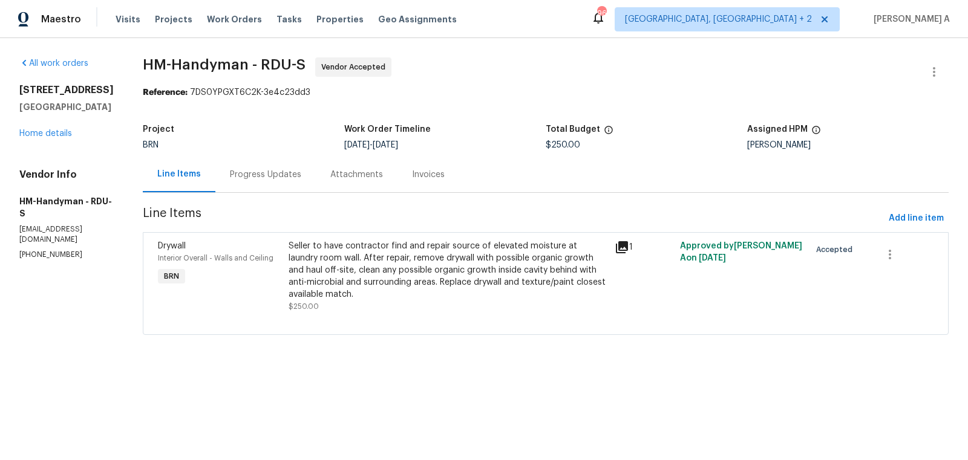
click at [259, 179] on div "Progress Updates" at bounding box center [265, 175] width 71 height 12
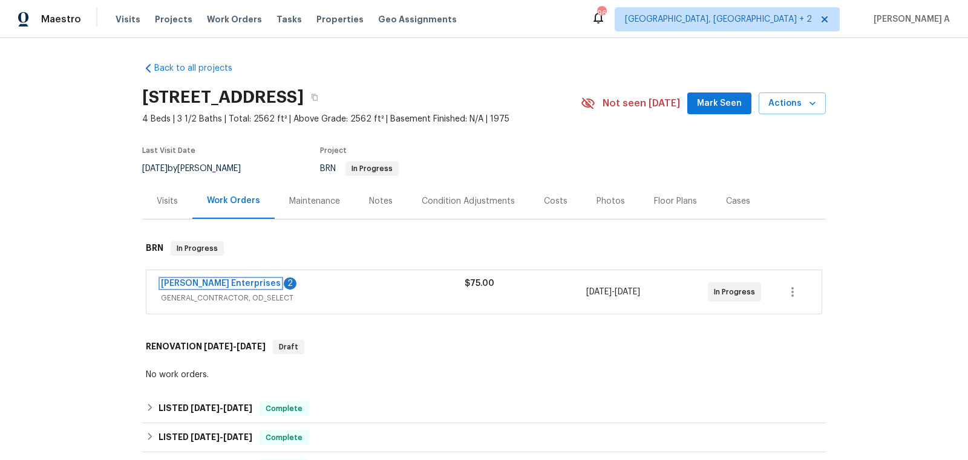
click at [199, 283] on link "[PERSON_NAME] Enterprises" at bounding box center [221, 283] width 120 height 8
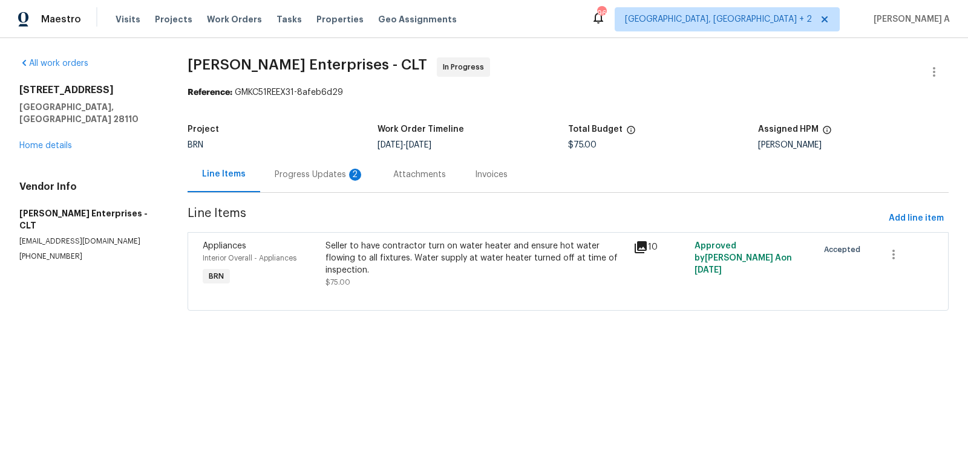
click at [319, 172] on div "Progress Updates 2" at bounding box center [320, 175] width 90 height 12
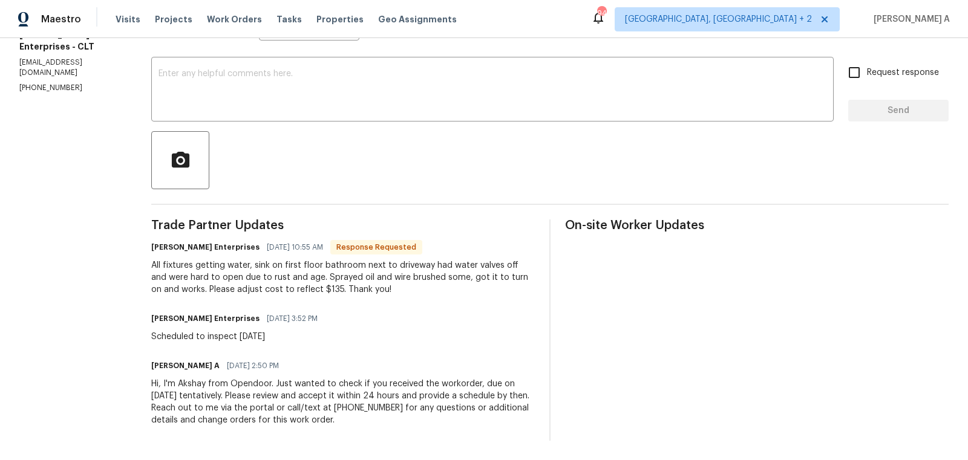
scroll to position [36, 0]
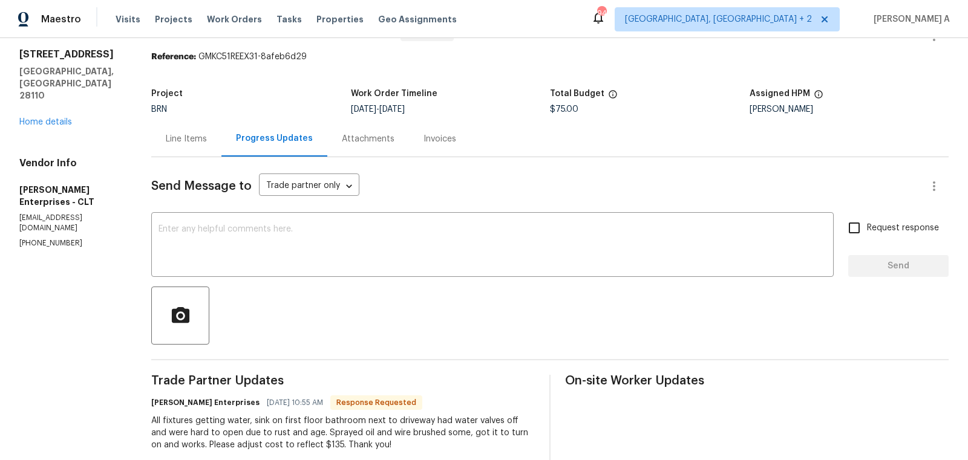
click at [186, 151] on div "Line Items" at bounding box center [186, 139] width 70 height 36
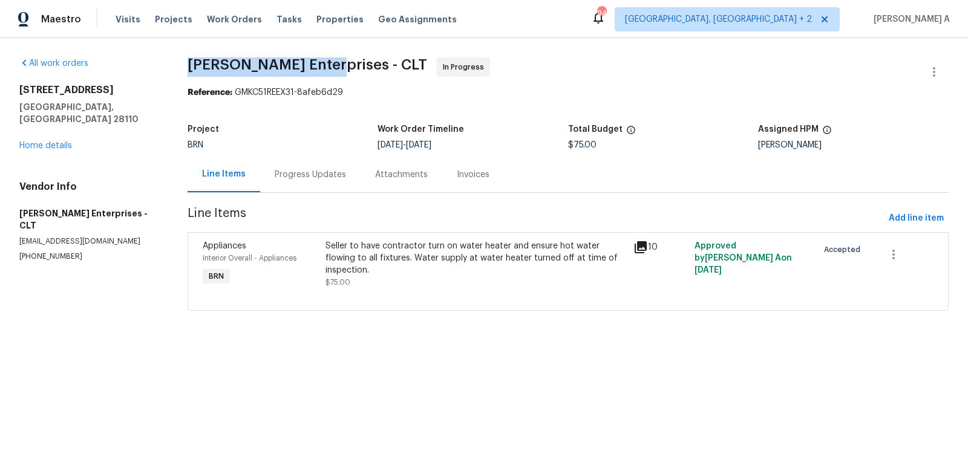
drag, startPoint x: 183, startPoint y: 67, endPoint x: 332, endPoint y: 68, distance: 148.8
click at [332, 68] on div "All work orders [STREET_ADDRESS][PERSON_NAME] Home details Vendor Info [PERSON_…" at bounding box center [484, 191] width 968 height 307
copy span "[PERSON_NAME] Enterprises"
click at [295, 177] on div "Progress Updates" at bounding box center [310, 175] width 71 height 12
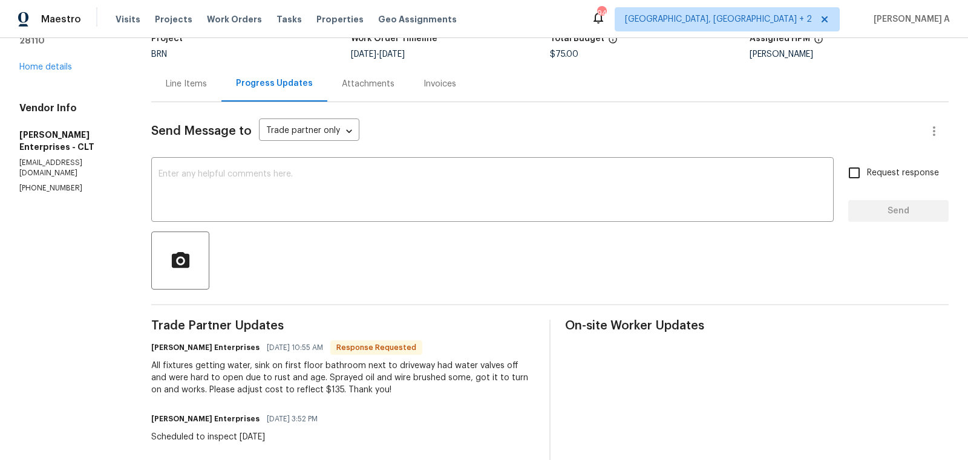
scroll to position [129, 0]
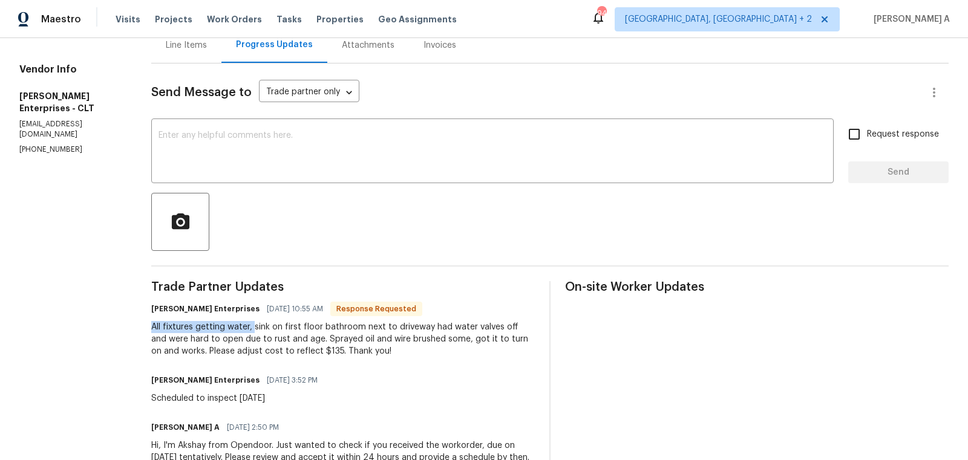
drag, startPoint x: 150, startPoint y: 328, endPoint x: 255, endPoint y: 329, distance: 104.7
click at [255, 329] on div "All work orders [STREET_ADDRESS][PERSON_NAME] Home details Vendor Info [PERSON_…" at bounding box center [484, 215] width 968 height 613
click at [253, 329] on div "All fixtures getting water, sink on first floor bathroom next to driveway had w…" at bounding box center [343, 339] width 384 height 36
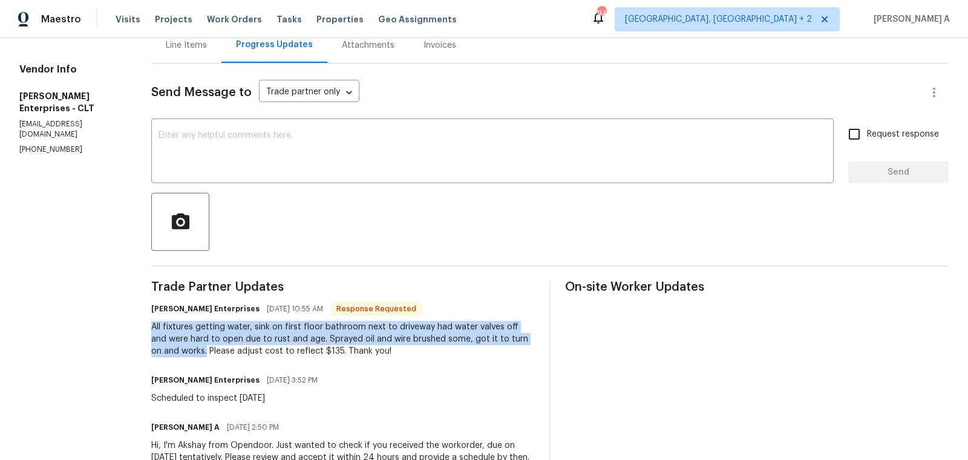
copy div "All fixtures getting water, sink on first floor bathroom next to driveway had w…"
drag, startPoint x: 154, startPoint y: 326, endPoint x: 178, endPoint y: 350, distance: 33.4
click at [178, 350] on div "All fixtures getting water, sink on first floor bathroom next to driveway had w…" at bounding box center [343, 339] width 384 height 36
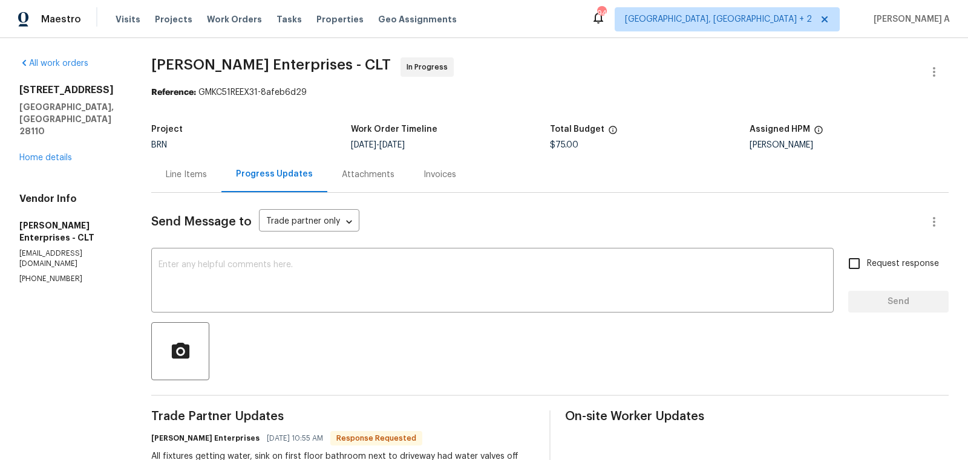
click at [194, 169] on div "Line Items" at bounding box center [186, 175] width 41 height 12
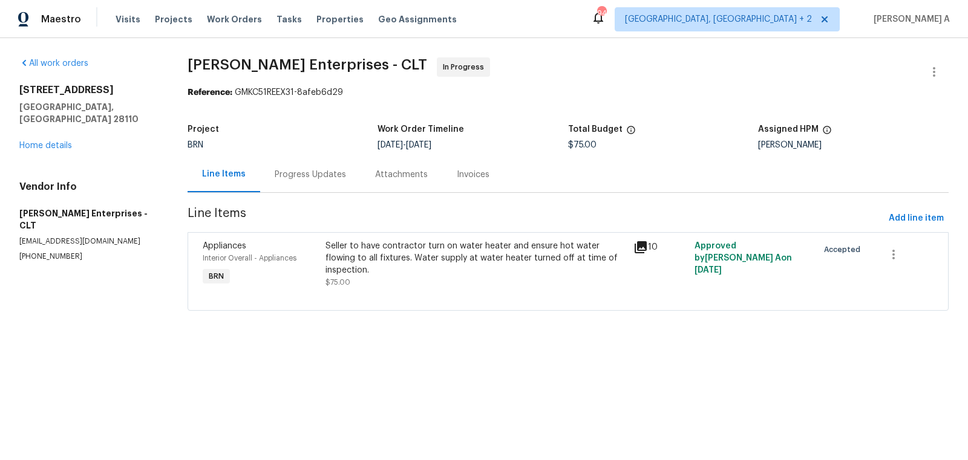
click at [445, 278] on div "Seller to have contractor turn on water heater and ensure hot water flowing to …" at bounding box center [475, 265] width 307 height 56
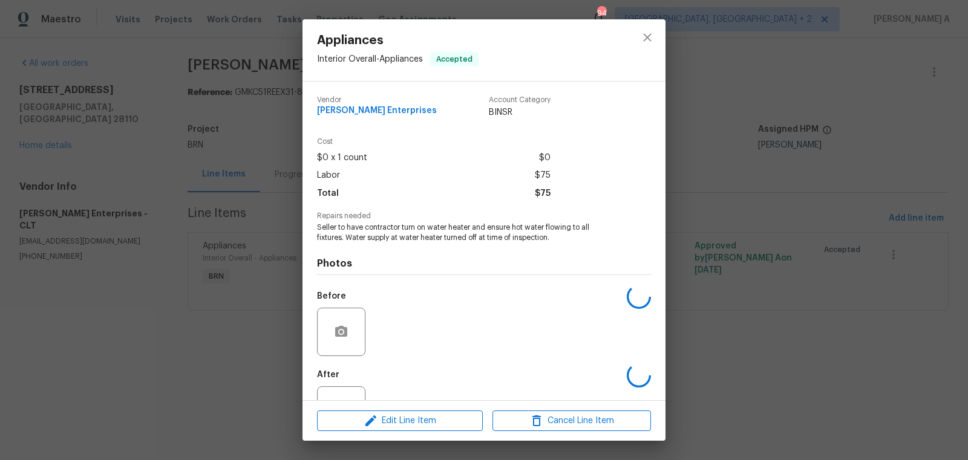
scroll to position [46, 0]
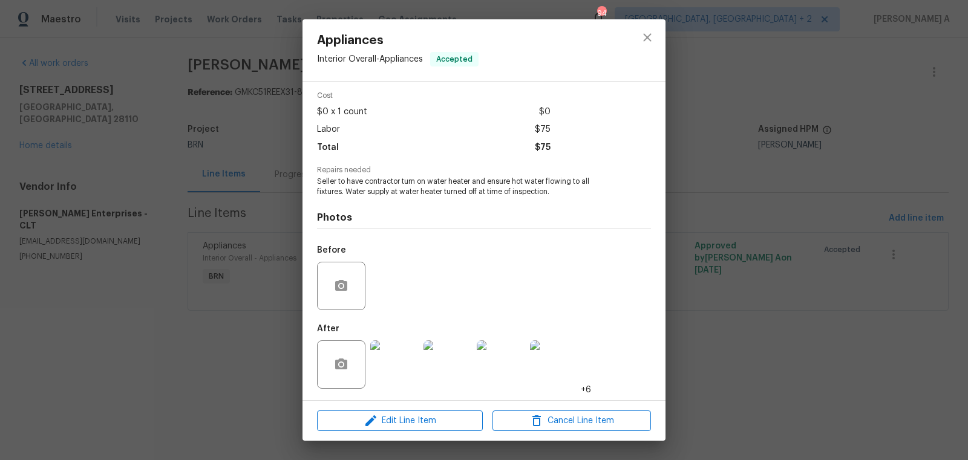
click at [393, 376] on img at bounding box center [394, 365] width 48 height 48
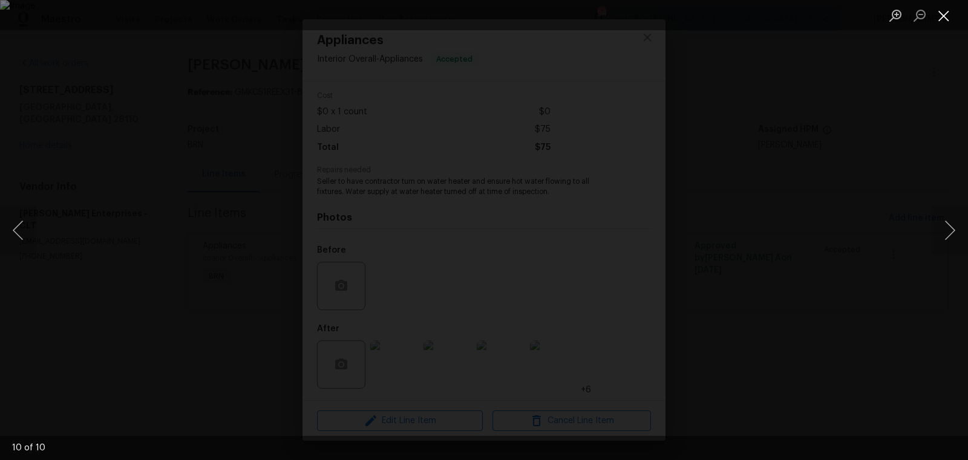
click at [941, 16] on button "Close lightbox" at bounding box center [944, 15] width 24 height 21
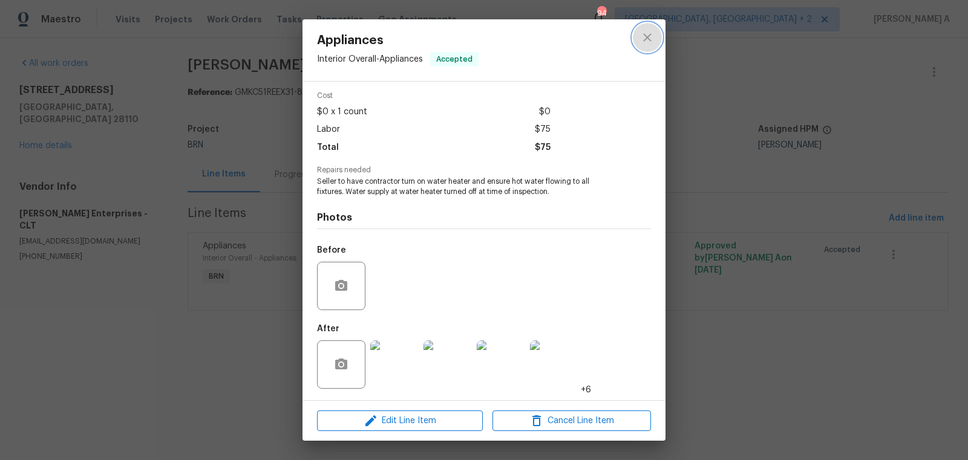
click at [648, 39] on icon "close" at bounding box center [647, 37] width 15 height 15
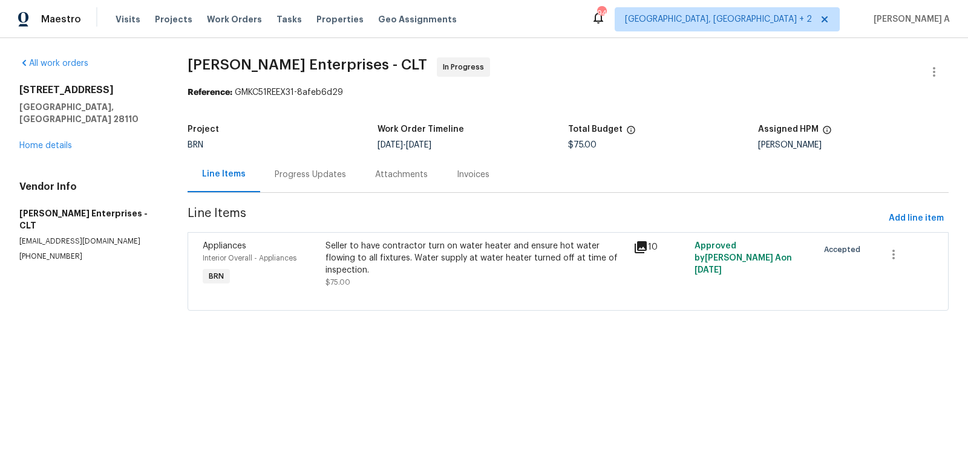
click at [422, 250] on div "Seller to have contractor turn on water heater and ensure hot water flowing to …" at bounding box center [475, 258] width 300 height 36
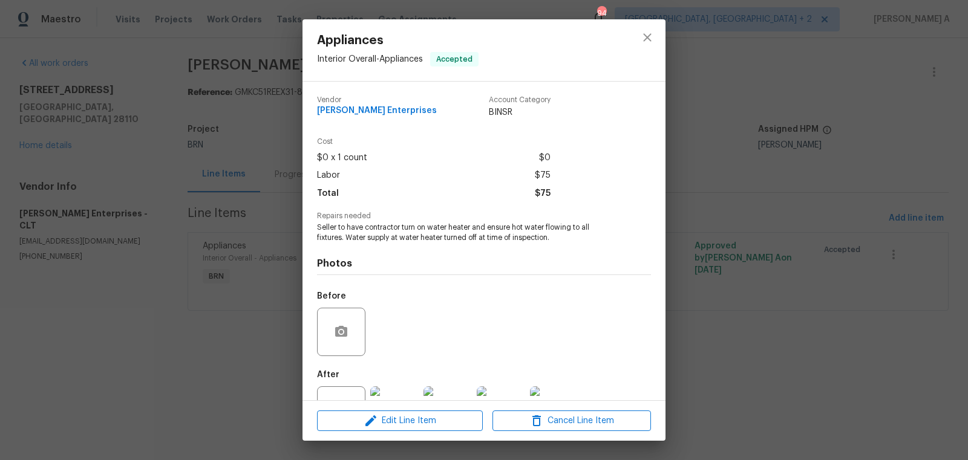
click at [443, 226] on span "Seller to have contractor turn on water heater and ensure hot water flowing to …" at bounding box center [467, 233] width 301 height 21
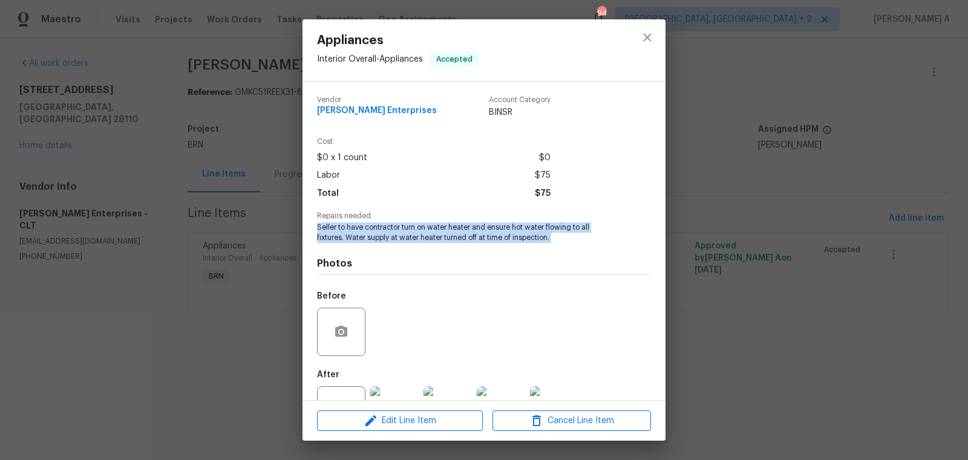
click at [443, 226] on span "Seller to have contractor turn on water heater and ensure hot water flowing to …" at bounding box center [467, 233] width 301 height 21
copy span "Seller to have contractor turn on water heater and ensure hot water flowing to …"
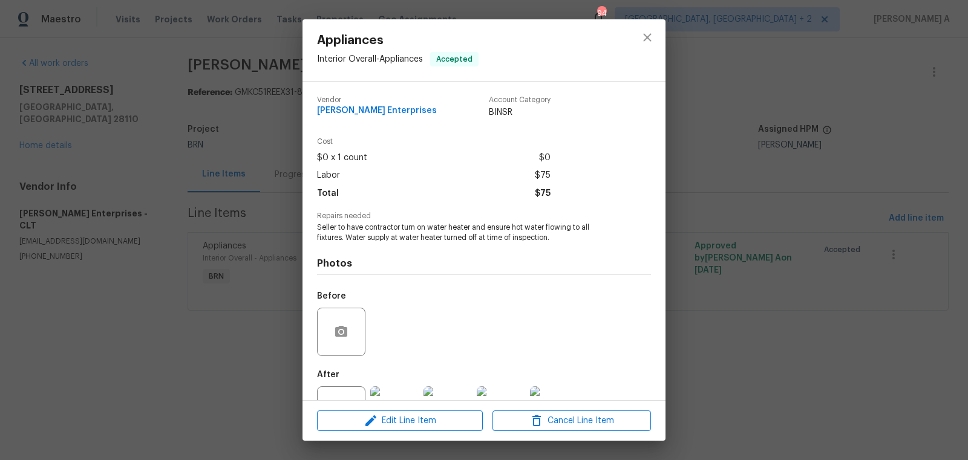
click at [338, 117] on div "Vendor [PERSON_NAME] Enterprises" at bounding box center [377, 107] width 120 height 22
copy span "[PERSON_NAME] Enterprises"
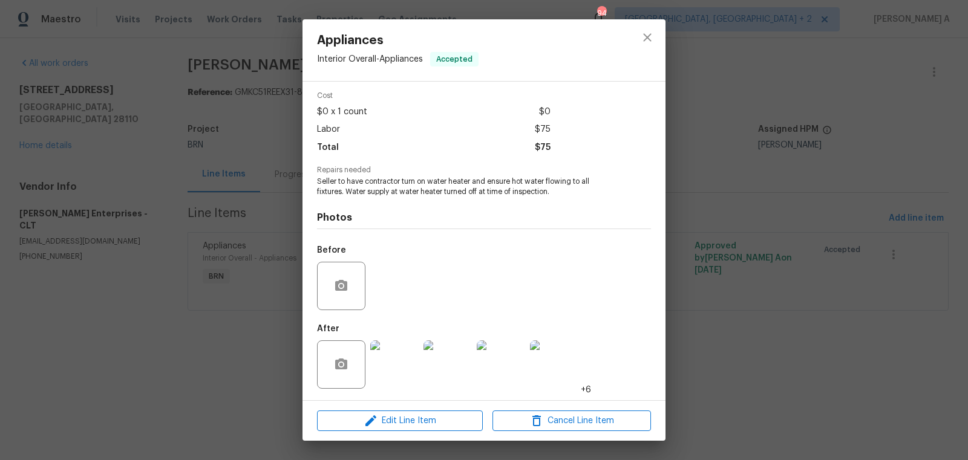
click at [402, 347] on img at bounding box center [394, 365] width 48 height 48
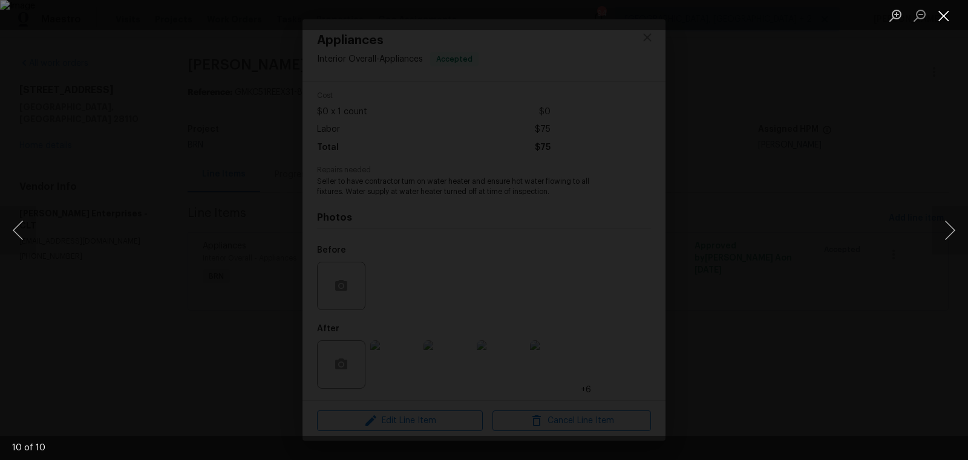
click at [939, 15] on button "Close lightbox" at bounding box center [944, 15] width 24 height 21
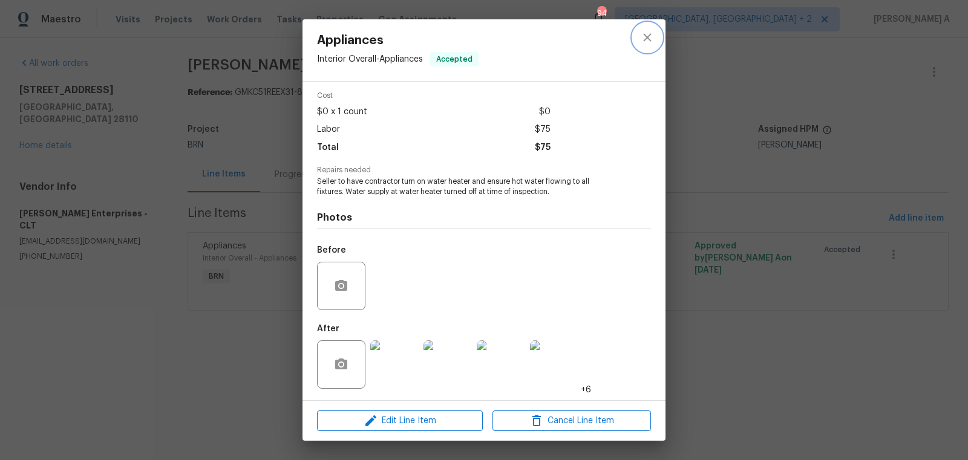
click at [644, 36] on icon "close" at bounding box center [647, 37] width 15 height 15
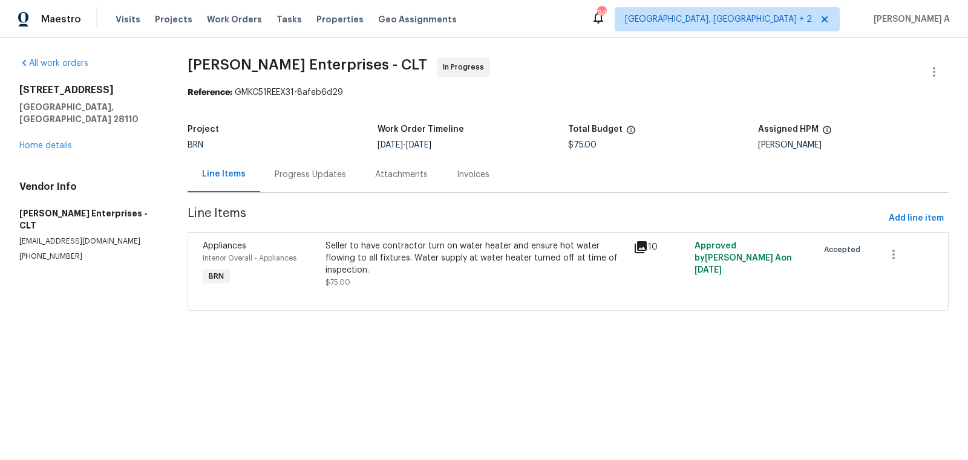
click at [460, 181] on div "Invoices" at bounding box center [473, 175] width 62 height 36
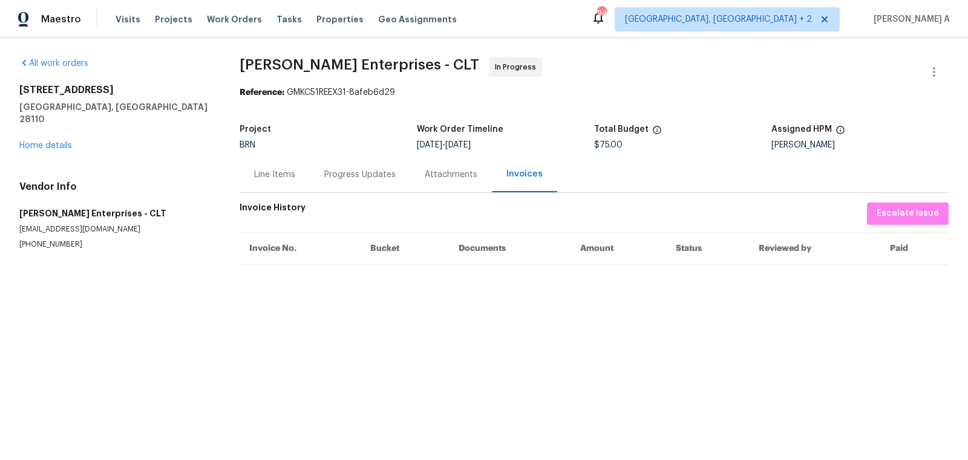
click at [266, 164] on div "Line Items" at bounding box center [275, 175] width 70 height 36
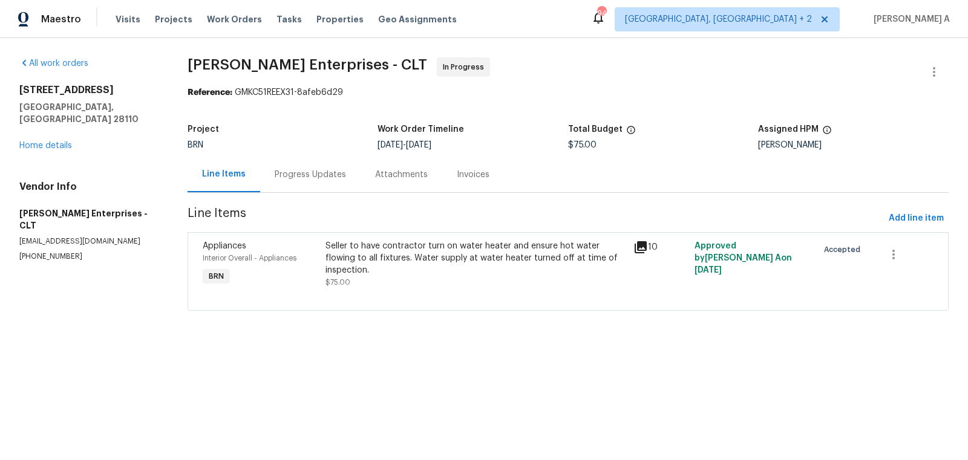
click at [321, 171] on div "Progress Updates" at bounding box center [310, 175] width 71 height 12
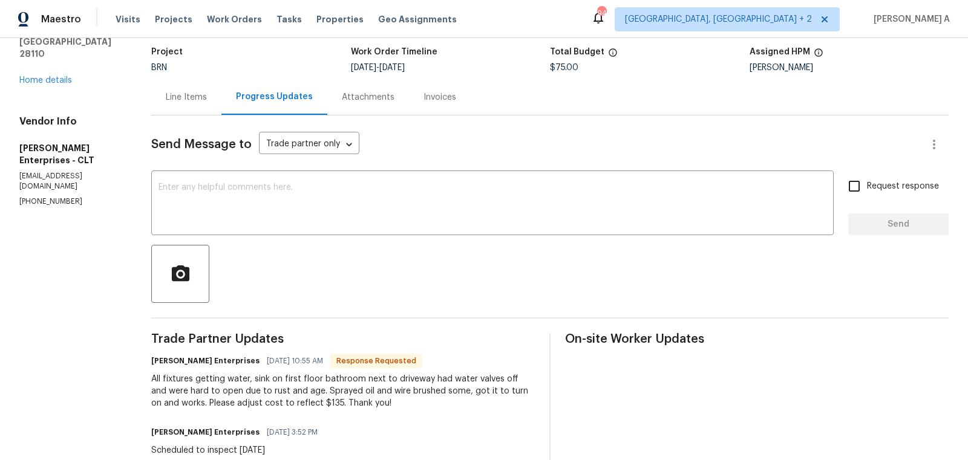
scroll to position [109, 0]
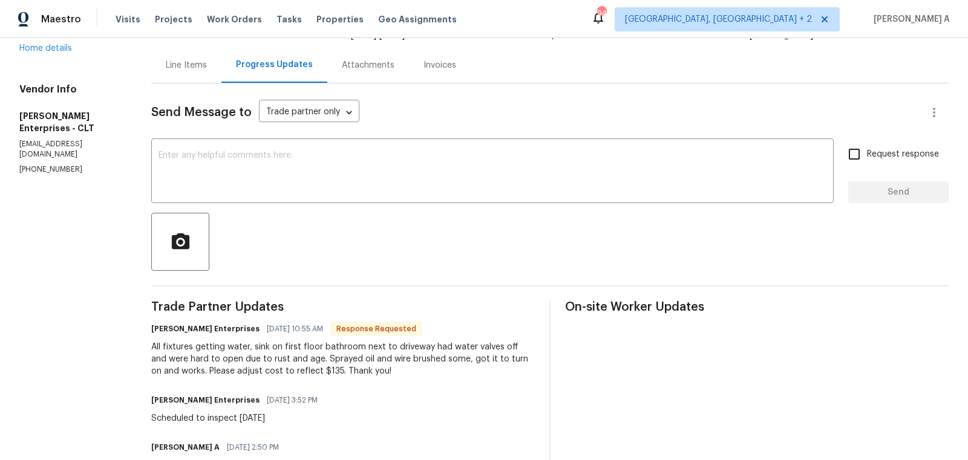
click at [302, 372] on div "All fixtures getting water, sink on first floor bathroom next to driveway had w…" at bounding box center [343, 359] width 384 height 36
copy div "135"
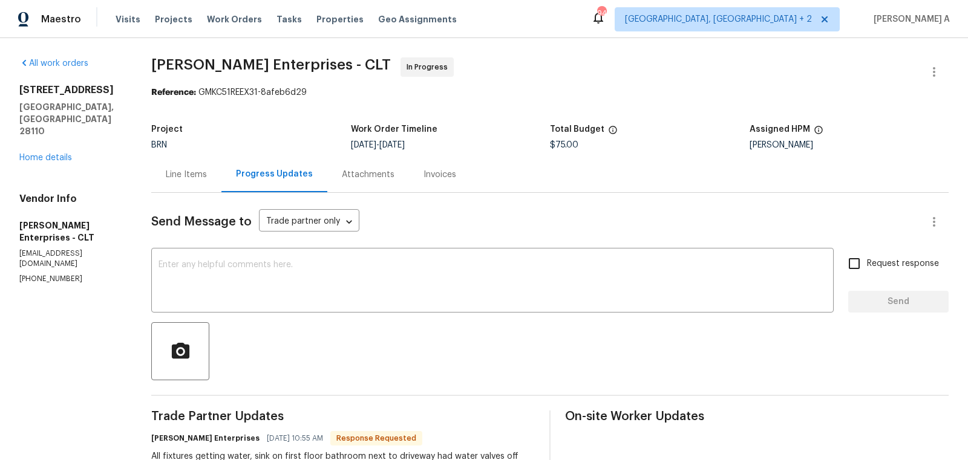
click at [186, 163] on div "Line Items" at bounding box center [186, 175] width 70 height 36
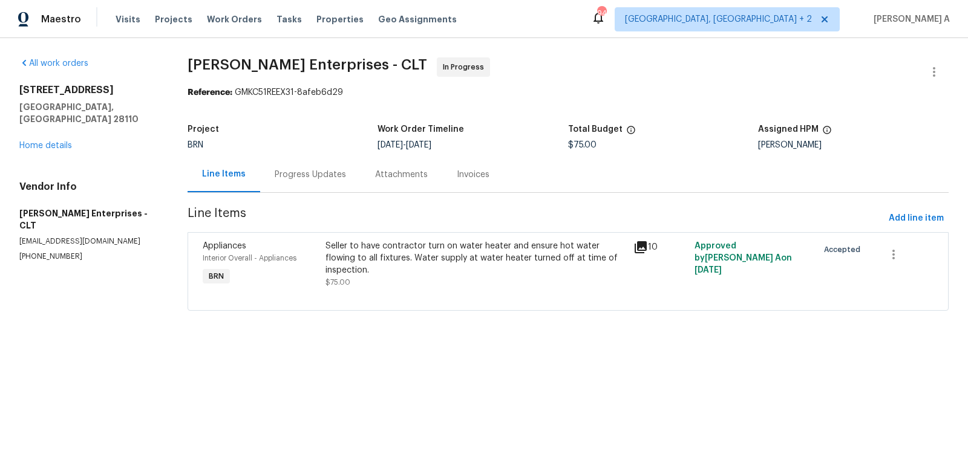
click at [392, 273] on div "Seller to have contractor turn on water heater and ensure hot water flowing to …" at bounding box center [475, 264] width 300 height 48
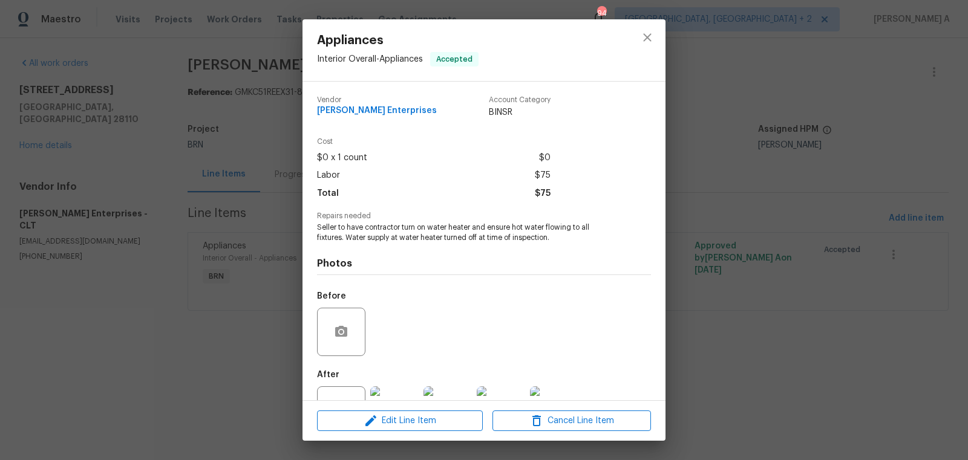
scroll to position [46, 0]
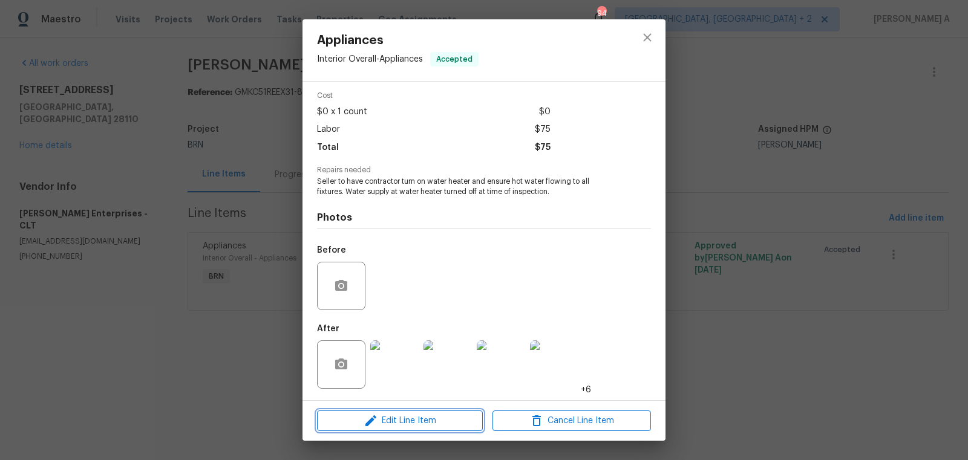
click at [422, 419] on span "Edit Line Item" at bounding box center [400, 421] width 158 height 15
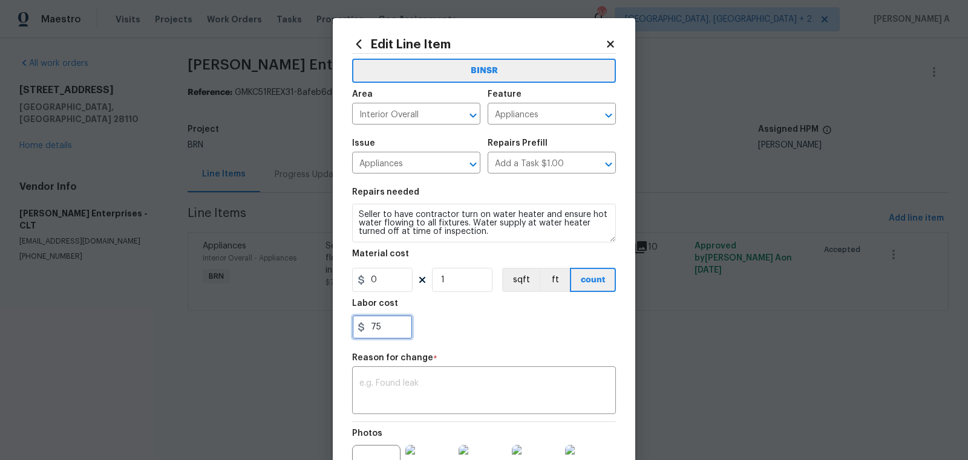
drag, startPoint x: 388, startPoint y: 332, endPoint x: 330, endPoint y: 332, distance: 58.1
click at [330, 332] on div "Edit Line Item BINSR Area Interior Overall ​ Feature Appliances ​ Issue Applian…" at bounding box center [484, 230] width 968 height 460
paste input "13"
type input "135"
click at [416, 379] on div "x ​" at bounding box center [484, 392] width 264 height 45
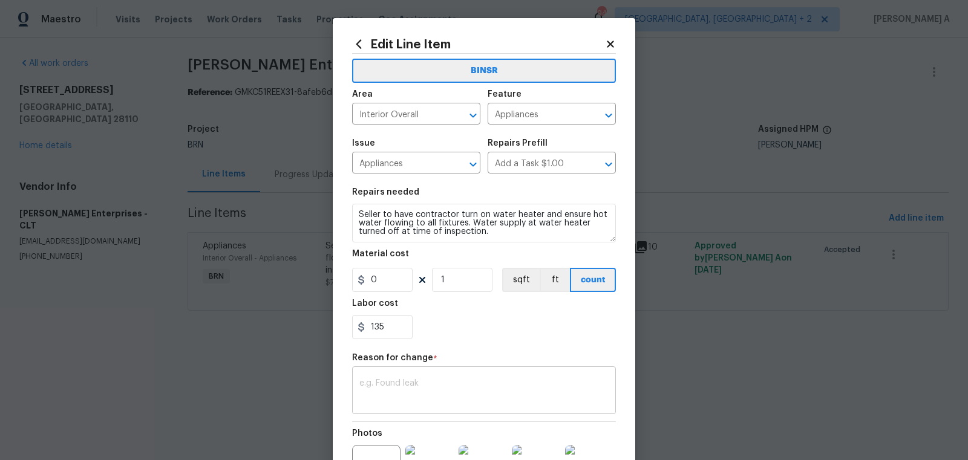
click at [421, 403] on textarea at bounding box center [483, 391] width 249 height 25
paste textarea "(AK) Updated per vendors final cost."
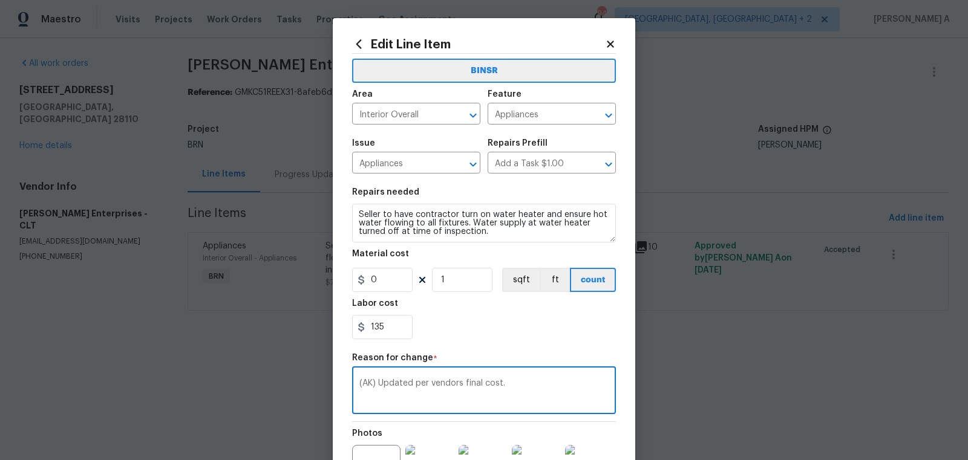
scroll to position [147, 0]
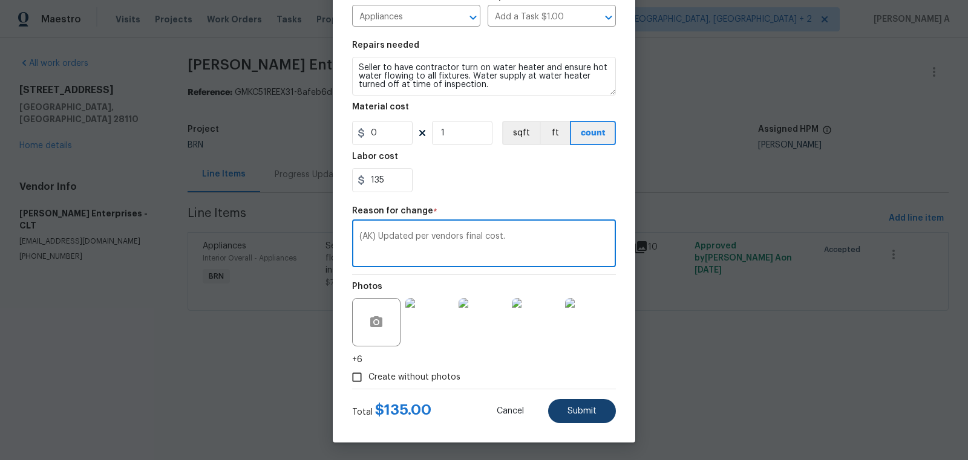
type textarea "(AK) Updated per vendors final cost."
click at [598, 414] on button "Submit" at bounding box center [582, 411] width 68 height 24
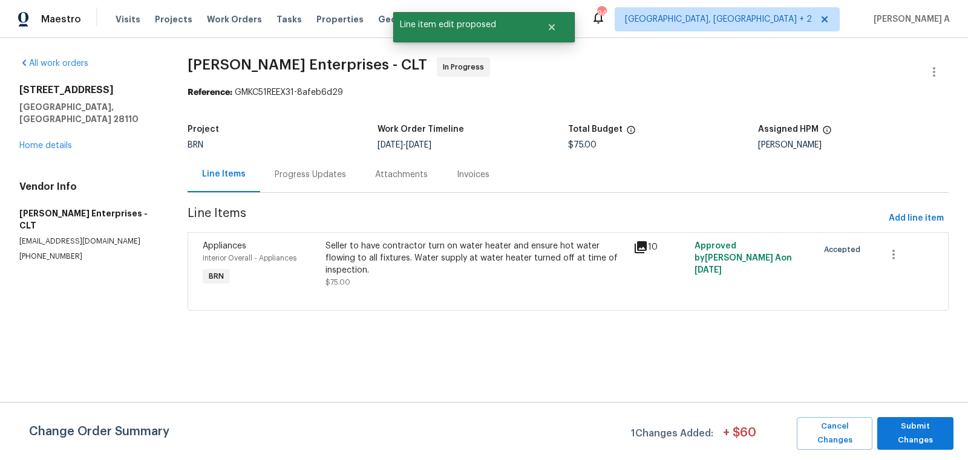
scroll to position [0, 0]
click at [899, 427] on span "Submit Changes" at bounding box center [915, 434] width 64 height 28
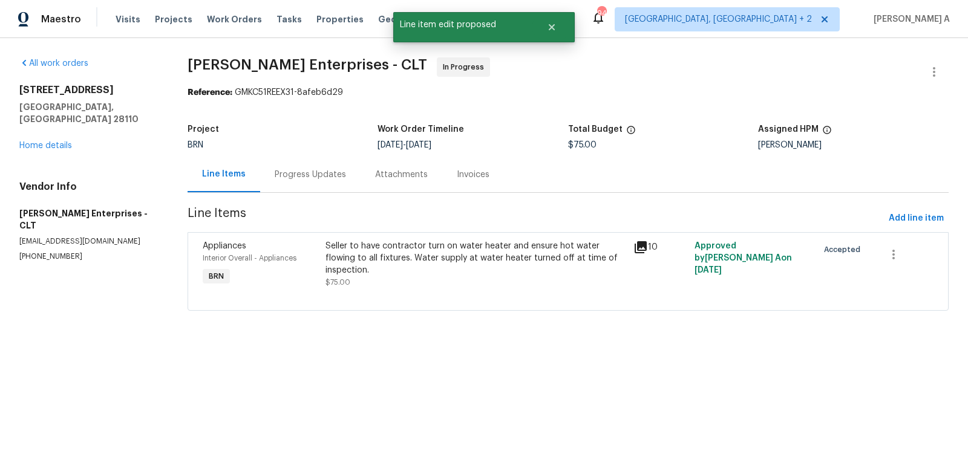
click at [281, 183] on div "Progress Updates" at bounding box center [310, 175] width 100 height 36
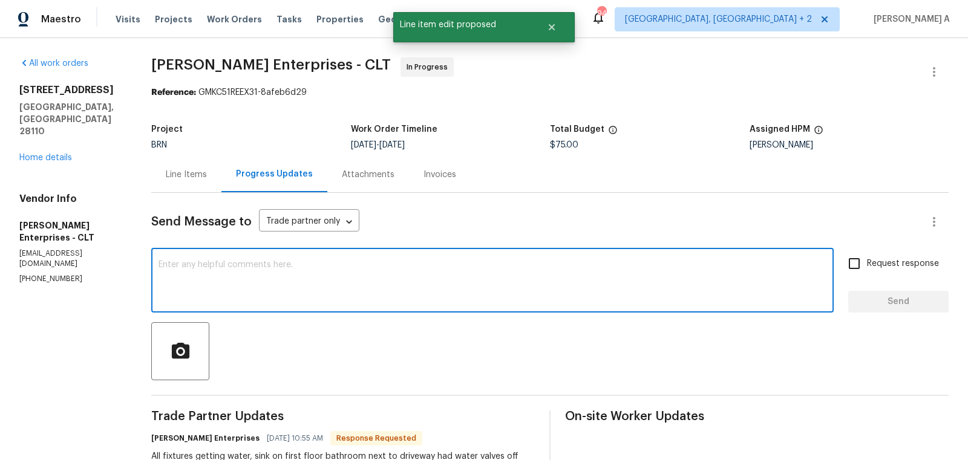
click at [350, 299] on textarea at bounding box center [492, 282] width 668 height 42
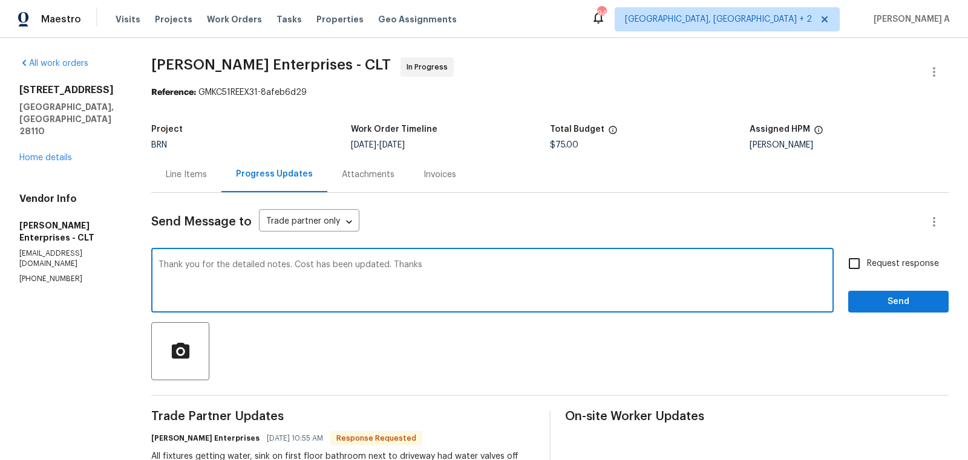
click at [350, 299] on textarea "Thank you for the detailed notes. Cost has been updated. Thanks" at bounding box center [492, 282] width 668 height 42
click at [0, 0] on icon "Paraphrase text" at bounding box center [0, 0] width 0 height 0
click at [0, 0] on qb-div "Standard" at bounding box center [0, 0] width 0 height 0
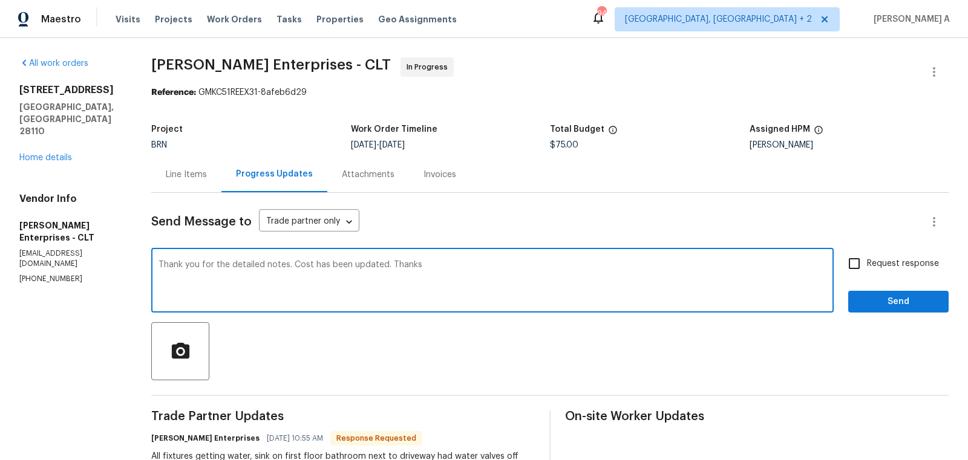
scroll to position [19, 0]
click at [0, 0] on span "notes." at bounding box center [0, 0] width 0 height 0
click at [458, 281] on textarea "I appreciate your thorough notes. Cost has been updated. Thanks" at bounding box center [492, 282] width 668 height 42
type textarea "I appreciate your thorough notes. Cost has been updated. Thanks"
click at [859, 264] on input "Request response" at bounding box center [853, 263] width 25 height 25
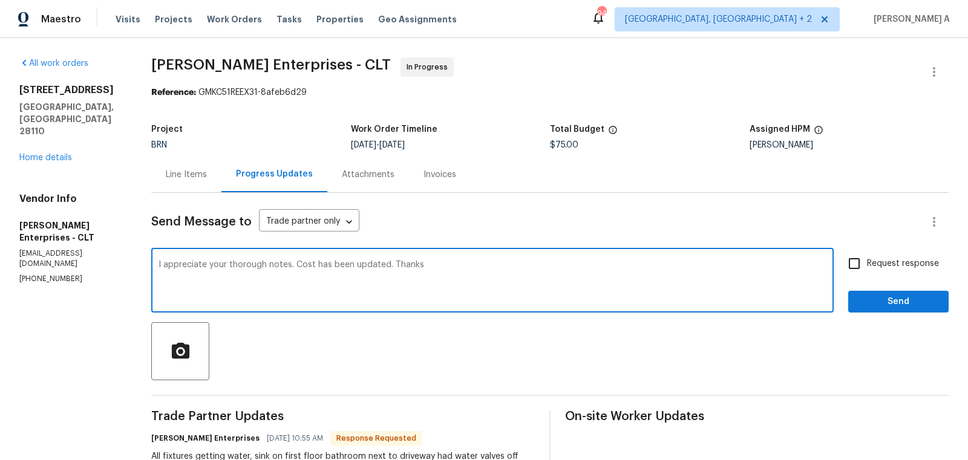
checkbox input "true"
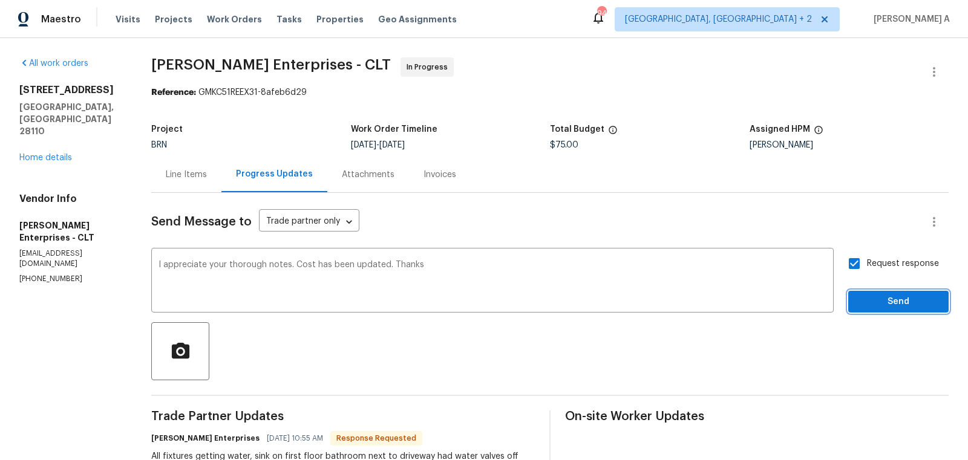
click at [909, 303] on span "Send" at bounding box center [898, 302] width 81 height 15
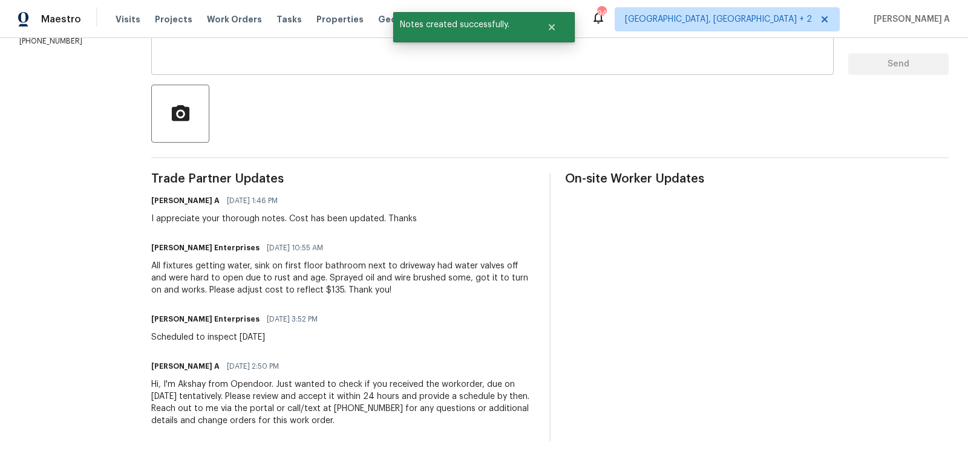
scroll to position [0, 0]
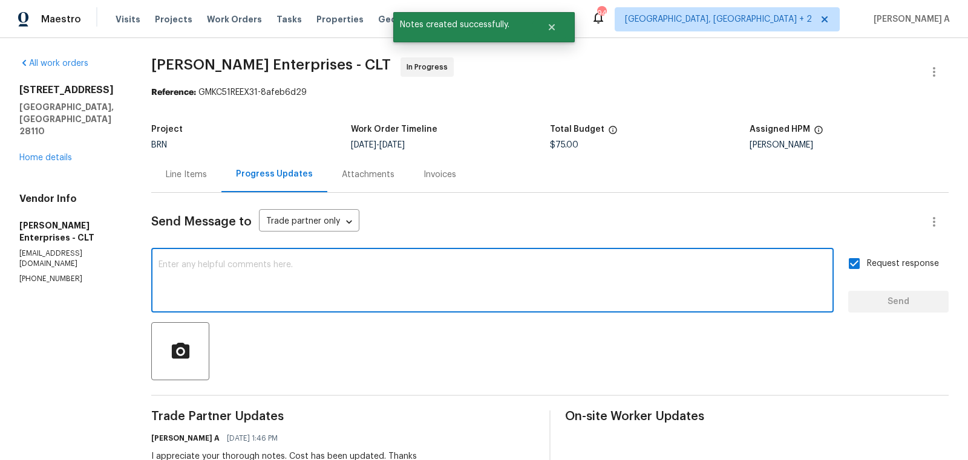
click at [257, 283] on textarea at bounding box center [492, 282] width 668 height 42
click at [182, 175] on div "Line Items" at bounding box center [186, 175] width 41 height 12
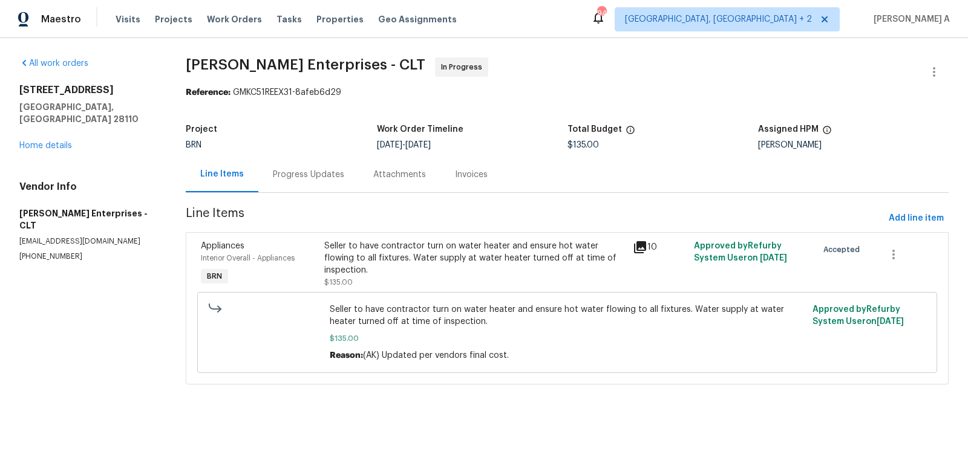
click at [290, 178] on div "Progress Updates" at bounding box center [308, 175] width 71 height 12
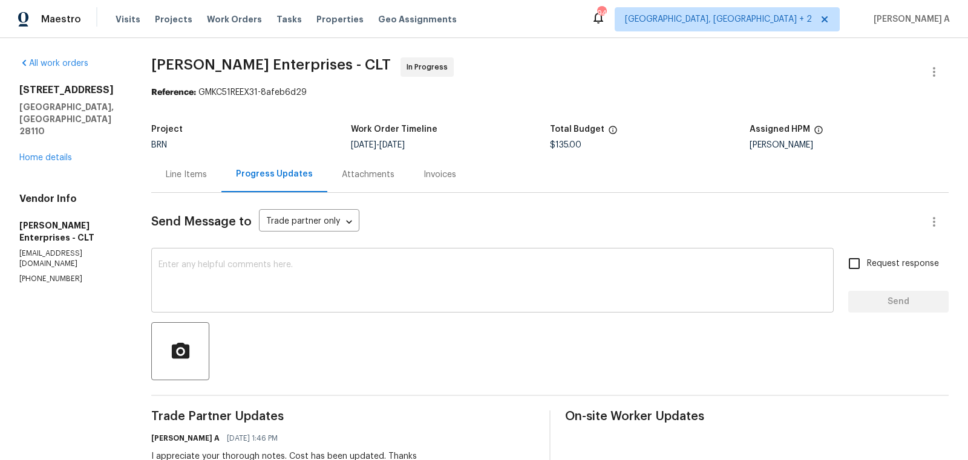
click at [364, 283] on textarea at bounding box center [492, 282] width 668 height 42
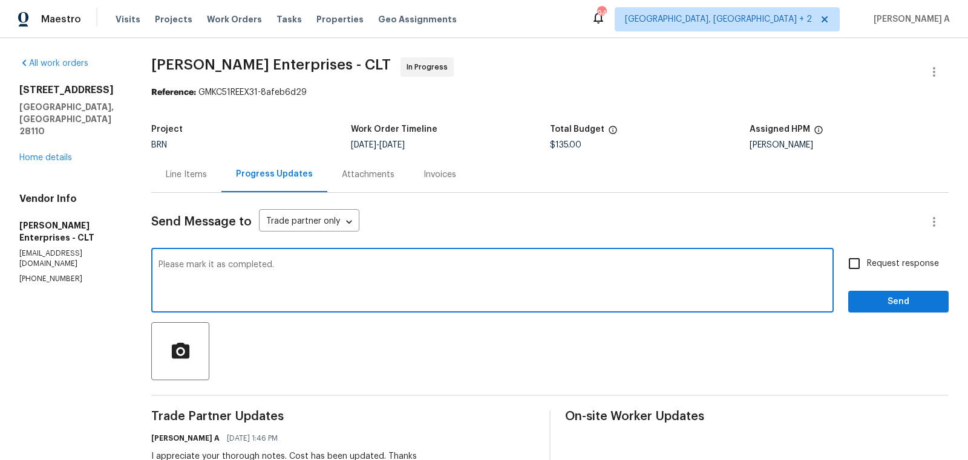
type textarea "Please mark it as completed."
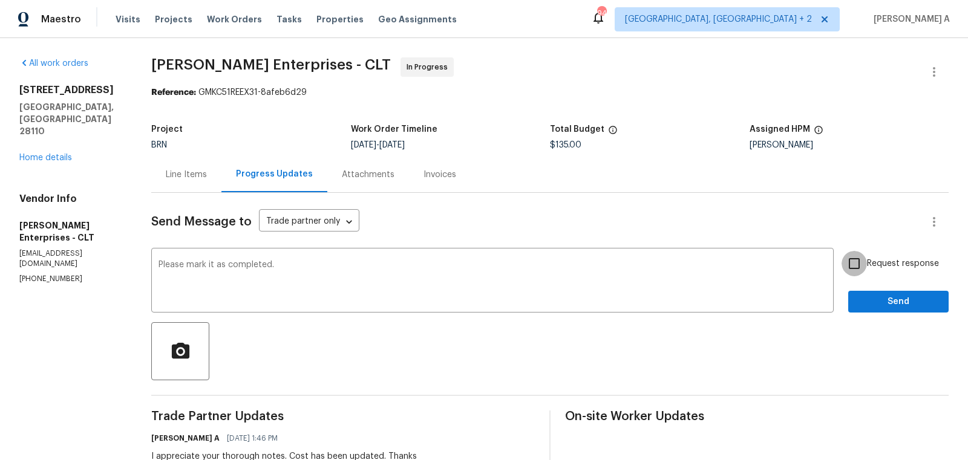
click at [863, 260] on input "Request response" at bounding box center [853, 263] width 25 height 25
checkbox input "true"
click at [897, 309] on span "Send" at bounding box center [898, 302] width 81 height 15
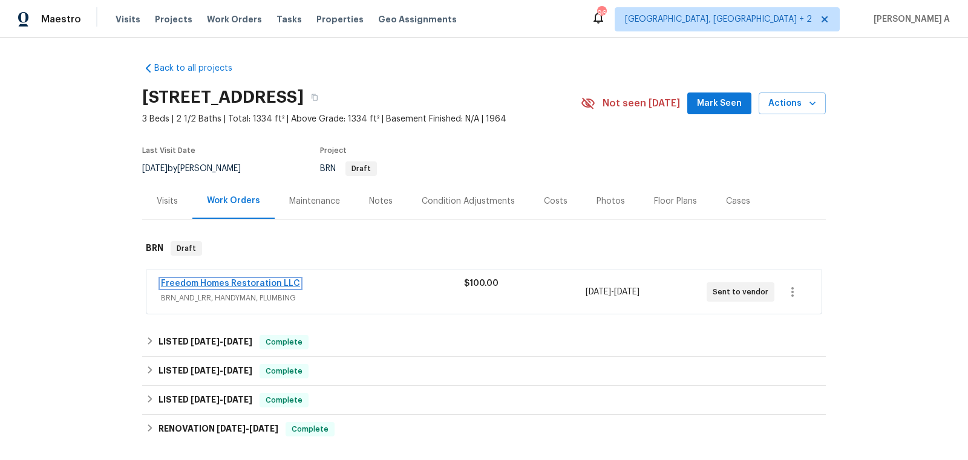
click at [250, 284] on link "Freedom Homes Restoration LLC" at bounding box center [230, 283] width 139 height 8
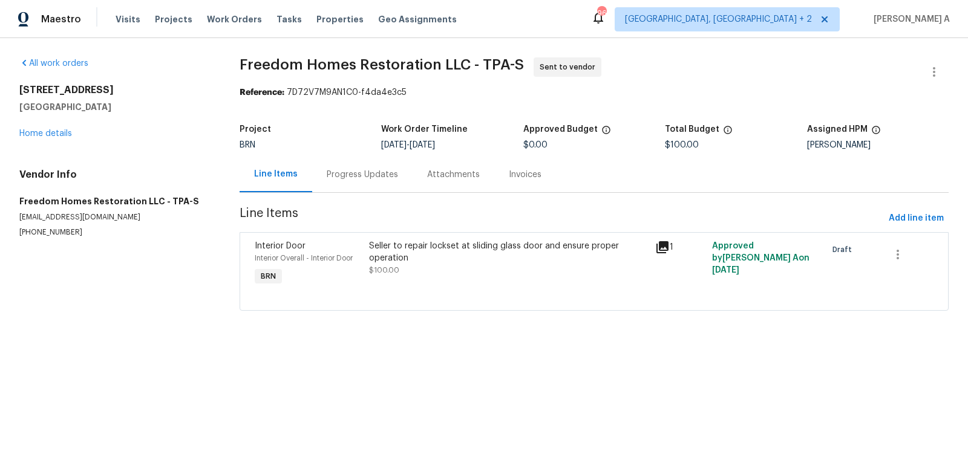
click at [296, 178] on div "Line Items" at bounding box center [276, 175] width 73 height 36
click at [354, 173] on div "Progress Updates" at bounding box center [362, 175] width 71 height 12
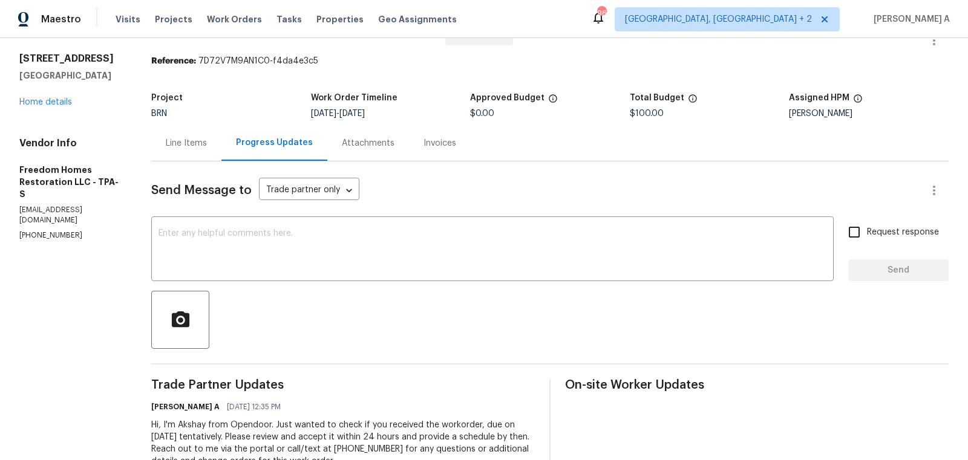
scroll to position [73, 0]
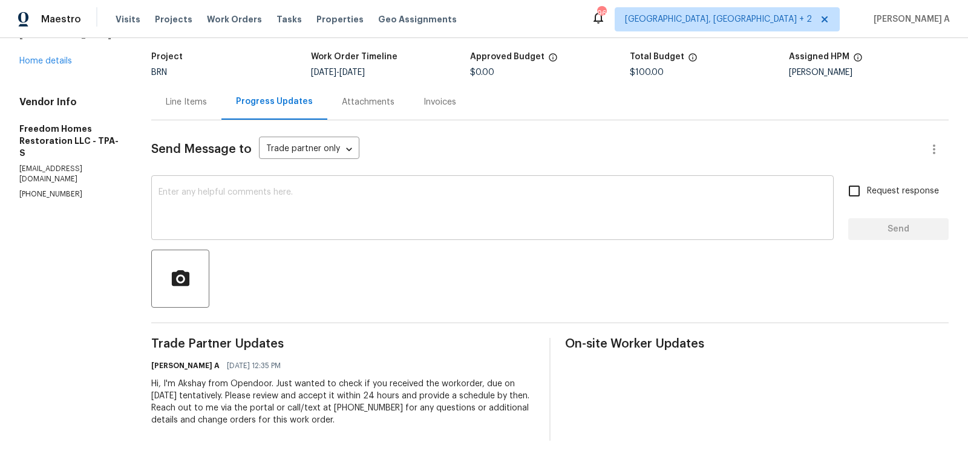
click at [343, 214] on textarea at bounding box center [492, 209] width 668 height 42
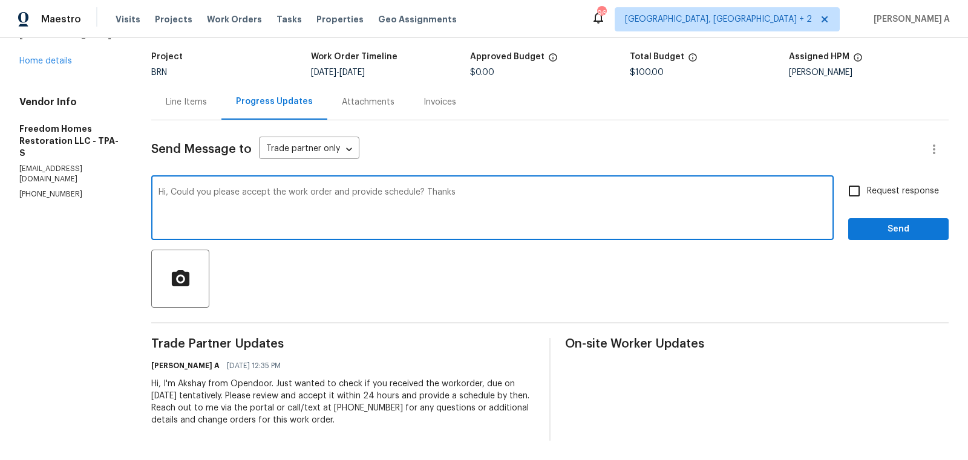
type textarea "Hi, Could you please accept the work order and provide schedule? Thanks"
click at [845, 199] on input "Request response" at bounding box center [853, 190] width 25 height 25
checkbox input "true"
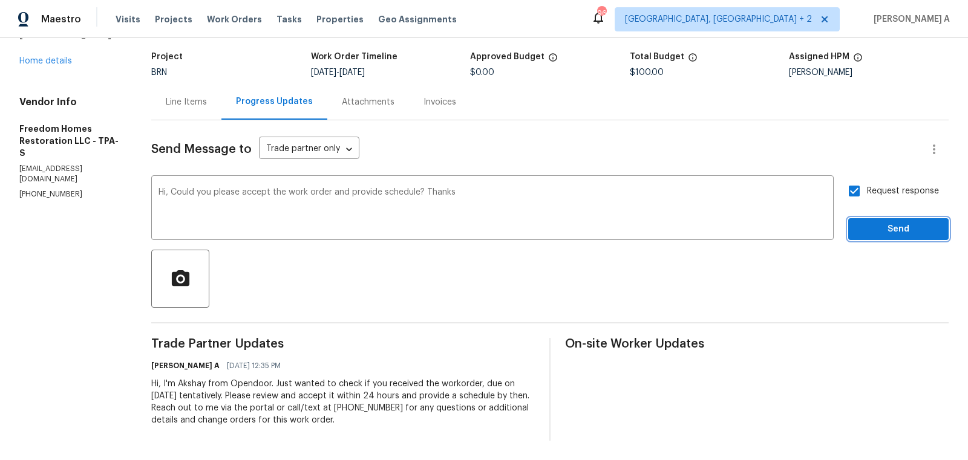
click at [884, 224] on span "Send" at bounding box center [898, 229] width 81 height 15
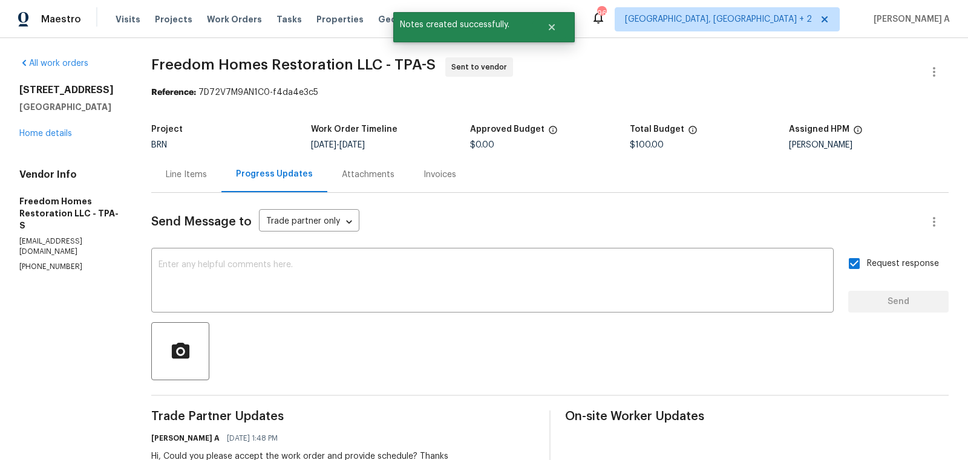
click at [57, 262] on p "(561) 352-5288" at bounding box center [70, 267] width 103 height 10
copy p "(561) 352-5288"
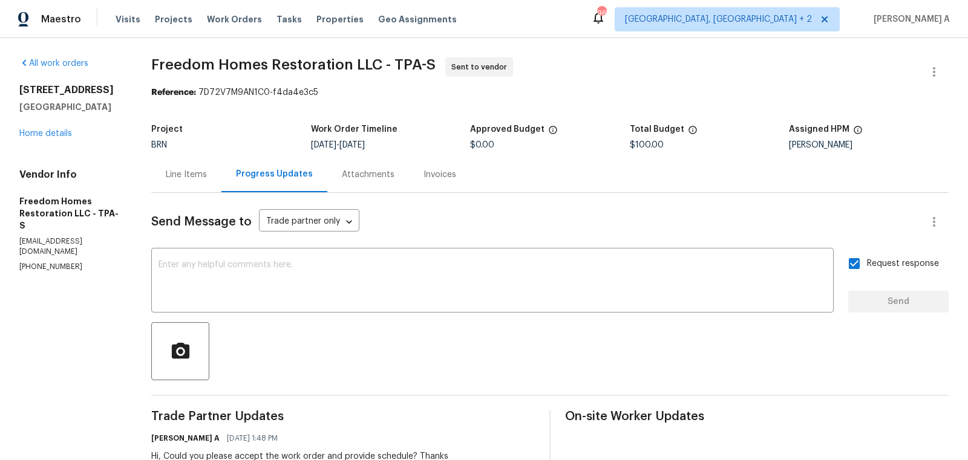
click at [207, 172] on div "Line Items" at bounding box center [186, 175] width 41 height 12
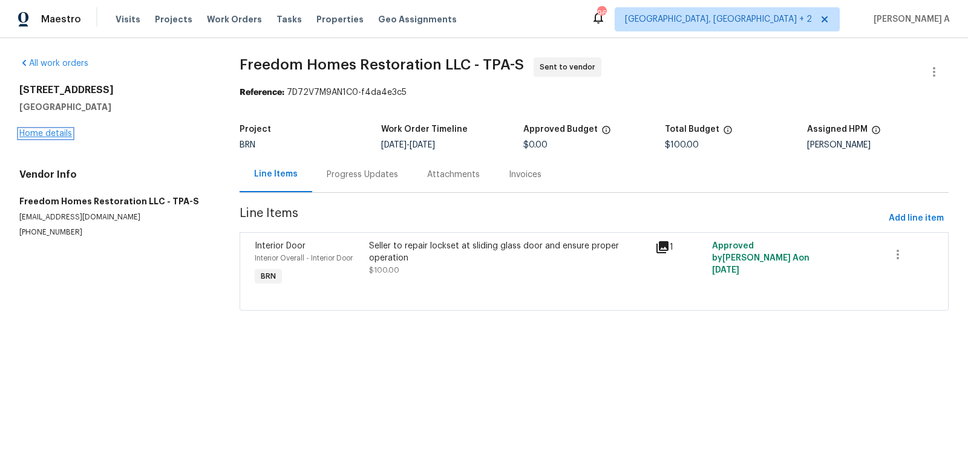
click at [30, 134] on link "Home details" at bounding box center [45, 133] width 53 height 8
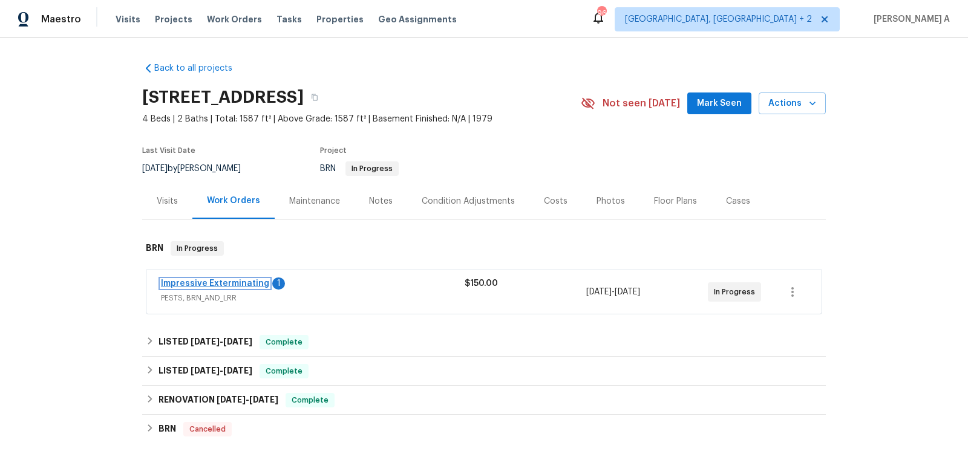
click at [250, 280] on link "Impressive Exterminating" at bounding box center [215, 283] width 108 height 8
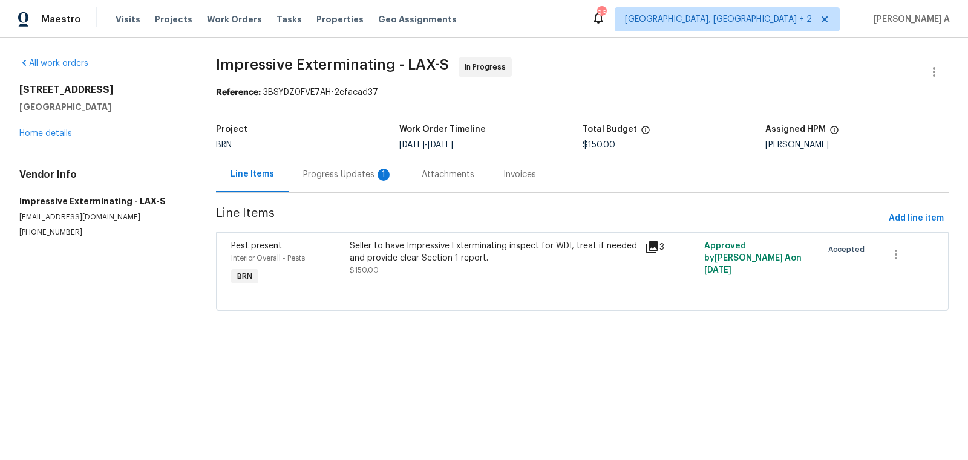
click at [347, 177] on div "Progress Updates 1" at bounding box center [348, 175] width 90 height 12
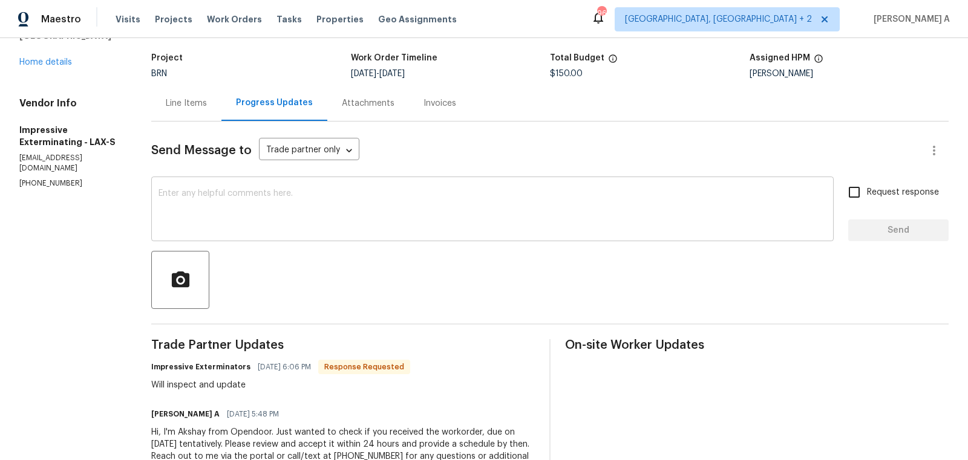
scroll to position [73, 0]
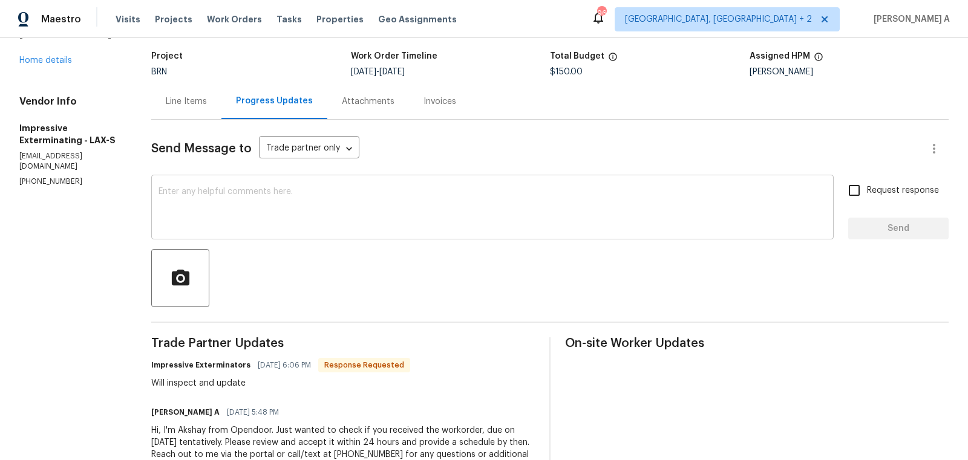
click at [358, 198] on textarea at bounding box center [492, 209] width 668 height 42
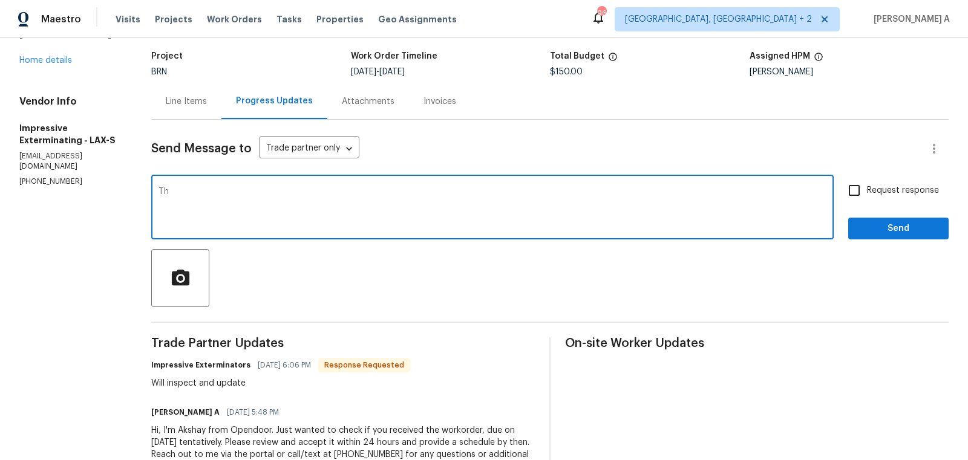
type textarea "T"
click at [170, 188] on textarea "Great! let us know once you complete the inspection. Thanks" at bounding box center [492, 209] width 668 height 42
type textarea "Perfect! let us know once you complete the inspection. Thanks"
click at [869, 193] on span "Request response" at bounding box center [903, 191] width 72 height 13
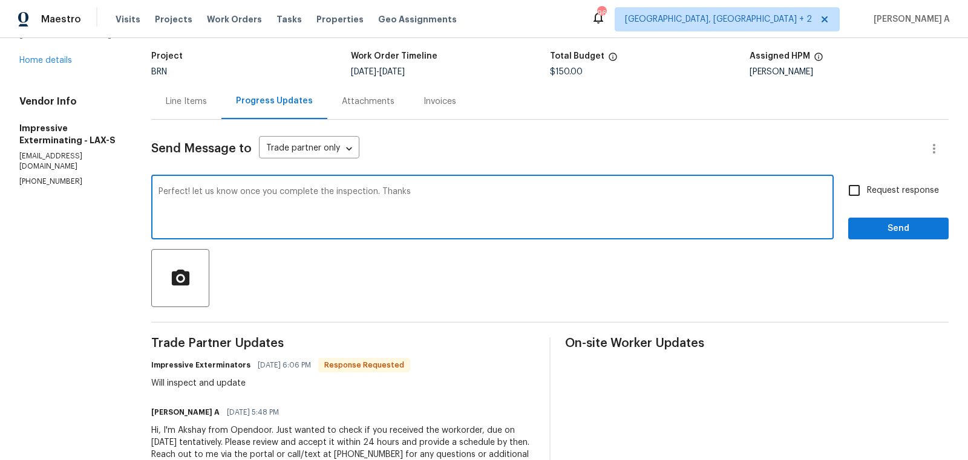
click at [867, 193] on input "Request response" at bounding box center [853, 190] width 25 height 25
checkbox input "true"
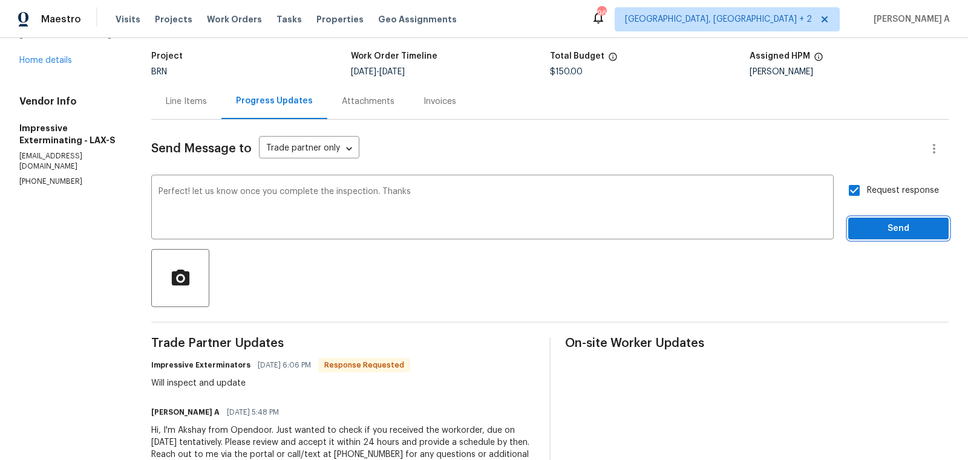
click at [888, 234] on span "Send" at bounding box center [898, 228] width 81 height 15
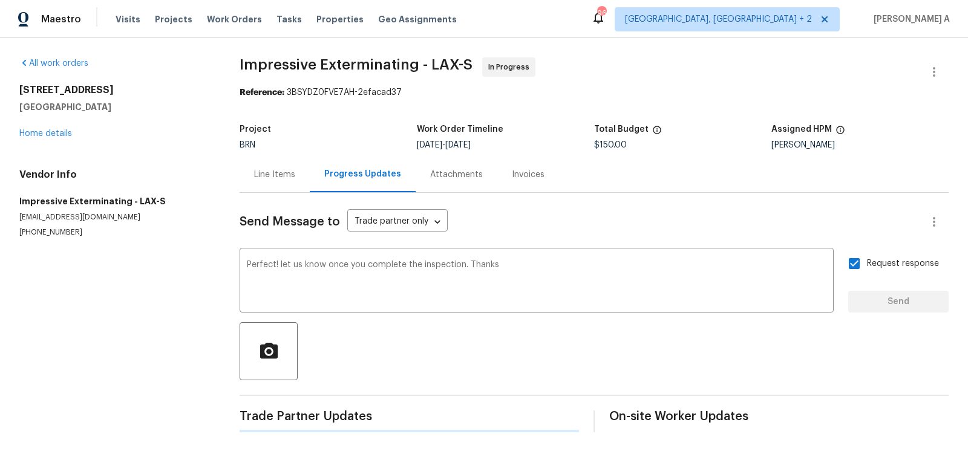
scroll to position [0, 0]
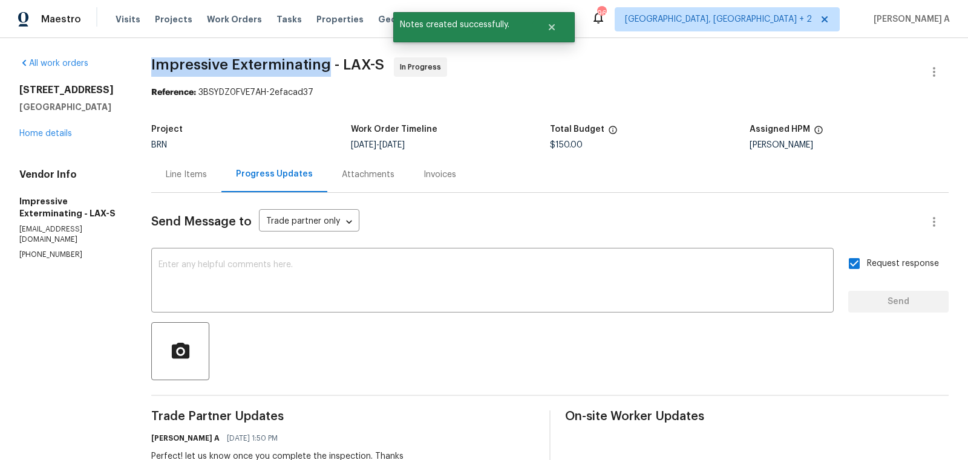
drag, startPoint x: 145, startPoint y: 65, endPoint x: 329, endPoint y: 62, distance: 183.9
click at [329, 62] on div "All work orders 3124 Darkwood St Lancaster, CA 93536 Home details Vendor Info I…" at bounding box center [484, 332] width 968 height 589
copy span "Impressive Exterminating"
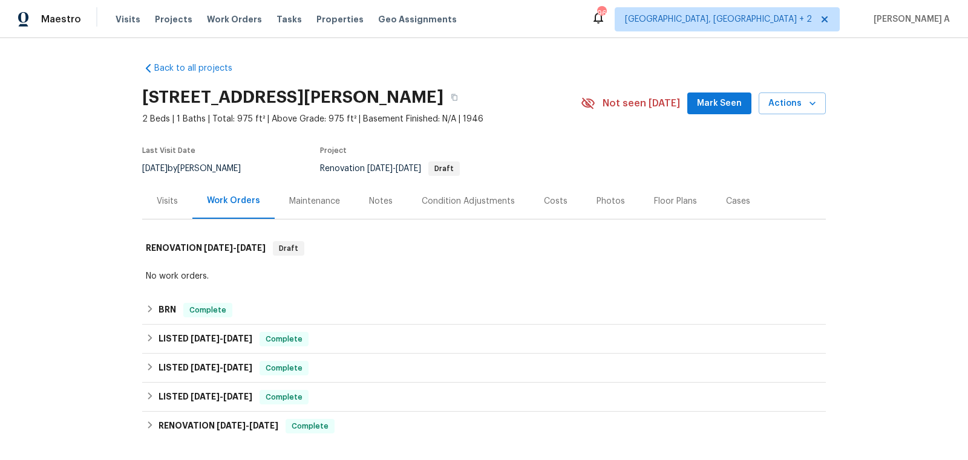
scroll to position [165, 0]
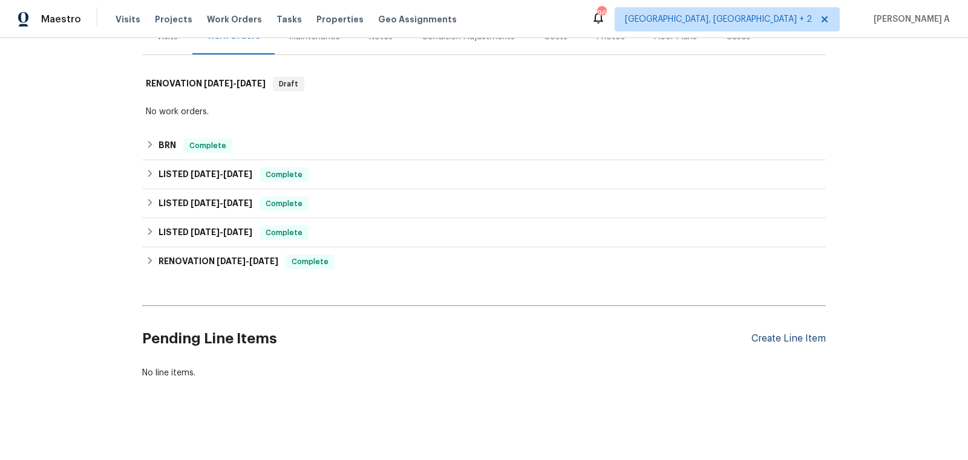
click at [800, 341] on div "Create Line Item" at bounding box center [788, 338] width 74 height 11
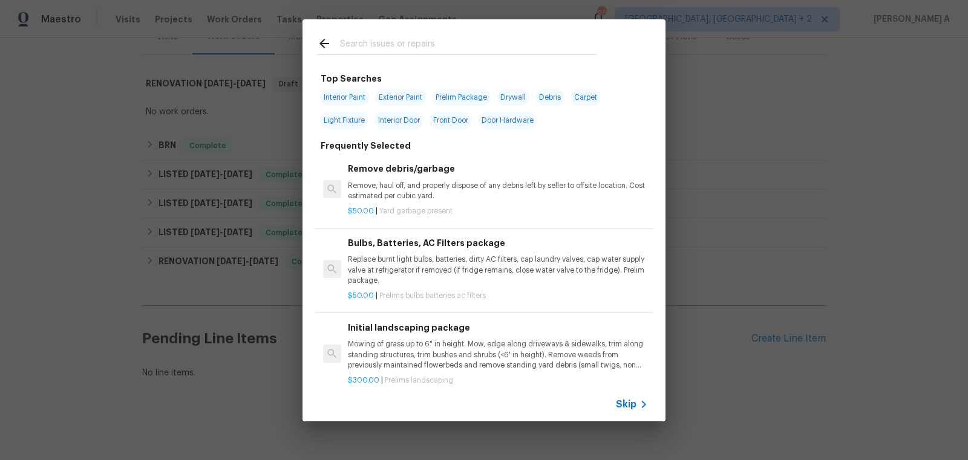
click at [630, 407] on span "Skip" at bounding box center [626, 405] width 21 height 12
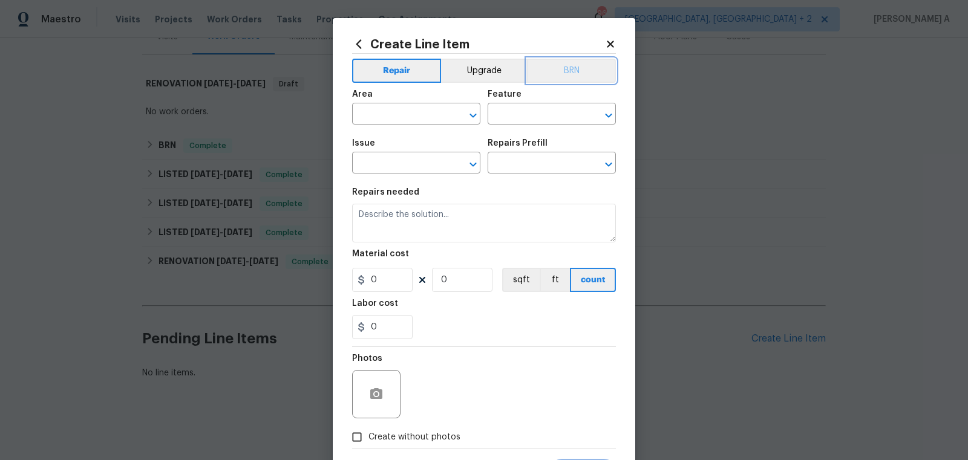
click at [586, 66] on button "BRN" at bounding box center [571, 71] width 89 height 24
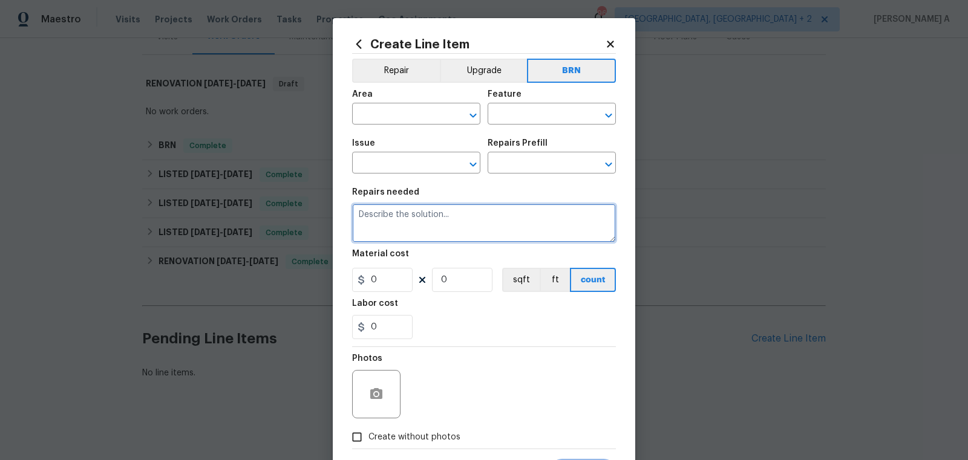
click at [395, 241] on textarea at bounding box center [484, 223] width 264 height 39
paste textarea "Lender Required: Seller to have contractor repair all windows that are painted …"
type textarea "Lender Required: Seller to have contractor repair all windows that are painted …"
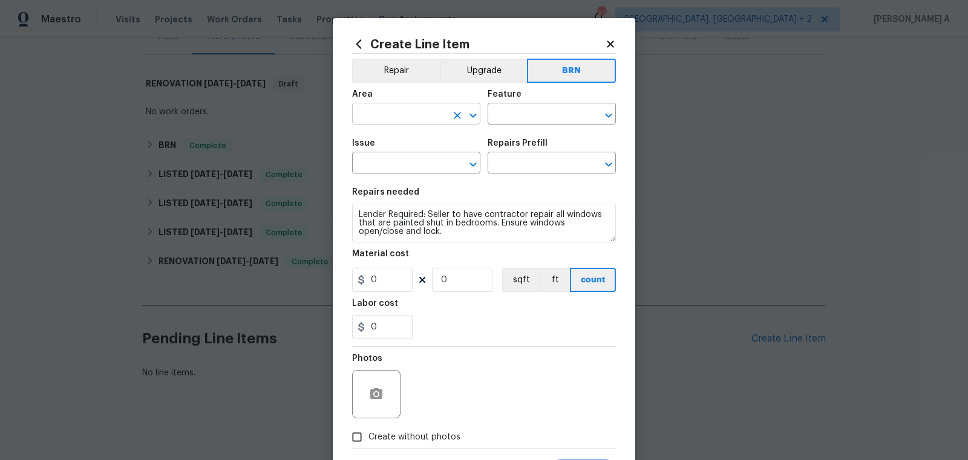
click at [390, 109] on input "text" at bounding box center [399, 115] width 94 height 19
type input "w"
click at [430, 157] on li "Interior Overall" at bounding box center [416, 162] width 128 height 20
type input "Interior Overall"
click at [513, 119] on input "text" at bounding box center [535, 115] width 94 height 19
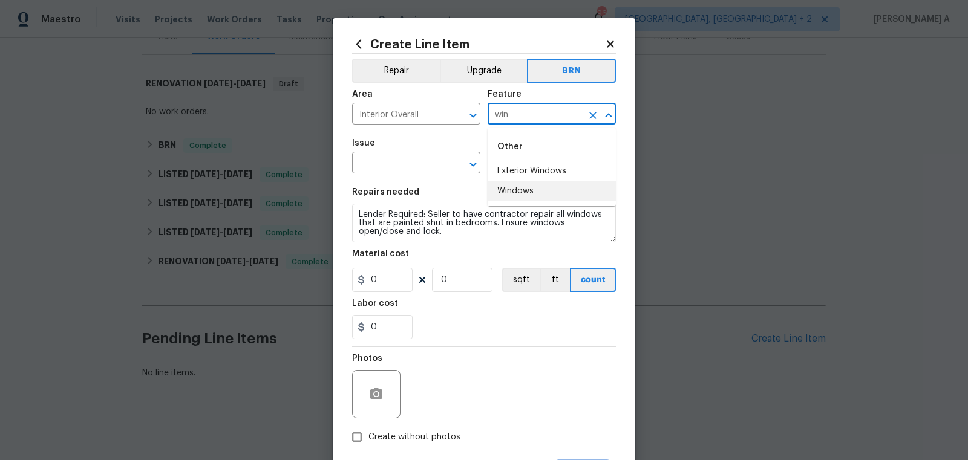
click at [528, 189] on li "Windows" at bounding box center [552, 191] width 128 height 20
type input "Windows"
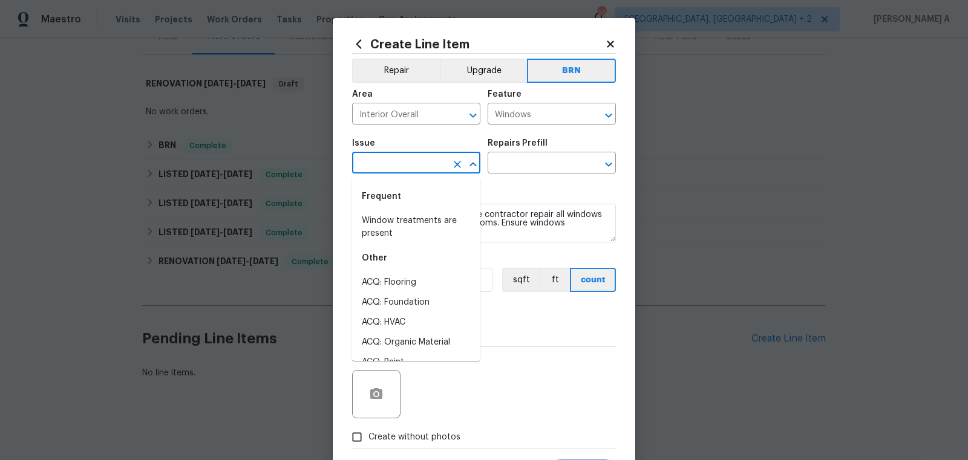
click at [420, 160] on input "text" at bounding box center [399, 164] width 94 height 19
click at [422, 278] on li "Windows & Skylights" at bounding box center [416, 283] width 128 height 20
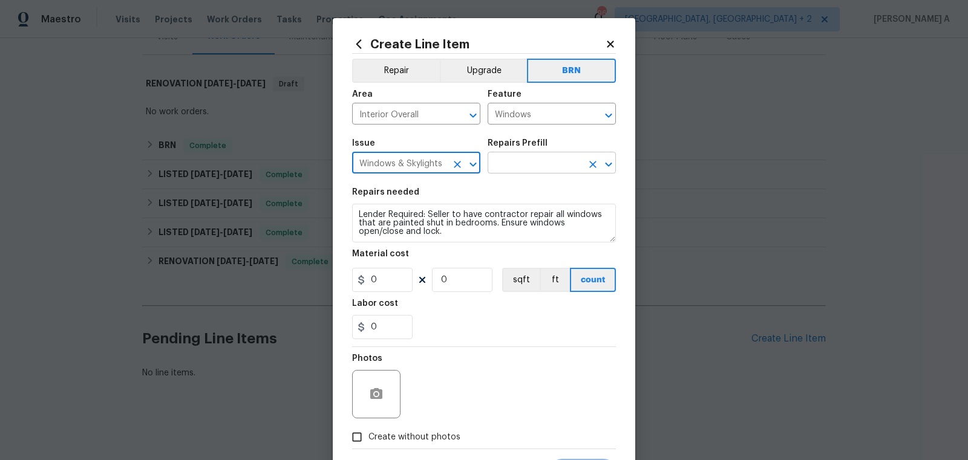
type input "Windows & Skylights"
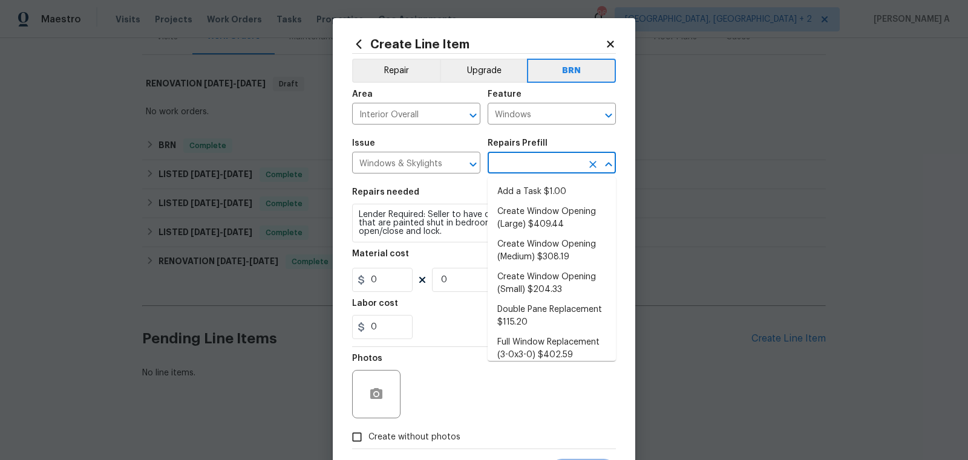
click at [552, 155] on input "text" at bounding box center [535, 164] width 94 height 19
click at [543, 194] on li "Add a Task $1.00" at bounding box center [552, 192] width 128 height 20
type input "Add a Task $1.00"
type textarea "HPM to detail"
type input "1"
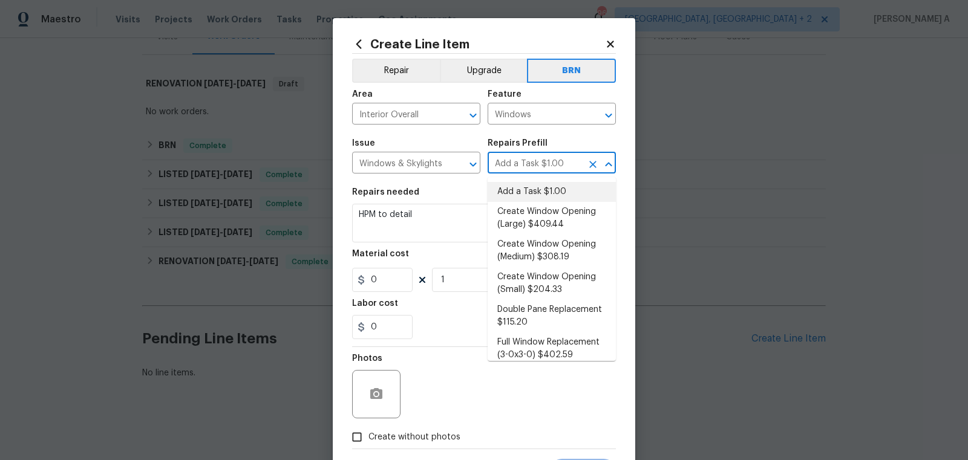
type input "1"
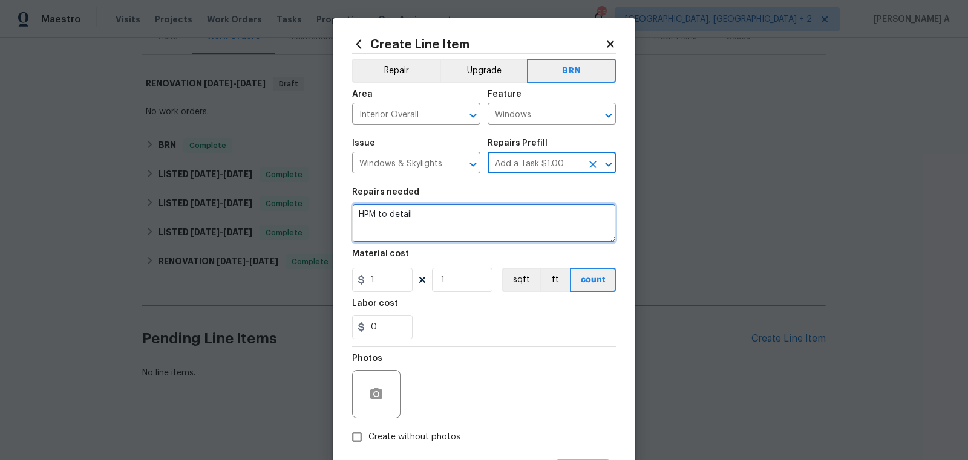
click at [509, 236] on textarea "HPM to detail" at bounding box center [484, 223] width 264 height 39
paste textarea "Lender Required: Seller to have contractor repair all windows that are painted …"
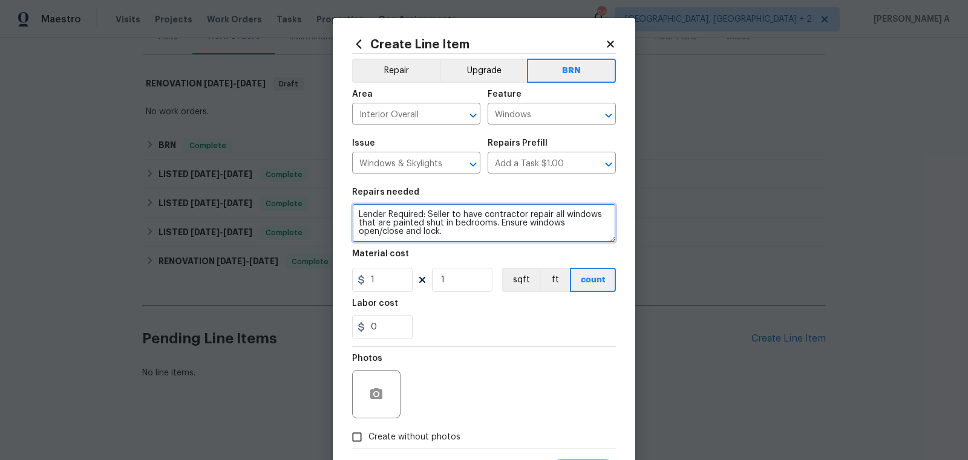
scroll to position [60, 0]
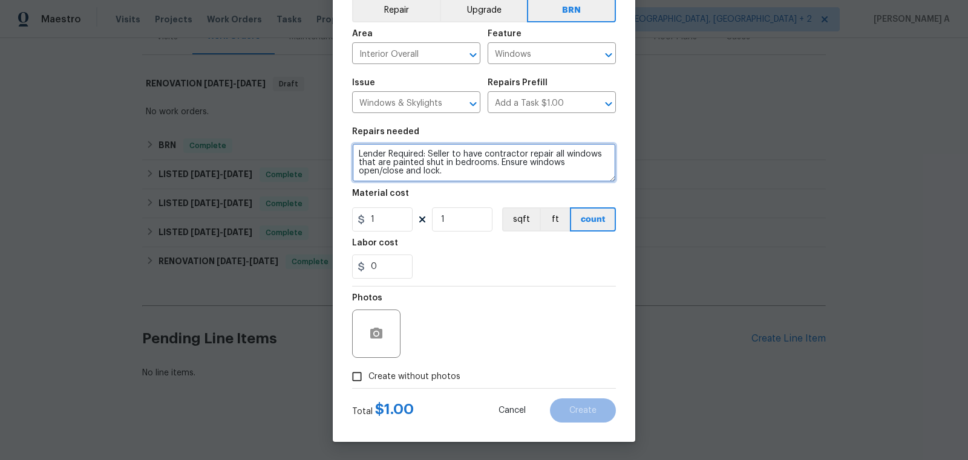
type textarea "Lender Required: Seller to have contractor repair all windows that are painted …"
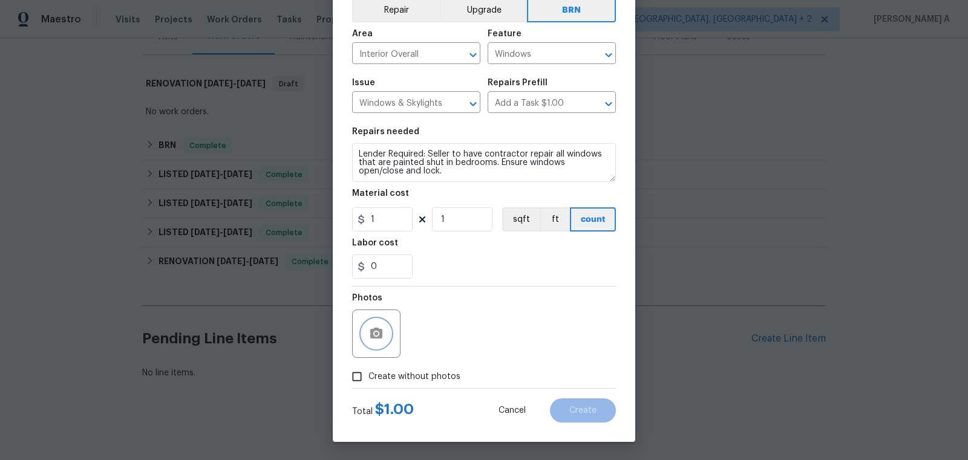
click at [369, 332] on icon "button" at bounding box center [376, 334] width 15 height 15
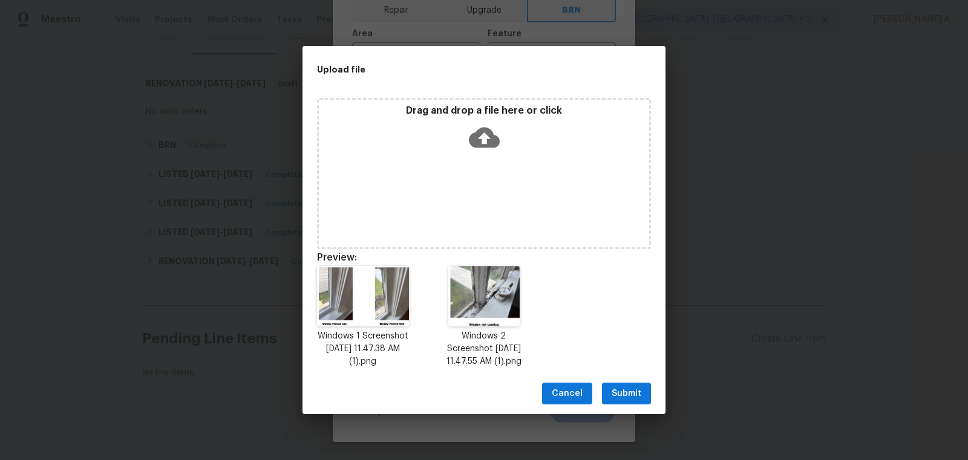
click at [624, 385] on button "Submit" at bounding box center [626, 394] width 49 height 22
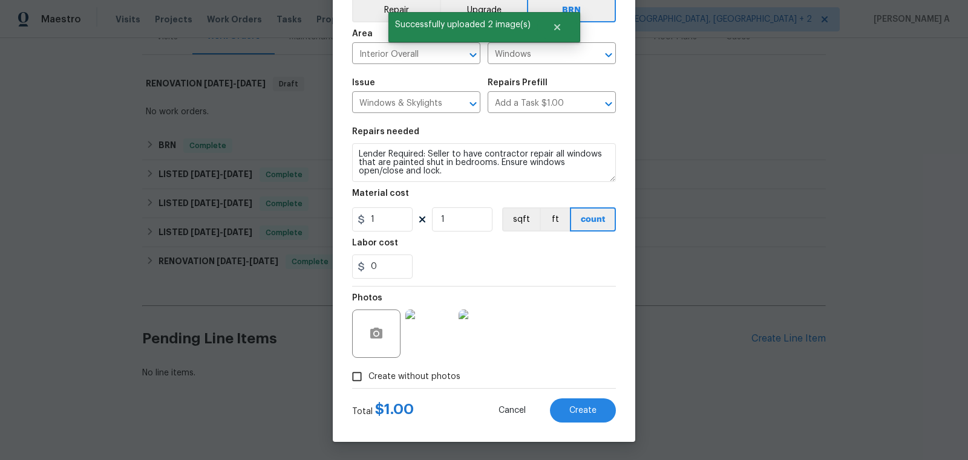
click at [583, 430] on div "Create Line Item Repair Upgrade BRN Area Interior Overall ​ Feature Windows ​ I…" at bounding box center [484, 200] width 302 height 485
click at [584, 417] on button "Create" at bounding box center [583, 411] width 66 height 24
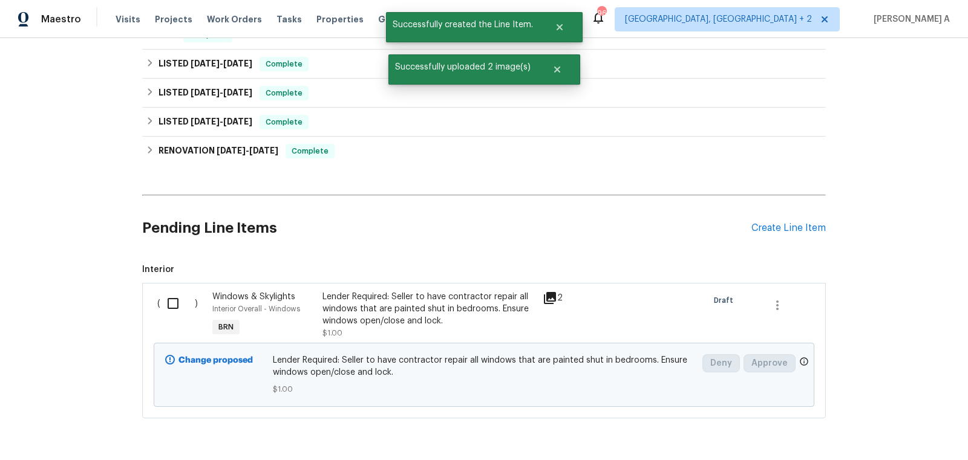
scroll to position [313, 0]
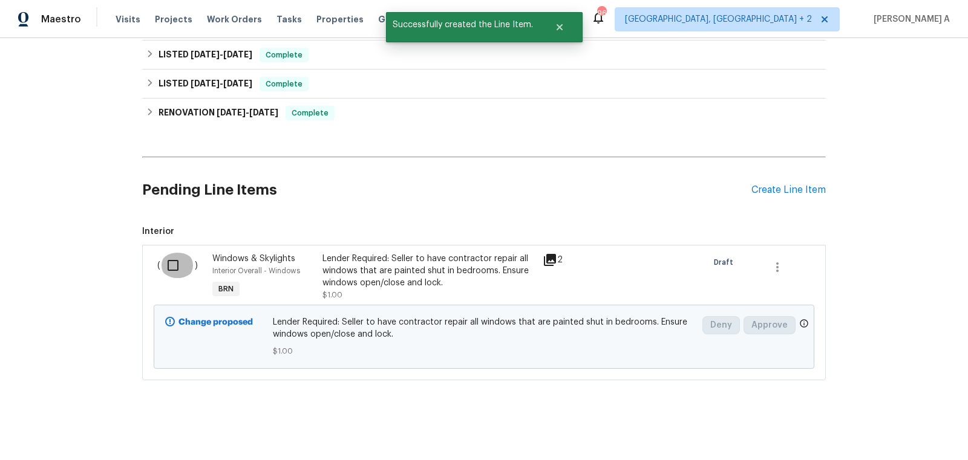
click at [169, 270] on input "checkbox" at bounding box center [177, 265] width 34 height 25
checkbox input "true"
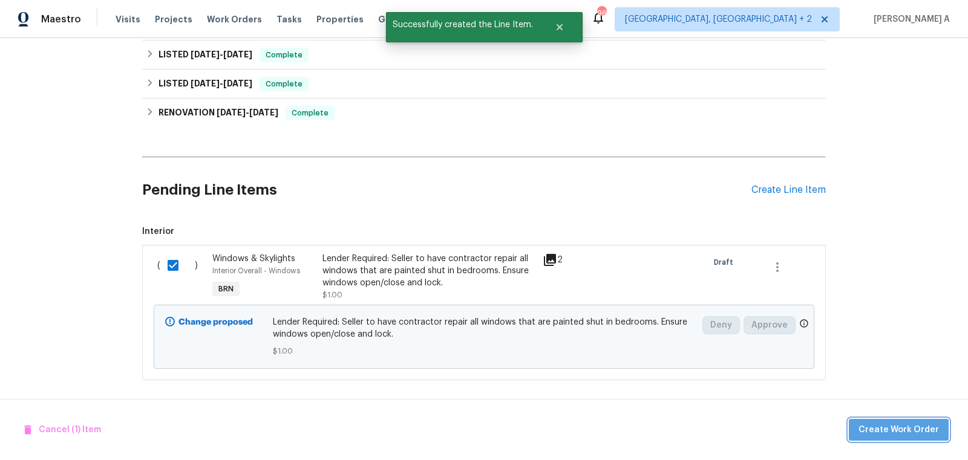
click at [926, 430] on span "Create Work Order" at bounding box center [898, 430] width 80 height 15
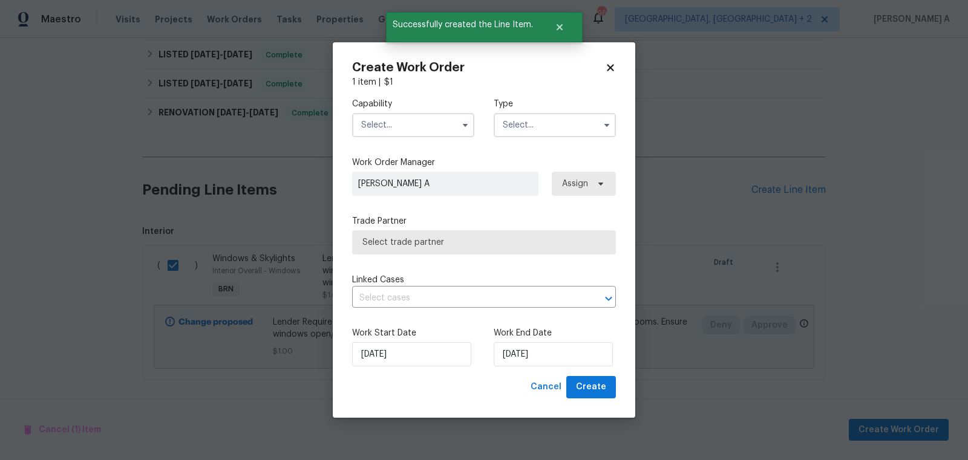
click at [402, 109] on div "Capability" at bounding box center [413, 117] width 122 height 39
click at [405, 132] on input "text" at bounding box center [413, 125] width 122 height 24
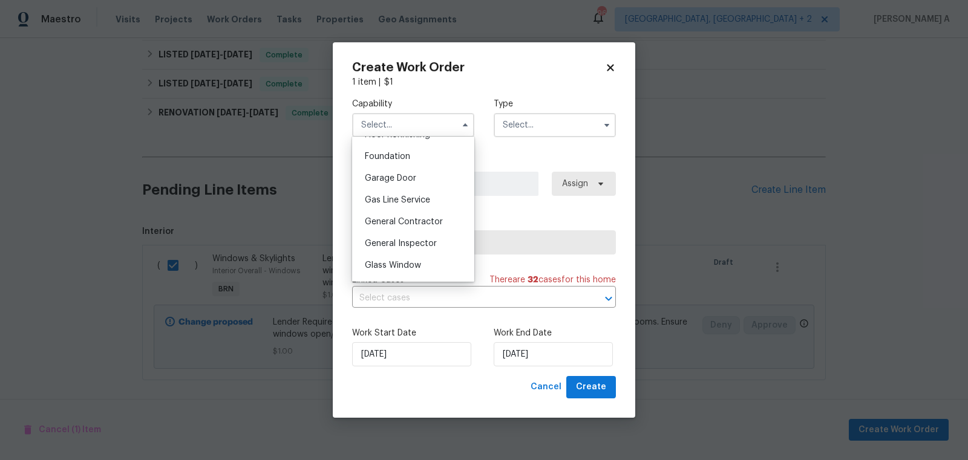
scroll to position [553, 0]
click at [411, 225] on div "Glass Window" at bounding box center [413, 220] width 116 height 22
type input "Glass Window"
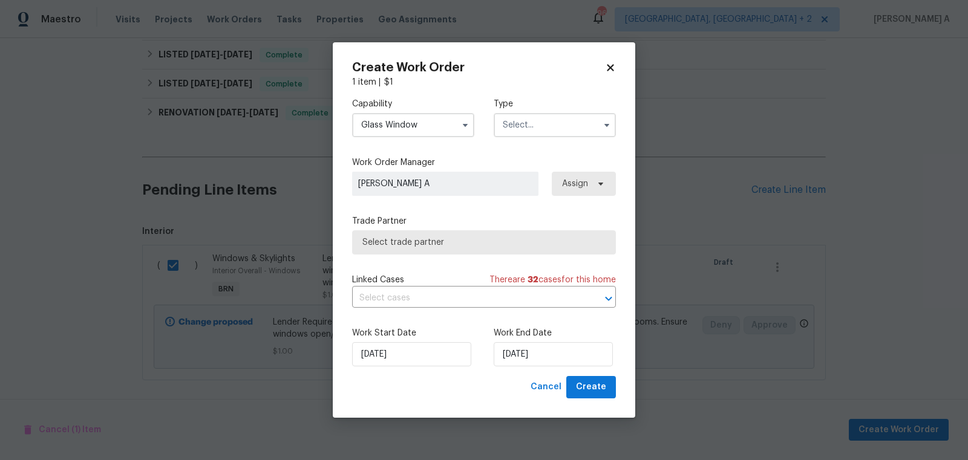
click at [553, 122] on input "text" at bounding box center [555, 125] width 122 height 24
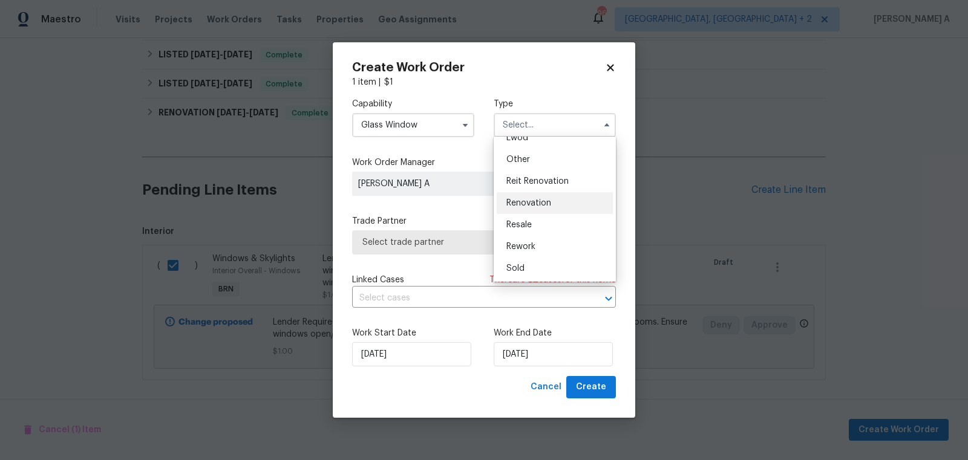
scroll to position [0, 0]
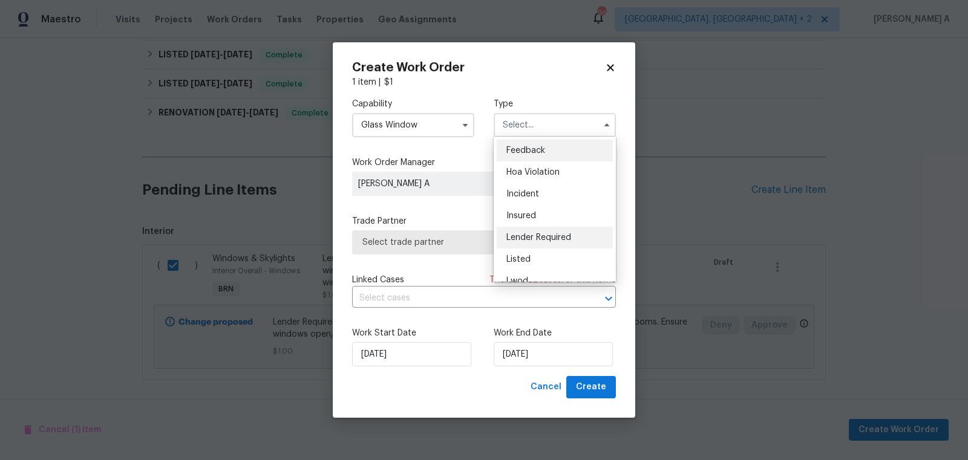
click at [549, 243] on div "Lender Required" at bounding box center [555, 238] width 116 height 22
type input "Lender Required"
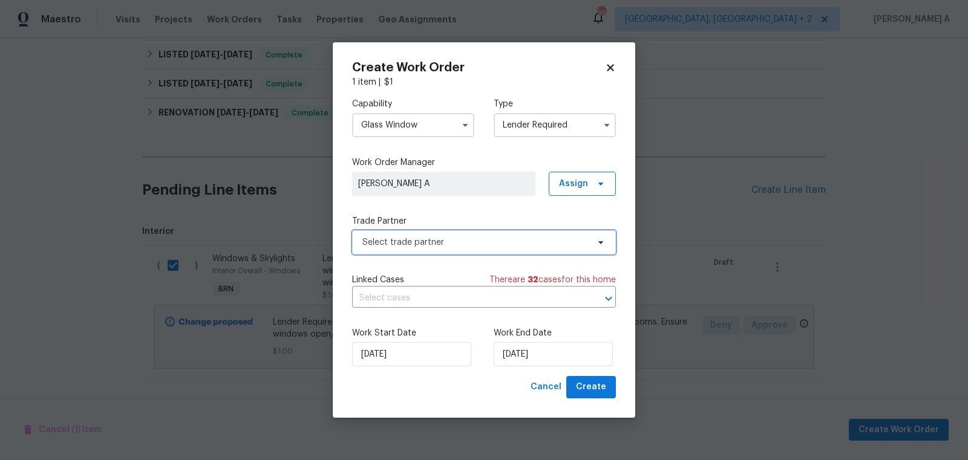
click at [474, 240] on span "Select trade partner" at bounding box center [475, 243] width 226 height 12
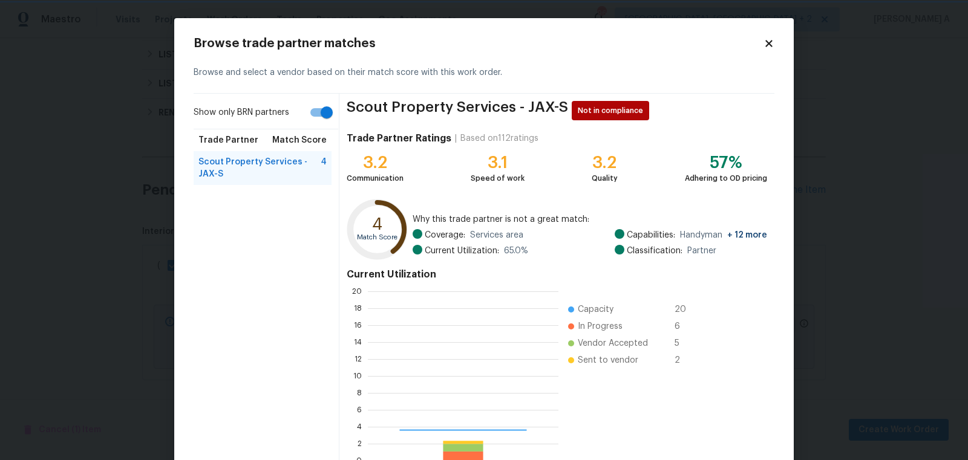
scroll to position [169, 191]
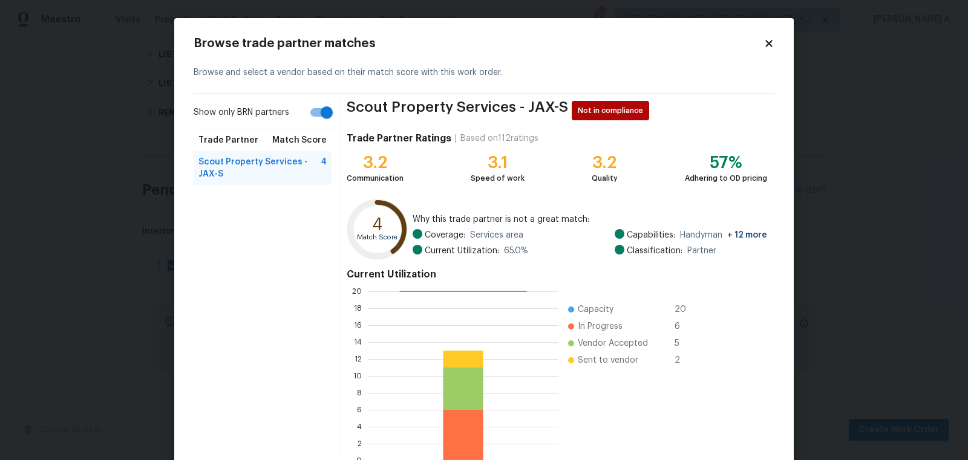
click at [316, 120] on input "Show only BRN partners" at bounding box center [326, 112] width 69 height 23
checkbox input "false"
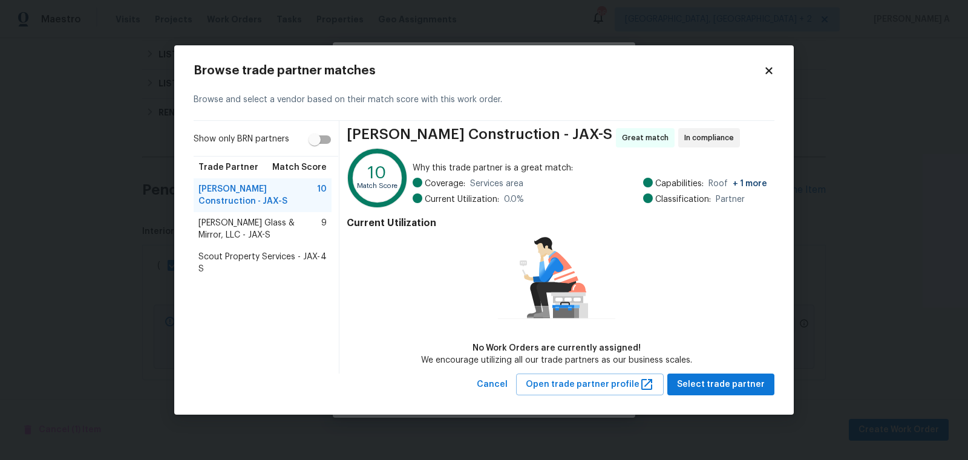
click at [267, 220] on span "Baum Glass & Mirror, LLC - JAX-S" at bounding box center [259, 229] width 123 height 24
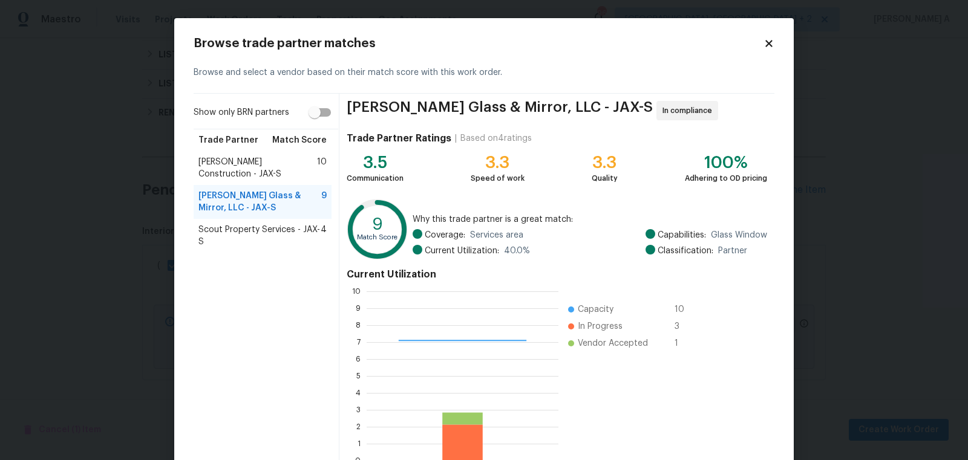
scroll to position [73, 0]
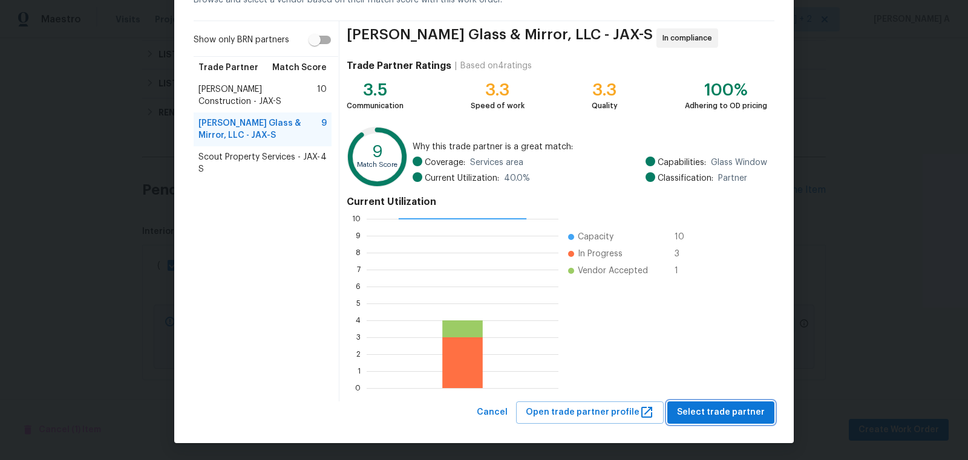
click at [732, 405] on span "Select trade partner" at bounding box center [721, 412] width 88 height 15
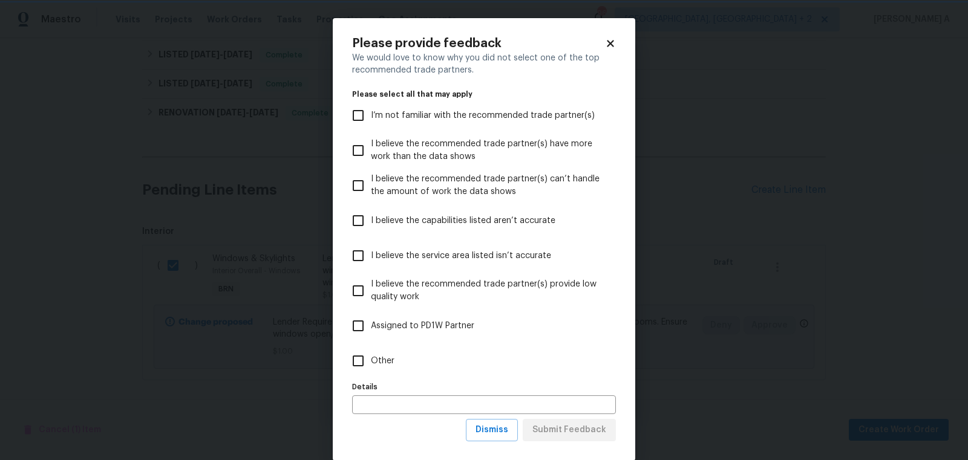
scroll to position [0, 0]
click at [508, 437] on span "Dismiss" at bounding box center [491, 430] width 33 height 15
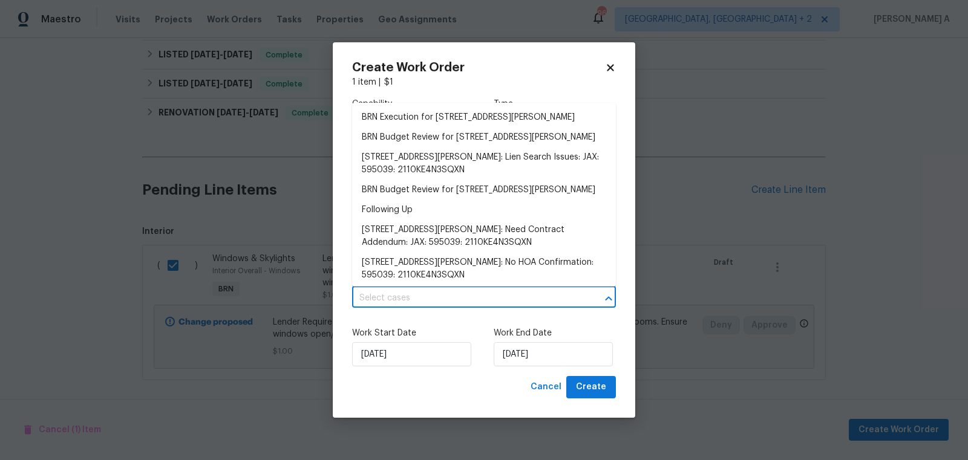
click at [428, 309] on div "Capability Glass Window Type Lender Required Work Order Manager Akshay Ajaya Ku…" at bounding box center [484, 232] width 264 height 288
click at [420, 122] on li "BRN Execution for 4360 Palmer Ave, Jacksonville, FL 32210" at bounding box center [484, 118] width 264 height 20
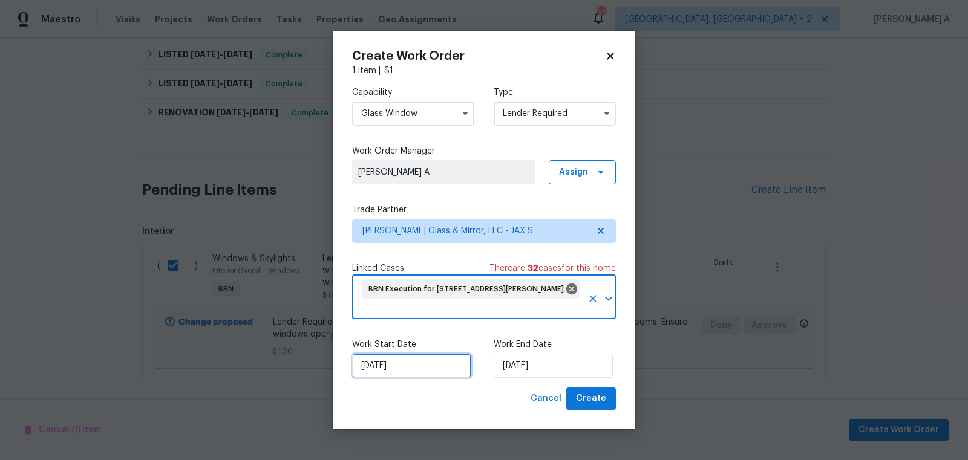
click at [397, 374] on input "[DATE]" at bounding box center [411, 366] width 119 height 24
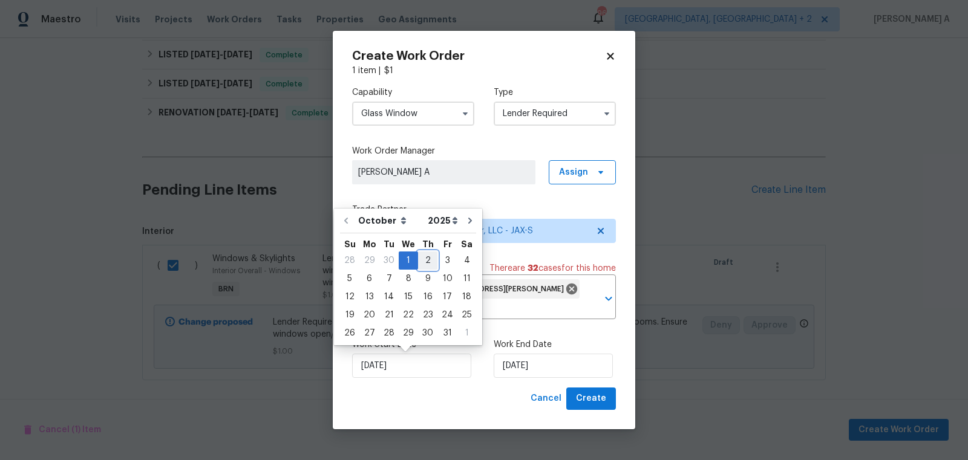
click at [419, 258] on div "2" at bounding box center [427, 260] width 19 height 17
type input "[DATE]"
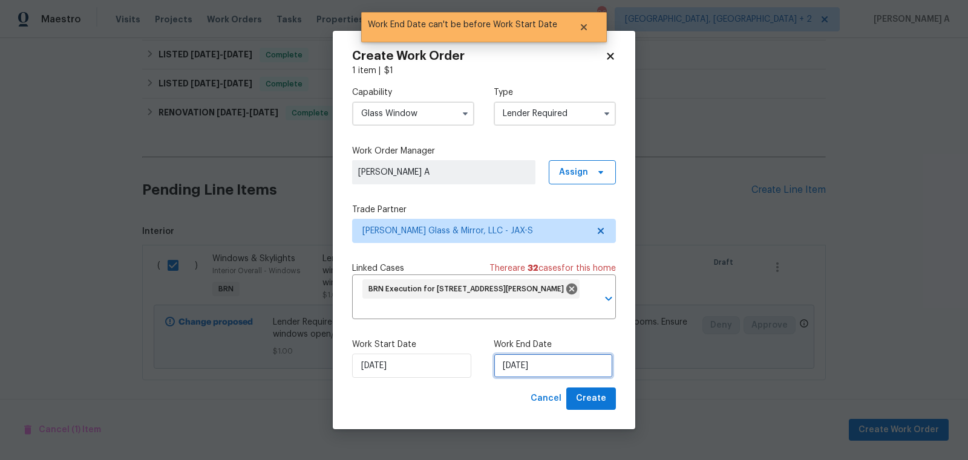
click at [509, 367] on input "[DATE]" at bounding box center [553, 366] width 119 height 24
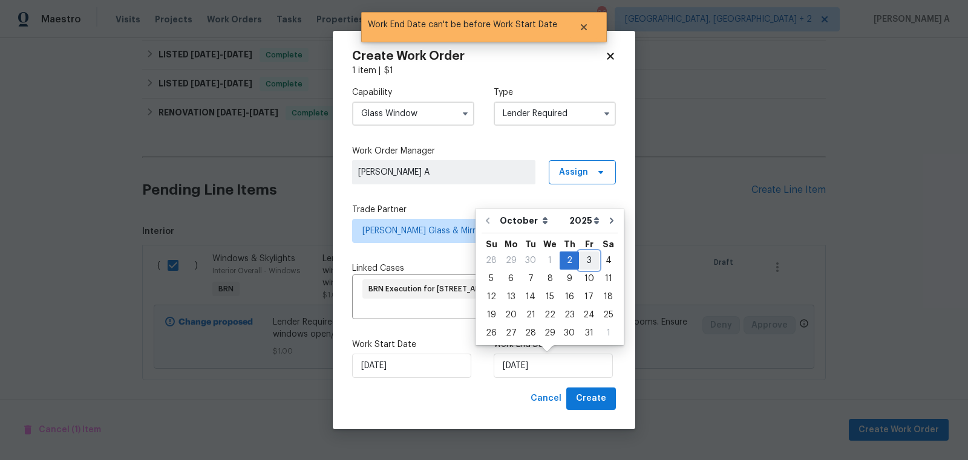
click at [588, 263] on div "3" at bounding box center [589, 260] width 20 height 17
type input "[DATE]"
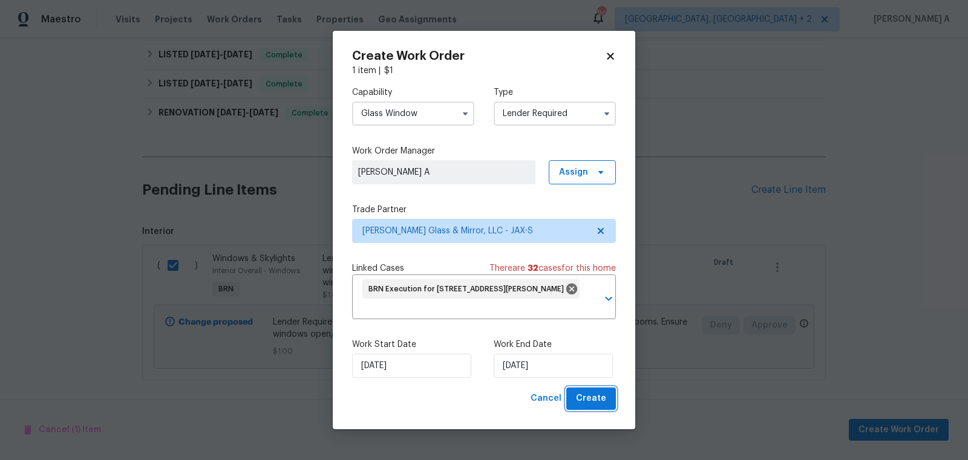
click at [599, 396] on span "Create" at bounding box center [591, 398] width 30 height 15
checkbox input "false"
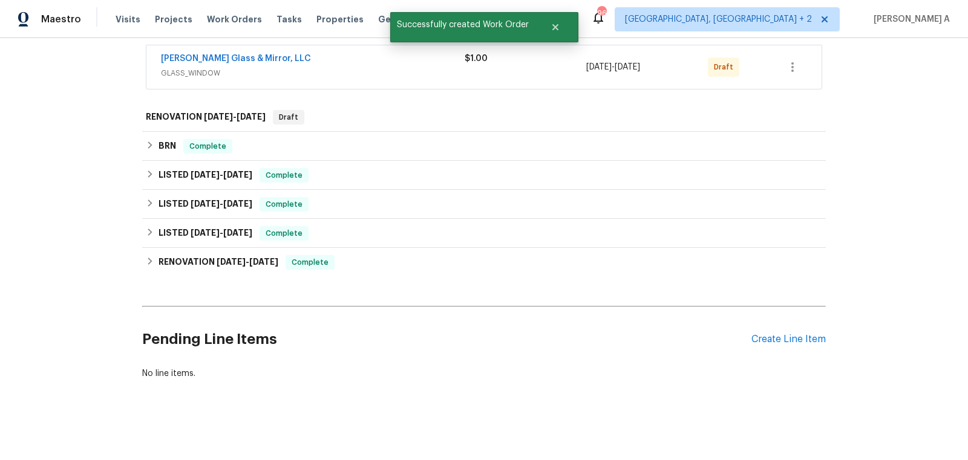
scroll to position [114, 0]
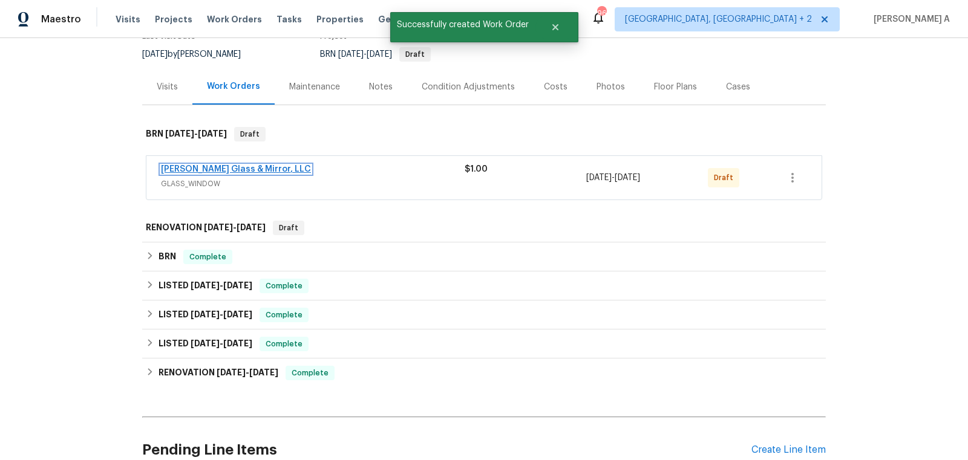
click at [182, 169] on link "Baum Glass & Mirror, LLC" at bounding box center [236, 169] width 150 height 8
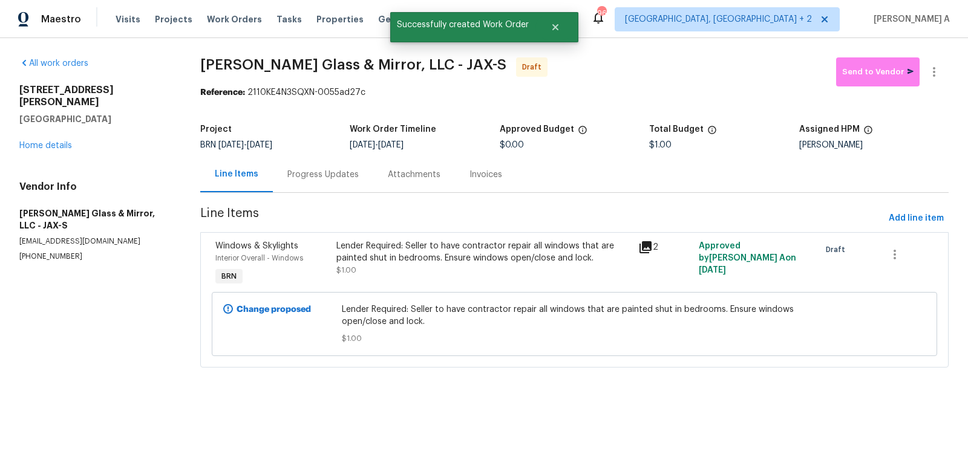
click at [314, 179] on div "Progress Updates" at bounding box center [322, 175] width 71 height 12
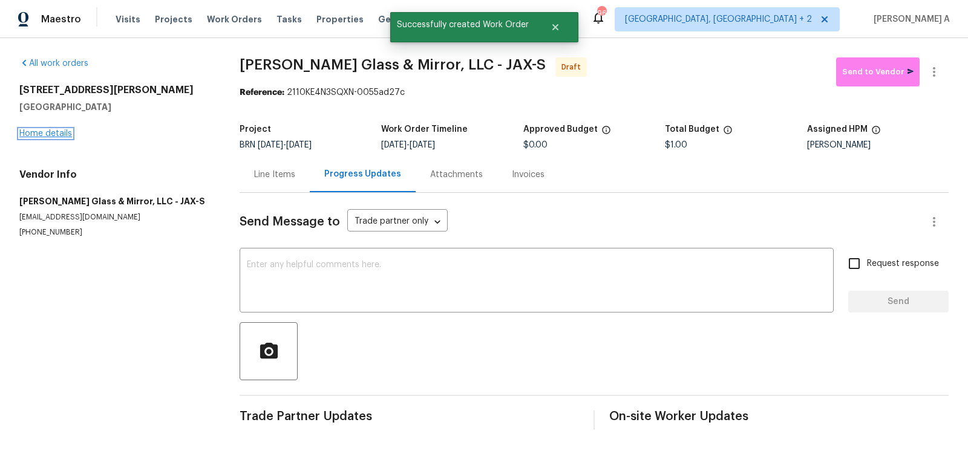
click at [39, 136] on link "Home details" at bounding box center [45, 133] width 53 height 8
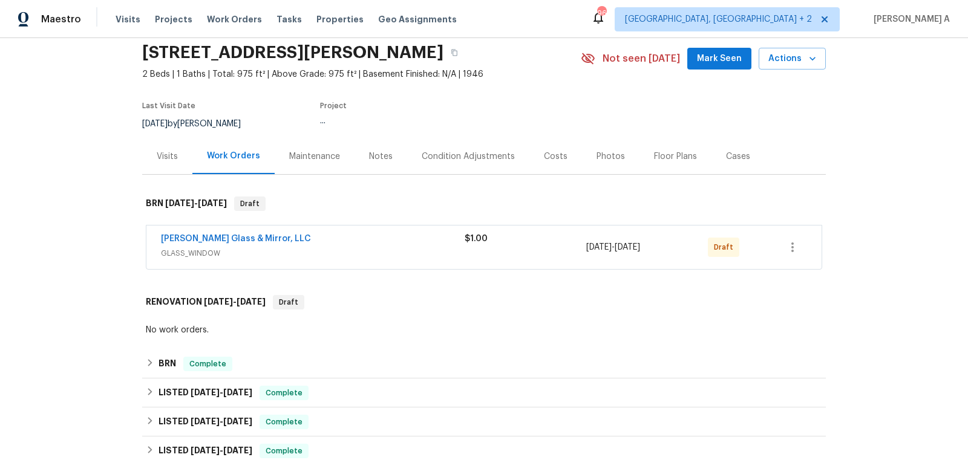
scroll to position [106, 0]
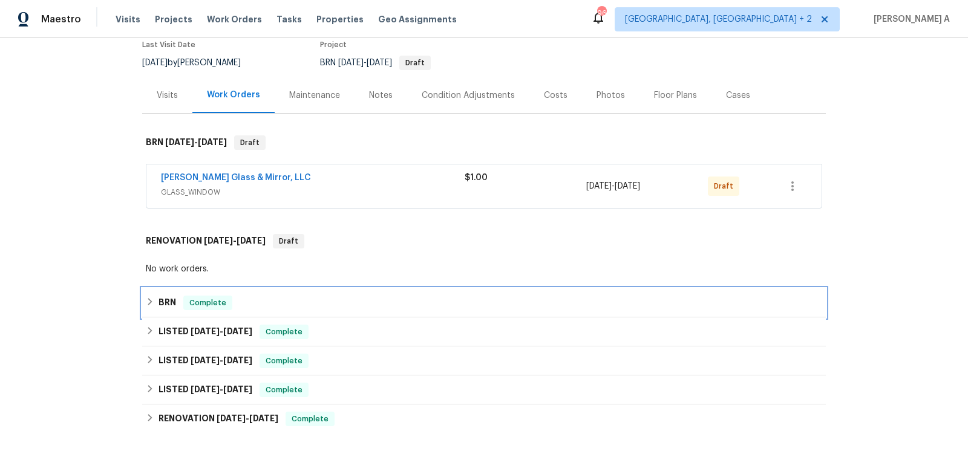
click at [197, 302] on span "Complete" at bounding box center [208, 303] width 47 height 12
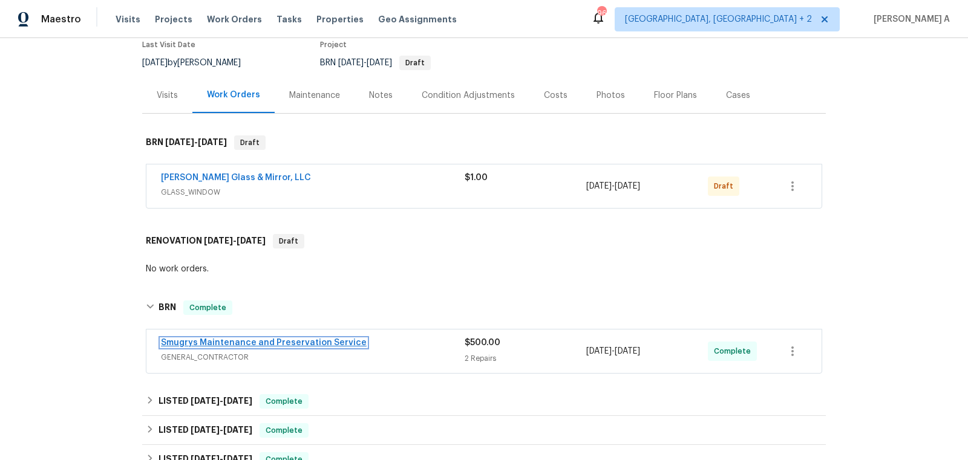
click at [222, 341] on link "Smugrys Maintenance and Preservation Service" at bounding box center [264, 343] width 206 height 8
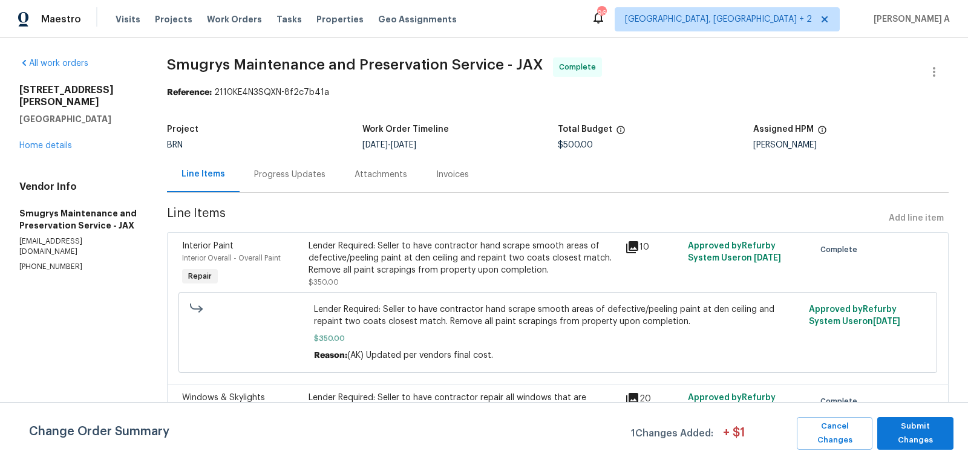
scroll to position [109, 0]
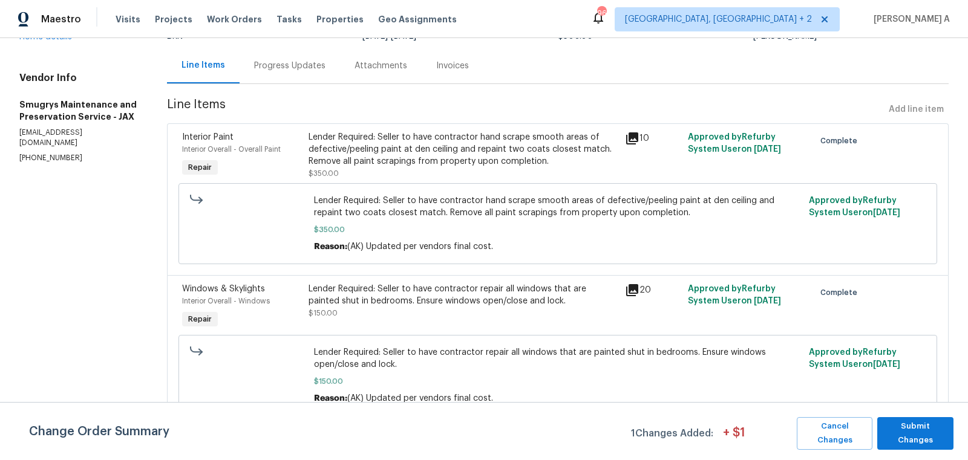
click at [481, 302] on div "Lender Required: Seller to have contractor repair all windows that are painted …" at bounding box center [463, 295] width 309 height 24
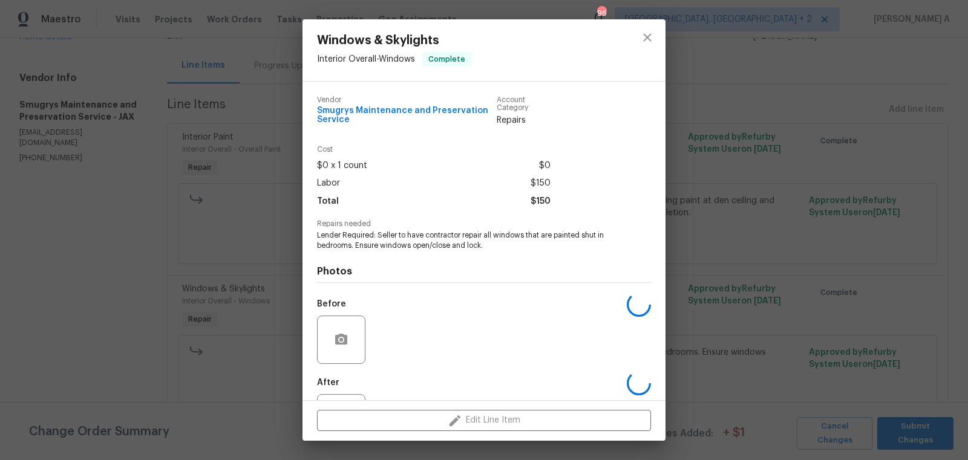
scroll to position [54, 0]
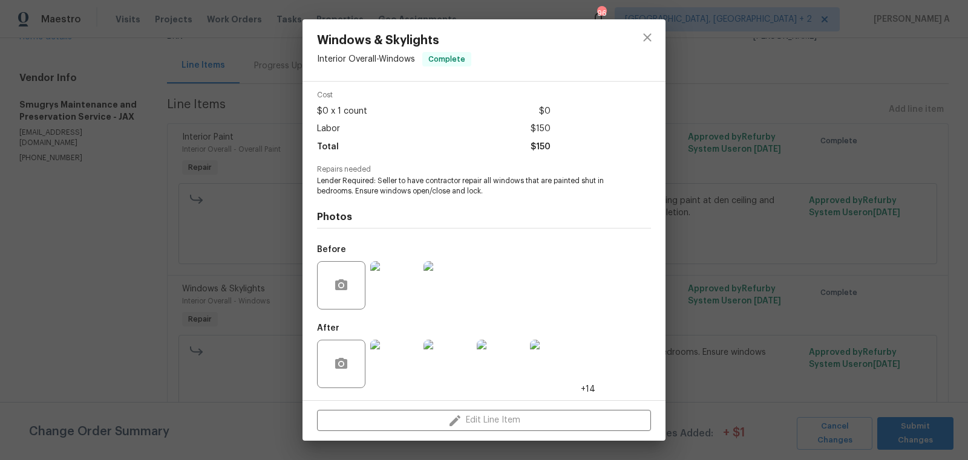
click at [399, 365] on img at bounding box center [394, 364] width 48 height 48
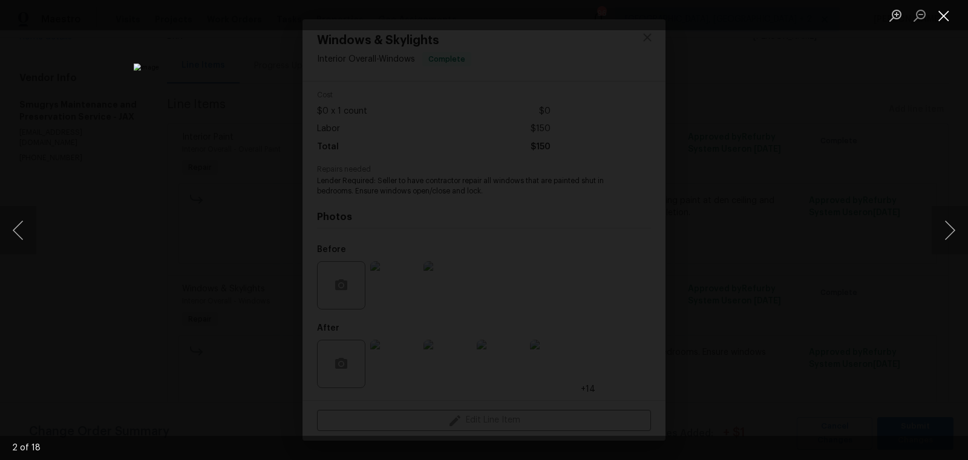
click at [947, 7] on button "Close lightbox" at bounding box center [944, 15] width 24 height 21
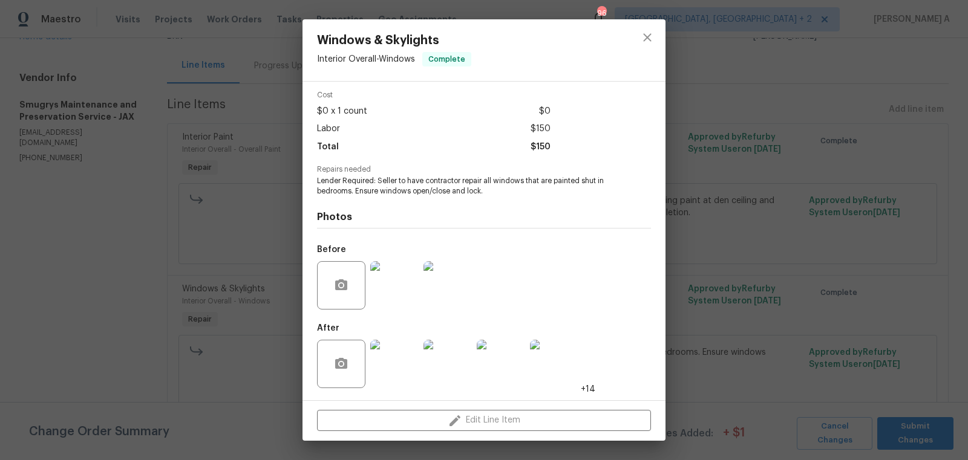
click at [682, 8] on div "Windows & Skylights Interior Overall - Windows Complete Vendor Smugrys Maintena…" at bounding box center [484, 230] width 968 height 460
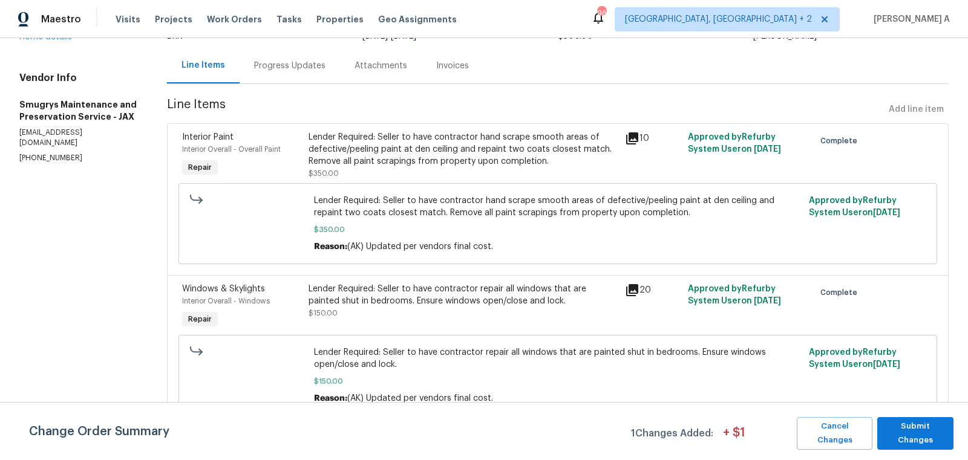
scroll to position [0, 0]
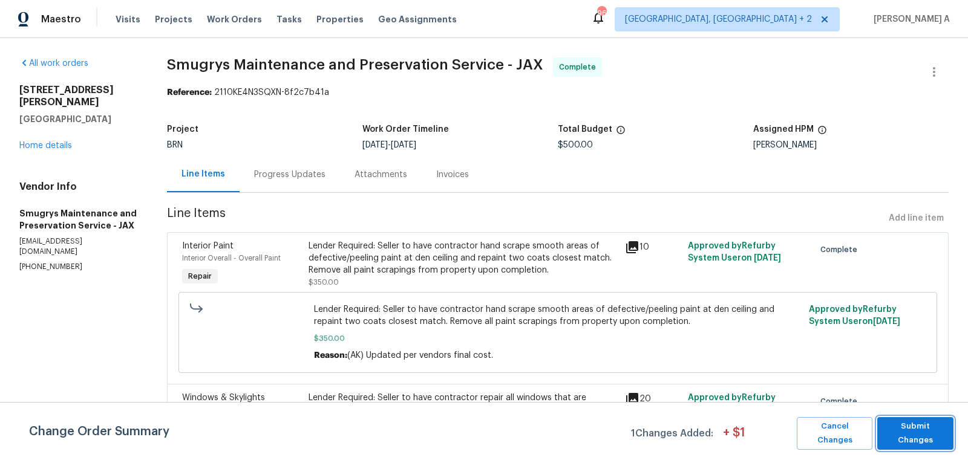
click at [936, 434] on span "Submit Changes" at bounding box center [915, 434] width 64 height 28
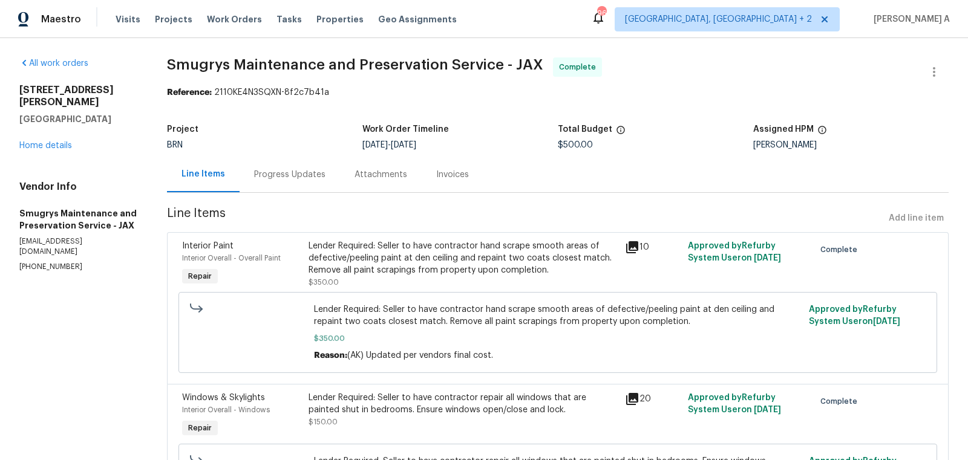
click at [284, 165] on div "Progress Updates" at bounding box center [290, 175] width 100 height 36
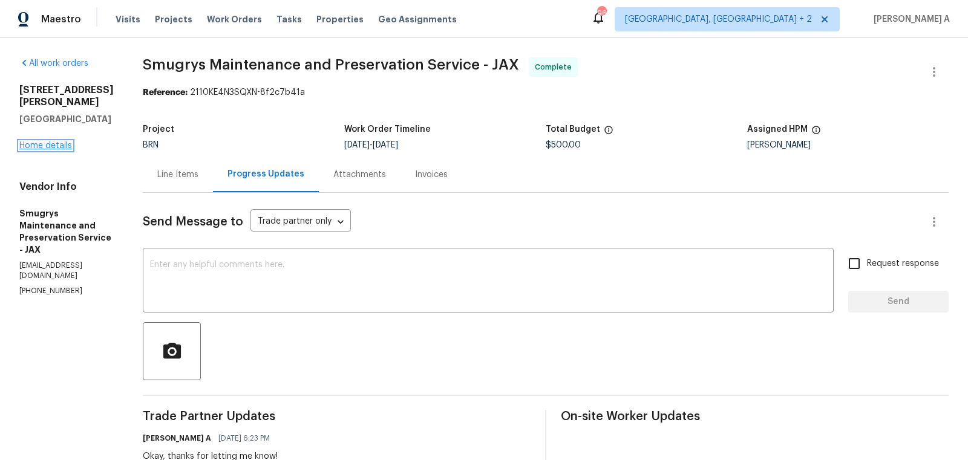
click at [59, 150] on link "Home details" at bounding box center [45, 146] width 53 height 8
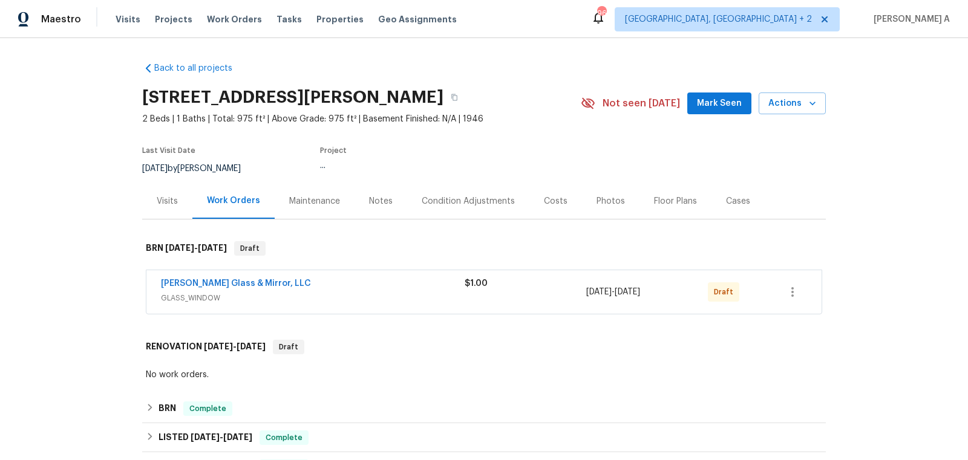
click at [238, 278] on span "Baum Glass & Mirror, LLC" at bounding box center [236, 284] width 150 height 12
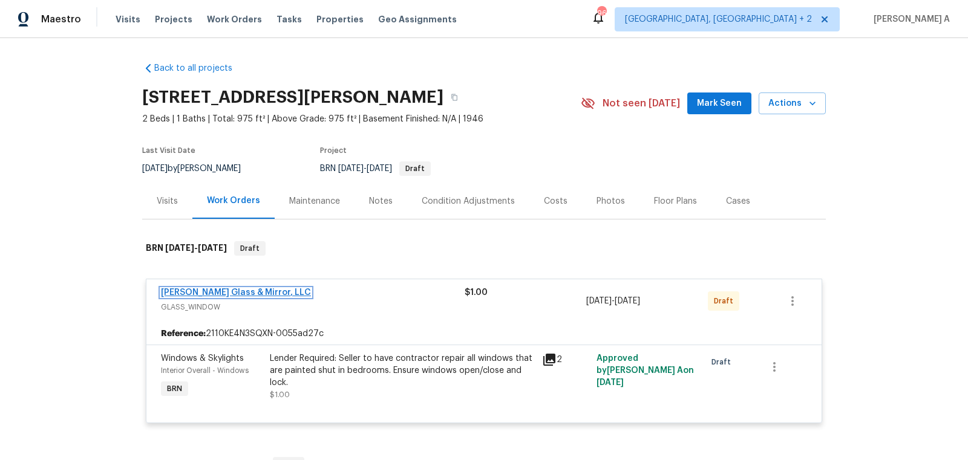
click at [215, 290] on link "Baum Glass & Mirror, LLC" at bounding box center [236, 293] width 150 height 8
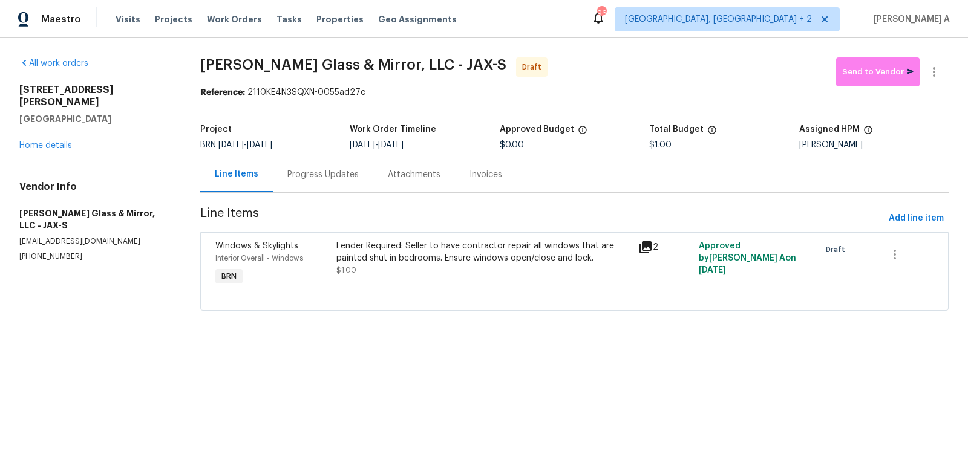
click at [307, 180] on div "Progress Updates" at bounding box center [322, 175] width 71 height 12
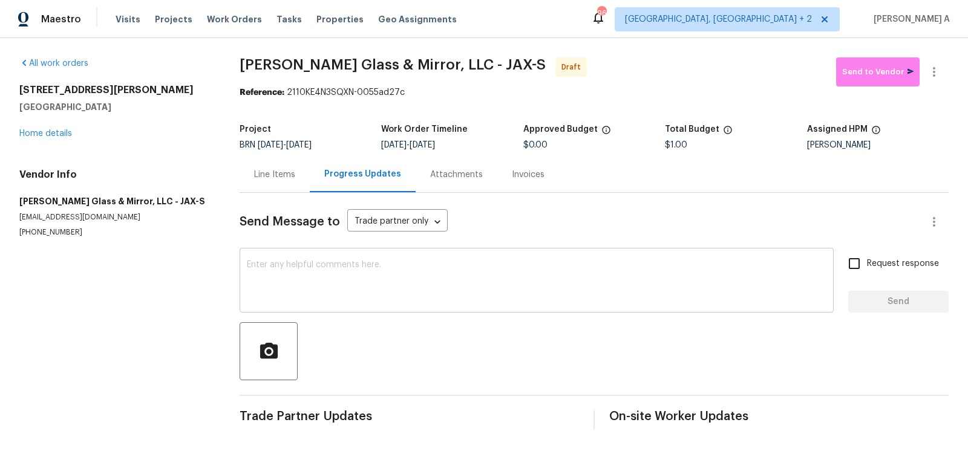
click at [306, 294] on textarea at bounding box center [537, 282] width 580 height 42
paste textarea "Hi, I'm Akshay from Opendoor. Just wanted to check if you received the workorde…"
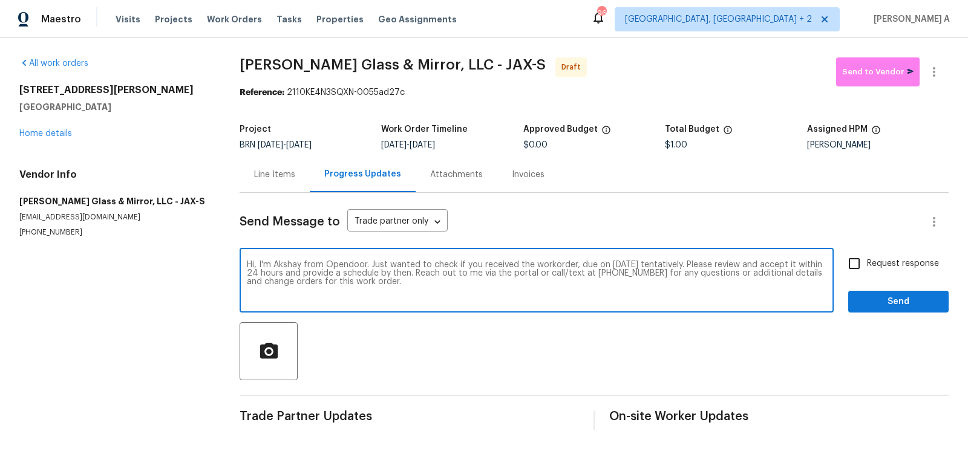
type textarea "Hi, I'm Akshay from Opendoor. Just wanted to check if you received the workorde…"
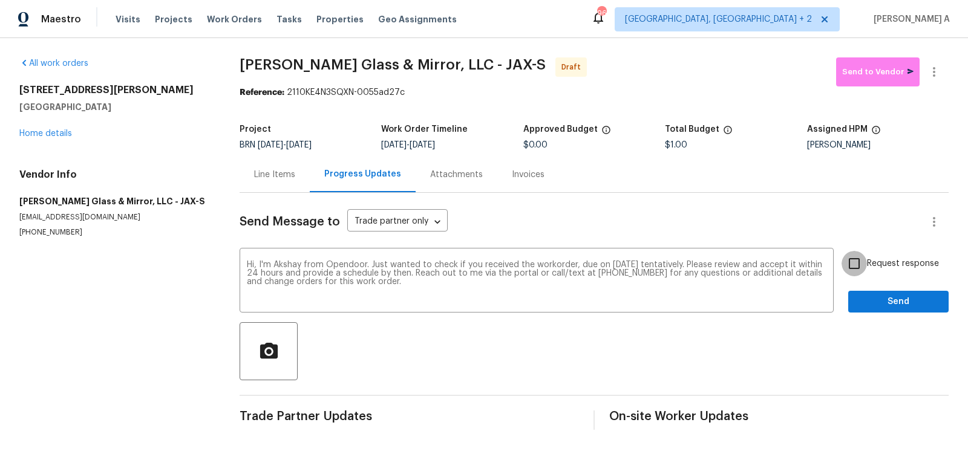
click at [855, 262] on input "Request response" at bounding box center [853, 263] width 25 height 25
checkbox input "true"
click at [900, 315] on div "Send Message to Trade partner only Trade partner only ​ Hi, I'm Akshay from Ope…" at bounding box center [594, 311] width 709 height 237
click at [897, 304] on span "Send" at bounding box center [898, 302] width 81 height 15
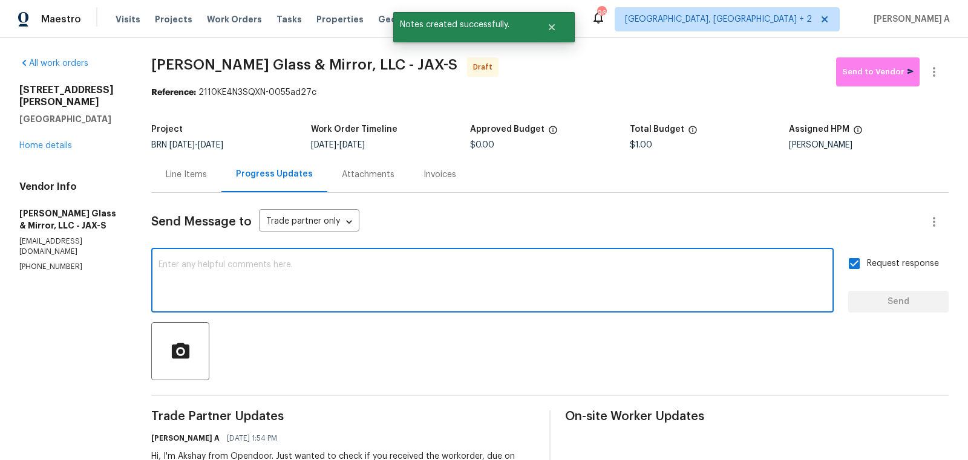
click at [503, 279] on textarea at bounding box center [492, 282] width 668 height 42
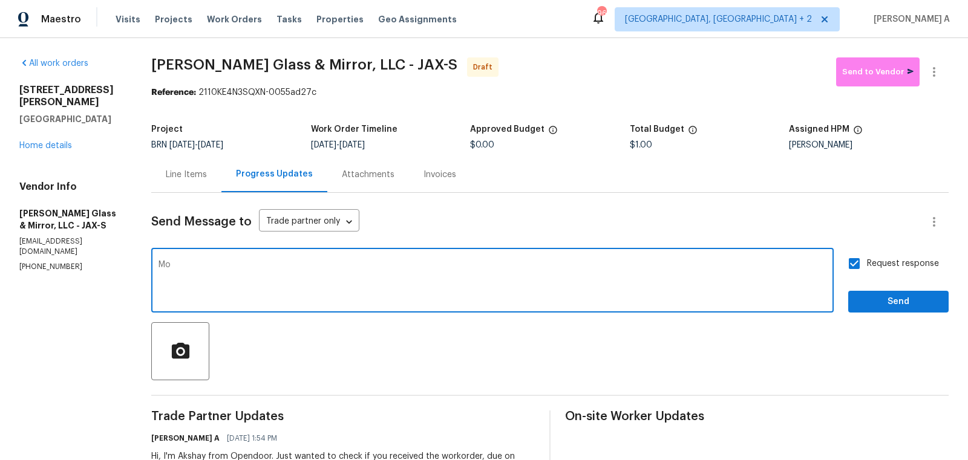
type textarea "M"
type textarea "Some windows are working propert"
drag, startPoint x: 162, startPoint y: 263, endPoint x: 451, endPoint y: 261, distance: 289.8
click at [451, 261] on textarea "Some windows are working propert" at bounding box center [492, 282] width 668 height 42
click at [938, 63] on button "button" at bounding box center [934, 71] width 29 height 29
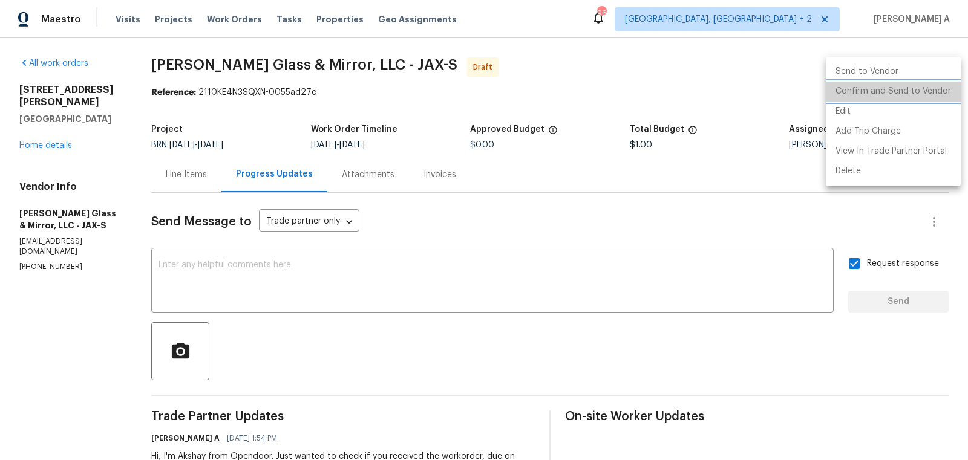
click at [947, 86] on li "Confirm and Send to Vendor" at bounding box center [893, 92] width 135 height 20
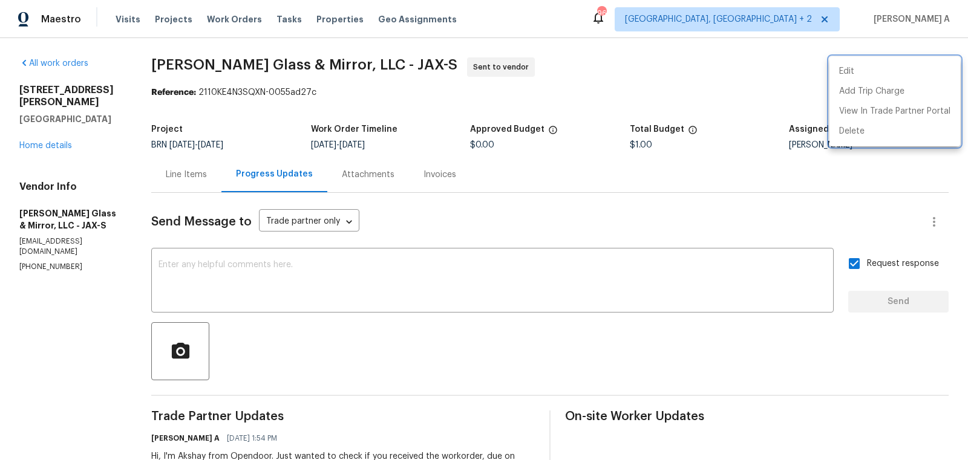
click at [188, 168] on div at bounding box center [484, 230] width 968 height 460
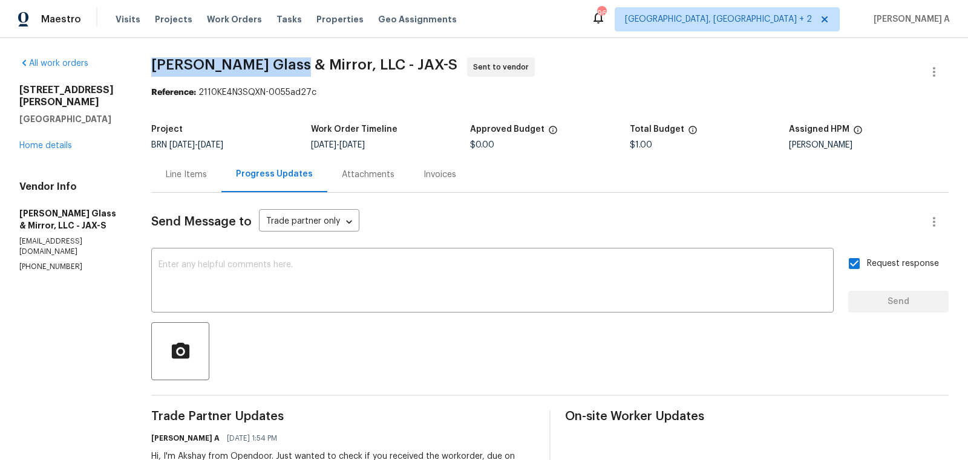
copy span "Baum Glass & Mirror"
drag, startPoint x: 152, startPoint y: 70, endPoint x: 292, endPoint y: 69, distance: 140.4
click at [292, 69] on span "Baum Glass & Mirror, LLC - JAX-S" at bounding box center [304, 64] width 306 height 15
click at [182, 178] on div "Line Items" at bounding box center [186, 175] width 41 height 12
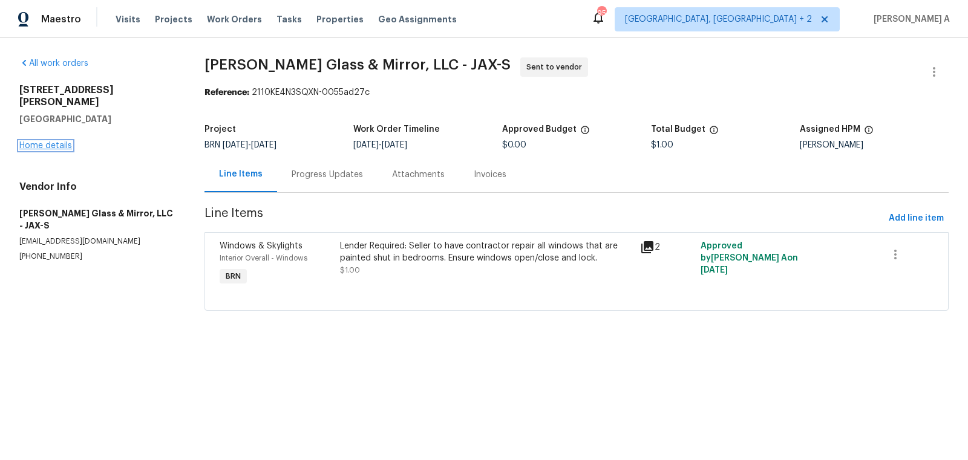
click at [64, 142] on link "Home details" at bounding box center [45, 146] width 53 height 8
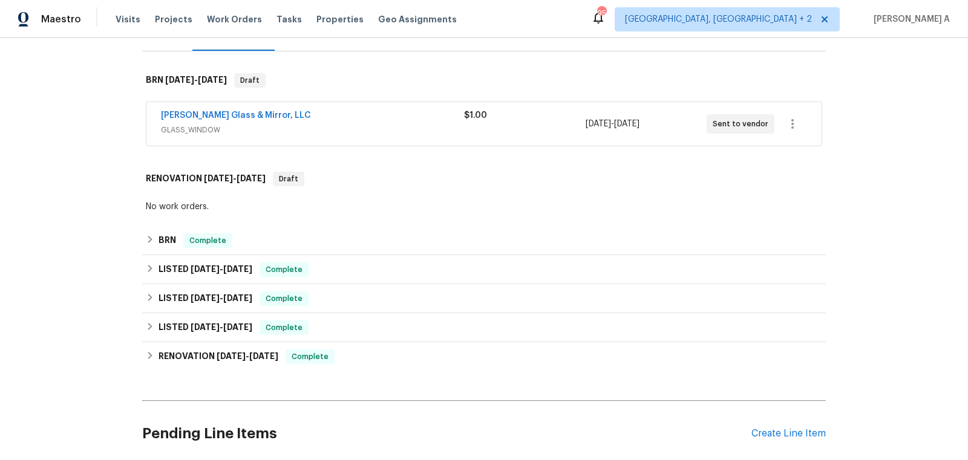
scroll to position [263, 0]
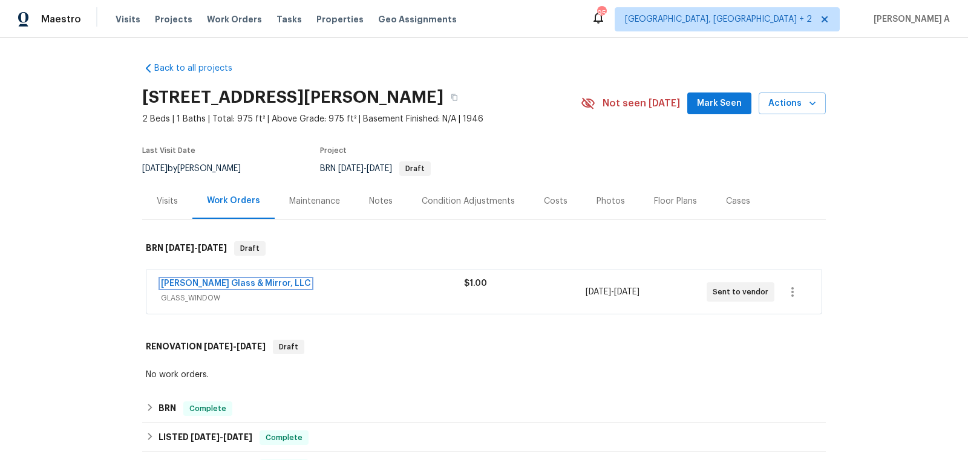
click at [215, 281] on link "[PERSON_NAME] Glass & Mirror, LLC" at bounding box center [236, 283] width 150 height 8
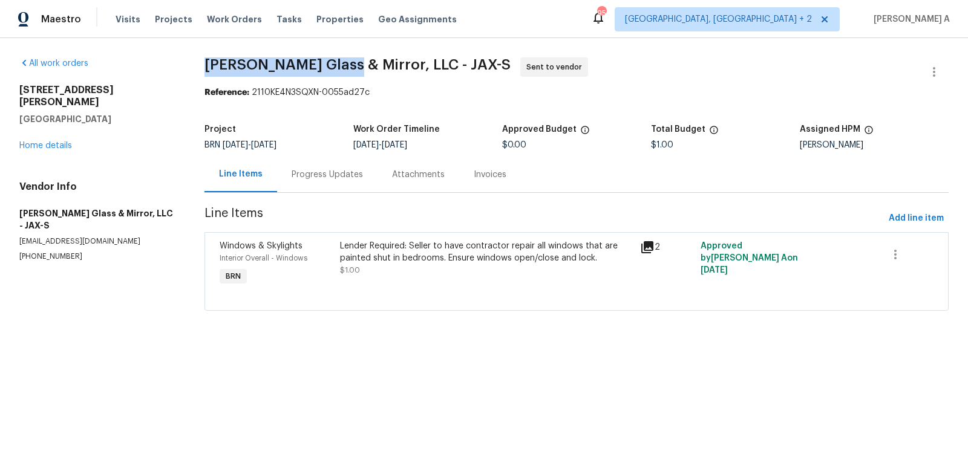
drag, startPoint x: 197, startPoint y: 68, endPoint x: 339, endPoint y: 65, distance: 142.2
click at [340, 65] on div "All work orders [STREET_ADDRESS][PERSON_NAME] Home details Vendor Info [PERSON_…" at bounding box center [484, 191] width 968 height 307
copy span "[PERSON_NAME] Glass & Mirror"
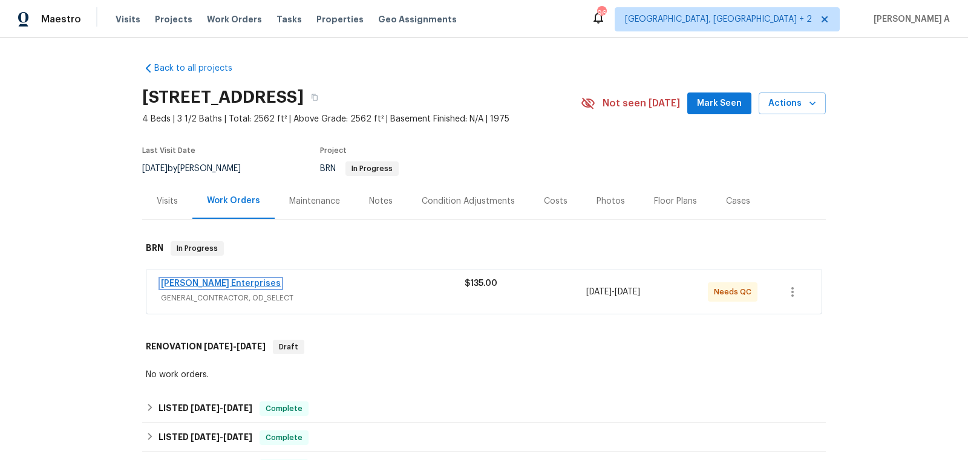
click at [234, 281] on link "[PERSON_NAME] Enterprises" at bounding box center [221, 283] width 120 height 8
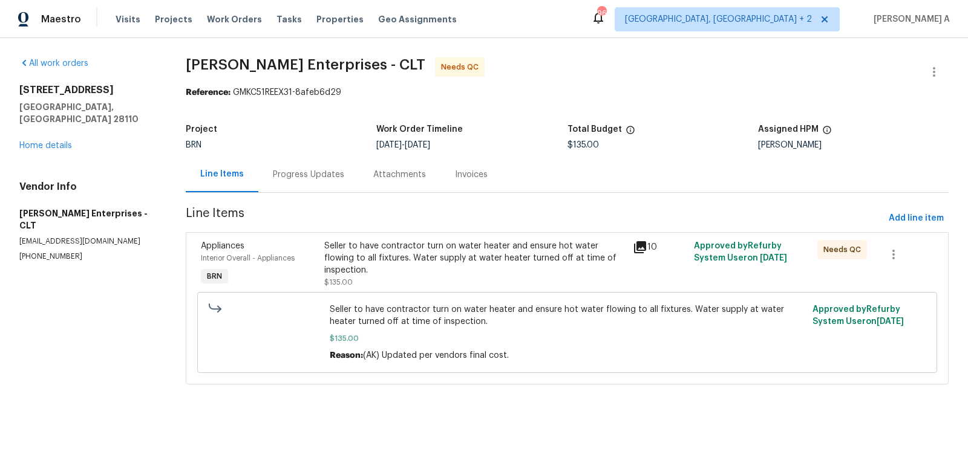
click at [449, 268] on div "Seller to have contractor turn on water heater and ensure hot water flowing to …" at bounding box center [474, 264] width 301 height 48
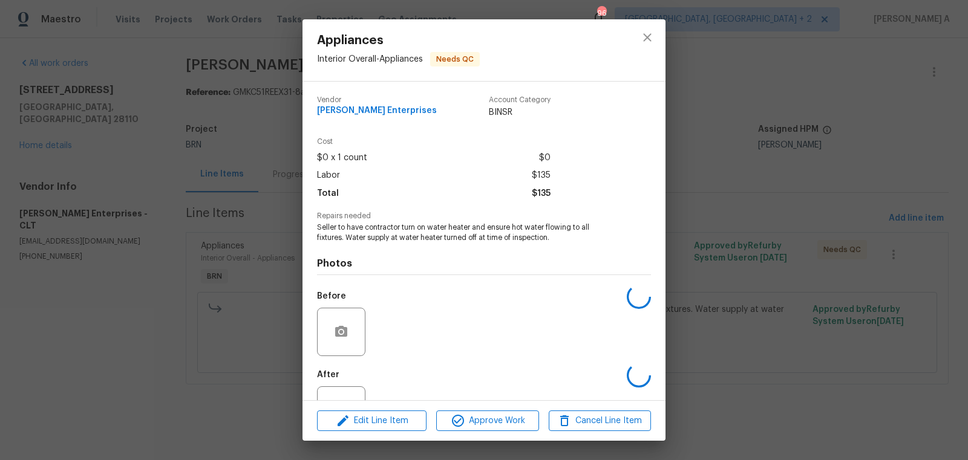
scroll to position [46, 0]
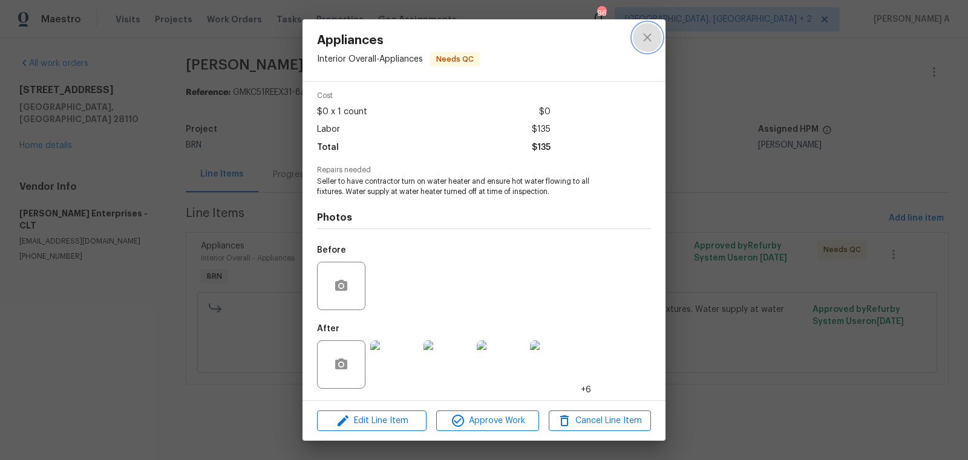
click at [647, 38] on icon "close" at bounding box center [647, 37] width 8 height 8
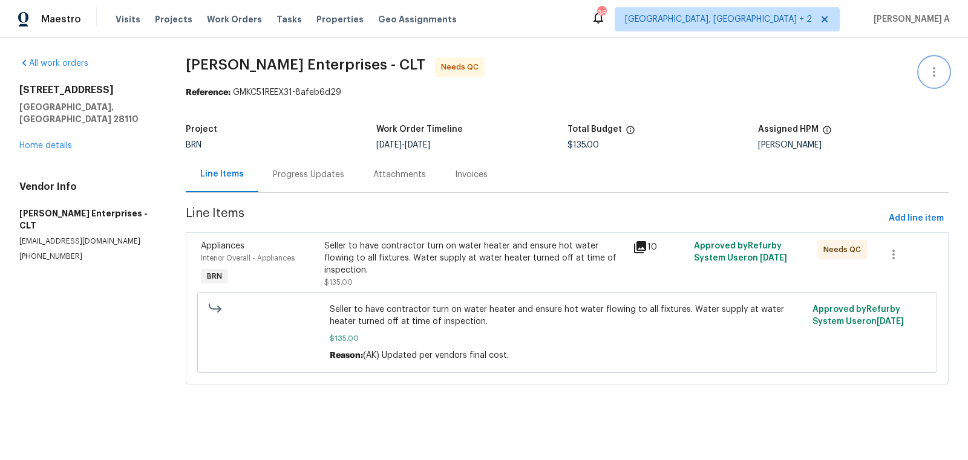
click at [930, 65] on icon "button" at bounding box center [934, 72] width 15 height 15
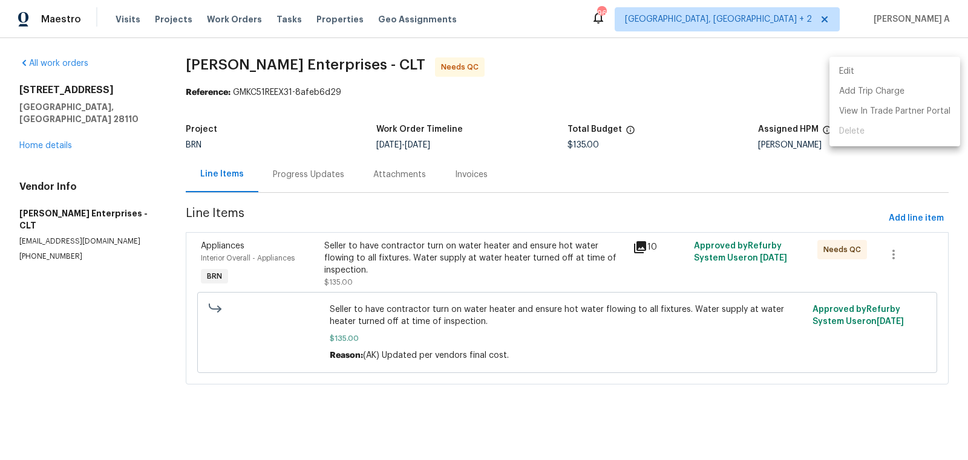
click at [909, 65] on li "Edit" at bounding box center [894, 72] width 131 height 20
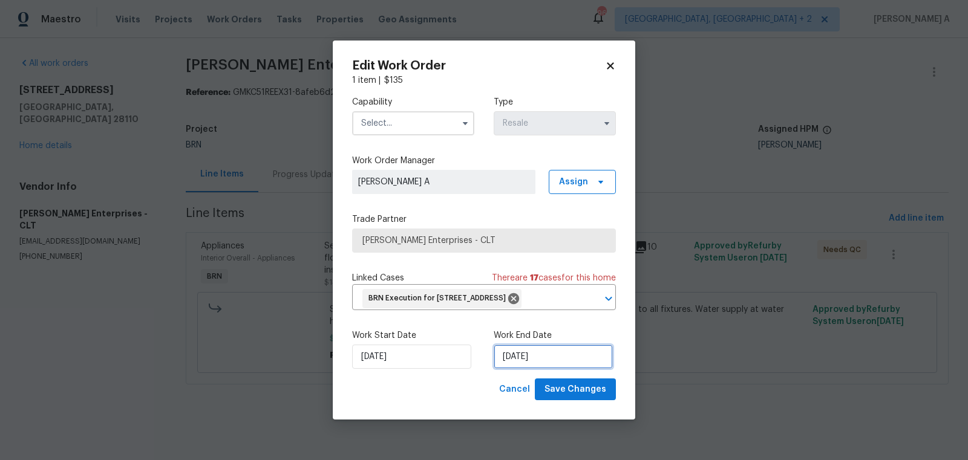
click at [533, 369] on input "[DATE]" at bounding box center [553, 357] width 119 height 24
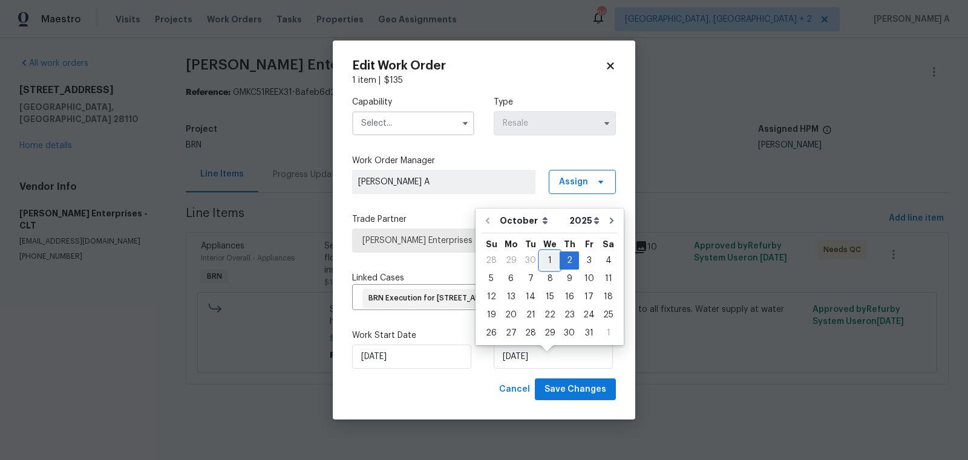
click at [541, 261] on div "1" at bounding box center [549, 260] width 19 height 17
type input "[DATE]"
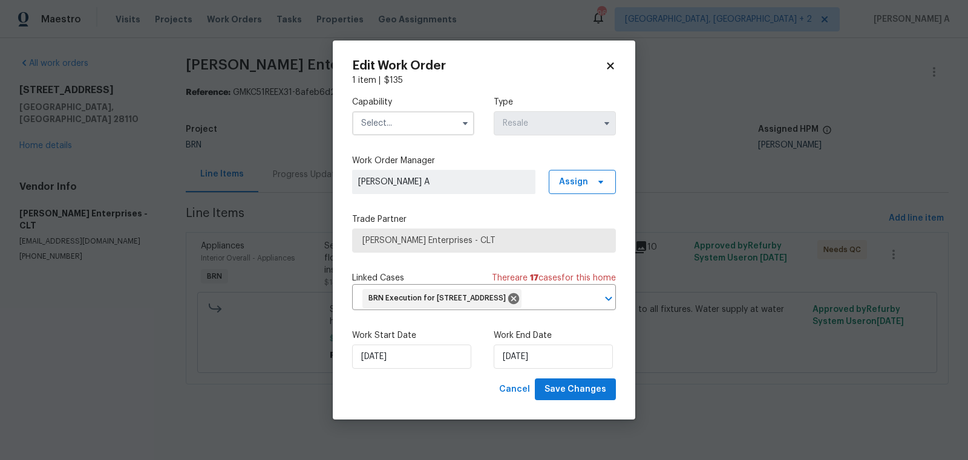
click at [423, 111] on input "text" at bounding box center [413, 123] width 122 height 24
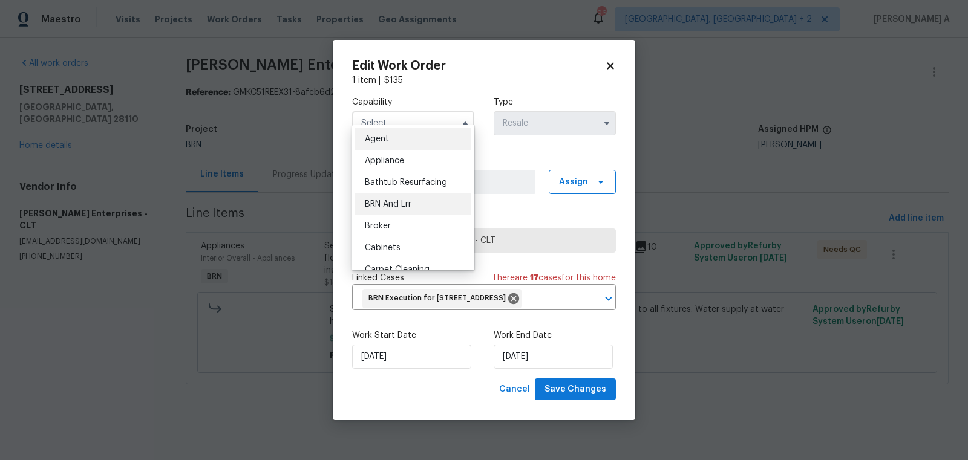
click at [425, 213] on div "BRN And Lrr" at bounding box center [413, 205] width 116 height 22
type input "BRN And Lrr"
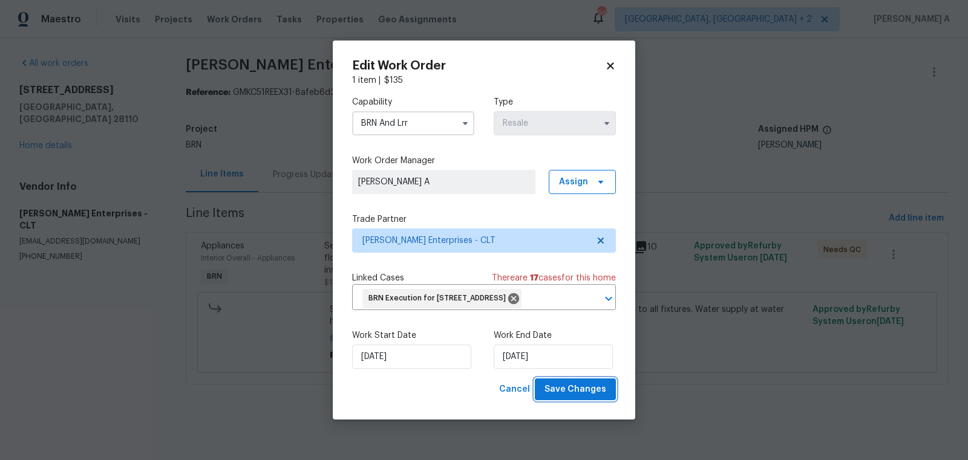
click at [569, 395] on span "Save Changes" at bounding box center [575, 389] width 62 height 15
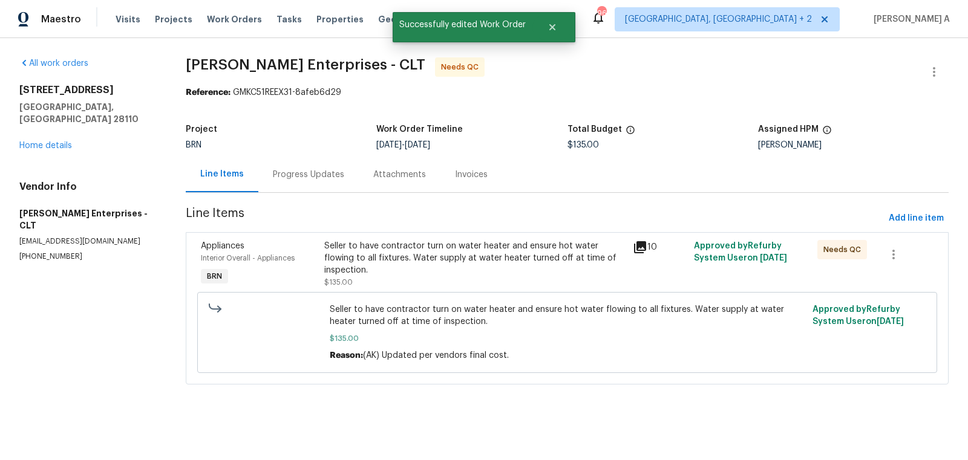
click at [422, 269] on div "Seller to have contractor turn on water heater and ensure hot water flowing to …" at bounding box center [474, 264] width 301 height 48
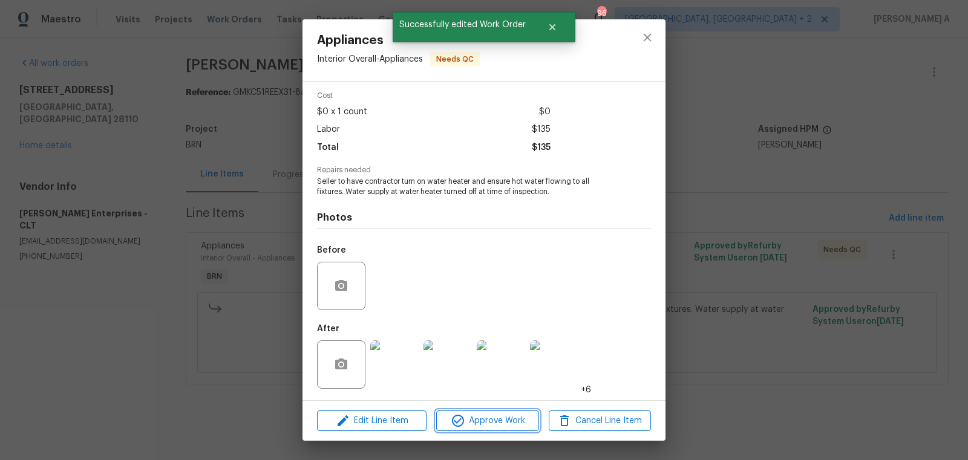
click at [511, 428] on span "Approve Work" at bounding box center [487, 421] width 95 height 15
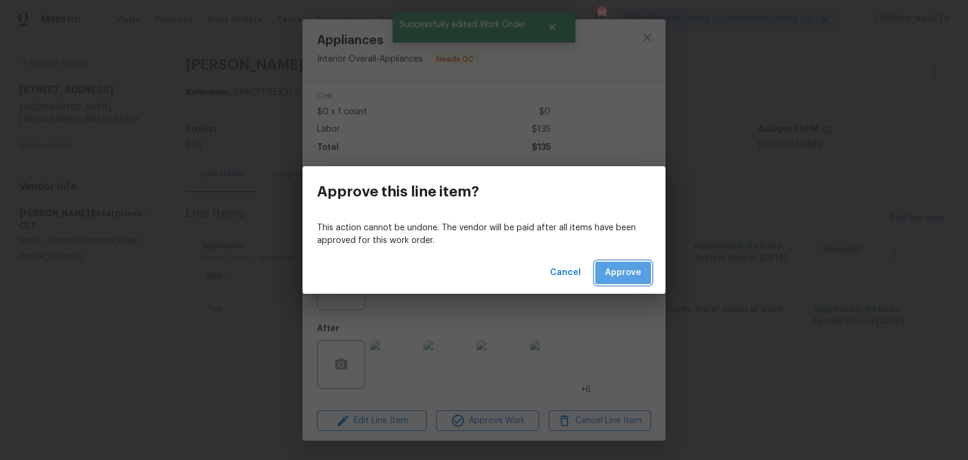
click at [624, 280] on button "Approve" at bounding box center [623, 273] width 56 height 22
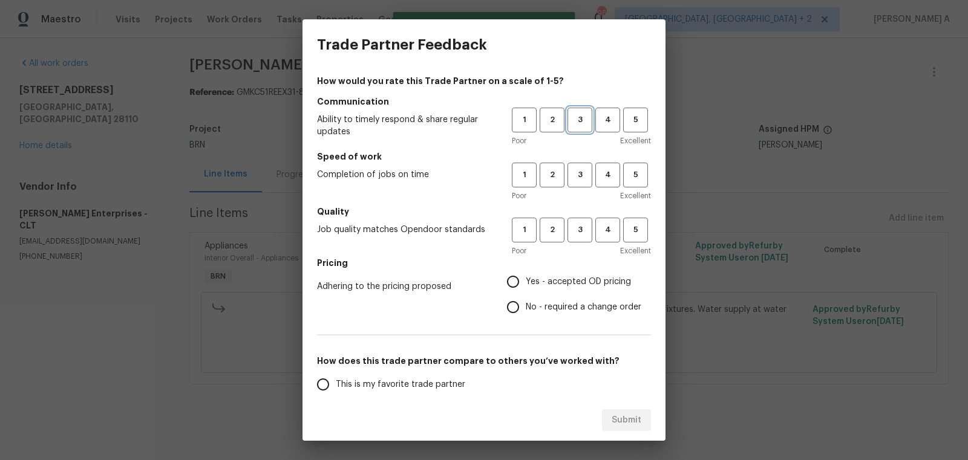
click at [577, 123] on span "3" at bounding box center [580, 120] width 22 height 14
click at [577, 198] on div "Poor Excellent" at bounding box center [581, 196] width 139 height 12
click at [577, 185] on button "3" at bounding box center [579, 175] width 25 height 25
click at [577, 226] on span "3" at bounding box center [580, 230] width 22 height 14
click at [576, 295] on label "No - required a change order" at bounding box center [570, 307] width 141 height 25
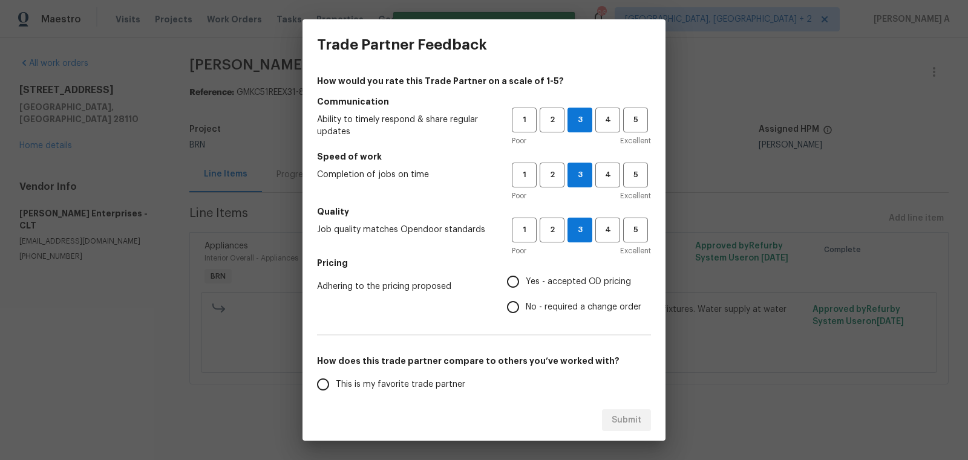
click at [526, 295] on input "No - required a change order" at bounding box center [512, 307] width 25 height 25
radio input "true"
click at [391, 376] on label "This is my favorite trade partner" at bounding box center [405, 384] width 191 height 25
click at [336, 376] on input "This is my favorite trade partner" at bounding box center [322, 384] width 25 height 25
click at [618, 413] on span "Submit" at bounding box center [627, 420] width 30 height 15
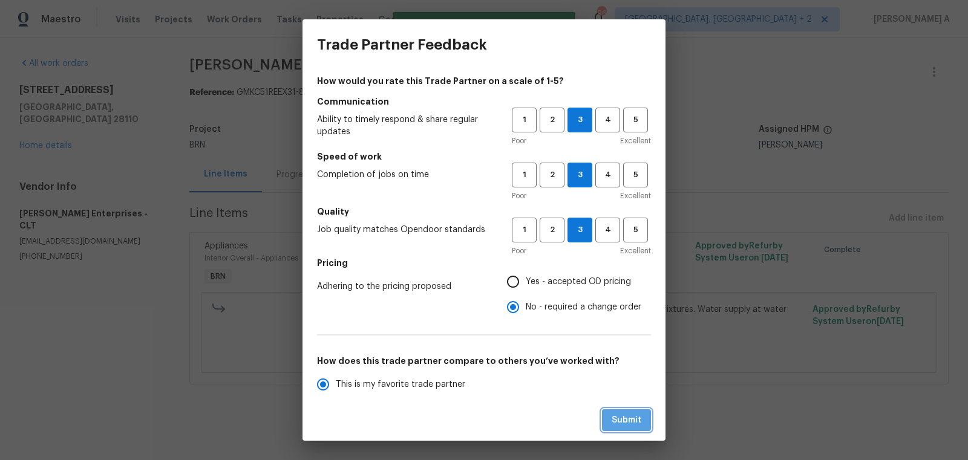
radio input "true"
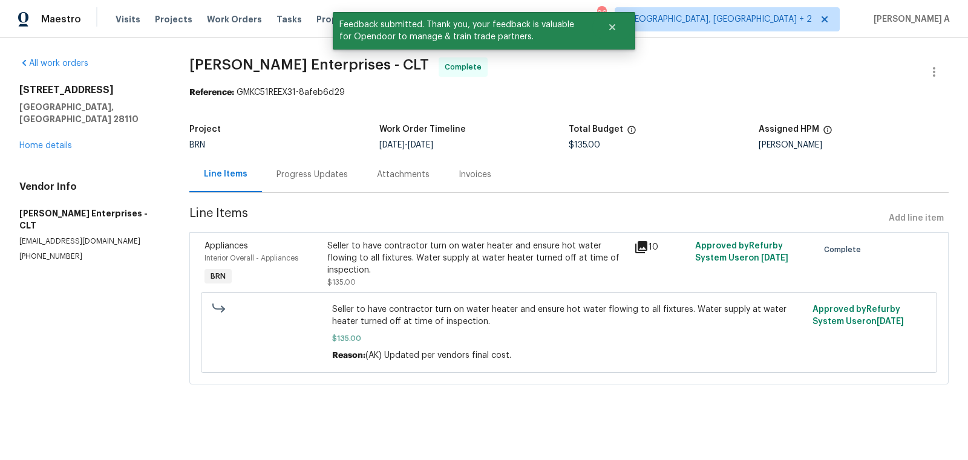
click at [463, 172] on div "Invoices" at bounding box center [475, 175] width 33 height 12
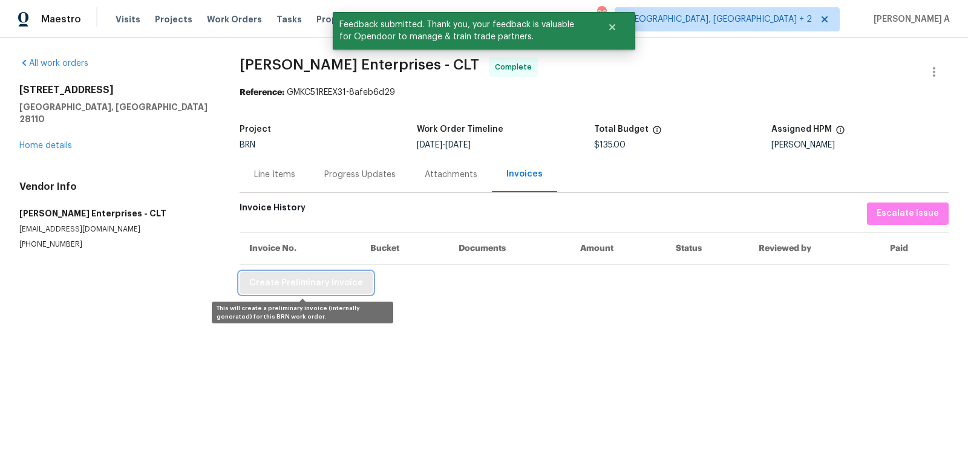
click at [339, 284] on span "Create Preliminary Invoice" at bounding box center [306, 283] width 114 height 15
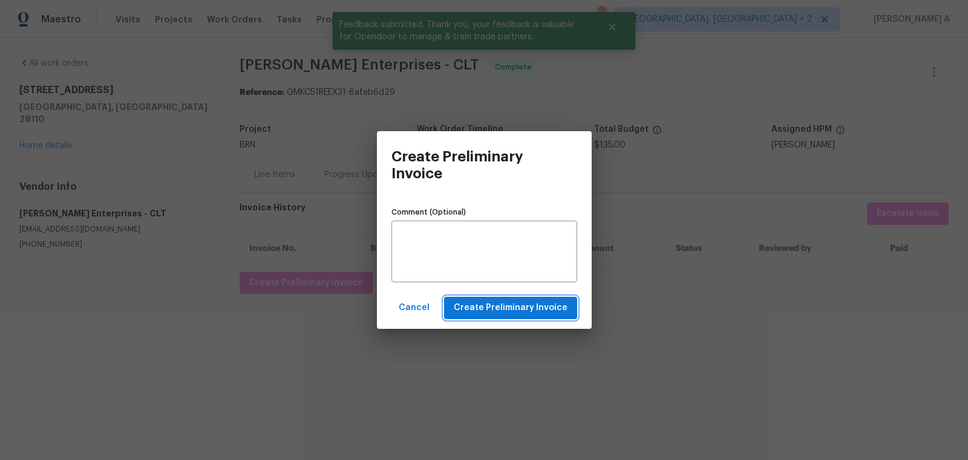
click at [547, 305] on span "Create Preliminary Invoice" at bounding box center [511, 308] width 114 height 15
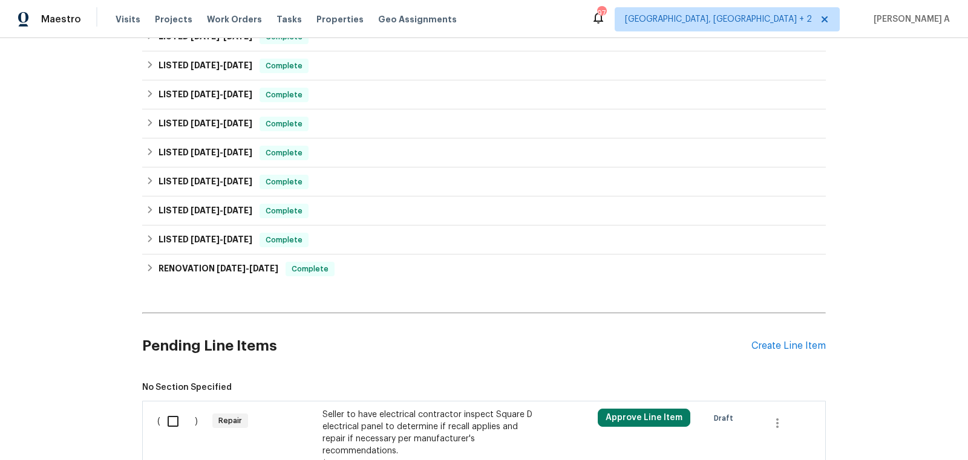
scroll to position [385, 0]
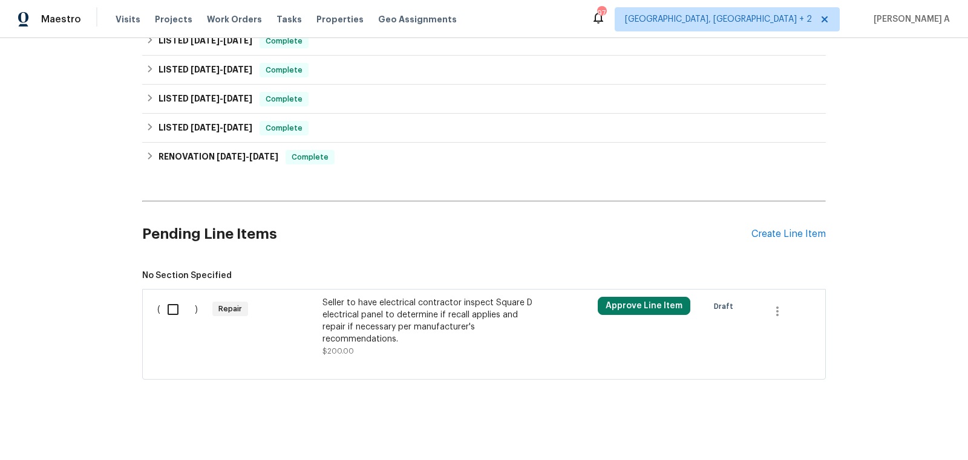
click at [425, 334] on div "Seller to have electrical contractor inspect Square D electrical panel to deter…" at bounding box center [428, 321] width 213 height 48
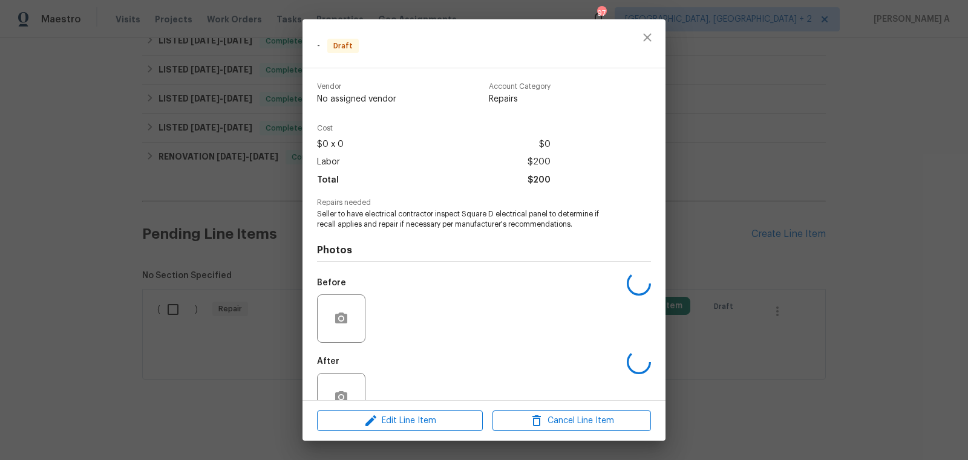
scroll to position [33, 0]
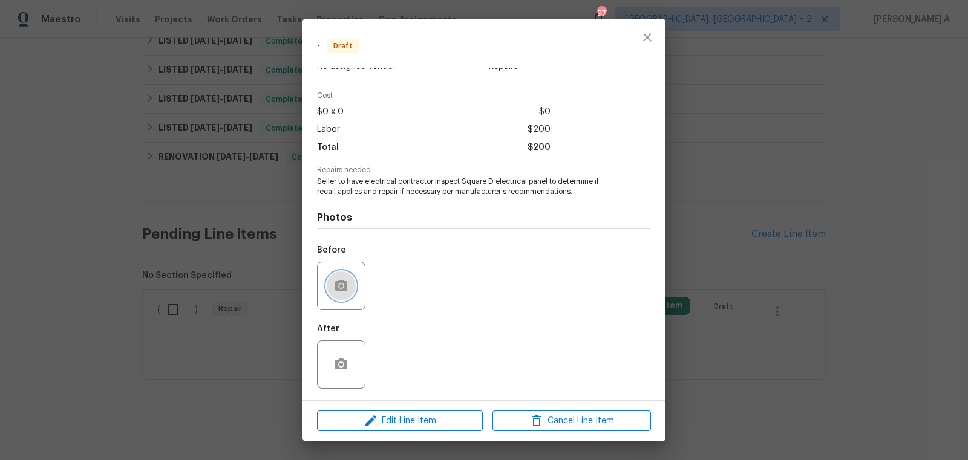
click at [348, 284] on button "button" at bounding box center [341, 286] width 29 height 29
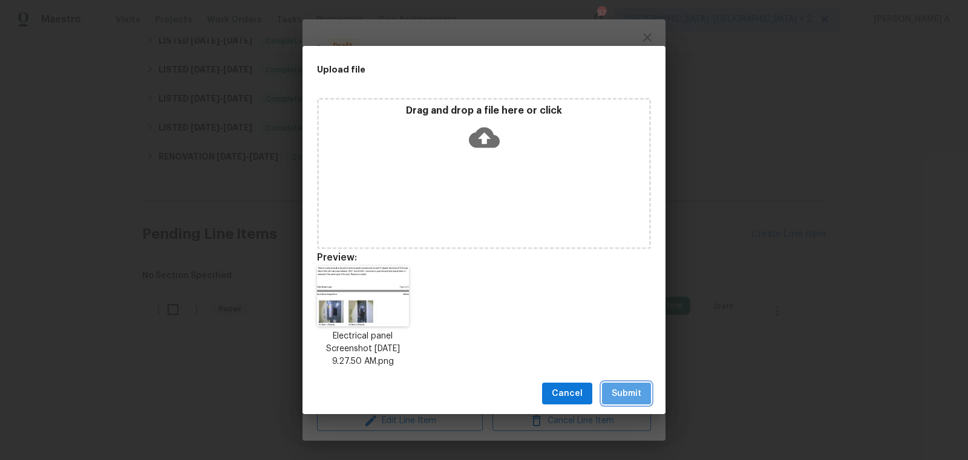
click at [629, 397] on span "Submit" at bounding box center [627, 394] width 30 height 15
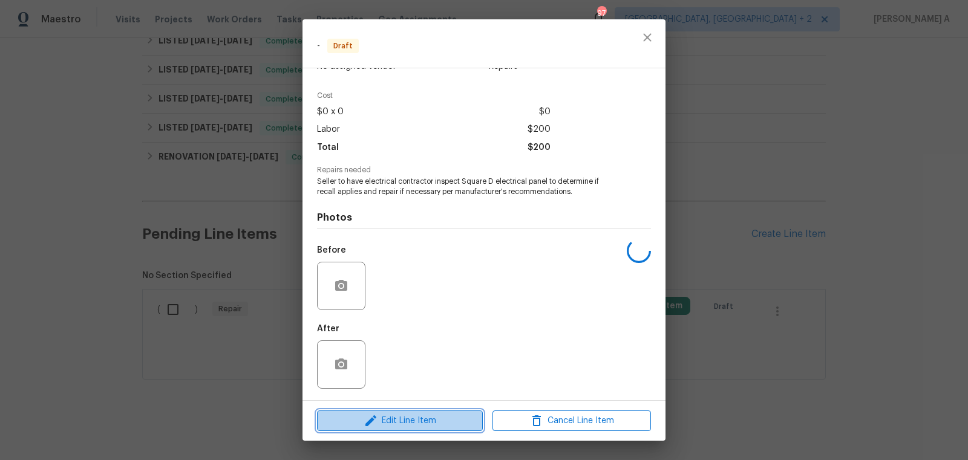
click at [428, 418] on span "Edit Line Item" at bounding box center [400, 421] width 158 height 15
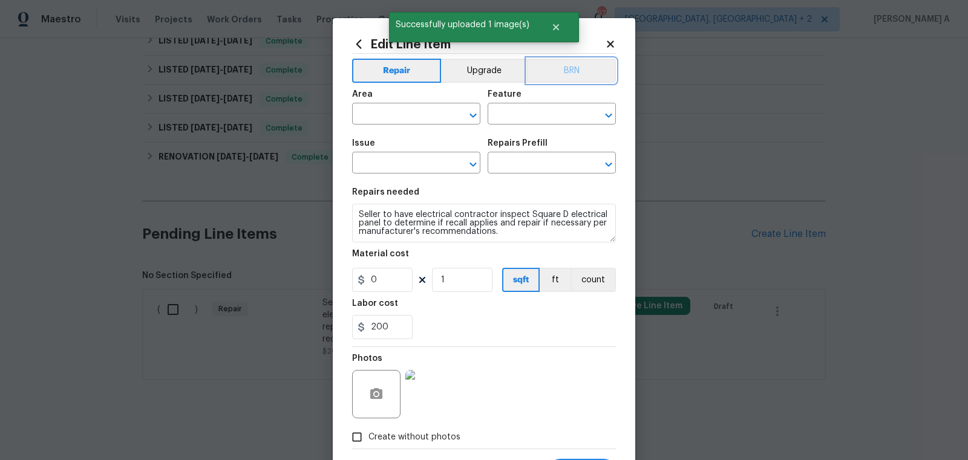
click at [580, 64] on button "BRN" at bounding box center [571, 71] width 89 height 24
click at [393, 115] on input "text" at bounding box center [399, 115] width 94 height 19
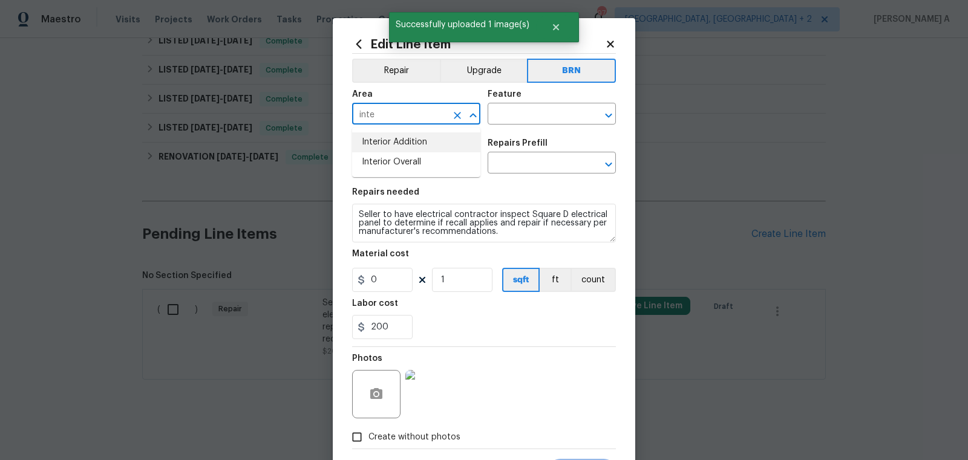
click at [412, 162] on li "Interior Overall" at bounding box center [416, 162] width 128 height 20
type input "Interior Overall"
click at [542, 112] on input "text" at bounding box center [535, 115] width 94 height 19
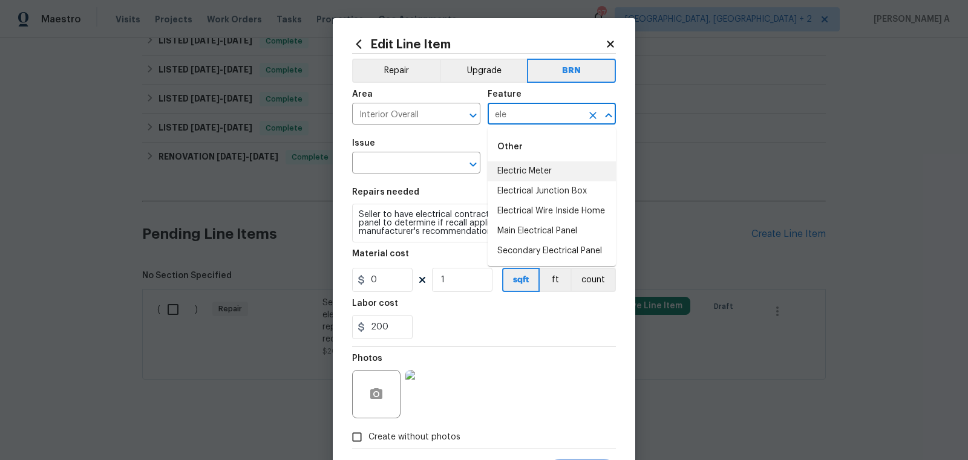
click at [573, 174] on li "Electric Meter" at bounding box center [552, 172] width 128 height 20
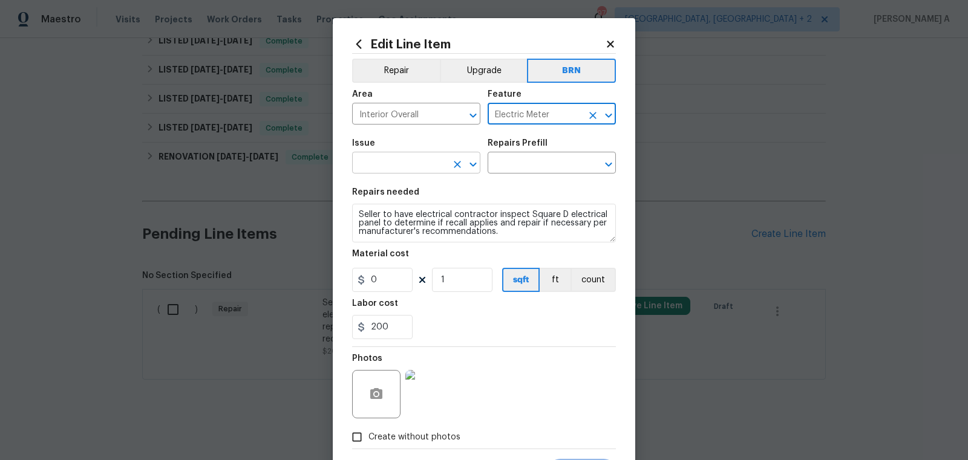
type input "Electric Meter"
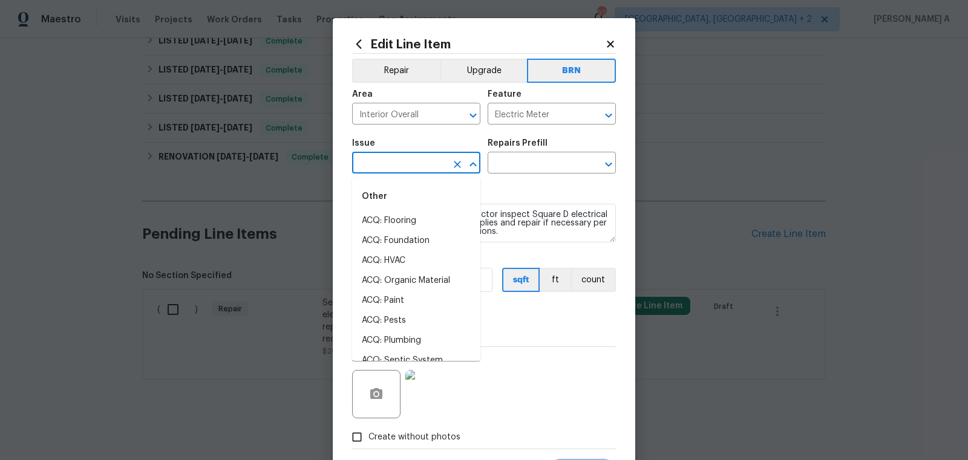
click at [418, 166] on input "text" at bounding box center [399, 164] width 94 height 19
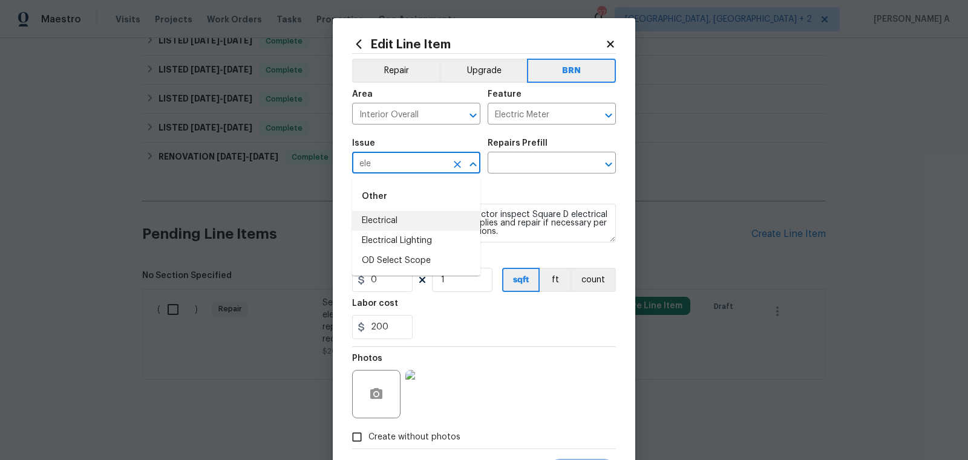
click at [423, 215] on li "Electrical" at bounding box center [416, 221] width 128 height 20
type input "Electrical"
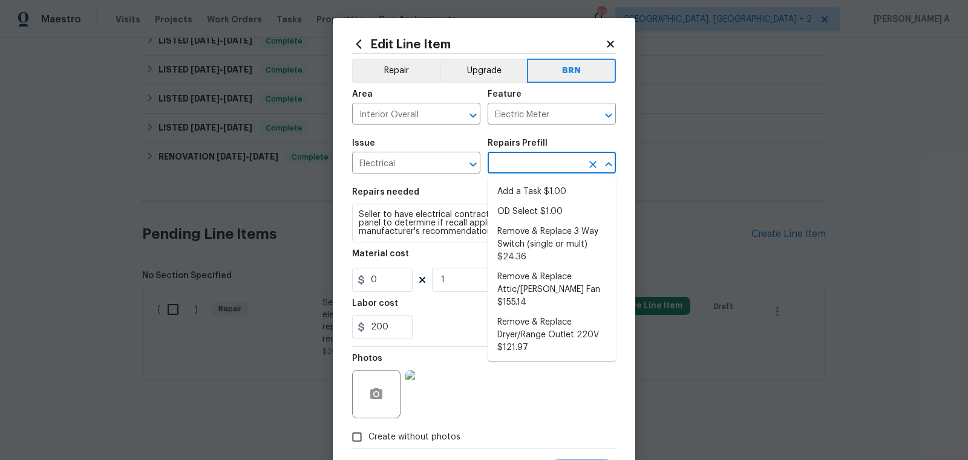
click at [524, 169] on input "text" at bounding box center [535, 164] width 94 height 19
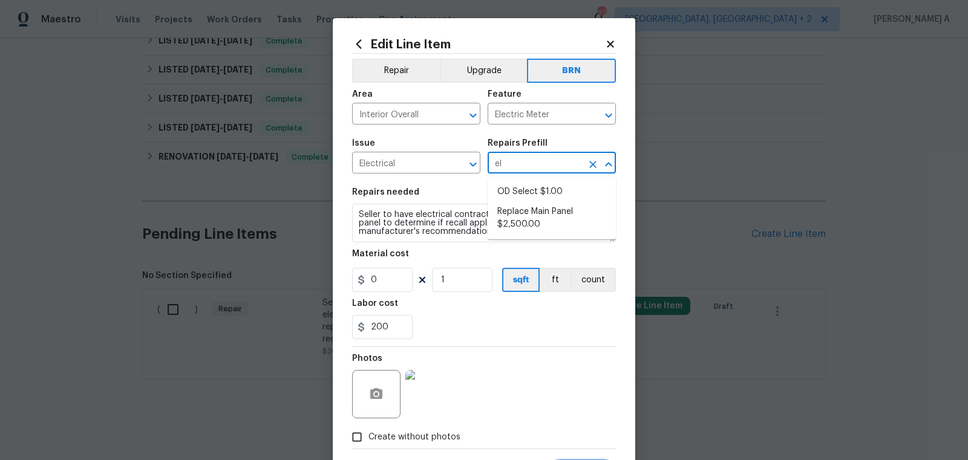
type input "e"
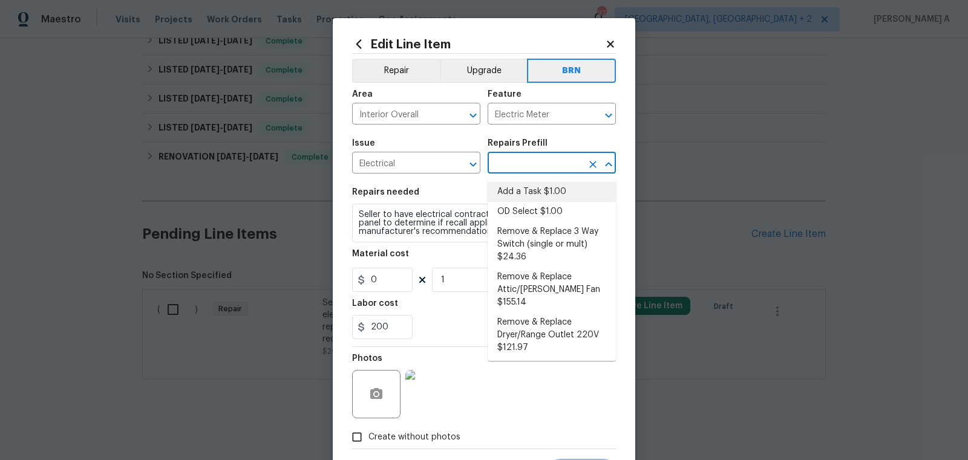
click at [543, 198] on li "Add a Task $1.00" at bounding box center [552, 192] width 128 height 20
type input "Add a Task $1.00"
type textarea "HPM to detail"
type input "1"
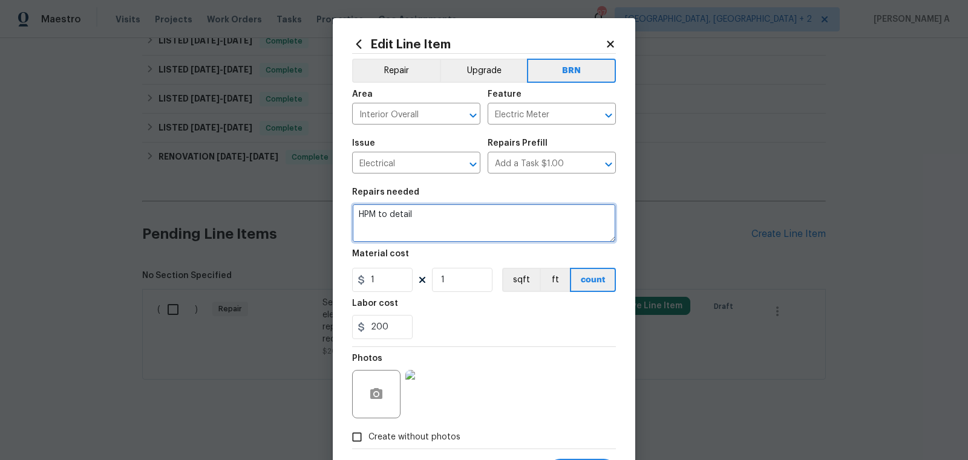
click at [506, 219] on textarea "HPM to detail" at bounding box center [484, 223] width 264 height 39
paste textarea "Seller to have electrical contractor inspect Square D electrical panel to deter…"
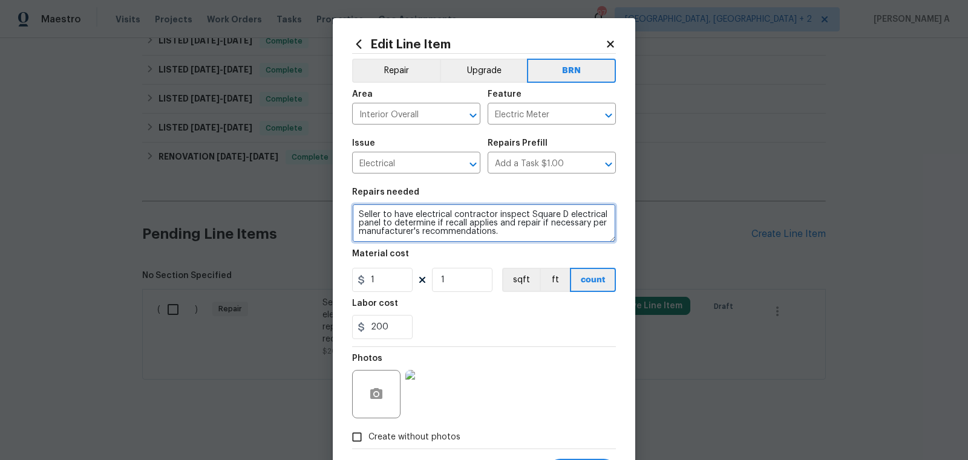
type textarea "Seller to have electrical contractor inspect Square D electrical panel to deter…"
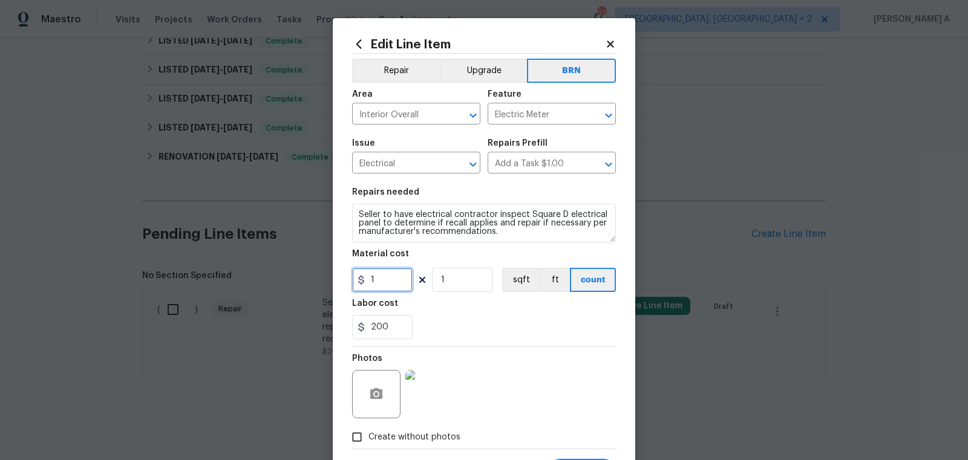
drag, startPoint x: 388, startPoint y: 288, endPoint x: 321, endPoint y: 283, distance: 66.7
click at [321, 283] on div "Edit Line Item Repair Upgrade BRN Area Interior Overall ​ Feature Electric Mete…" at bounding box center [484, 230] width 968 height 460
type input "0"
click at [437, 309] on div "Labor cost" at bounding box center [484, 307] width 264 height 16
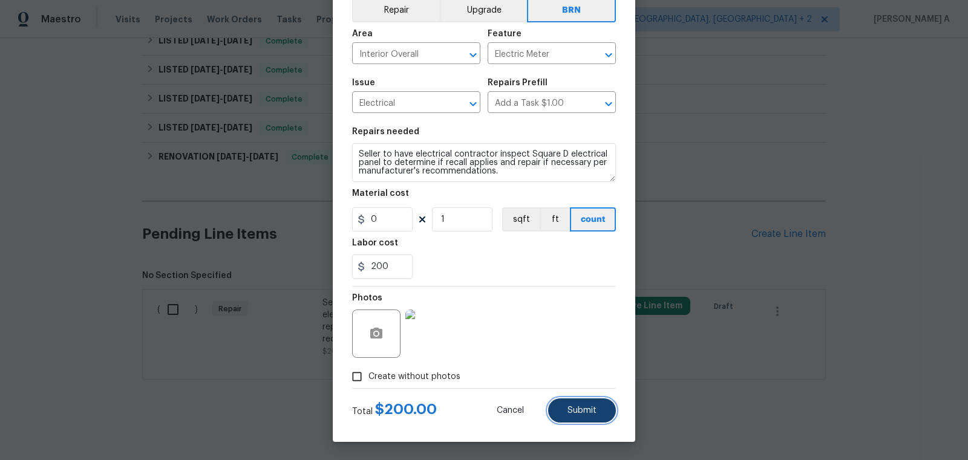
click at [591, 404] on button "Submit" at bounding box center [582, 411] width 68 height 24
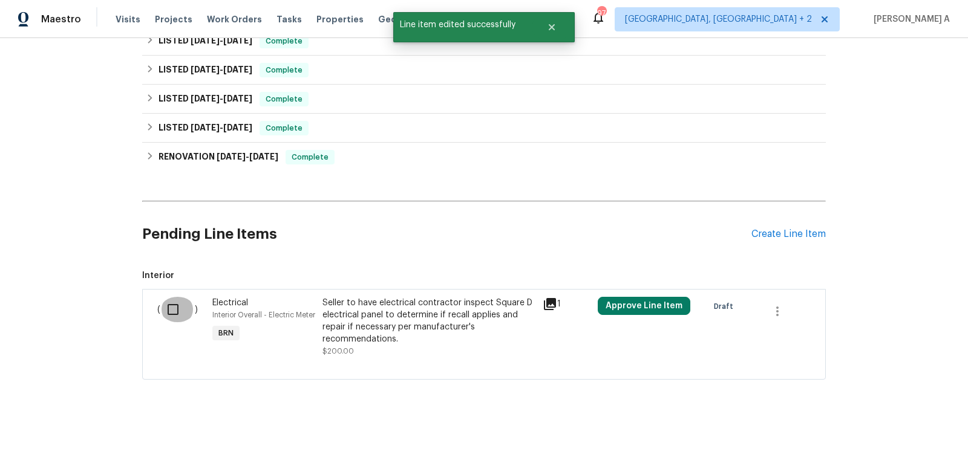
click at [177, 309] on input "checkbox" at bounding box center [177, 309] width 34 height 25
checkbox input "true"
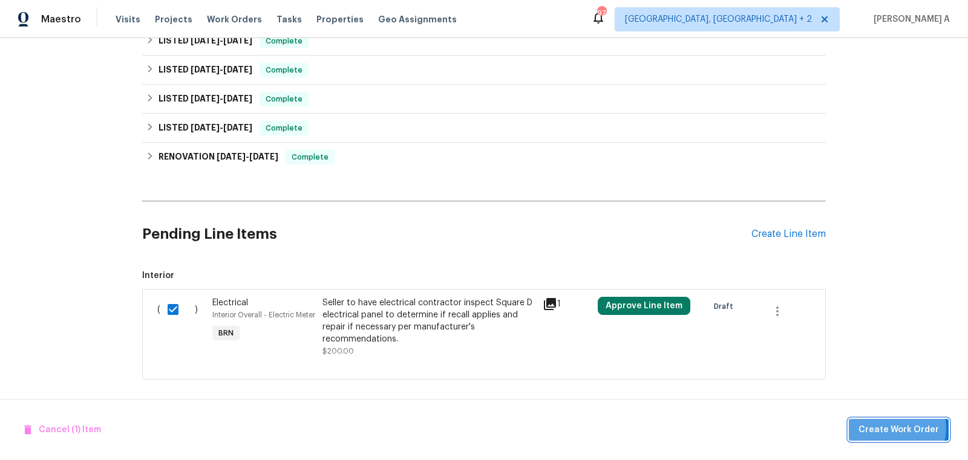
click at [900, 429] on span "Create Work Order" at bounding box center [898, 430] width 80 height 15
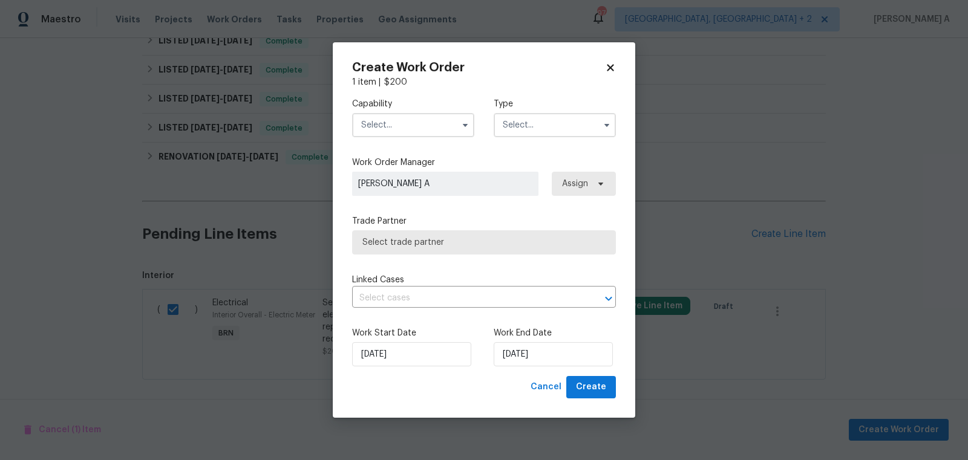
click at [386, 123] on input "text" at bounding box center [413, 125] width 122 height 24
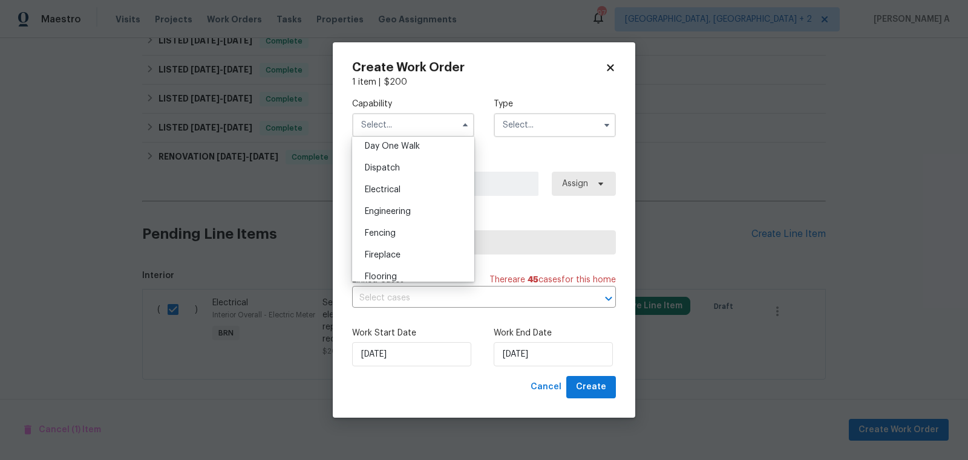
scroll to position [342, 0]
click at [392, 194] on span "Electrical" at bounding box center [383, 191] width 36 height 8
type input "Electrical"
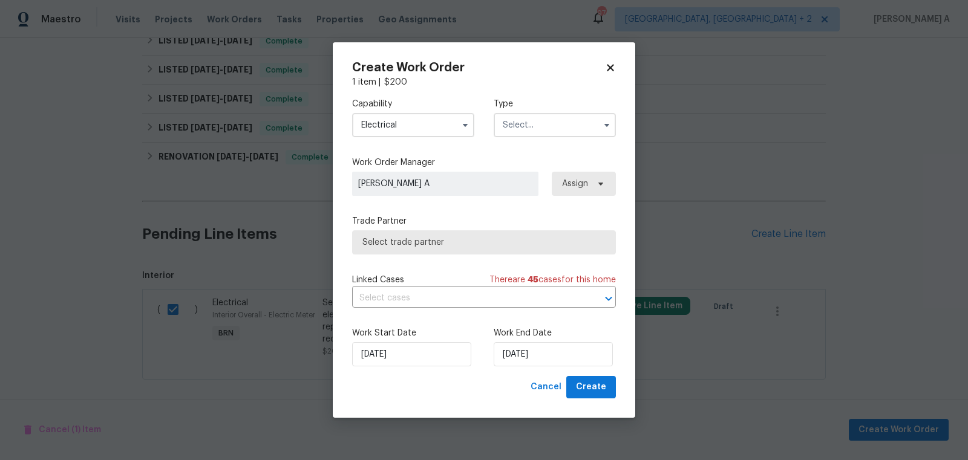
click at [570, 128] on input "text" at bounding box center [555, 125] width 122 height 24
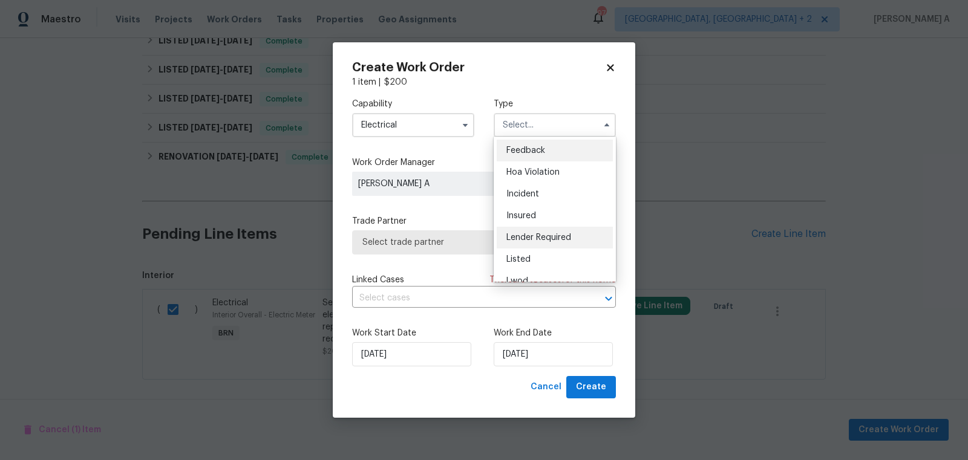
scroll to position [143, 0]
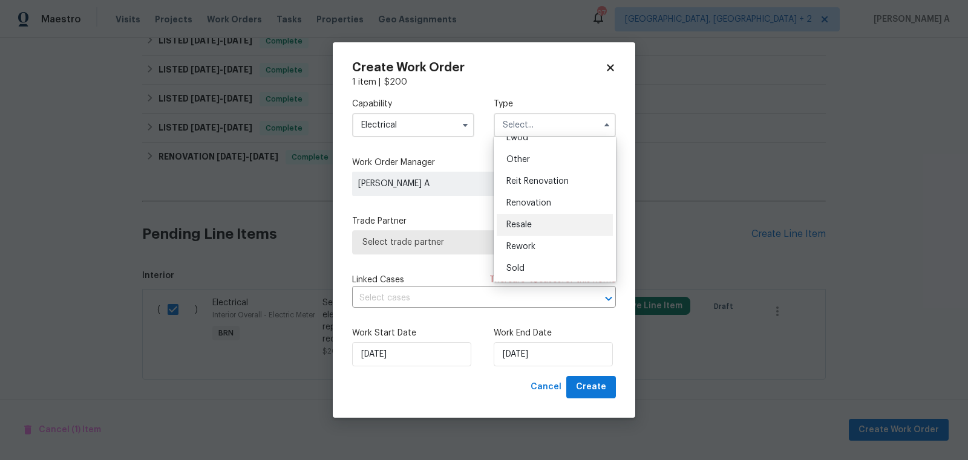
click at [546, 227] on div "Resale" at bounding box center [555, 225] width 116 height 22
type input "Resale"
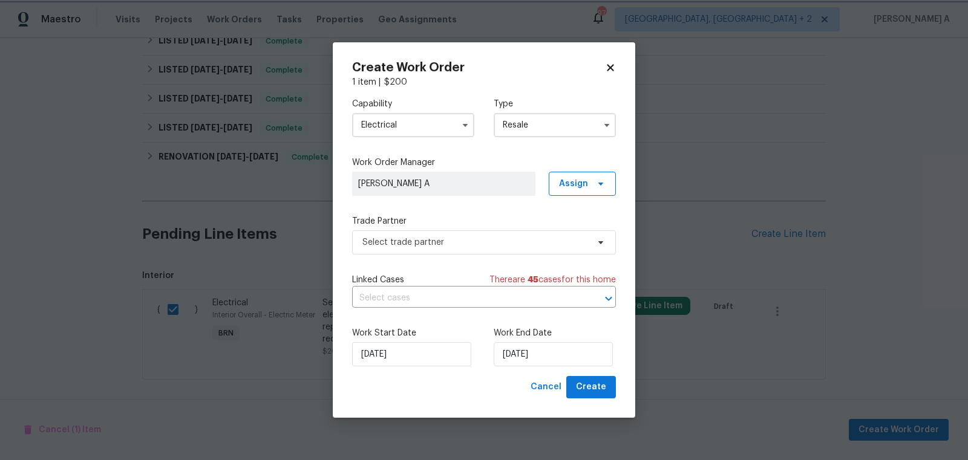
scroll to position [0, 0]
click at [507, 242] on span "Select trade partner" at bounding box center [475, 243] width 226 height 12
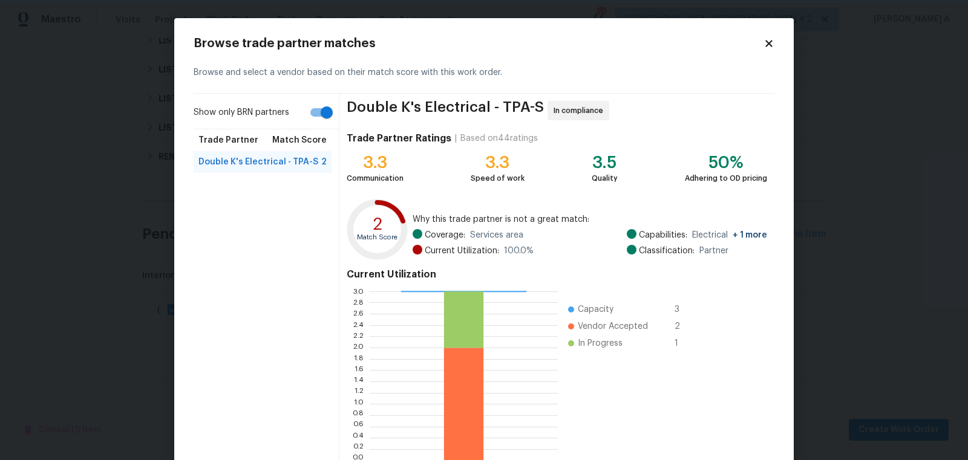
scroll to position [73, 0]
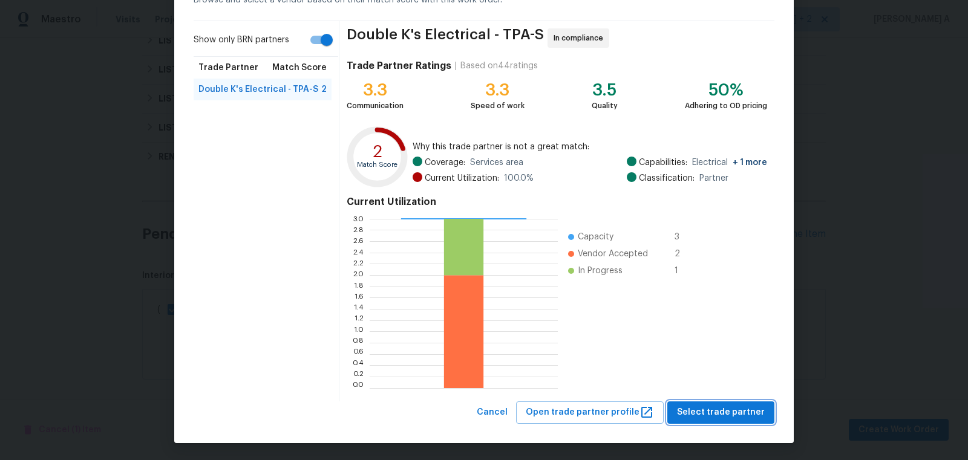
click at [720, 411] on span "Select trade partner" at bounding box center [721, 412] width 88 height 15
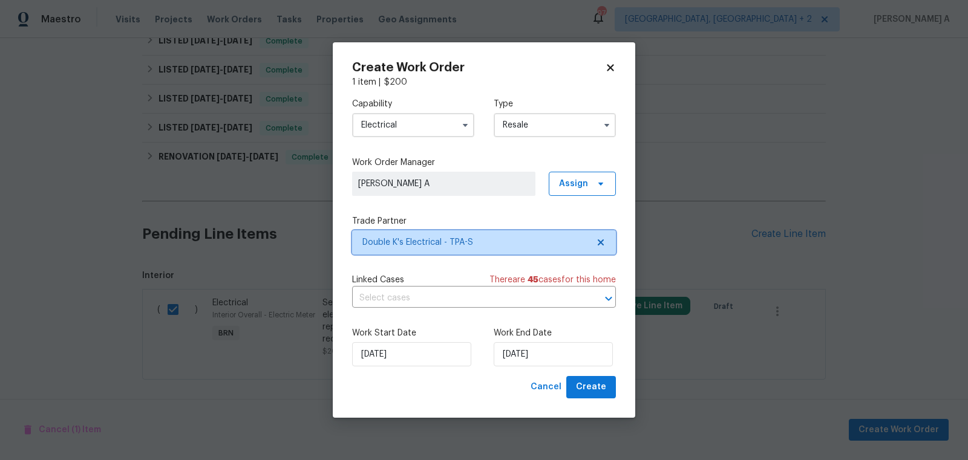
scroll to position [0, 0]
click at [445, 303] on input "text" at bounding box center [467, 298] width 230 height 19
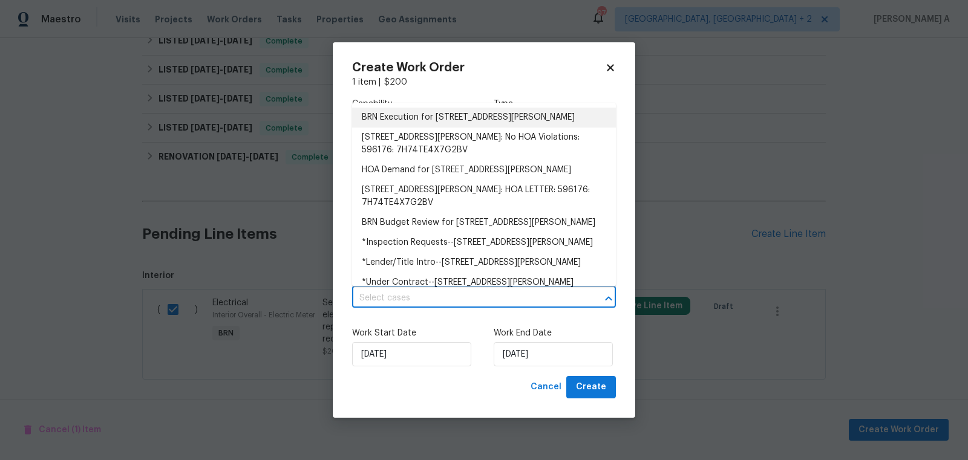
click at [420, 114] on li "BRN Execution for 12545 Ryegrass Loop, Parrish, FL 34219" at bounding box center [484, 118] width 264 height 20
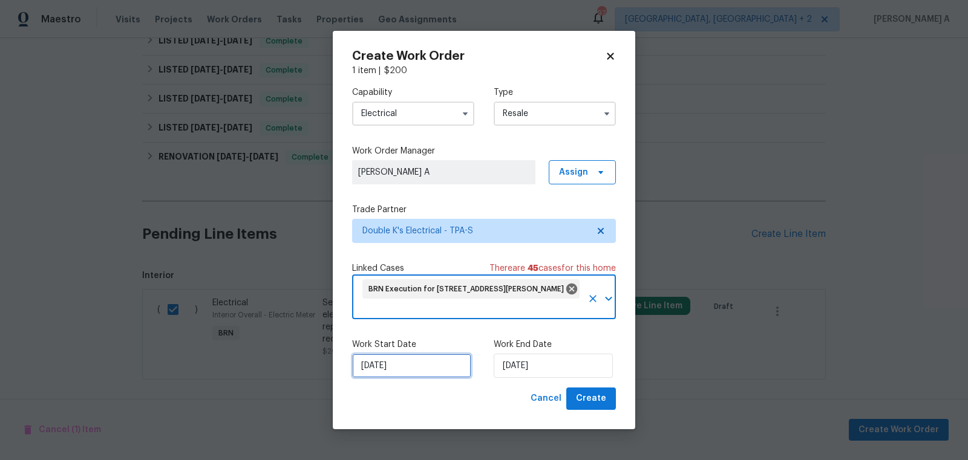
click at [407, 374] on input "[DATE]" at bounding box center [411, 366] width 119 height 24
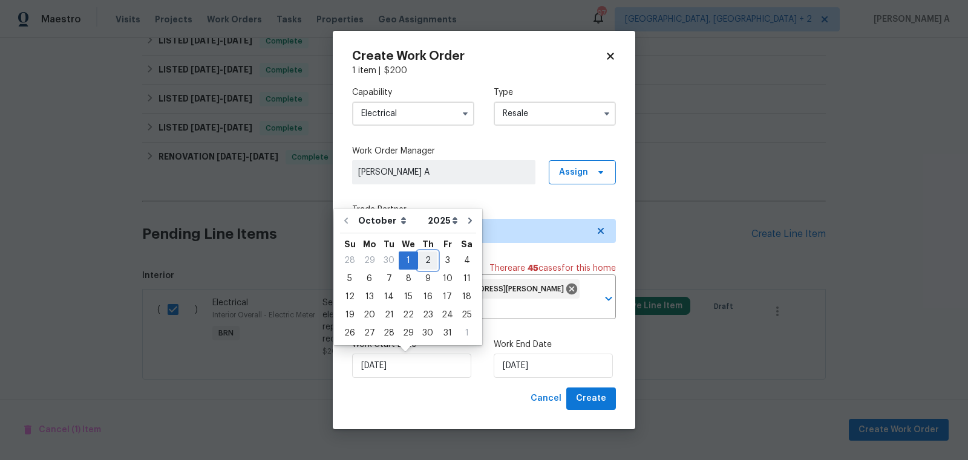
click at [419, 255] on div "2" at bounding box center [427, 260] width 19 height 17
type input "[DATE]"
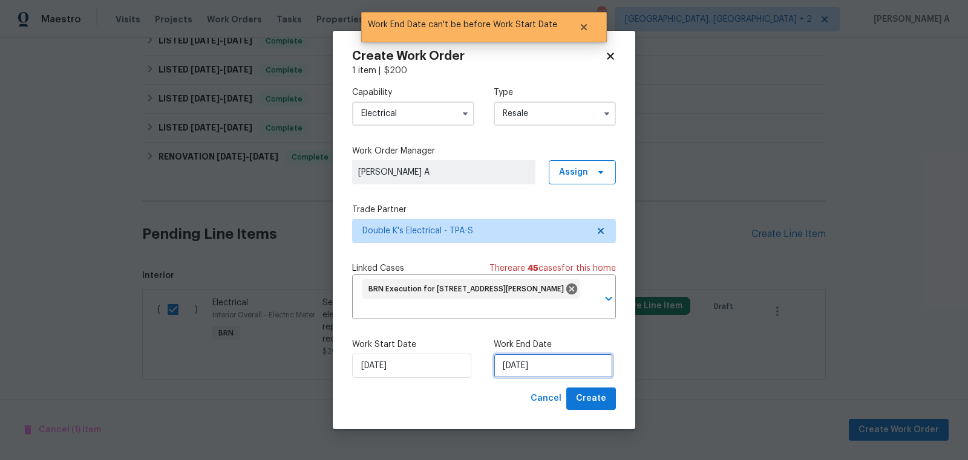
click at [532, 371] on input "[DATE]" at bounding box center [553, 366] width 119 height 24
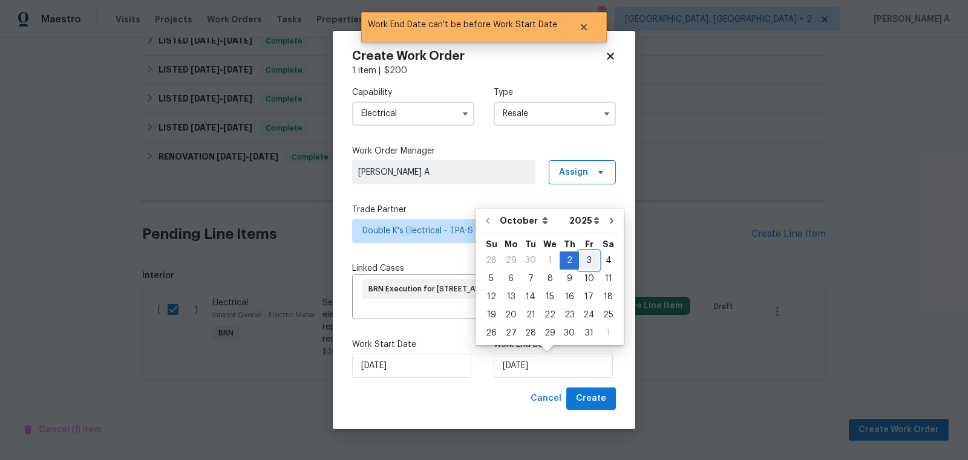
click at [583, 258] on div "3" at bounding box center [589, 260] width 20 height 17
type input "10/3/2025"
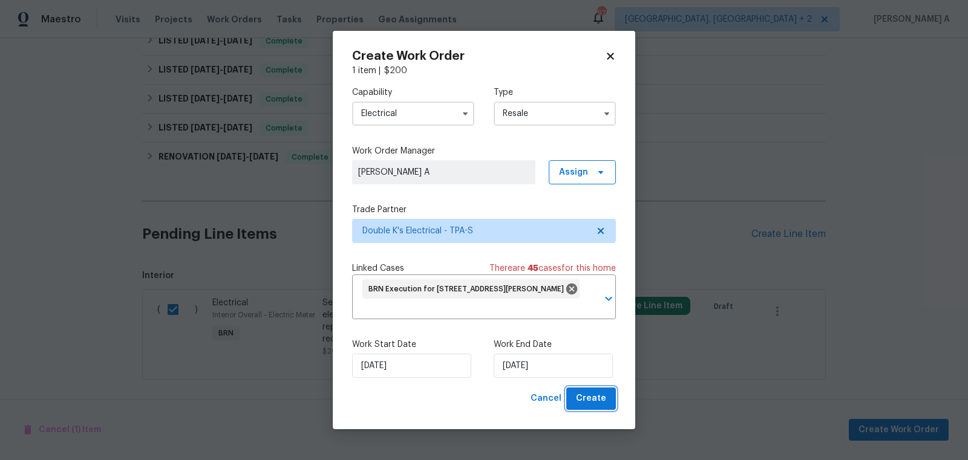
click at [593, 399] on span "Create" at bounding box center [591, 398] width 30 height 15
checkbox input "false"
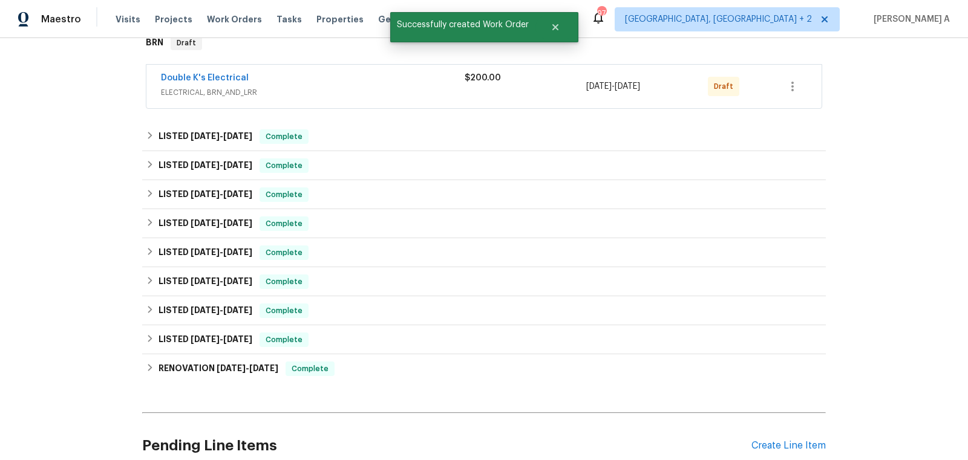
scroll to position [35, 0]
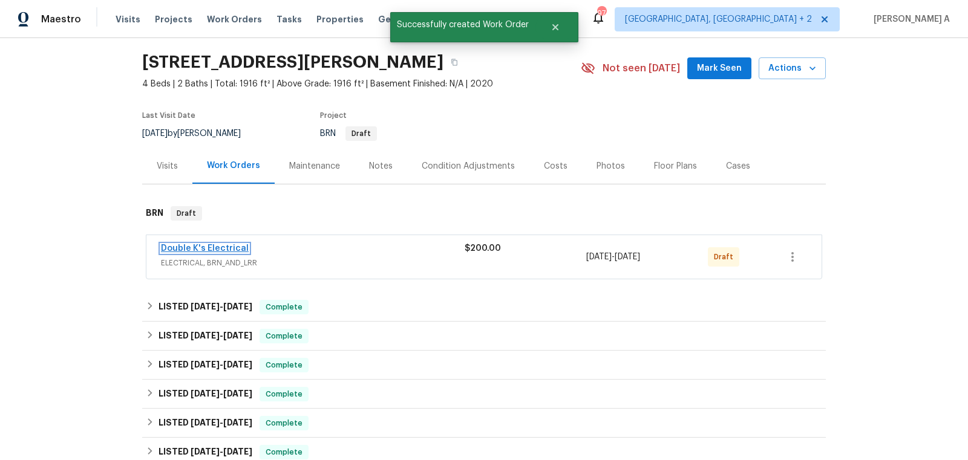
click at [208, 246] on link "Double K's Electrical" at bounding box center [205, 248] width 88 height 8
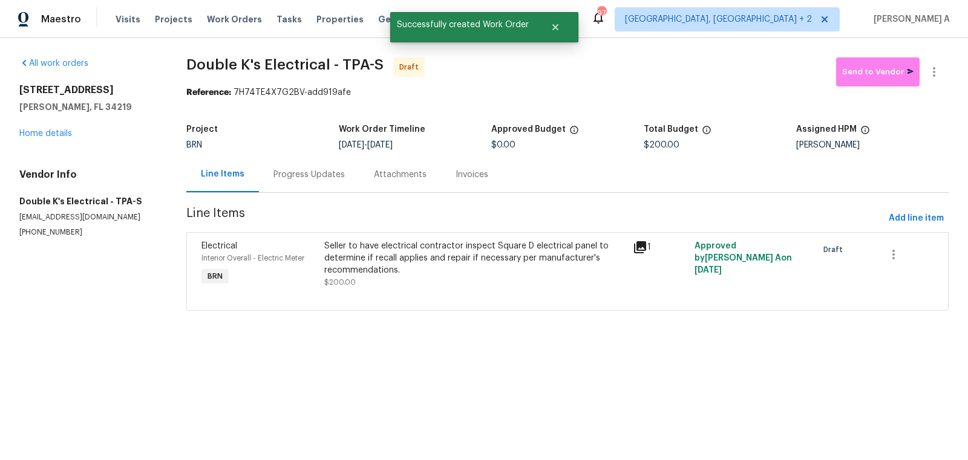
click at [297, 178] on div "Progress Updates" at bounding box center [308, 175] width 71 height 12
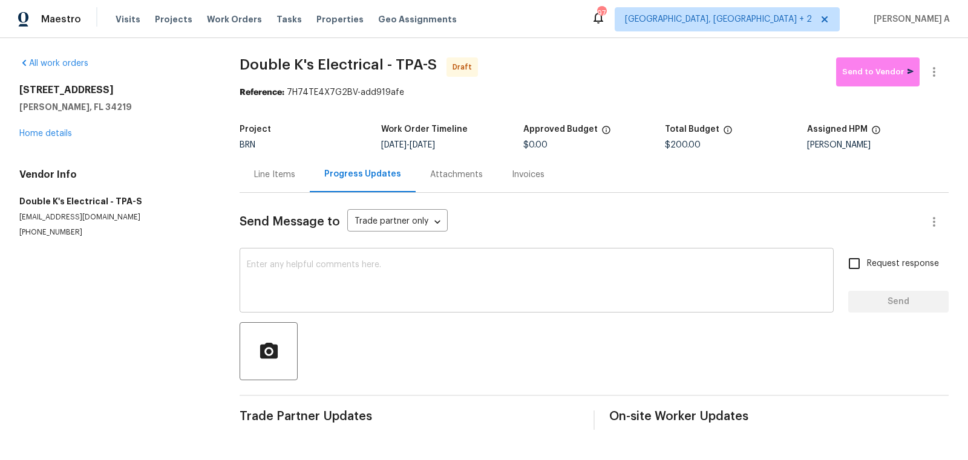
click at [316, 301] on textarea at bounding box center [537, 282] width 580 height 42
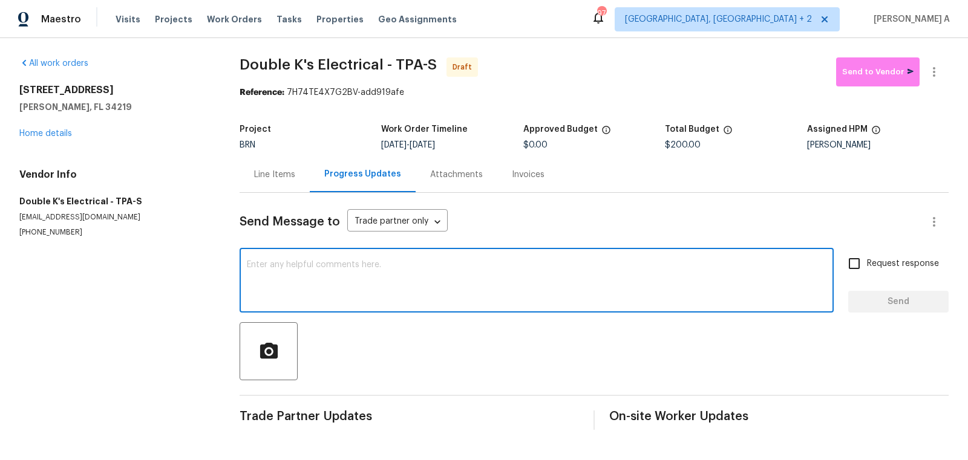
click at [316, 301] on textarea at bounding box center [537, 282] width 580 height 42
paste textarea "Hi, I'm Akshay from Opendoor. Just wanted to check if you received the workorde…"
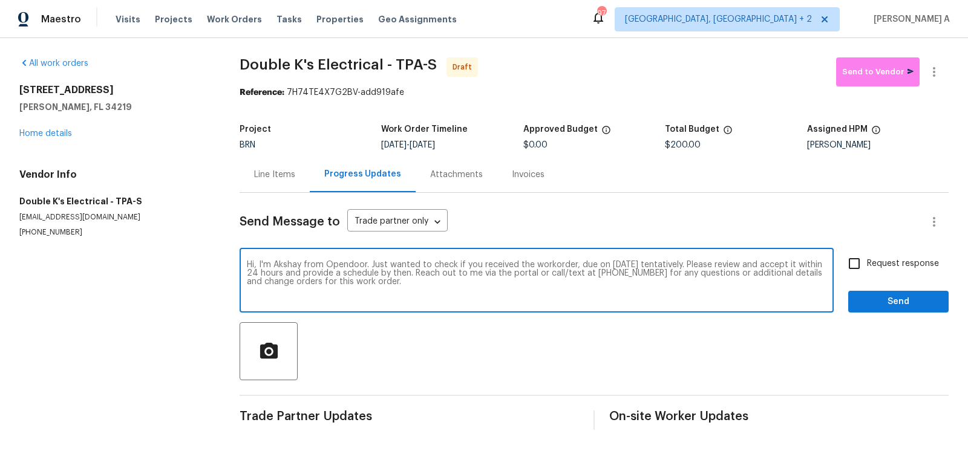
type textarea "Hi, I'm Akshay from Opendoor. Just wanted to check if you received the workorde…"
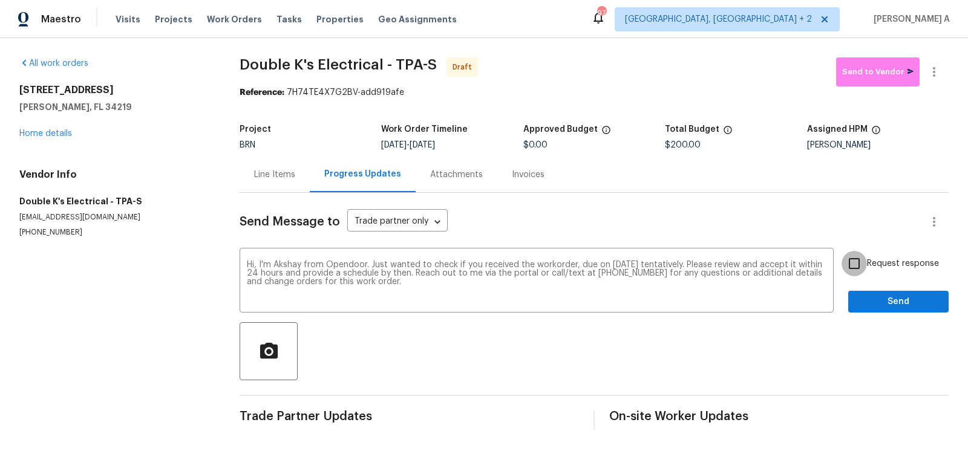
click at [850, 272] on input "Request response" at bounding box center [853, 263] width 25 height 25
checkbox input "true"
click at [901, 315] on div "Send Message to Trade partner only Trade partner only ​ Hi, I'm Akshay from Ope…" at bounding box center [594, 311] width 709 height 237
click at [901, 309] on button "Send" at bounding box center [898, 302] width 100 height 22
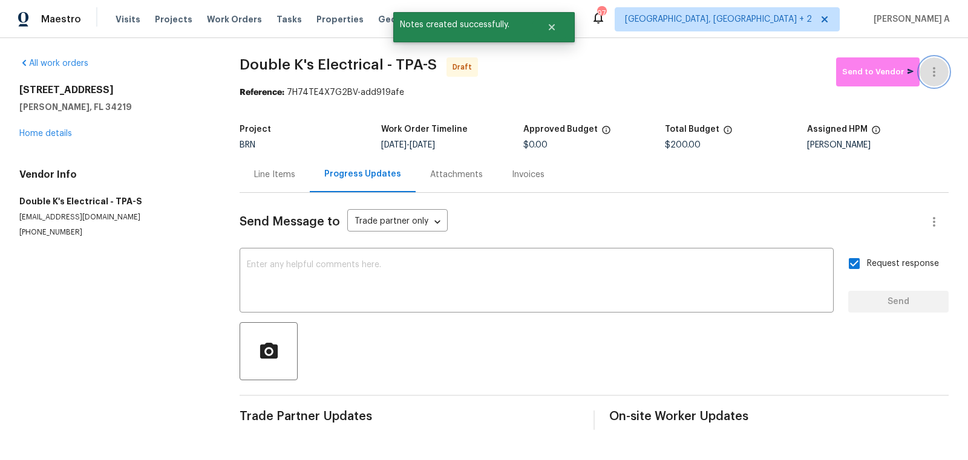
click at [936, 74] on icon "button" at bounding box center [934, 72] width 15 height 15
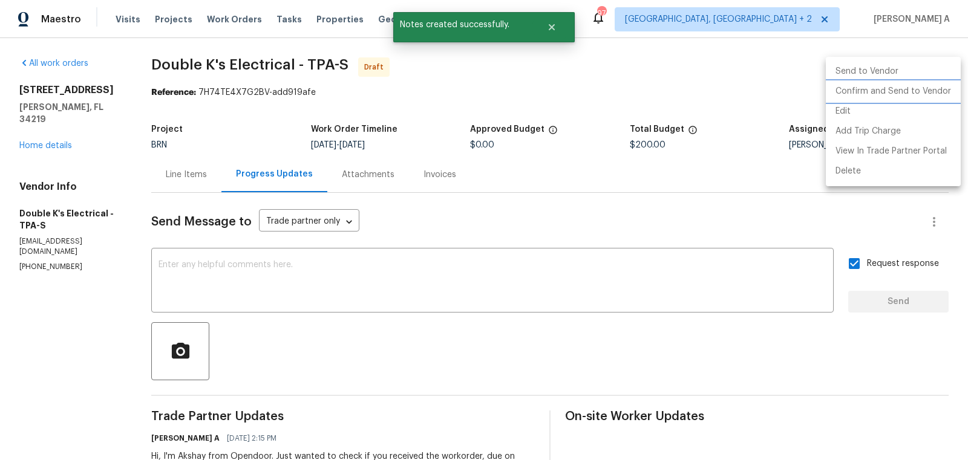
click at [942, 89] on li "Confirm and Send to Vendor" at bounding box center [893, 92] width 135 height 20
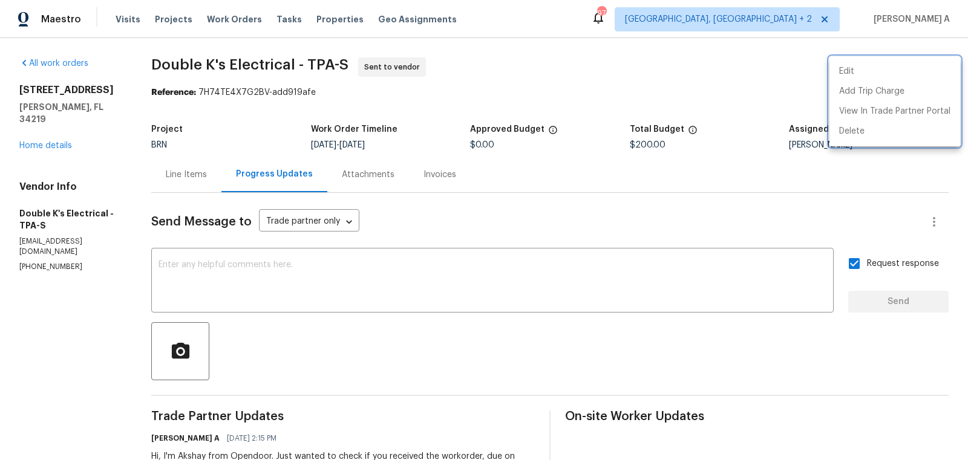
click at [372, 207] on div at bounding box center [484, 230] width 968 height 460
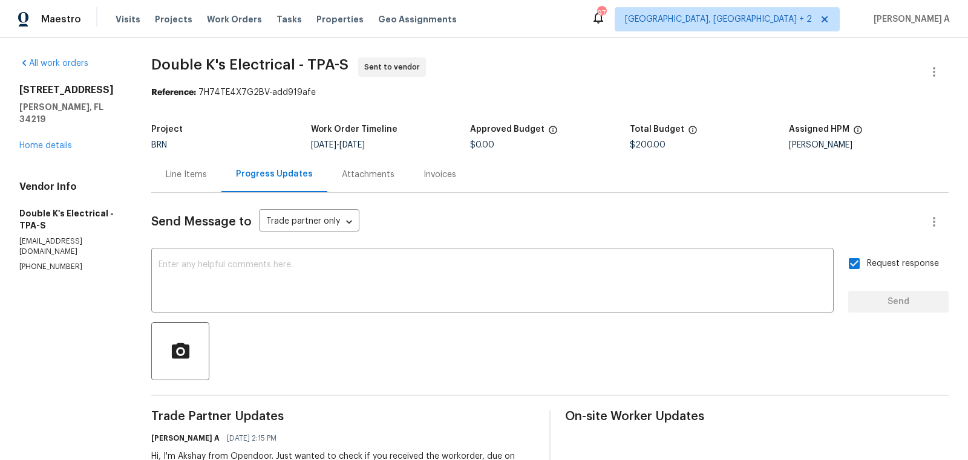
click at [160, 180] on div "Line Items" at bounding box center [186, 175] width 70 height 36
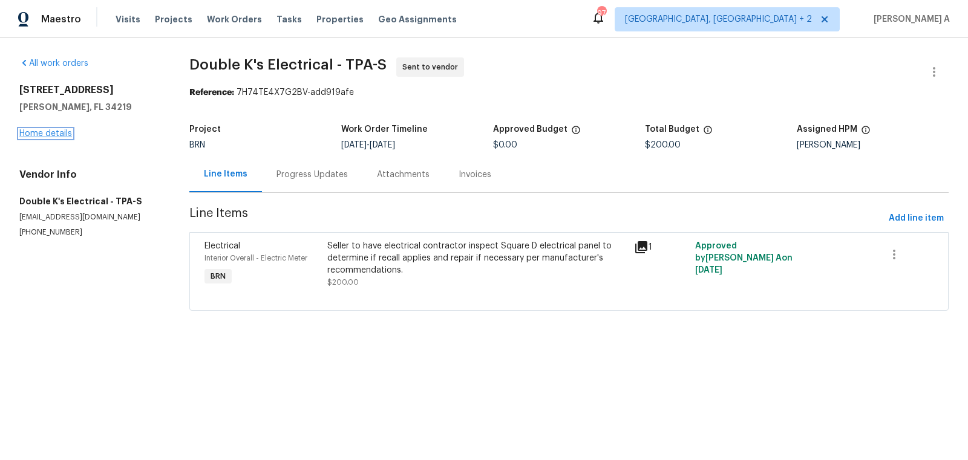
click at [53, 131] on link "Home details" at bounding box center [45, 133] width 53 height 8
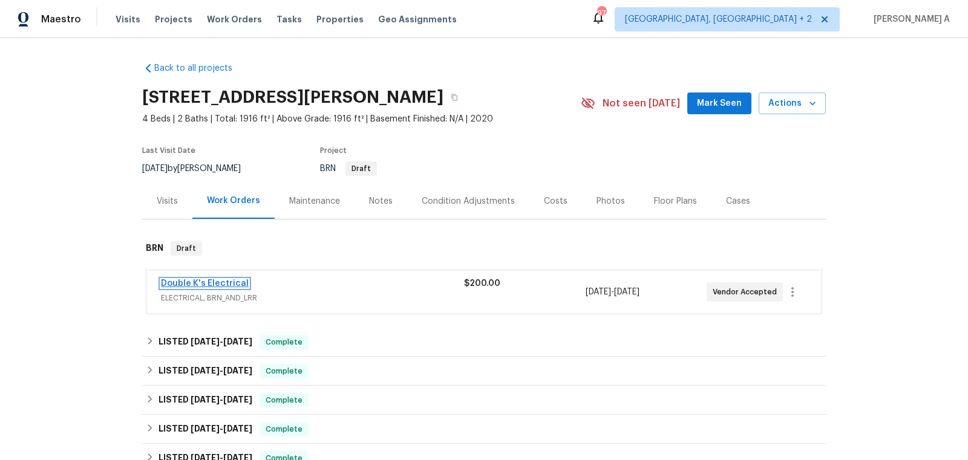
click at [192, 283] on link "Double K's Electrical" at bounding box center [205, 283] width 88 height 8
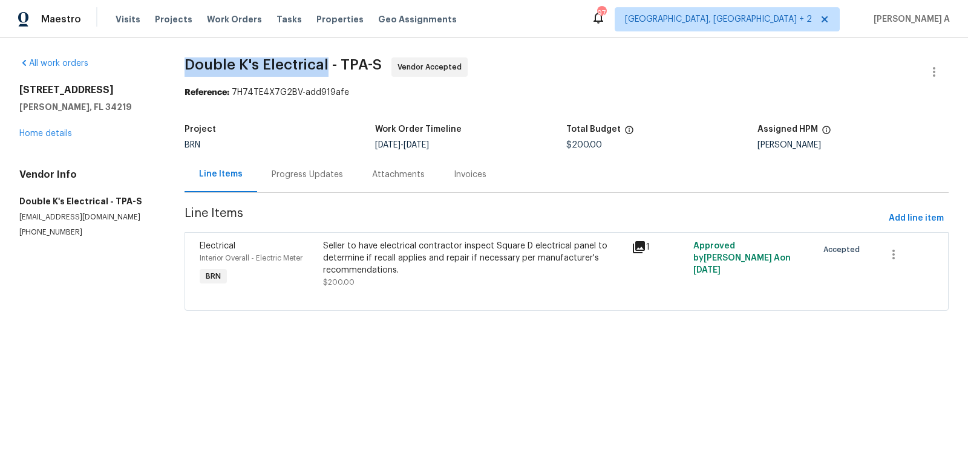
drag, startPoint x: 174, startPoint y: 63, endPoint x: 324, endPoint y: 63, distance: 150.0
click at [324, 63] on div "All work orders 12545 Ryegrass Loop Parrish, FL 34219 Home details Vendor Info …" at bounding box center [484, 191] width 968 height 307
copy span "Double K's Electrical"
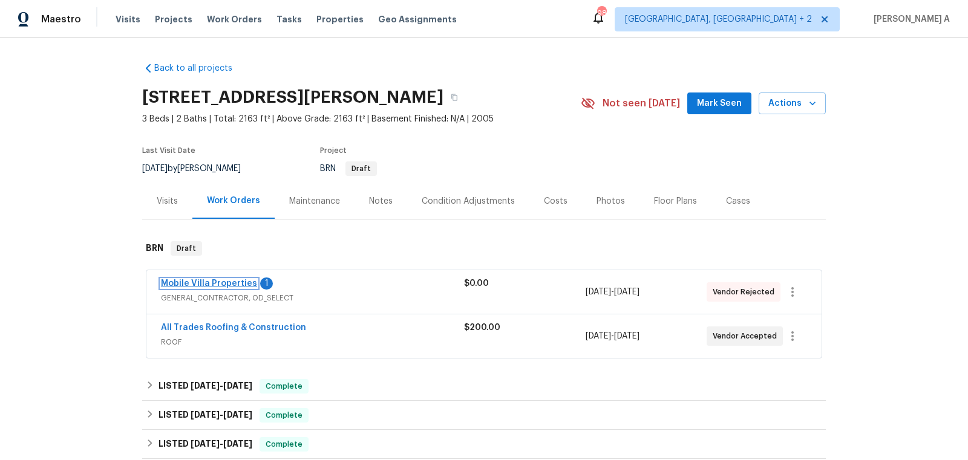
click at [235, 279] on link "Mobile Villa Properties" at bounding box center [209, 283] width 96 height 8
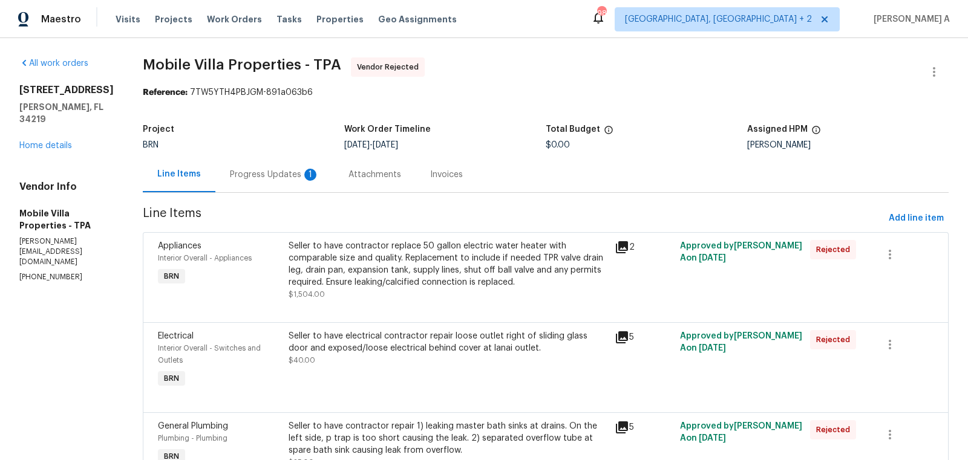
click at [270, 172] on div "Progress Updates 1" at bounding box center [275, 175] width 90 height 12
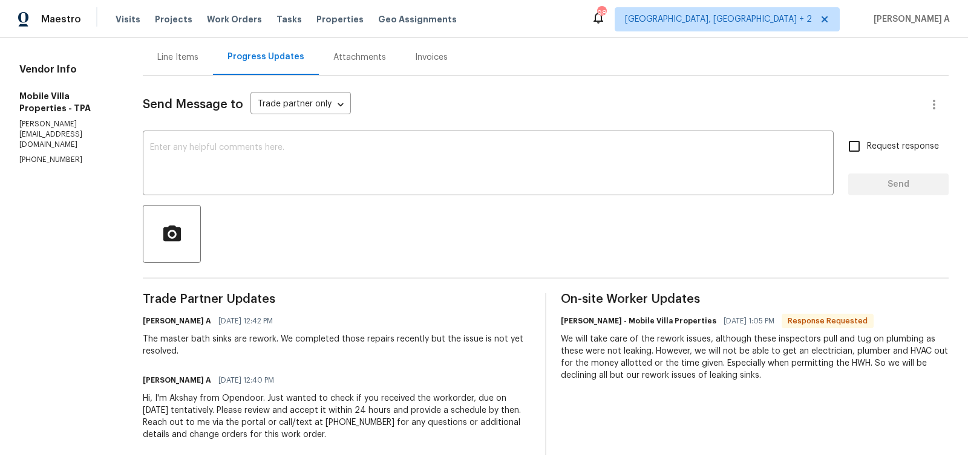
scroll to position [131, 0]
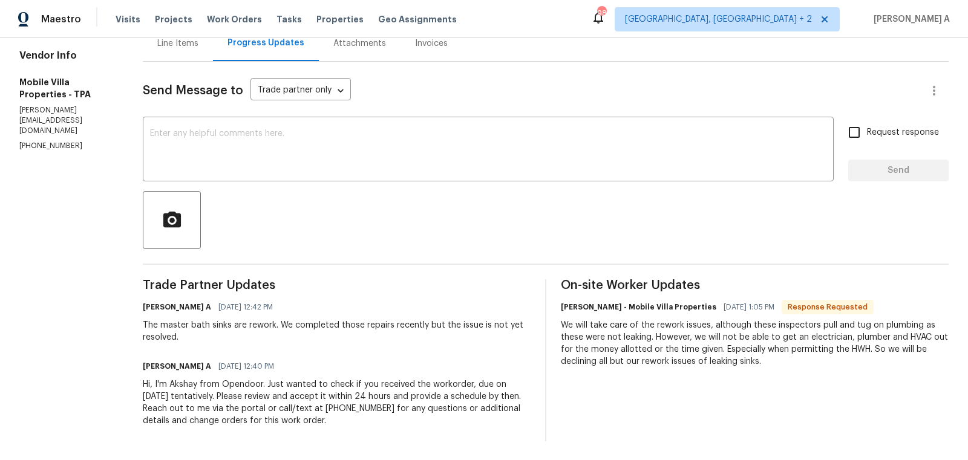
click at [561, 308] on h6 "[PERSON_NAME] - Mobile Villa Properties" at bounding box center [638, 307] width 155 height 12
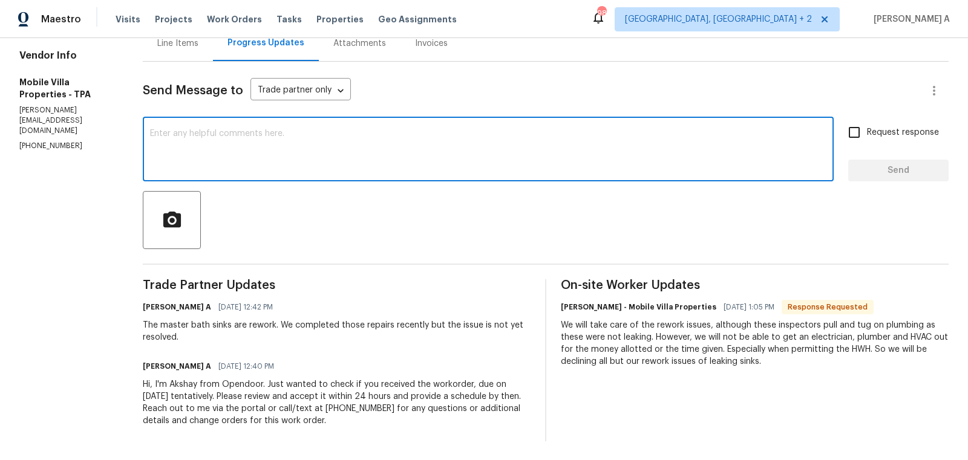
click at [397, 155] on textarea at bounding box center [488, 150] width 676 height 42
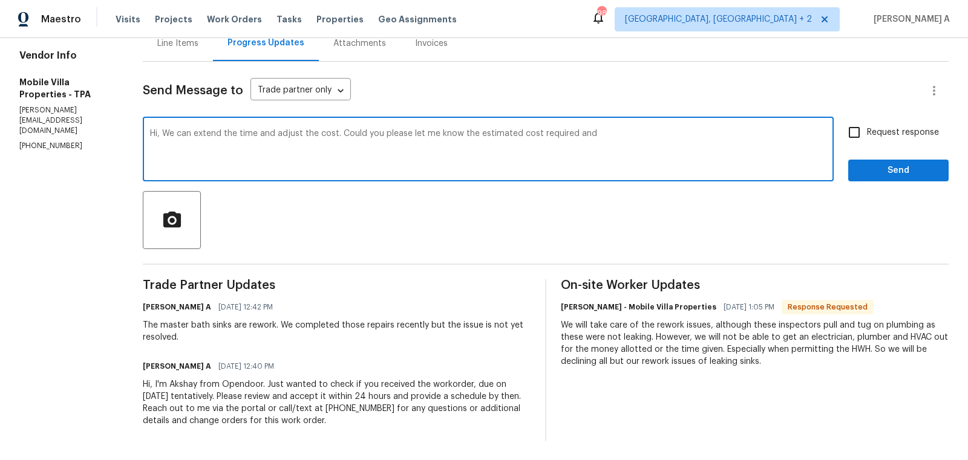
click at [504, 134] on textarea "Hi, We can extend the time and adjust the cost. Could you please let me know th…" at bounding box center [488, 150] width 676 height 42
click at [611, 137] on textarea "Hi, We can extend the time and adjust the cost. Could you please let me know th…" at bounding box center [488, 150] width 676 height 42
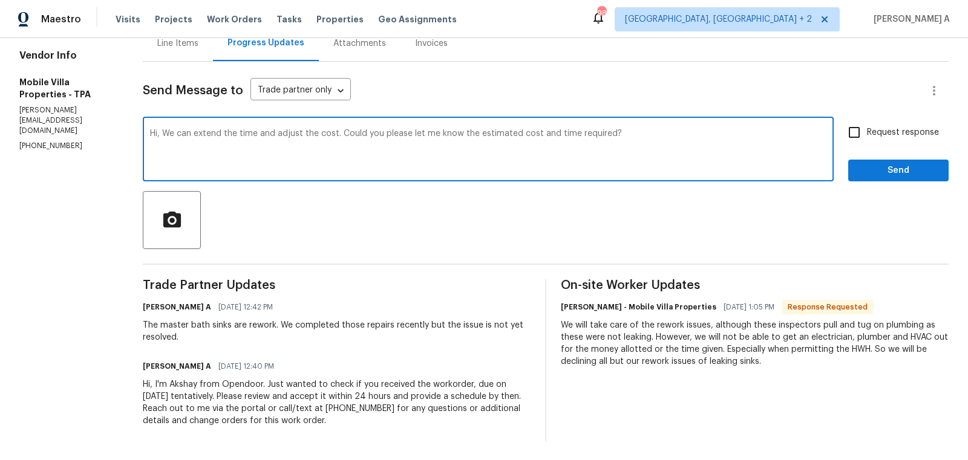
click at [0, 0] on icon "Paraphrase text" at bounding box center [0, 0] width 0 height 0
click at [0, 0] on div "Standard Fluency Formal Academic 1 / 3" at bounding box center [0, 0] width 0 height 0
click at [0, 0] on icon "Text is too long. Try paraphrasing shorter sections." at bounding box center [0, 0] width 0 height 0
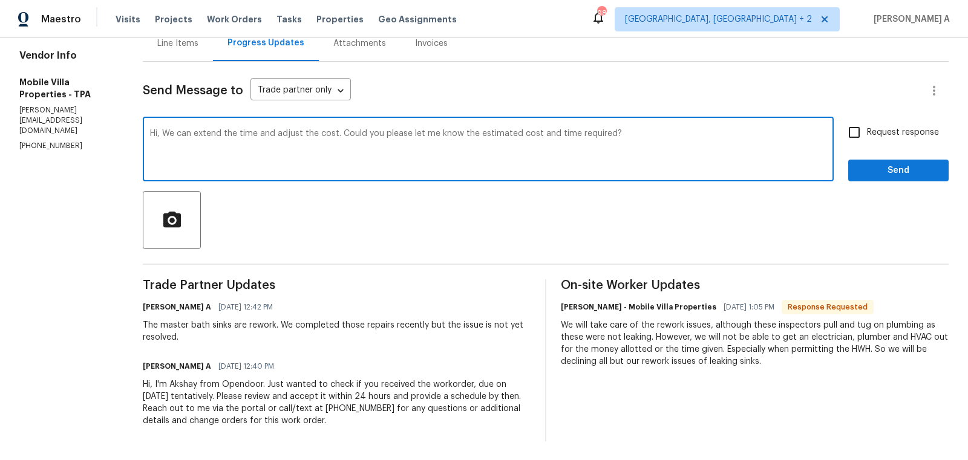
click at [0, 0] on li "Would you kindly inform me of the anticipated expenses and time needed?" at bounding box center [0, 0] width 0 height 0
click at [639, 140] on textarea "Hi, We can extend the time and adjust the cost. Would you kindly inform me of t…" at bounding box center [488, 150] width 676 height 42
type textarea "Hi, We can extend the time and adjust the cost. Would you kindly inform me of t…"
click at [857, 126] on input "Request response" at bounding box center [853, 132] width 25 height 25
checkbox input "true"
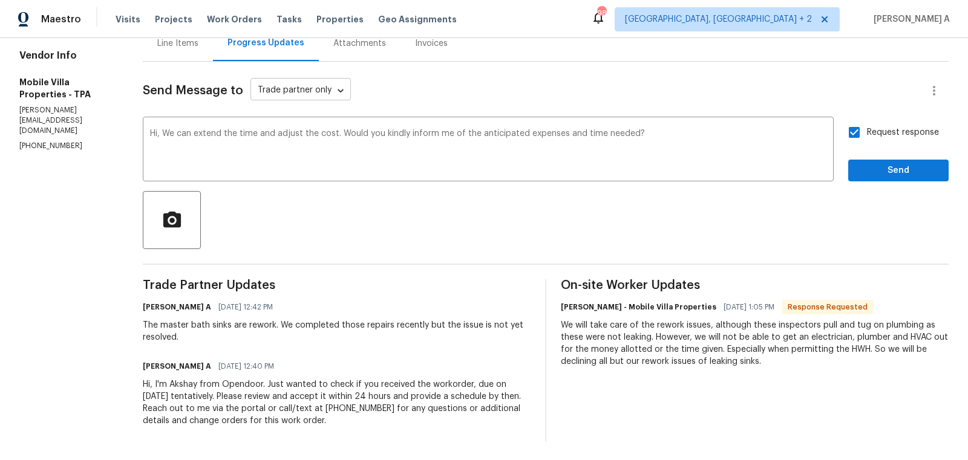
click at [286, 89] on body "Maestro Visits Projects Work Orders Tasks Properties Geo Assignments 98 [GEOGRA…" at bounding box center [484, 230] width 968 height 460
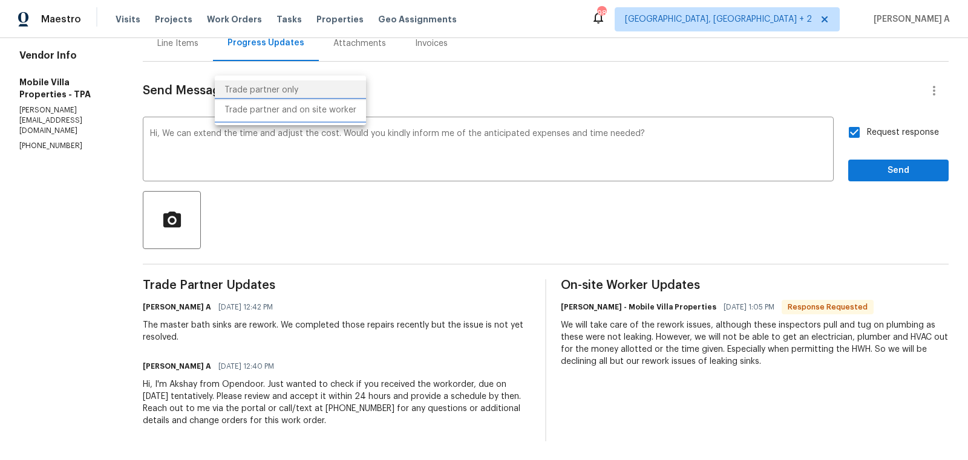
click at [293, 115] on li "Trade partner and on site worker" at bounding box center [290, 110] width 151 height 20
type input "Trade Partner and On-Site Worker"
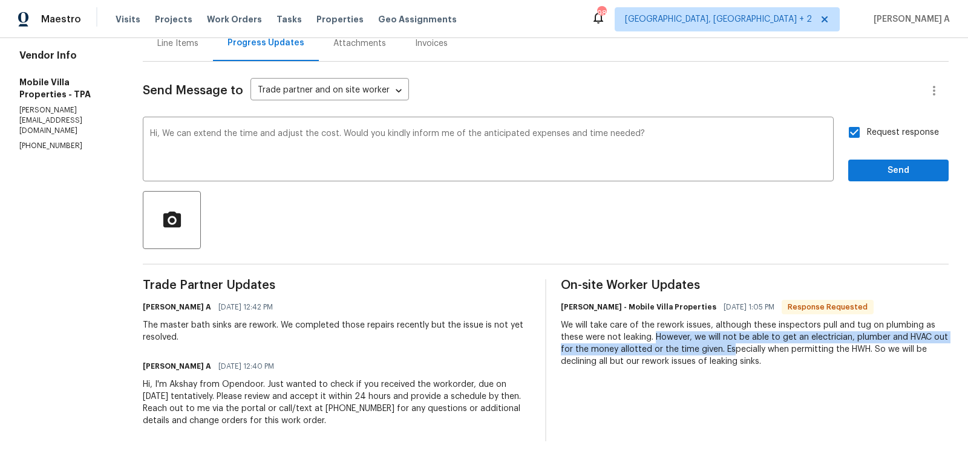
drag, startPoint x: 614, startPoint y: 338, endPoint x: 685, endPoint y: 351, distance: 71.9
click at [685, 351] on div "We will take care of the rework issues, although these inspectors pull and tug …" at bounding box center [755, 343] width 388 height 48
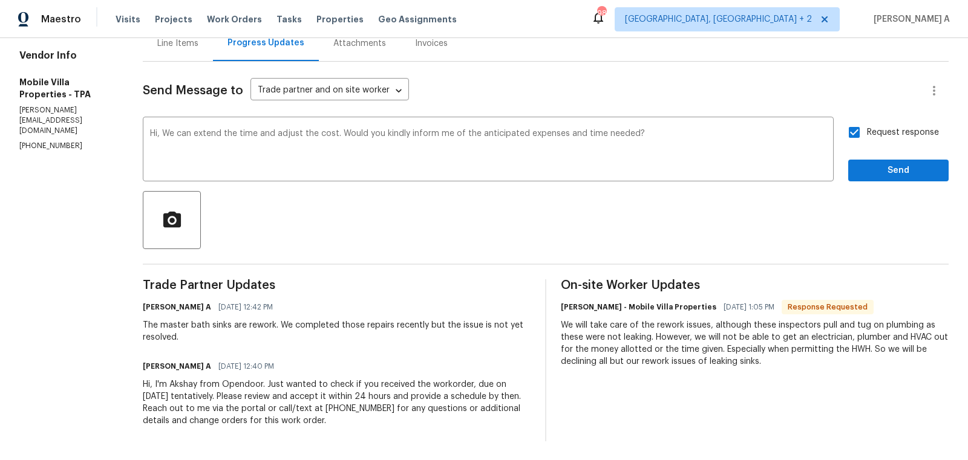
click at [781, 353] on div "We will take care of the rework issues, although these inspectors pull and tug …" at bounding box center [755, 343] width 388 height 48
click at [881, 167] on span "Send" at bounding box center [898, 170] width 81 height 15
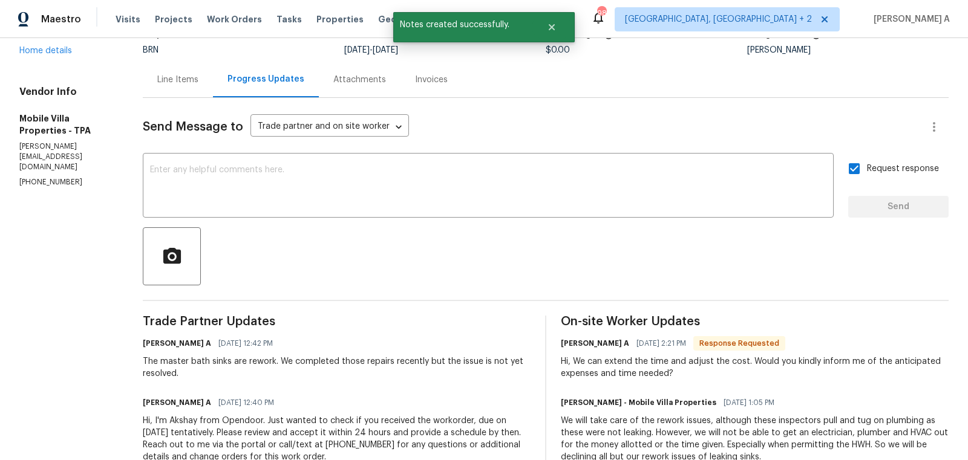
scroll to position [131, 0]
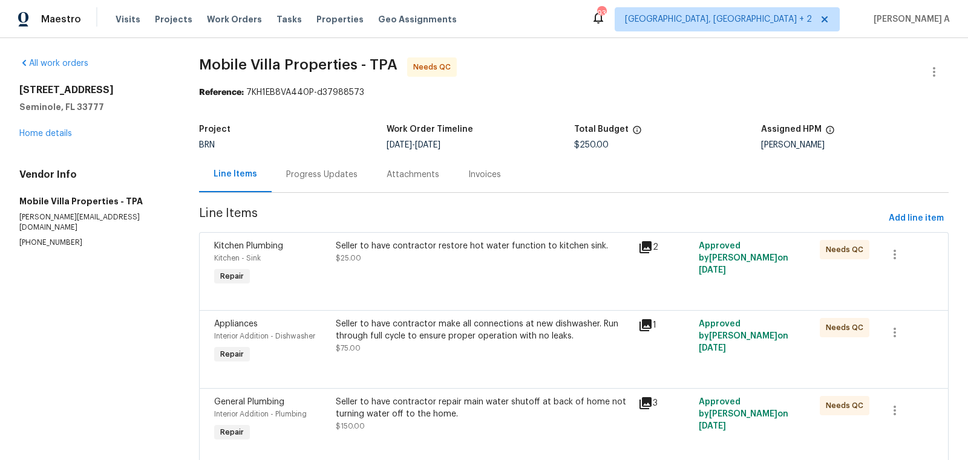
click at [316, 171] on div "Progress Updates" at bounding box center [321, 175] width 71 height 12
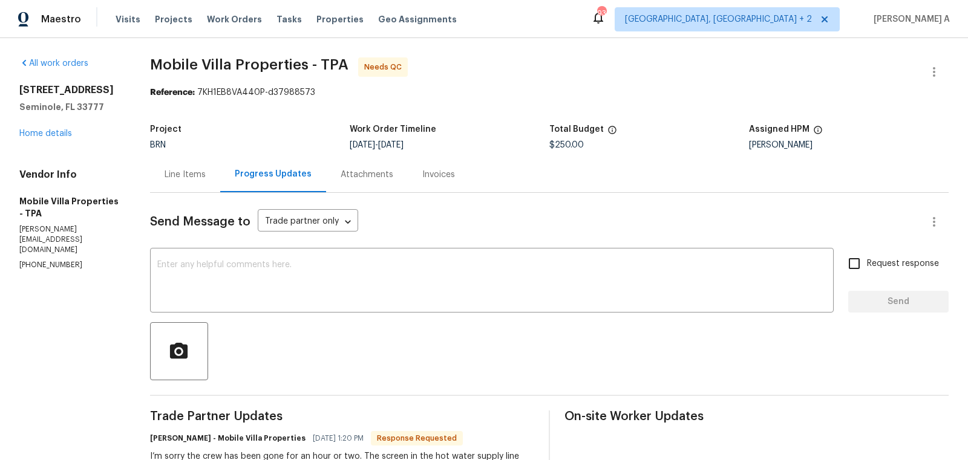
click at [186, 173] on div "Line Items" at bounding box center [185, 175] width 41 height 12
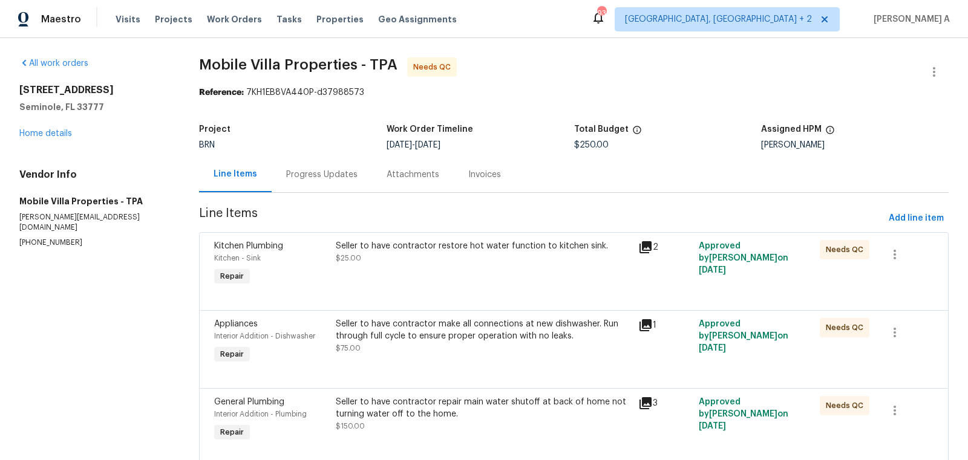
scroll to position [40, 0]
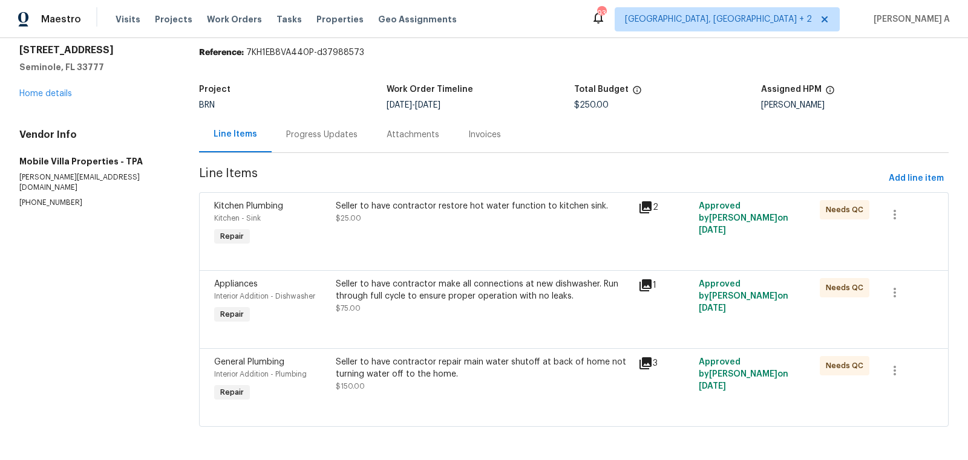
click at [489, 216] on div "Seller to have contractor restore hot water function to kitchen sink. $25.00" at bounding box center [483, 212] width 295 height 24
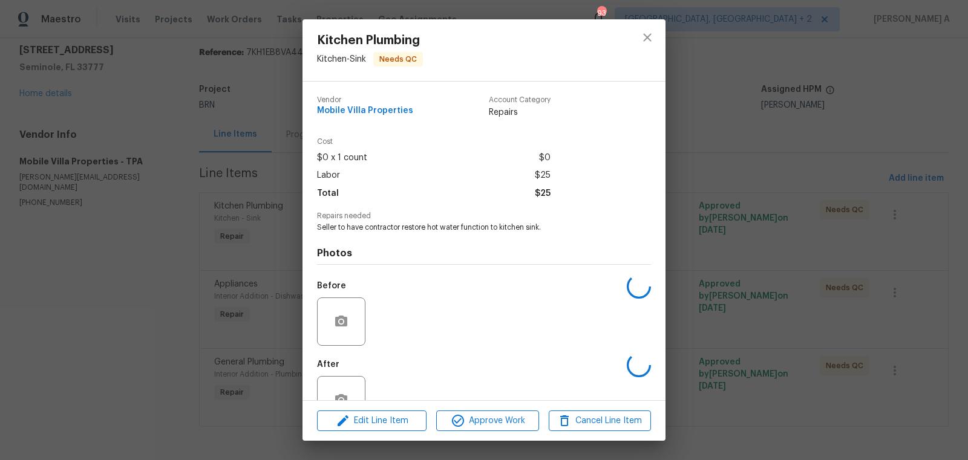
scroll to position [36, 0]
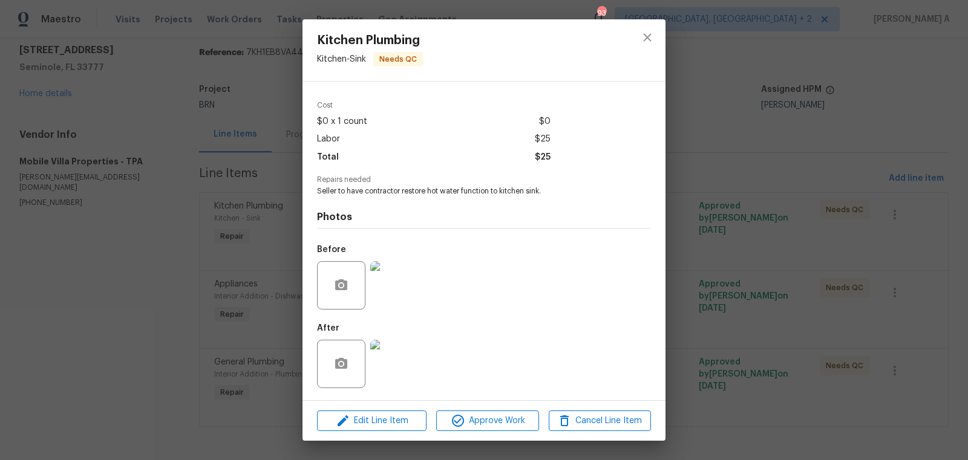
click at [410, 368] on img at bounding box center [394, 364] width 48 height 48
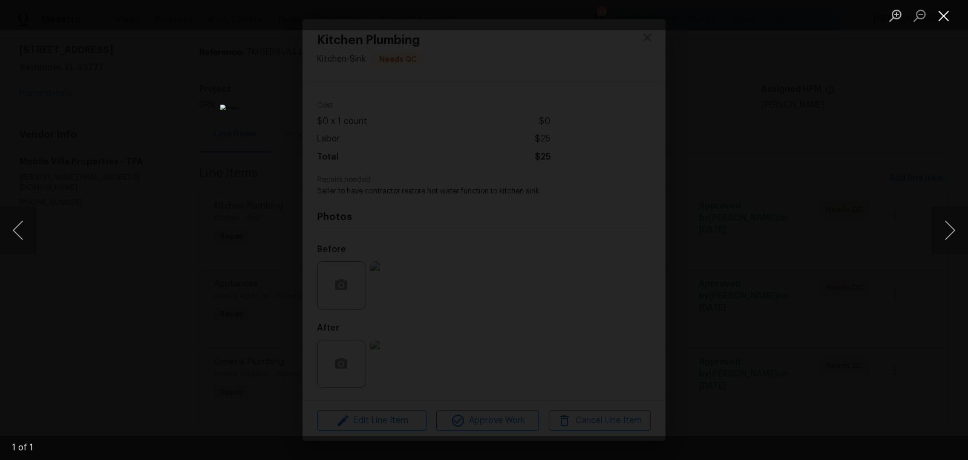
click at [940, 21] on button "Close lightbox" at bounding box center [944, 15] width 24 height 21
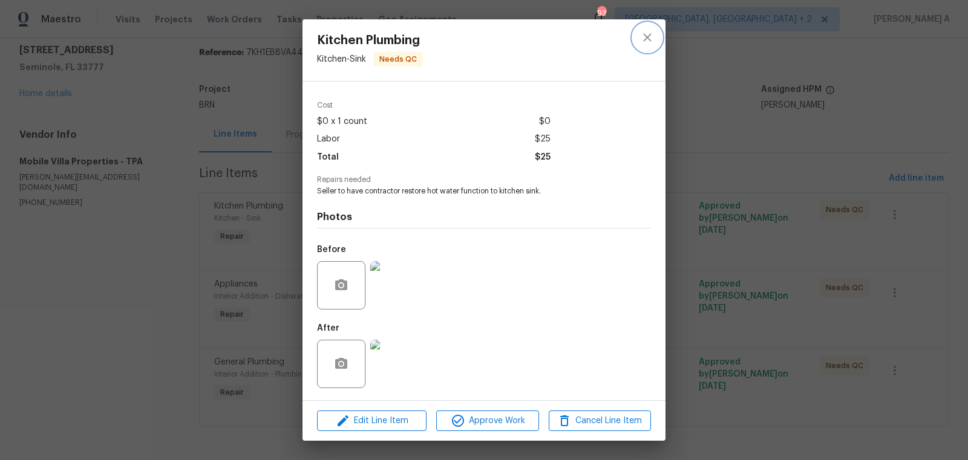
click at [650, 34] on icon "close" at bounding box center [647, 37] width 8 height 8
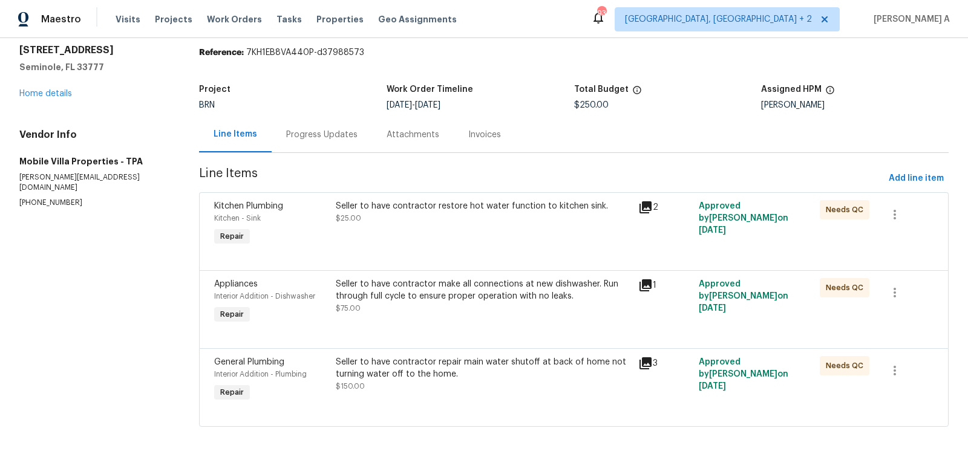
click at [301, 111] on div "Project BRN Work Order Timeline [DATE] - [DATE] Total Budget $250.00 Assigned H…" at bounding box center [574, 97] width 750 height 39
click at [327, 140] on div "Progress Updates" at bounding box center [321, 135] width 71 height 12
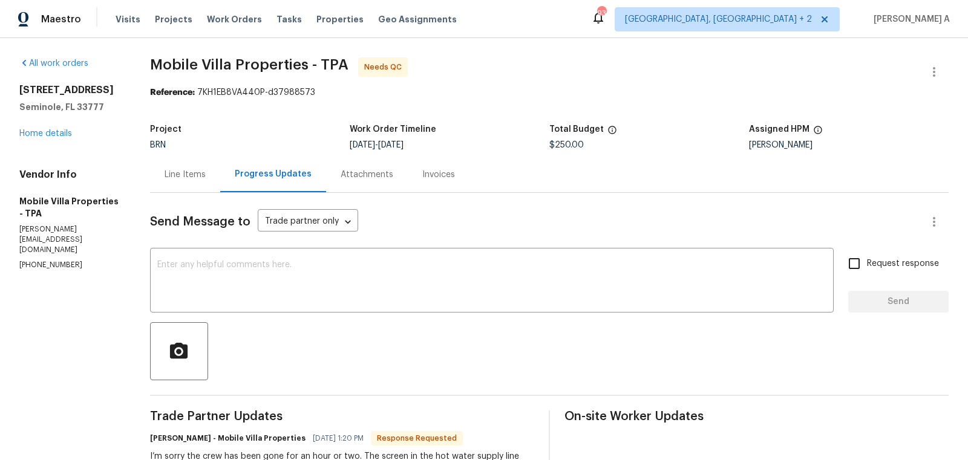
click at [165, 174] on div "Line Items" at bounding box center [185, 175] width 41 height 12
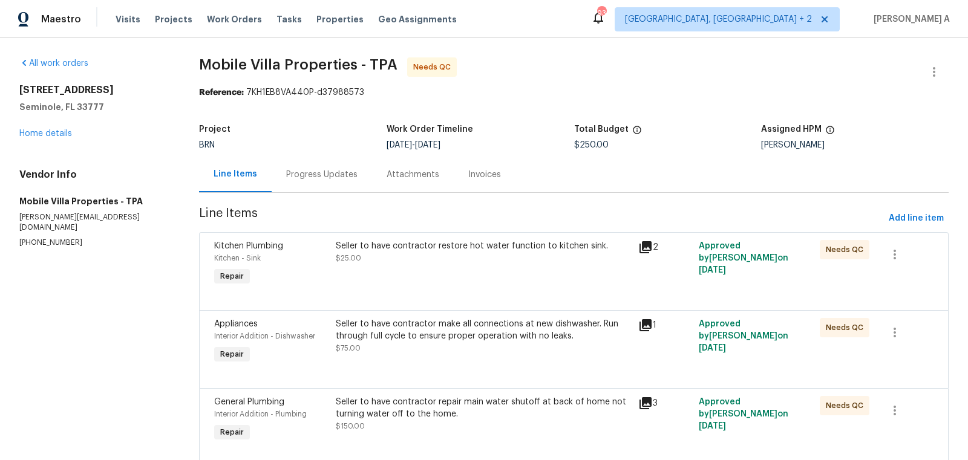
click at [314, 170] on div "Progress Updates" at bounding box center [321, 175] width 71 height 12
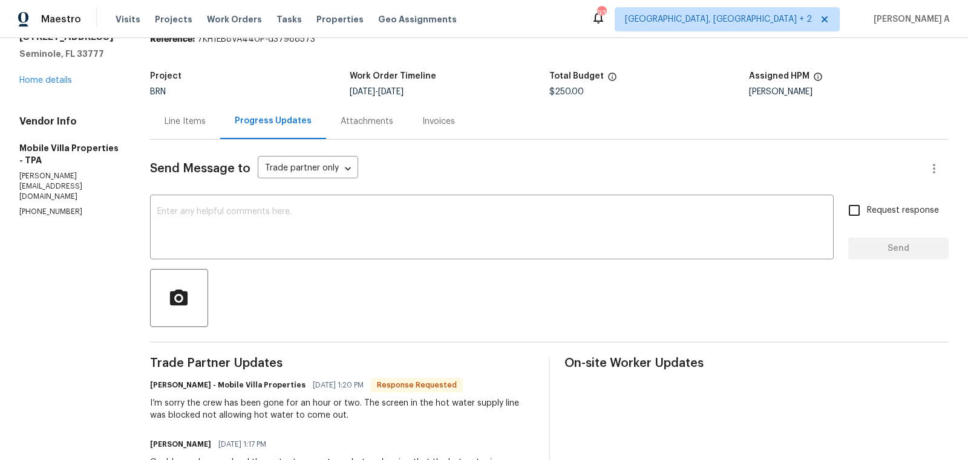
scroll to position [57, 0]
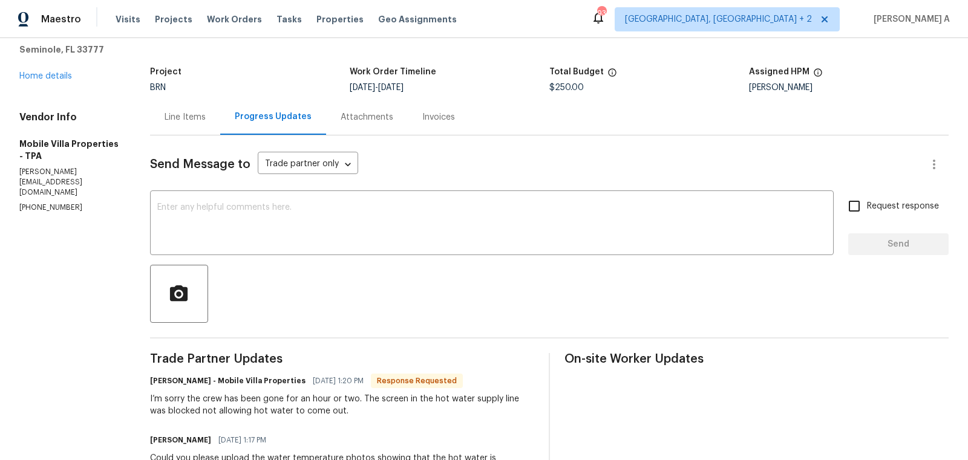
click at [164, 108] on div "Line Items" at bounding box center [185, 117] width 70 height 36
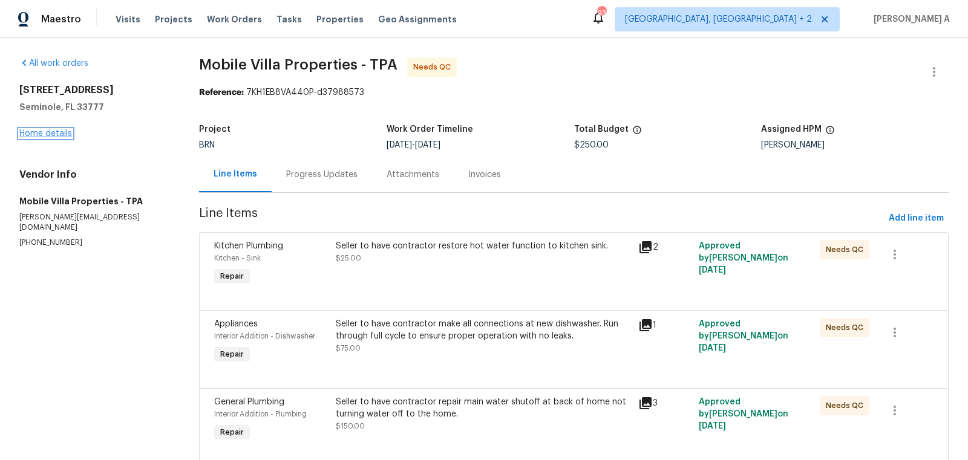
click at [53, 132] on link "Home details" at bounding box center [45, 133] width 53 height 8
